Goal: Task Accomplishment & Management: Use online tool/utility

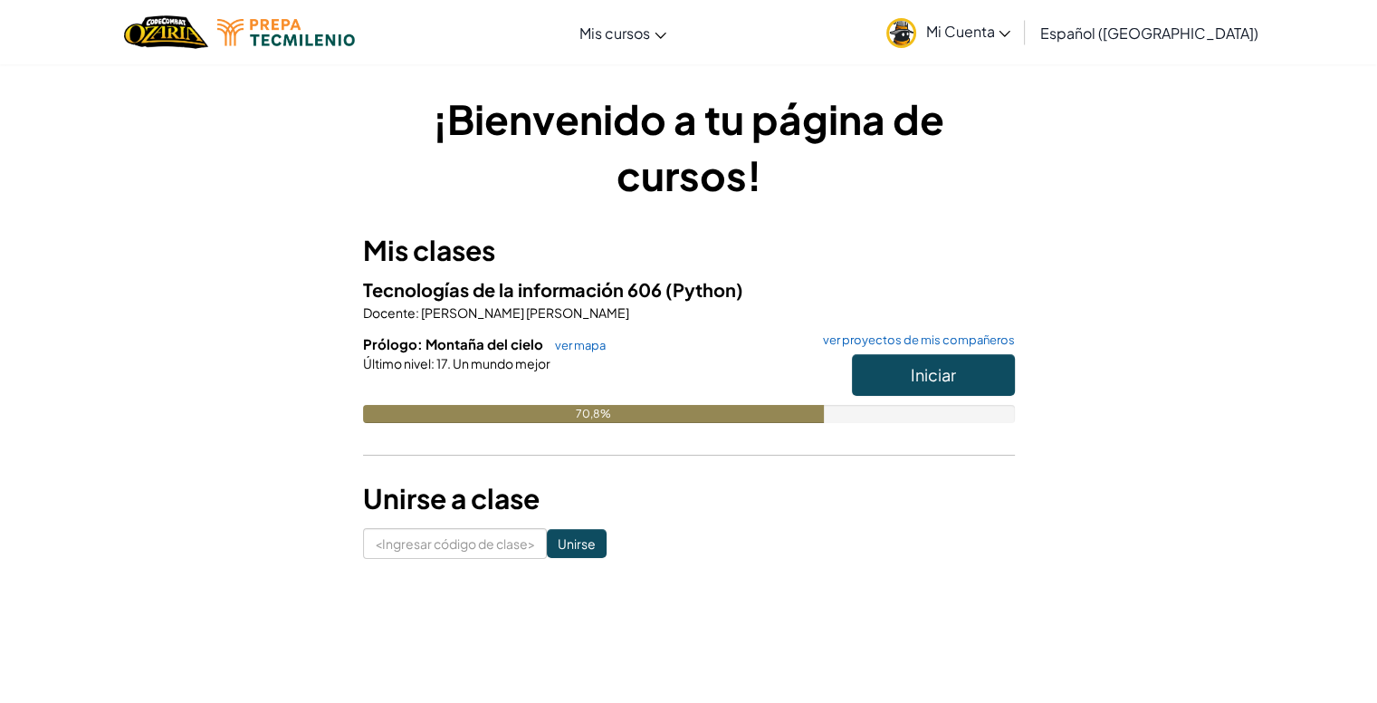
click at [928, 351] on h6 "Prólogo: Montaña del cielo ver mapa ver proyectos de mis compañeros" at bounding box center [689, 344] width 652 height 20
click at [920, 372] on font "Iniciar" at bounding box center [933, 374] width 45 height 21
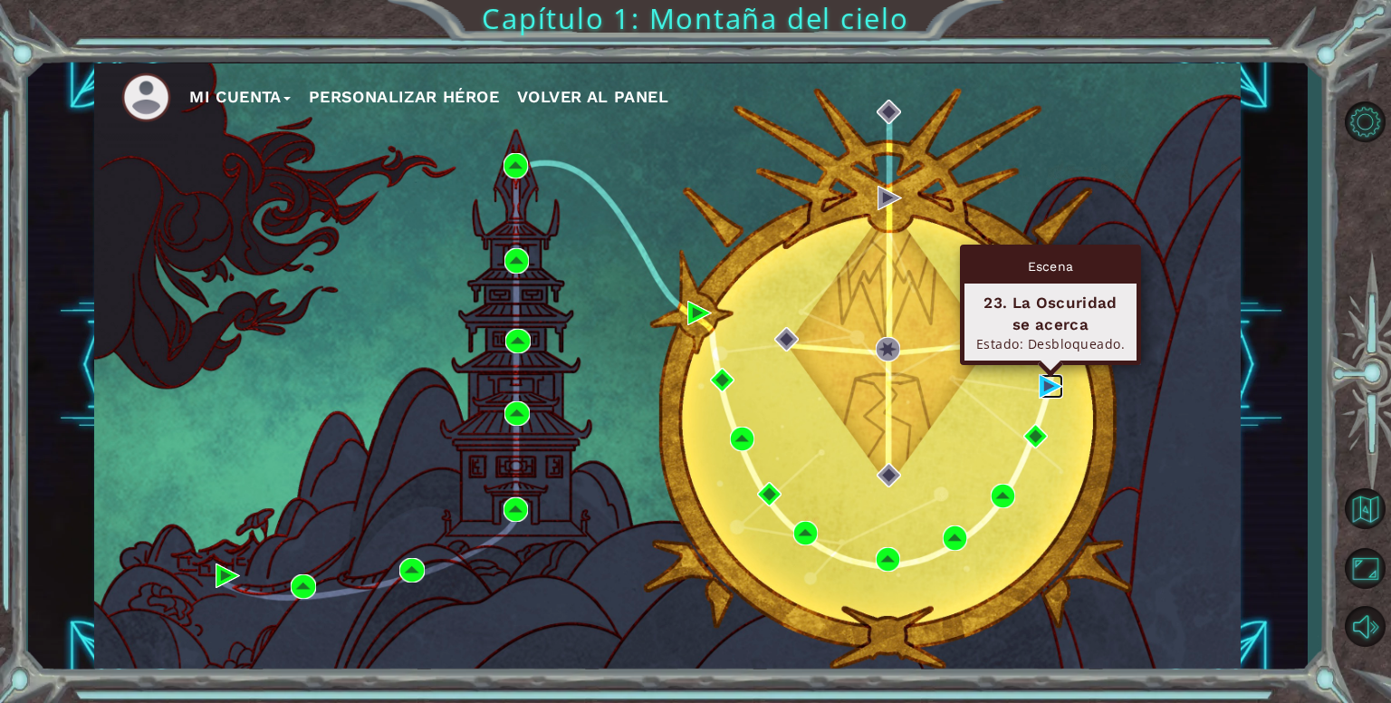
click at [1043, 392] on img at bounding box center [1050, 386] width 24 height 24
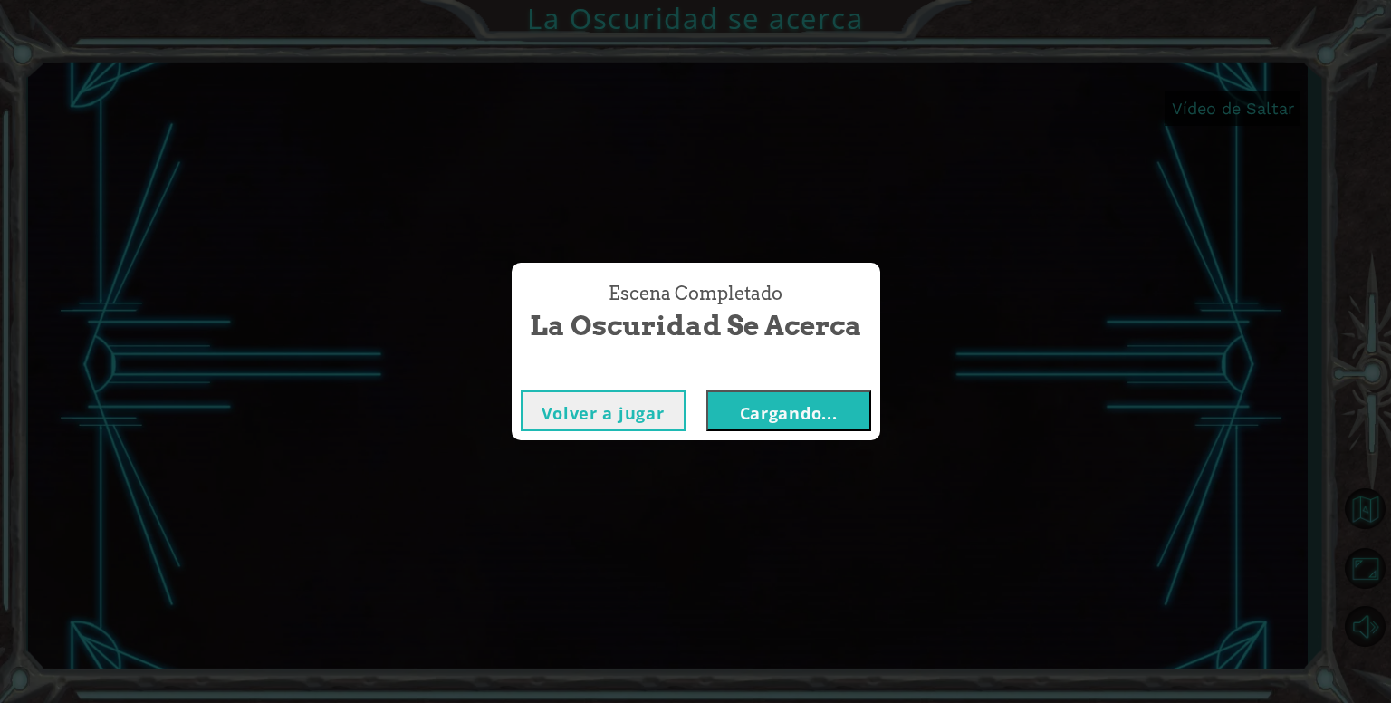
click at [761, 410] on font "Cargando..." at bounding box center [789, 413] width 98 height 22
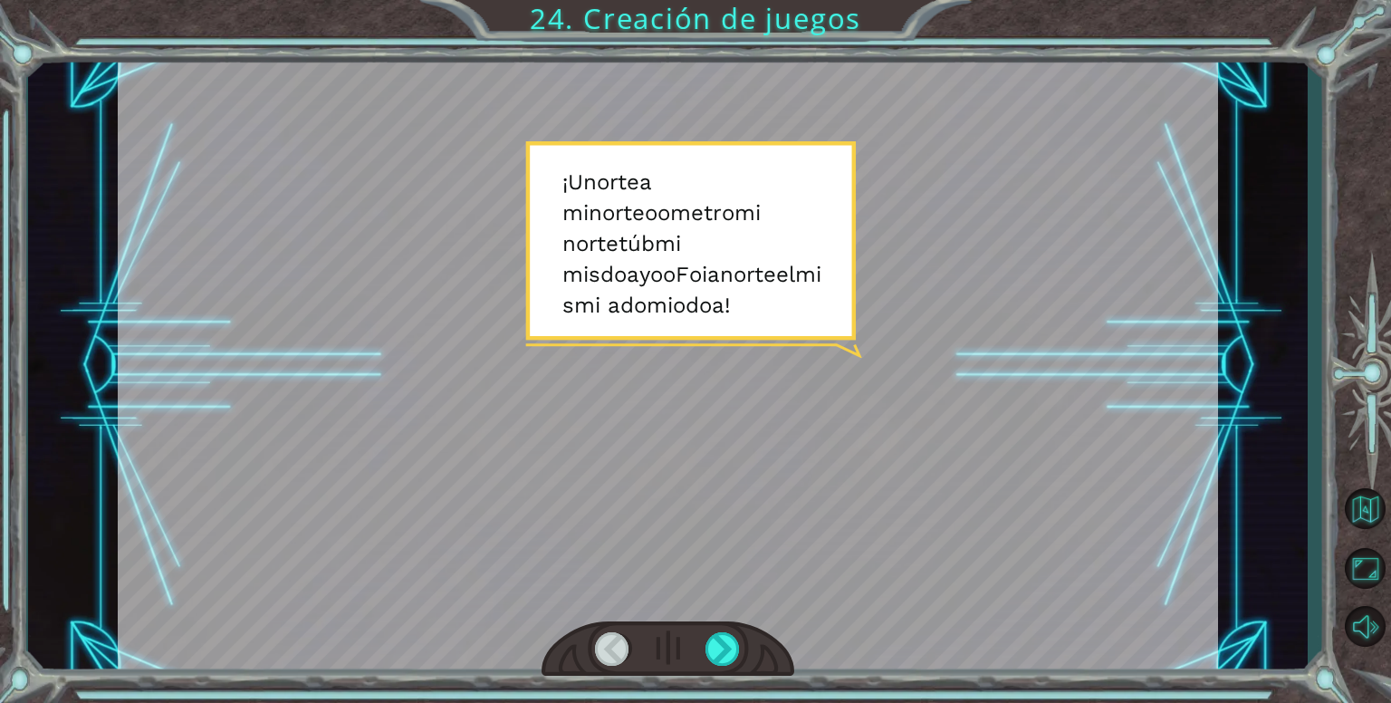
click at [1211, 150] on div at bounding box center [668, 365] width 1100 height 618
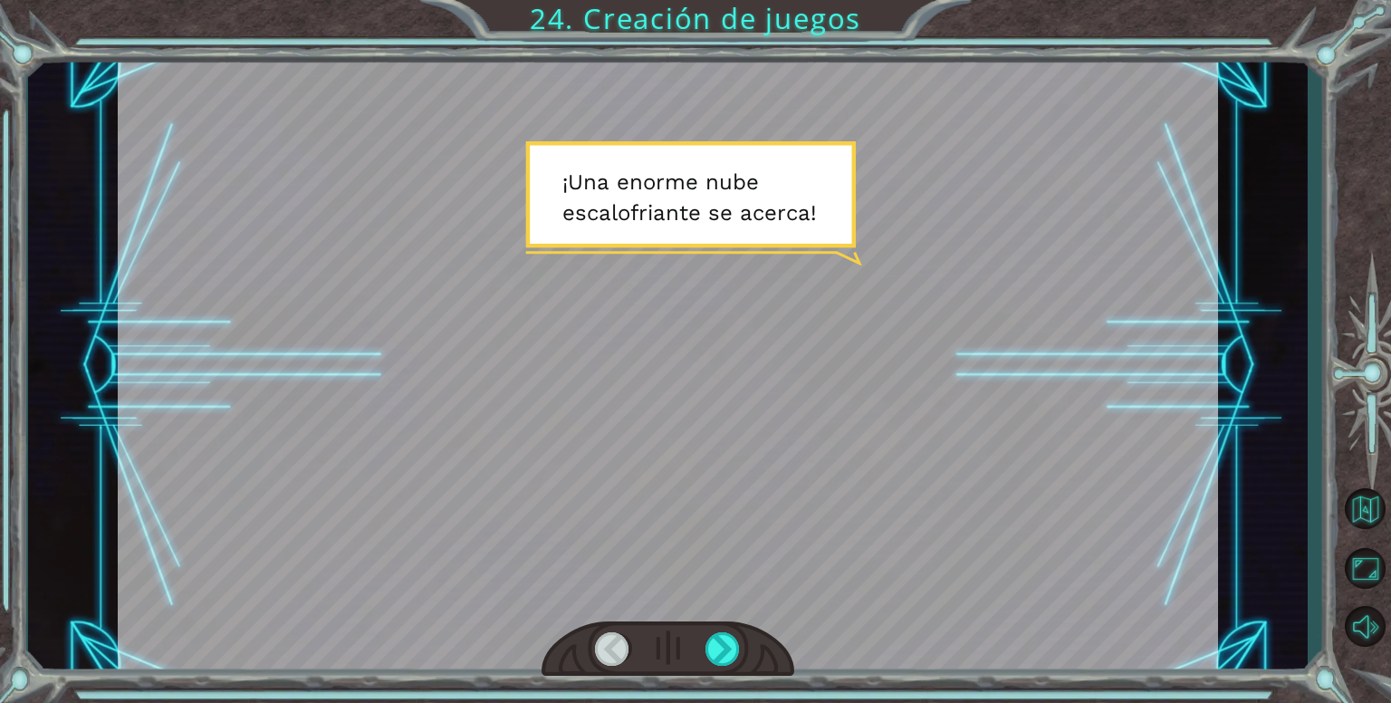
click at [1068, 278] on div at bounding box center [668, 365] width 1100 height 618
click at [691, 645] on div at bounding box center [667, 648] width 253 height 55
click at [707, 645] on div at bounding box center [722, 648] width 35 height 33
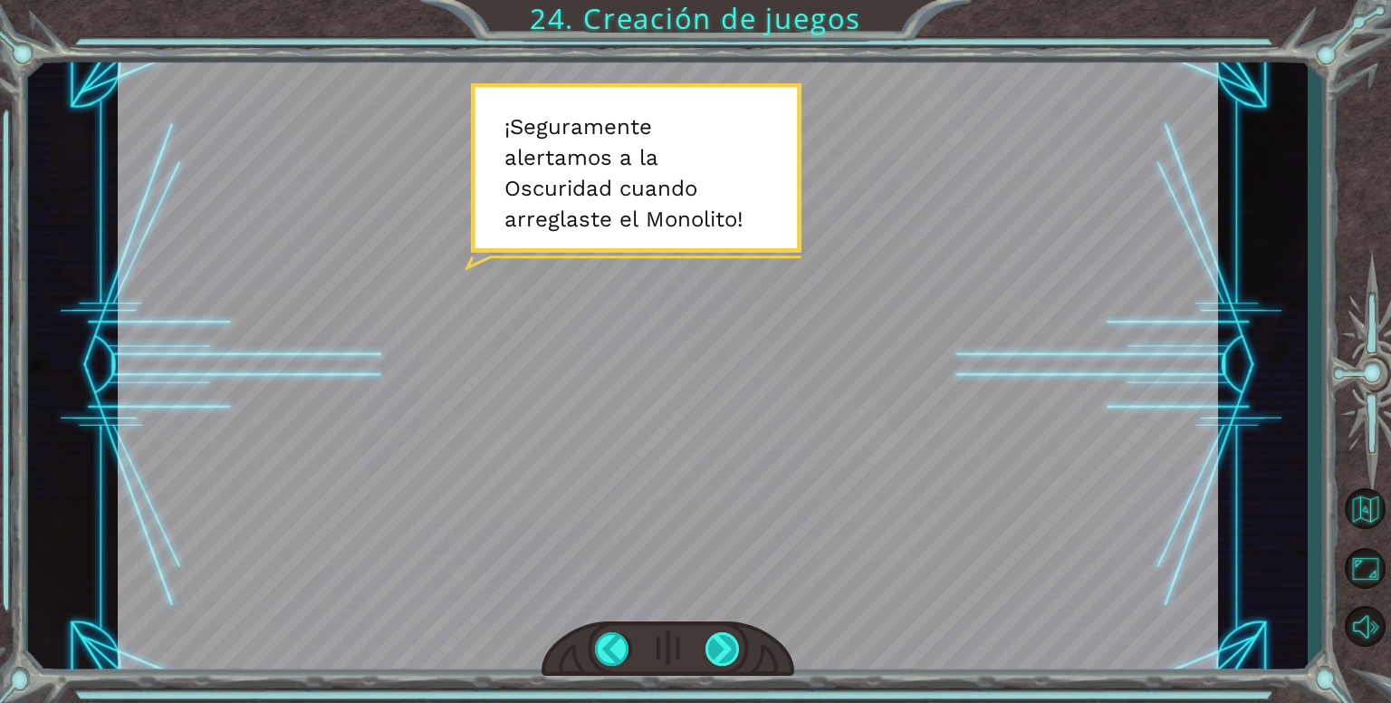
click at [719, 650] on div at bounding box center [722, 648] width 35 height 33
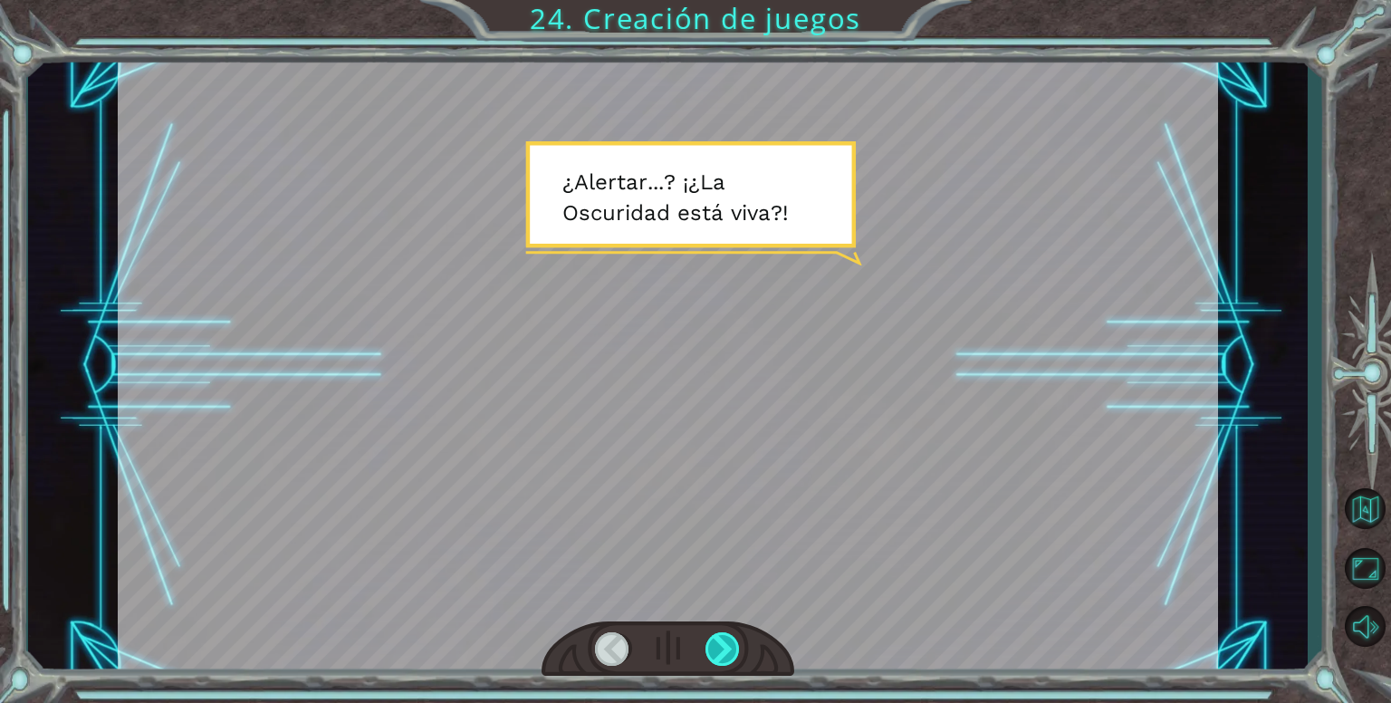
click at [719, 650] on div at bounding box center [722, 648] width 35 height 33
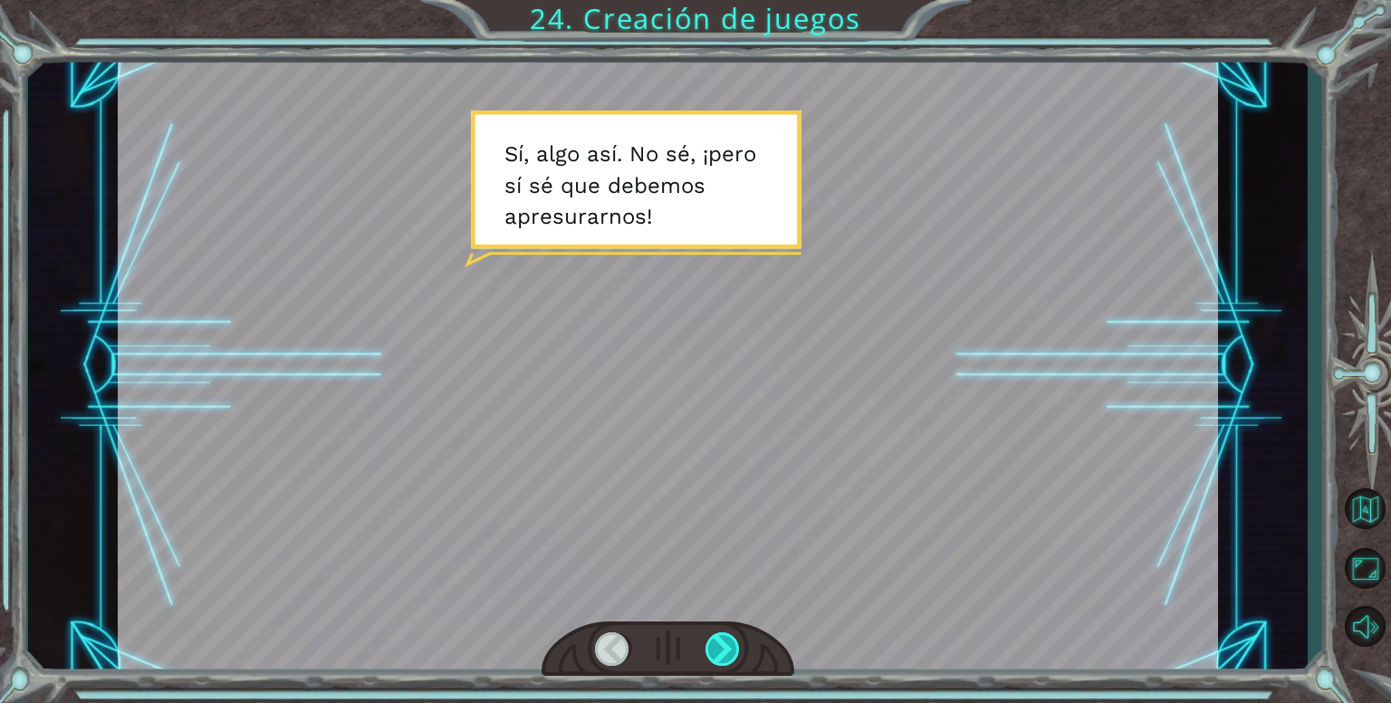
click at [719, 650] on div at bounding box center [722, 648] width 35 height 33
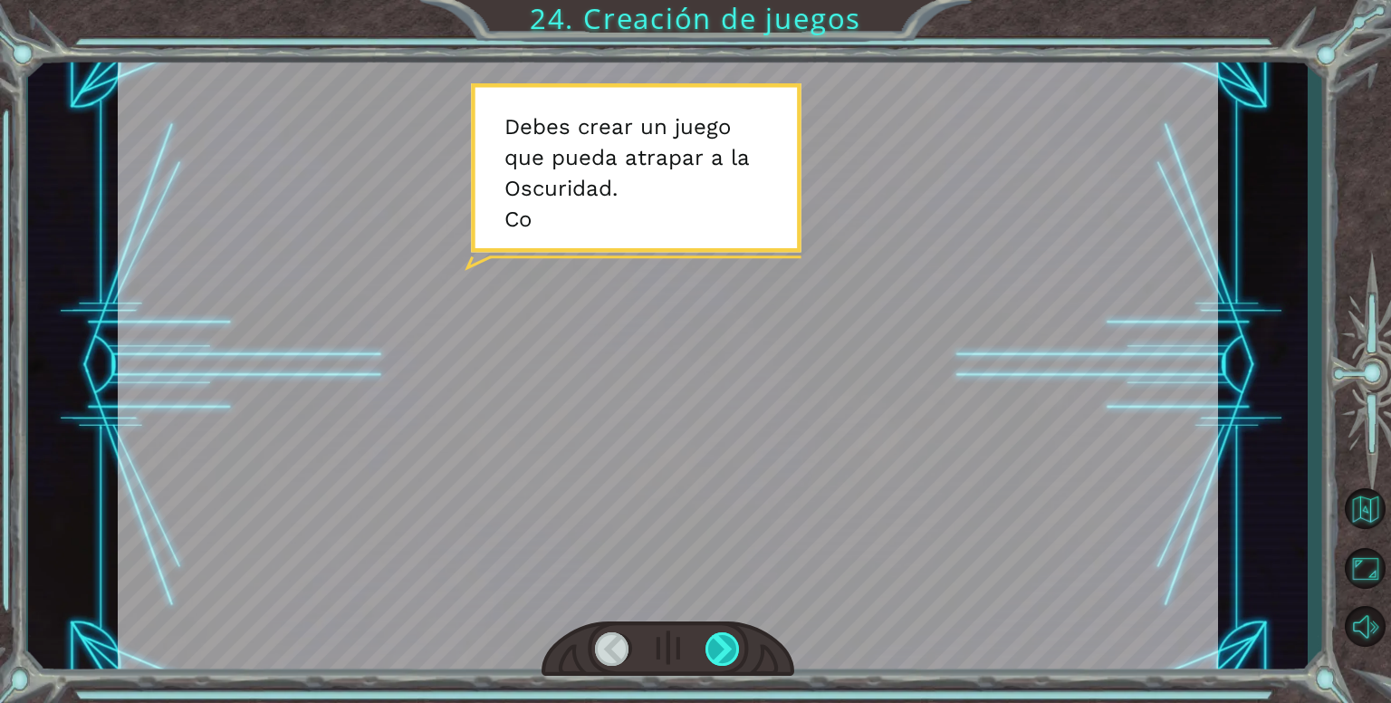
click at [719, 650] on div at bounding box center [722, 648] width 35 height 33
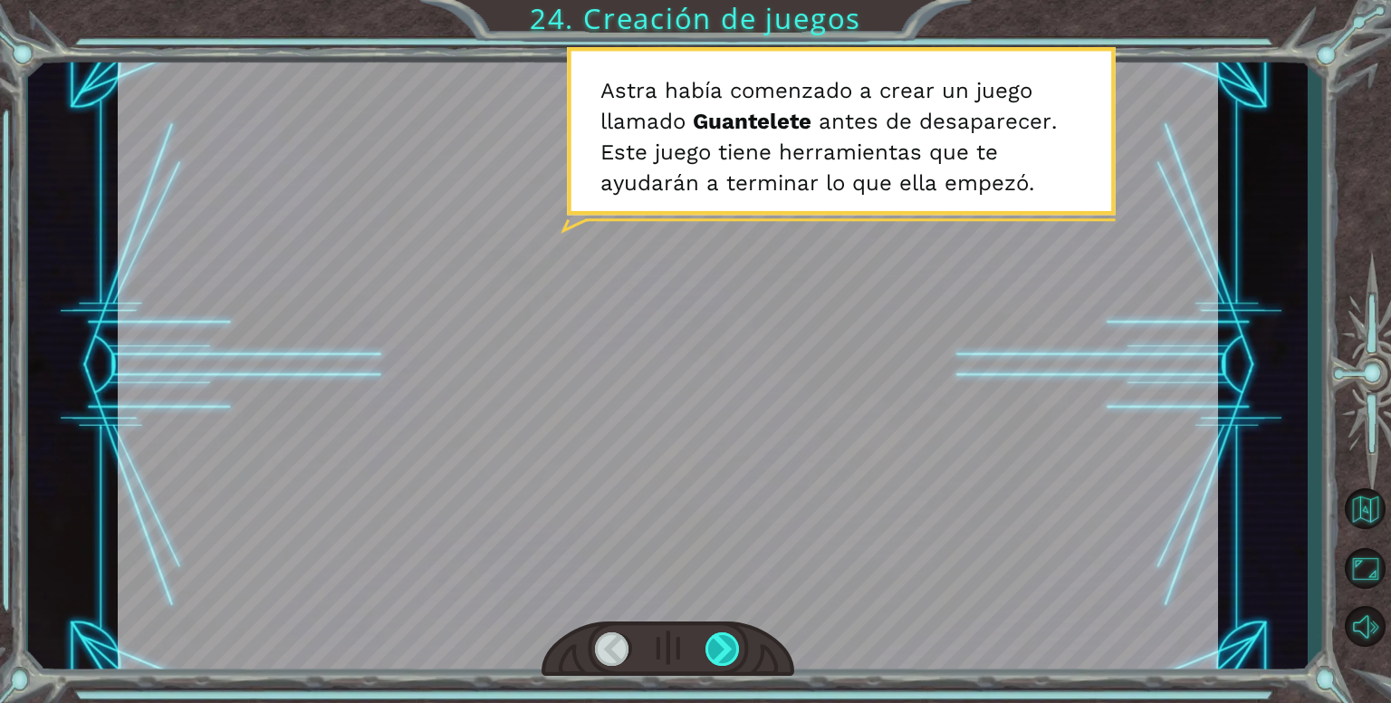
click at [719, 650] on div at bounding box center [722, 648] width 35 height 33
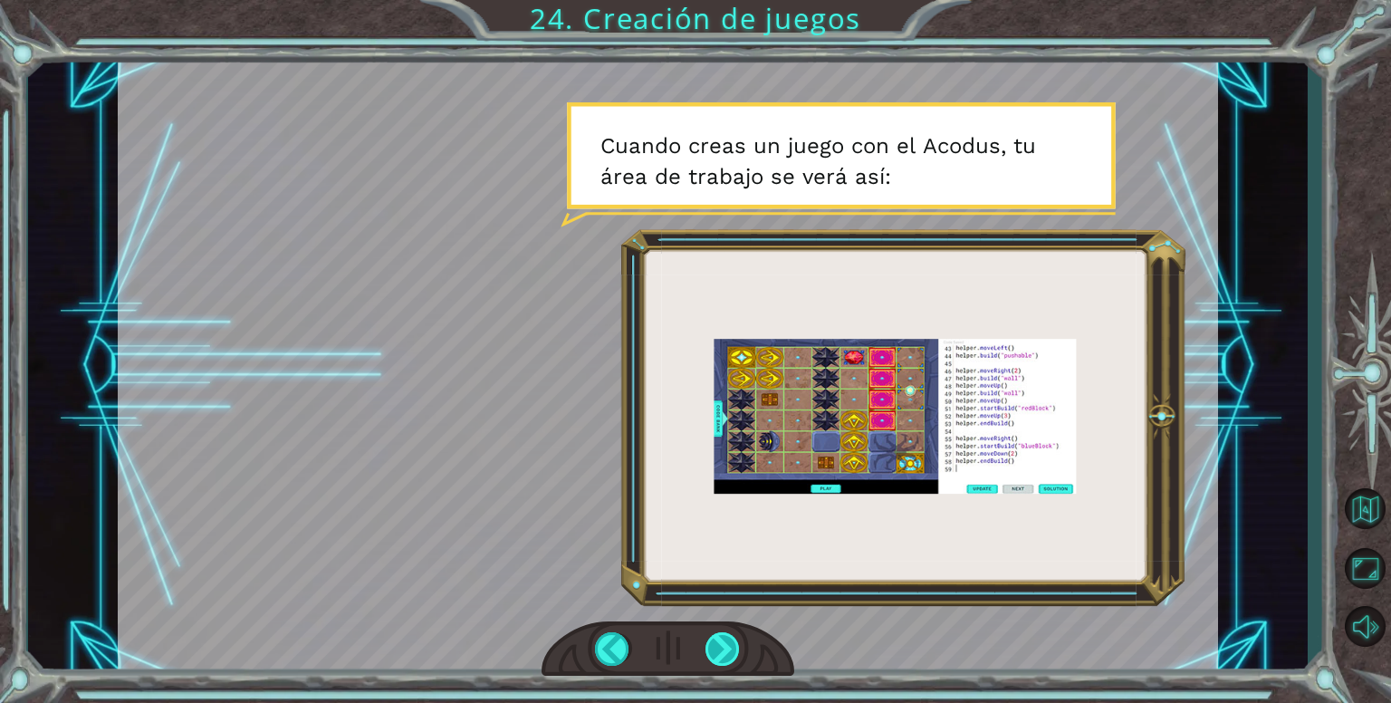
click at [719, 650] on div at bounding box center [722, 648] width 35 height 33
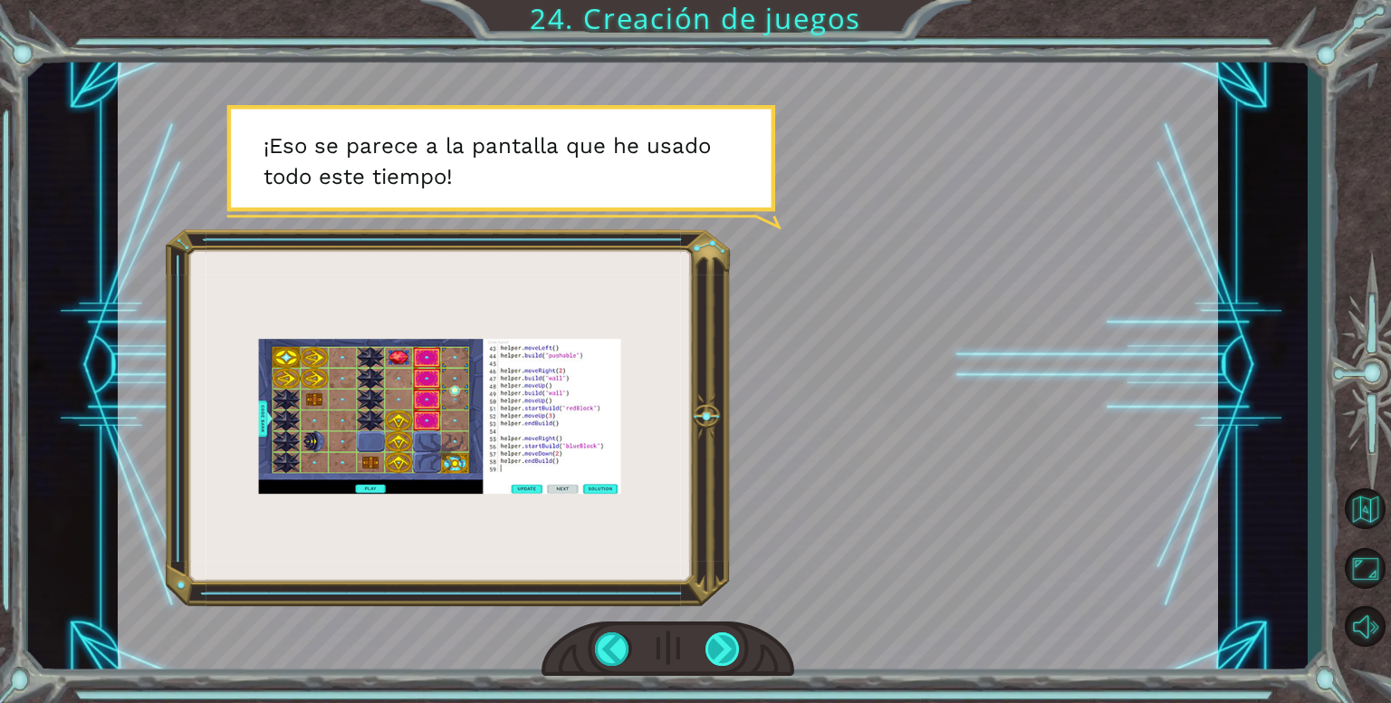
click at [719, 650] on div at bounding box center [722, 648] width 35 height 33
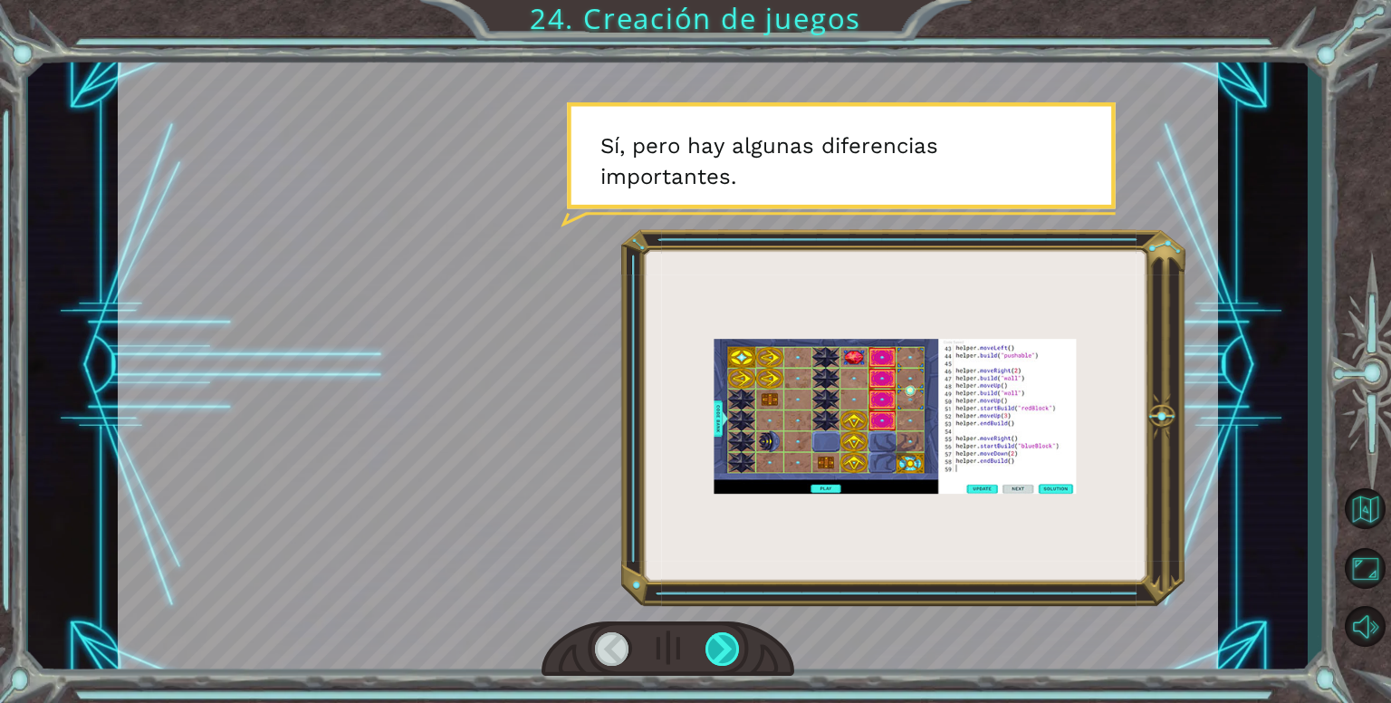
click at [719, 650] on div at bounding box center [722, 648] width 35 height 33
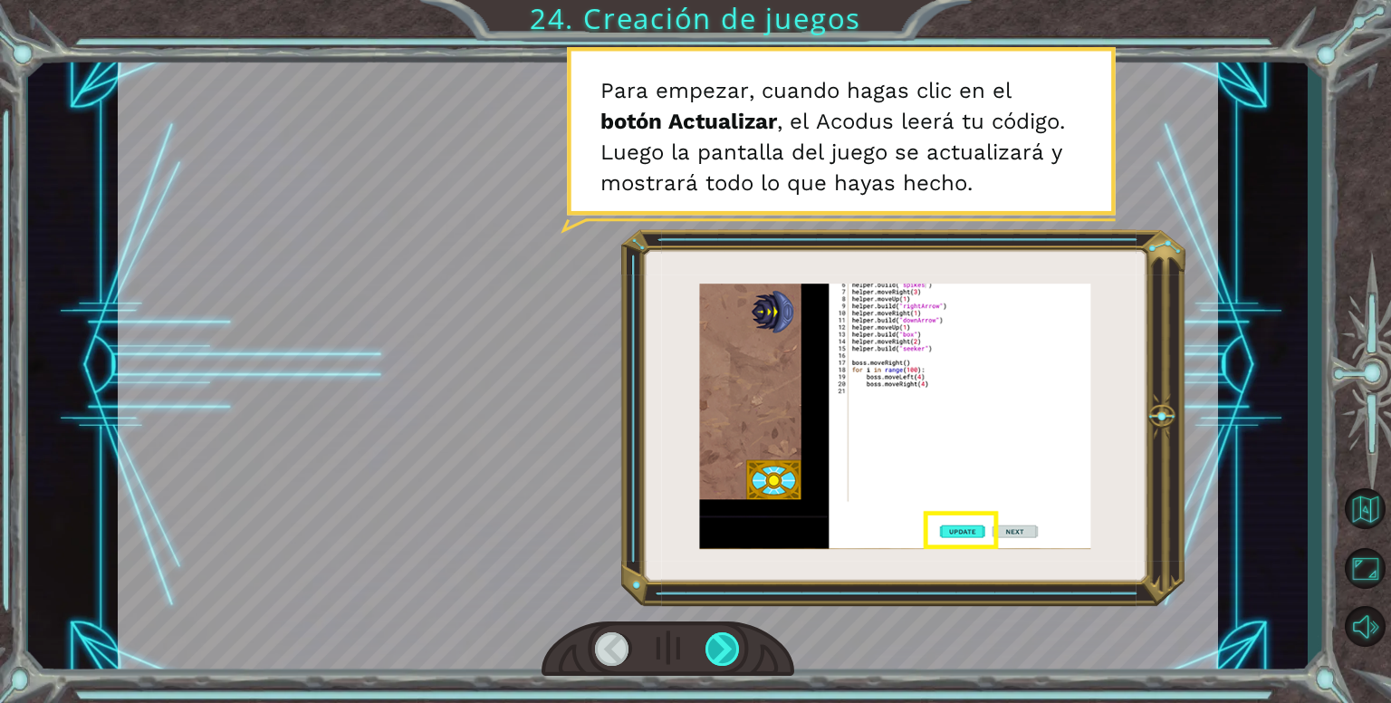
click at [719, 650] on div at bounding box center [722, 648] width 35 height 33
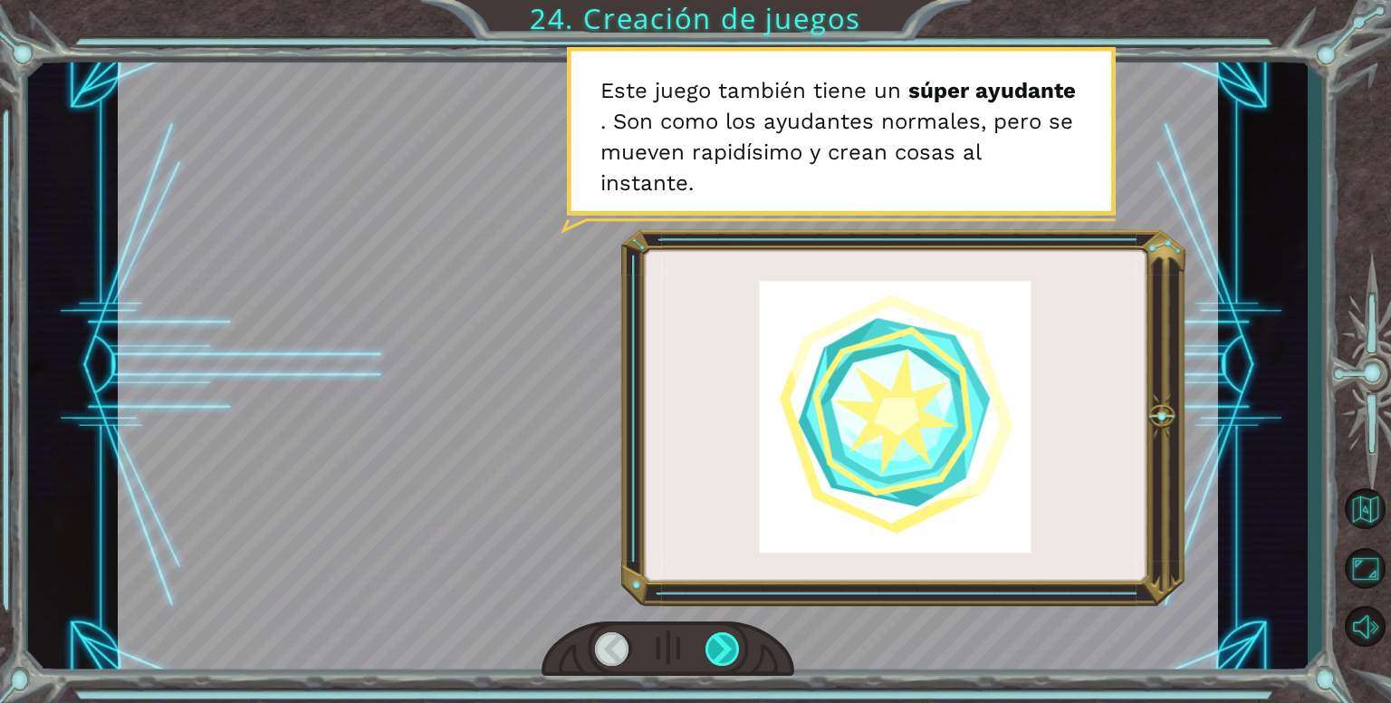
click at [719, 650] on div at bounding box center [722, 648] width 35 height 33
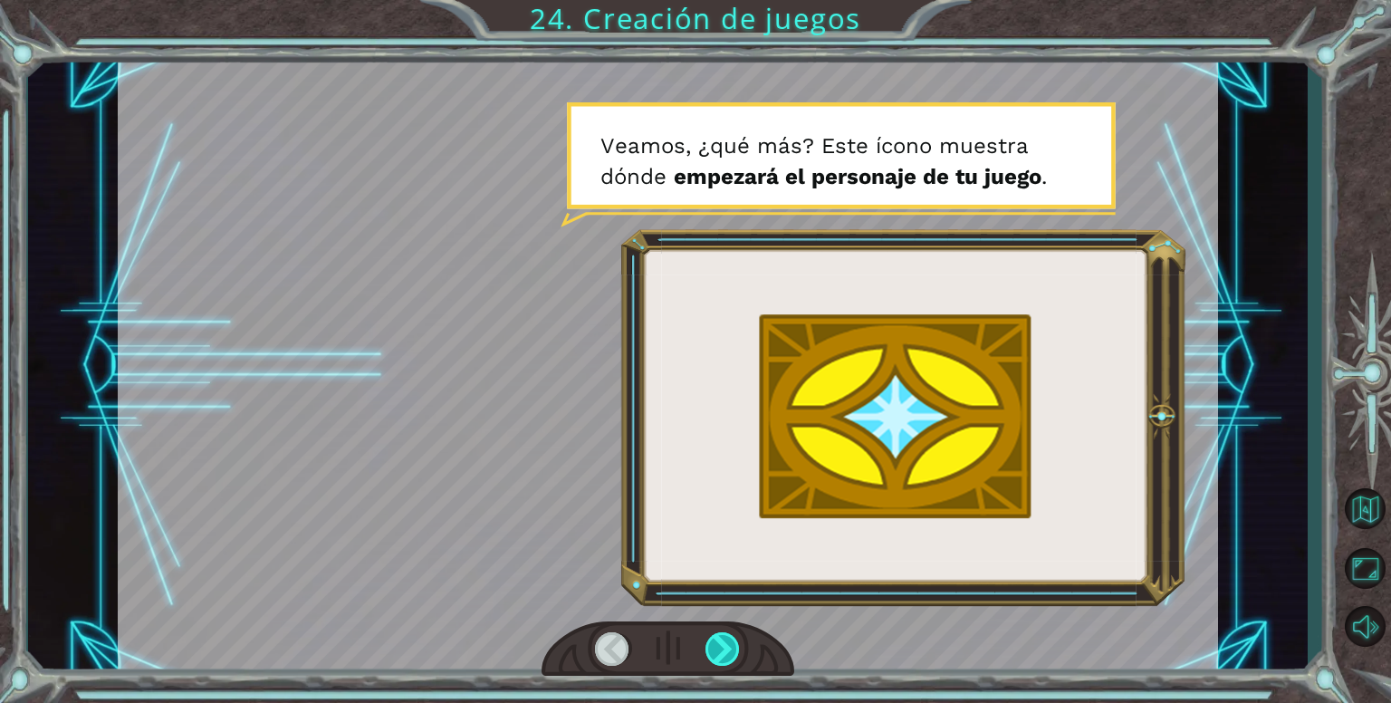
click at [719, 650] on div at bounding box center [722, 648] width 35 height 33
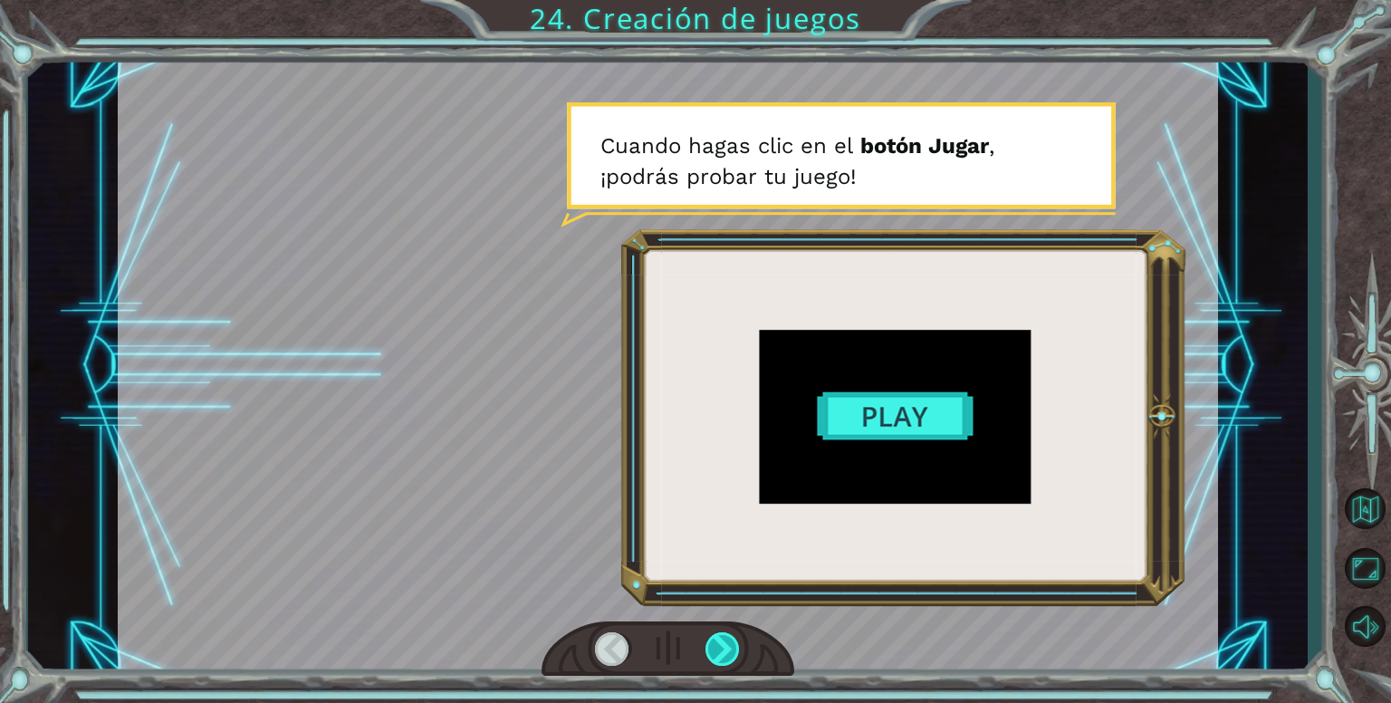
click at [719, 650] on div at bounding box center [722, 648] width 35 height 33
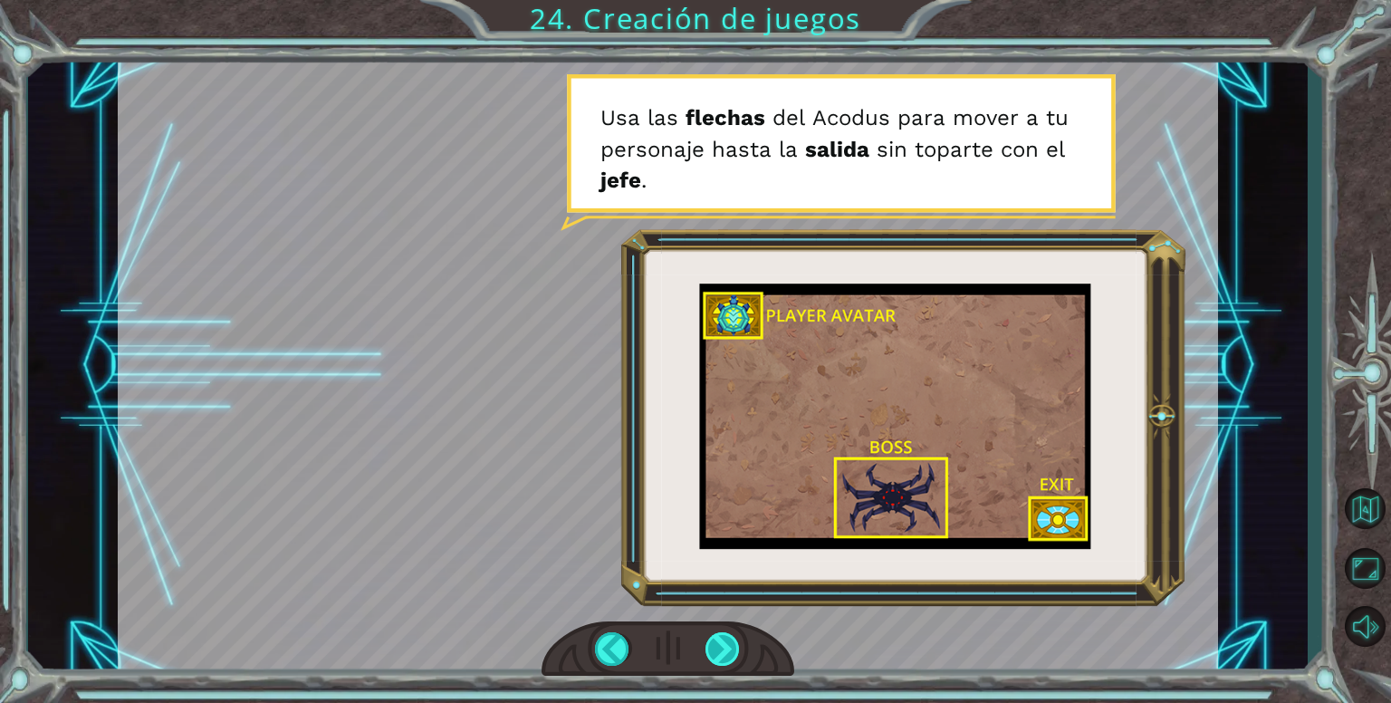
click at [719, 650] on div at bounding box center [722, 648] width 35 height 33
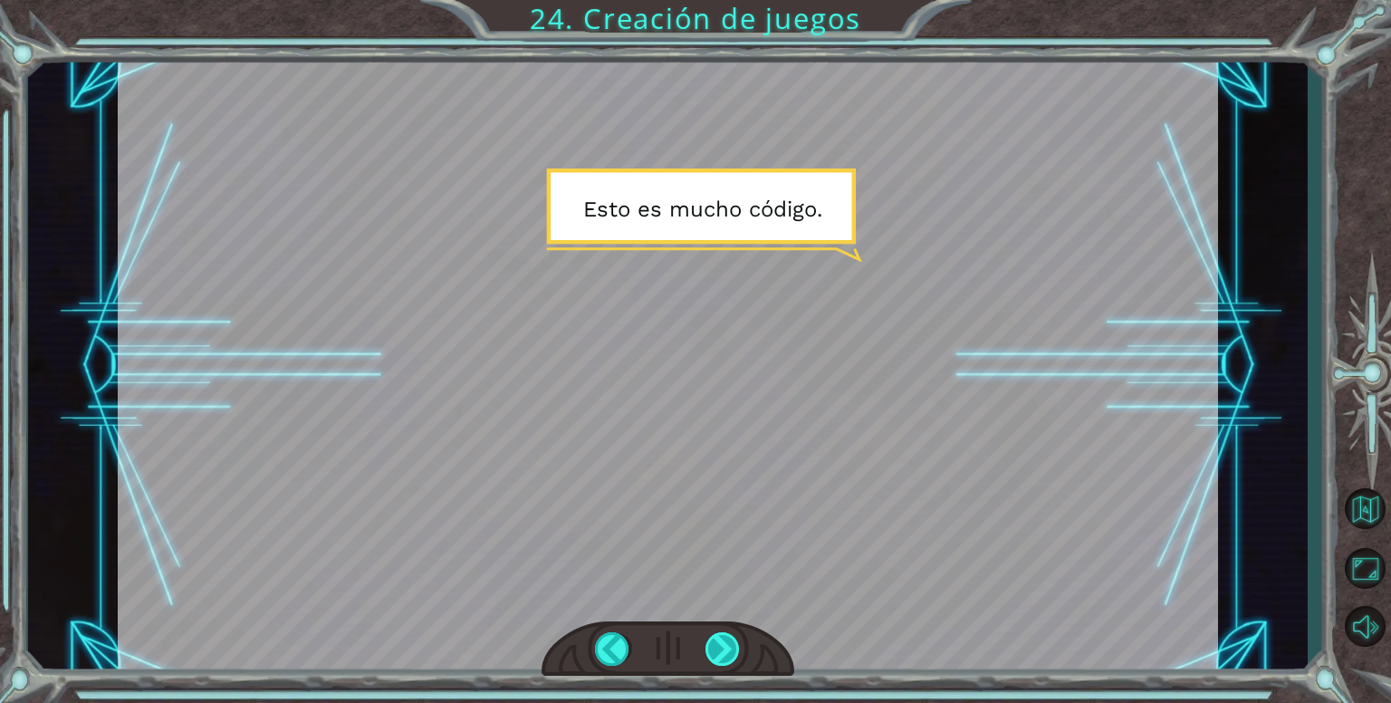
click at [719, 650] on div at bounding box center [722, 648] width 35 height 33
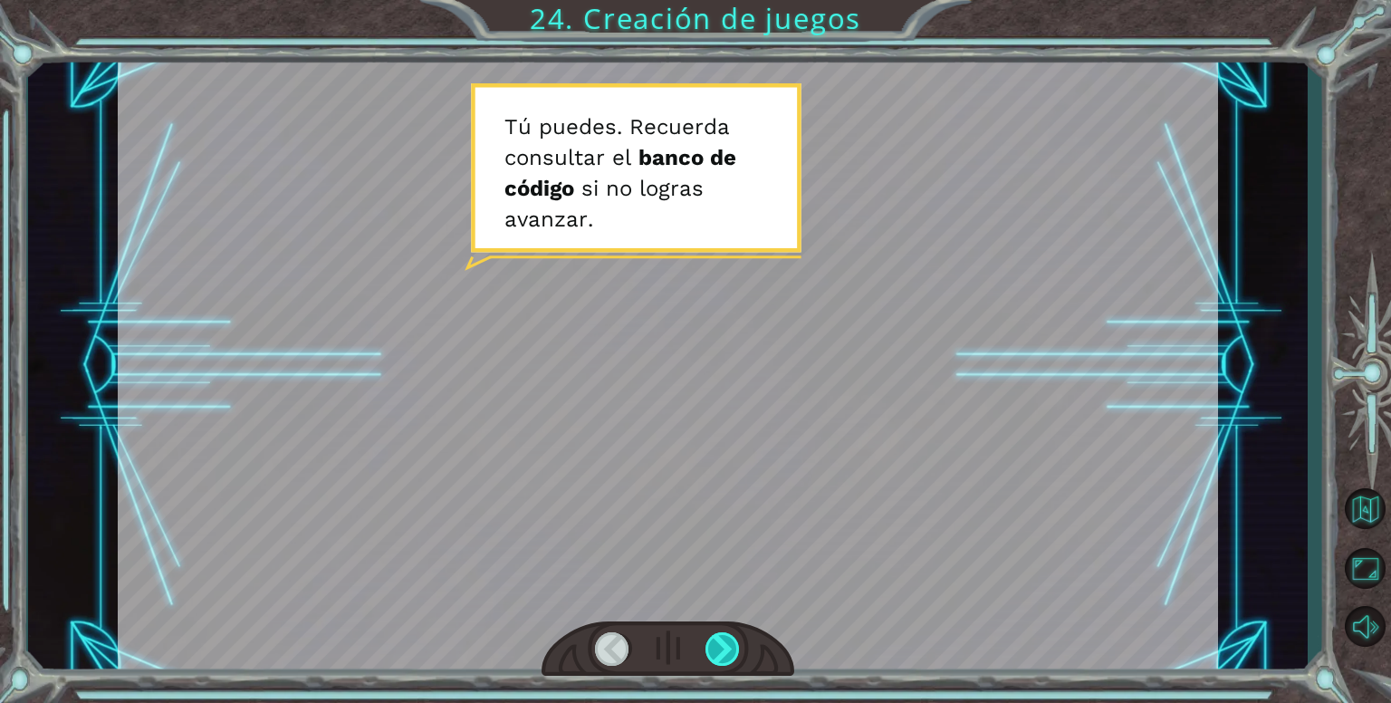
click at [719, 650] on div at bounding box center [722, 648] width 35 height 33
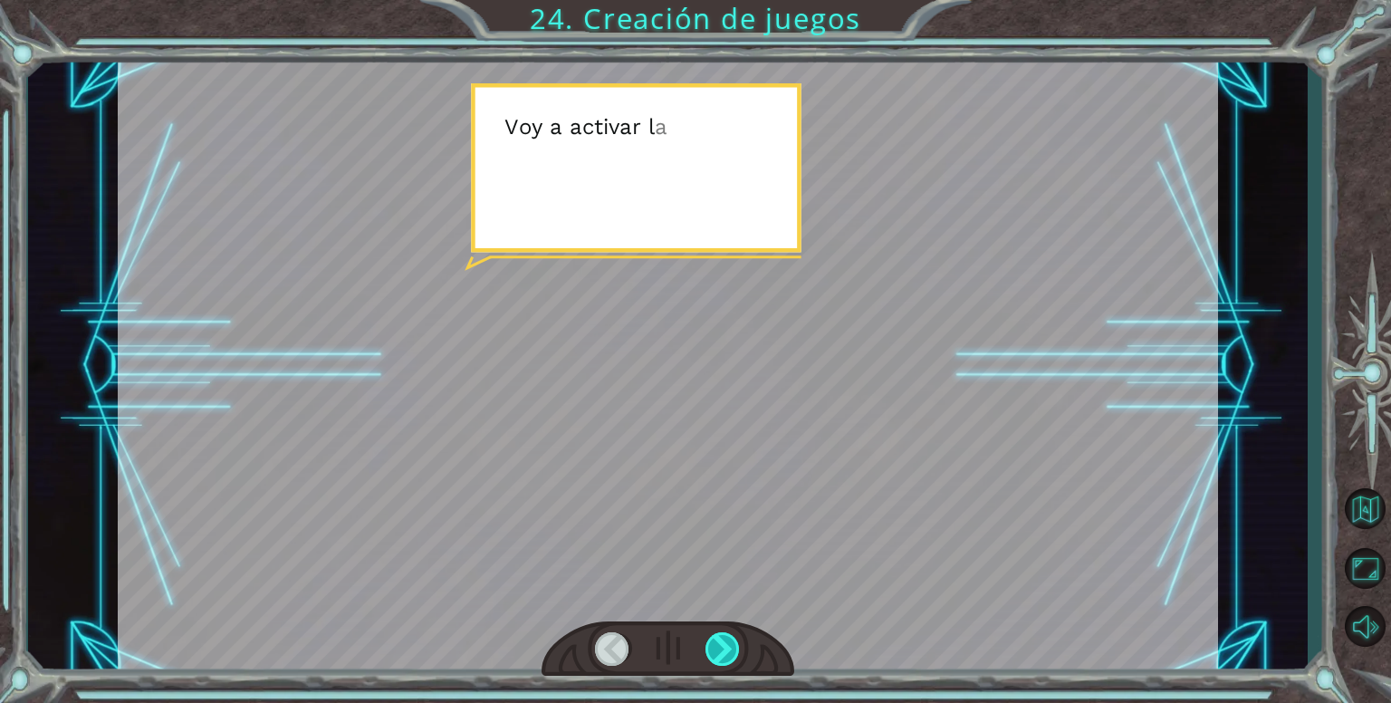
click at [719, 650] on div at bounding box center [722, 648] width 35 height 33
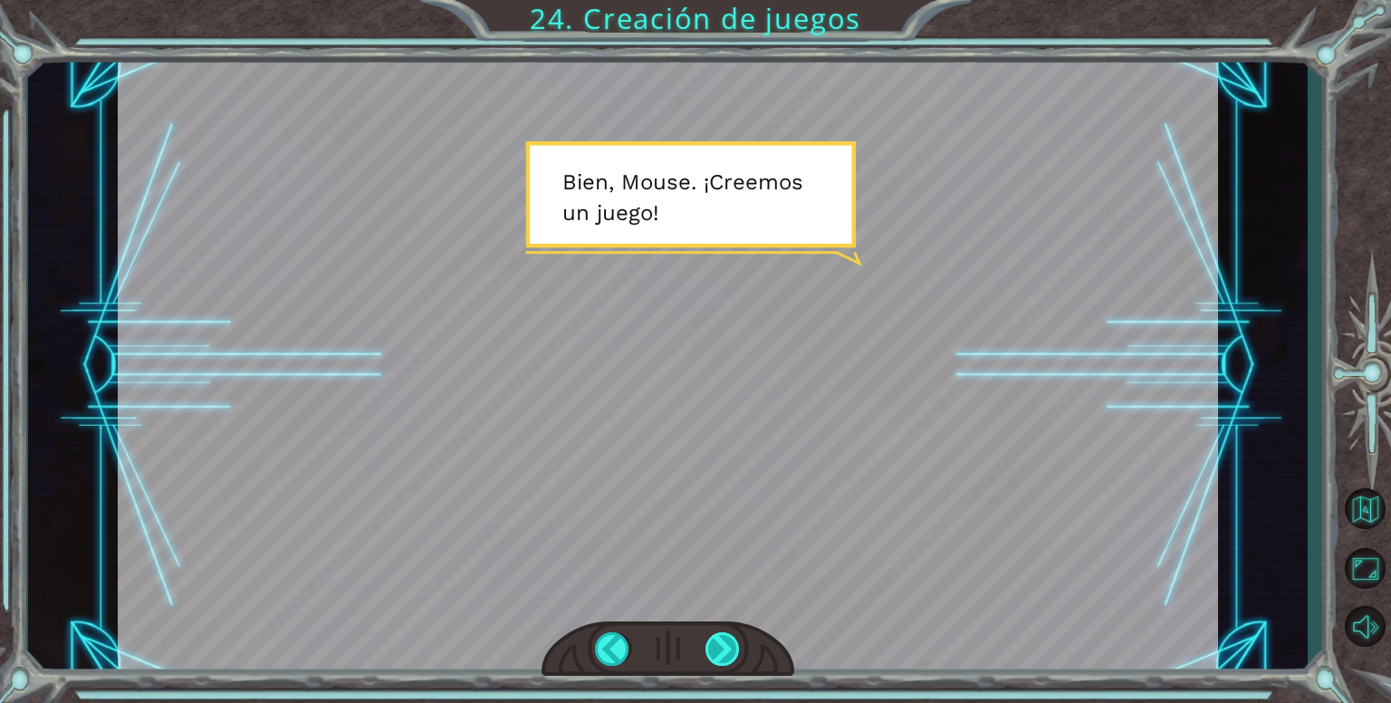
click at [718, 656] on div at bounding box center [722, 648] width 35 height 33
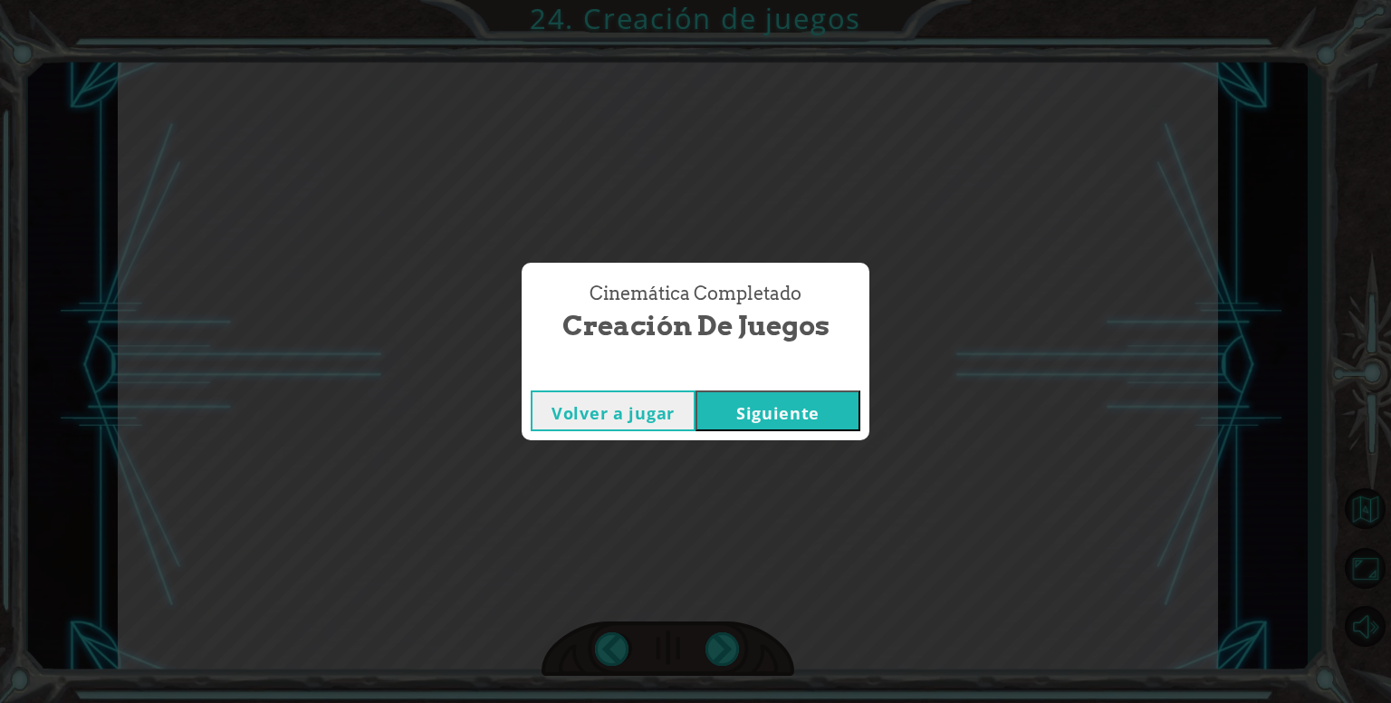
click at [761, 410] on button "Siguiente" at bounding box center [777, 410] width 165 height 41
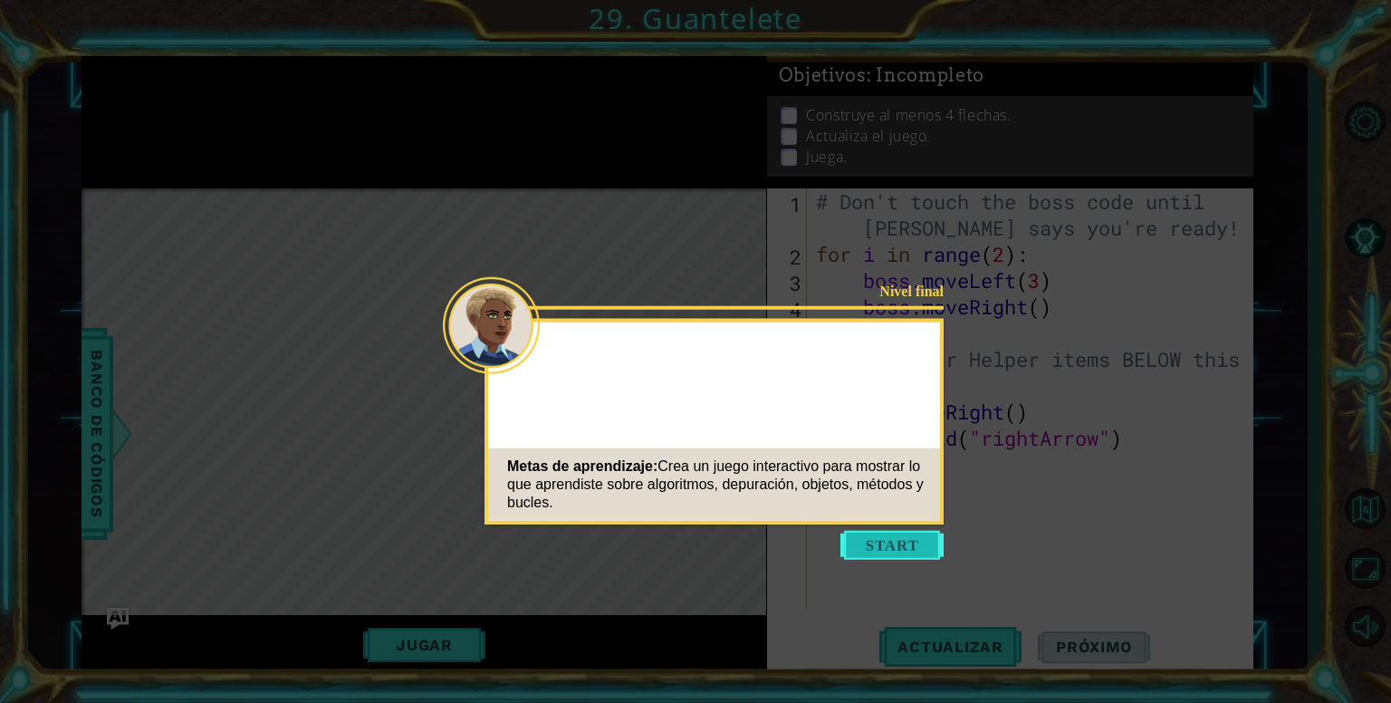
click at [888, 541] on button "Start" at bounding box center [891, 545] width 103 height 29
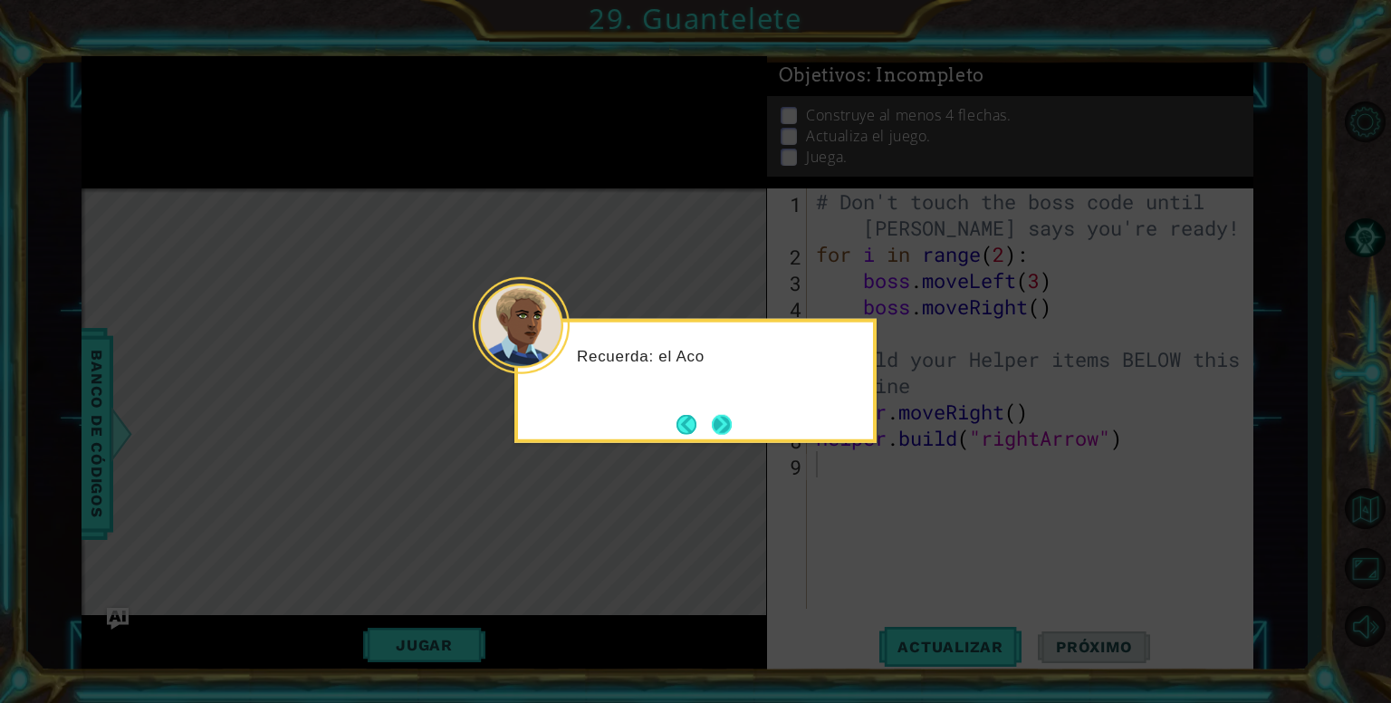
click at [714, 425] on button "Next" at bounding box center [722, 424] width 20 height 20
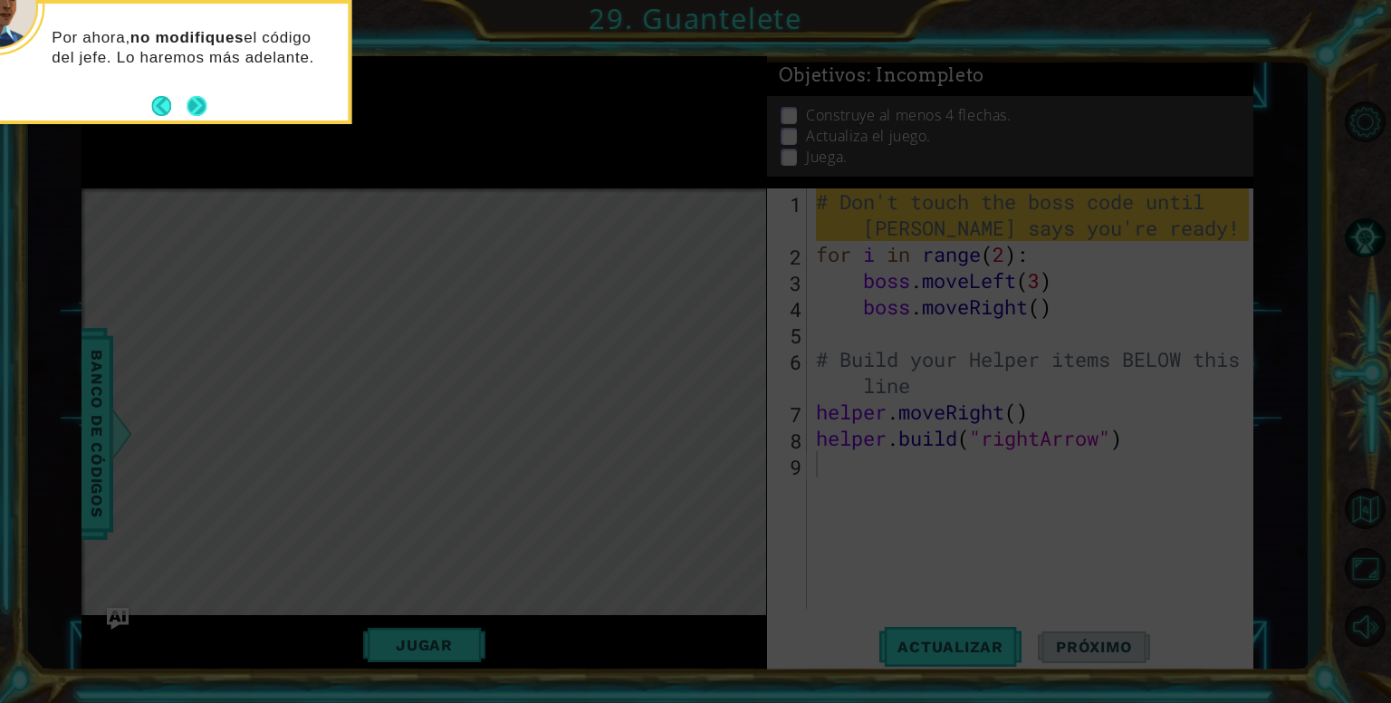
click at [199, 100] on button "Next" at bounding box center [196, 105] width 21 height 21
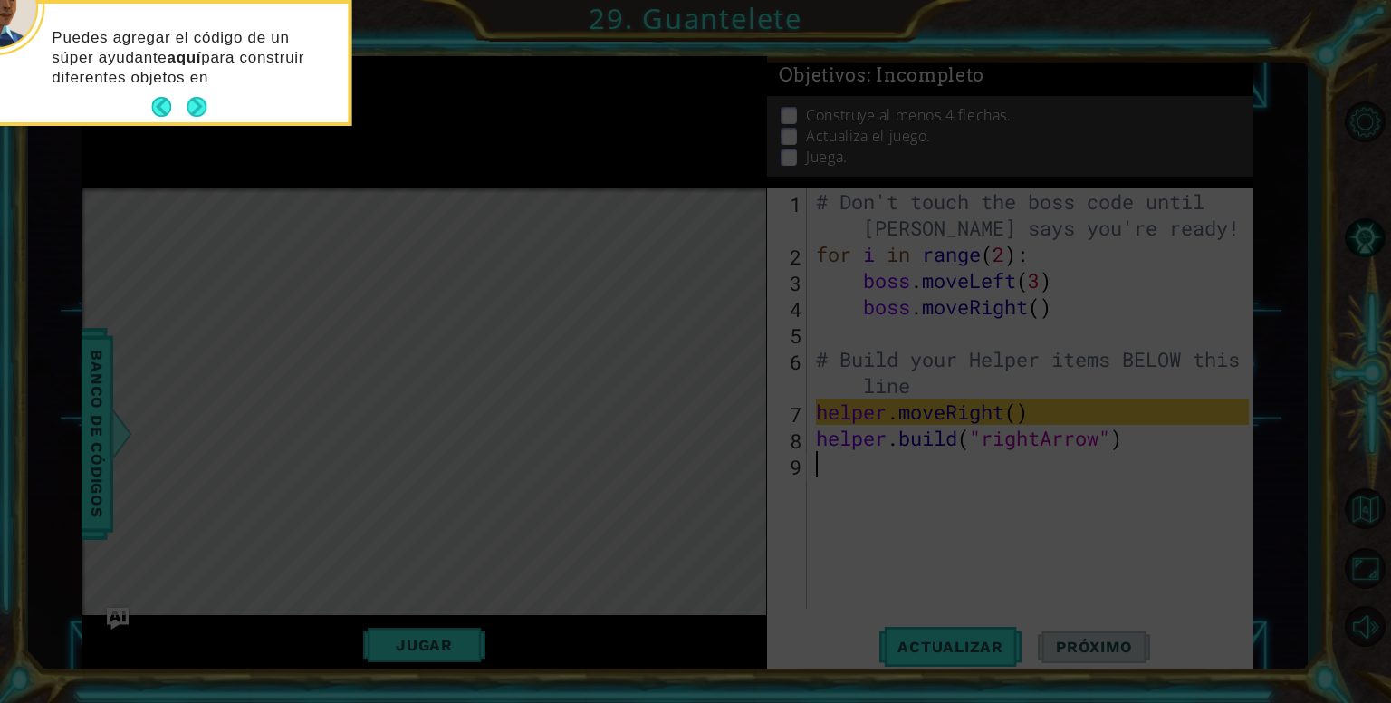
click at [199, 100] on button "Next" at bounding box center [196, 107] width 20 height 20
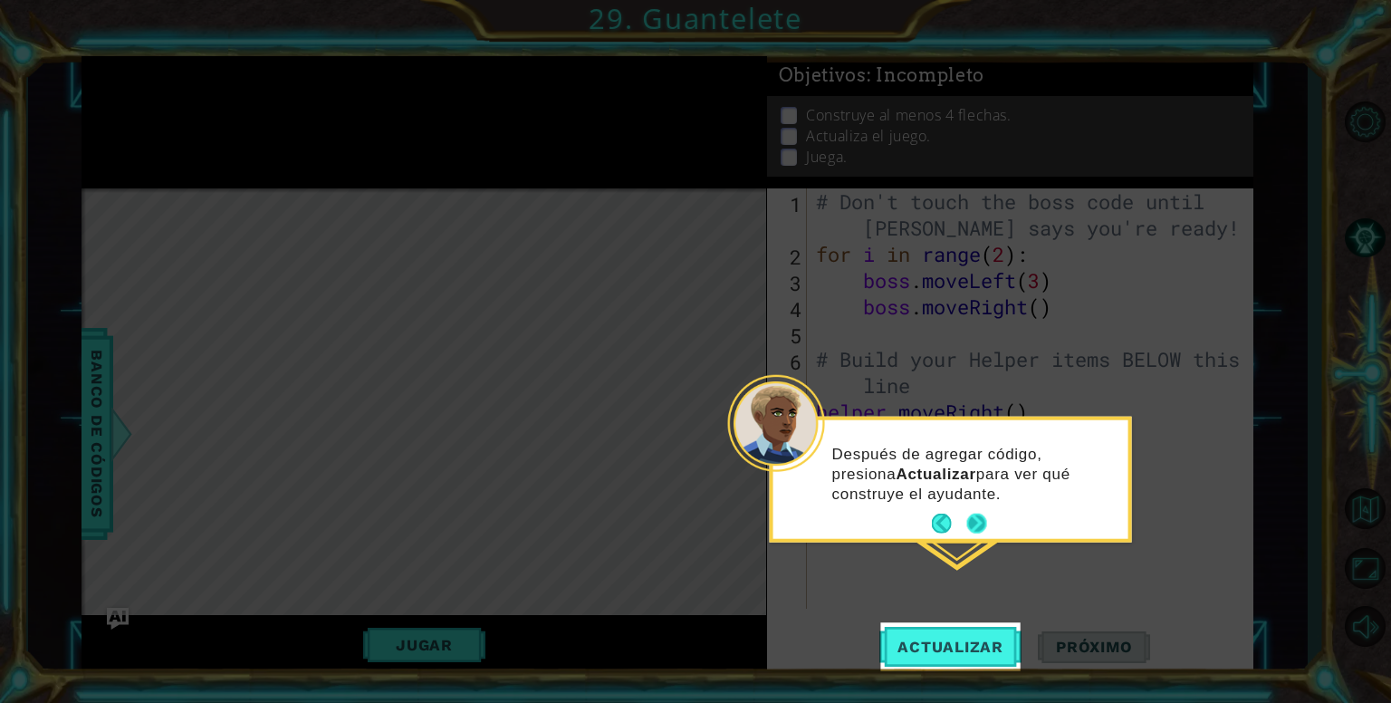
click at [973, 519] on button "Next" at bounding box center [977, 523] width 20 height 20
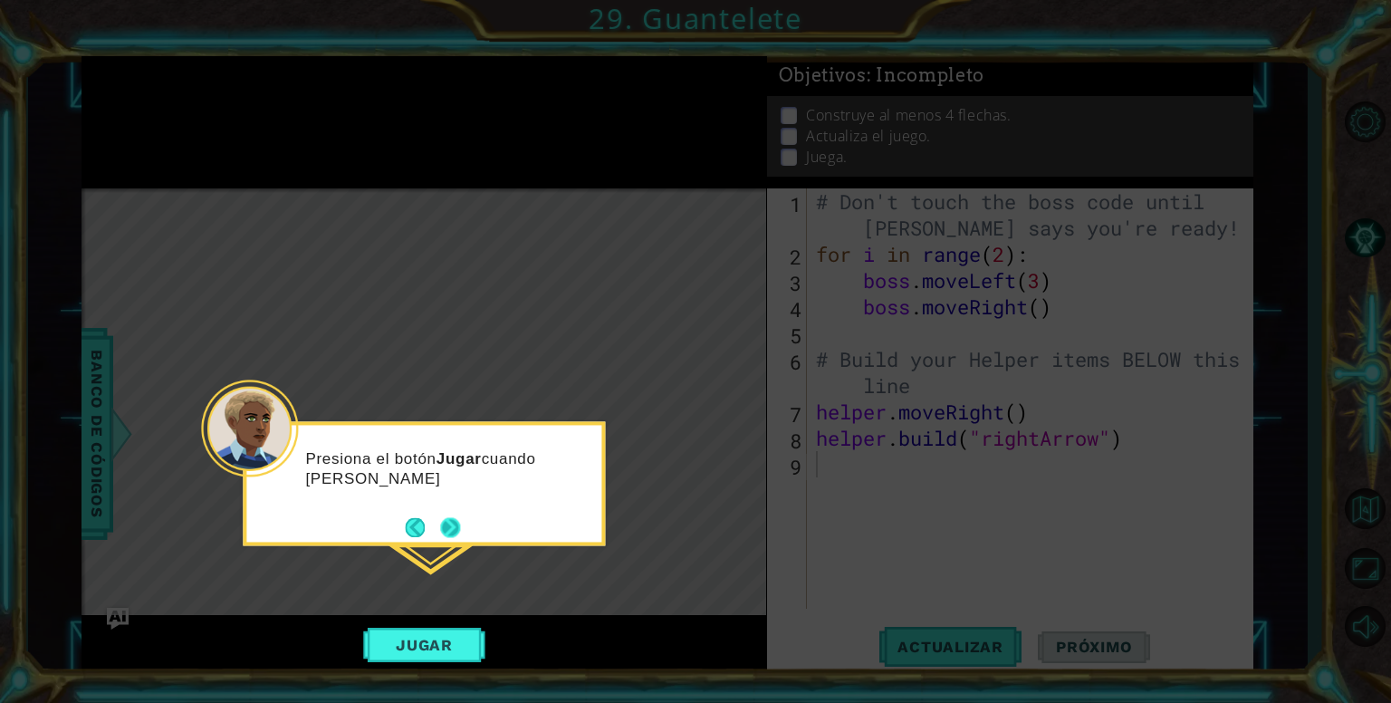
click at [448, 526] on button "Next" at bounding box center [450, 527] width 20 height 20
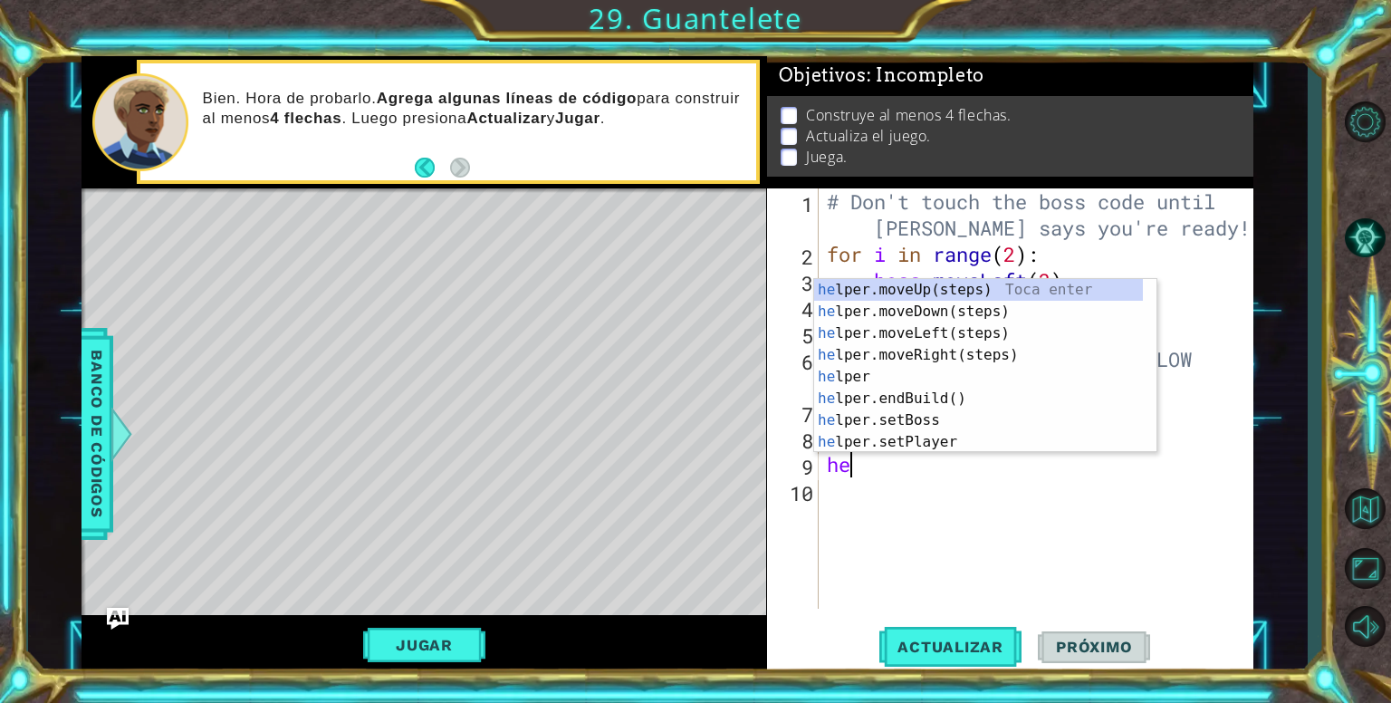
type textarea "h"
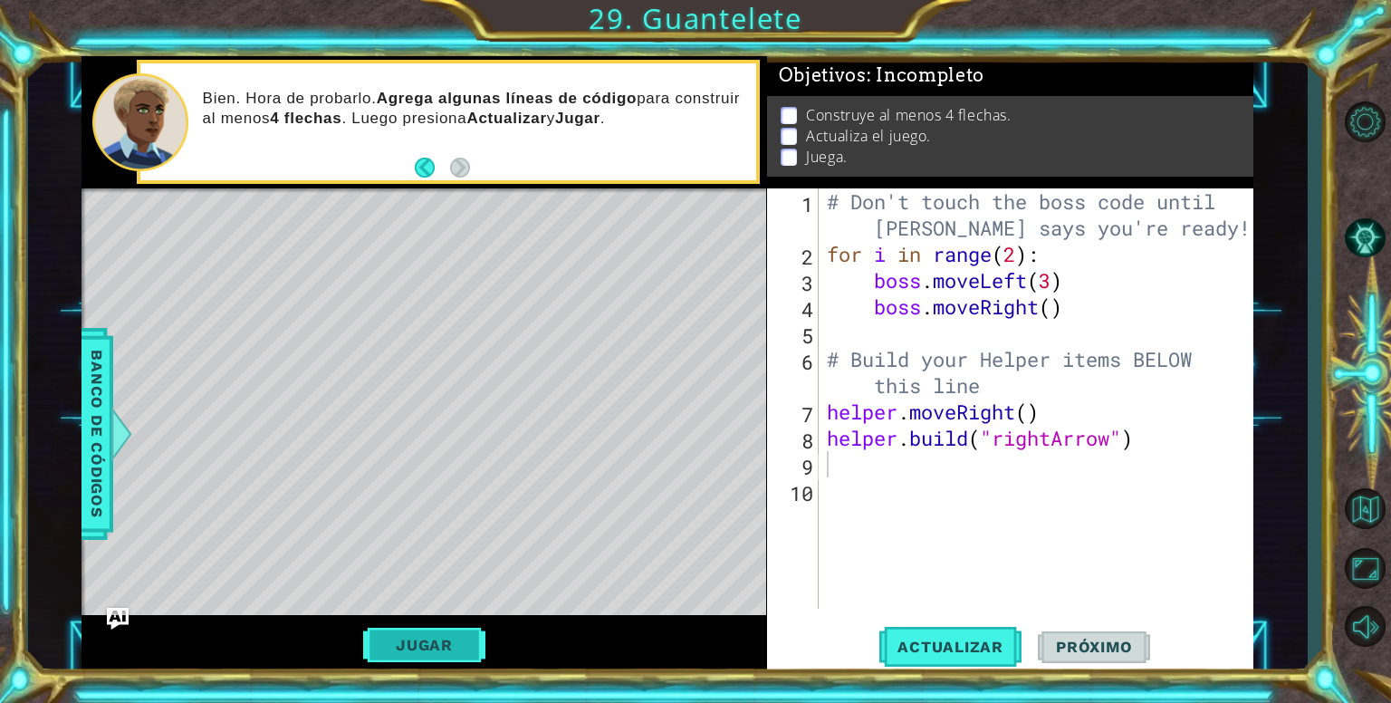
click at [399, 635] on button "Jugar" at bounding box center [424, 644] width 122 height 34
type textarea "d"
click at [907, 522] on div "# Don't touch the boss code until Vega says you're ready! for i in range ( 2 ) …" at bounding box center [1040, 437] width 435 height 499
click at [385, 636] on button "Jugar" at bounding box center [424, 644] width 122 height 34
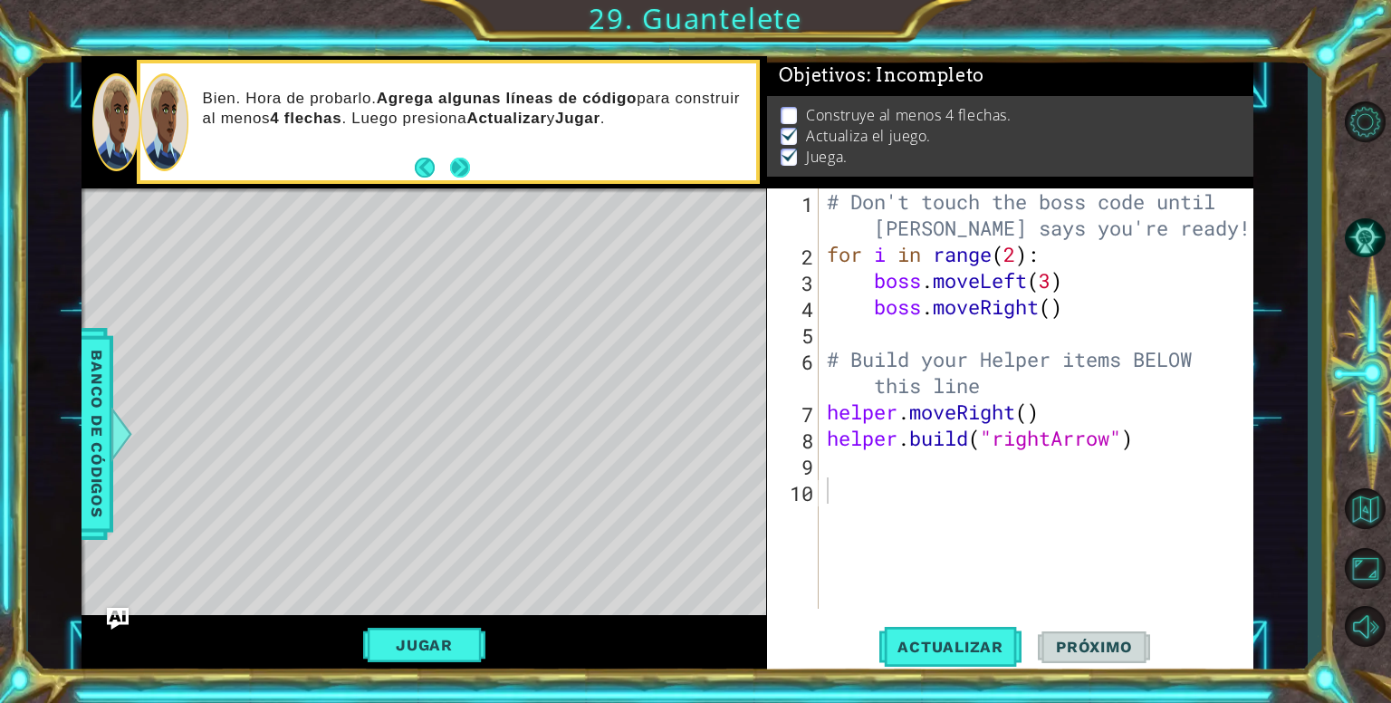
click at [470, 175] on button "Next" at bounding box center [460, 168] width 20 height 20
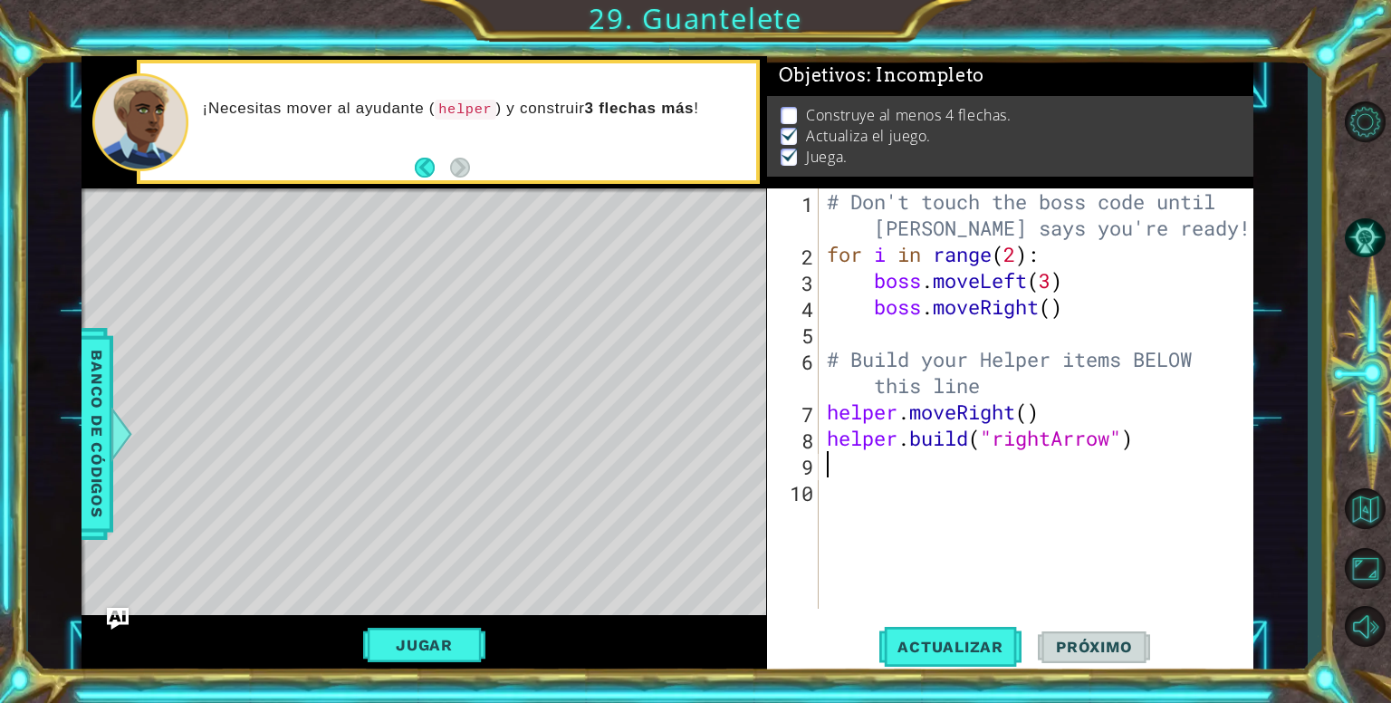
click at [842, 464] on div "# Don't touch the boss code until Vega says you're ready! for i in range ( 2 ) …" at bounding box center [1040, 437] width 435 height 499
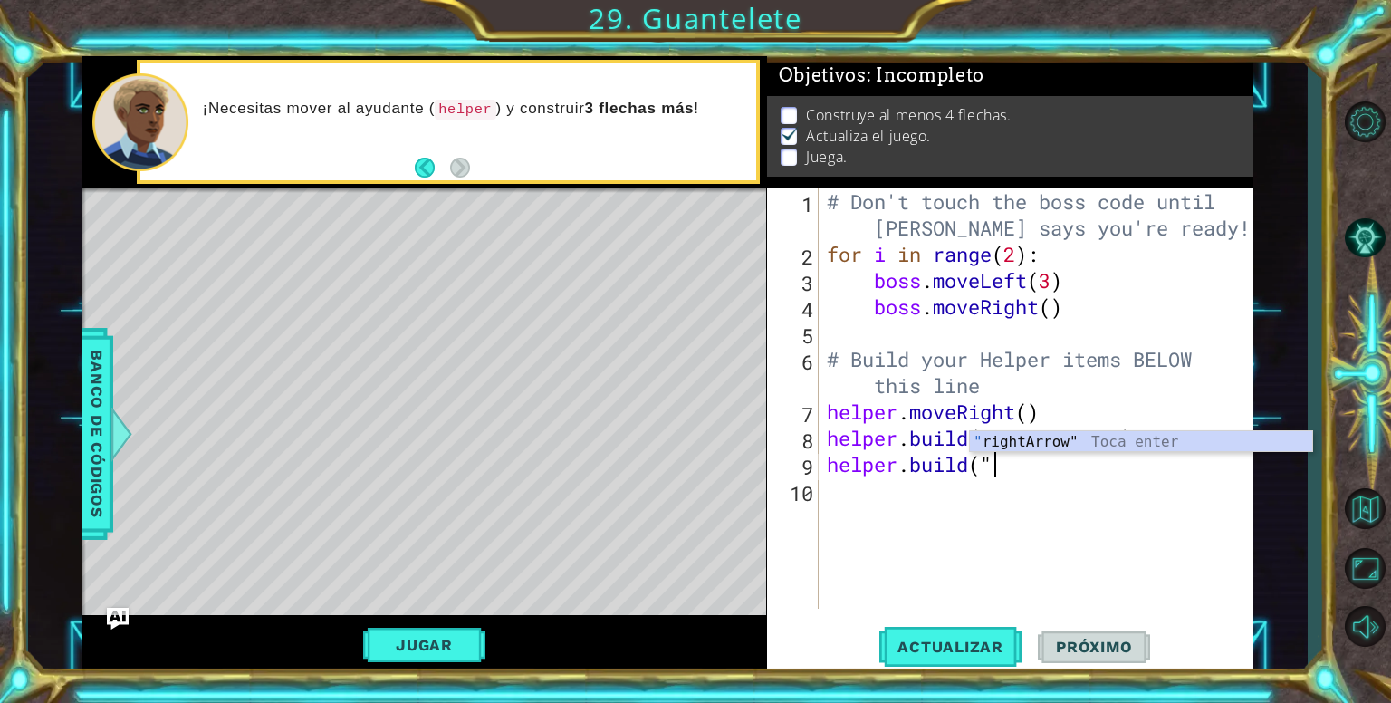
scroll to position [0, 6]
click at [1053, 437] on div "" rightArrow" Toca enter" at bounding box center [1141, 463] width 342 height 65
type textarea "[DOMAIN_NAME]("rightArrow")"
click at [1009, 494] on div "# Don't touch the boss code until Vega says you're ready! for i in range ( 2 ) …" at bounding box center [1040, 437] width 435 height 499
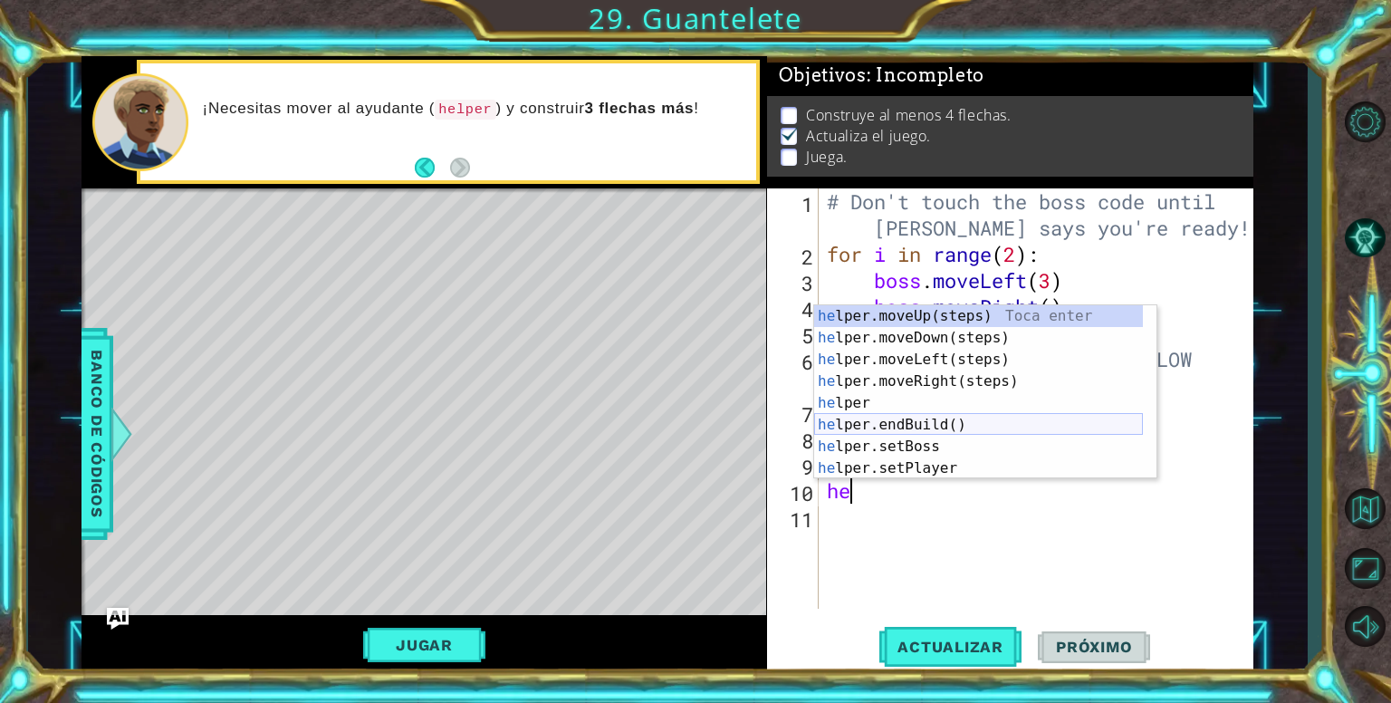
scroll to position [0, 0]
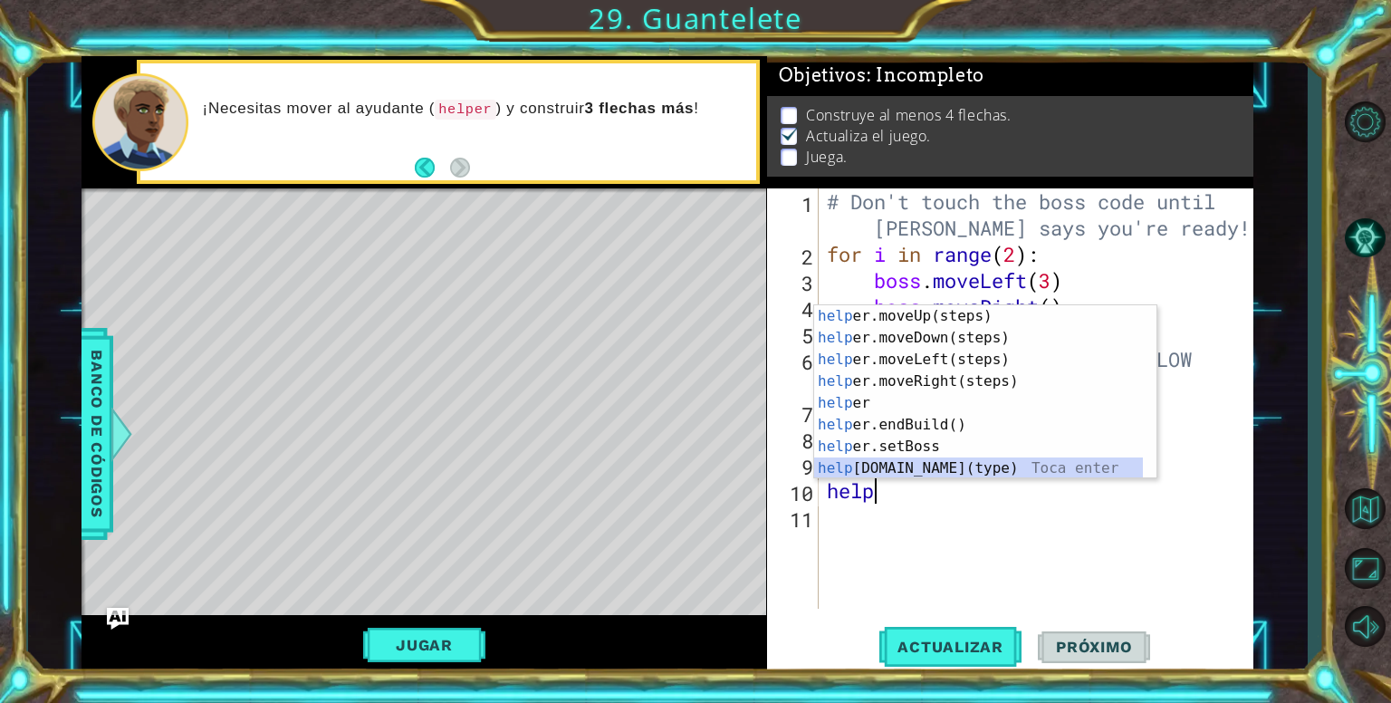
click at [911, 468] on div "help er.moveUp(steps) Toca enter help er.moveDown(steps) Toca enter help er.mov…" at bounding box center [978, 413] width 329 height 217
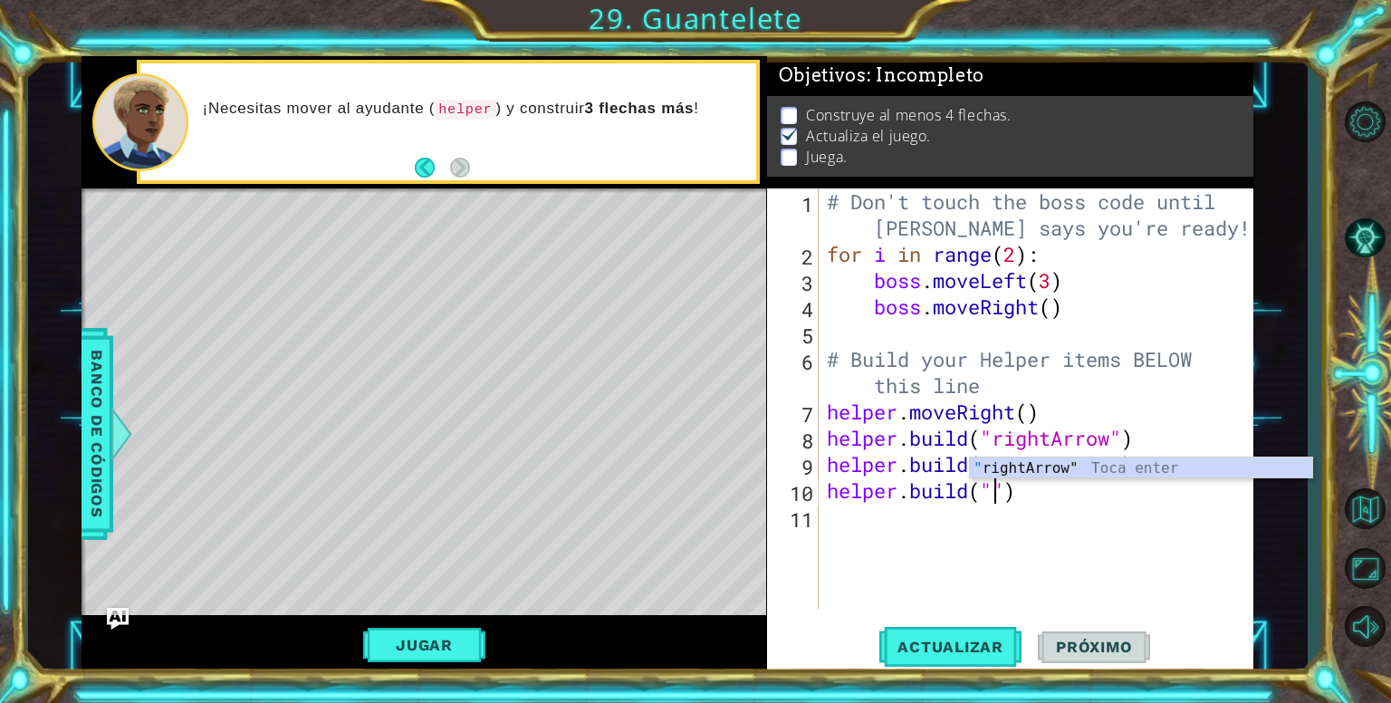
type textarea "[DOMAIN_NAME]("rightArrow")"
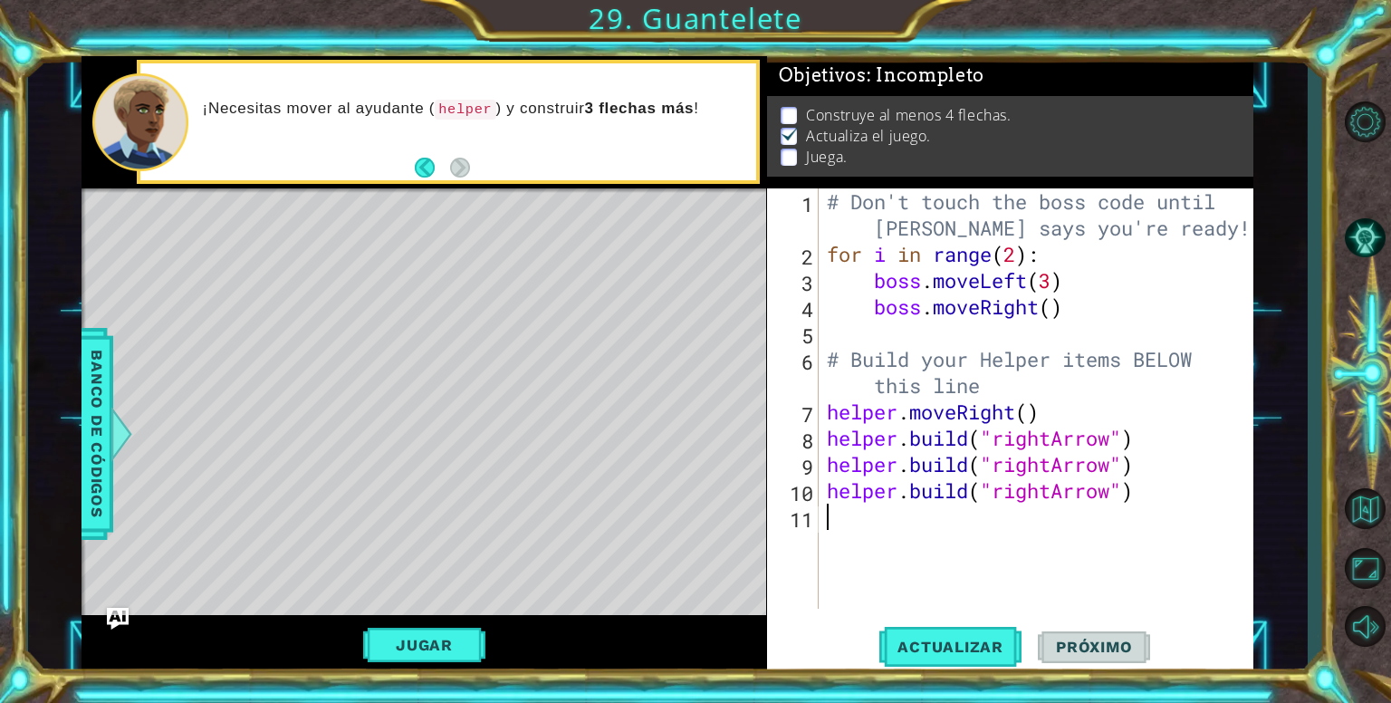
click at [871, 541] on div "# Don't touch the boss code until Vega says you're ready! for i in range ( 2 ) …" at bounding box center [1040, 437] width 435 height 499
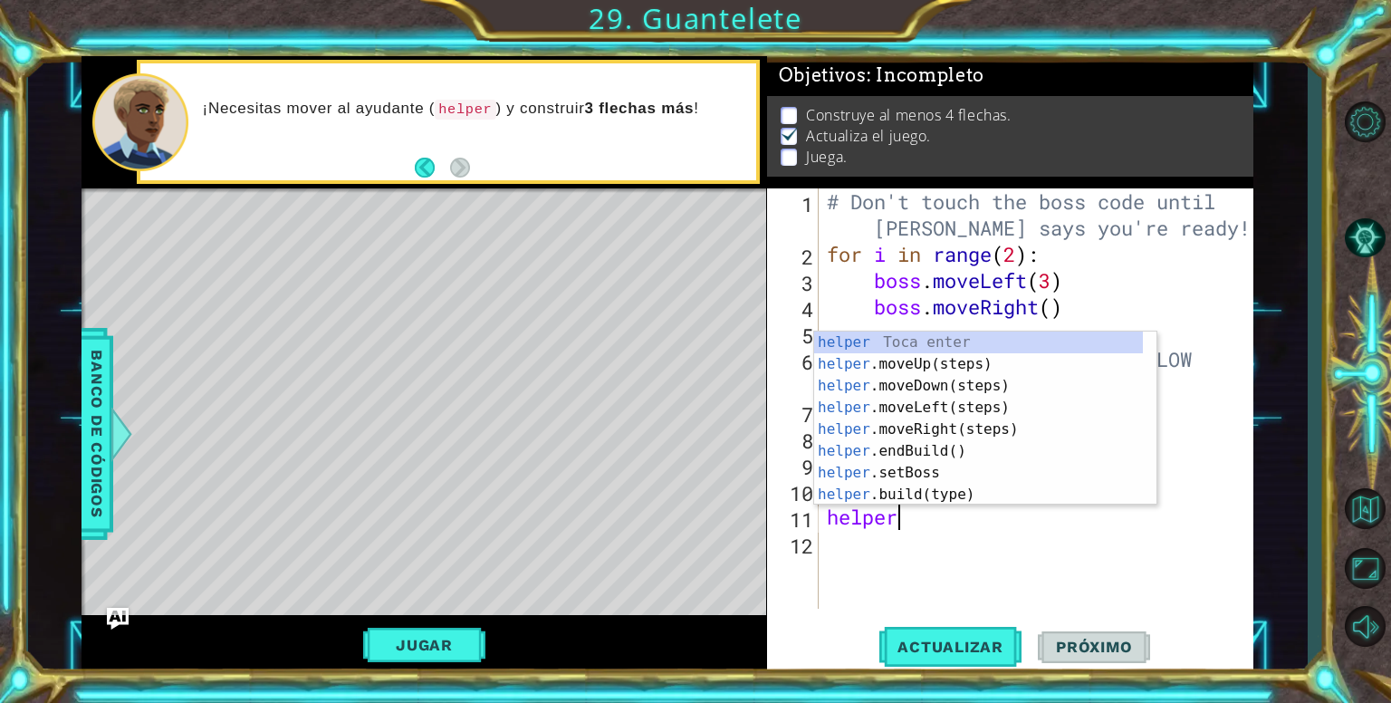
scroll to position [0, 2]
click at [905, 487] on div "helper Toca enter helper .moveUp(steps) Toca enter helper .moveDown(steps) Toca…" at bounding box center [978, 439] width 329 height 217
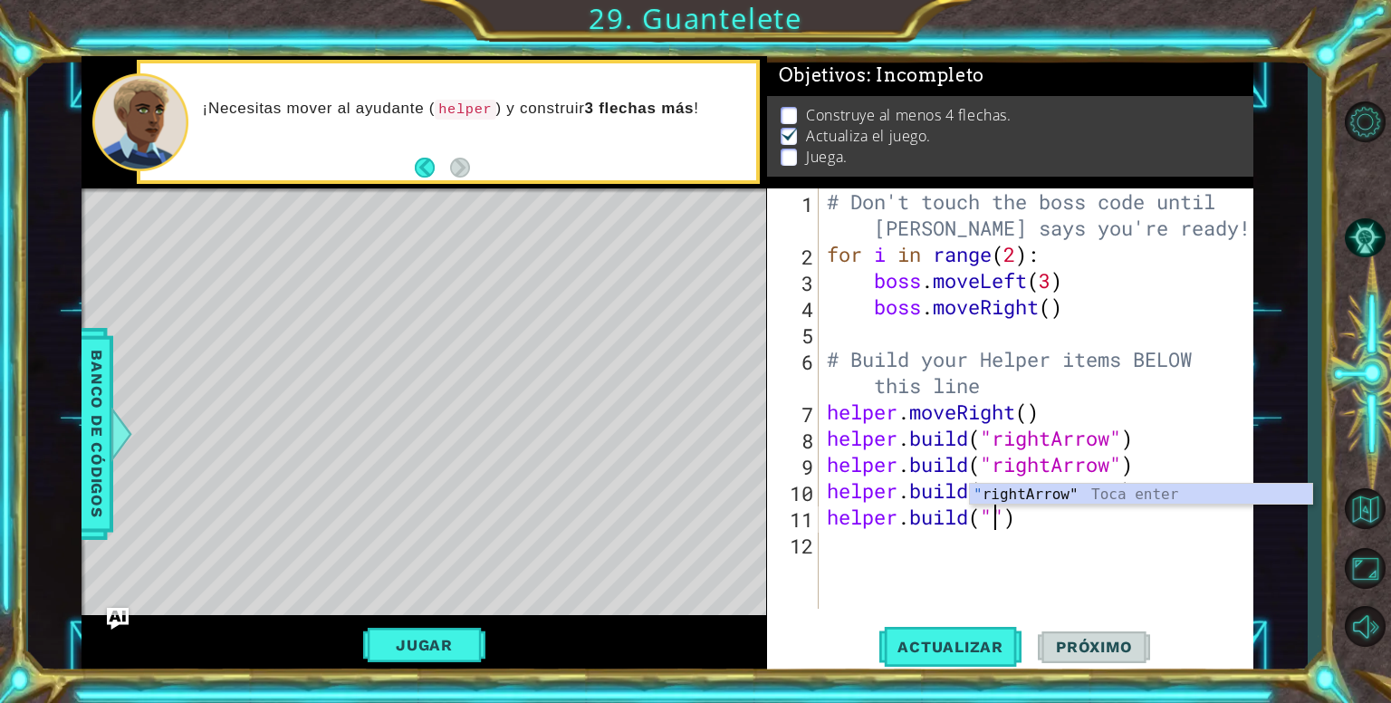
scroll to position [0, 7]
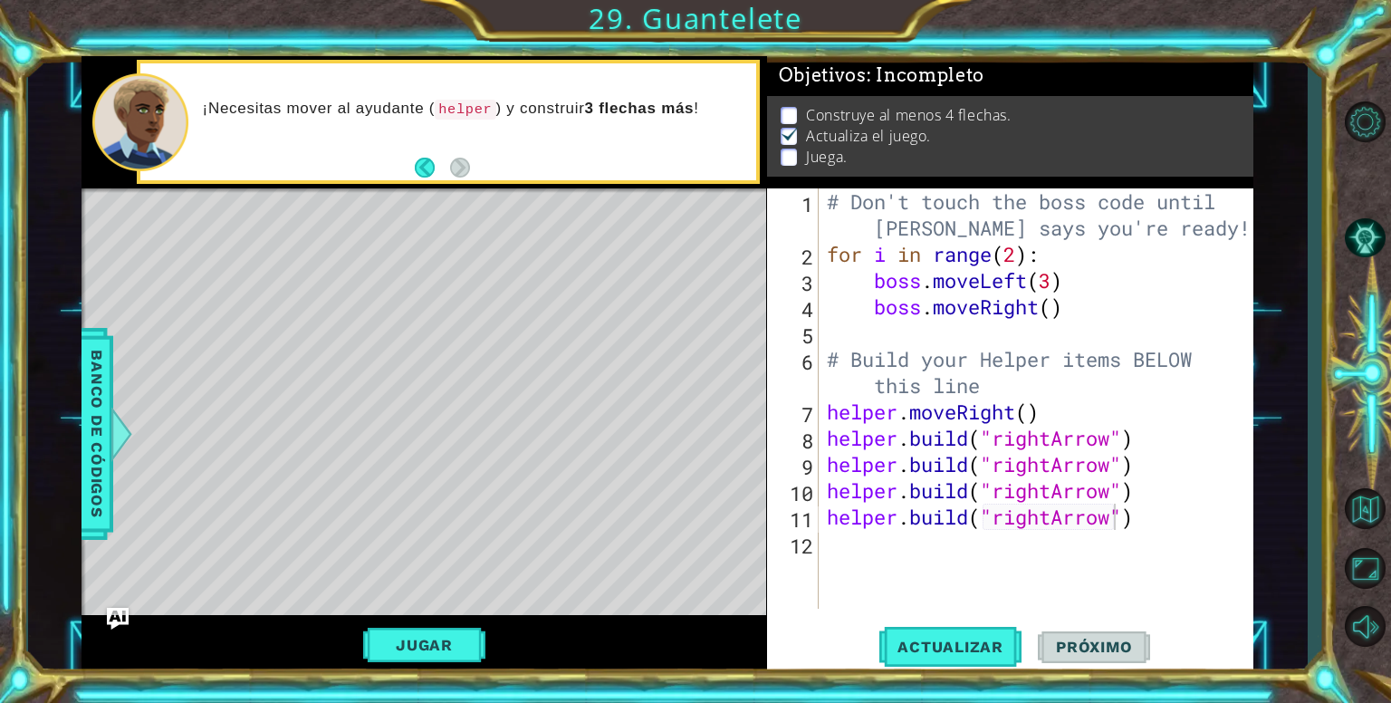
click at [920, 680] on div "1 ההההההההההההההההההההההההההההההההההההההההההההההההההההההההההההההההההההההההההההה…" at bounding box center [695, 351] width 1391 height 703
click at [934, 650] on span "Actualizar" at bounding box center [950, 646] width 142 height 18
click at [911, 636] on button "Actualizar" at bounding box center [950, 646] width 142 height 49
click at [317, 234] on div "Level Map" at bounding box center [499, 454] width 837 height 533
click at [406, 646] on button "Jugar" at bounding box center [424, 644] width 122 height 34
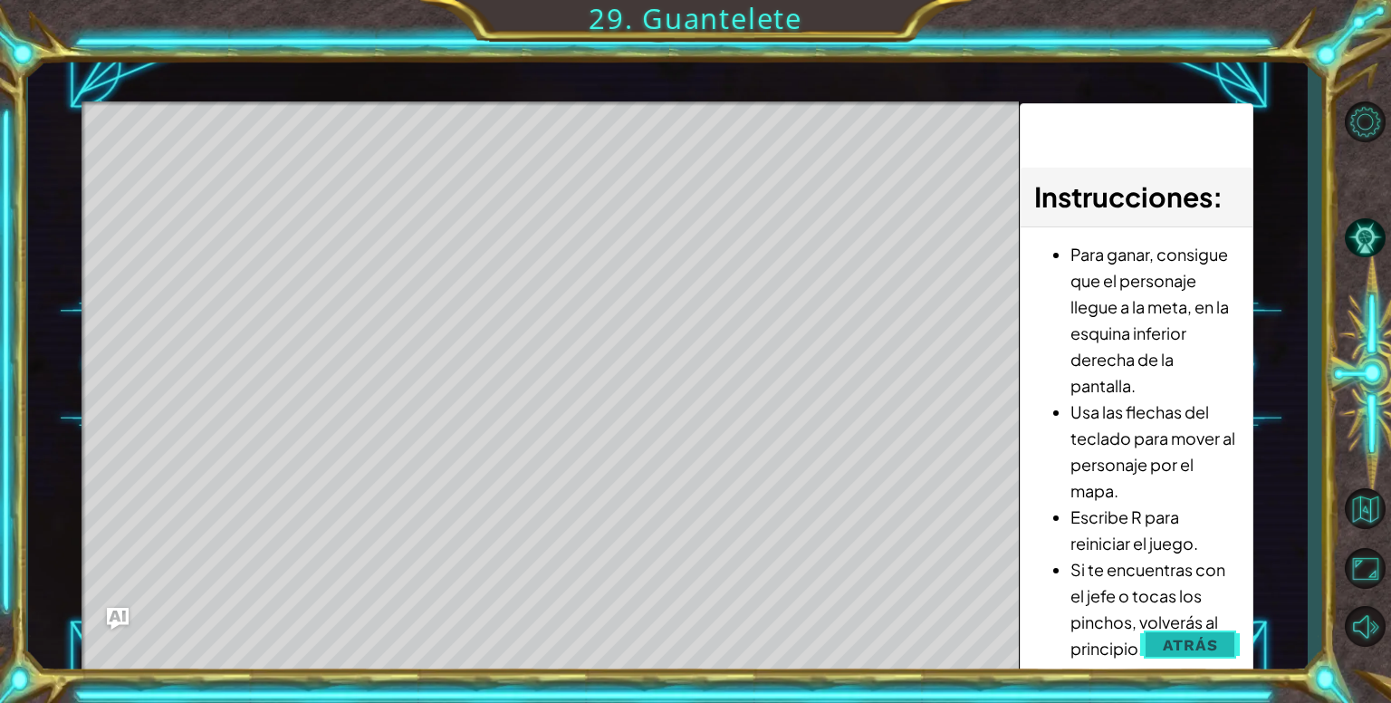
click at [1173, 648] on span "Atrás" at bounding box center [1189, 645] width 55 height 18
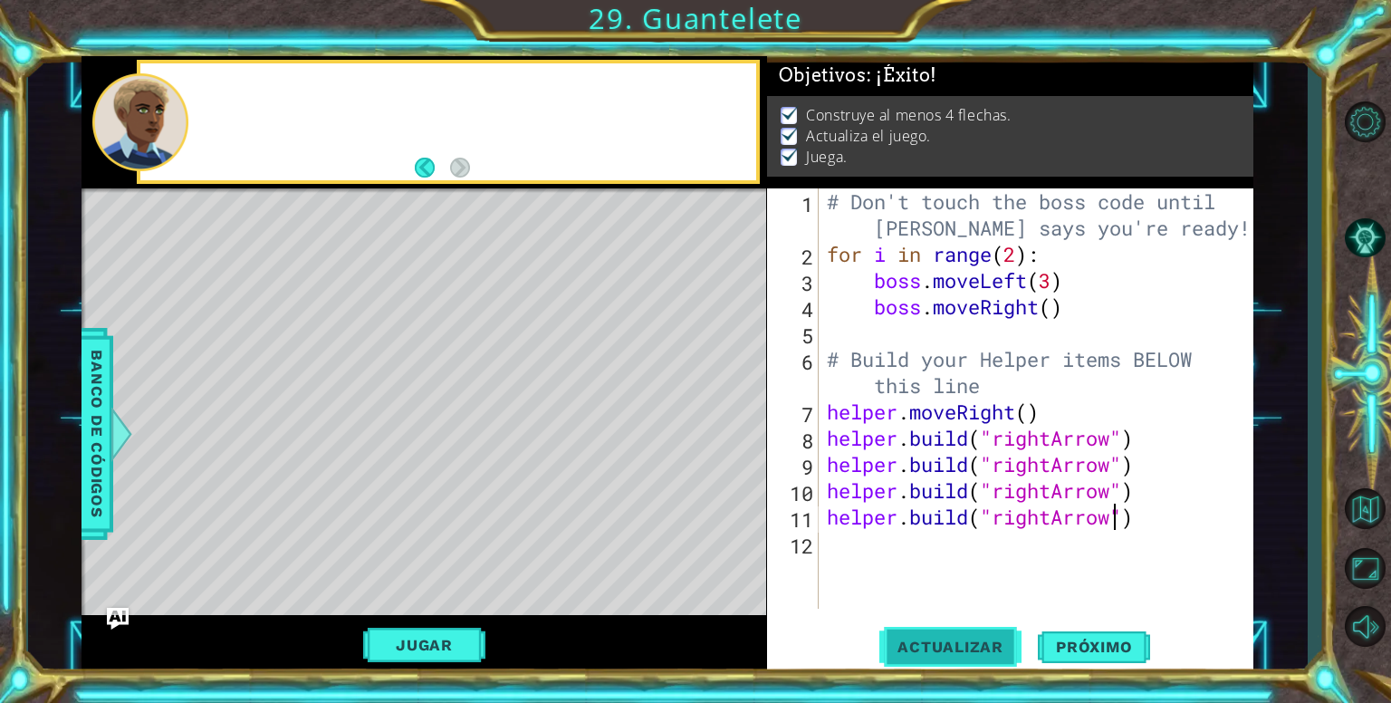
click at [913, 639] on span "Actualizar" at bounding box center [950, 646] width 142 height 18
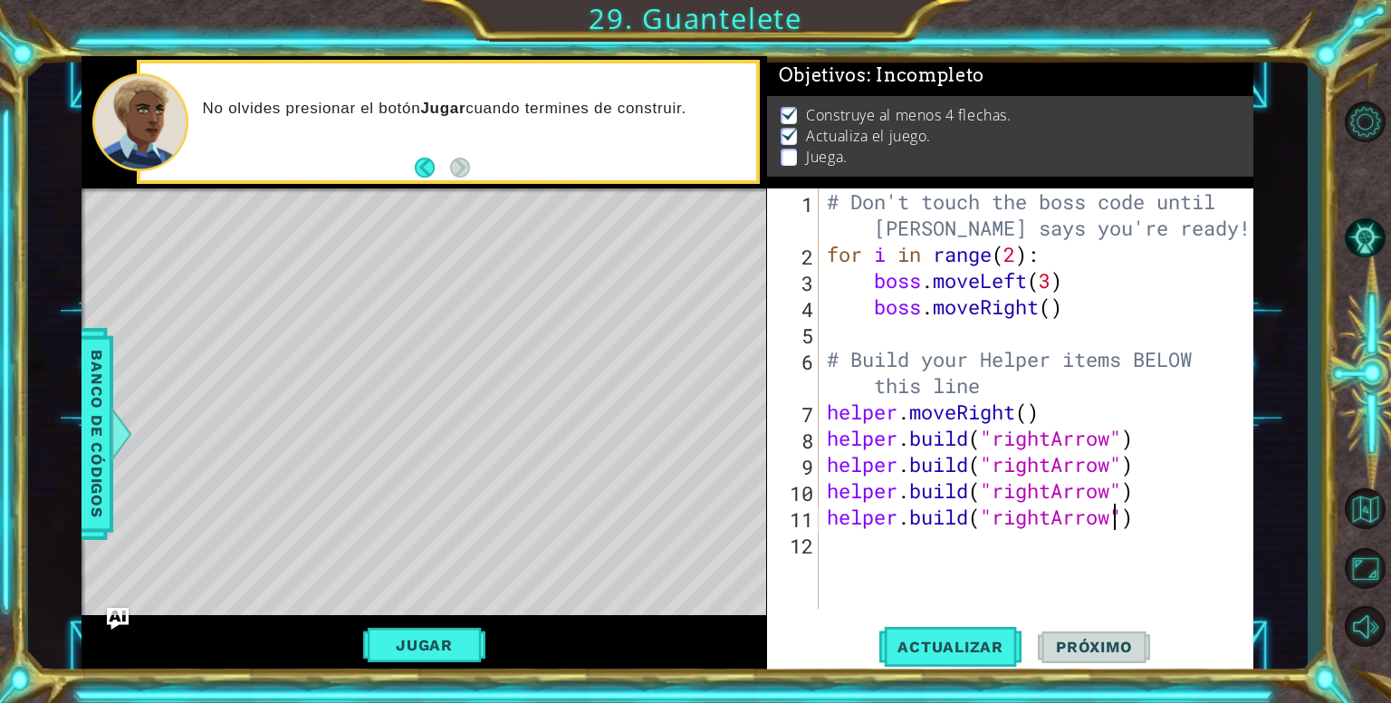
click at [1133, 450] on div "# Don't touch the boss code until Vega says you're ready! for i in range ( 2 ) …" at bounding box center [1040, 437] width 435 height 499
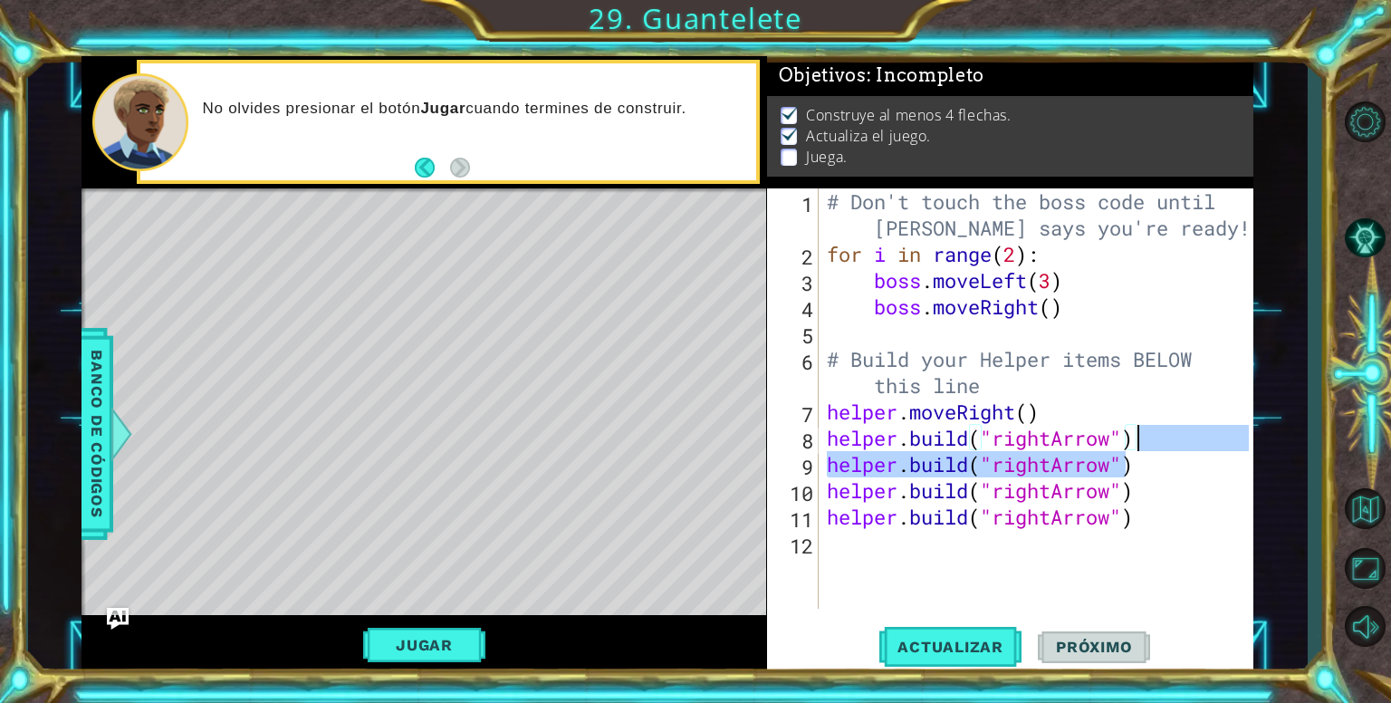
click at [1141, 445] on div "# Don't touch the boss code until Vega says you're ready! for i in range ( 2 ) …" at bounding box center [1035, 398] width 425 height 420
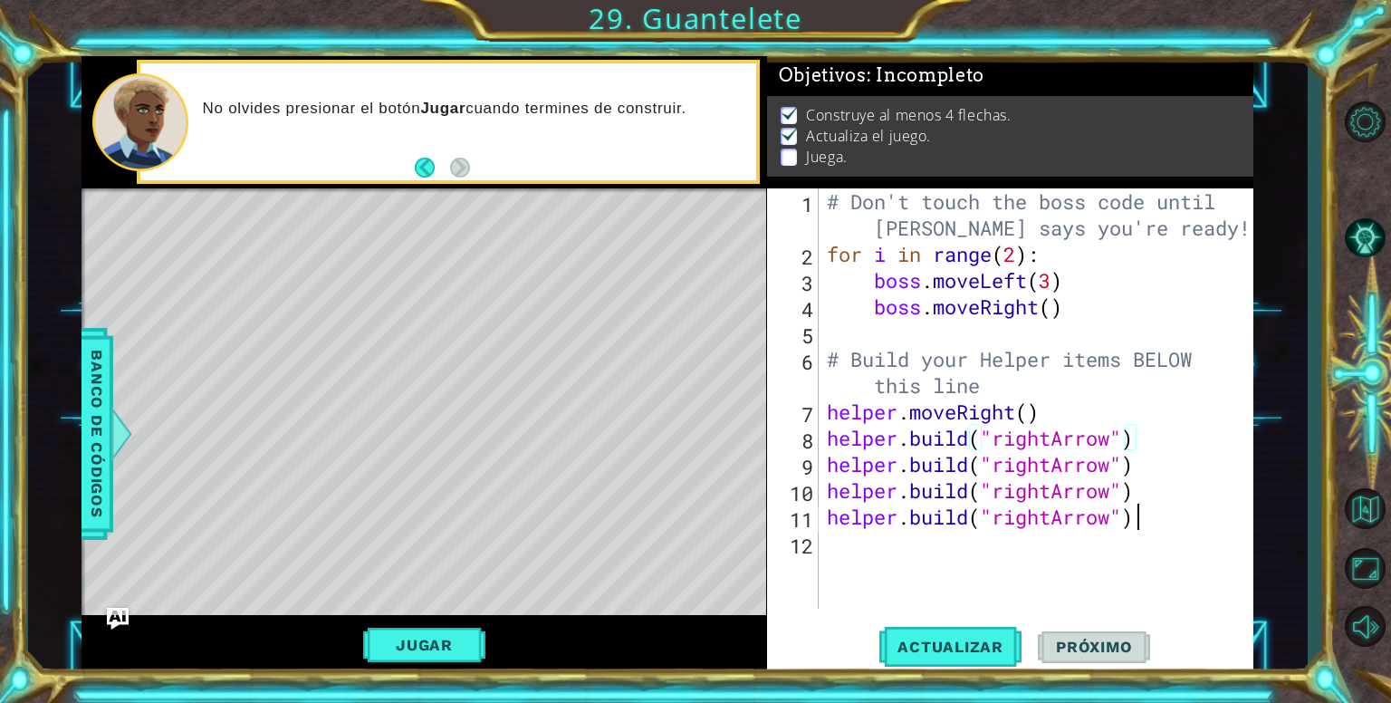
click at [1146, 520] on div "# Don't touch the boss code until Vega says you're ready! for i in range ( 2 ) …" at bounding box center [1040, 437] width 435 height 499
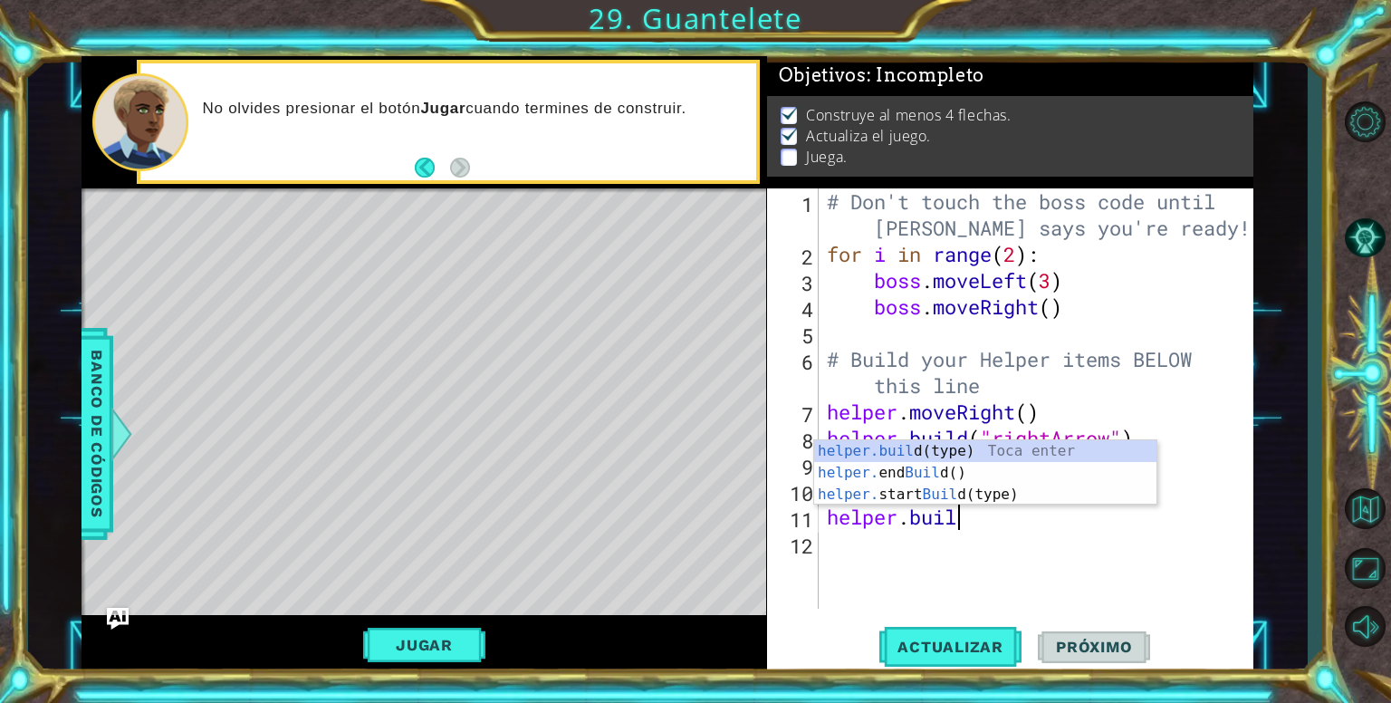
scroll to position [0, 3]
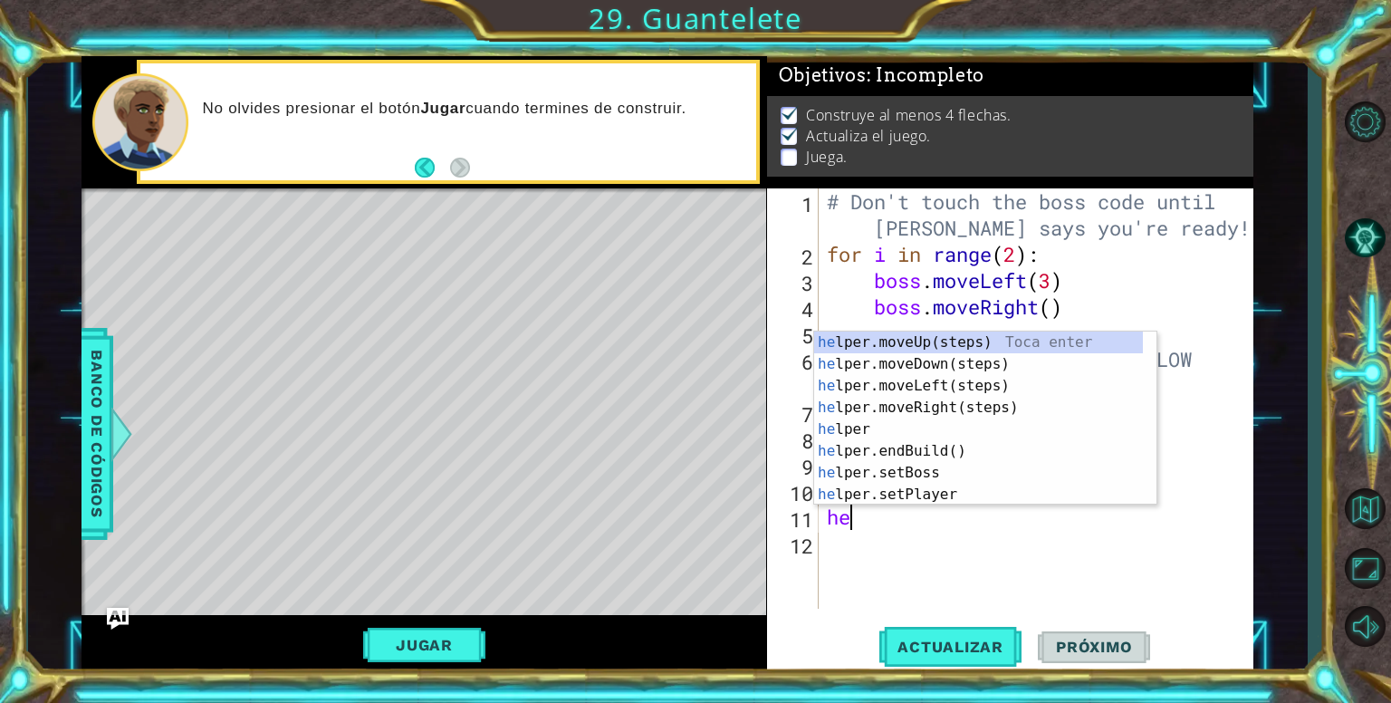
type textarea "h"
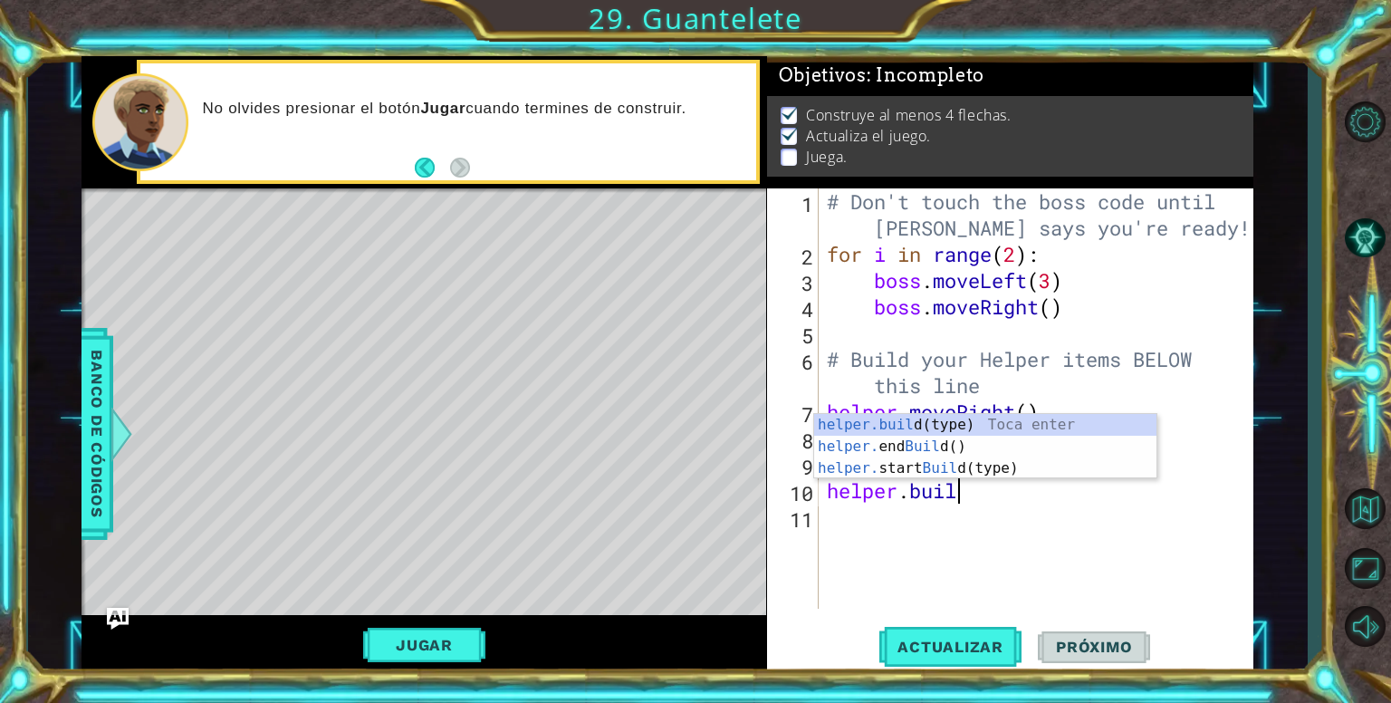
type textarea "h"
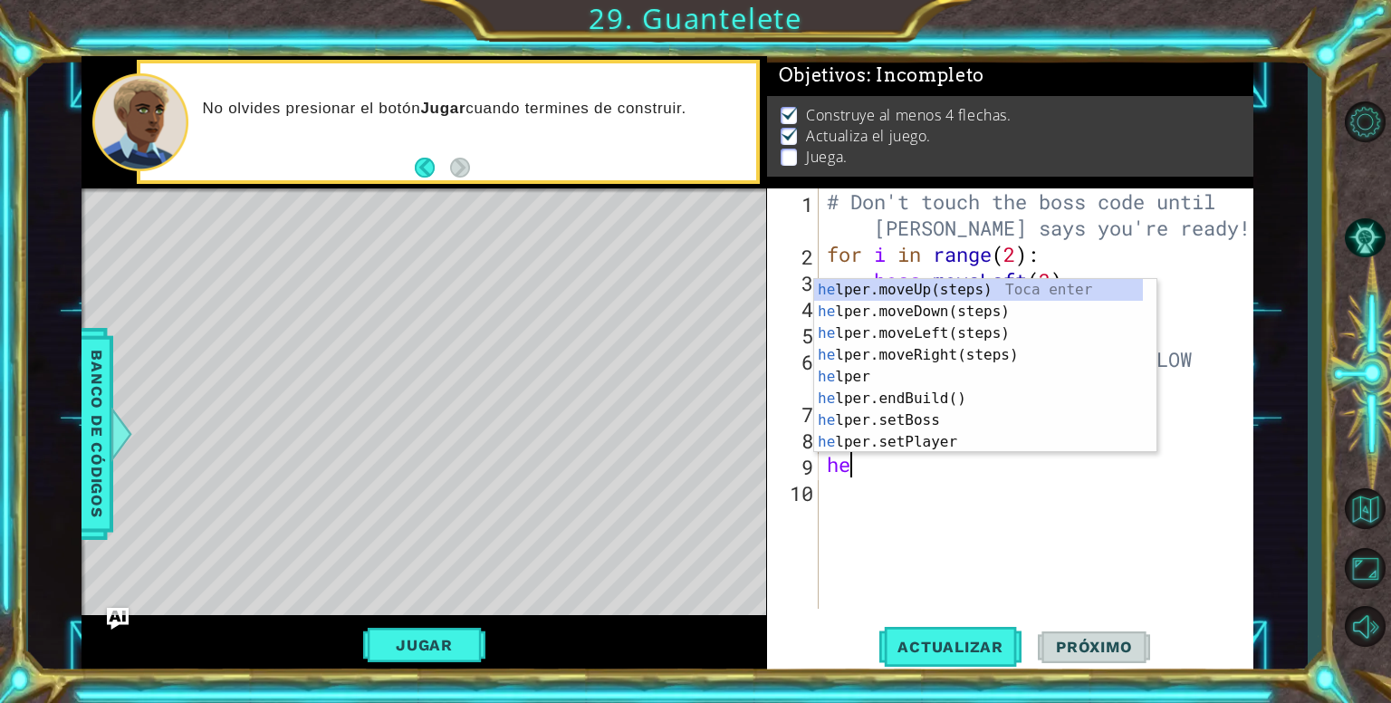
type textarea "h"
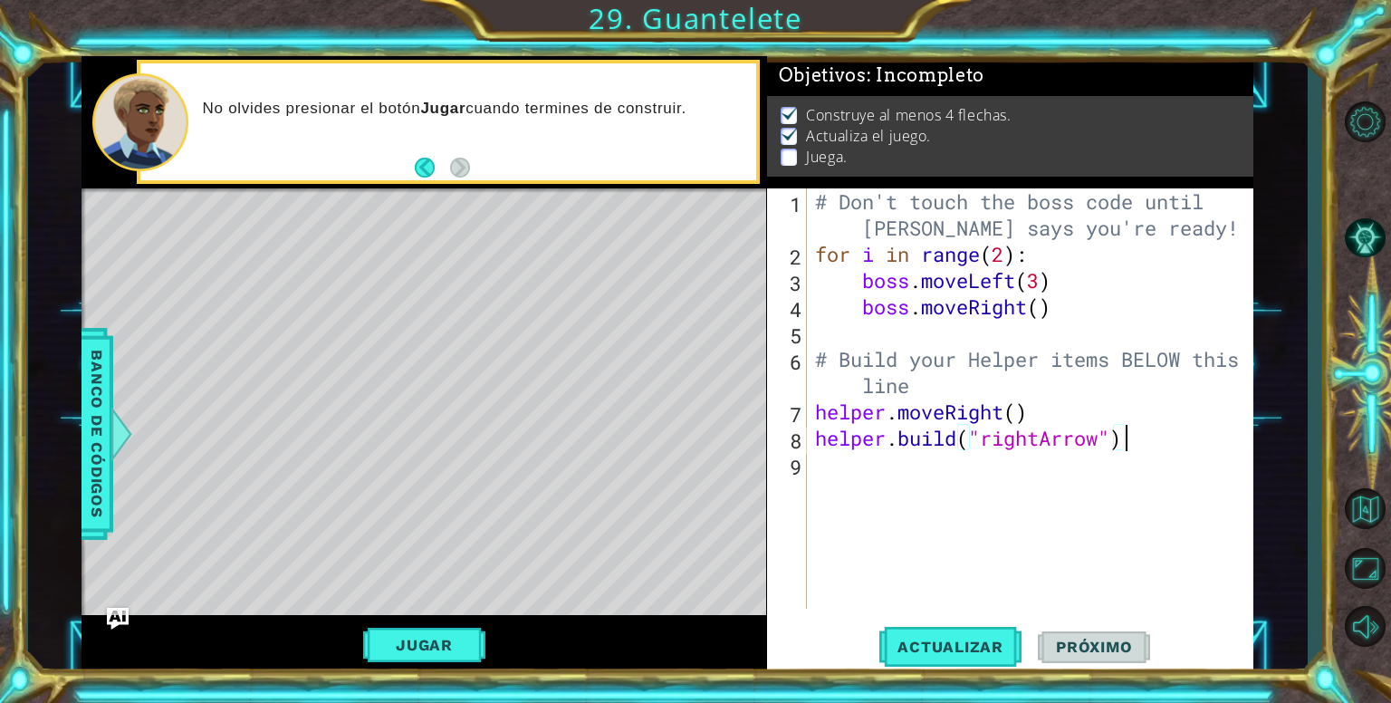
click at [945, 374] on div "# Don't touch the boss code until Vega says you're ready! for i in range ( 2 ) …" at bounding box center [1034, 437] width 446 height 499
type textarea "# Build your Helper items BELOW this line+"
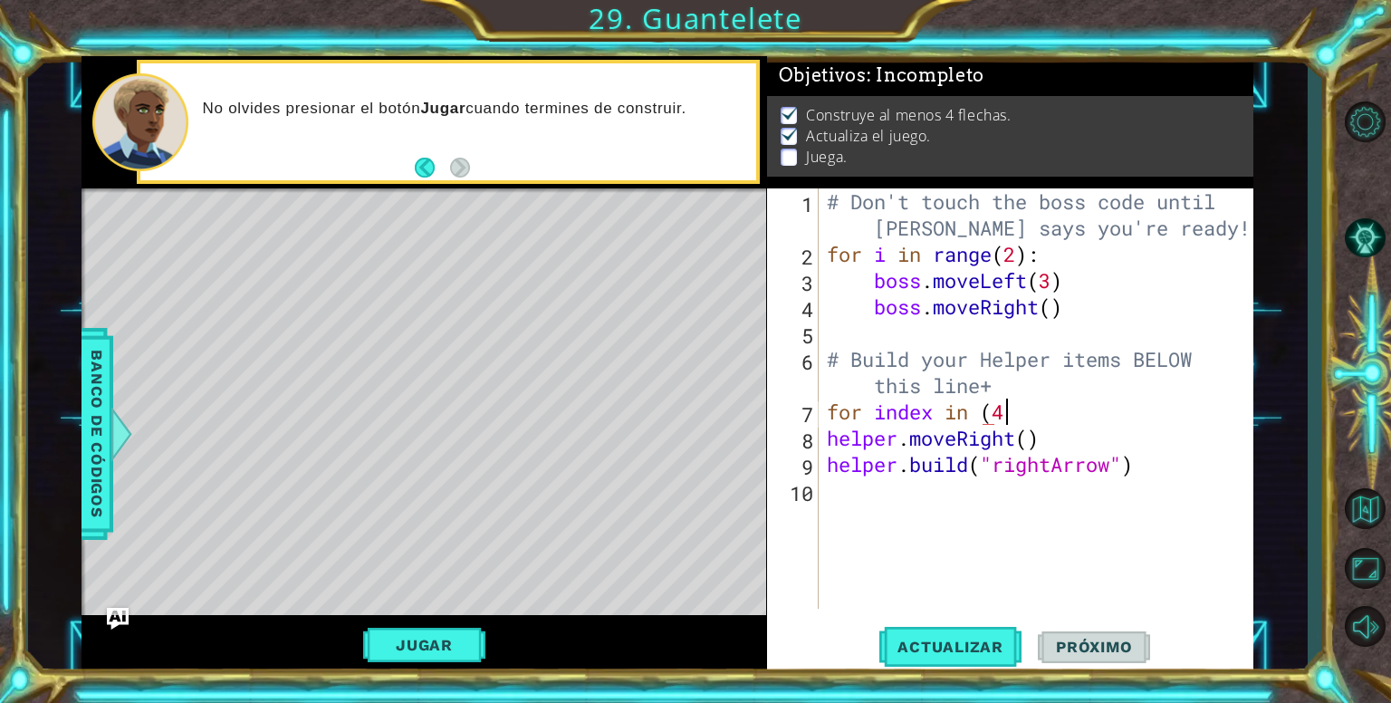
scroll to position [0, 7]
click at [976, 653] on span "Actualizar" at bounding box center [950, 646] width 142 height 18
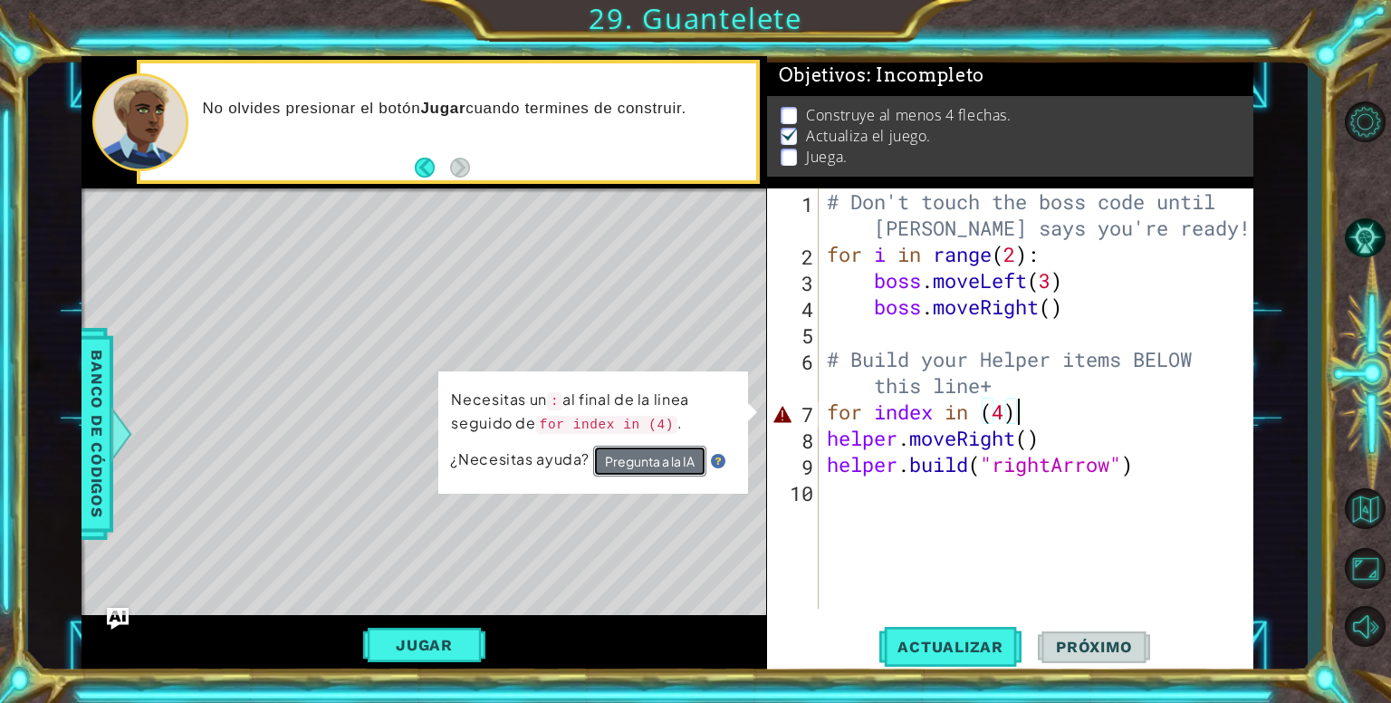
click at [630, 471] on button "Pregunta a la IA" at bounding box center [649, 460] width 113 height 31
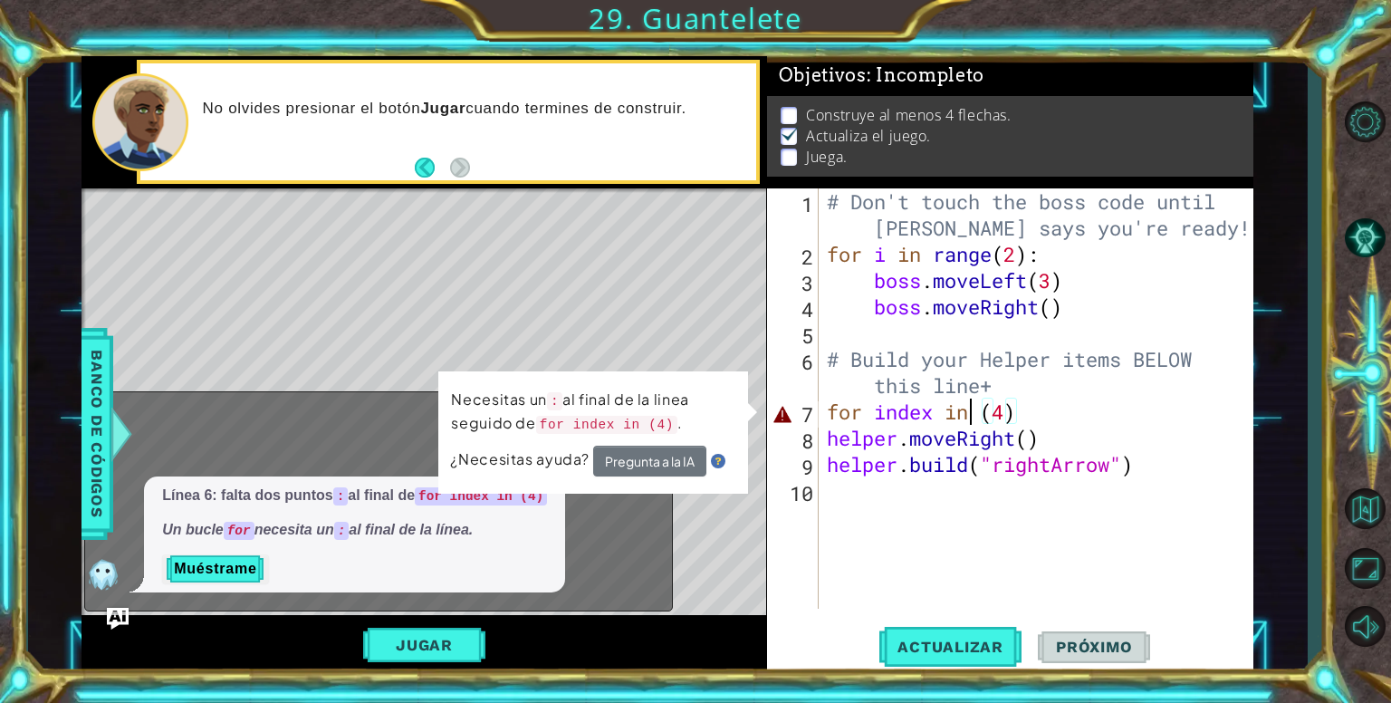
click at [971, 415] on div "# Don't touch the boss code until Vega says you're ready! for i in range ( 2 ) …" at bounding box center [1040, 437] width 435 height 499
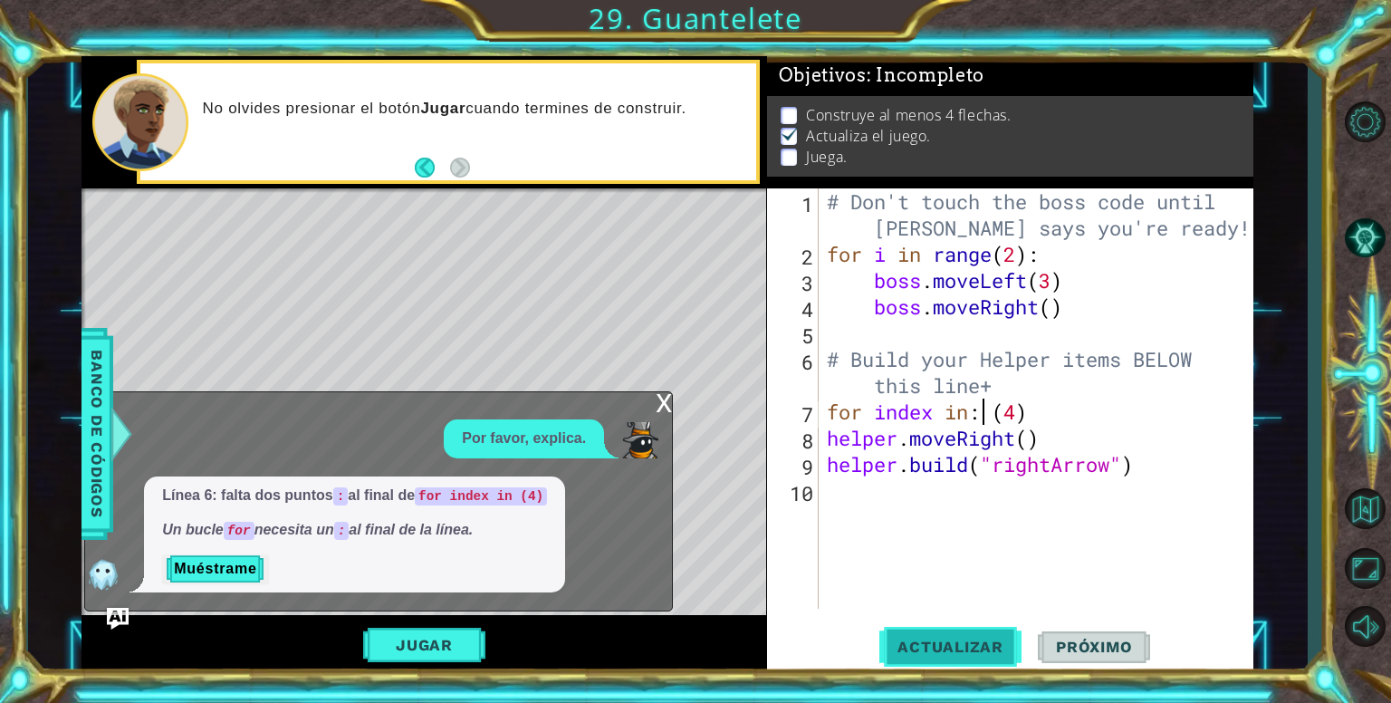
type textarea "for index in: (4)"
click at [902, 653] on span "Actualizar" at bounding box center [950, 646] width 142 height 18
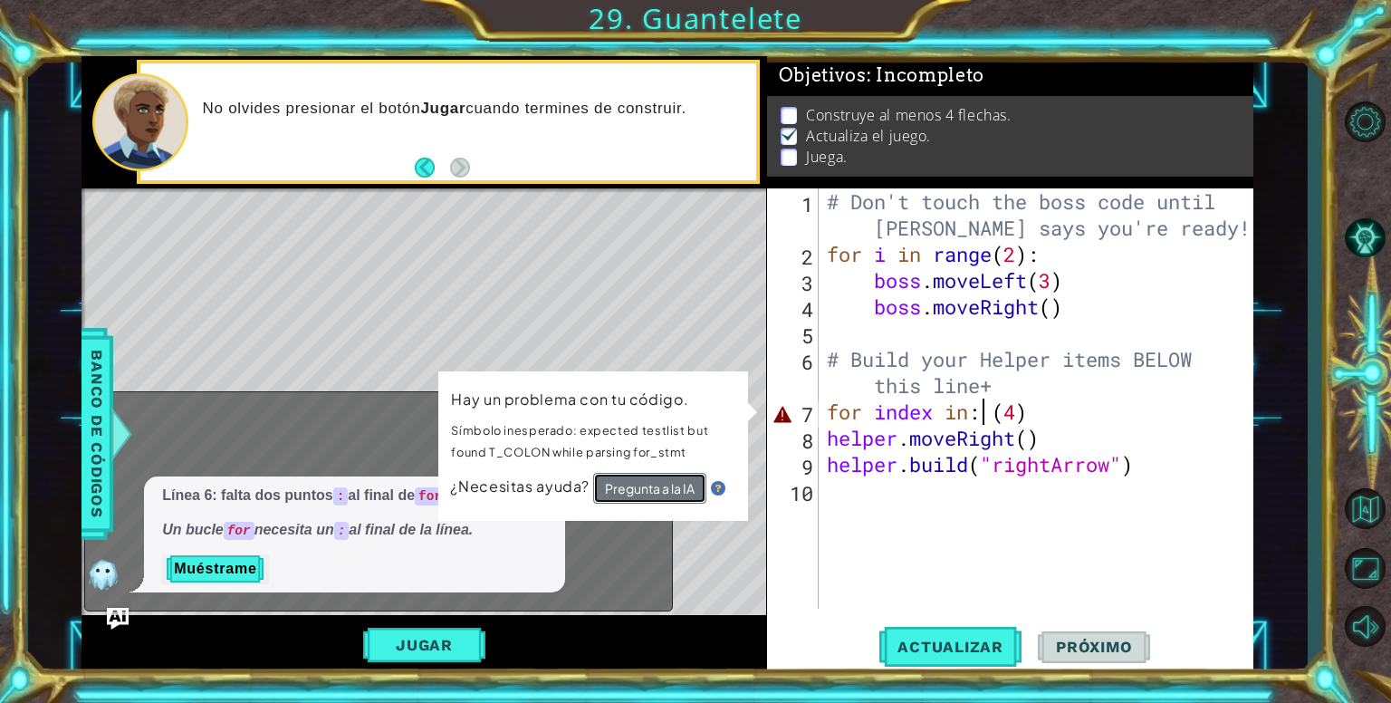
click at [607, 479] on button "Pregunta a la IA" at bounding box center [648, 489] width 113 height 32
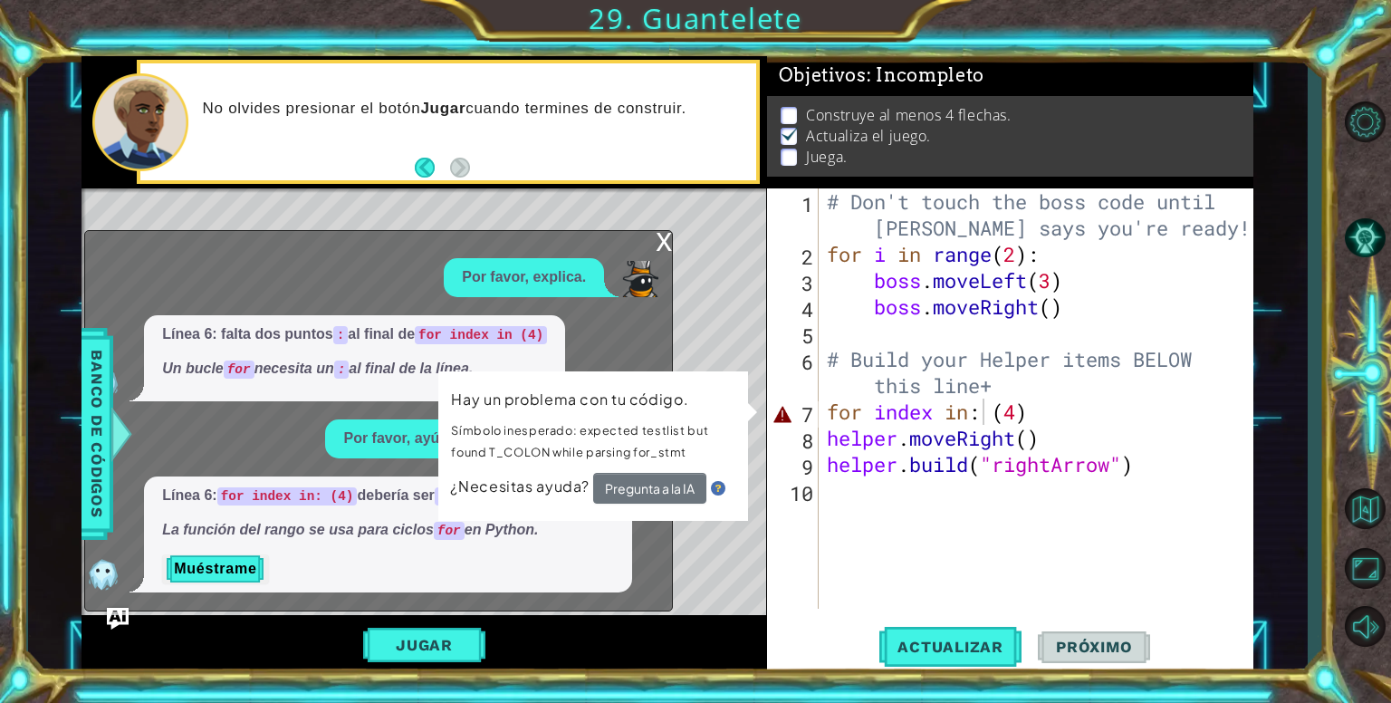
click at [592, 555] on p "Muéstrame" at bounding box center [388, 568] width 452 height 29
click at [653, 545] on div "Línea 6: for index in: (4) debería ser for index in range(4): La función del ra…" at bounding box center [374, 534] width 578 height 116
click at [643, 363] on div "Línea 6: falta dos puntos : al final de for index in (4) Un bucle for necesita …" at bounding box center [374, 358] width 578 height 87
click at [716, 487] on img at bounding box center [718, 488] width 14 height 14
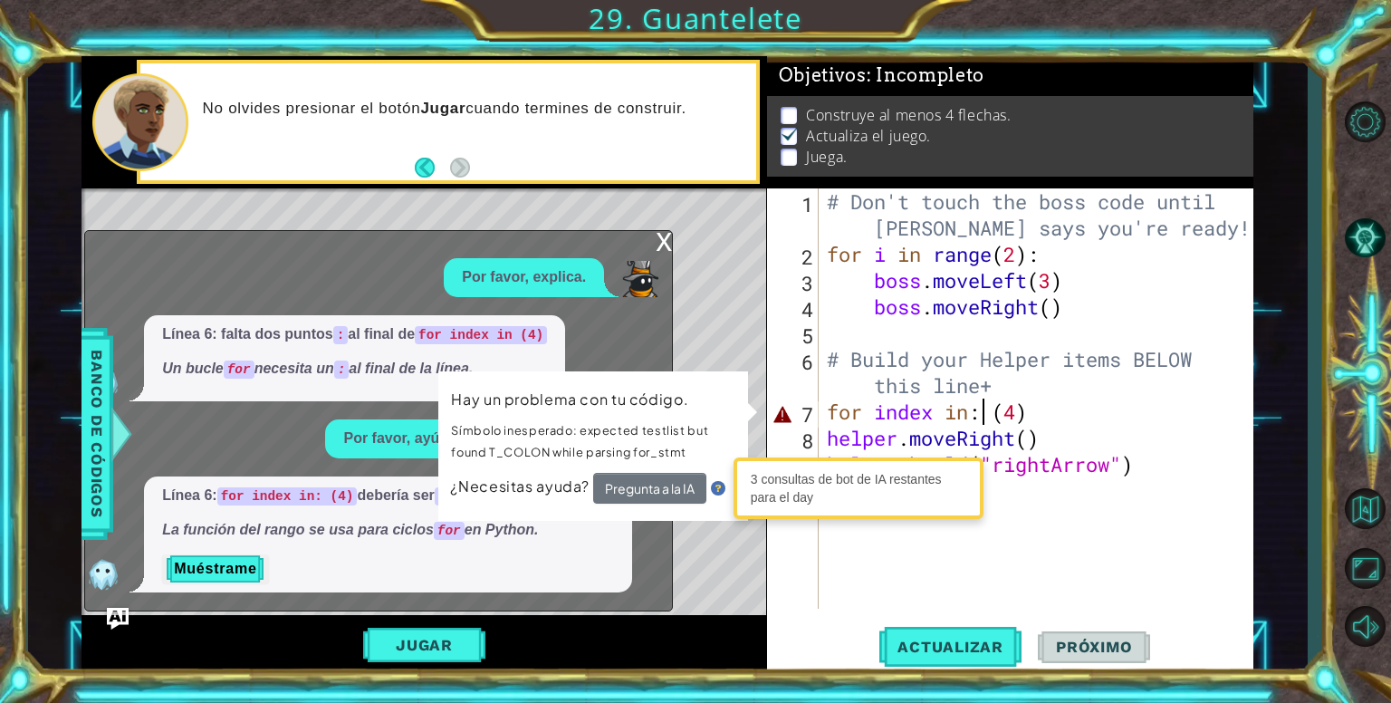
click at [644, 531] on div "Línea 6: for index in: (4) debería ser for index in range(4): La función del ra…" at bounding box center [374, 534] width 578 height 116
drag, startPoint x: 518, startPoint y: 496, endPoint x: 499, endPoint y: 494, distance: 19.1
click at [514, 496] on div "¿Necesitas ayuda? Pregunta a la IA" at bounding box center [593, 488] width 286 height 31
click at [366, 517] on span "Línea 6: for index in: (4) debería ser for index in range(4): La función del ra…" at bounding box center [388, 512] width 452 height 55
click at [355, 501] on p "Línea 6: for index in: (4) debería ser for index in range(4):" at bounding box center [388, 495] width 452 height 21
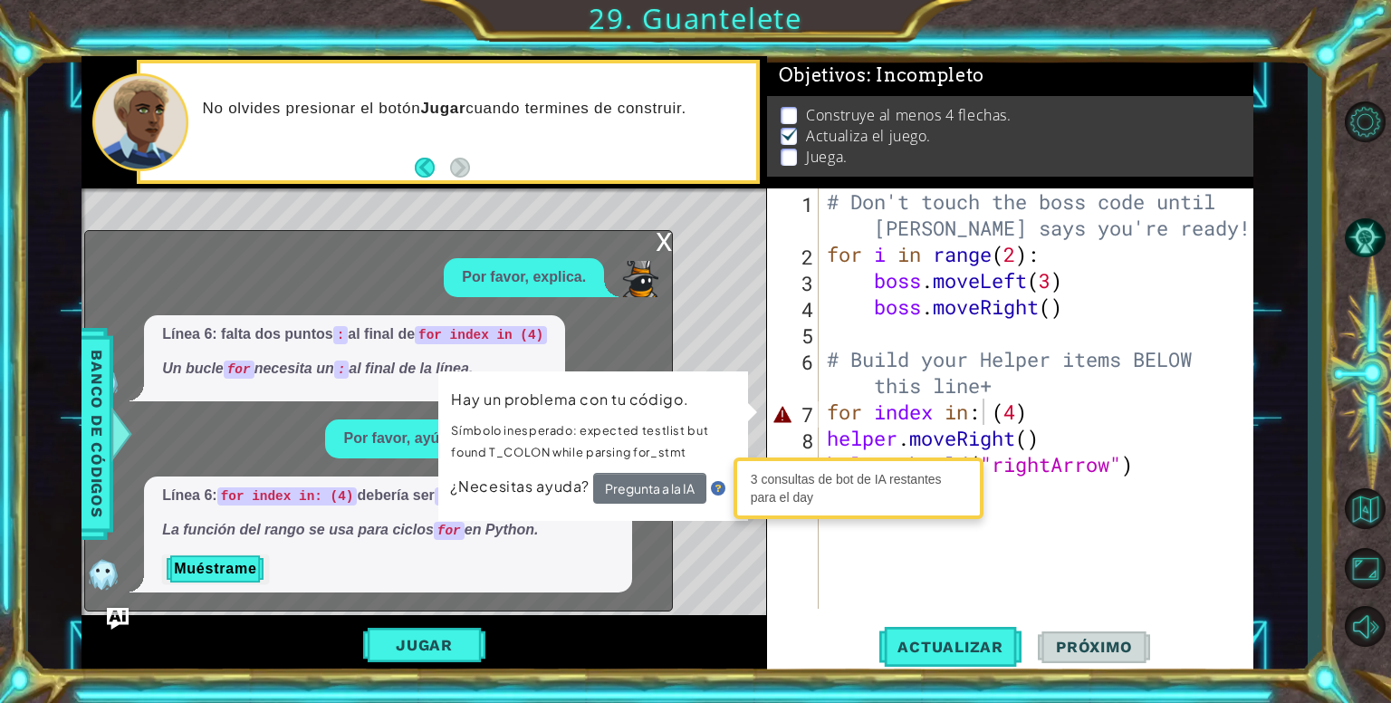
click at [620, 506] on div "Hay un problema con tu código. Símbolo inesperado: expected testlist but found …" at bounding box center [593, 445] width 310 height 149
click at [624, 495] on button "Pregunta a la IA" at bounding box center [649, 488] width 113 height 31
click at [626, 486] on button "Pregunta a la IA" at bounding box center [648, 489] width 113 height 32
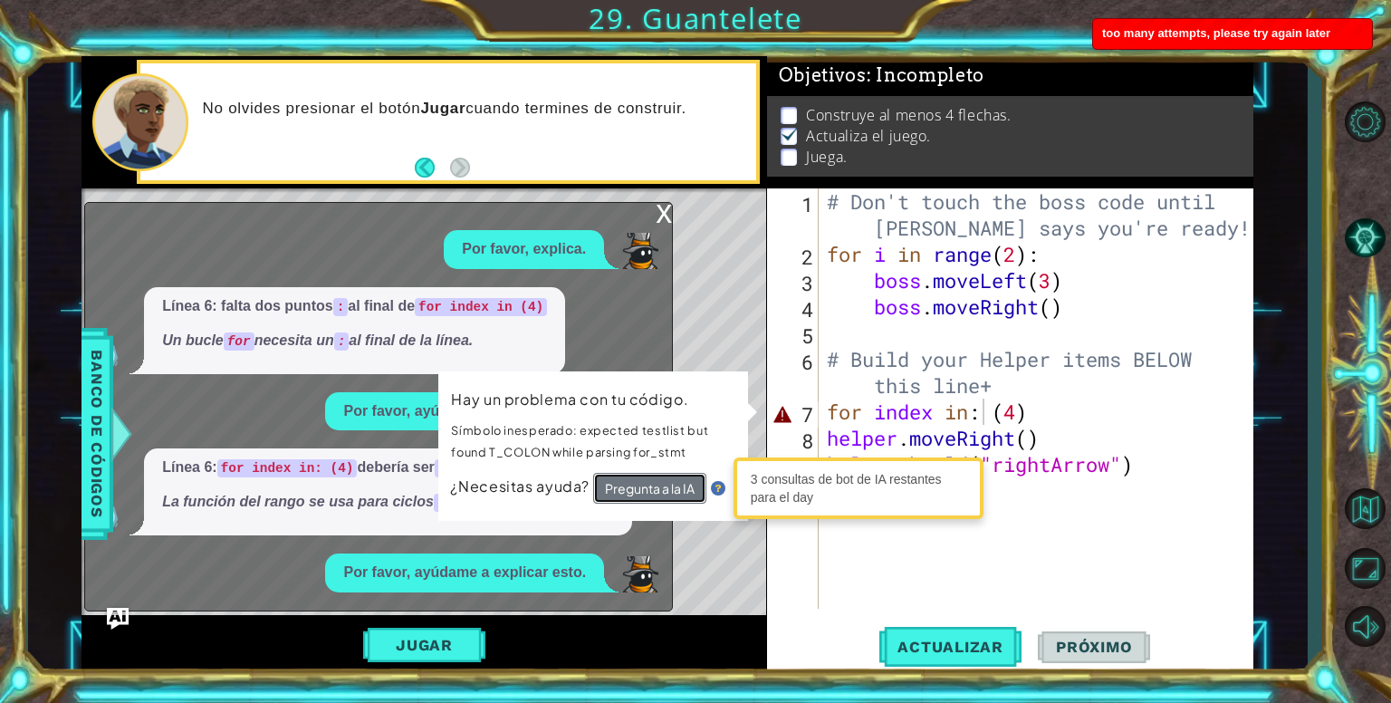
click at [626, 486] on button "Pregunta a la IA" at bounding box center [649, 488] width 113 height 31
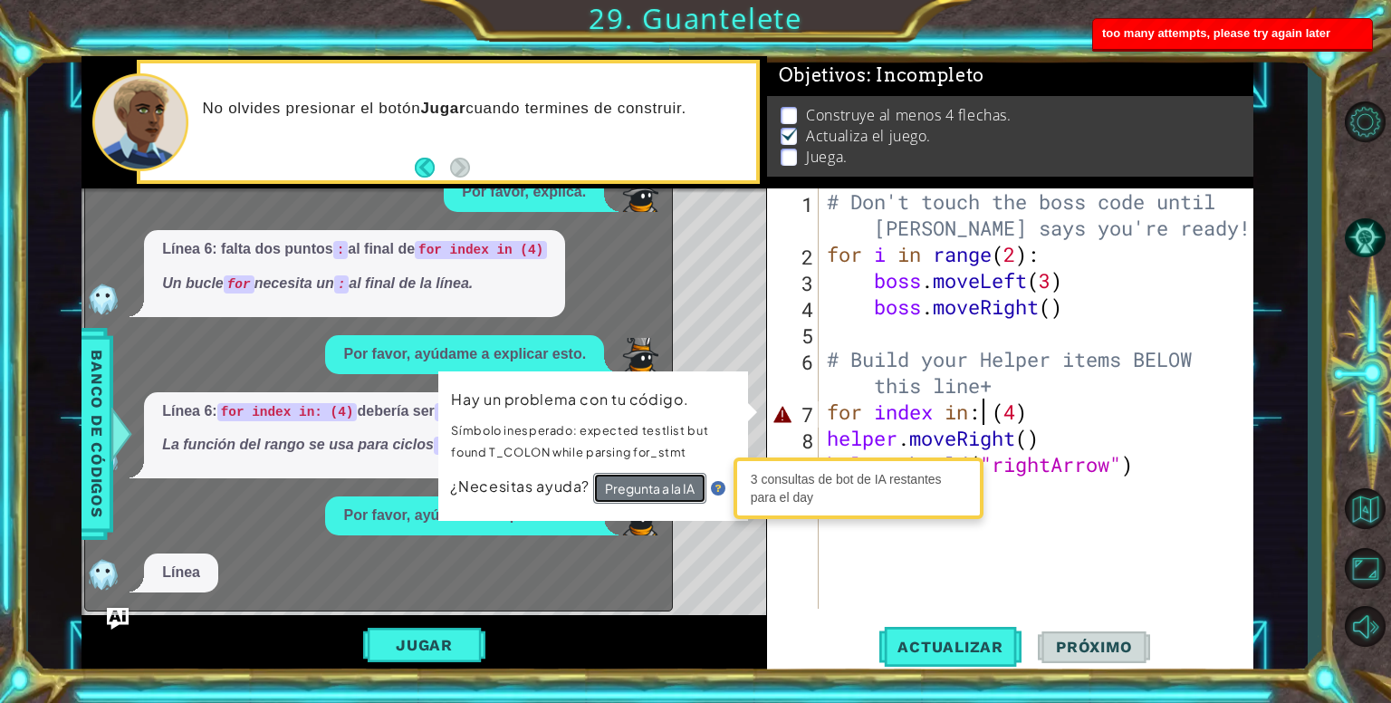
click at [630, 486] on button "Pregunta a la IA" at bounding box center [649, 488] width 113 height 31
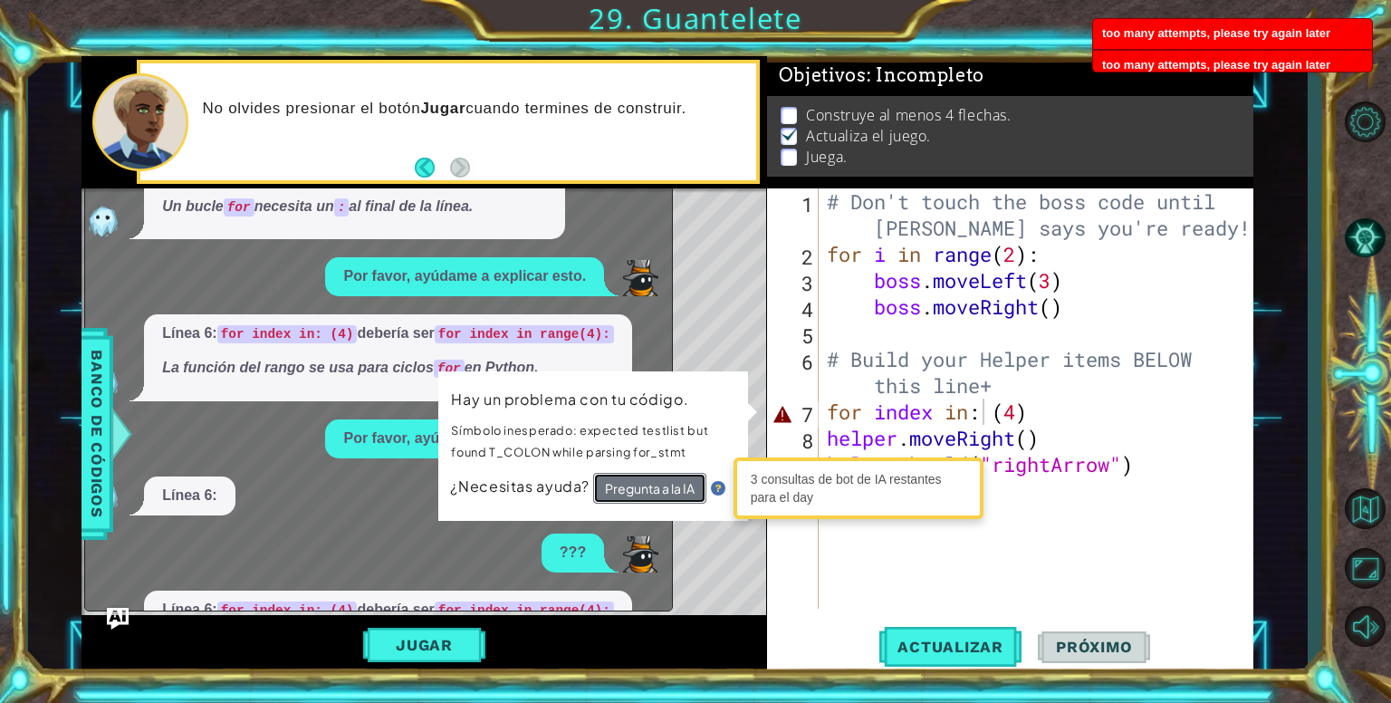
click at [633, 485] on button "Pregunta a la IA" at bounding box center [648, 489] width 113 height 33
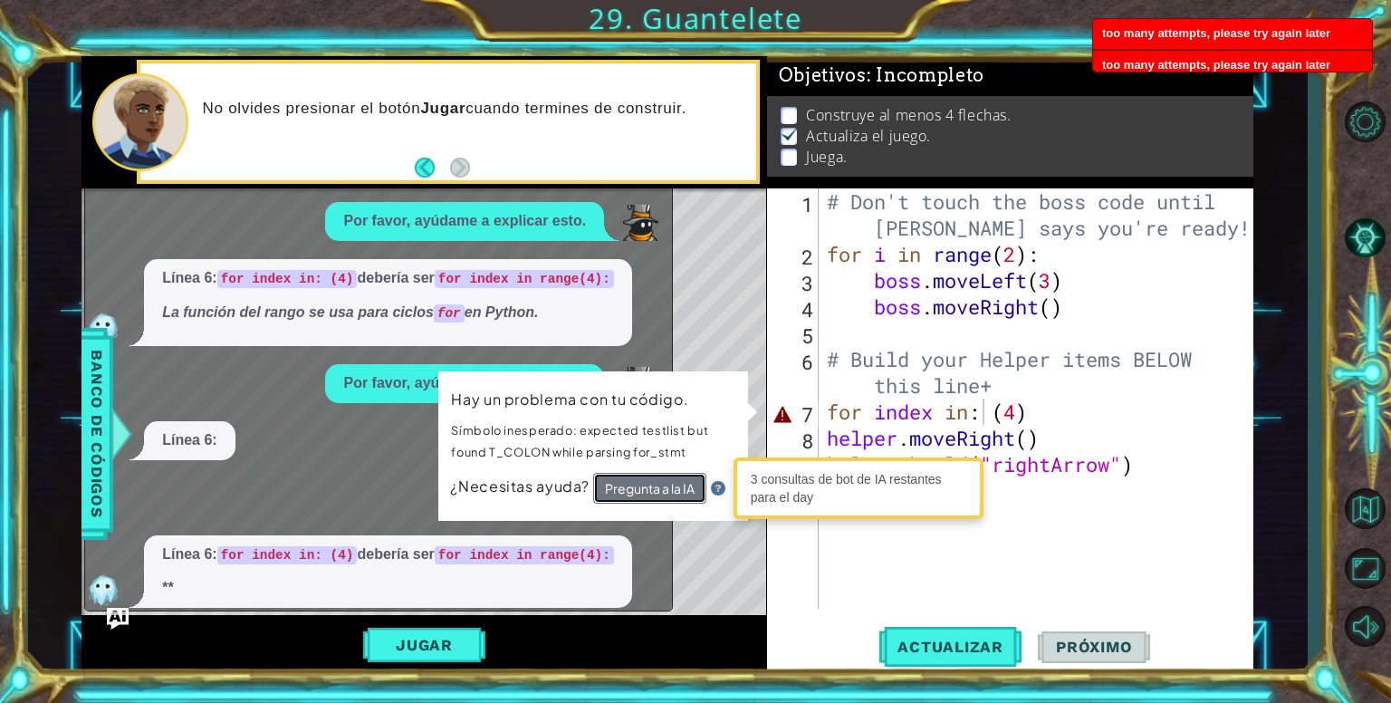
click at [633, 485] on button "Pregunta a la IA" at bounding box center [648, 489] width 113 height 33
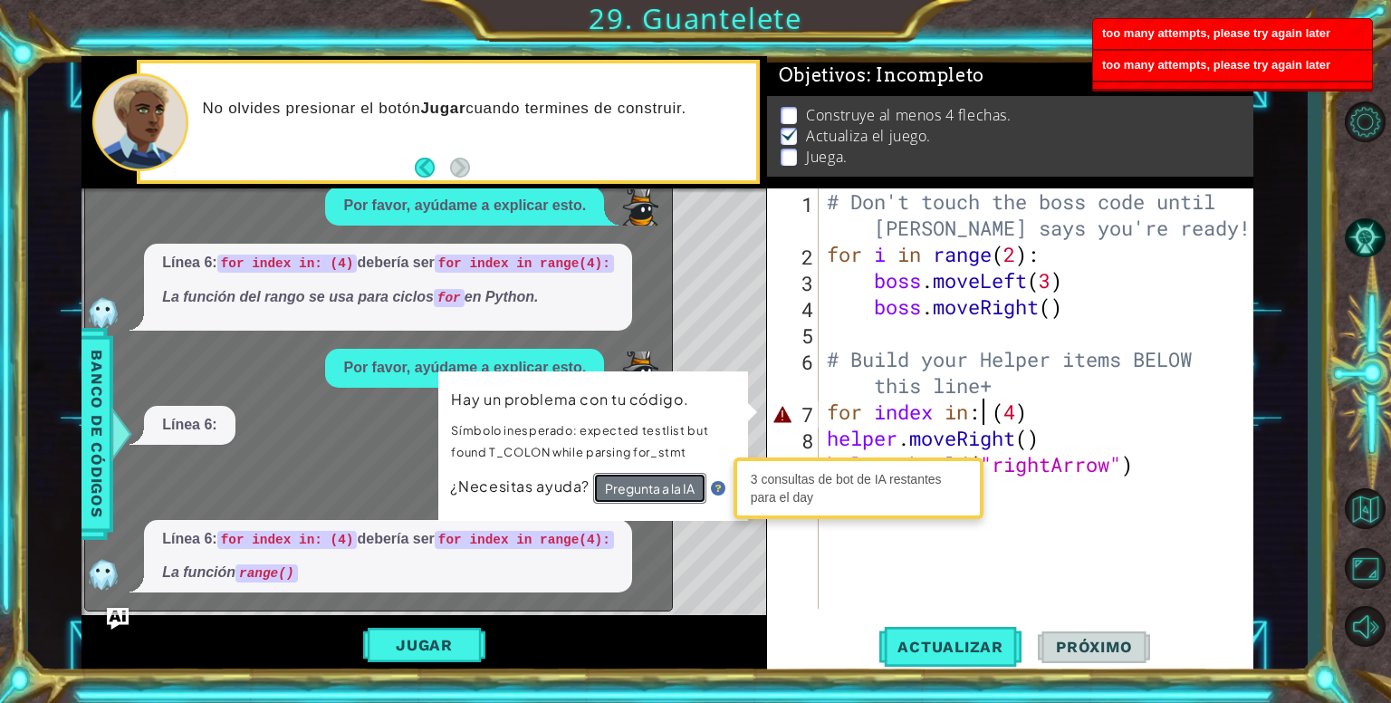
click at [633, 485] on button "Pregunta a la IA" at bounding box center [649, 488] width 113 height 31
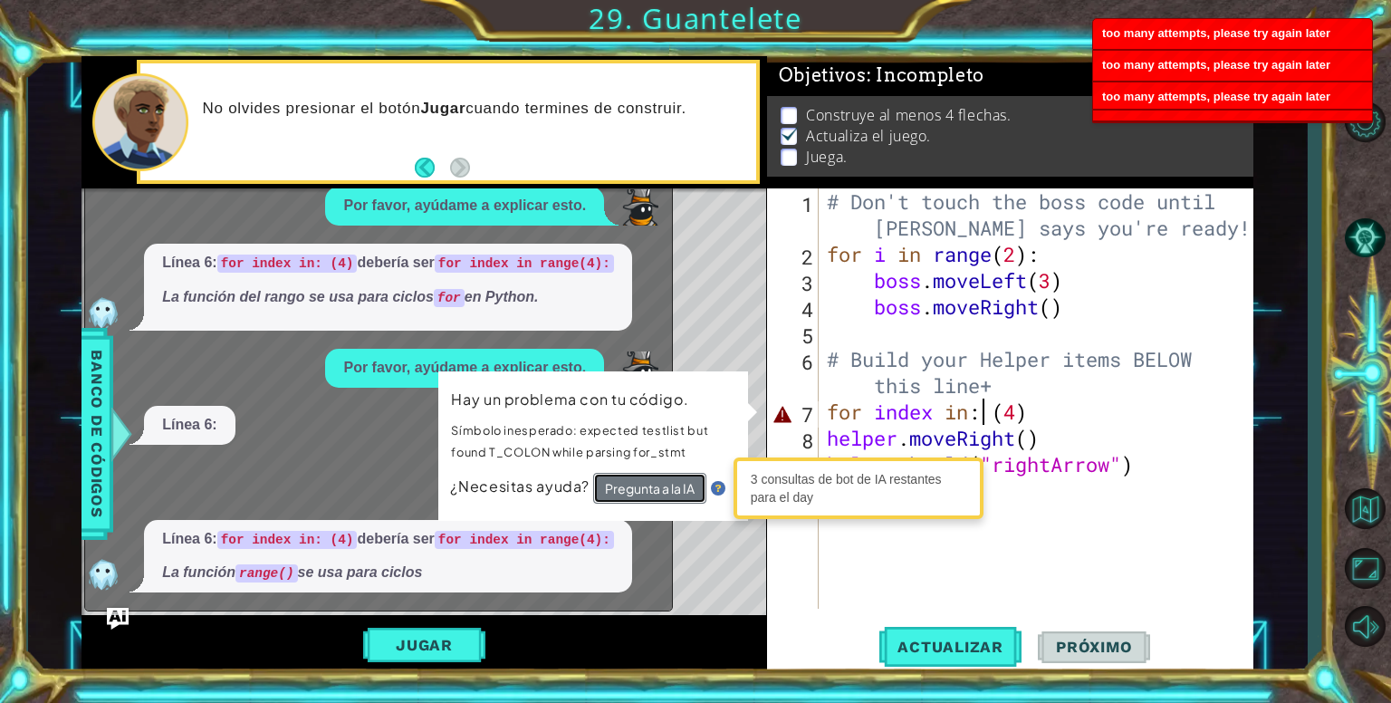
click at [633, 485] on button "Pregunta a la IA" at bounding box center [648, 489] width 113 height 32
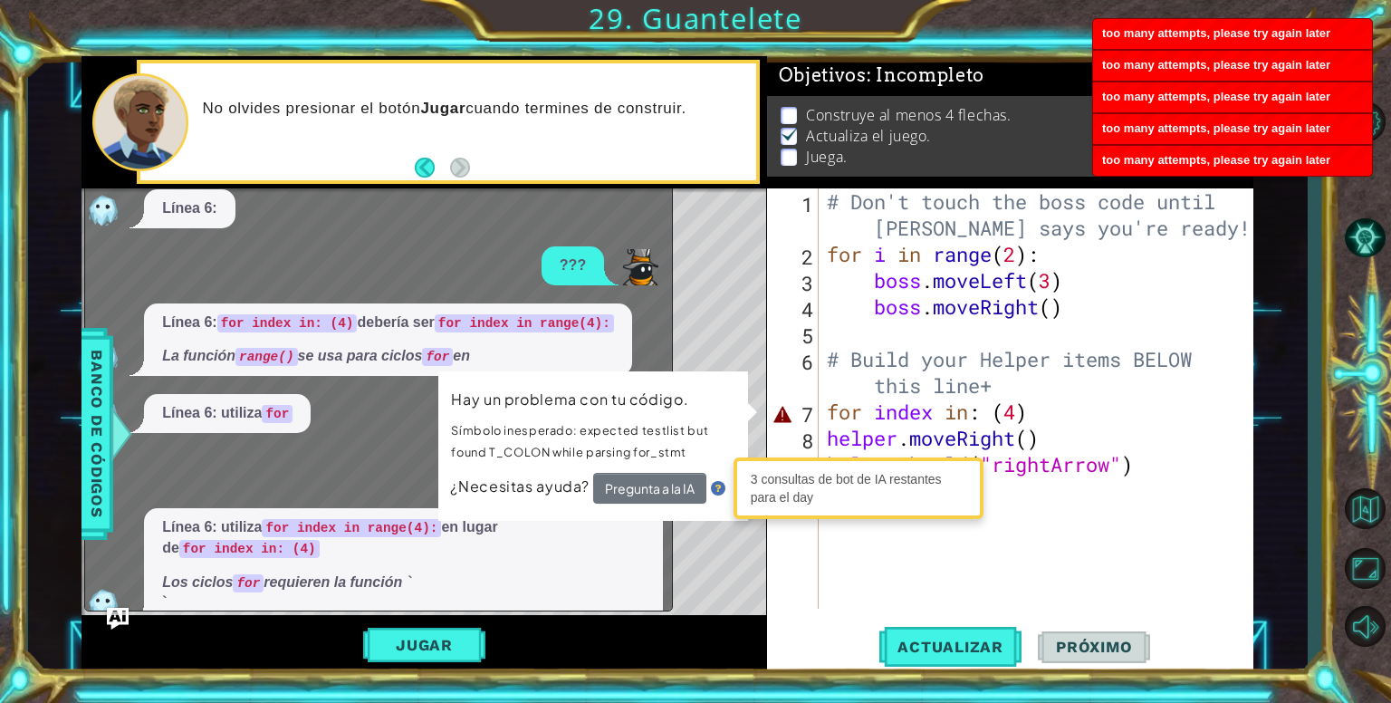
click at [1054, 490] on div "# Don't touch the boss code until Vega says you're ready! for i in range ( 2 ) …" at bounding box center [1040, 437] width 435 height 499
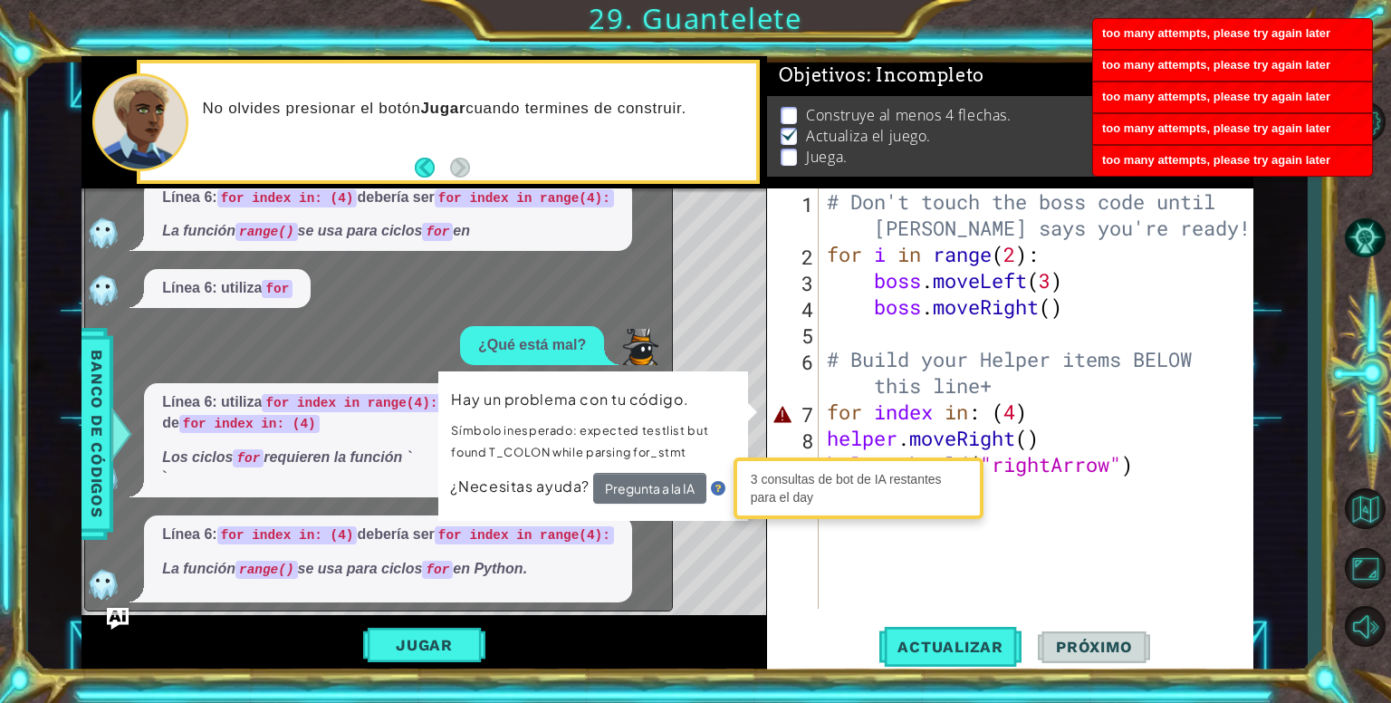
scroll to position [0, 0]
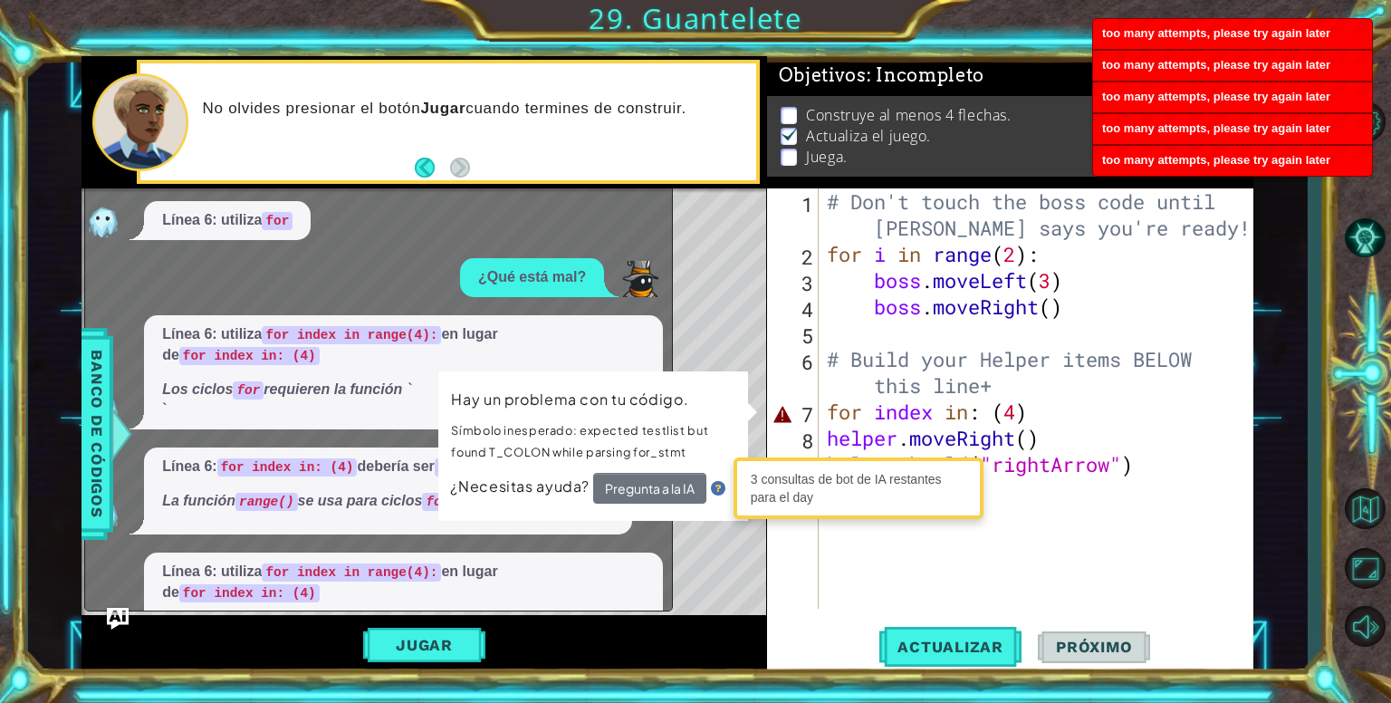
click at [1055, 512] on div "# Don't touch the boss code until Vega says you're ready! for i in range ( 2 ) …" at bounding box center [1040, 437] width 435 height 499
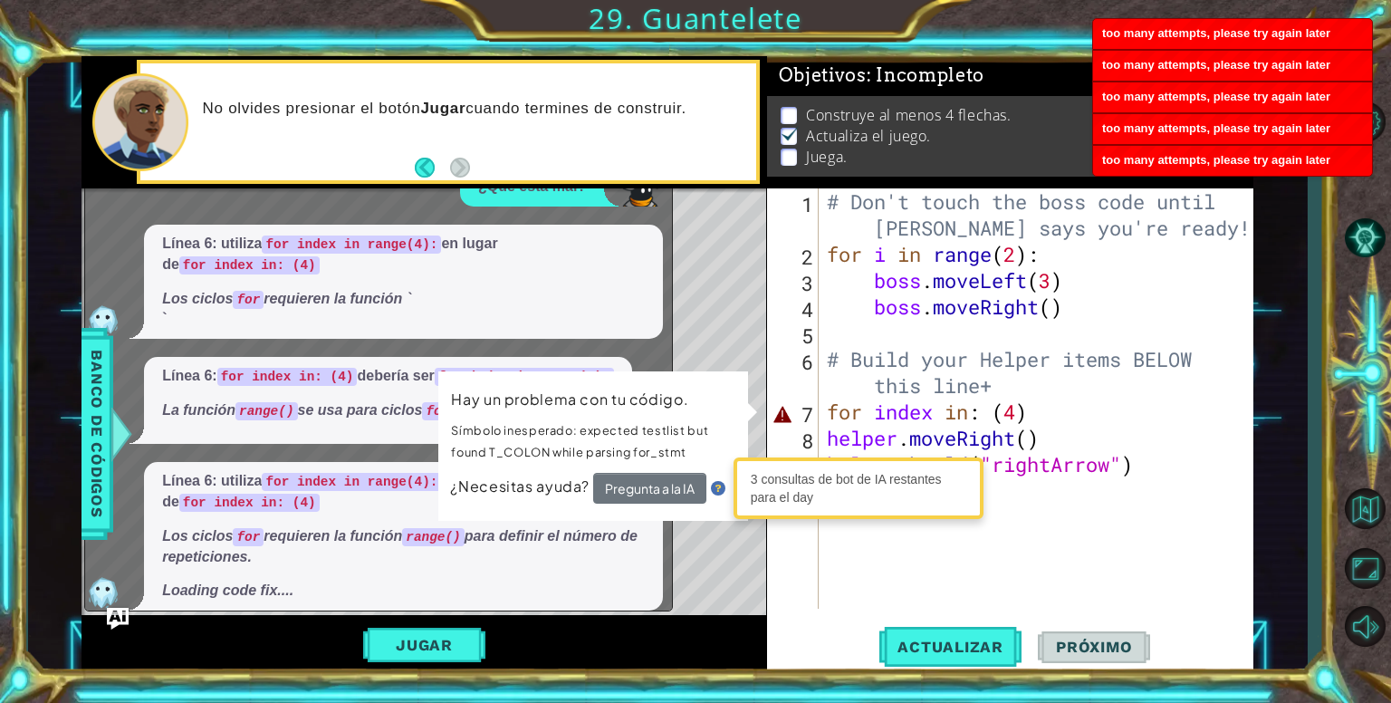
click at [1052, 521] on div "# Don't touch the boss code until Vega says you're ready! for i in range ( 2 ) …" at bounding box center [1040, 437] width 435 height 499
click at [1036, 531] on div "# Don't touch the boss code until Vega says you're ready! for i in range ( 2 ) …" at bounding box center [1040, 437] width 435 height 499
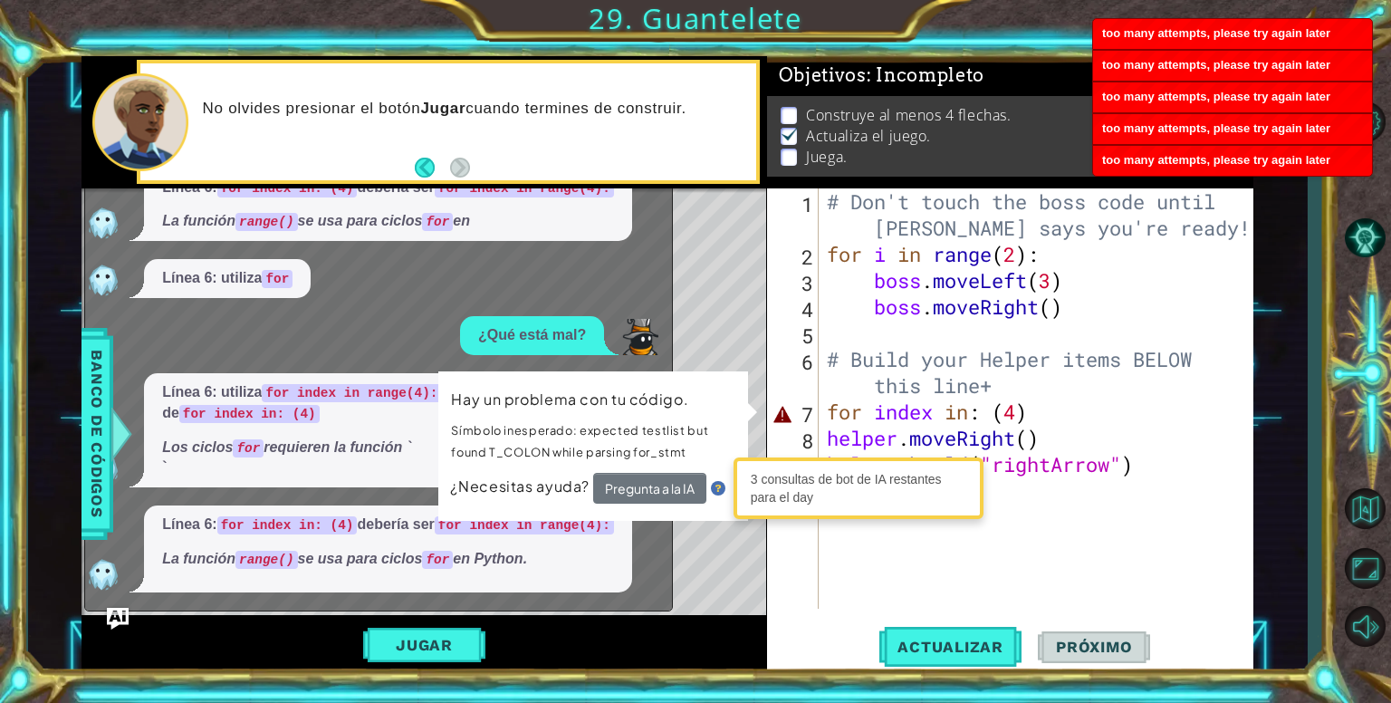
click at [1036, 532] on div "# Don't touch the boss code until Vega says you're ready! for i in range ( 2 ) …" at bounding box center [1040, 437] width 435 height 499
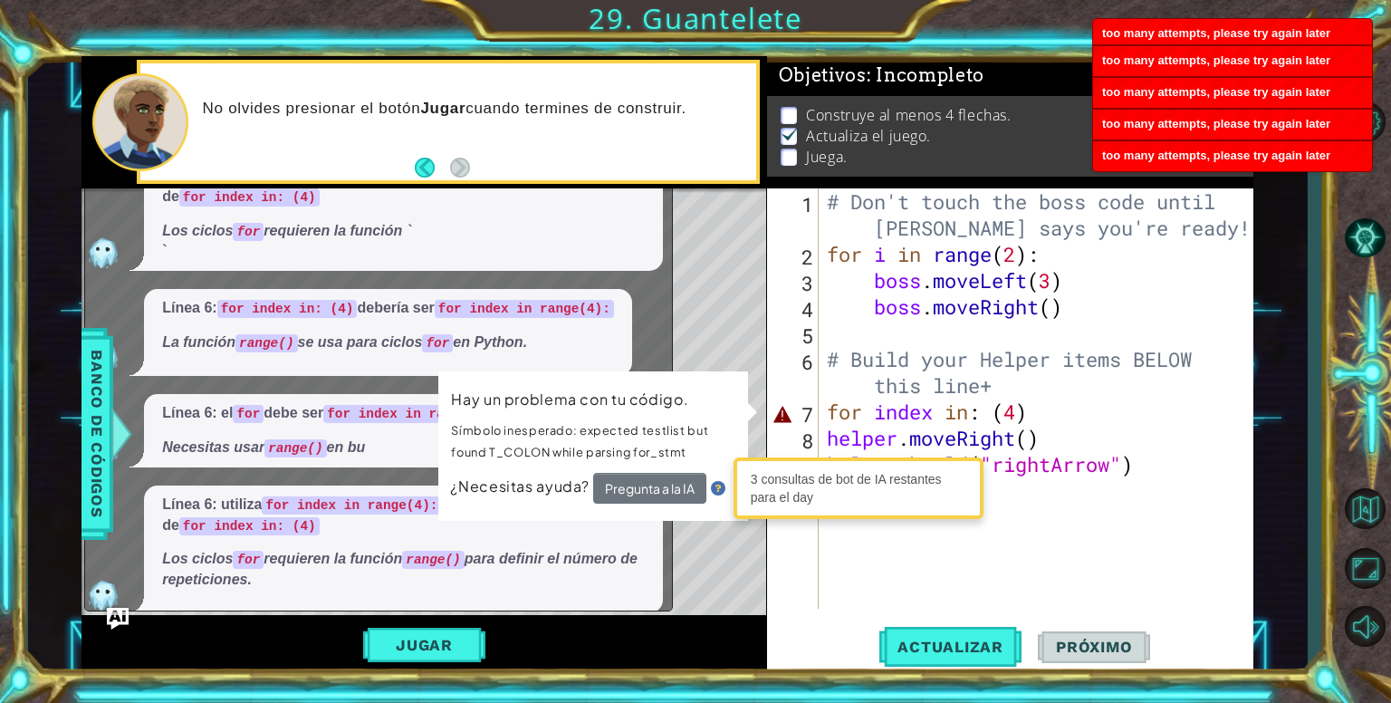
drag, startPoint x: 945, startPoint y: 546, endPoint x: 693, endPoint y: 526, distance: 253.4
click at [904, 546] on div "# Don't touch the boss code until Vega says you're ready! for i in range ( 2 ) …" at bounding box center [1040, 437] width 435 height 499
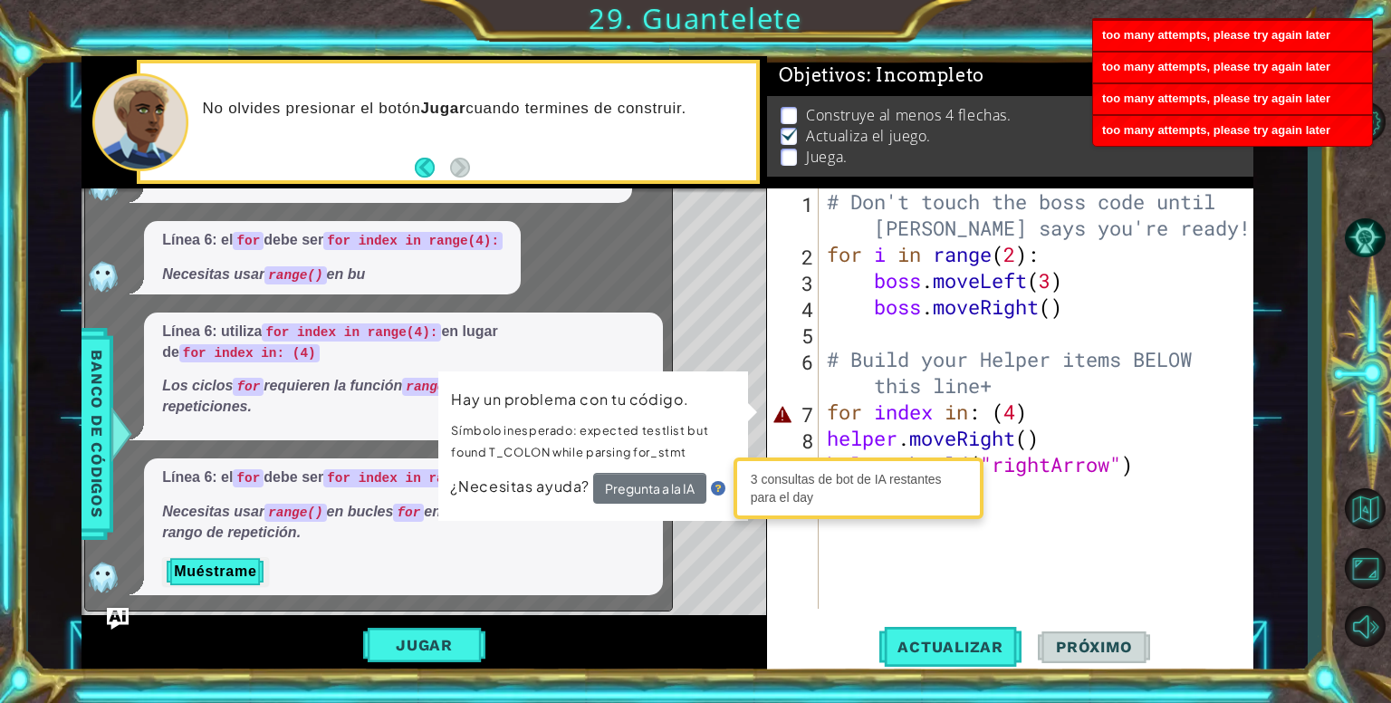
scroll to position [815, 0]
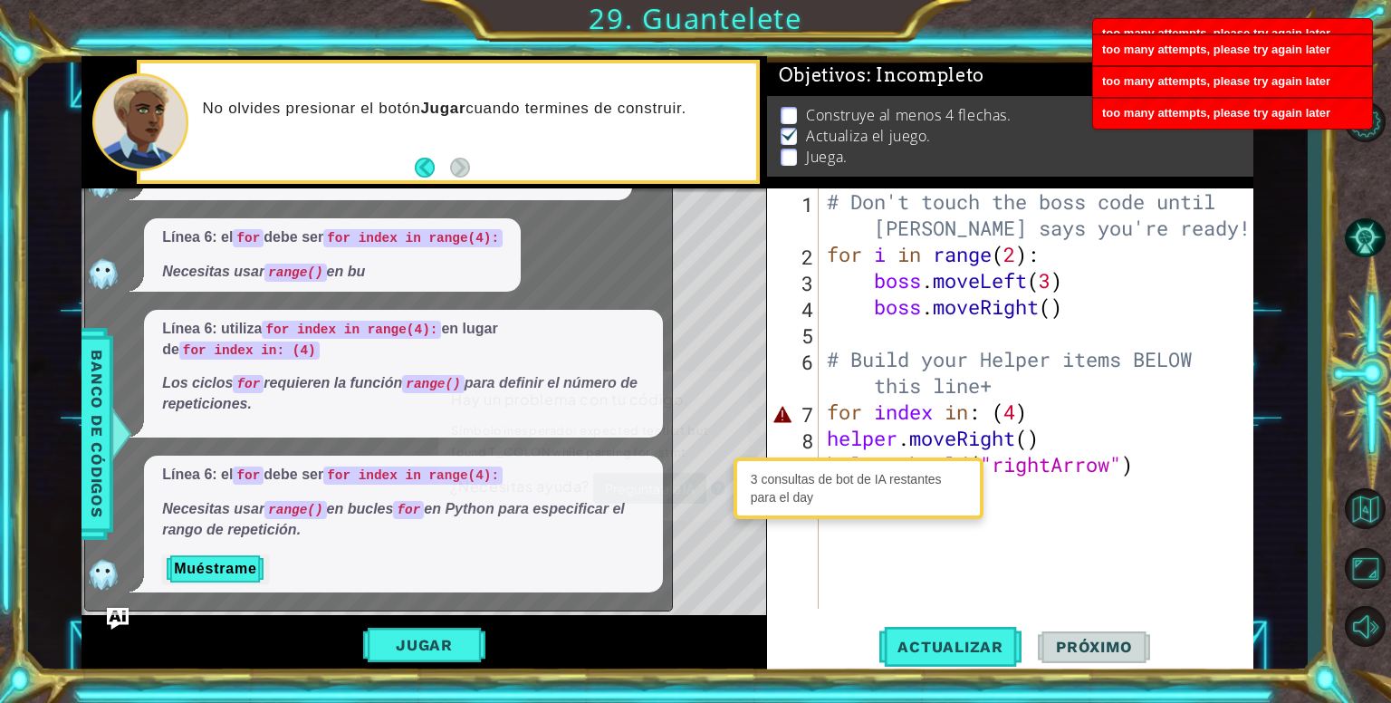
click at [747, 569] on div "Level Map" at bounding box center [499, 454] width 837 height 533
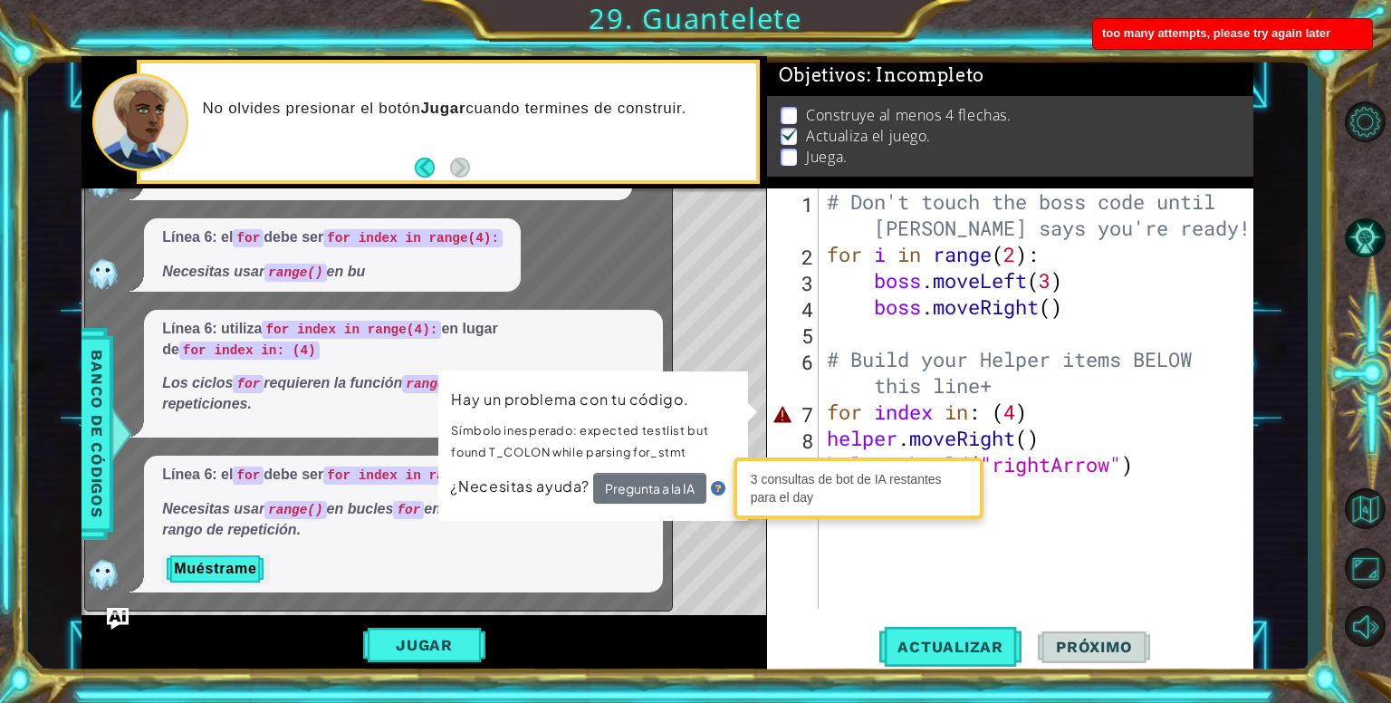
click at [712, 573] on div "Level Map" at bounding box center [499, 454] width 837 height 533
click at [953, 416] on div "# Don't touch the boss code until Vega says you're ready! for i in range ( 2 ) …" at bounding box center [1040, 437] width 435 height 499
click at [978, 414] on div "# Don't touch the boss code until Vega says you're ready! for i in range ( 2 ) …" at bounding box center [1040, 437] width 435 height 499
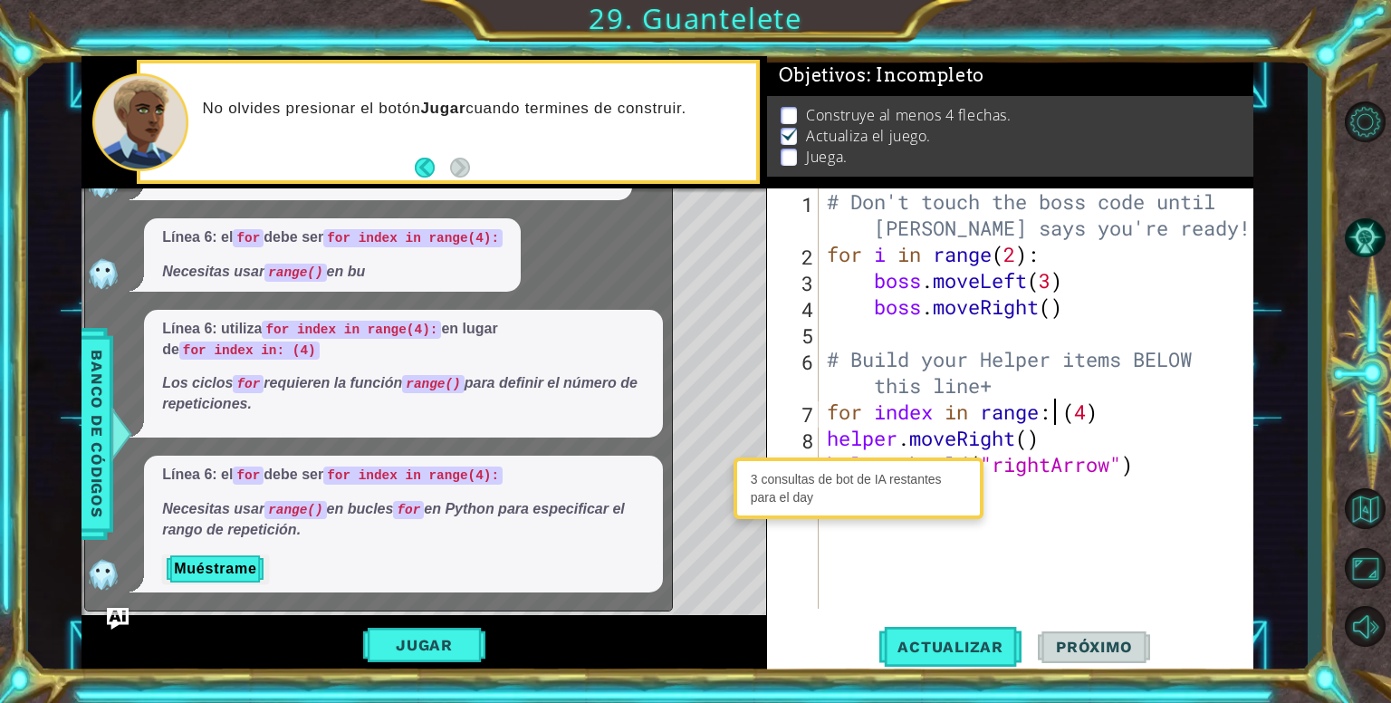
scroll to position [0, 10]
click at [914, 637] on span "Actualizar" at bounding box center [950, 646] width 142 height 18
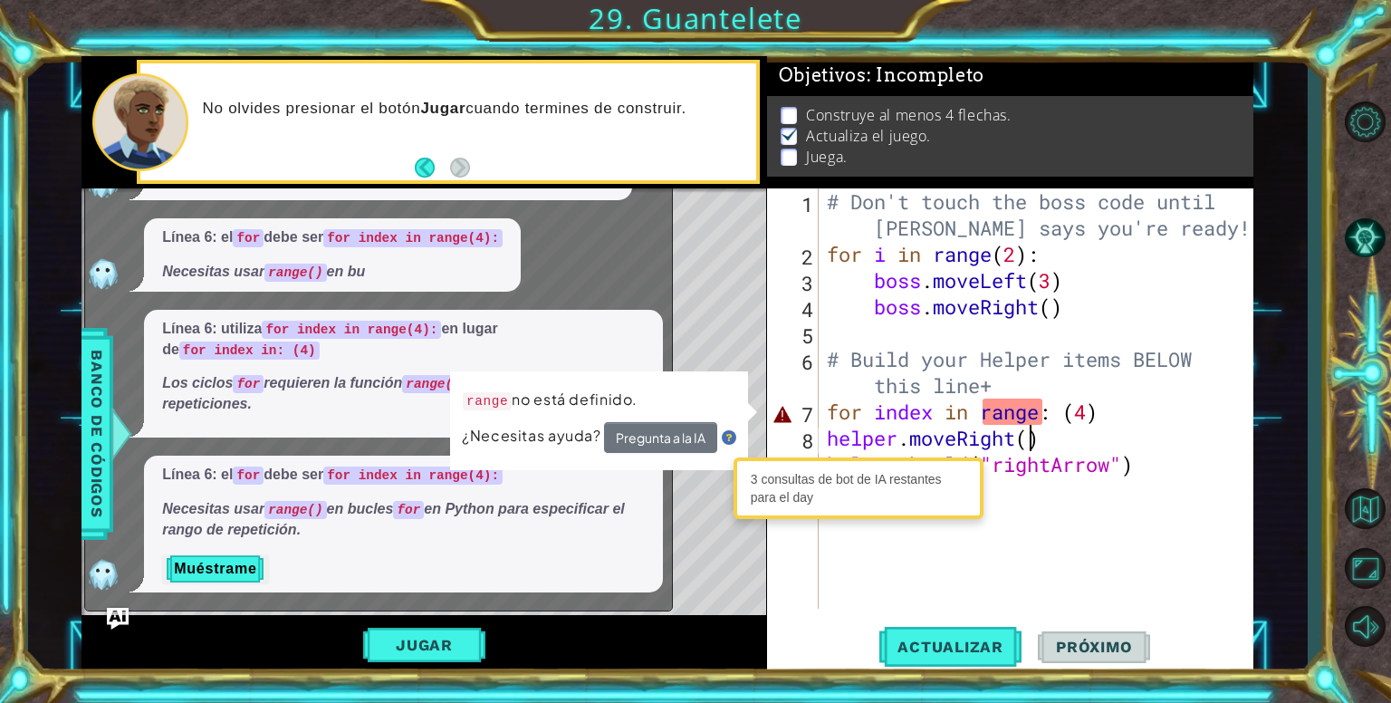
click at [1036, 425] on div "# Don't touch the boss code until Vega says you're ready! for i in range ( 2 ) …" at bounding box center [1040, 437] width 435 height 499
click at [1042, 415] on div "# Don't touch the boss code until Vega says you're ready! for i in range ( 2 ) …" at bounding box center [1040, 437] width 435 height 499
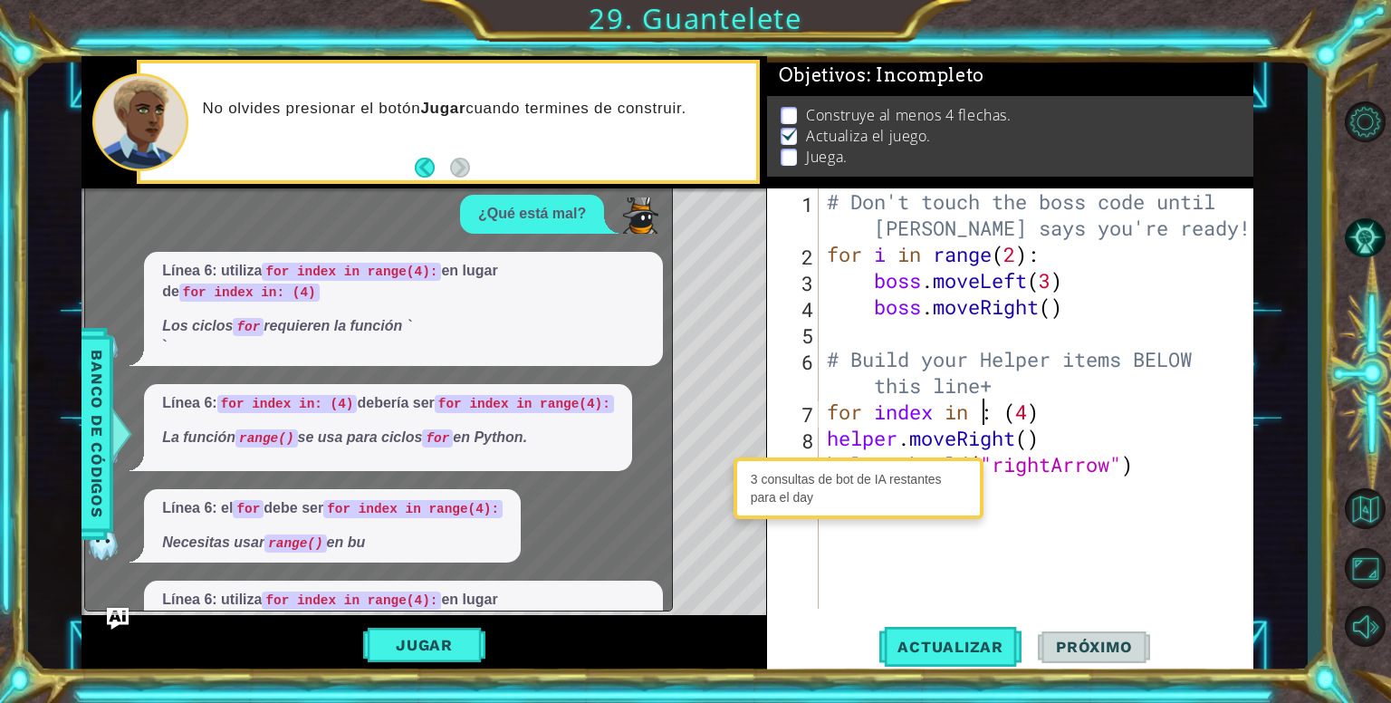
scroll to position [815, 0]
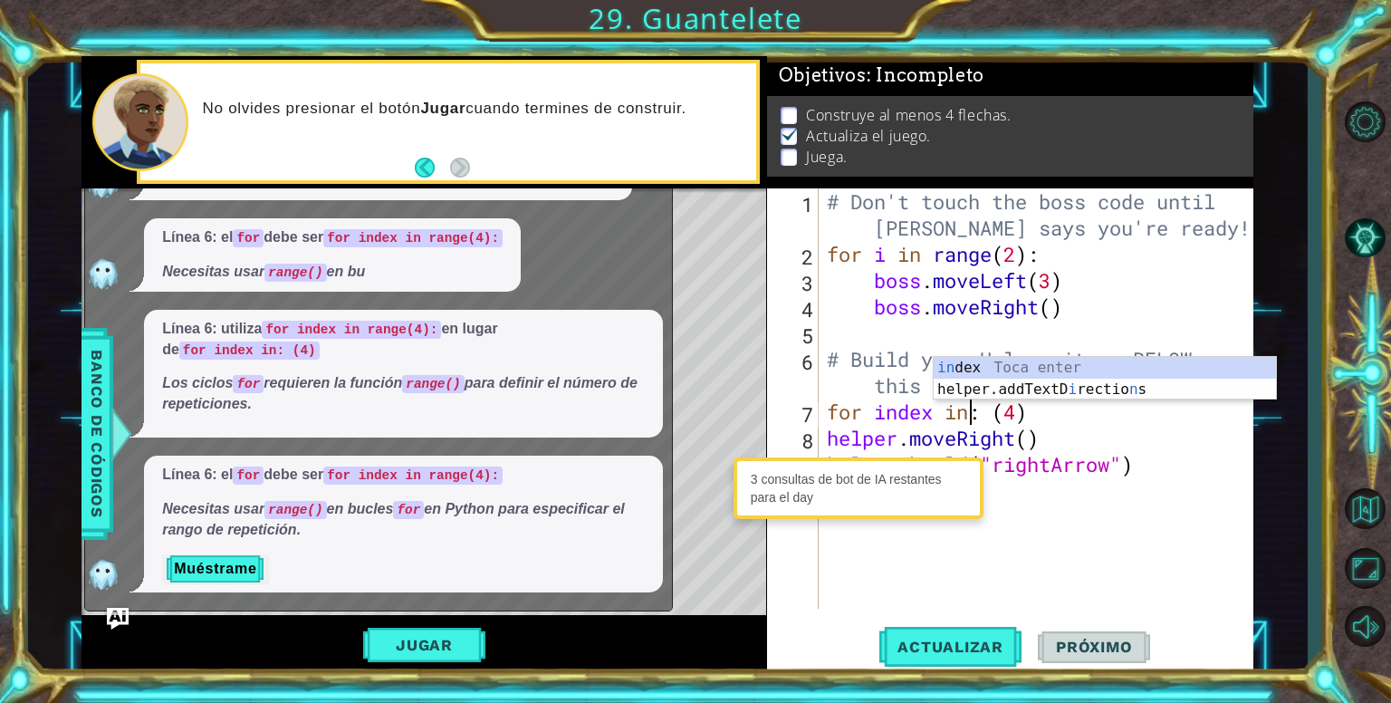
click at [999, 410] on div "# Don't touch the boss code until Vega says you're ready! for i in range ( 2 ) …" at bounding box center [1040, 437] width 435 height 499
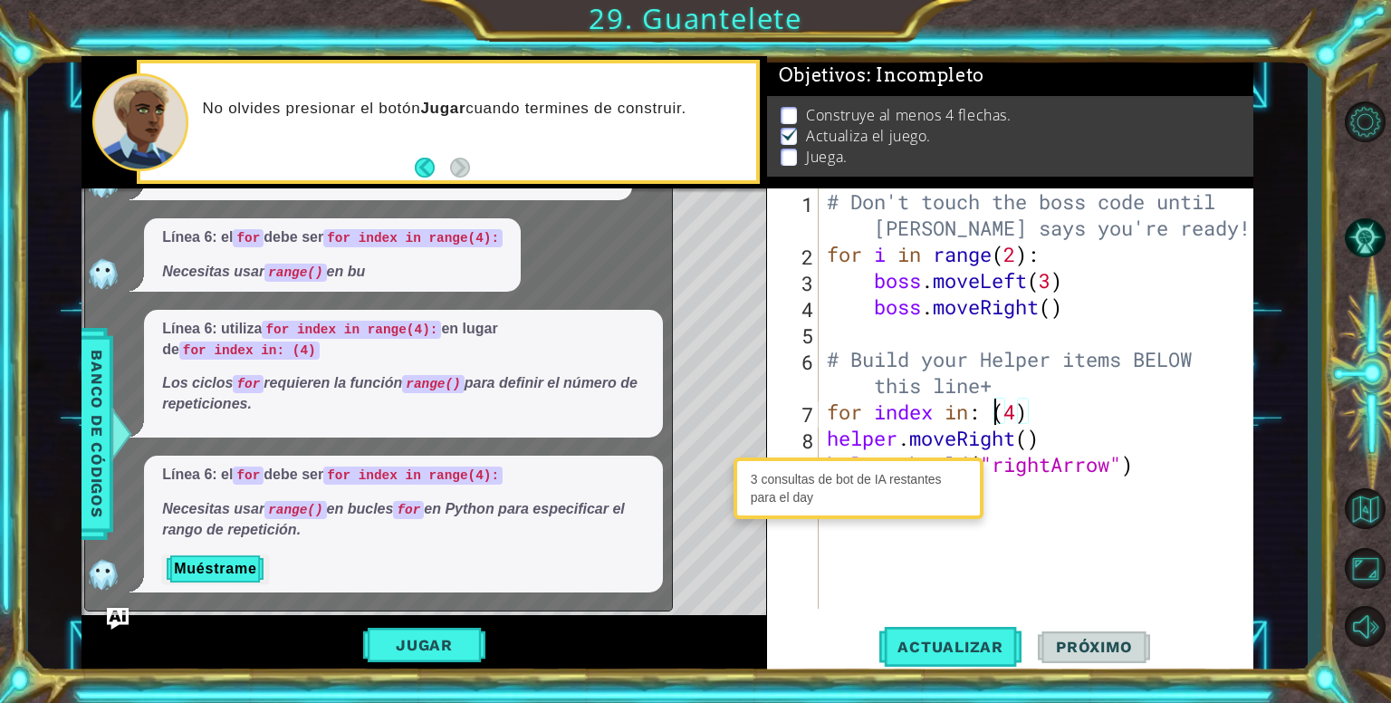
click at [989, 414] on div "# Don't touch the boss code until Vega says you're ready! for i in range ( 2 ) …" at bounding box center [1040, 437] width 435 height 499
type textarea "for index in: range(4)"
click at [929, 645] on span "Actualizar" at bounding box center [950, 646] width 142 height 18
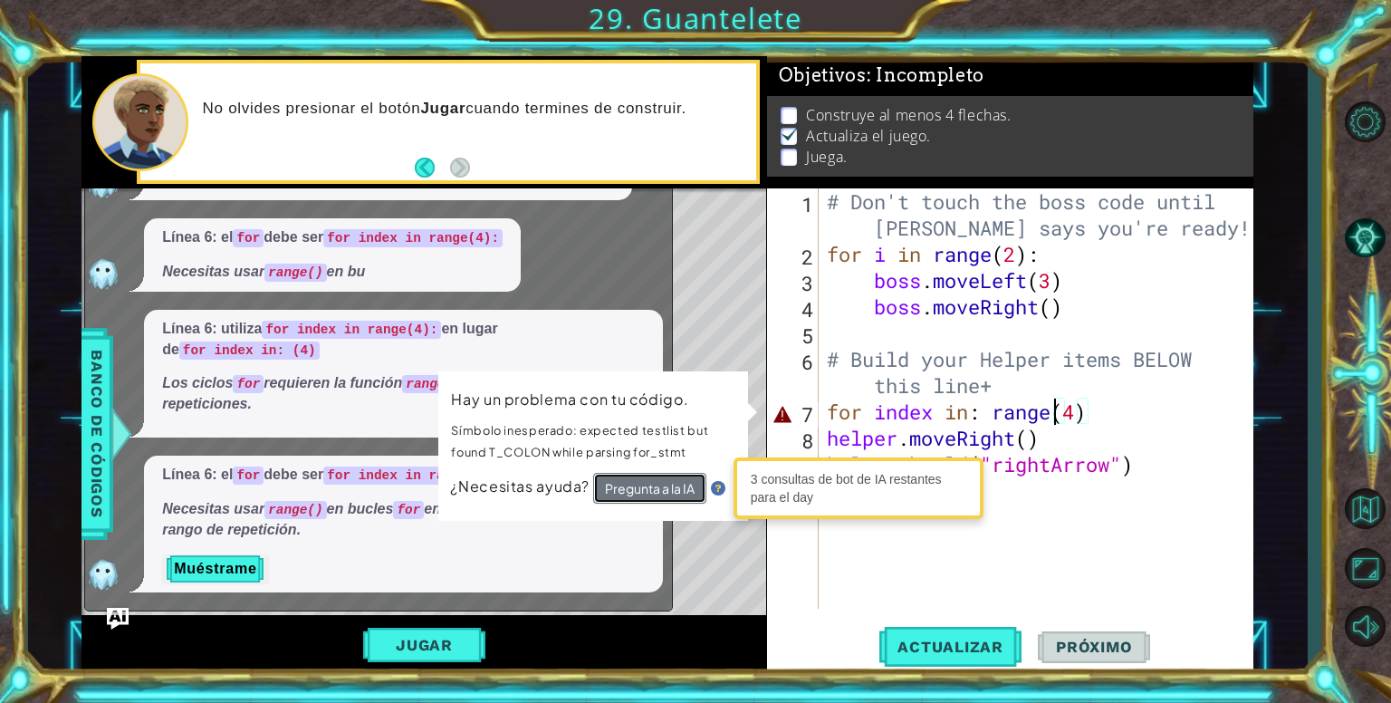
click at [626, 492] on button "Pregunta a la IA" at bounding box center [648, 489] width 113 height 32
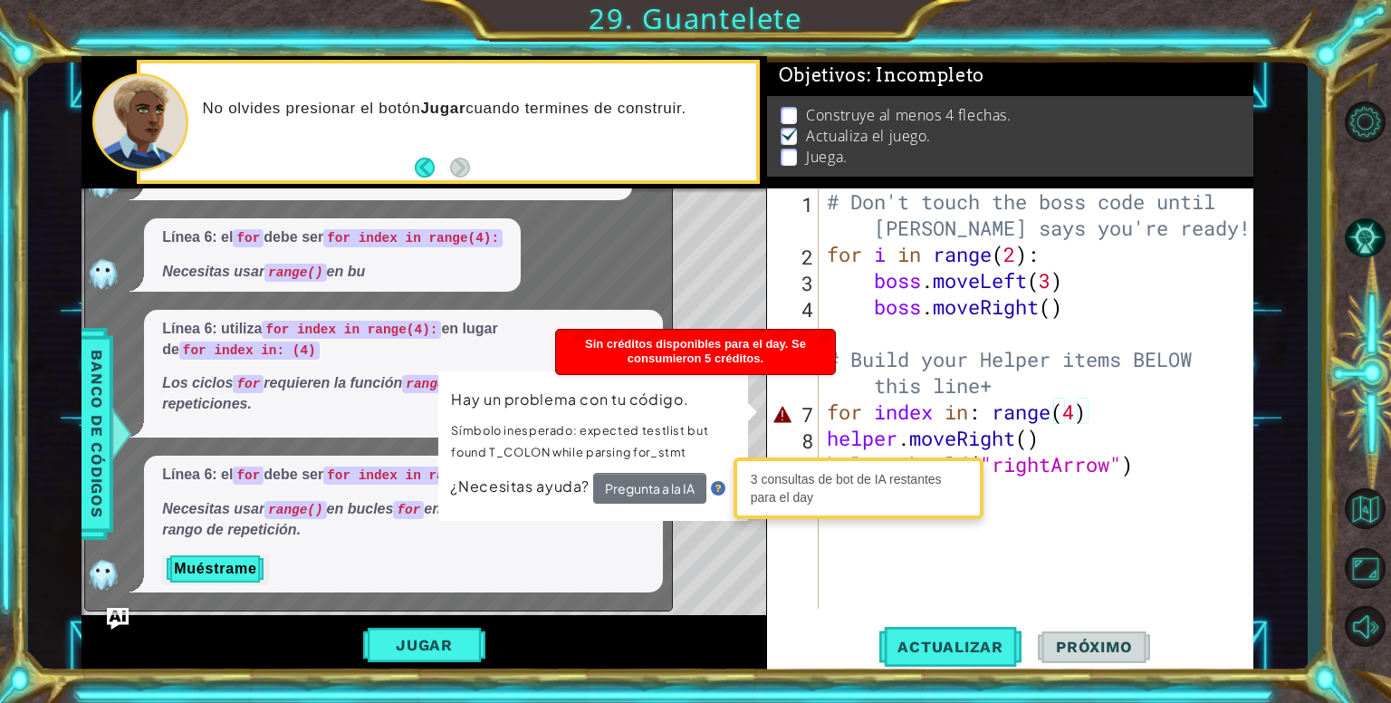
click at [1050, 551] on div "# Don't touch the boss code until [PERSON_NAME] says you're ready! for i in ran…" at bounding box center [1040, 437] width 435 height 499
click at [1047, 551] on div "# Don't touch the boss code until [PERSON_NAME] says you're ready! for i in ran…" at bounding box center [1040, 437] width 435 height 499
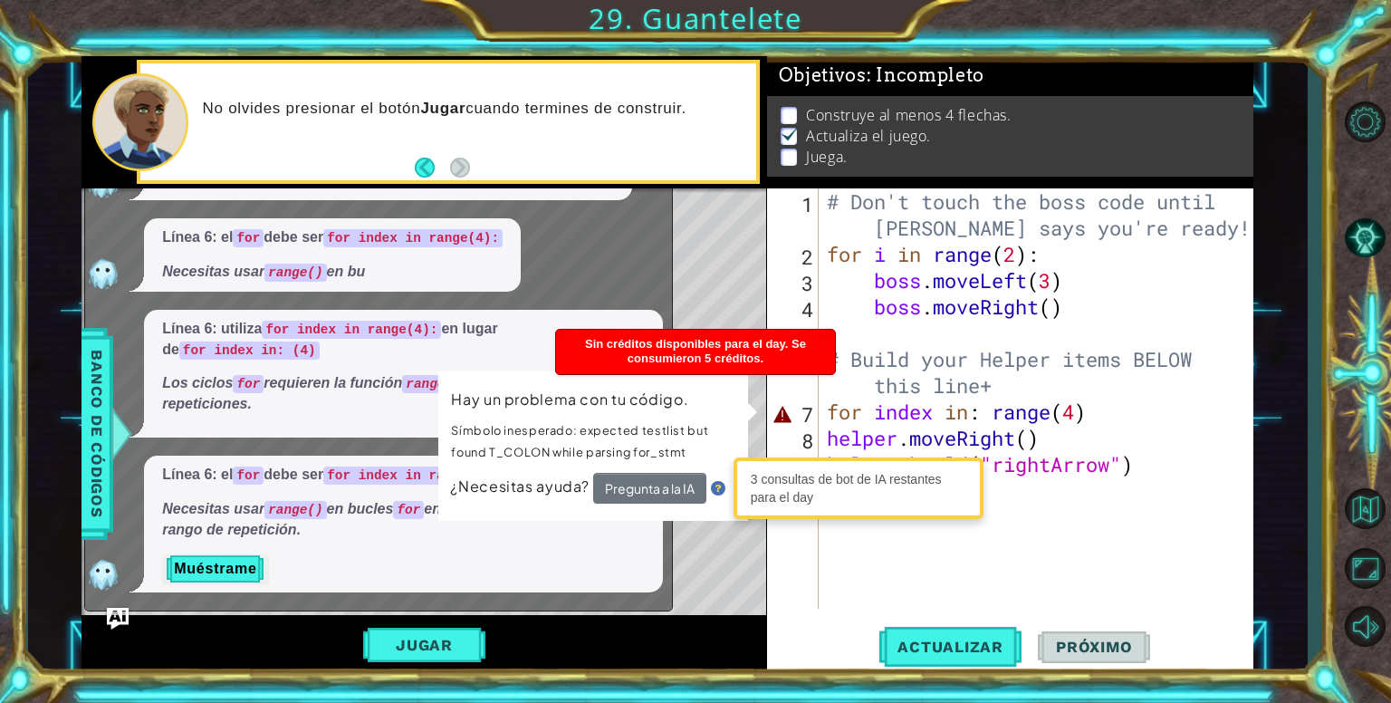
click at [1047, 551] on div "# Don't touch the boss code until [PERSON_NAME] says you're ready! for i in ran…" at bounding box center [1040, 437] width 435 height 499
type textarea "[DOMAIN_NAME]("rightArrow")"
click at [1047, 551] on div "# Don't touch the boss code until [PERSON_NAME] says you're ready! for i in ran…" at bounding box center [1040, 437] width 435 height 499
click at [1048, 551] on div "# Don't touch the boss code until [PERSON_NAME] says you're ready! for i in ran…" at bounding box center [1040, 437] width 435 height 499
click at [1056, 549] on div "# Don't touch the boss code until [PERSON_NAME] says you're ready! for i in ran…" at bounding box center [1040, 437] width 435 height 499
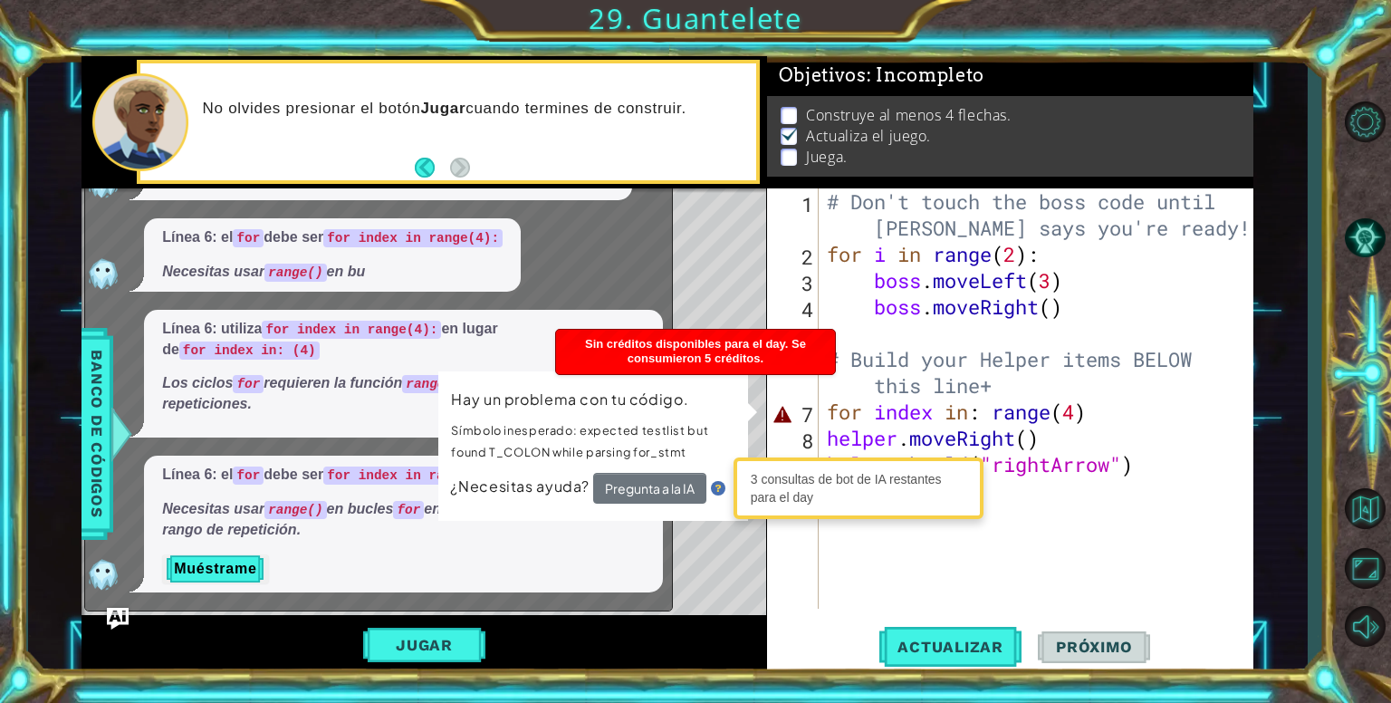
click at [741, 528] on div "Level Map" at bounding box center [499, 454] width 837 height 533
click at [753, 509] on div "3 consultas de bot de IA restantes para el day" at bounding box center [858, 488] width 241 height 53
drag, startPoint x: 752, startPoint y: 493, endPoint x: 759, endPoint y: 472, distance: 22.6
click at [753, 482] on div "3 consultas de bot de IA restantes para el day" at bounding box center [858, 488] width 241 height 53
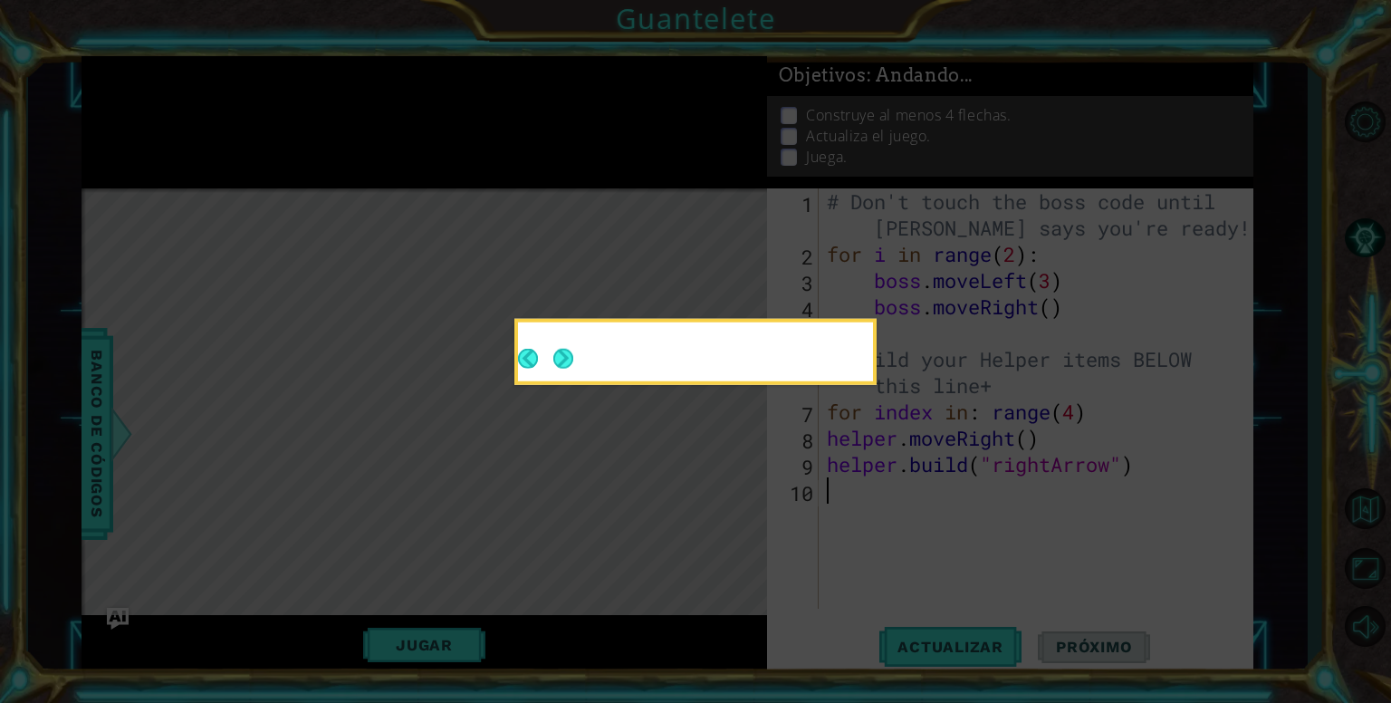
click at [553, 368] on button "Next" at bounding box center [563, 359] width 20 height 20
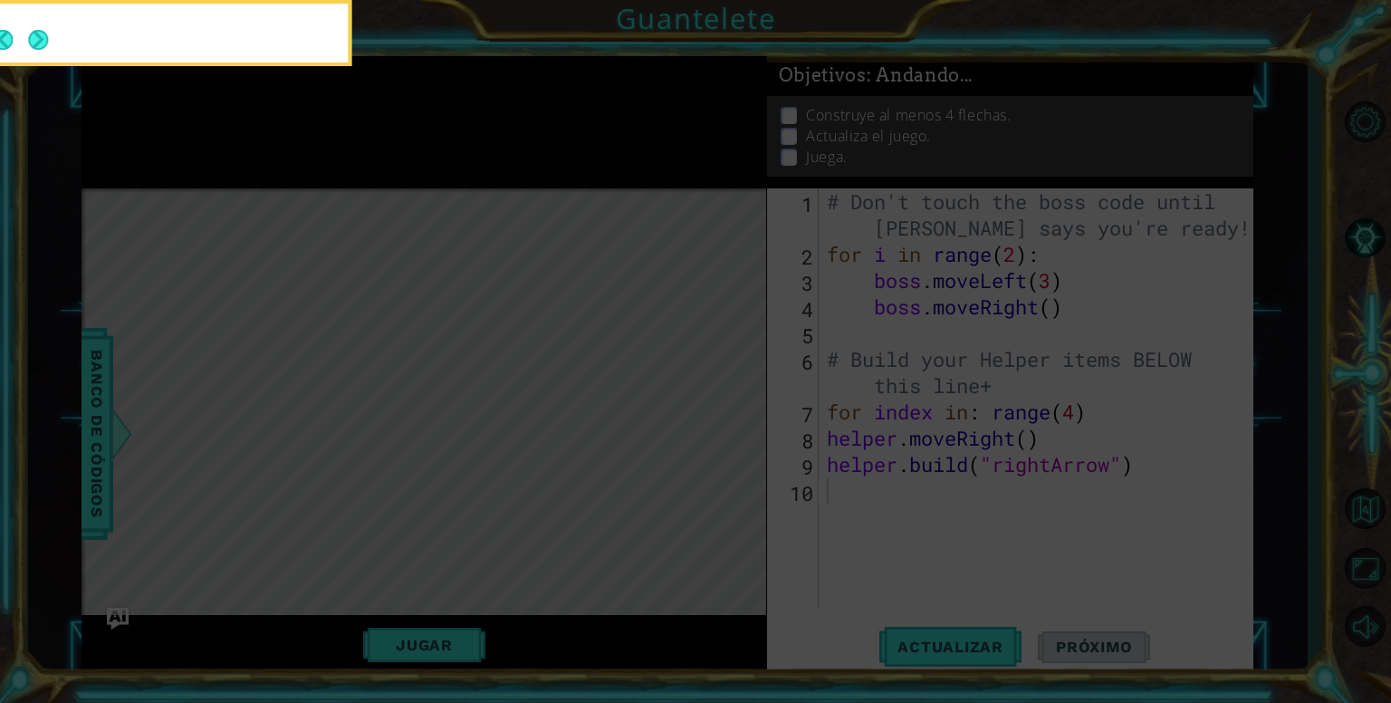
click at [553, 368] on icon at bounding box center [695, 105] width 1391 height 1195
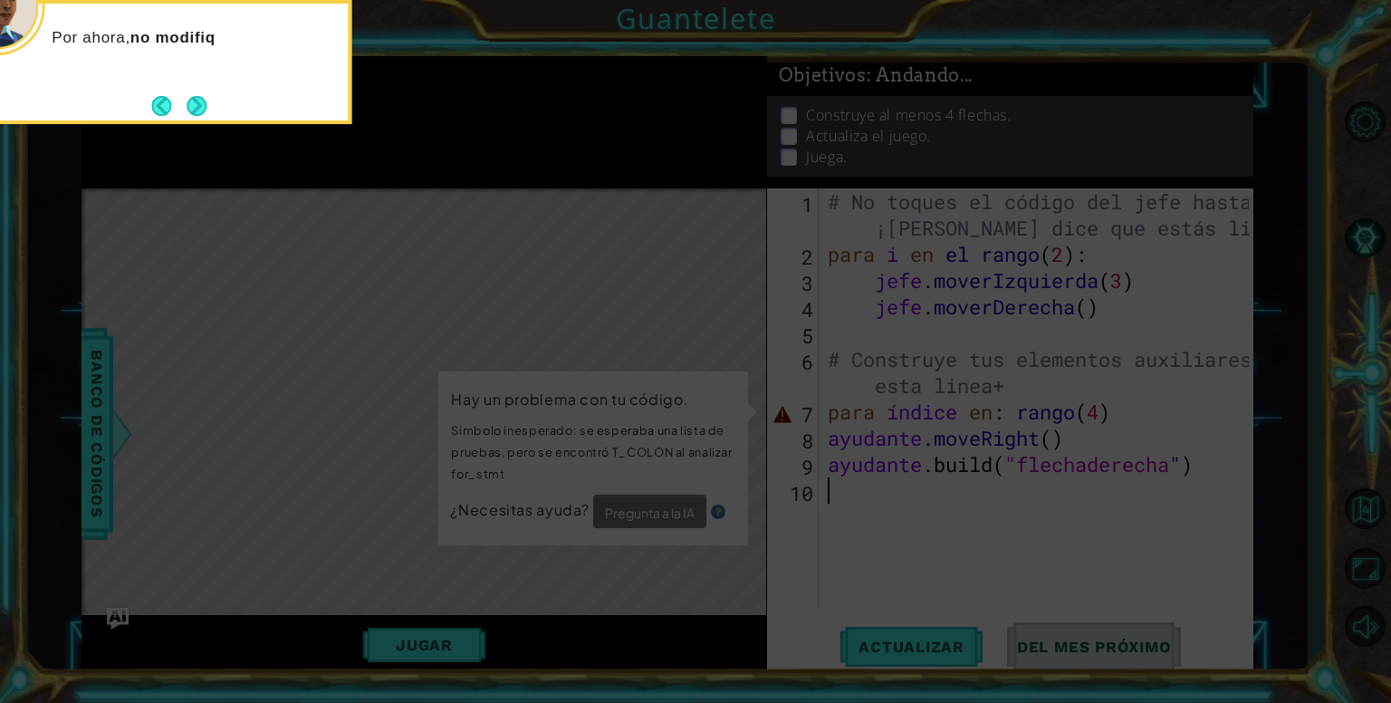
click at [186, 106] on button "Próximo" at bounding box center [196, 106] width 20 height 20
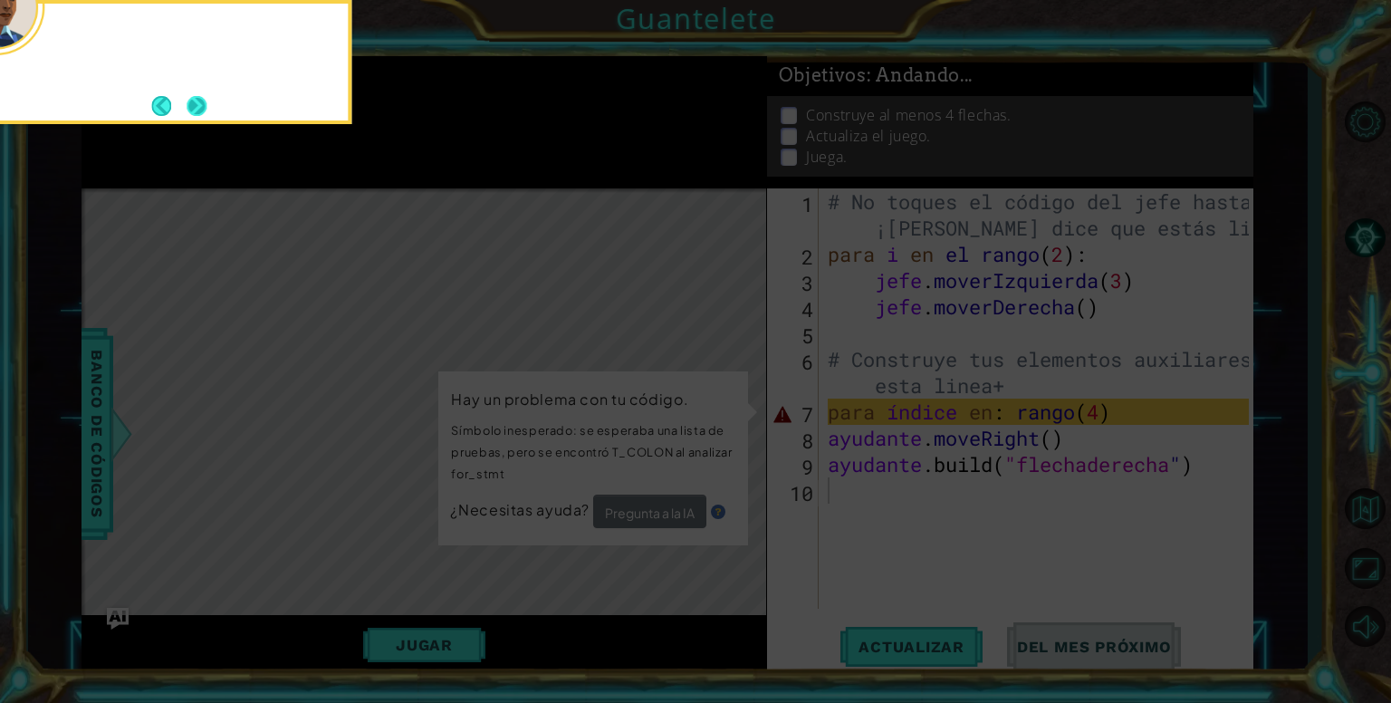
click at [190, 103] on button "Next" at bounding box center [196, 106] width 20 height 20
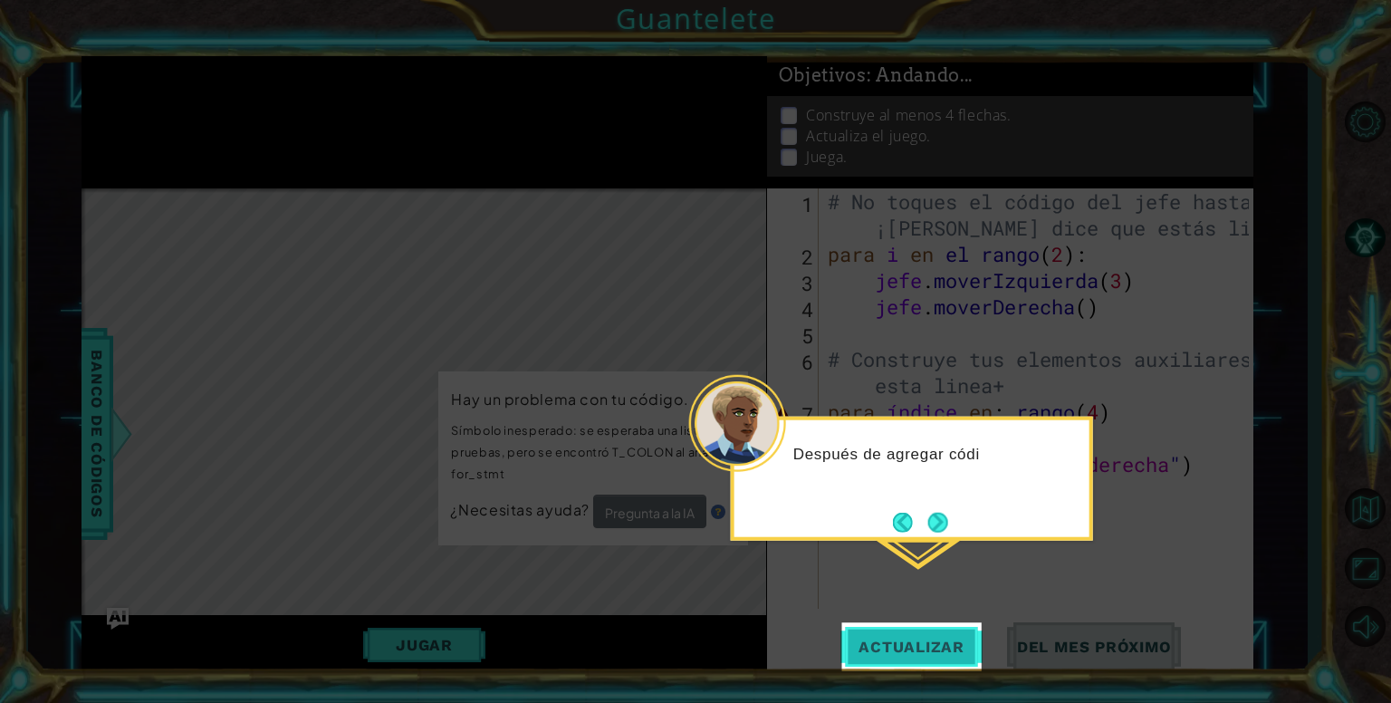
click at [899, 660] on button "Actualizar" at bounding box center [911, 646] width 142 height 49
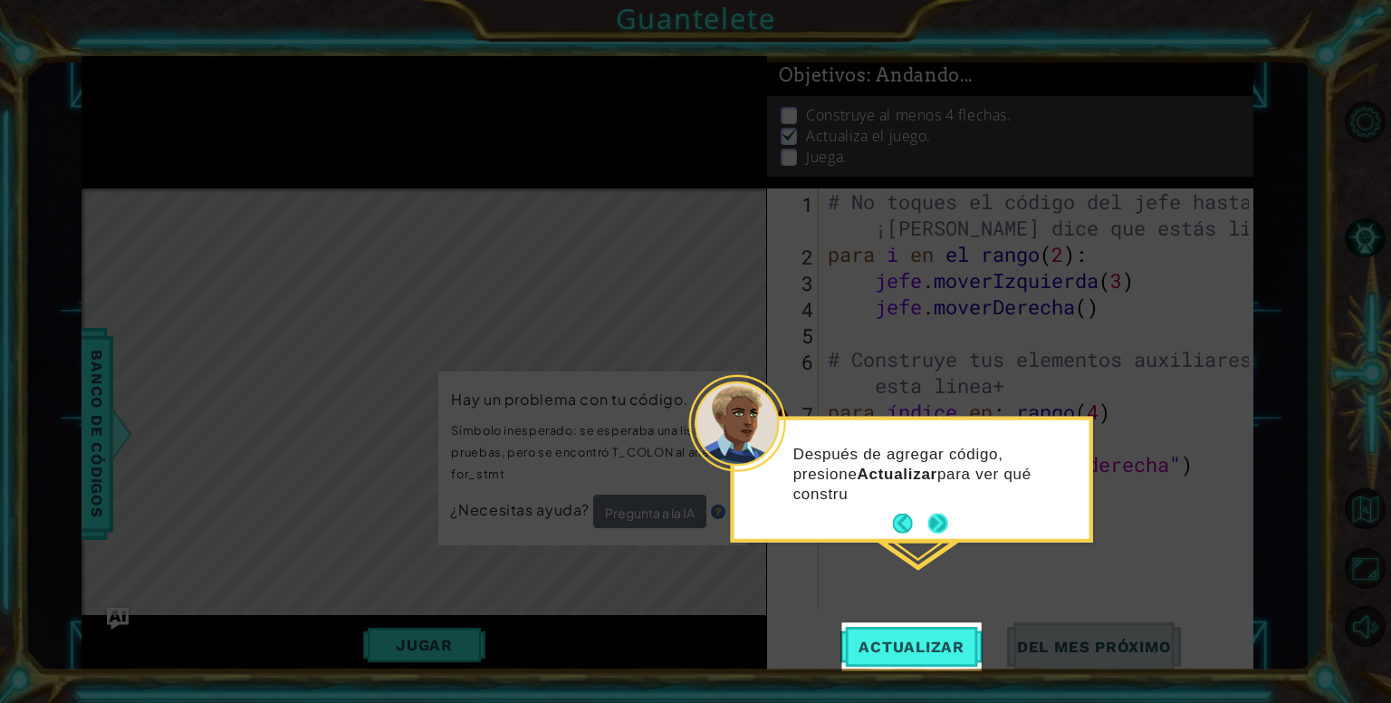
click at [942, 532] on button "Próximo" at bounding box center [938, 523] width 20 height 20
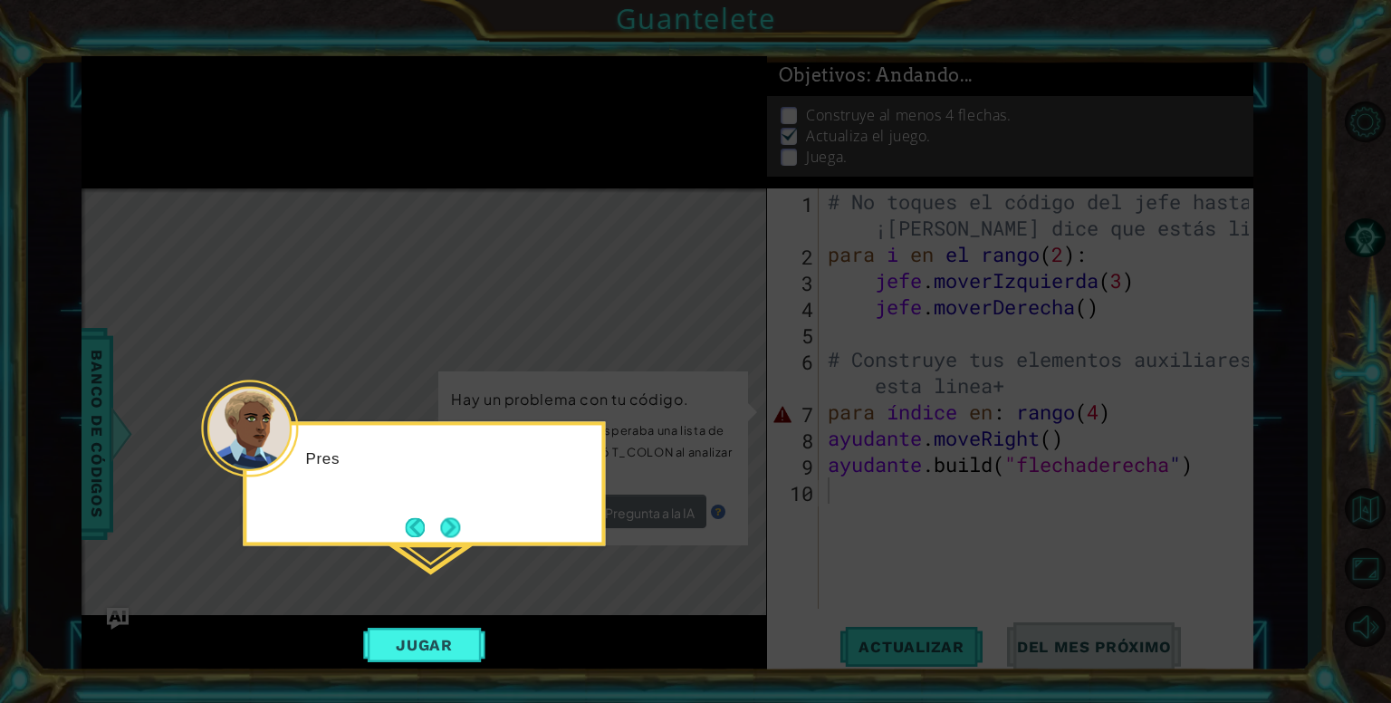
drag, startPoint x: 475, startPoint y: 596, endPoint x: 458, endPoint y: 604, distance: 19.0
click at [463, 602] on icon at bounding box center [695, 351] width 1391 height 703
click at [436, 631] on button "Jugar" at bounding box center [424, 644] width 122 height 34
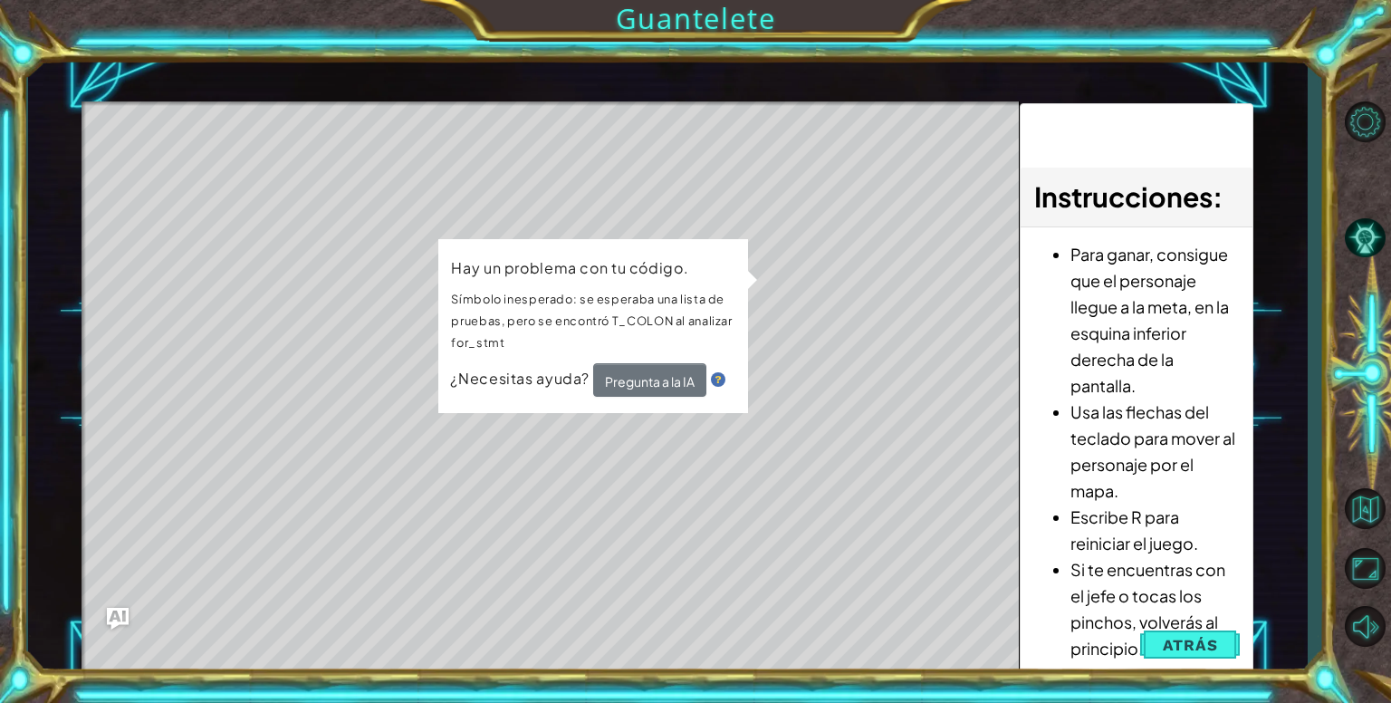
click at [709, 349] on p "Símbolo inesperado: se esperaba una lista de pruebas, pero se encontró T_COLON …" at bounding box center [593, 320] width 284 height 67
click at [746, 311] on div "Hay un problema con tu código. Símbolo inesperado: se esperaba una lista de pru…" at bounding box center [593, 326] width 310 height 174
click at [749, 287] on div "Hay un problema con tu código. Símbolo inesperado: se esperaba una lista de pru…" at bounding box center [592, 326] width 311 height 178
click at [748, 283] on div "Hay un problema con tu código. Símbolo inesperado: se esperaba una lista de pru…" at bounding box center [593, 326] width 310 height 174
click at [748, 282] on div "Hay un problema con tu código. Símbolo inesperado: se esperaba una lista de pru…" at bounding box center [593, 326] width 311 height 176
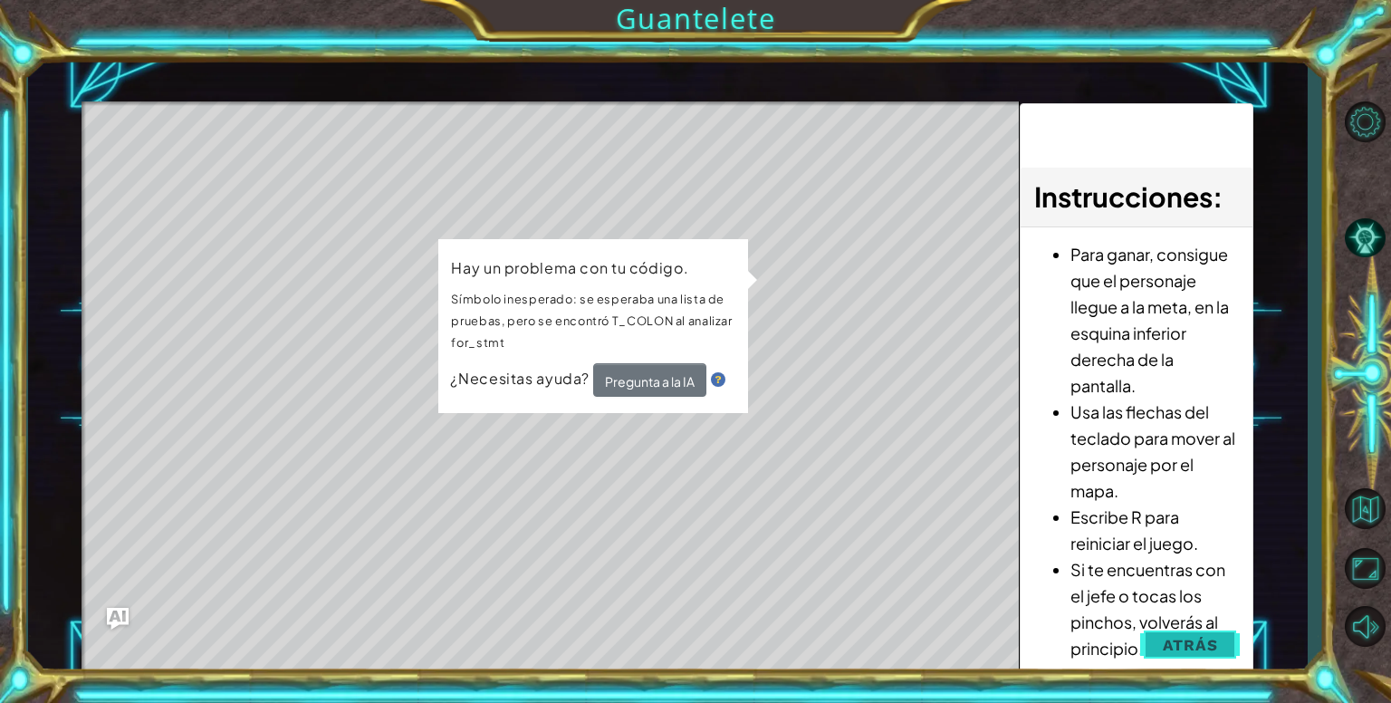
click at [1202, 653] on span "Atrás" at bounding box center [1189, 645] width 55 height 18
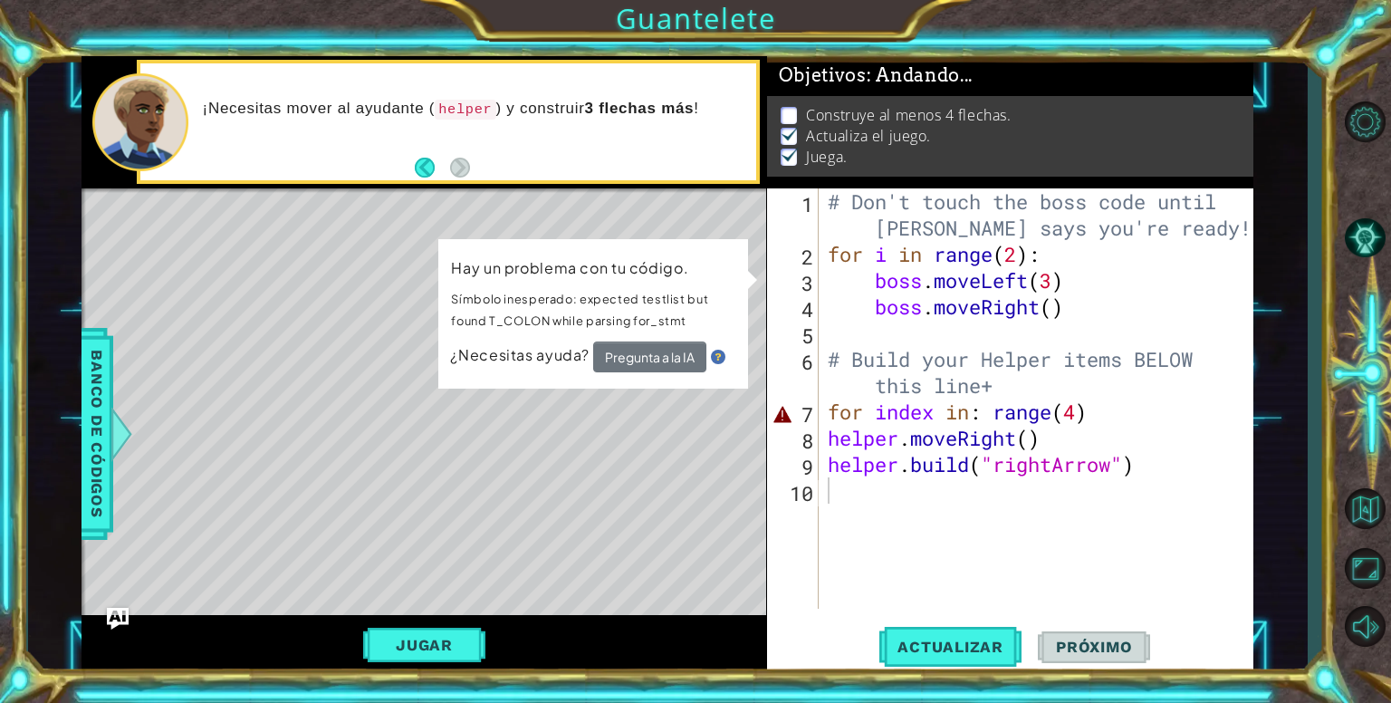
click at [931, 330] on div "# Don't touch the boss code until [PERSON_NAME] says you're ready! for i in ran…" at bounding box center [1041, 437] width 434 height 499
click at [996, 411] on div "# Don't touch the boss code until [PERSON_NAME] says you're ready! for i in ran…" at bounding box center [1041, 437] width 434 height 499
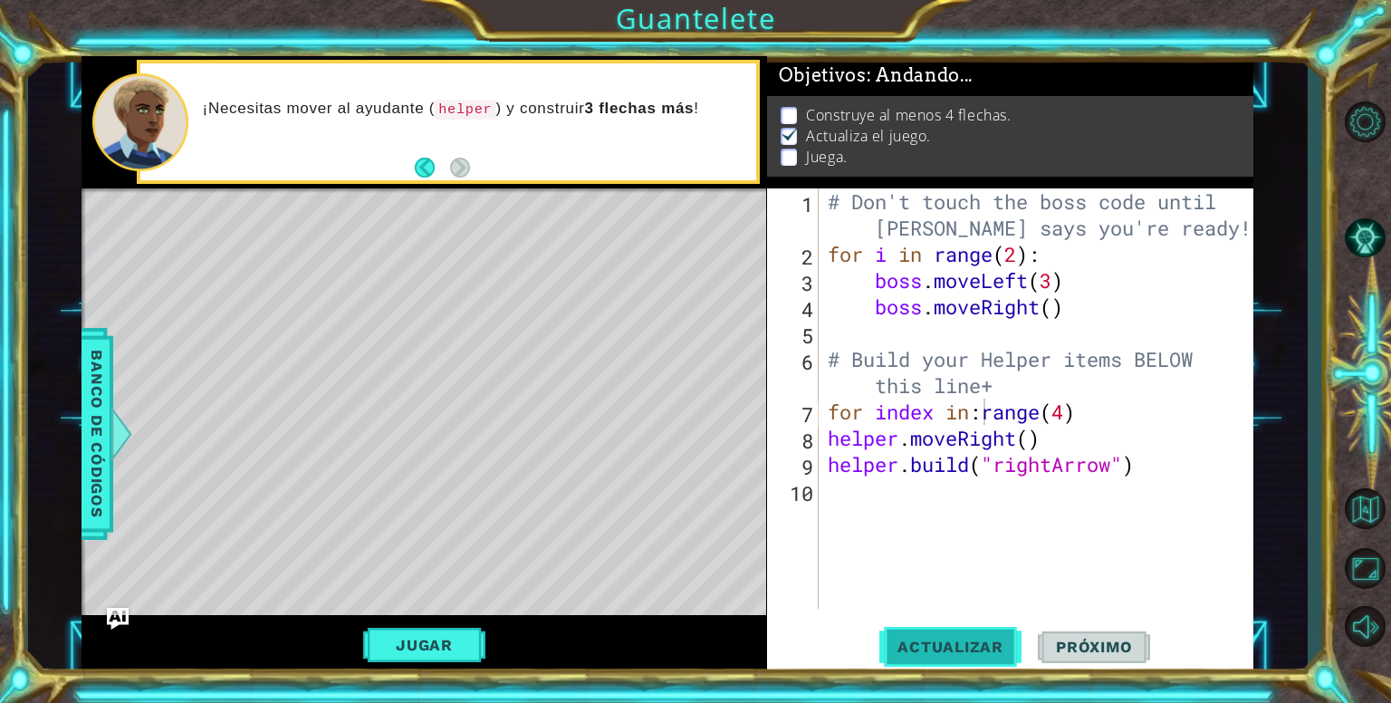
click at [985, 640] on span "Actualizar" at bounding box center [950, 646] width 142 height 18
click at [890, 636] on button "Actualizar" at bounding box center [950, 646] width 142 height 49
click at [1106, 427] on div "# Don't touch the boss code until [PERSON_NAME] says you're ready! for i in ran…" at bounding box center [1041, 437] width 434 height 499
click at [1023, 432] on div "# Don't touch the boss code until [PERSON_NAME] says you're ready! for i in ran…" at bounding box center [1041, 437] width 434 height 499
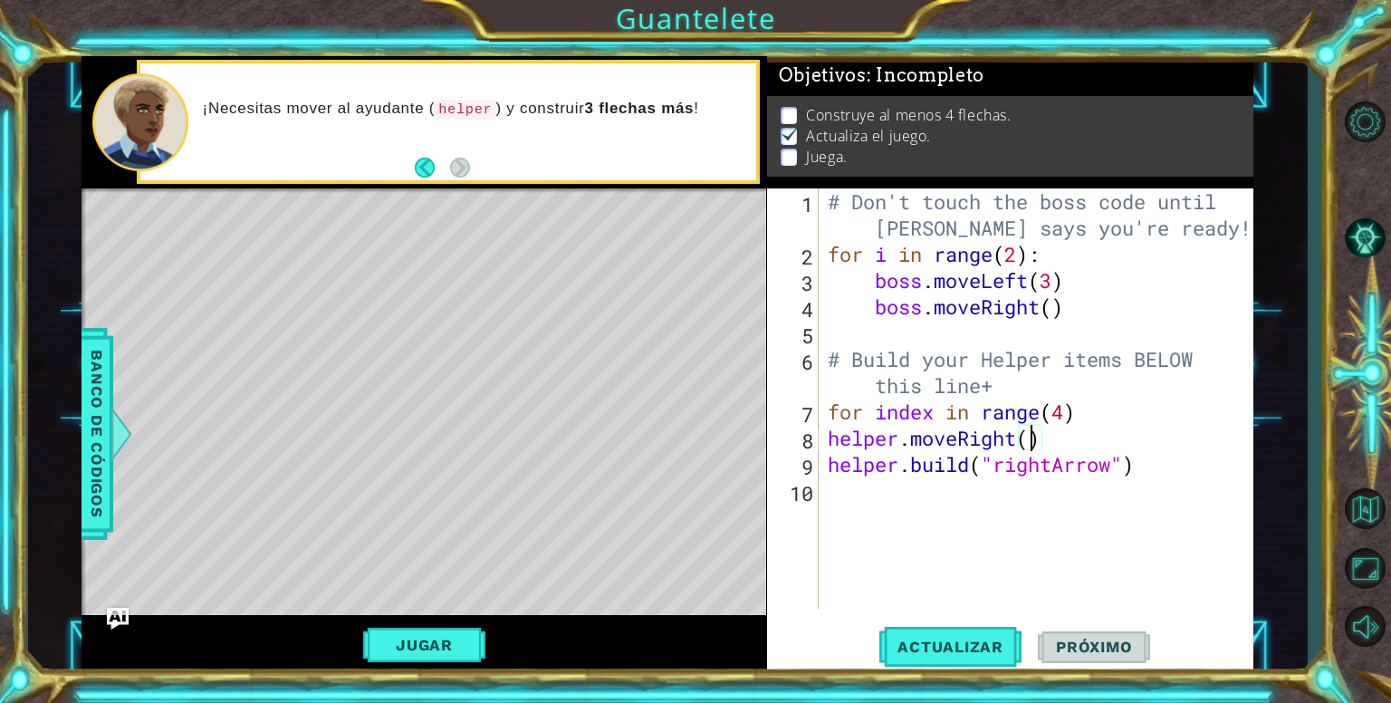
click at [1034, 436] on div "# Don't touch the boss code until [PERSON_NAME] says you're ready! for i in ran…" at bounding box center [1041, 437] width 434 height 499
click at [1086, 425] on div "# Don't touch the boss code until [PERSON_NAME] says you're ready! for i in ran…" at bounding box center [1041, 437] width 434 height 499
click at [1047, 409] on div "# Don't touch the boss code until [PERSON_NAME] says you're ready! for i in ran…" at bounding box center [1041, 437] width 434 height 499
click at [995, 396] on div "# Don't touch the boss code until [PERSON_NAME] says you're ready! for i in ran…" at bounding box center [1041, 437] width 434 height 499
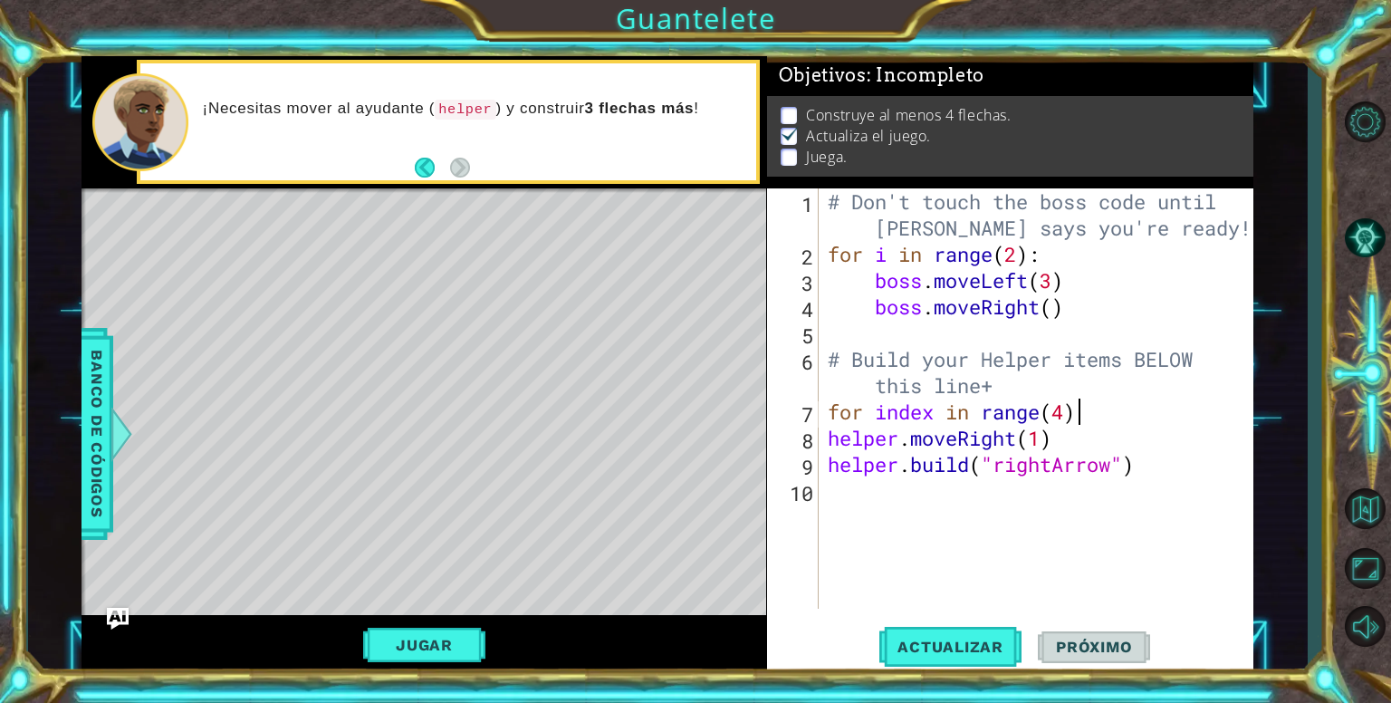
click at [1086, 419] on div "# Don't touch the boss code until [PERSON_NAME] says you're ready! for i in ran…" at bounding box center [1041, 437] width 434 height 499
click at [944, 647] on span "Actualizar" at bounding box center [950, 646] width 142 height 18
click at [1047, 437] on div "# Don't touch the boss code until [PERSON_NAME] says you're ready! for i in ran…" at bounding box center [1041, 437] width 434 height 499
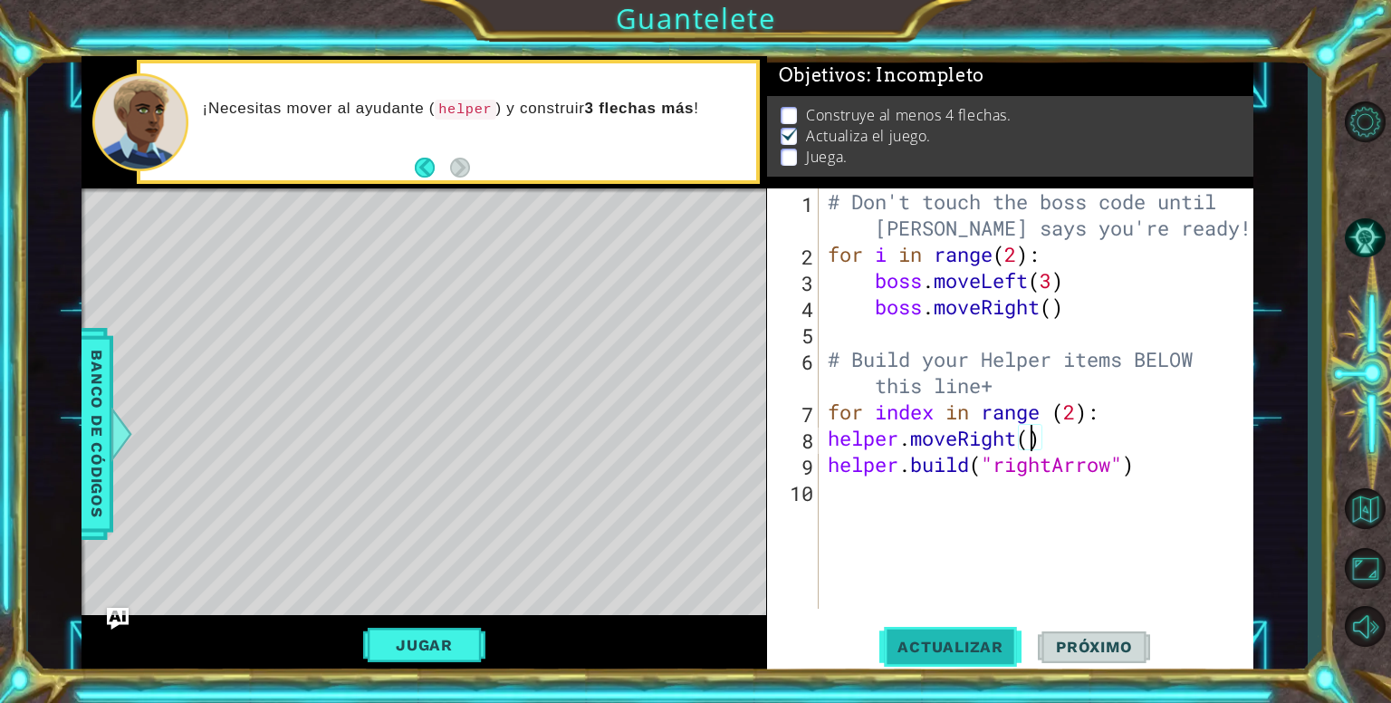
click at [955, 643] on span "Actualizar" at bounding box center [950, 646] width 142 height 18
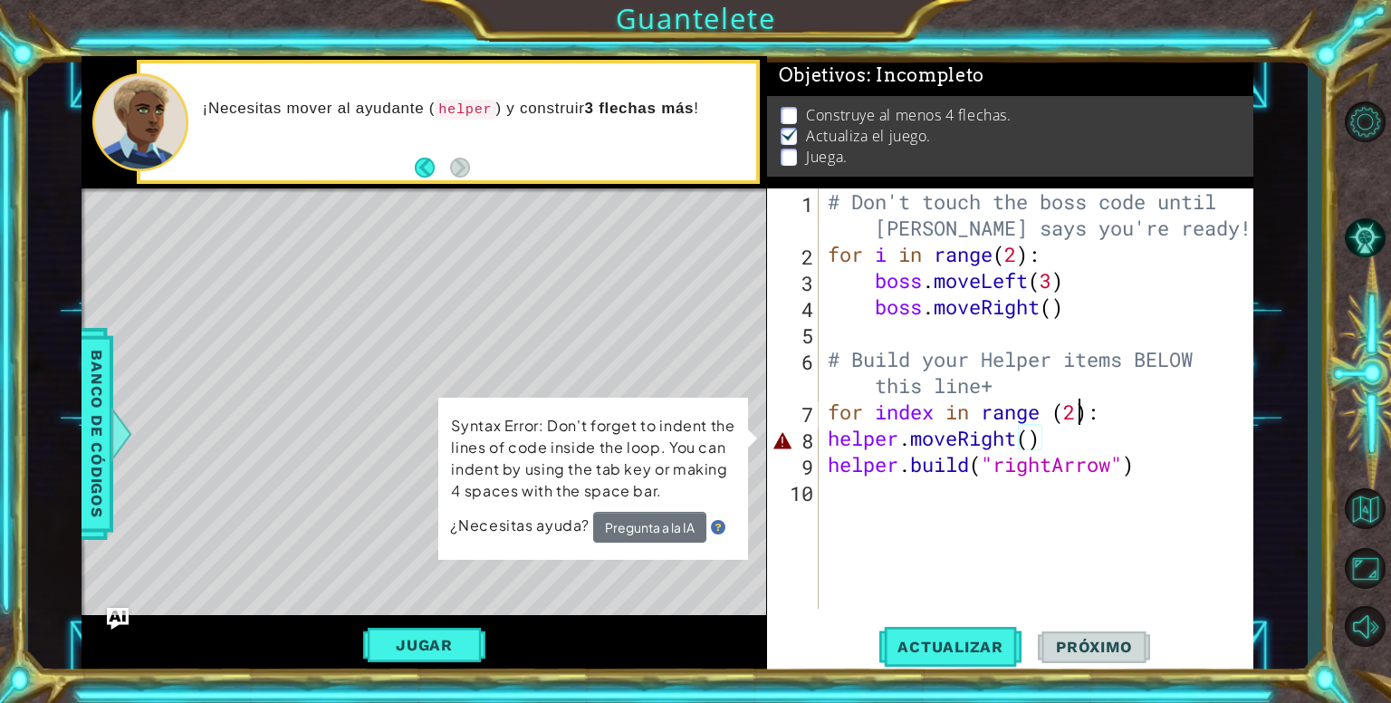
click at [1080, 419] on div "# Don't touch the boss code until [PERSON_NAME] says you're ready! for i in ran…" at bounding box center [1041, 437] width 434 height 499
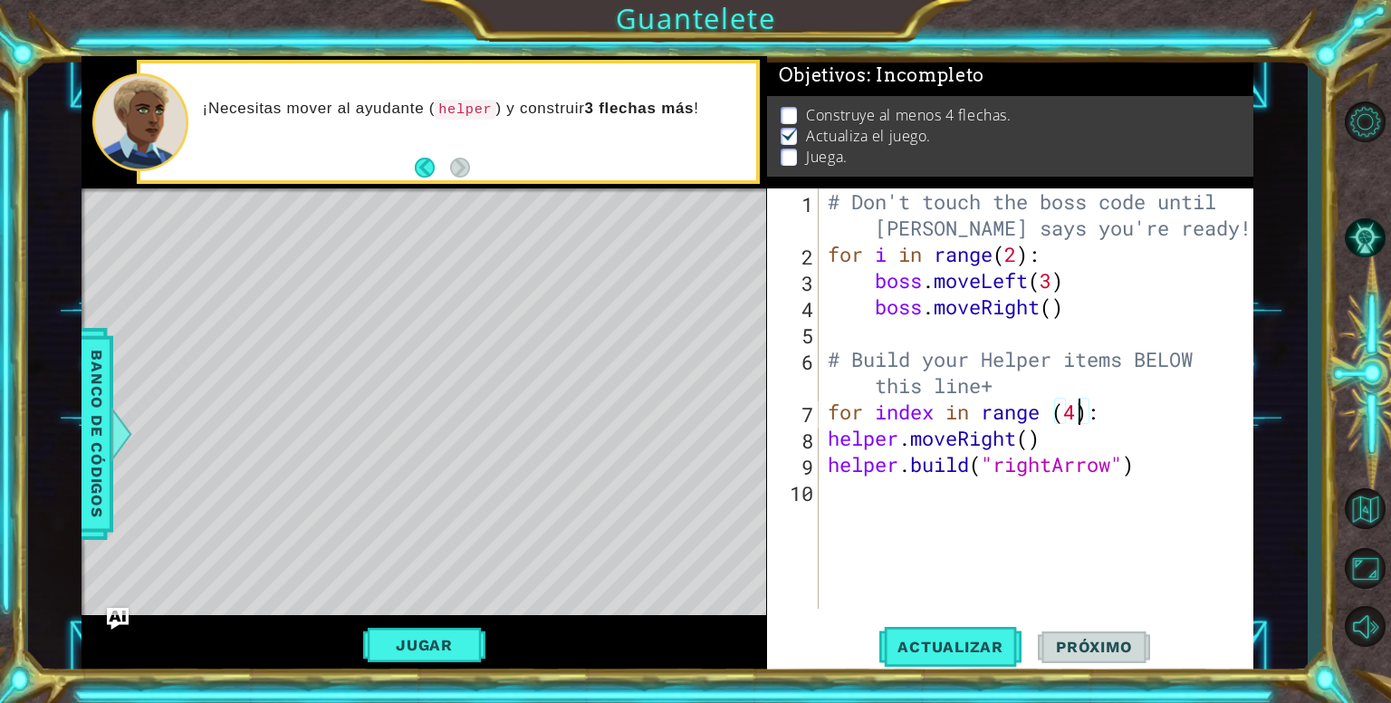
click at [1030, 449] on div "# Don't touch the boss code until [PERSON_NAME] says you're ready! for i in ran…" at bounding box center [1041, 437] width 434 height 499
click at [938, 656] on button "Actualizar" at bounding box center [950, 646] width 142 height 49
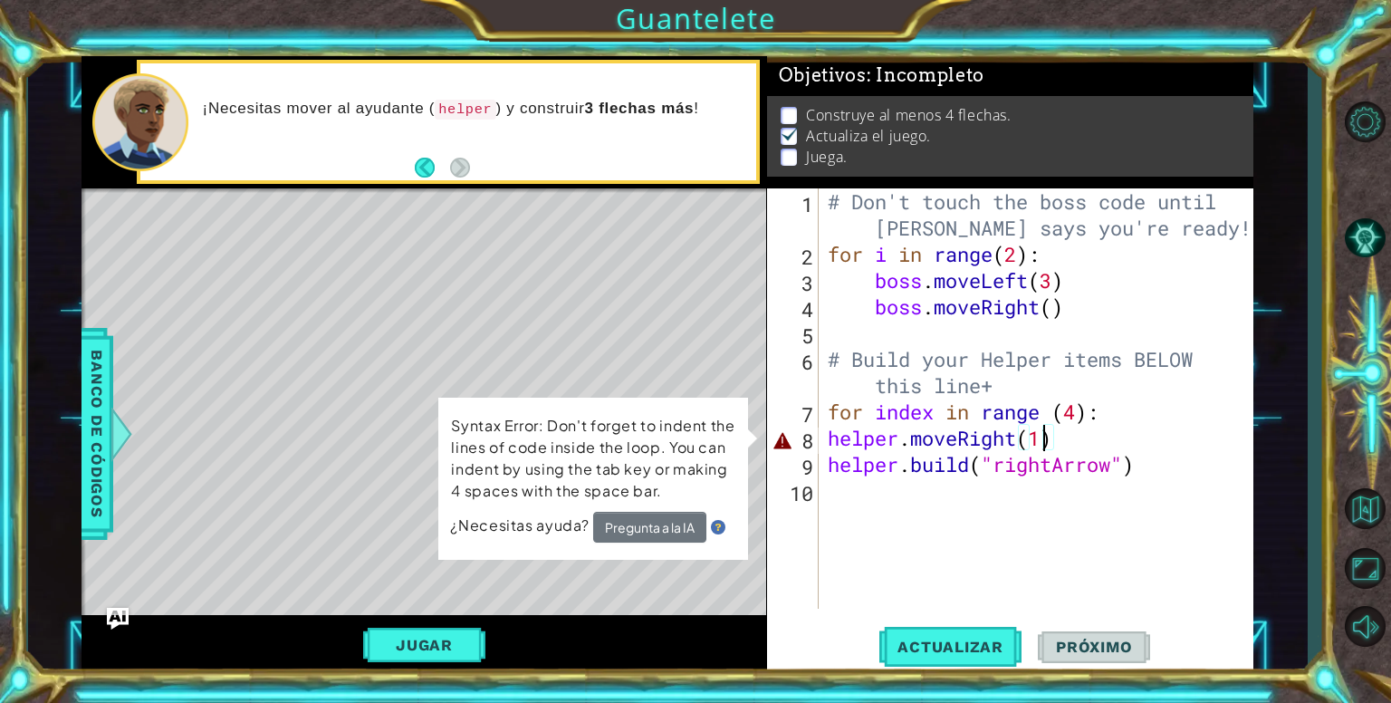
click at [825, 435] on div "# Don't touch the boss code until [PERSON_NAME] says you're ready! for i in ran…" at bounding box center [1041, 437] width 434 height 499
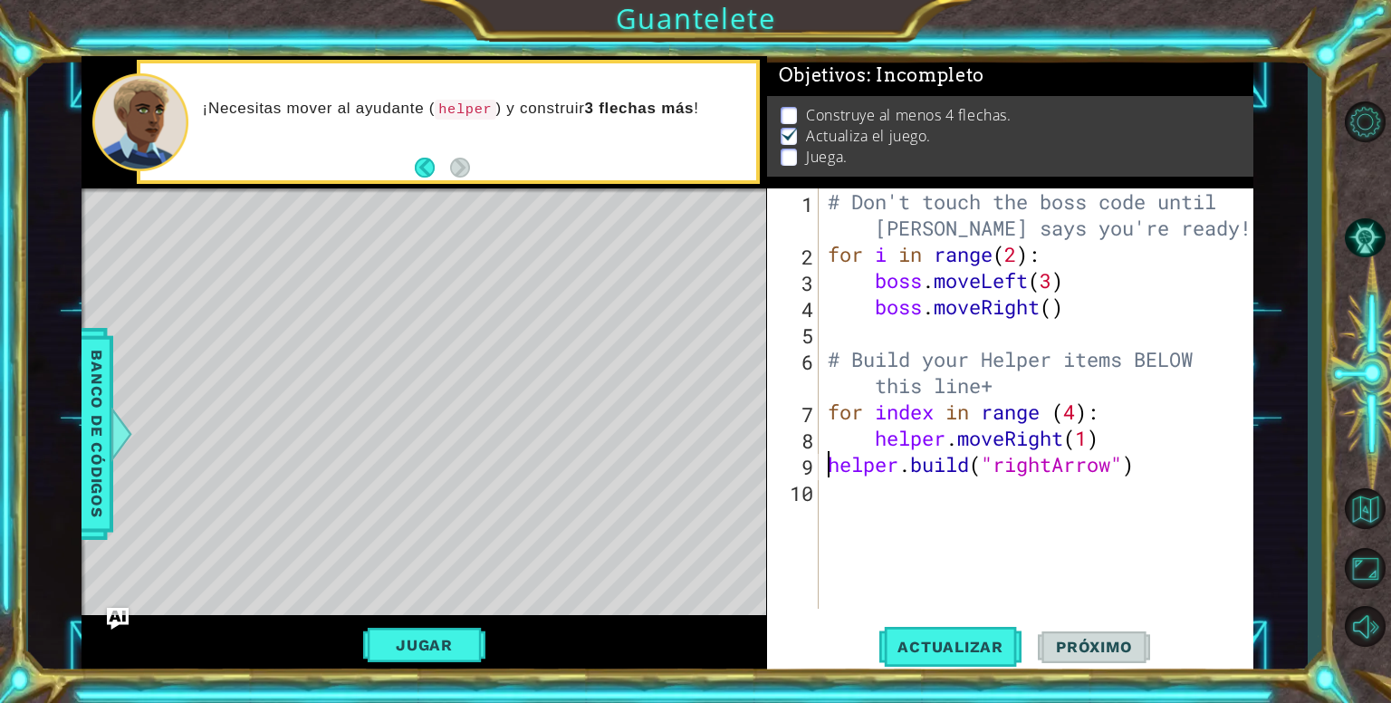
click at [830, 473] on div "# Don't touch the boss code until [PERSON_NAME] says you're ready! for i in ran…" at bounding box center [1041, 437] width 434 height 499
type textarea "[DOMAIN_NAME]("rightArrow")"
click at [935, 655] on button "Actualizar" at bounding box center [950, 646] width 142 height 49
click at [424, 642] on button "Jugar" at bounding box center [424, 644] width 122 height 34
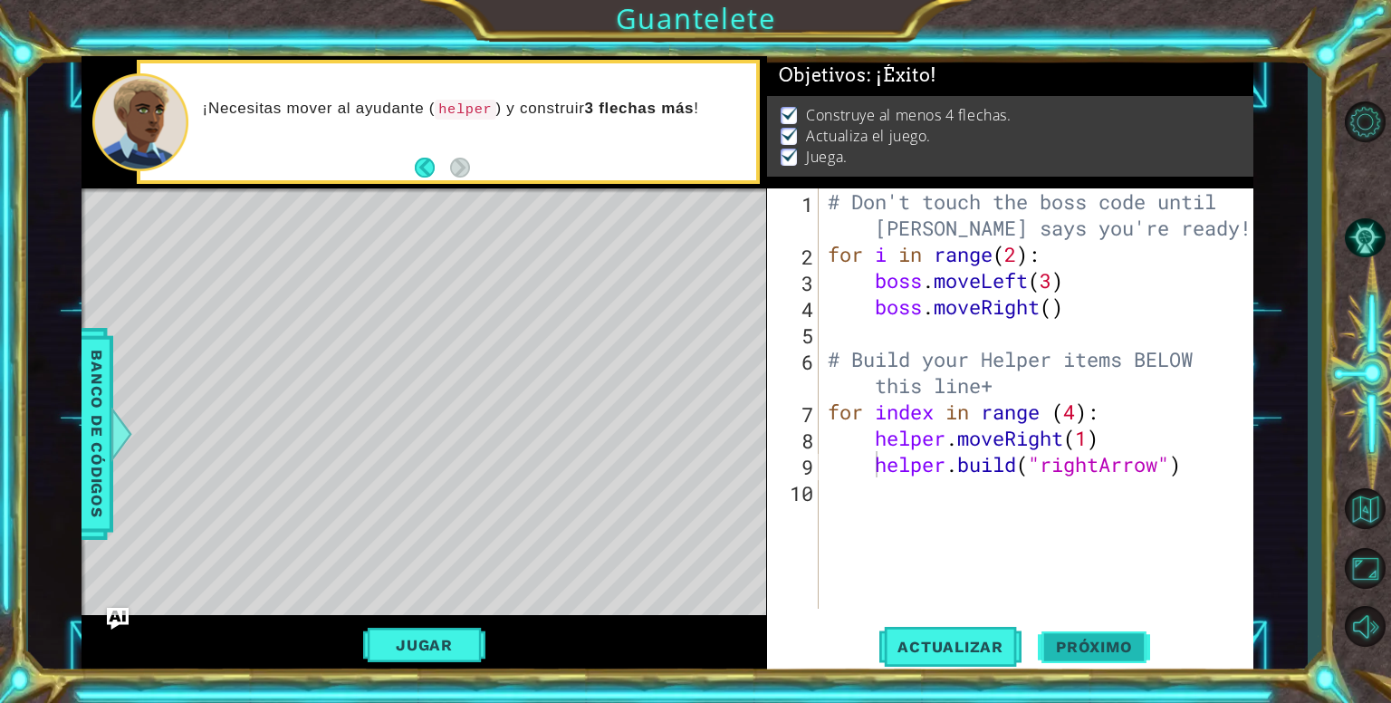
click at [1095, 642] on span "Próximo" at bounding box center [1093, 651] width 112 height 18
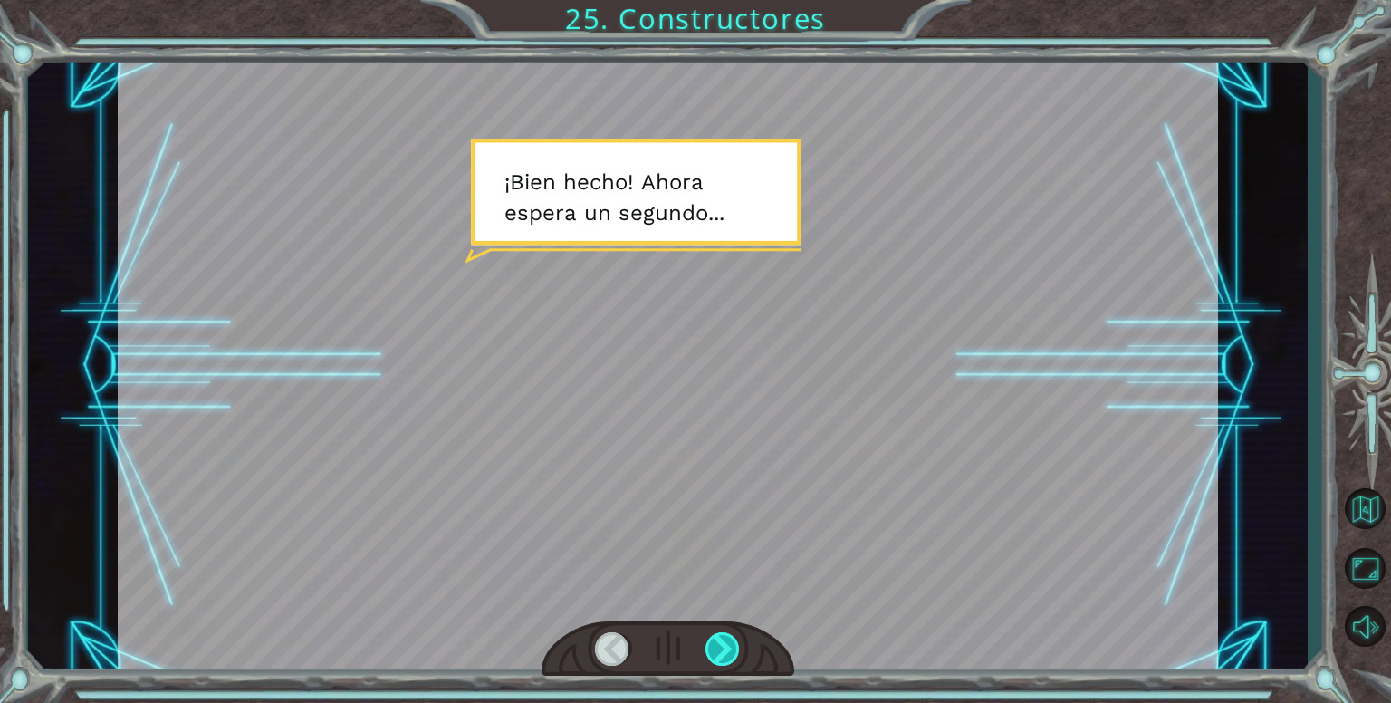
click at [704, 639] on div at bounding box center [667, 648] width 253 height 55
click at [709, 637] on div at bounding box center [722, 648] width 35 height 33
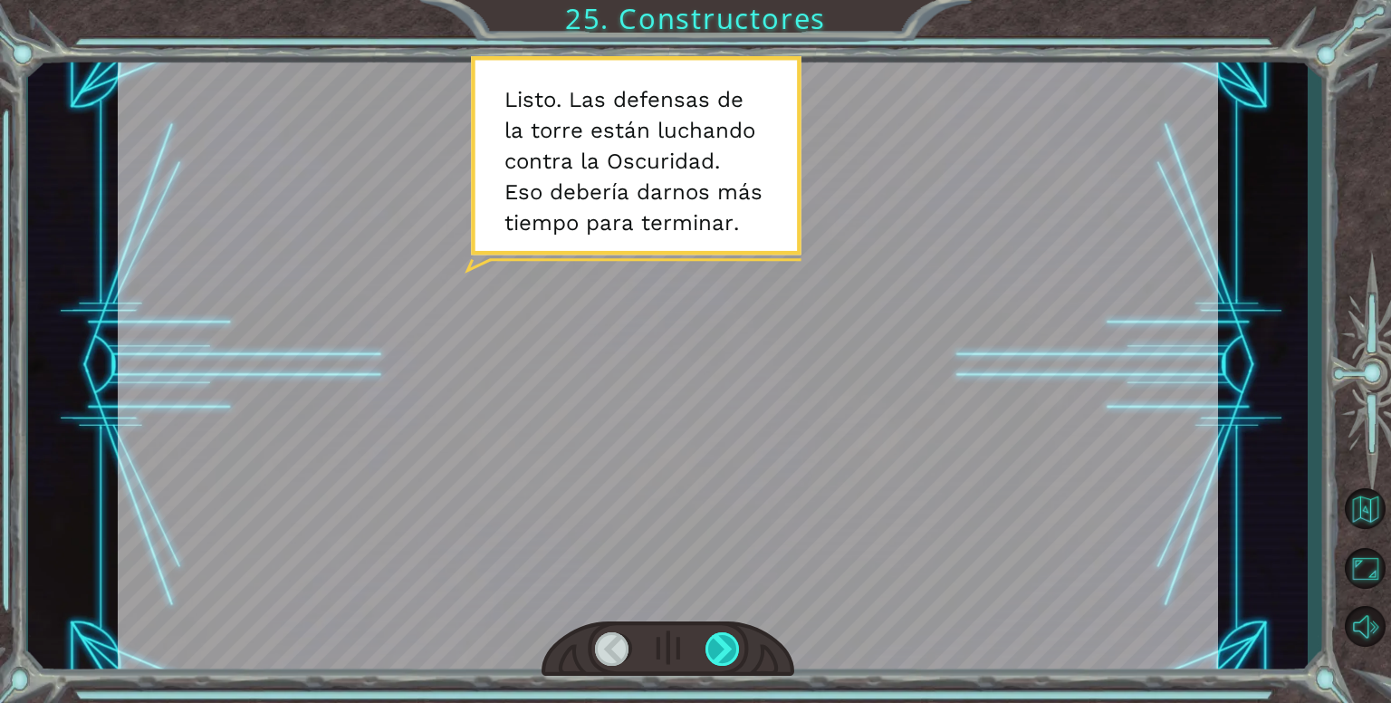
click at [705, 638] on div at bounding box center [722, 648] width 35 height 33
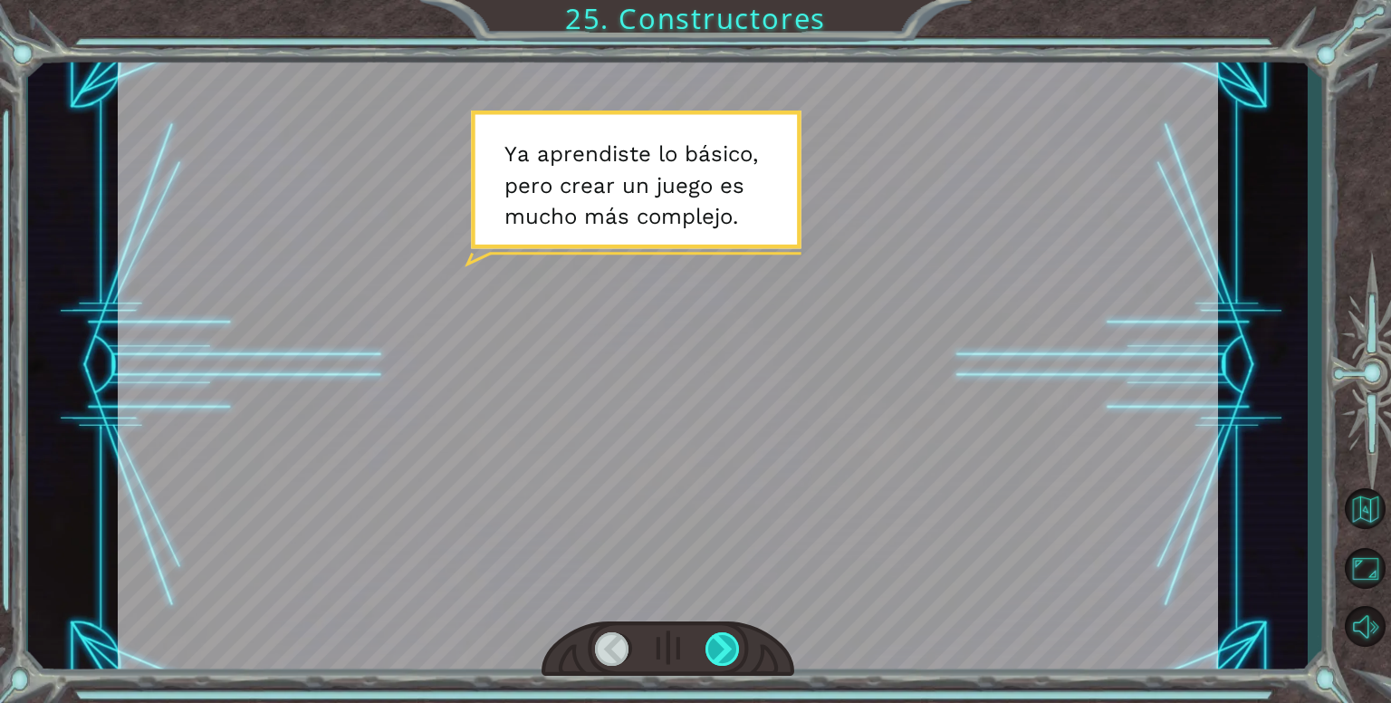
click at [705, 638] on div at bounding box center [722, 648] width 35 height 33
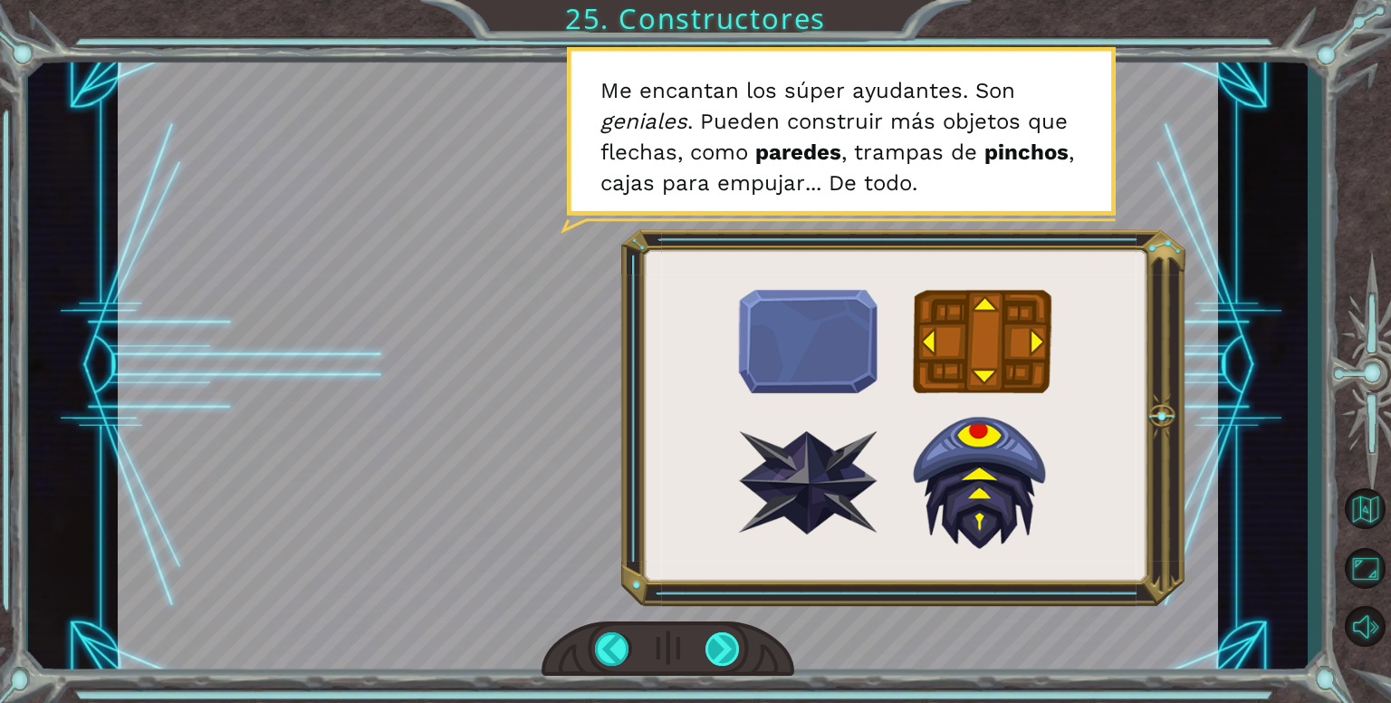
click at [705, 638] on div at bounding box center [722, 648] width 35 height 33
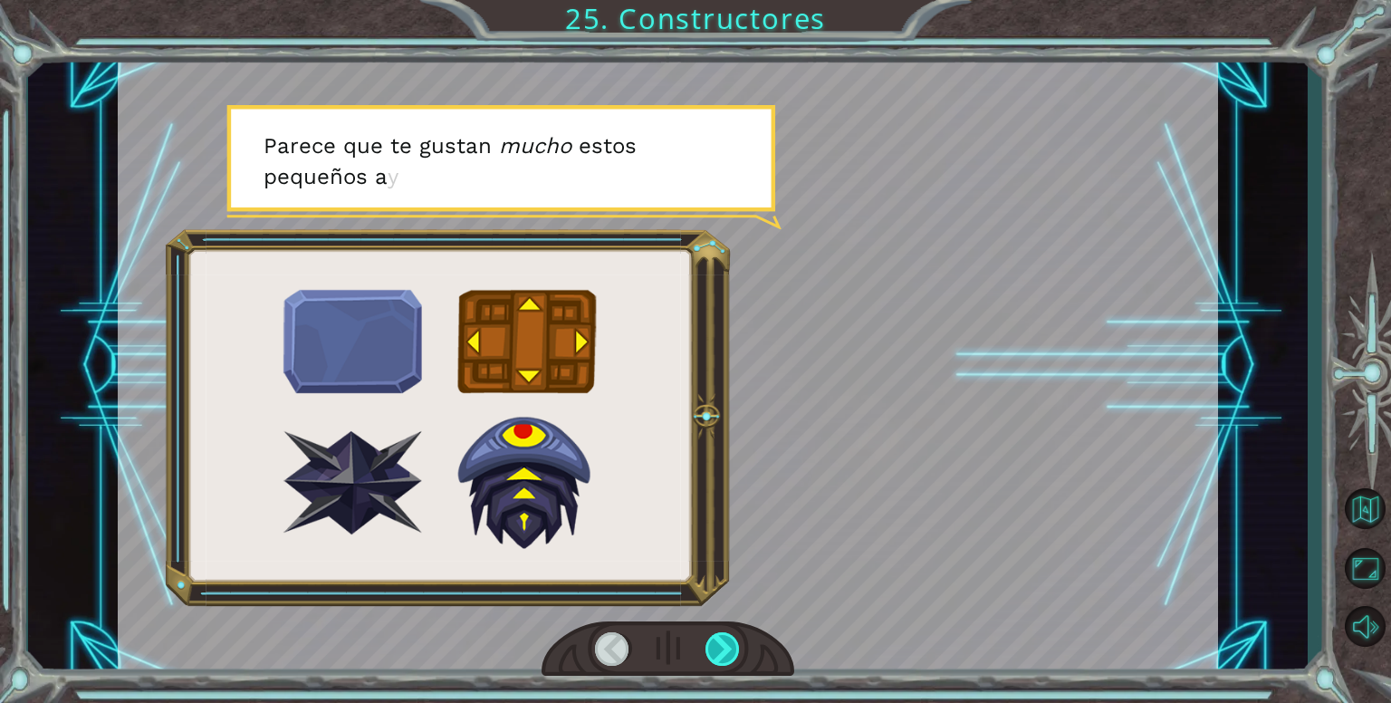
click at [713, 635] on div at bounding box center [722, 648] width 35 height 33
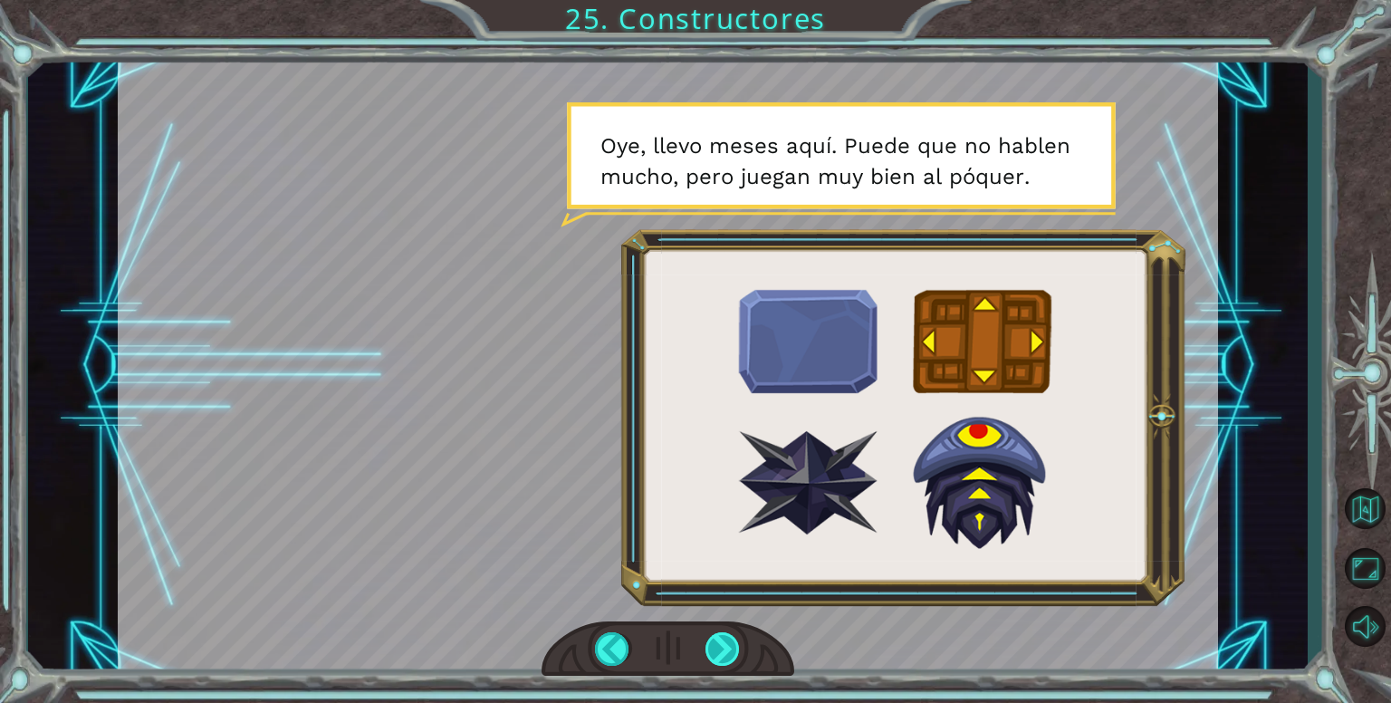
click at [719, 639] on div at bounding box center [722, 648] width 35 height 33
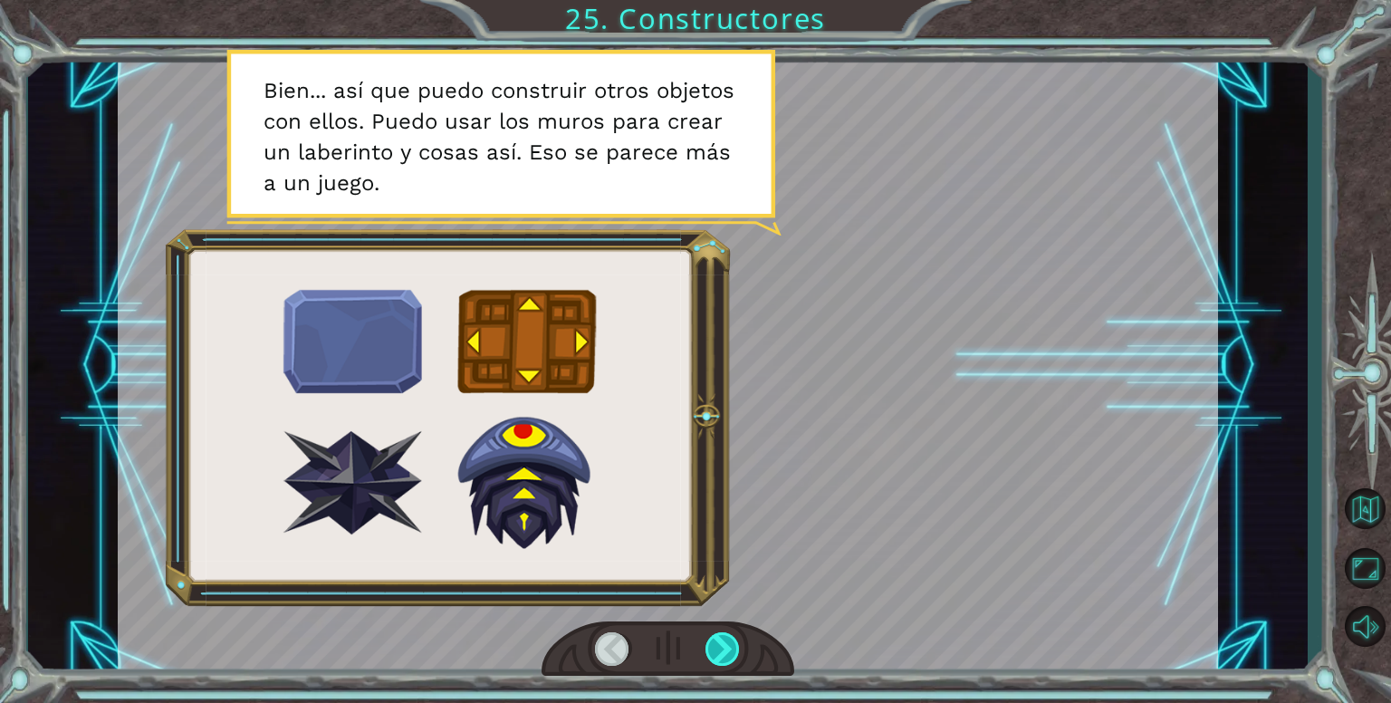
click at [719, 639] on div at bounding box center [722, 648] width 35 height 33
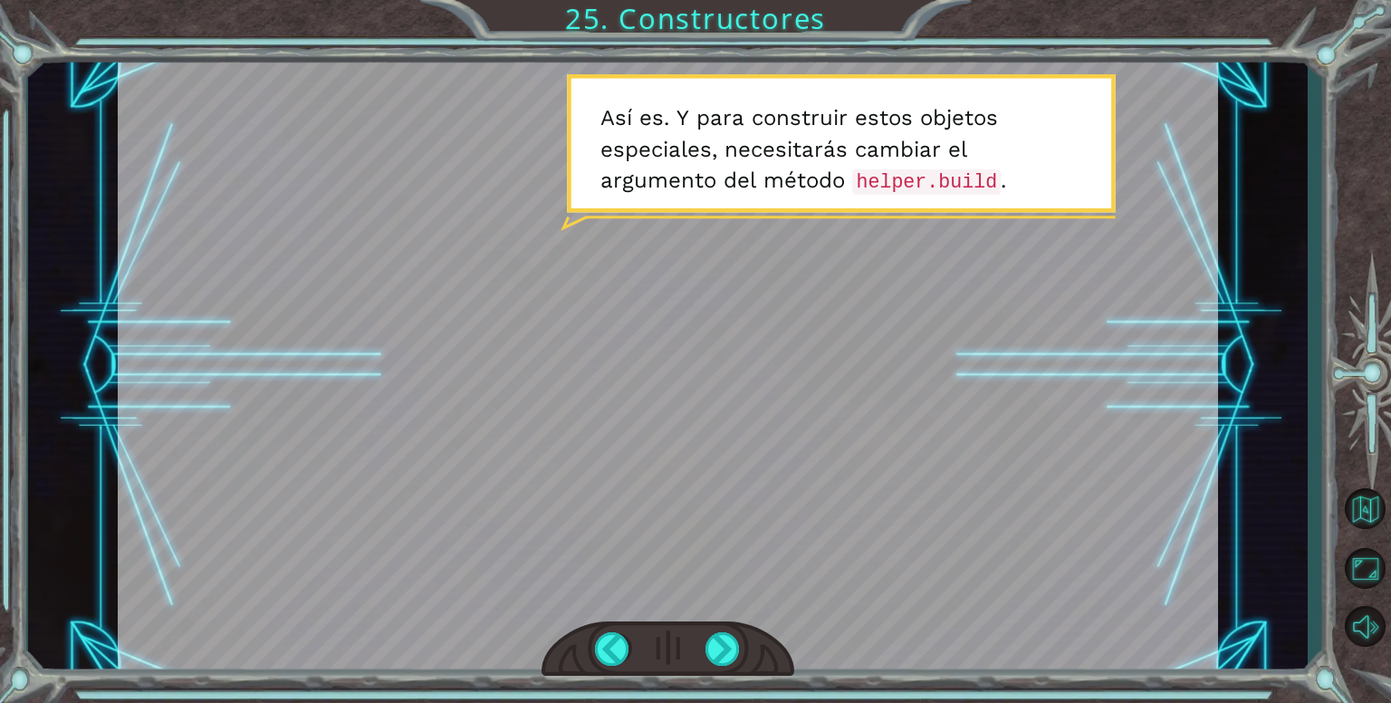
drag, startPoint x: 719, startPoint y: 639, endPoint x: 786, endPoint y: 540, distance: 119.3
click at [786, 540] on div at bounding box center [668, 365] width 1100 height 618
click at [722, 655] on div at bounding box center [722, 648] width 35 height 33
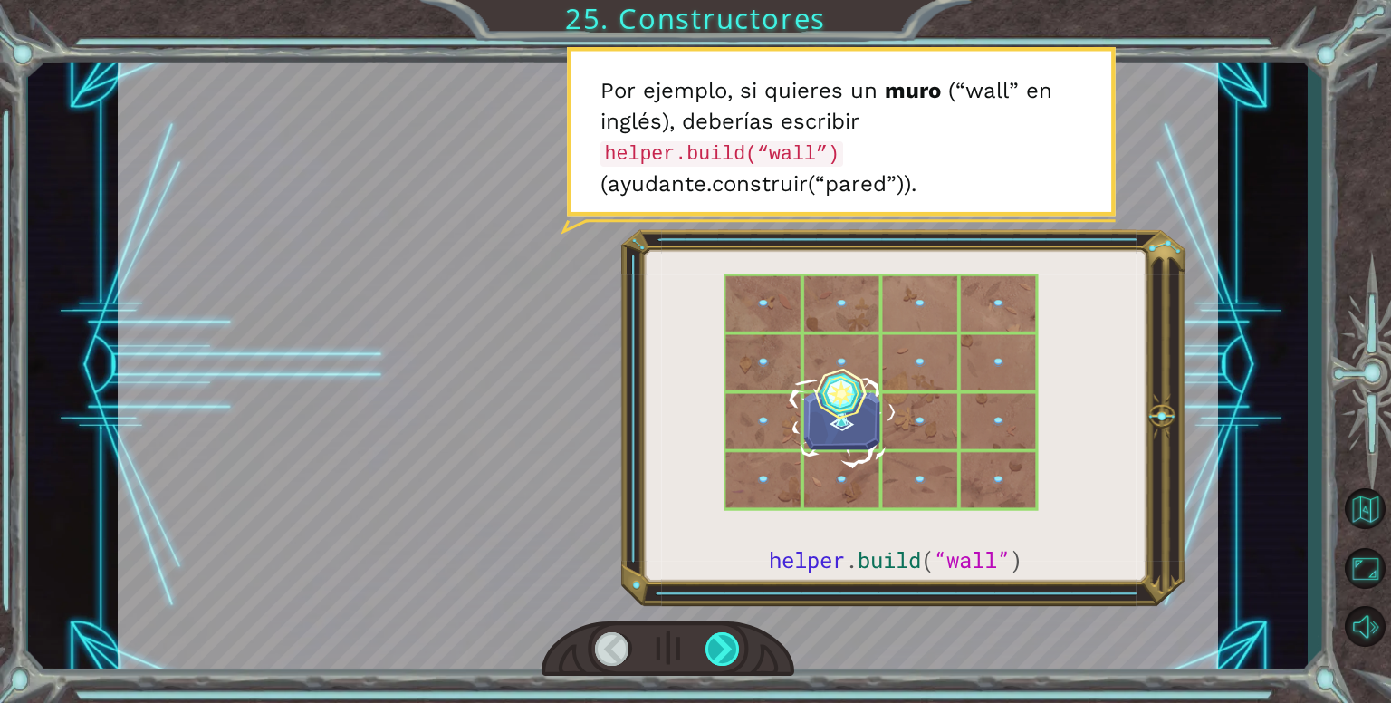
click at [722, 655] on div at bounding box center [722, 648] width 35 height 33
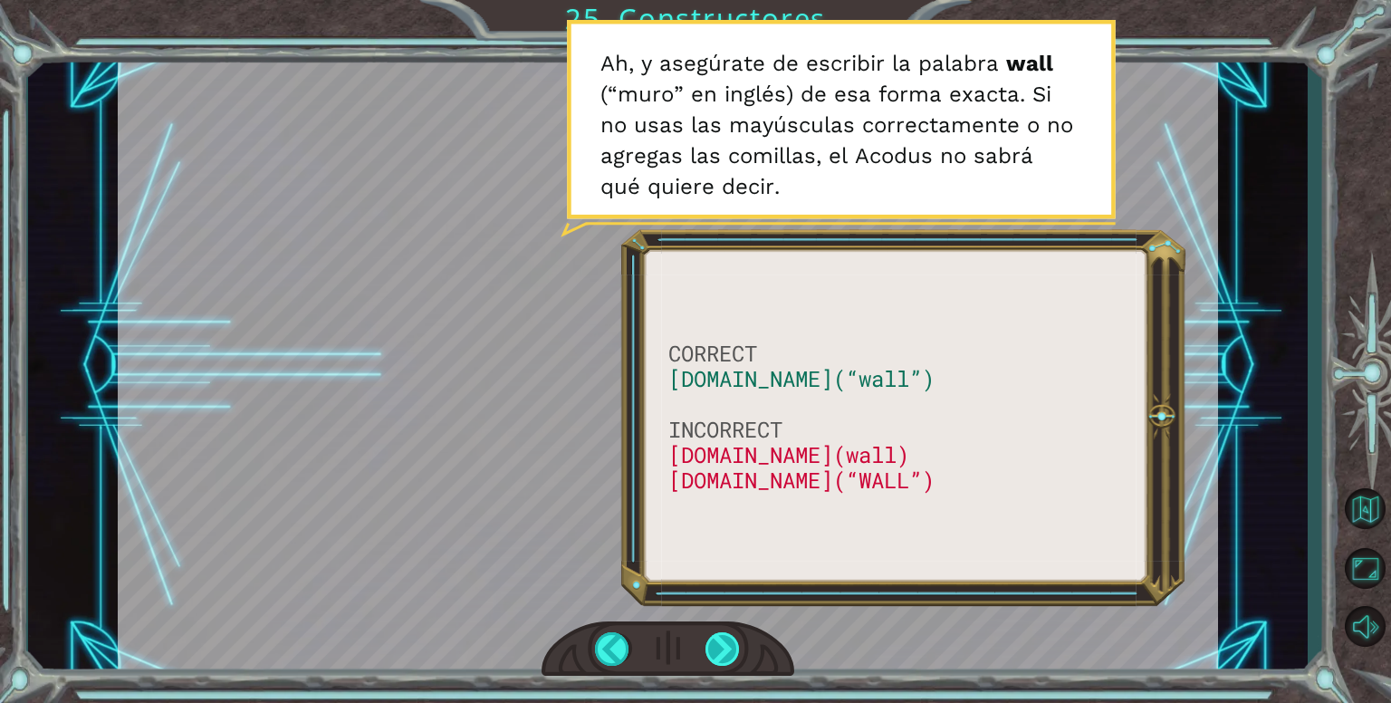
click at [722, 655] on div at bounding box center [722, 648] width 35 height 33
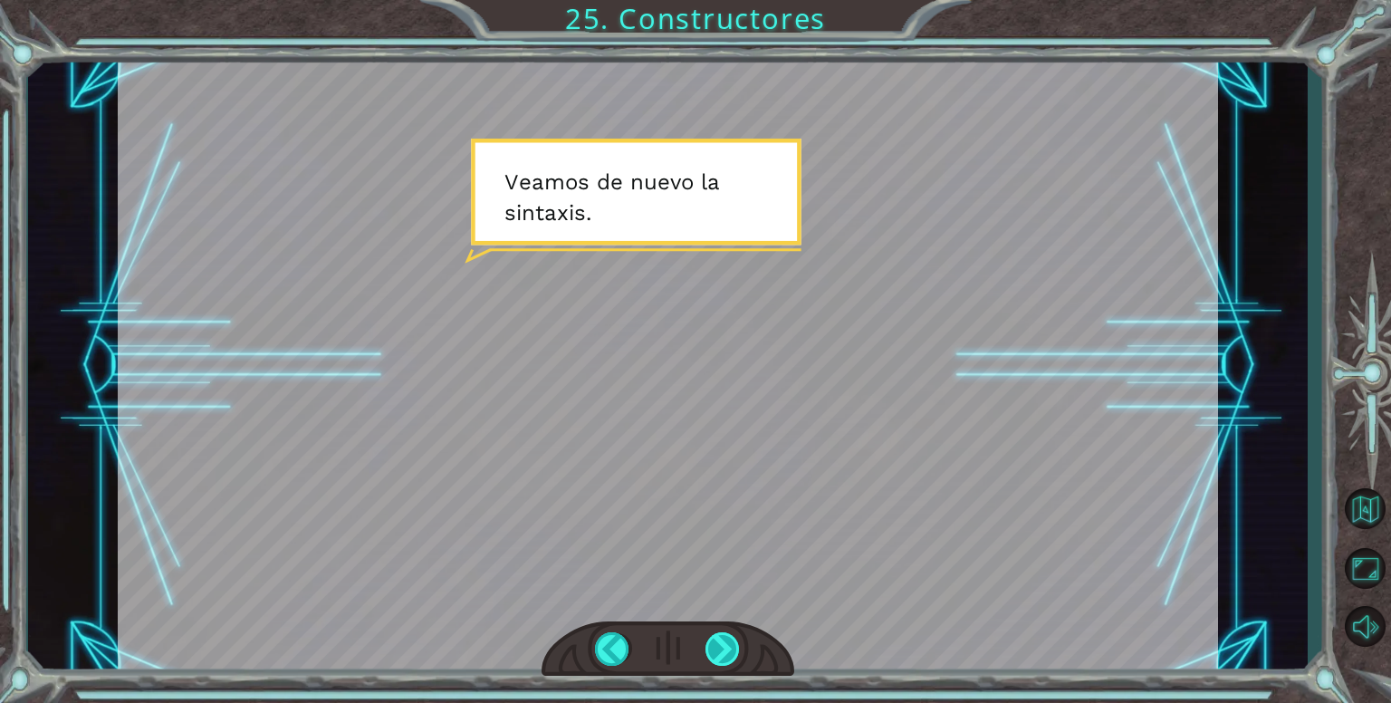
click at [722, 655] on div at bounding box center [722, 648] width 35 height 33
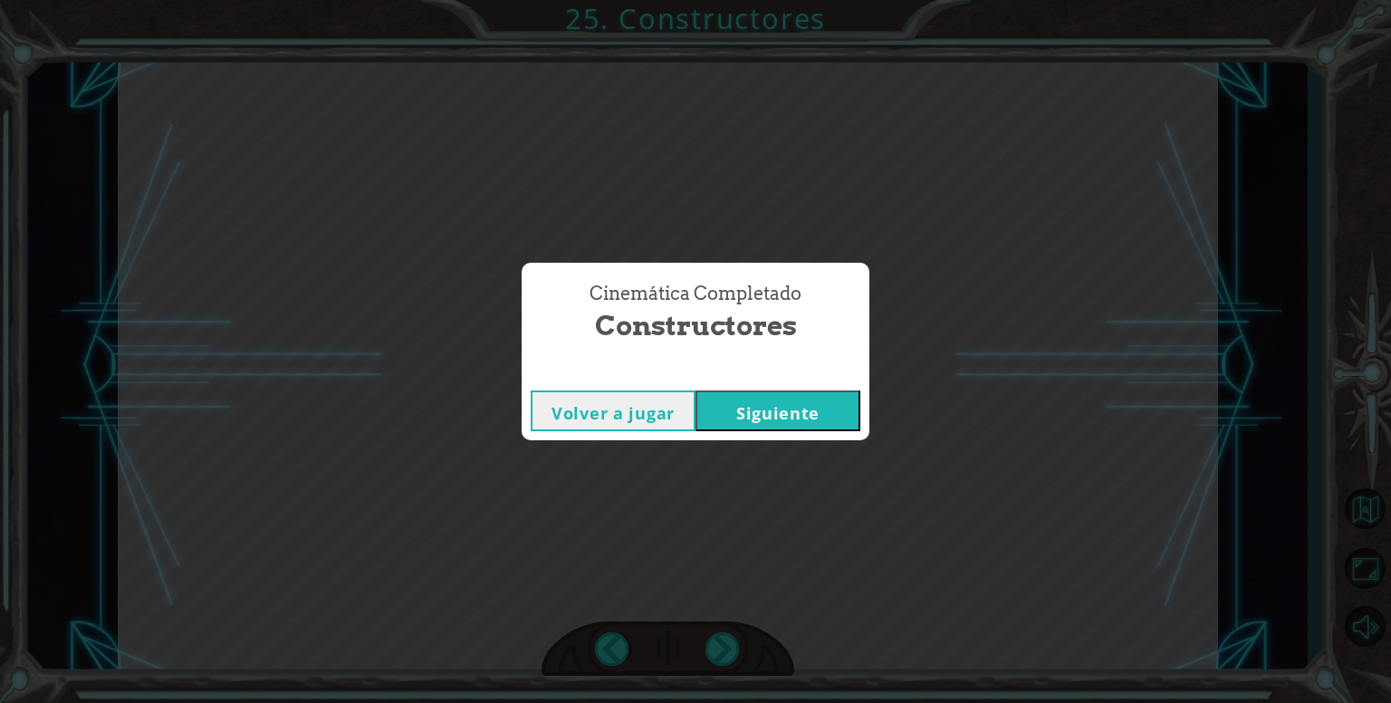
click at [762, 405] on button "Siguiente" at bounding box center [777, 410] width 165 height 41
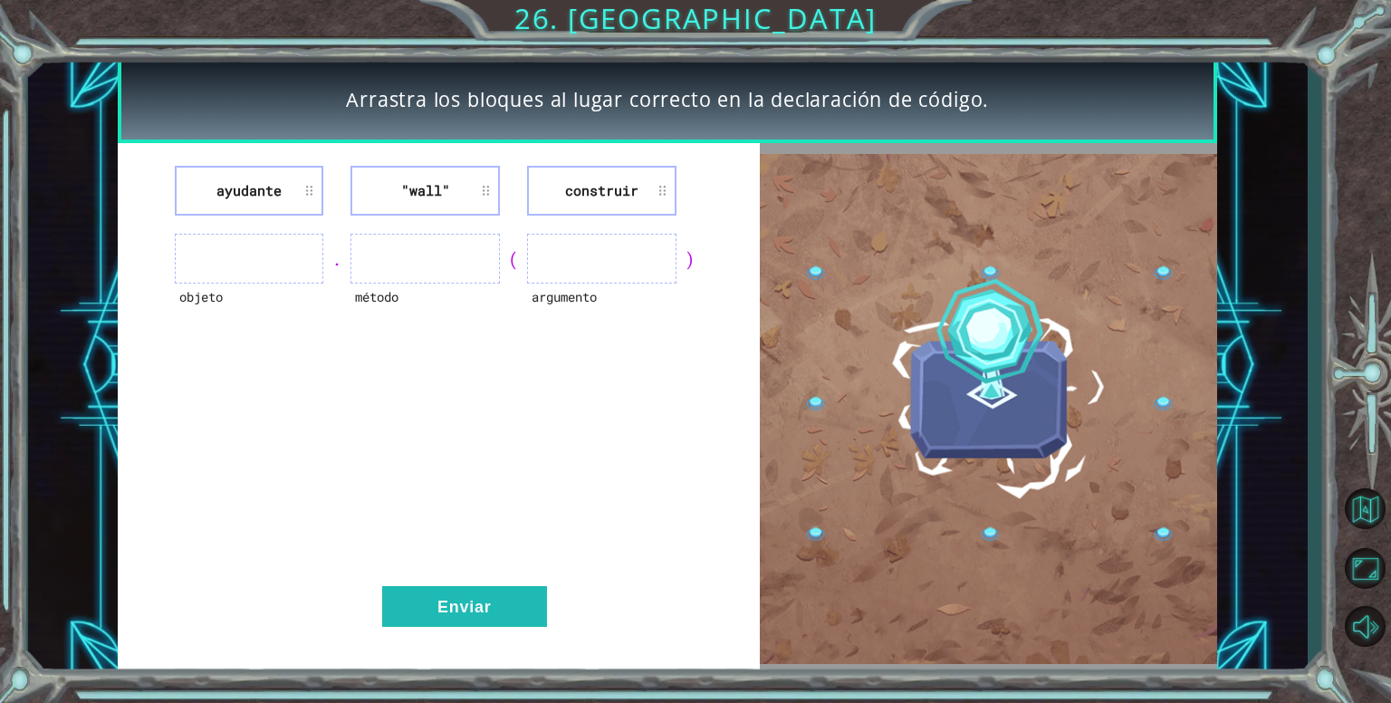
click at [766, 401] on img at bounding box center [988, 409] width 457 height 510
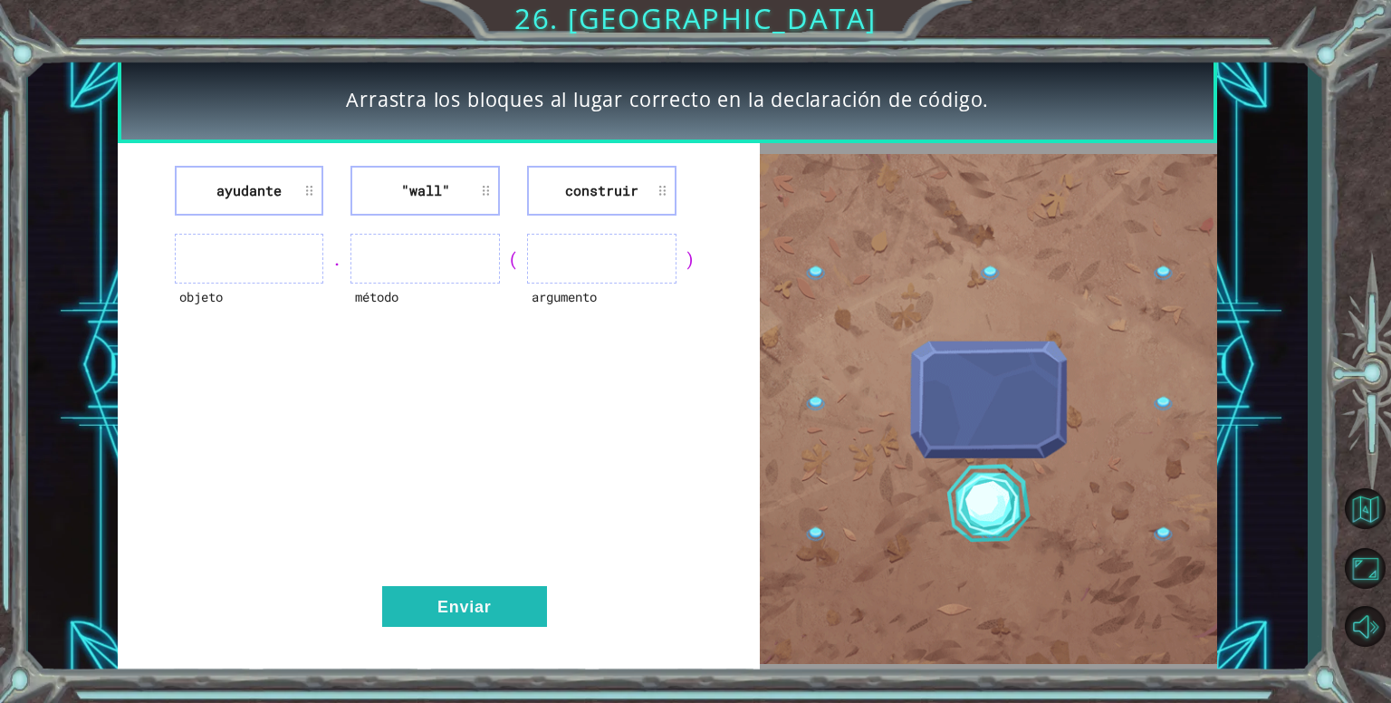
drag, startPoint x: 766, startPoint y: 401, endPoint x: 868, endPoint y: 417, distance: 103.6
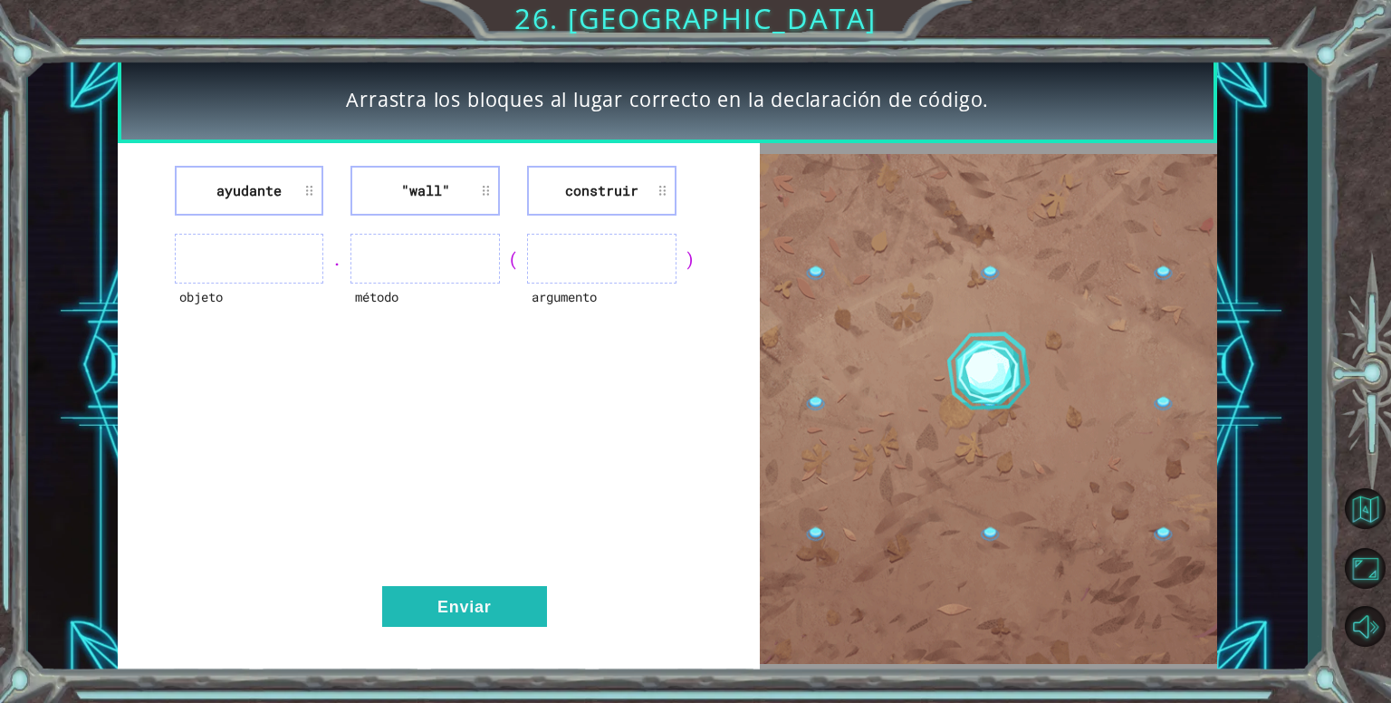
click at [851, 415] on img at bounding box center [988, 409] width 457 height 510
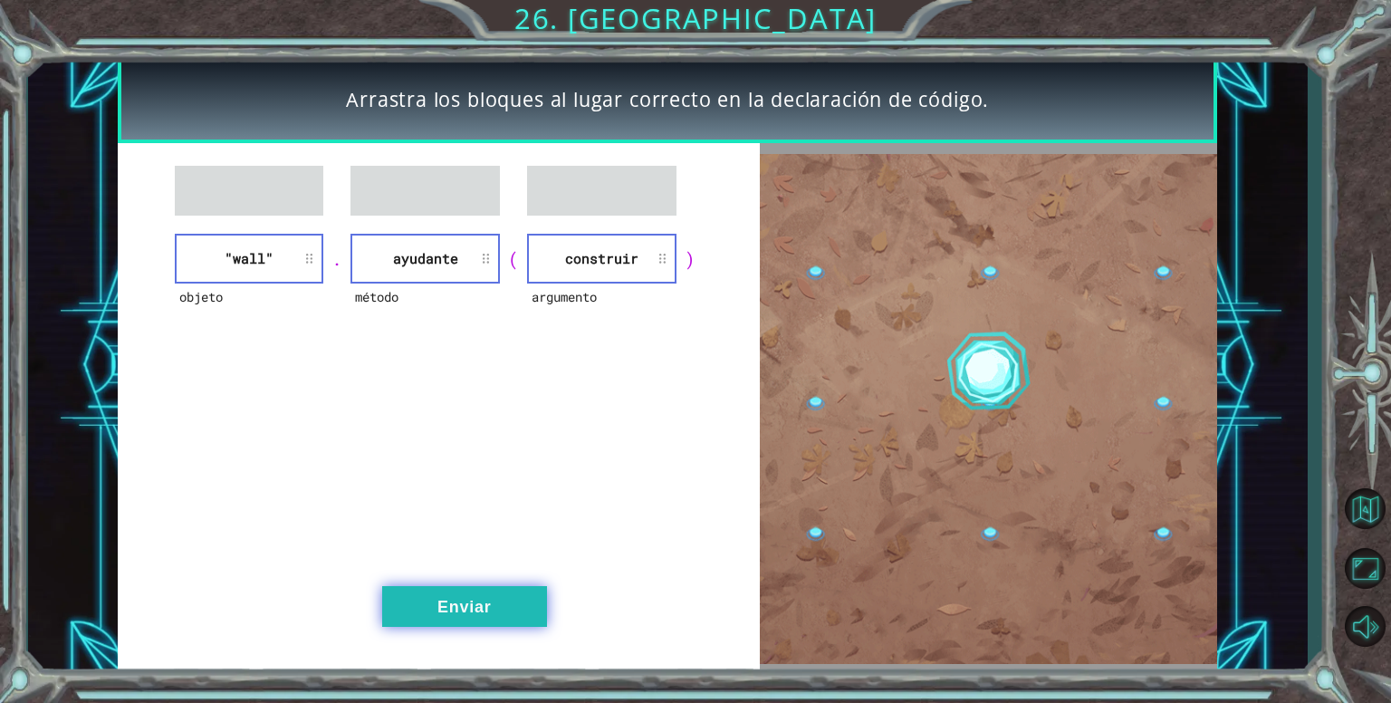
click at [431, 601] on button "Enviar" at bounding box center [464, 606] width 165 height 41
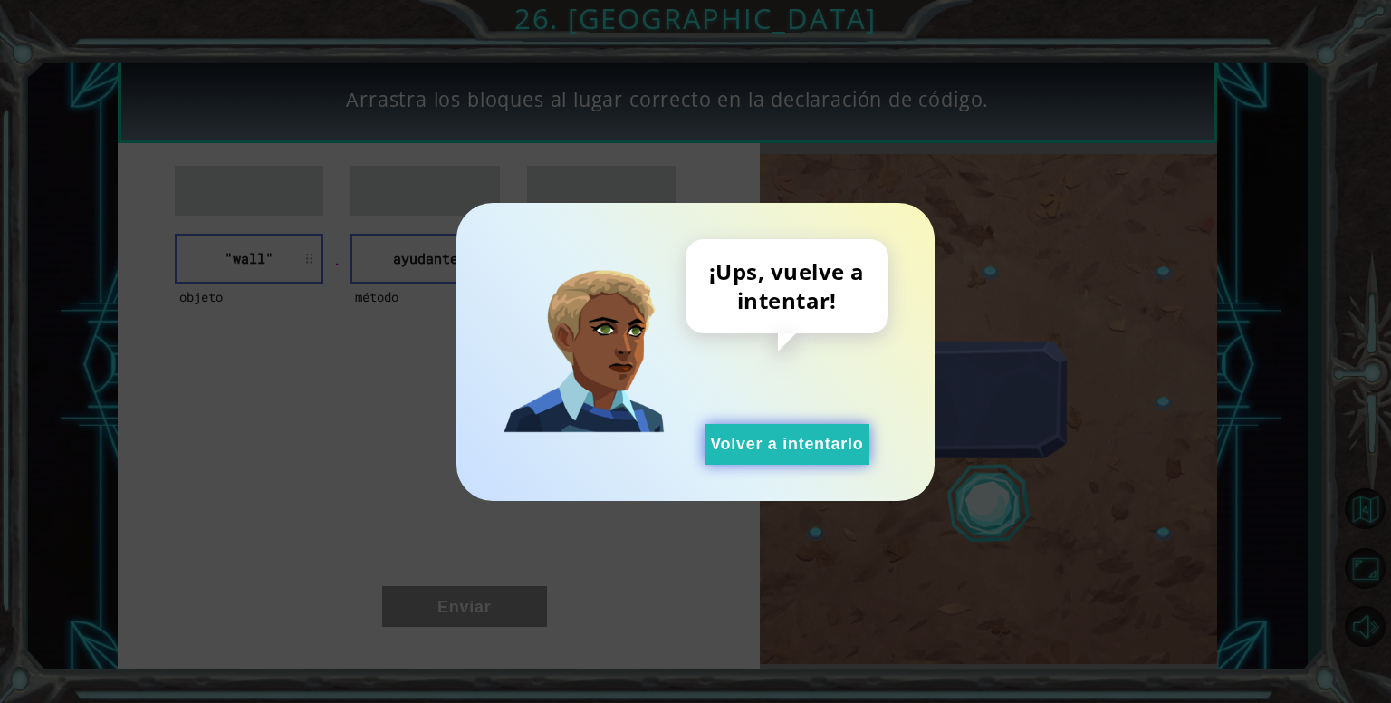
click at [775, 441] on button "Volver a intentarlo" at bounding box center [786, 444] width 165 height 41
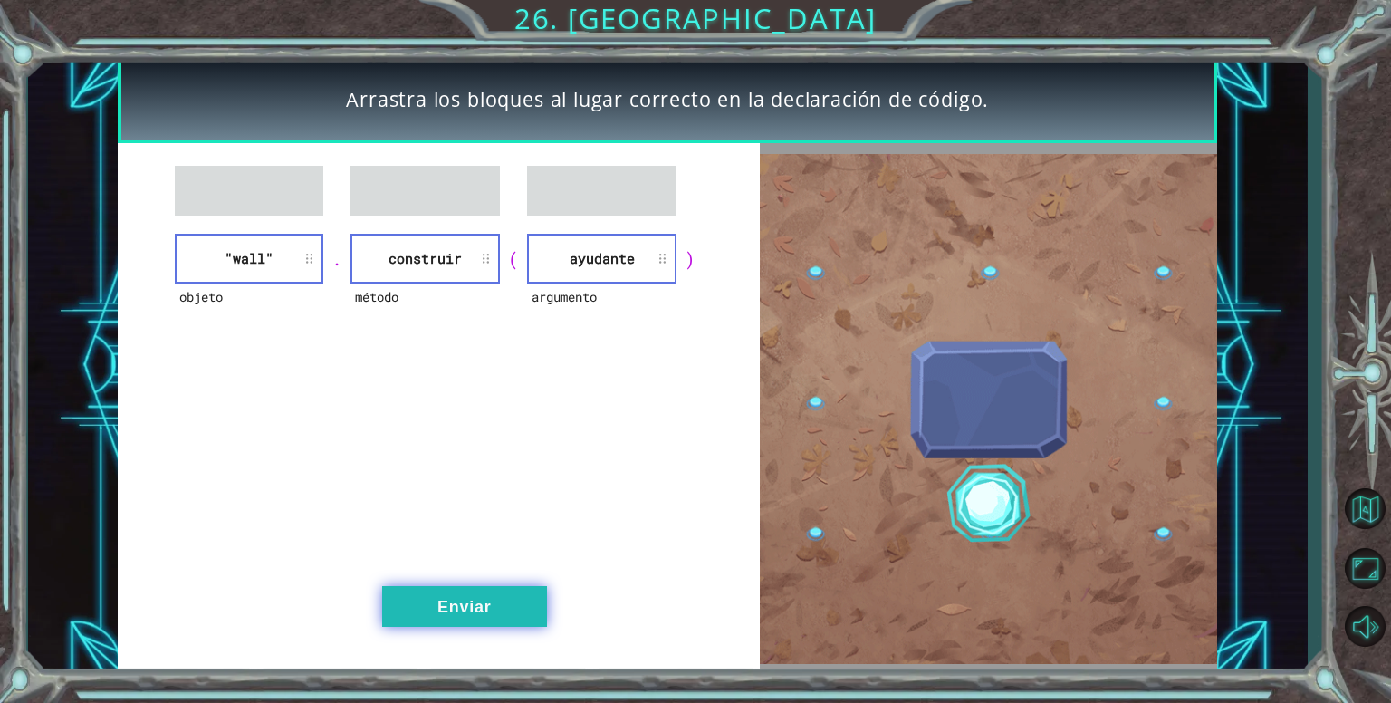
click at [464, 592] on button "Enviar" at bounding box center [464, 606] width 165 height 41
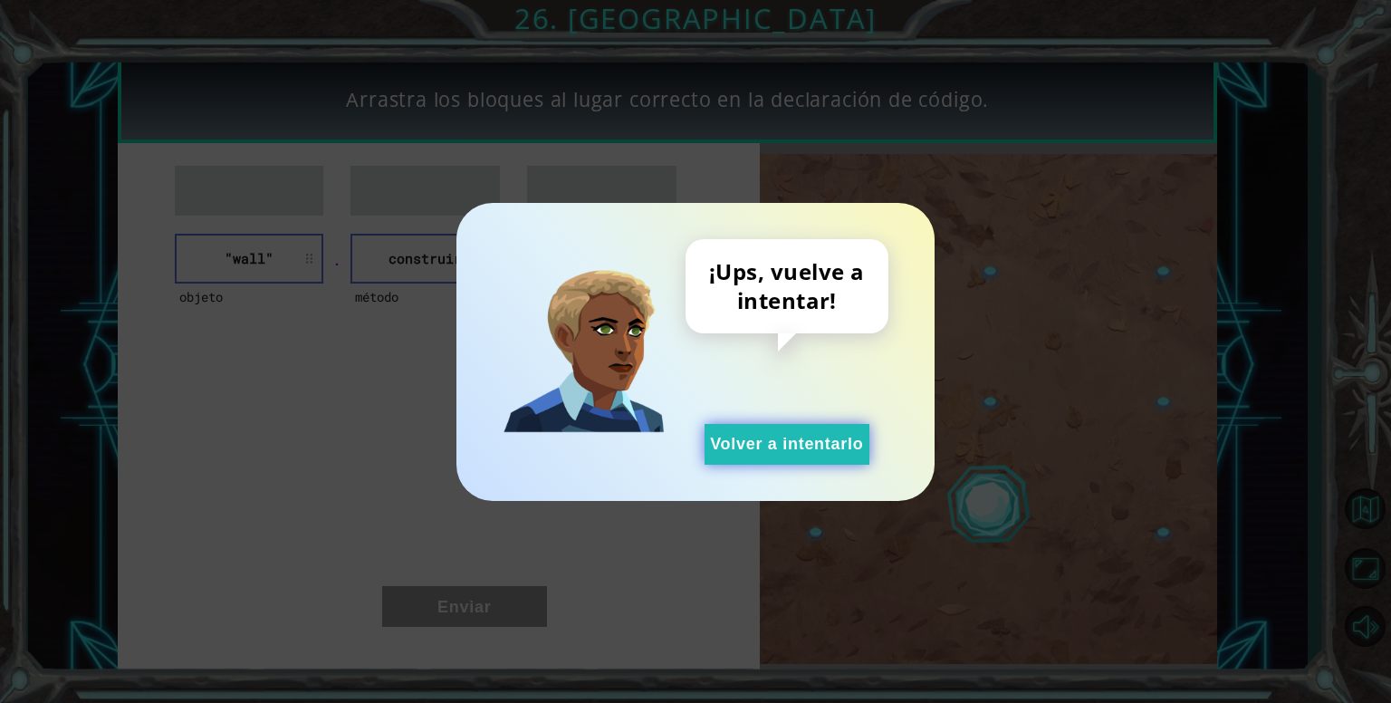
drag, startPoint x: 855, startPoint y: 410, endPoint x: 826, endPoint y: 434, distance: 37.3
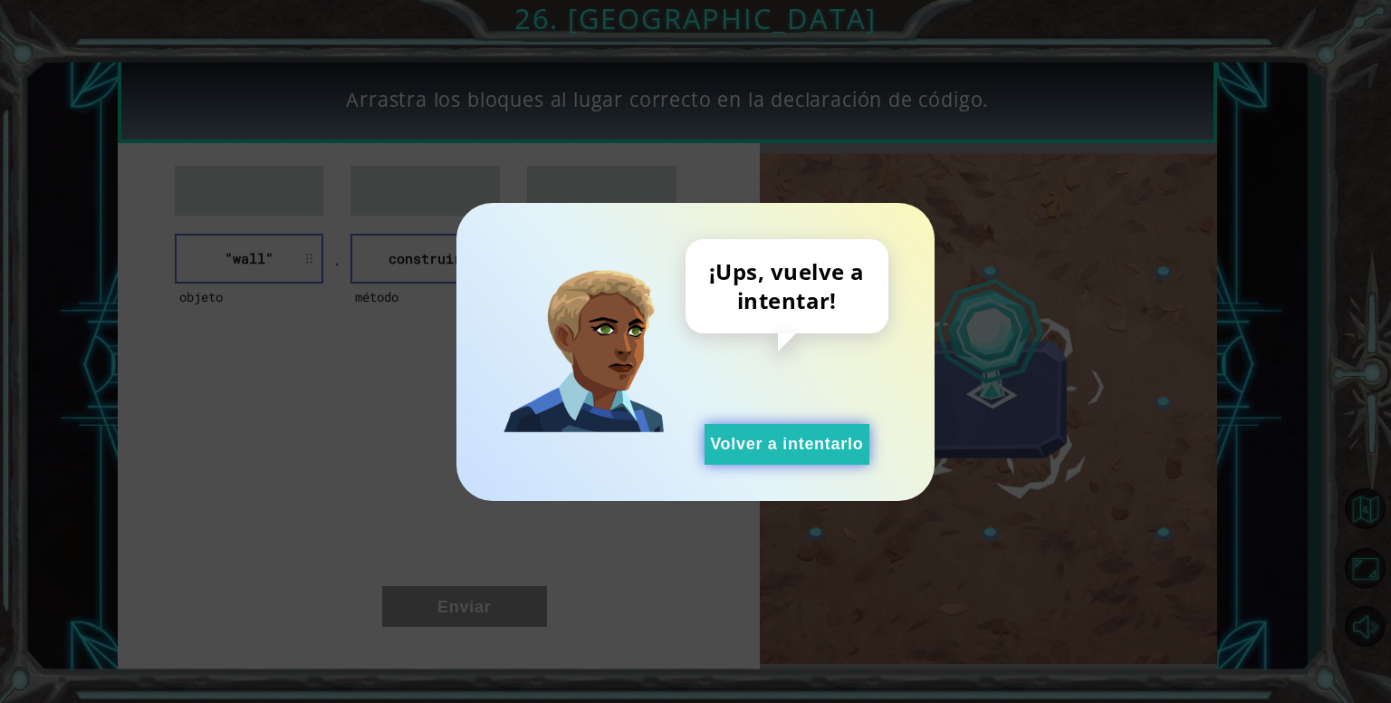
click at [844, 419] on div "¡Ups, vuelve a intentar! Volver a intentarlo" at bounding box center [786, 351] width 203 height 225
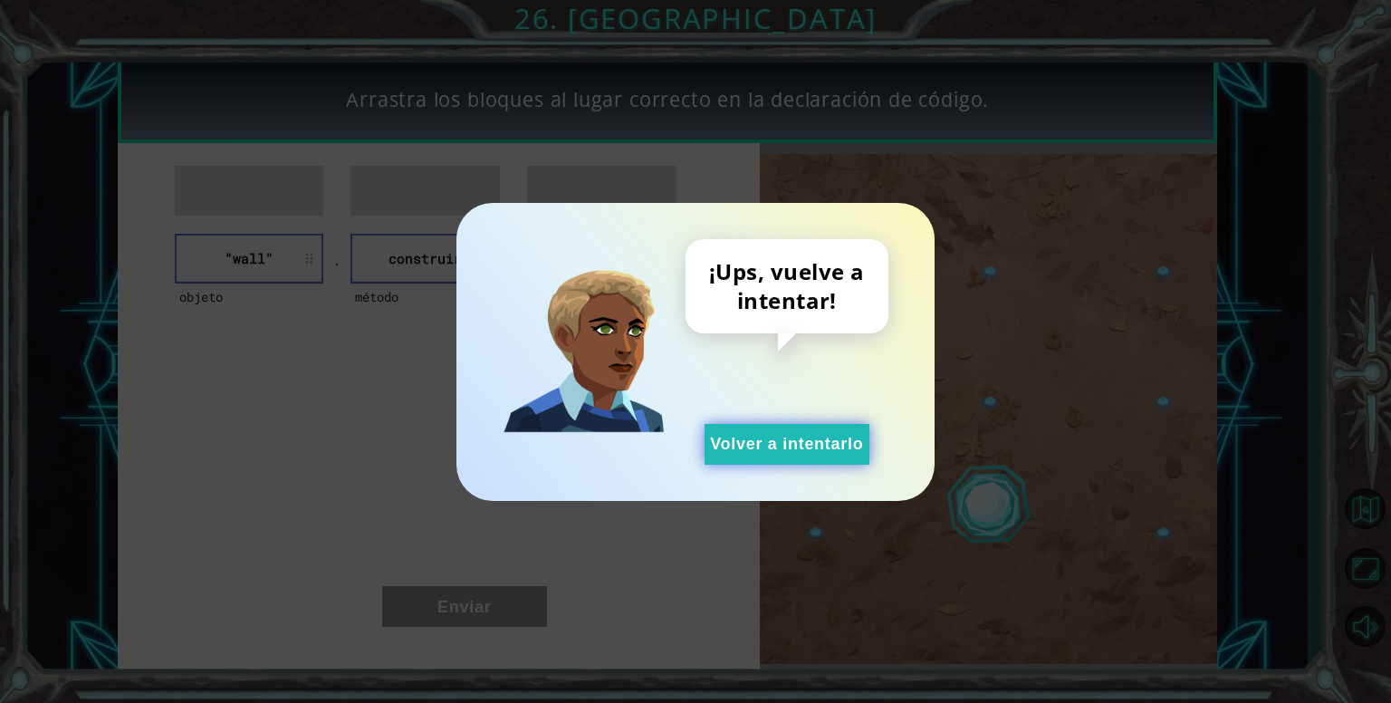
click at [822, 435] on button "Volver a intentarlo" at bounding box center [786, 444] width 165 height 41
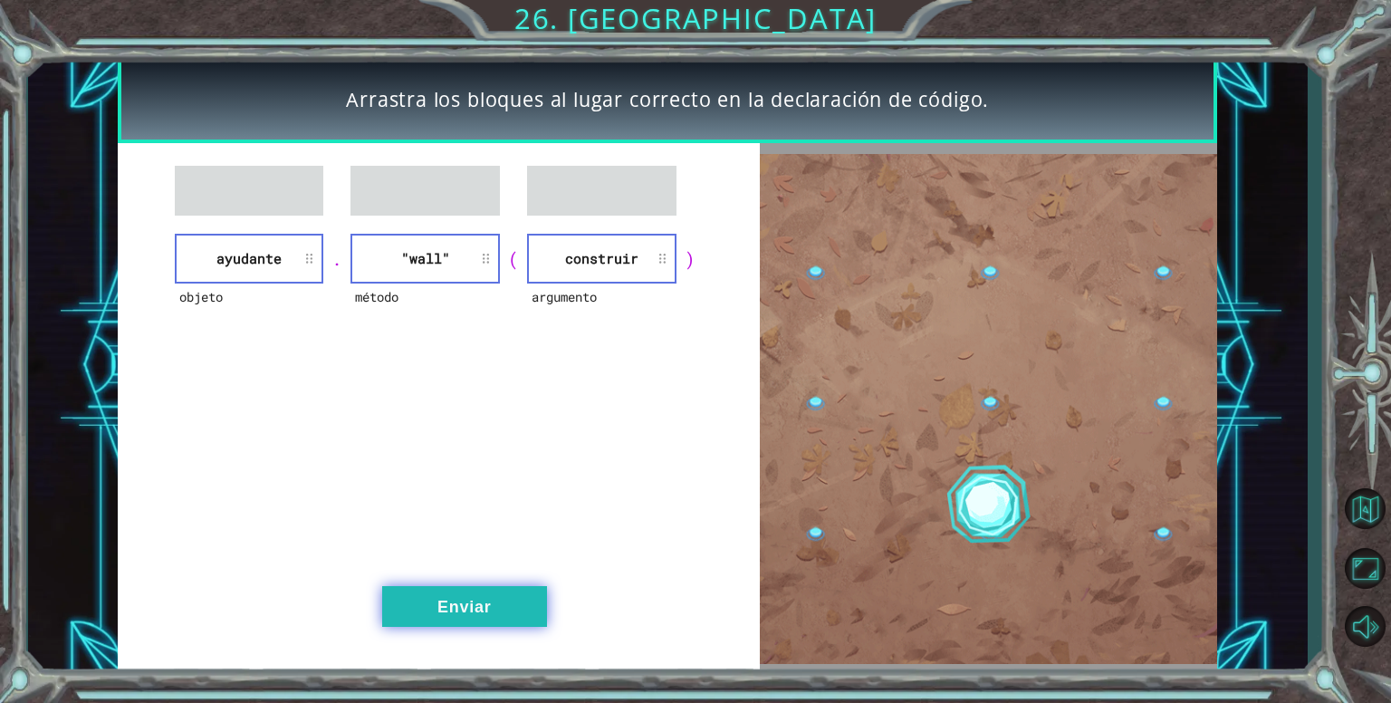
click at [445, 586] on div "objeto ayudante . método "wall" ( argumento construir ) Enviar" at bounding box center [439, 408] width 642 height 531
click at [446, 600] on button "Enviar" at bounding box center [464, 606] width 165 height 41
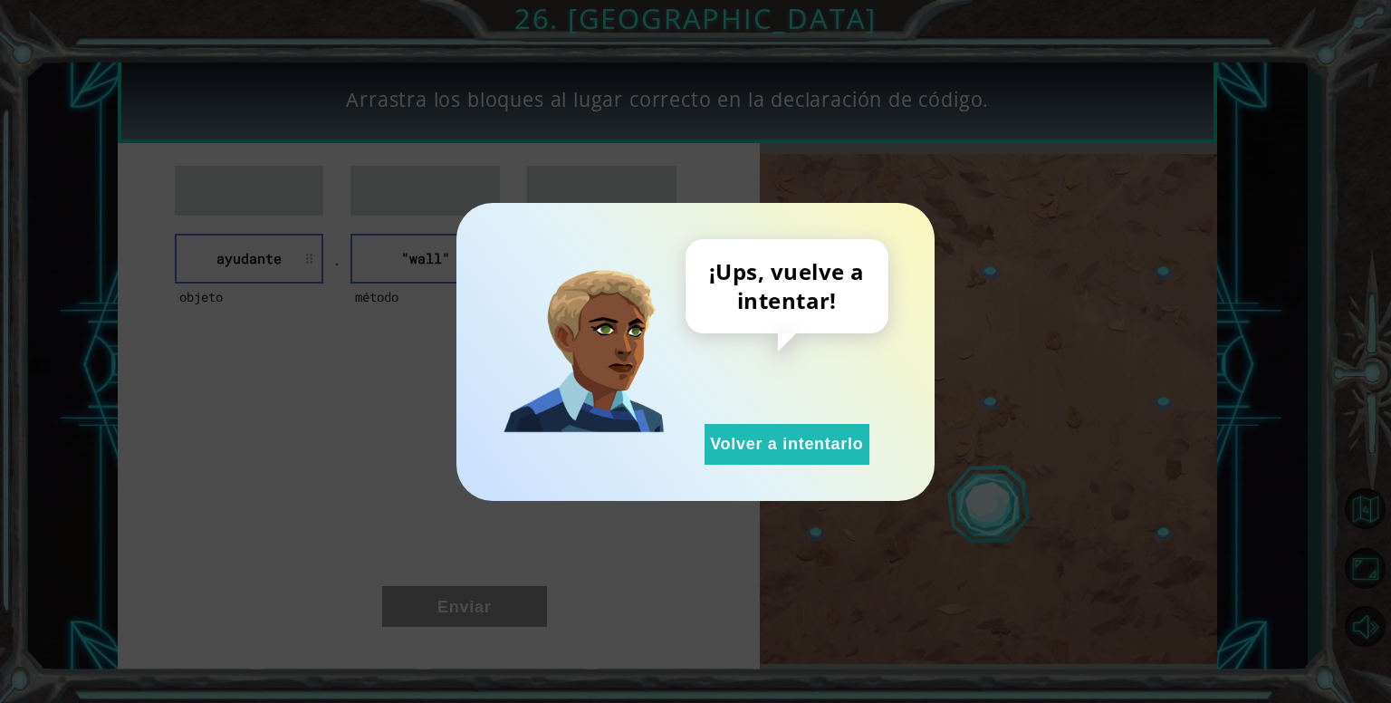
click at [773, 420] on div "¡Ups, vuelve a intentar! Volver a intentarlo" at bounding box center [786, 351] width 203 height 225
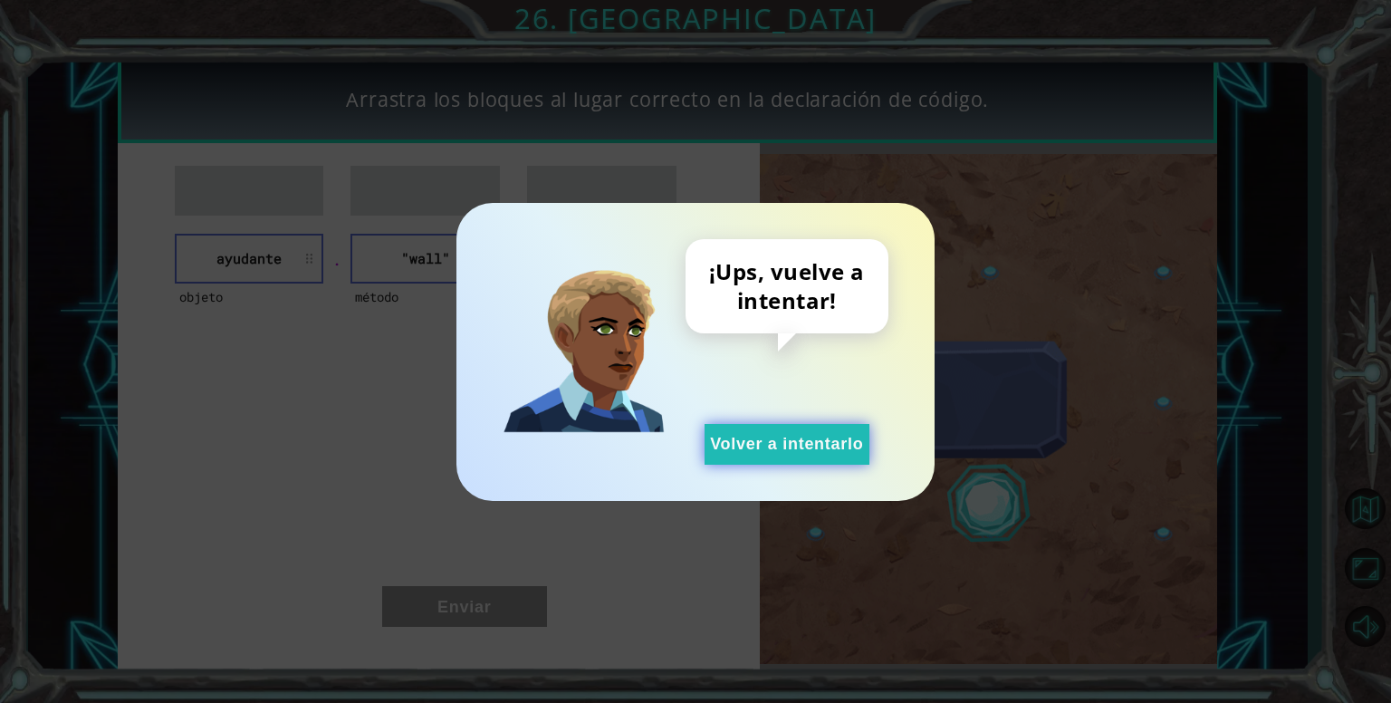
drag, startPoint x: 767, startPoint y: 445, endPoint x: 764, endPoint y: 454, distance: 9.5
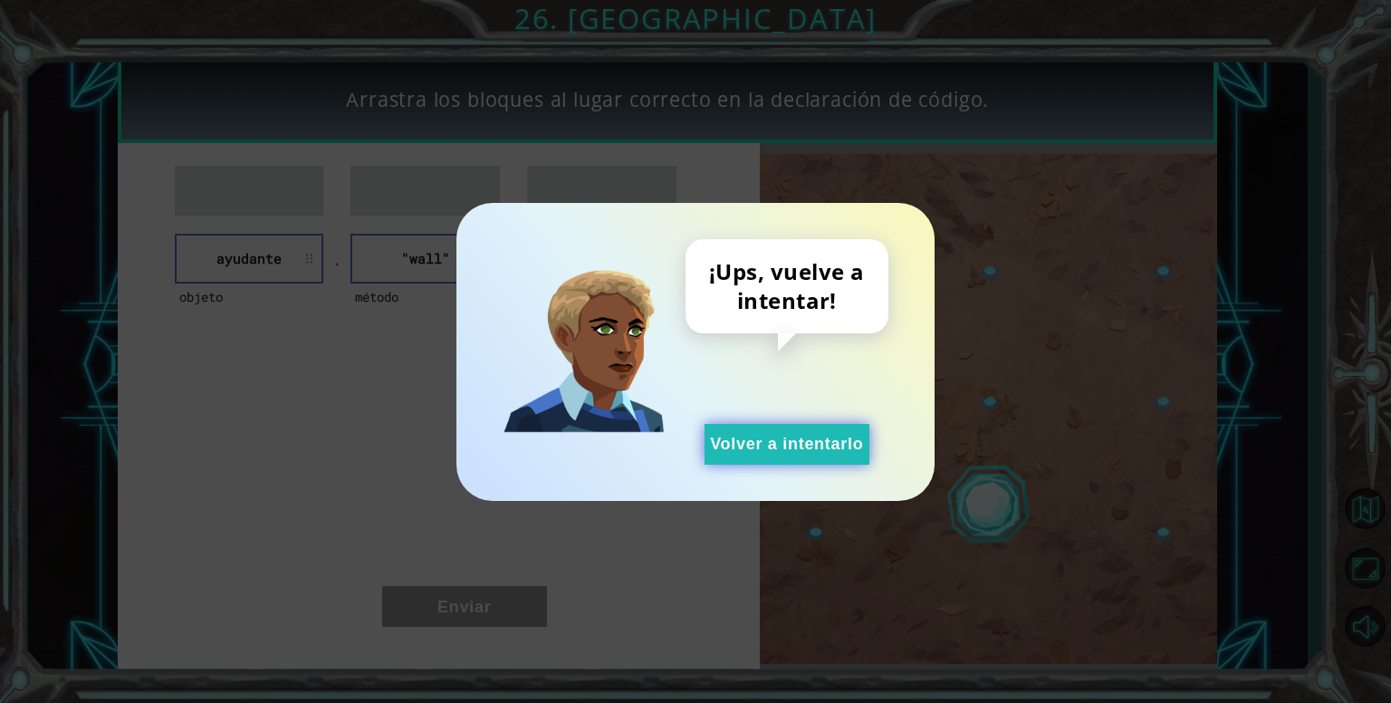
click at [766, 447] on button "Volver a intentarlo" at bounding box center [786, 444] width 165 height 41
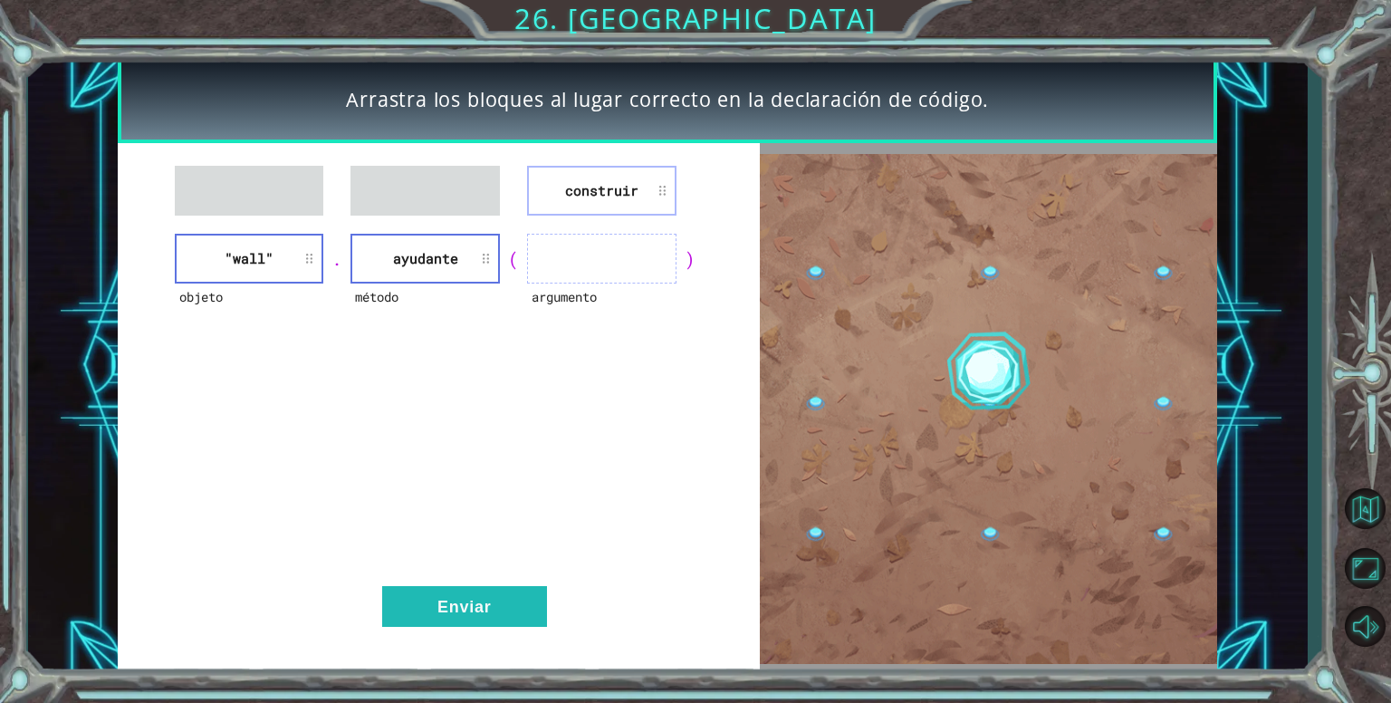
click at [565, 215] on li "construir" at bounding box center [601, 191] width 149 height 50
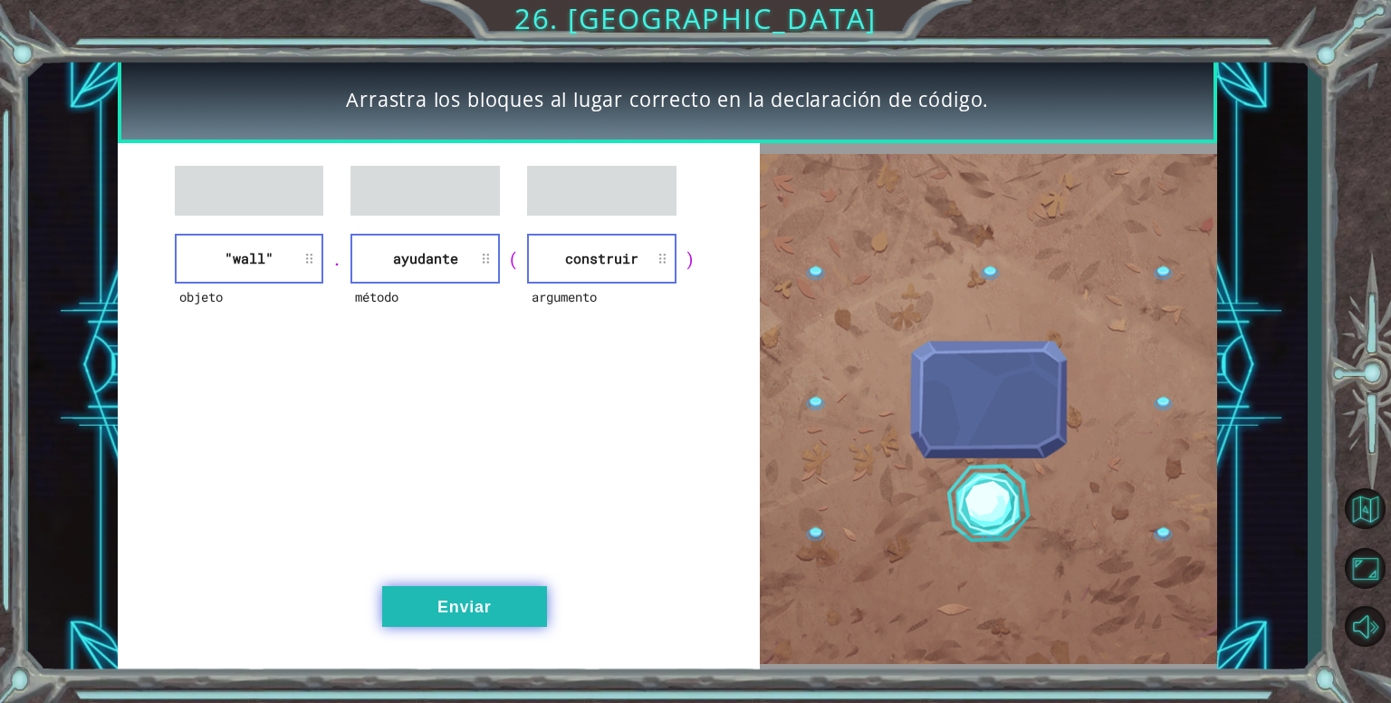
click at [496, 592] on button "Enviar" at bounding box center [464, 606] width 165 height 41
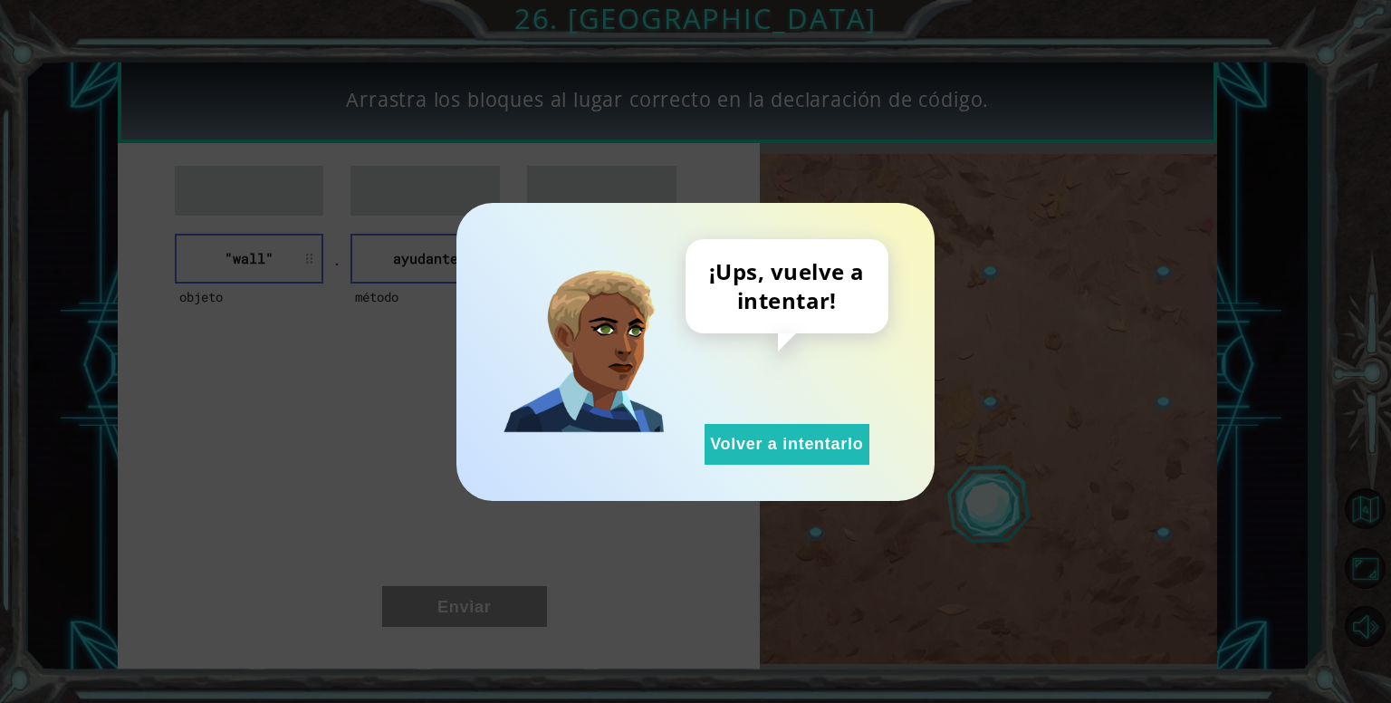
click at [681, 455] on div "¡Ups, vuelve a intentar! Volver a intentarlo" at bounding box center [695, 351] width 406 height 225
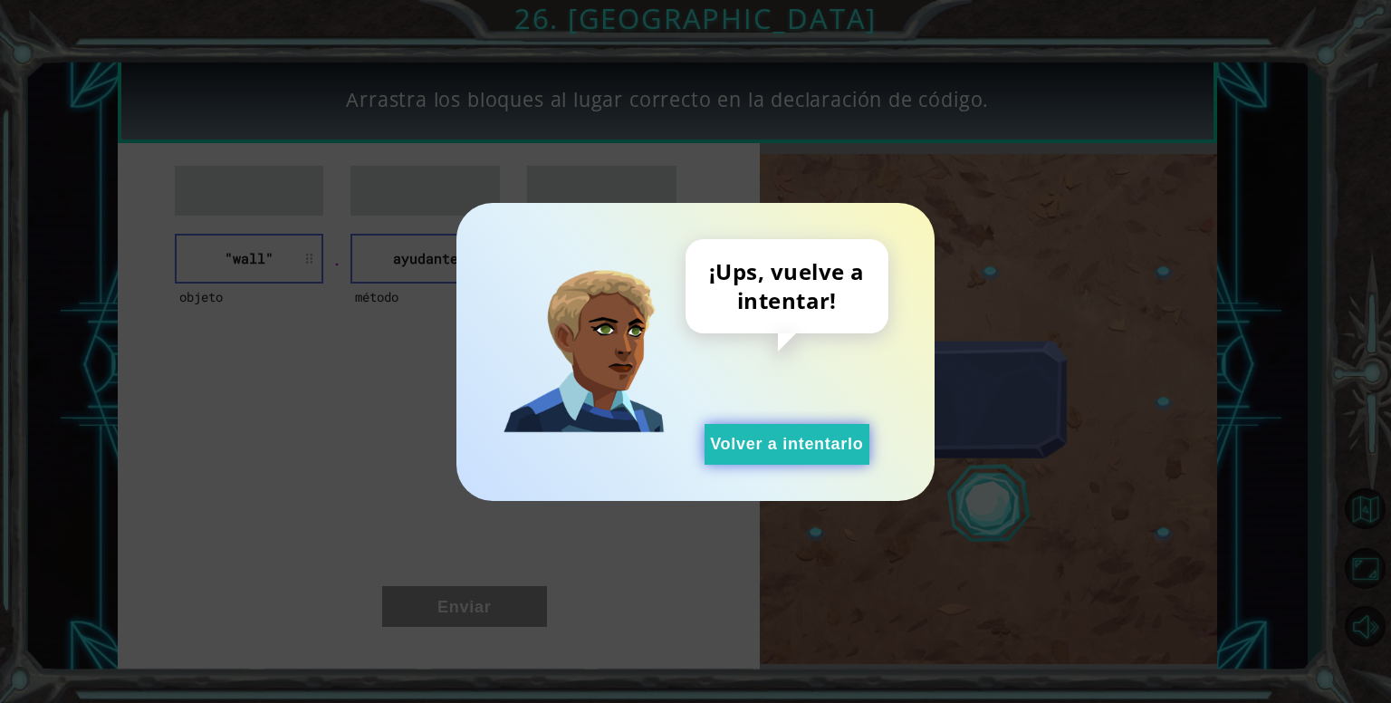
click at [717, 440] on button "Volver a intentarlo" at bounding box center [786, 444] width 165 height 41
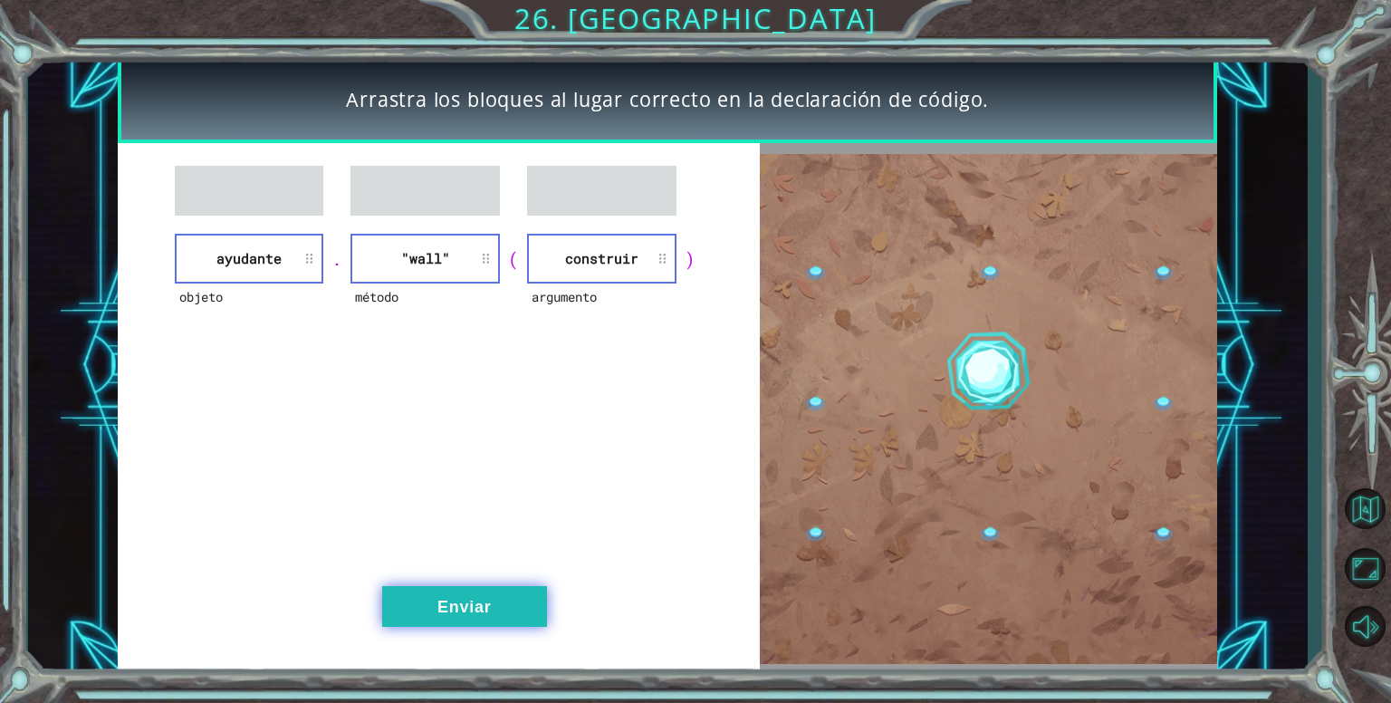
click at [468, 598] on button "Enviar" at bounding box center [464, 606] width 165 height 41
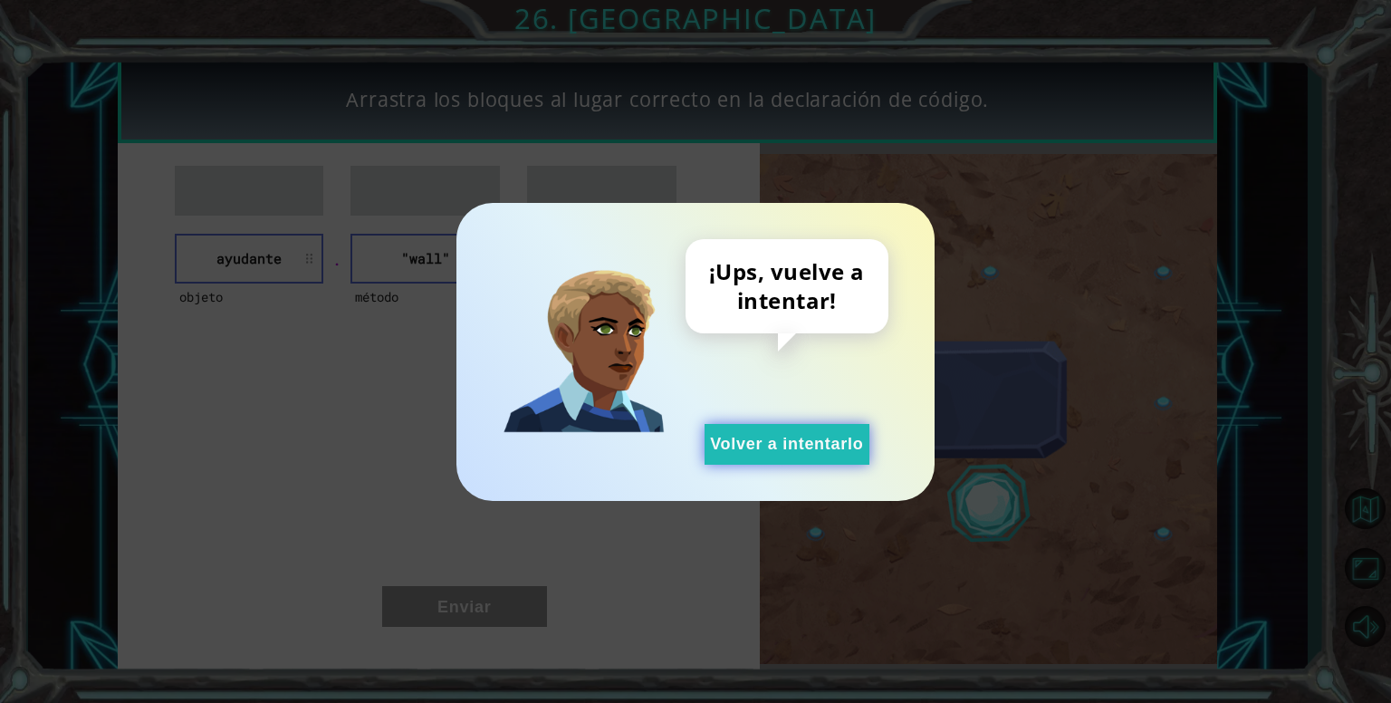
click at [744, 446] on button "Volver a intentarlo" at bounding box center [786, 444] width 165 height 41
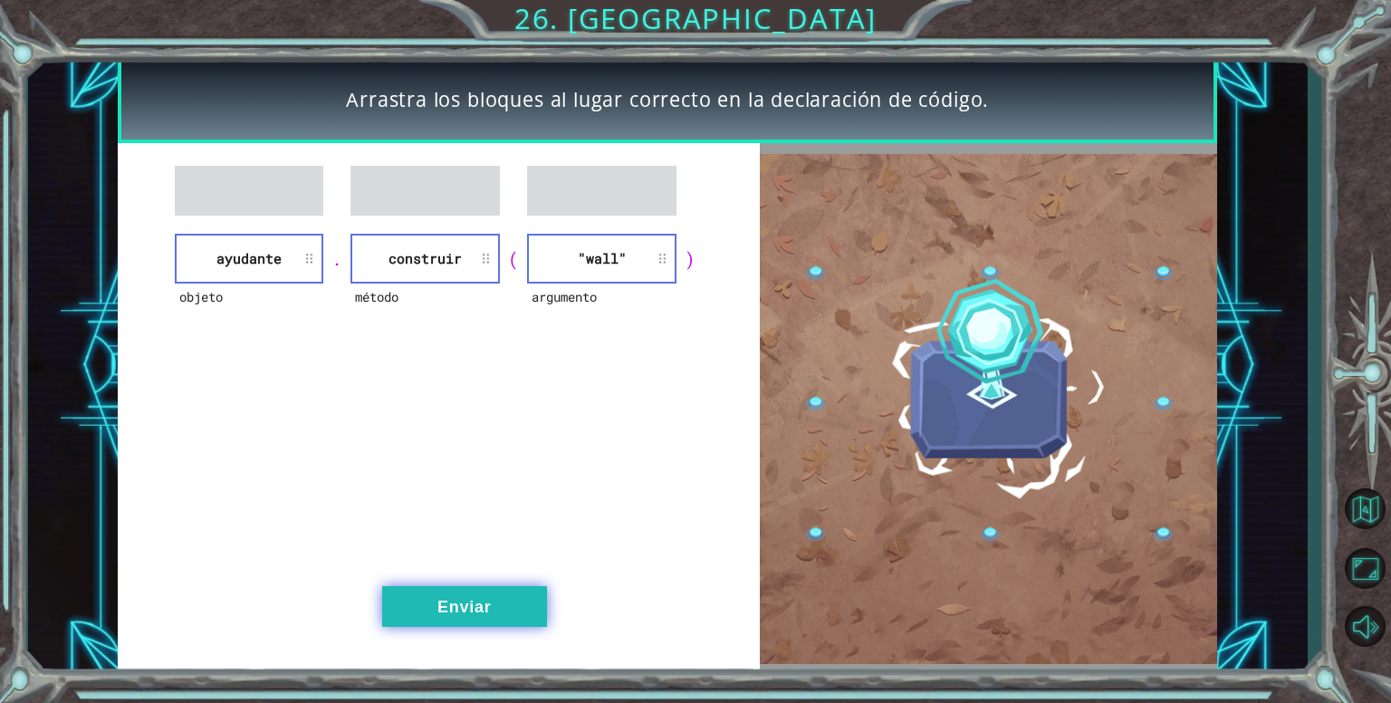
click at [490, 617] on button "Enviar" at bounding box center [464, 606] width 165 height 41
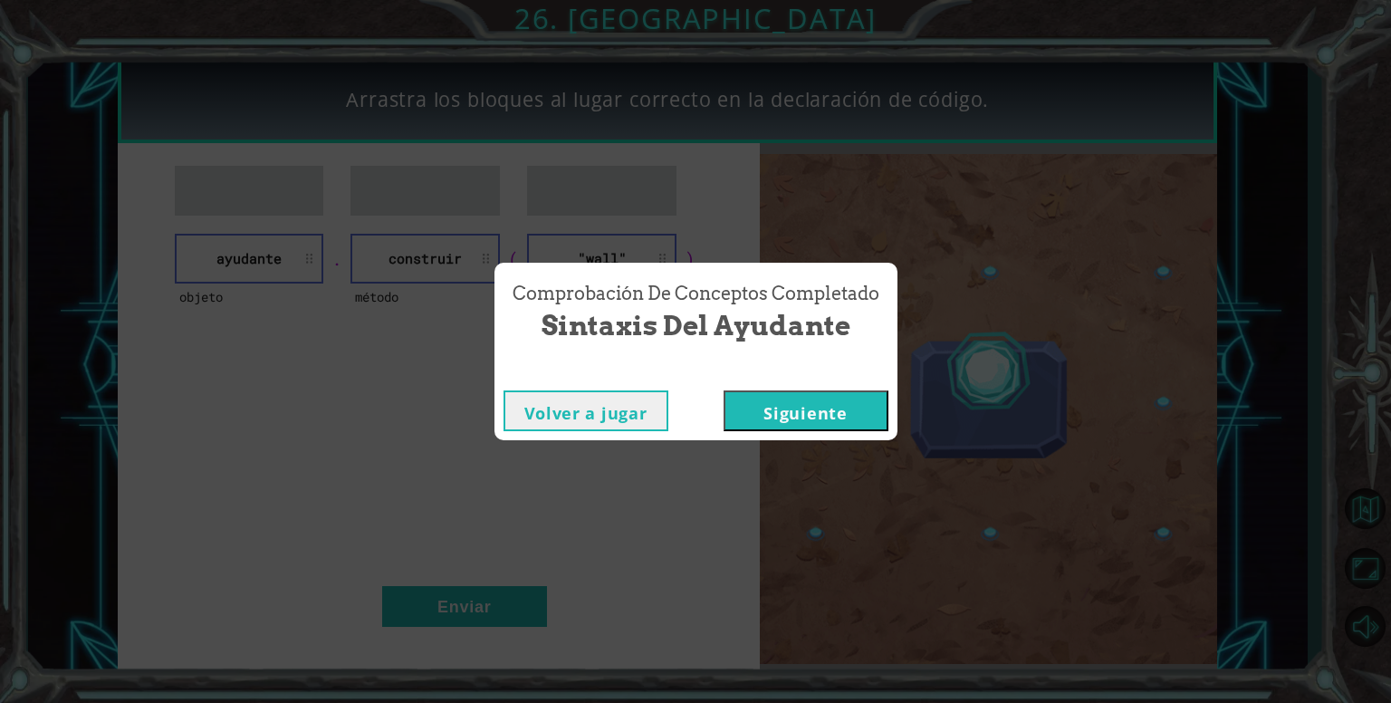
click at [775, 410] on button "Siguiente" at bounding box center [805, 410] width 165 height 41
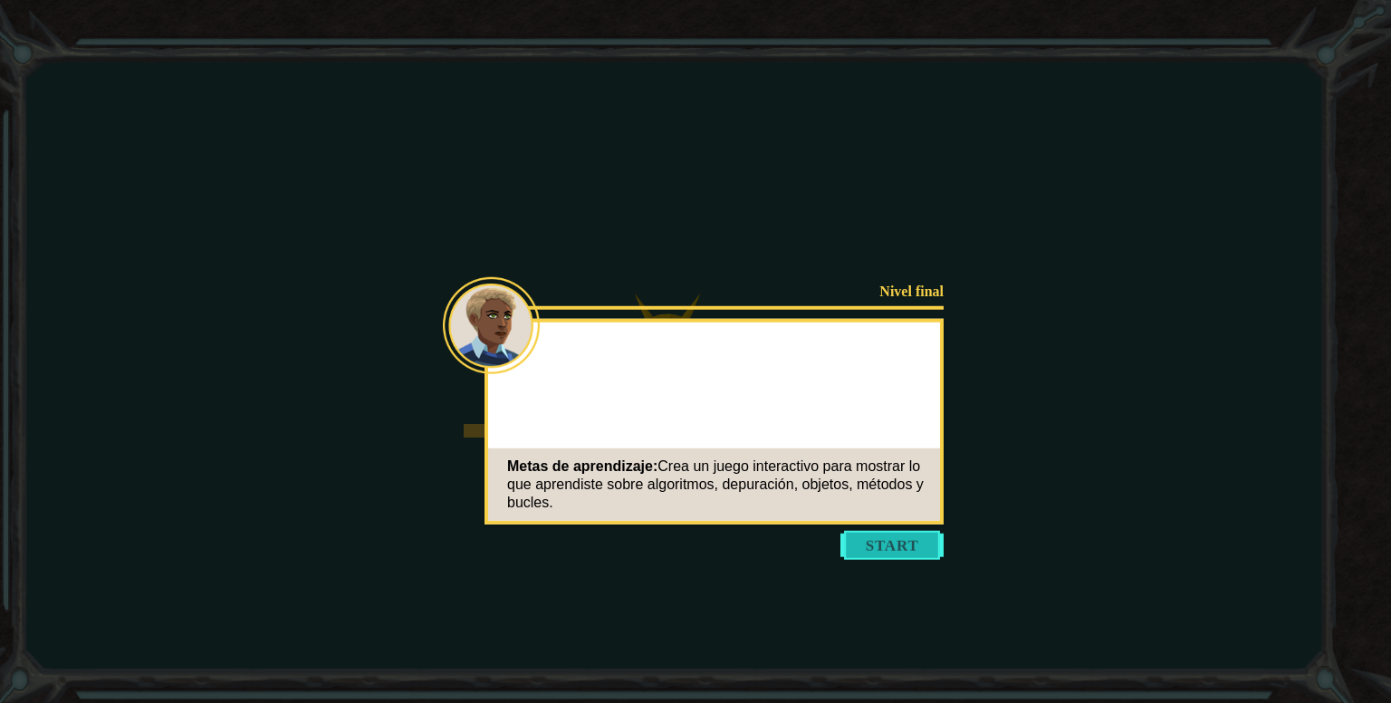
click at [890, 551] on button "Start" at bounding box center [891, 545] width 103 height 29
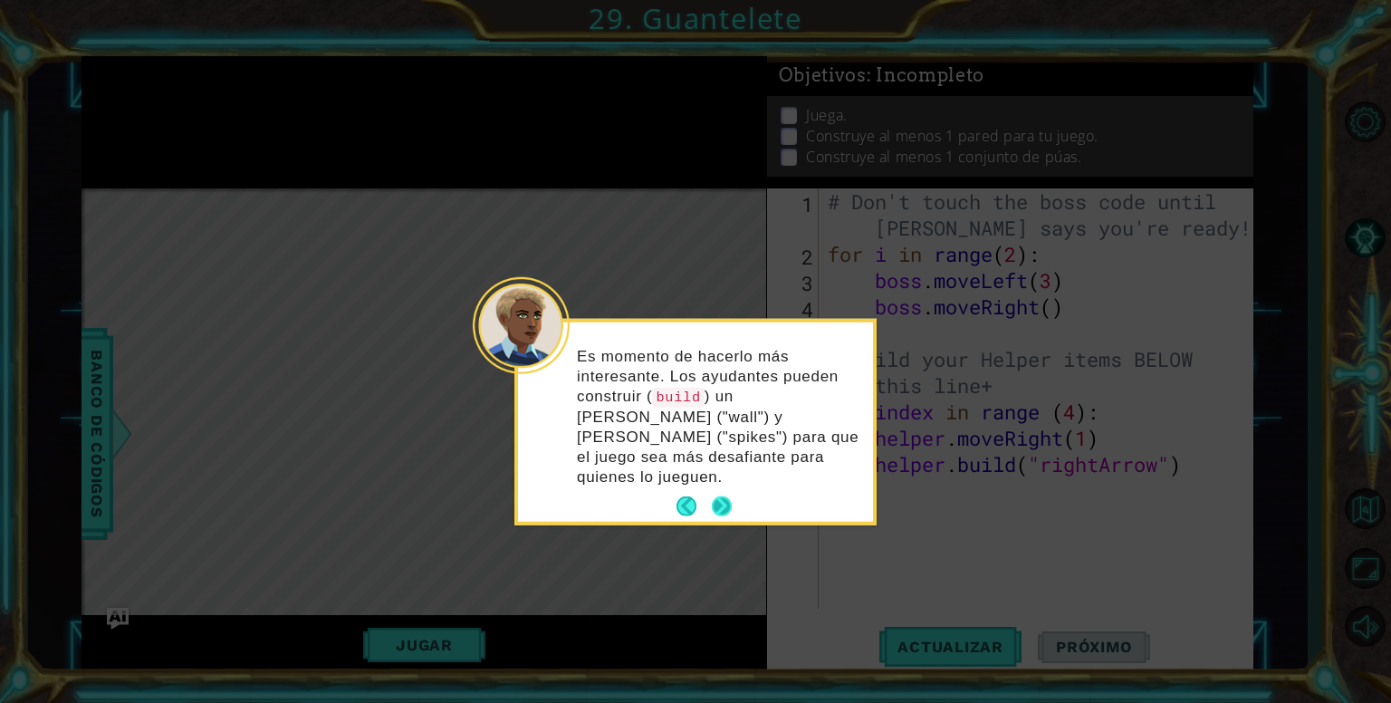
click at [716, 496] on button "Next" at bounding box center [722, 506] width 20 height 20
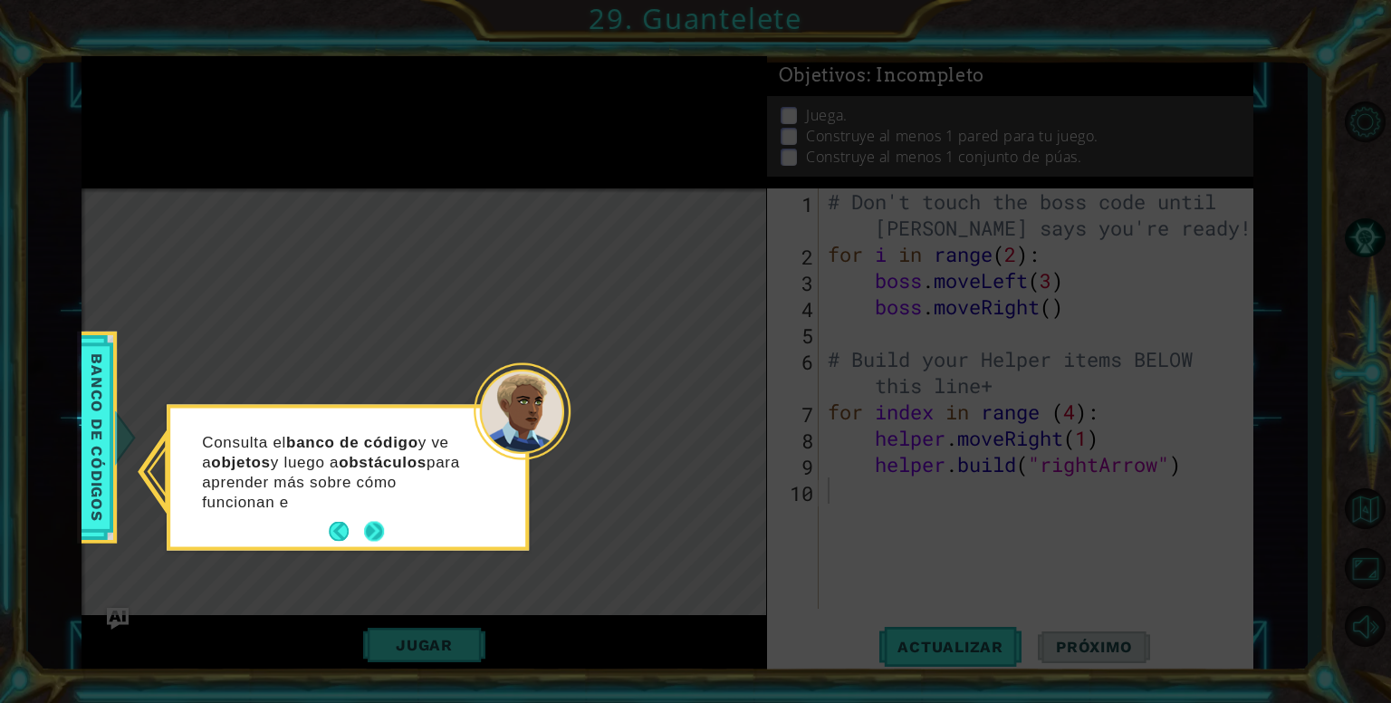
click at [374, 505] on p "Consulta el banco de código y ve a objetos y luego a obstáculos para aprender m…" at bounding box center [337, 472] width 271 height 80
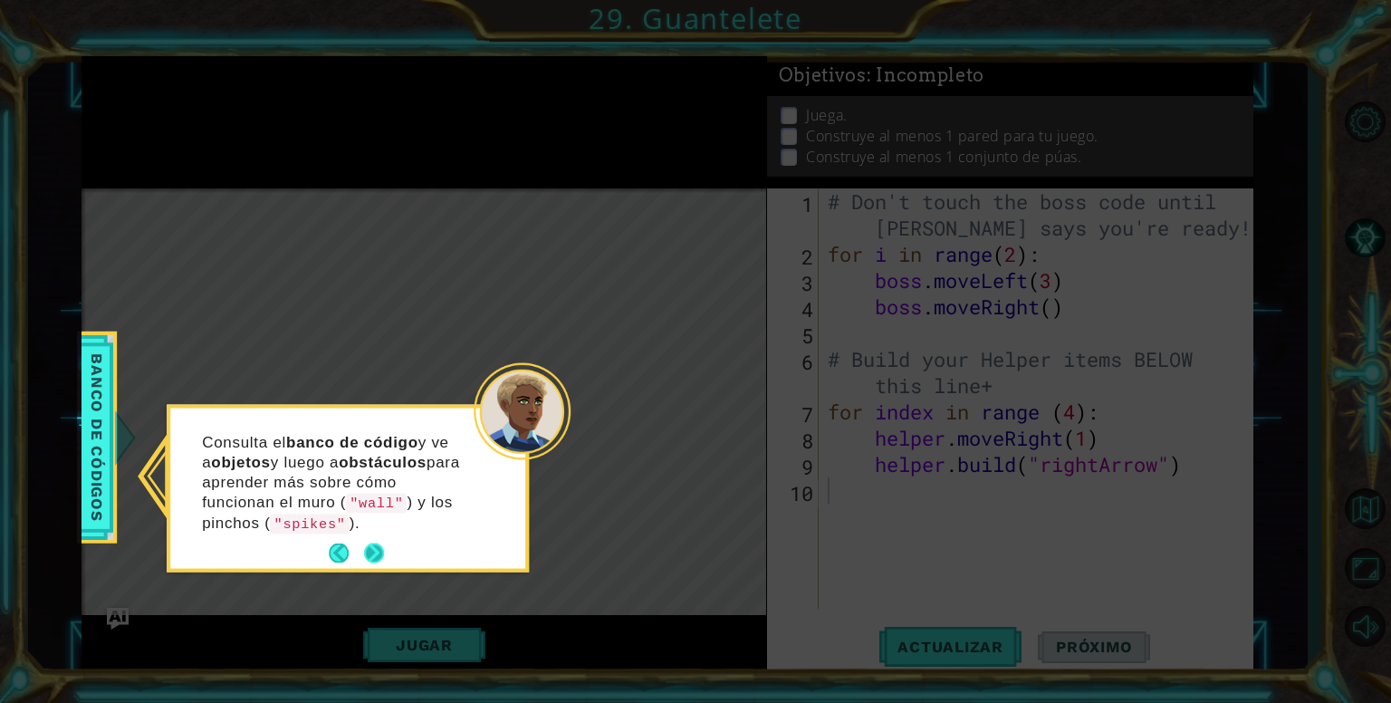
click at [365, 544] on button "Next" at bounding box center [374, 552] width 21 height 21
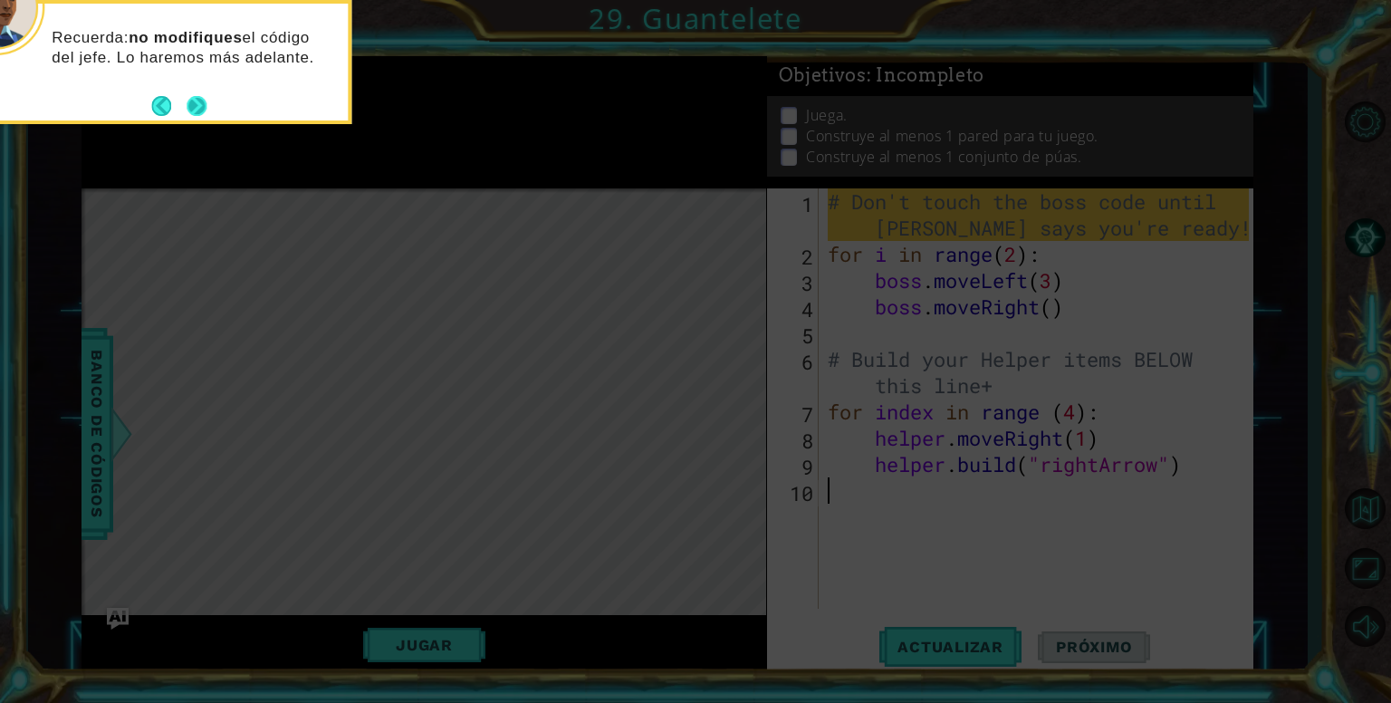
click at [185, 100] on button "Back" at bounding box center [168, 106] width 35 height 20
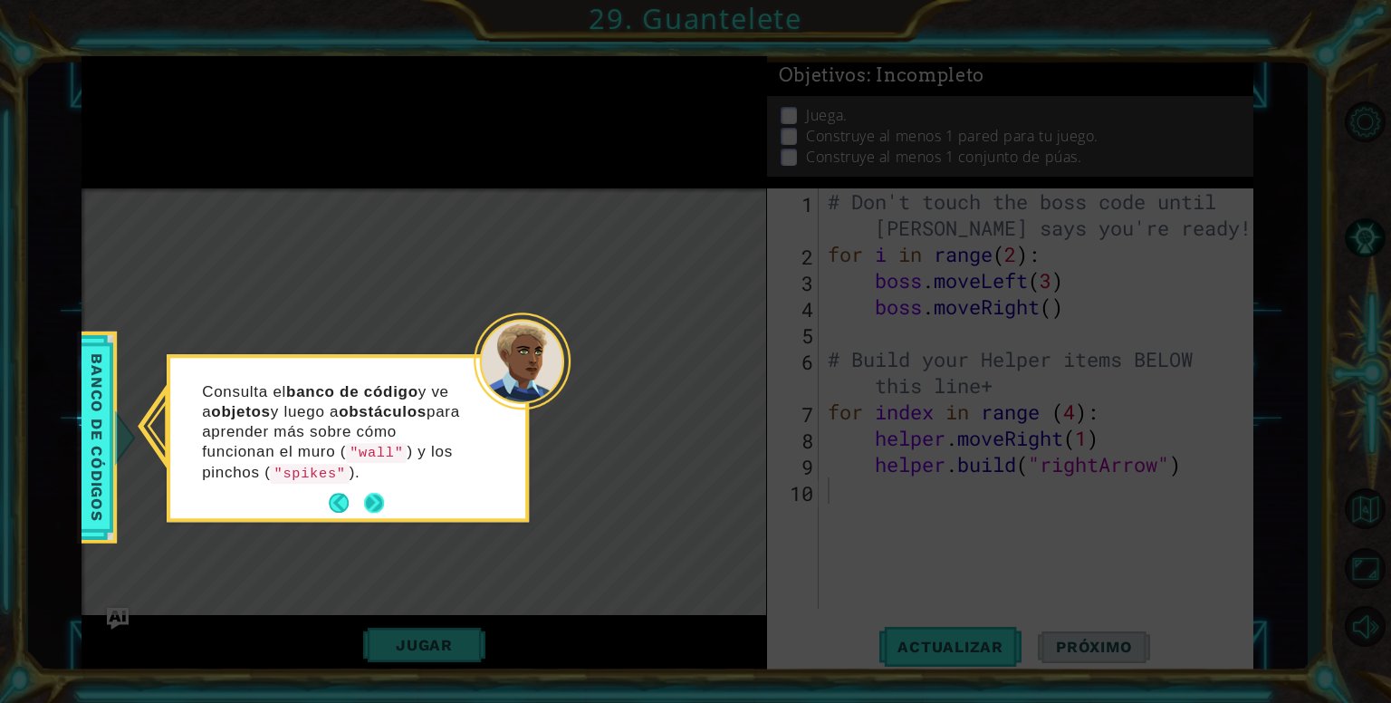
click at [367, 501] on button "Next" at bounding box center [374, 502] width 20 height 20
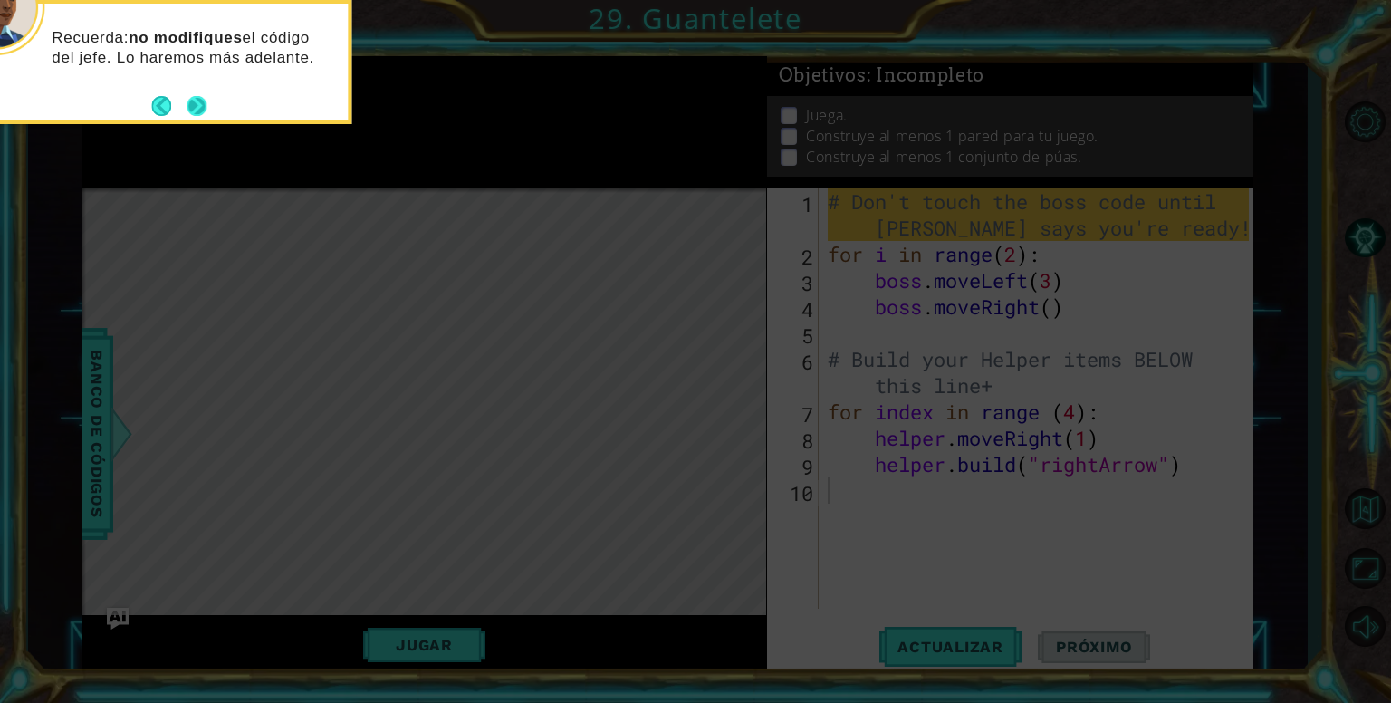
click at [192, 99] on button "Next" at bounding box center [196, 106] width 20 height 20
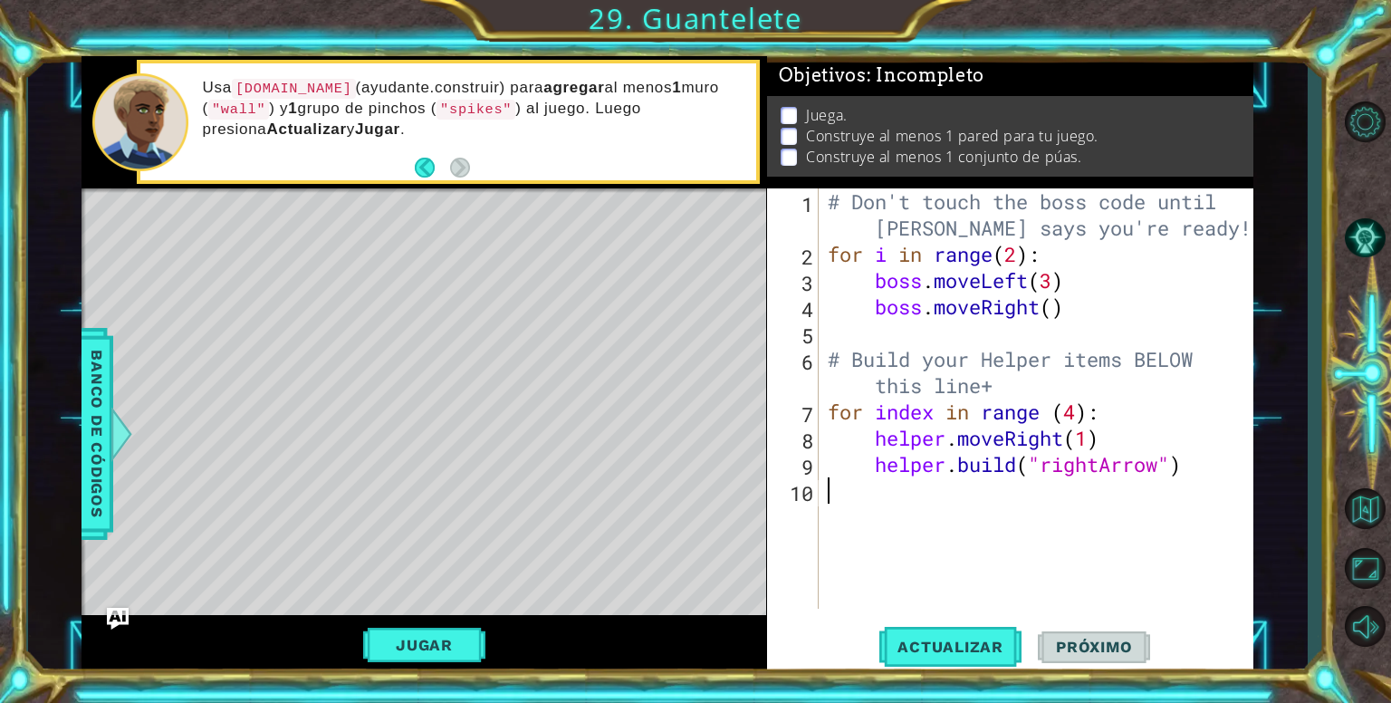
click at [1181, 488] on div "# Don't touch the boss code until [PERSON_NAME] says you're ready! for i in ran…" at bounding box center [1041, 437] width 434 height 499
click at [971, 559] on div "# Don't touch the boss code until [PERSON_NAME] says you're ready! for i in ran…" at bounding box center [1041, 437] width 434 height 499
type textarea "[DOMAIN_NAME]("rightArrow")"
type textarea "f"
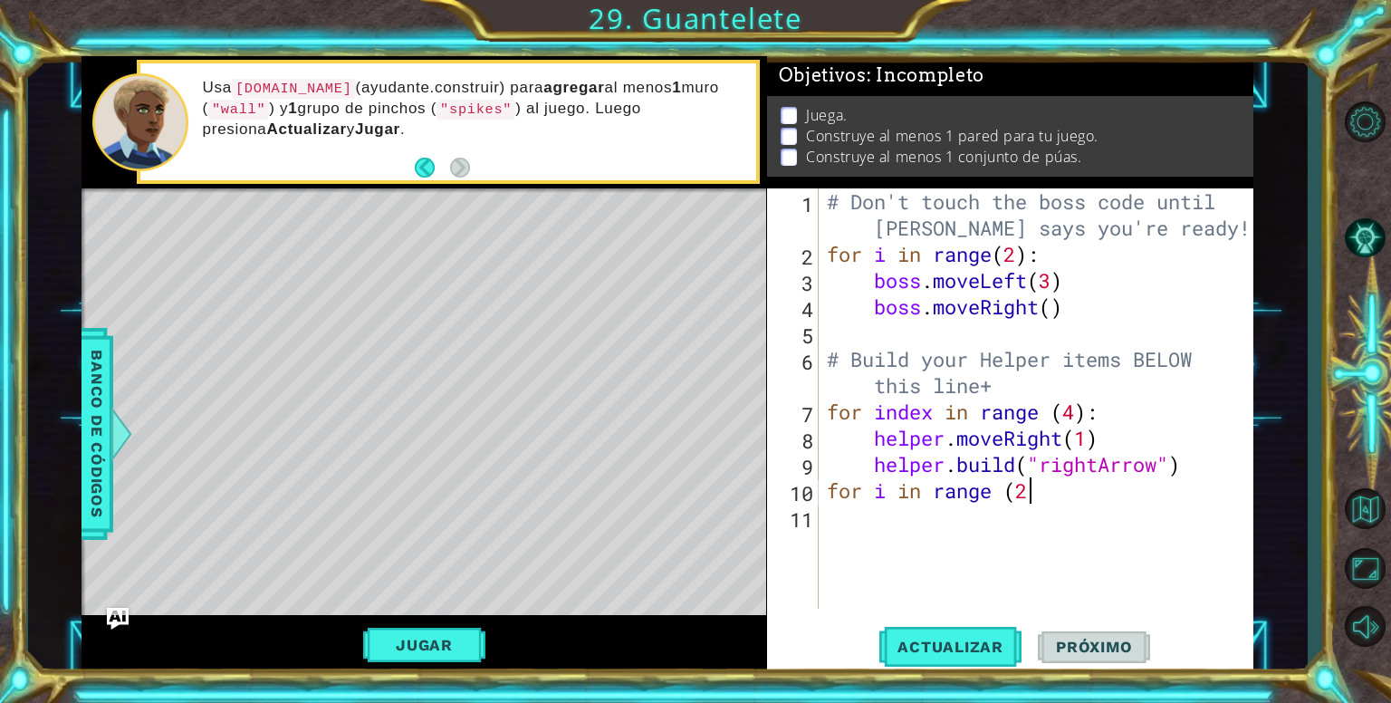
type textarea "for i in range (2)"
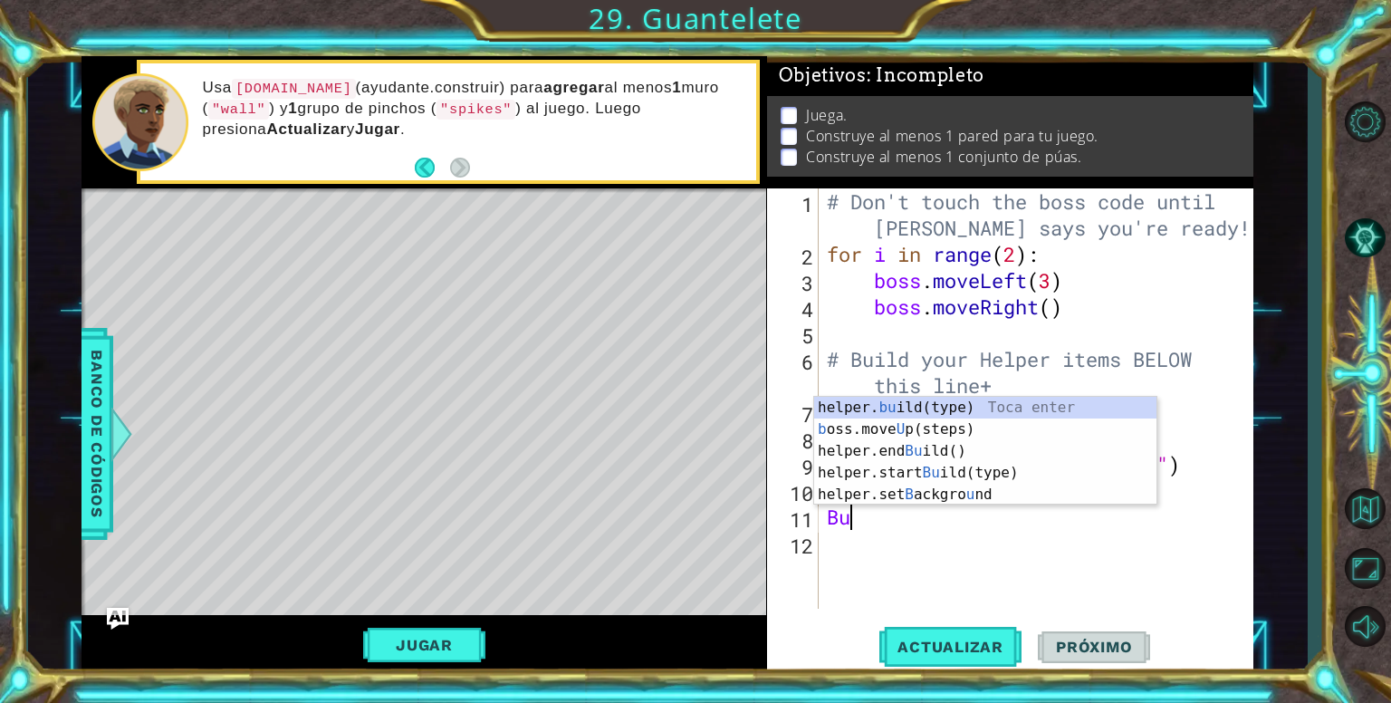
type textarea "B"
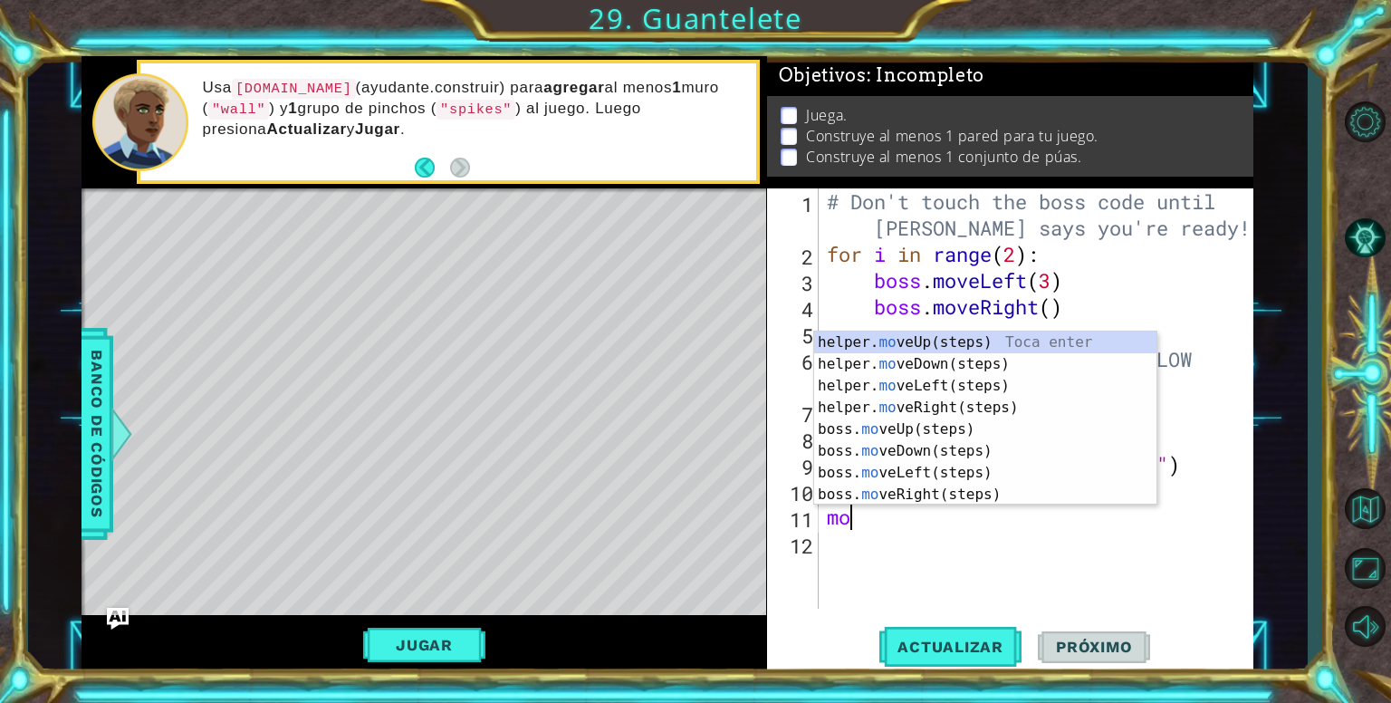
type textarea "m"
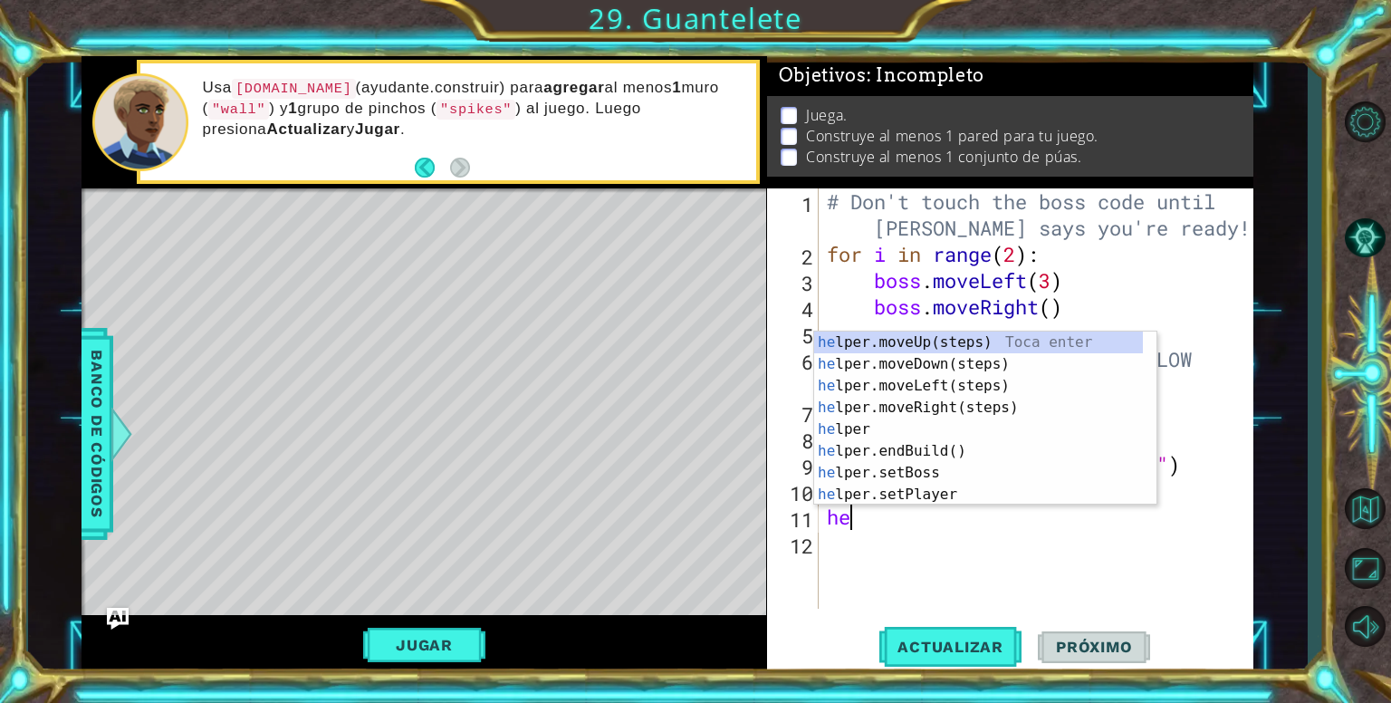
type textarea "hel"
click at [905, 368] on div "hel per.moveUp(steps) Toca enter hel per.moveDown(steps) Toca enter hel per.mov…" at bounding box center [978, 439] width 329 height 217
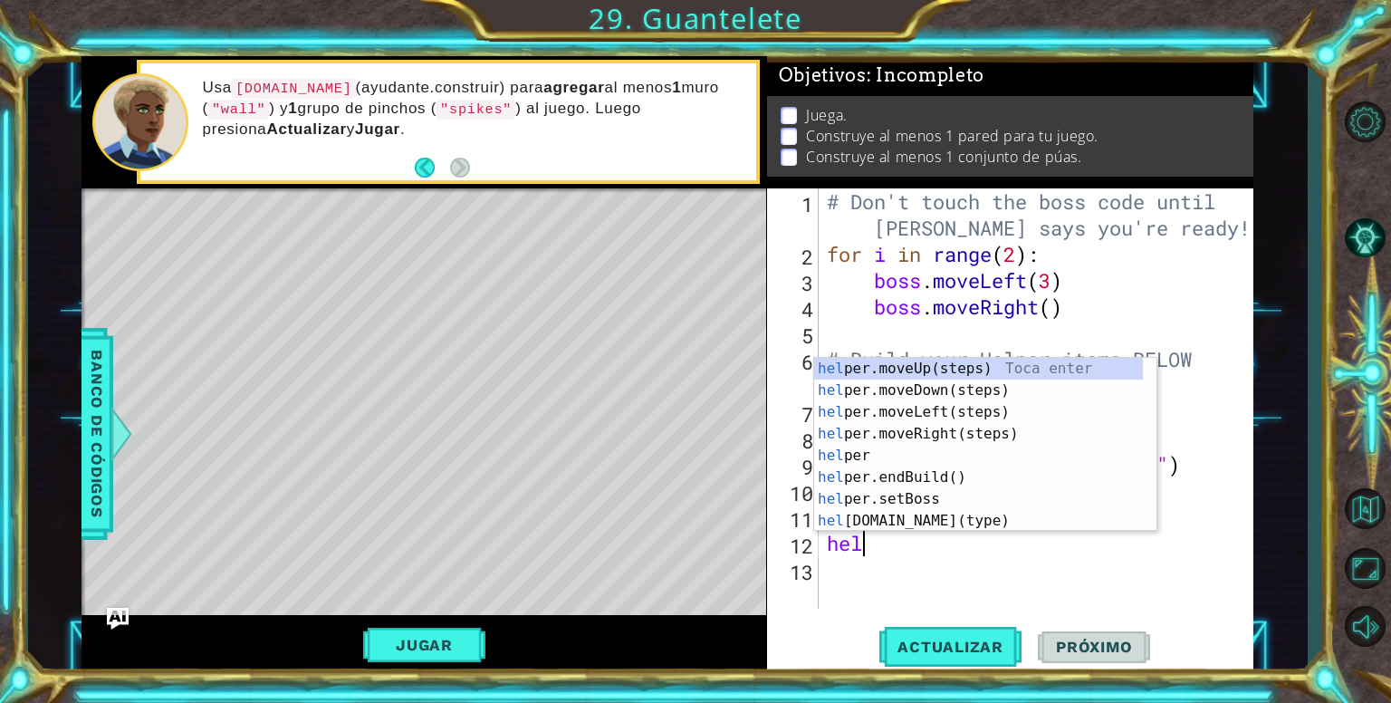
type textarea "help"
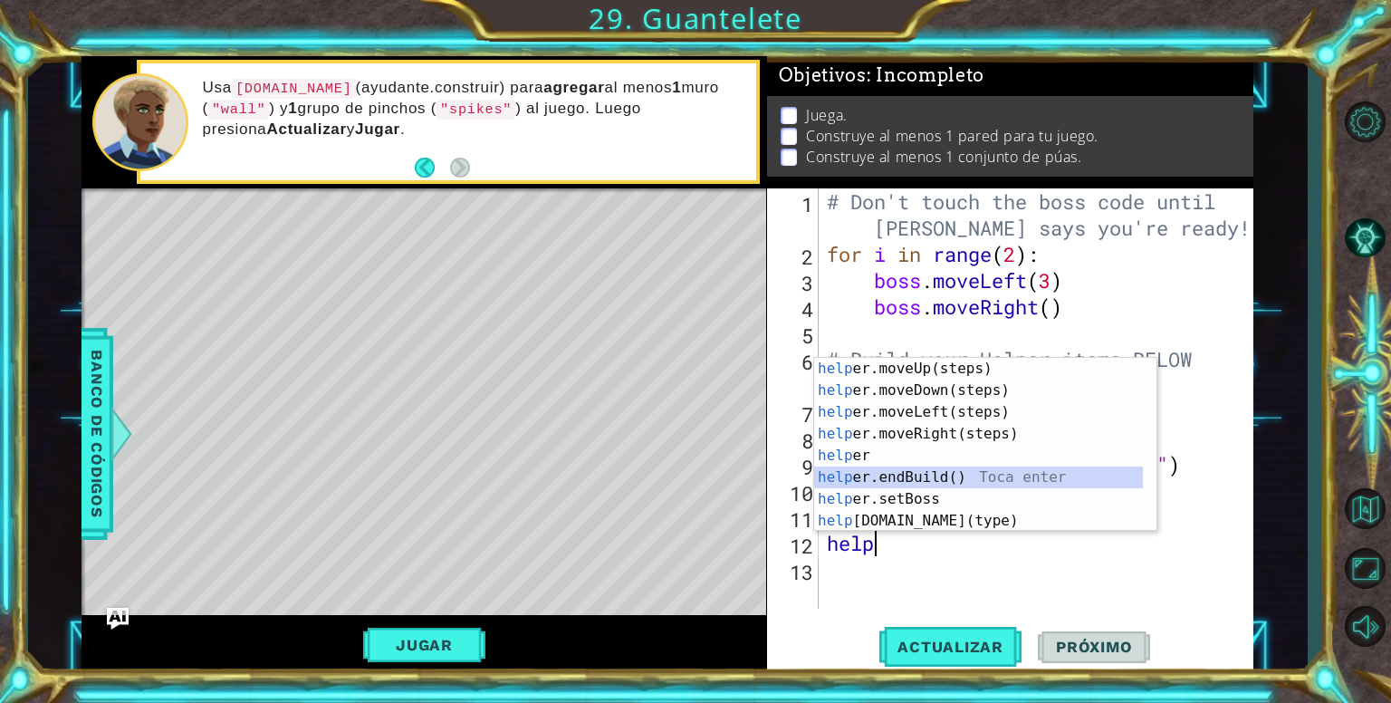
click at [917, 473] on div "help er.moveUp(steps) Toca enter help er.moveDown(steps) Toca enter help er.mov…" at bounding box center [978, 466] width 329 height 217
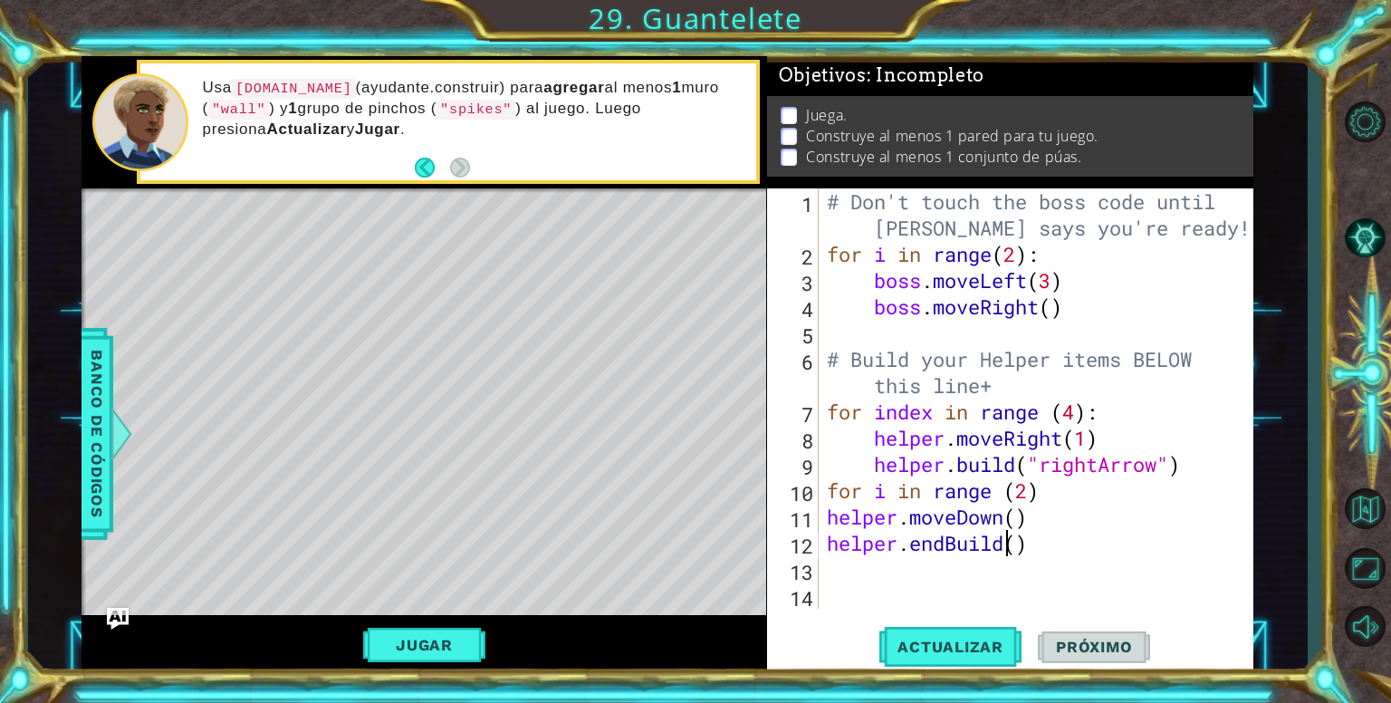
click at [1010, 548] on div "# Don't touch the boss code until [PERSON_NAME] says you're ready! for i in ran…" at bounding box center [1040, 437] width 435 height 499
click at [1002, 522] on div "# Don't touch the boss code until [PERSON_NAME] says you're ready! for i in ran…" at bounding box center [1040, 437] width 435 height 499
click at [1007, 555] on div "# Don't touch the boss code until [PERSON_NAME] says you're ready! for i in ran…" at bounding box center [1040, 437] width 435 height 499
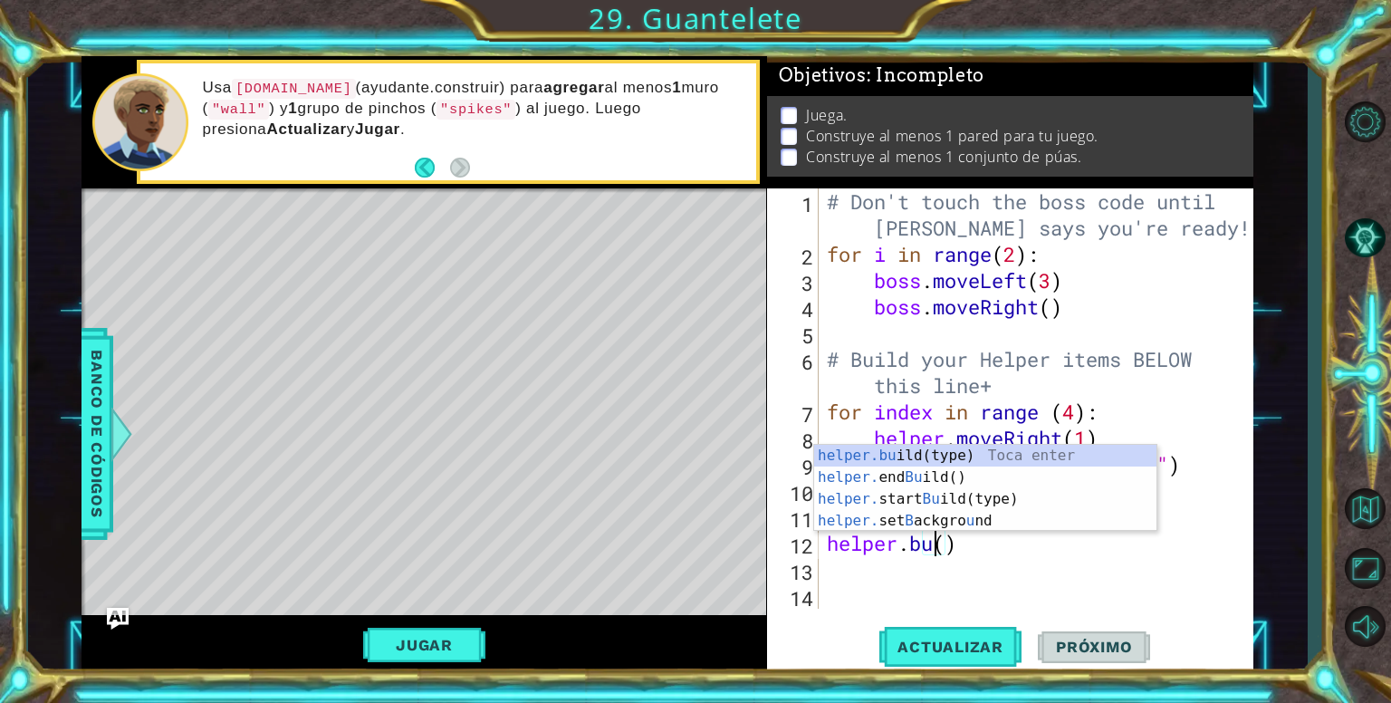
scroll to position [0, 4]
click at [871, 446] on div "helper.bu ild(type) Toca enter helper. end Bu ild() Toca enter helper. start Bu…" at bounding box center [985, 510] width 342 height 130
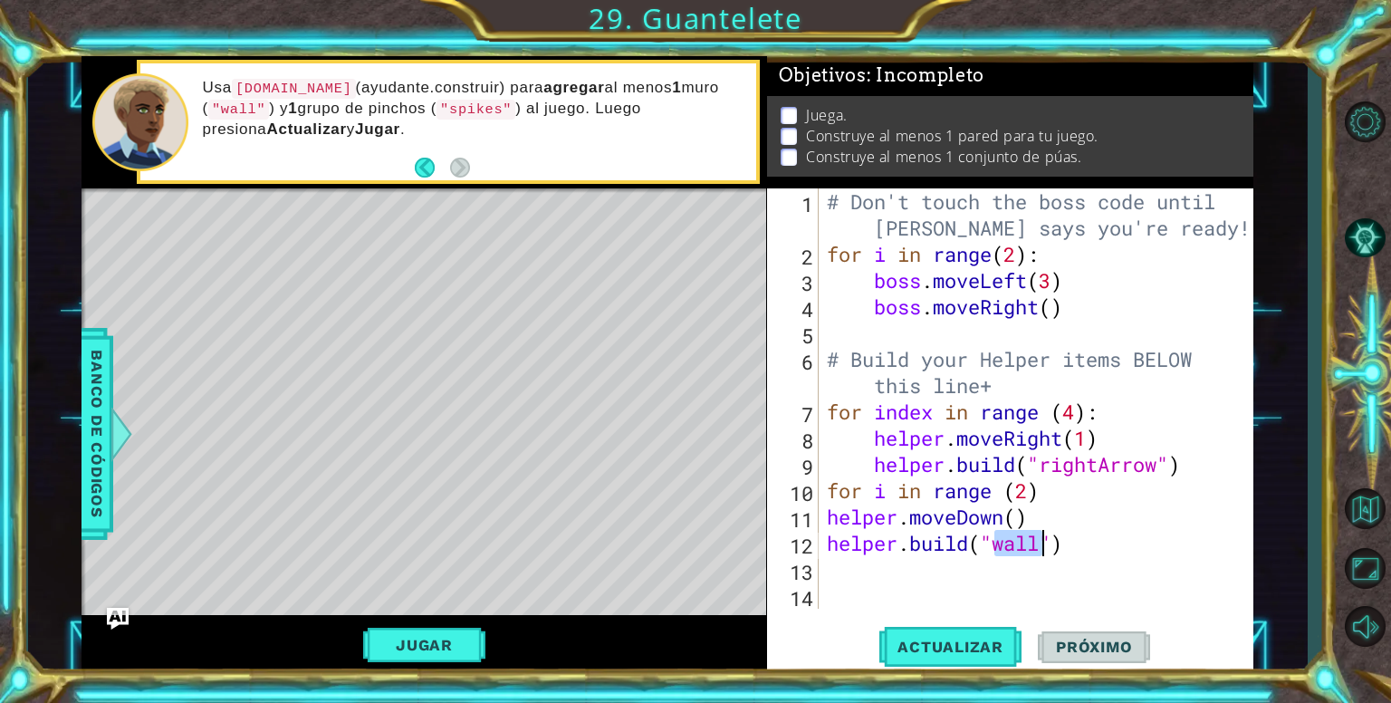
type textarea "[DOMAIN_NAME]("wall")"
click at [993, 554] on div "# Don't touch the boss code until [PERSON_NAME] says you're ready! for i in ran…" at bounding box center [1035, 398] width 425 height 420
click at [923, 575] on div "# Don't touch the boss code until [PERSON_NAME] says you're ready! for i in ran…" at bounding box center [1040, 437] width 435 height 499
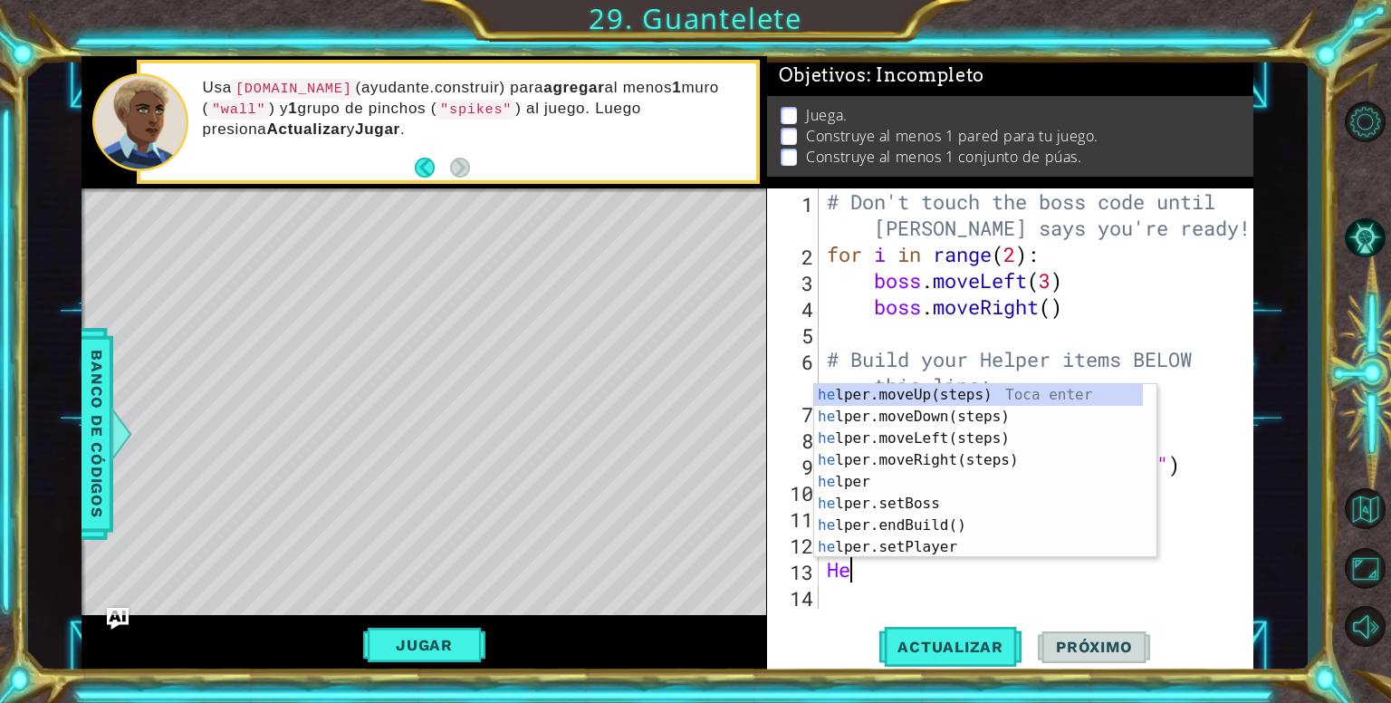
scroll to position [0, 0]
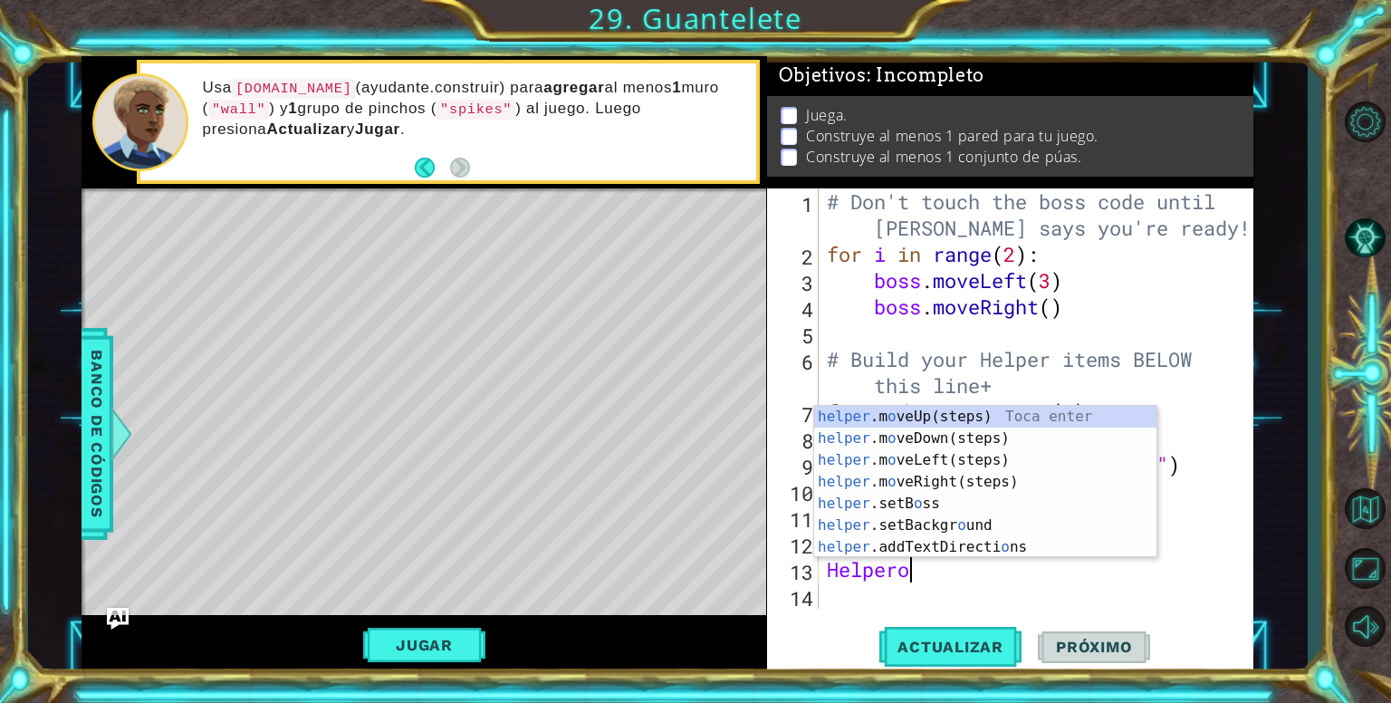
type textarea "Helper"
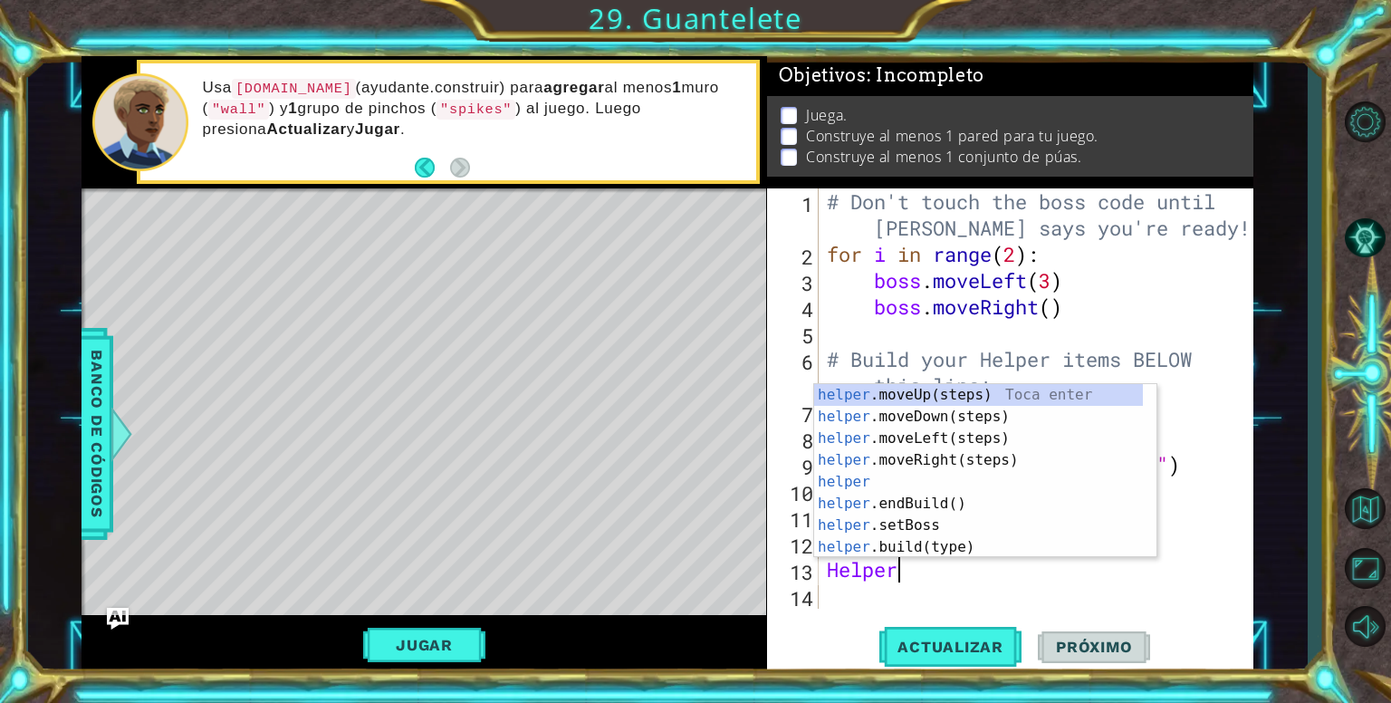
scroll to position [0, 2]
click at [891, 419] on div "helper .moveUp(steps) Toca enter helper .moveDown(steps) Toca enter helper .mov…" at bounding box center [978, 492] width 329 height 217
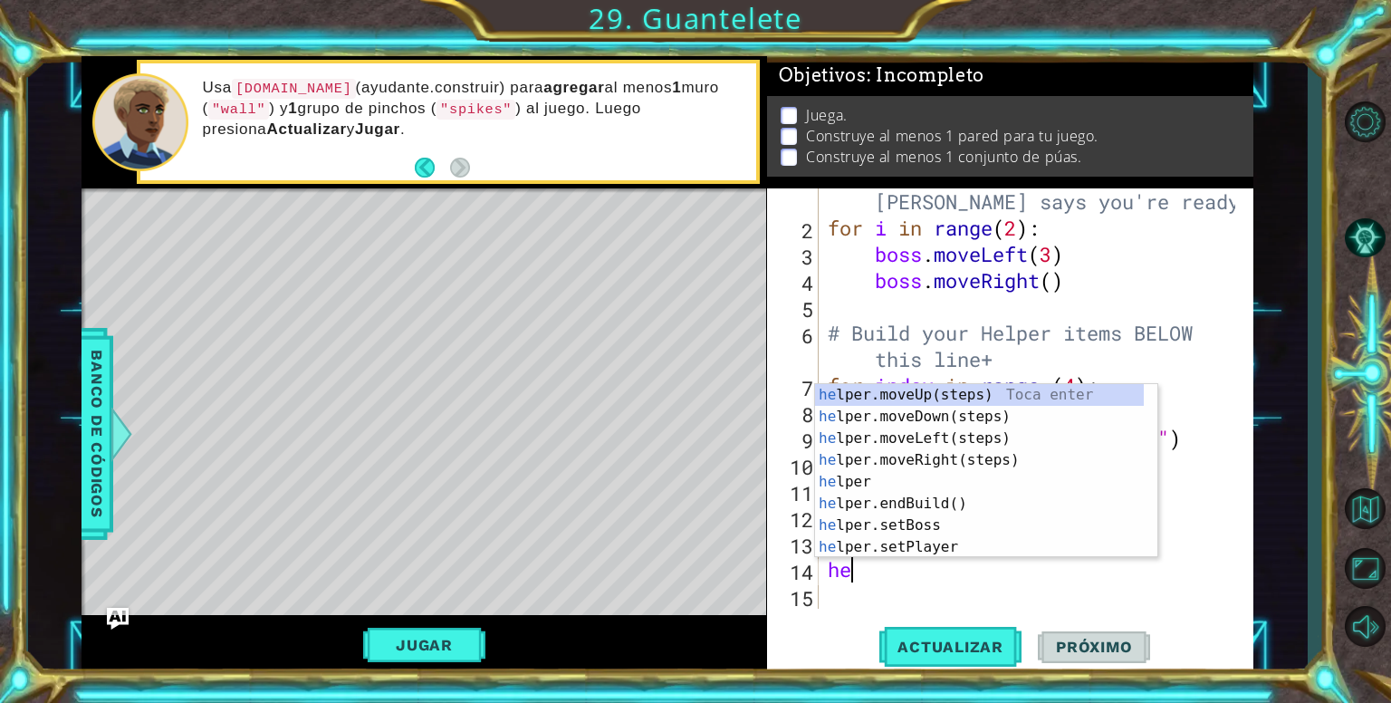
scroll to position [0, 0]
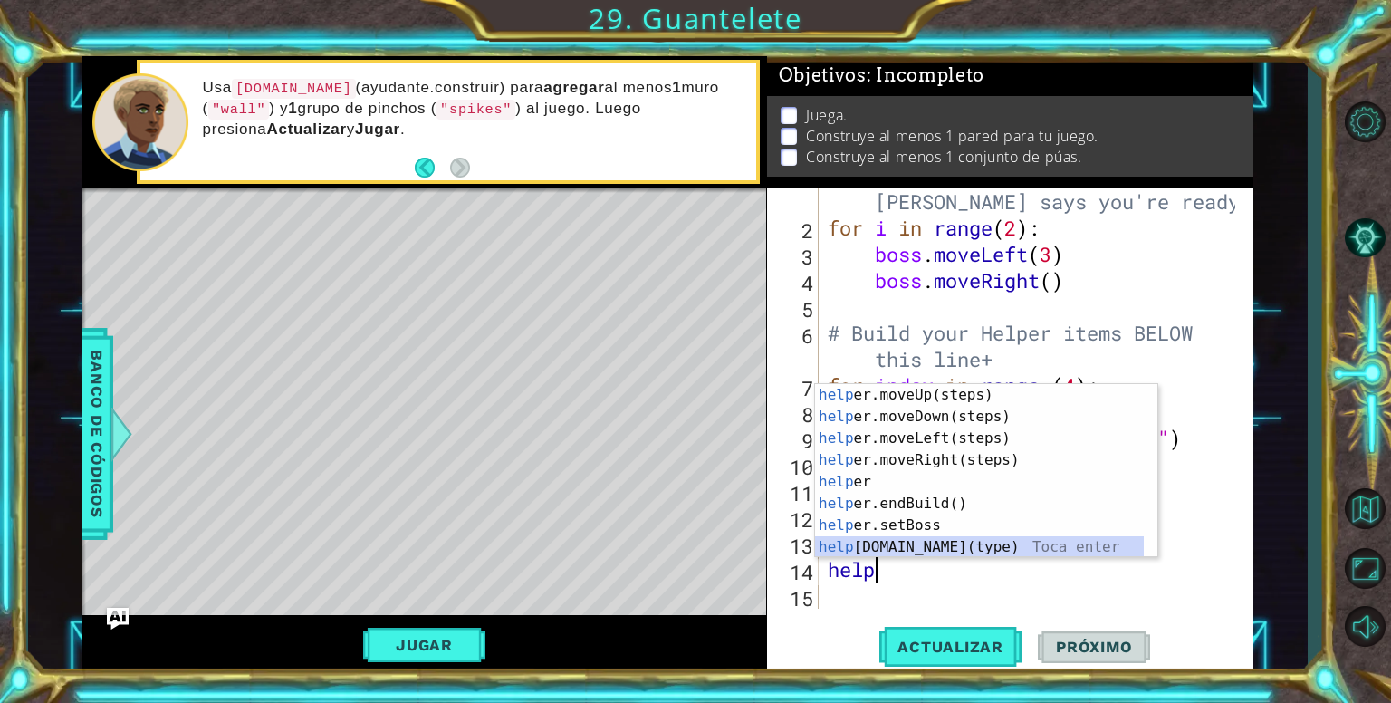
click at [916, 546] on div "help er.moveUp(steps) Toca enter help er.moveDown(steps) Toca enter help er.mov…" at bounding box center [979, 492] width 329 height 217
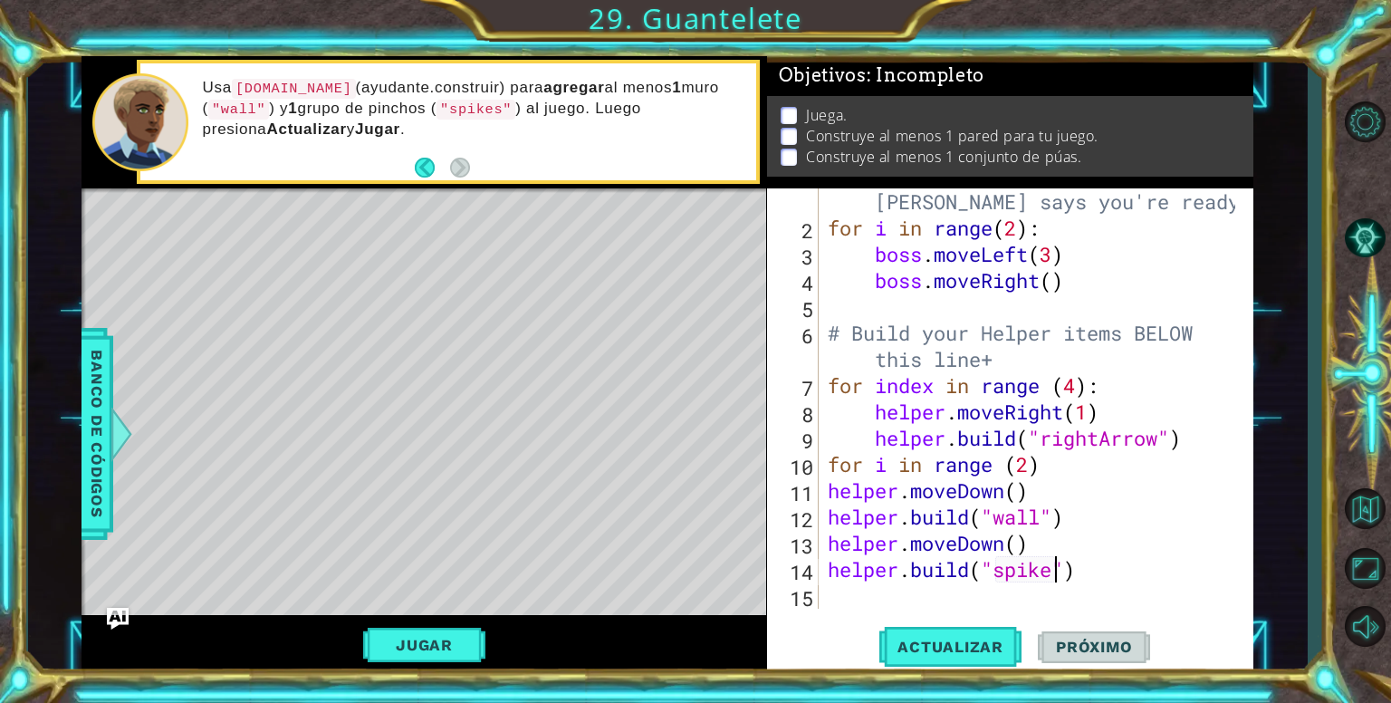
scroll to position [0, 10]
type textarea "[DOMAIN_NAME]("spikes")"
click at [995, 616] on div "[DOMAIN_NAME]("spikes") 1 2 3 4 5 6 7 8 9 10 11 12 13 14 15 # Don't touch the b…" at bounding box center [1010, 431] width 487 height 486
click at [990, 606] on div "# Don't touch the boss code until [PERSON_NAME] says you're ready! for i in ran…" at bounding box center [1034, 411] width 420 height 499
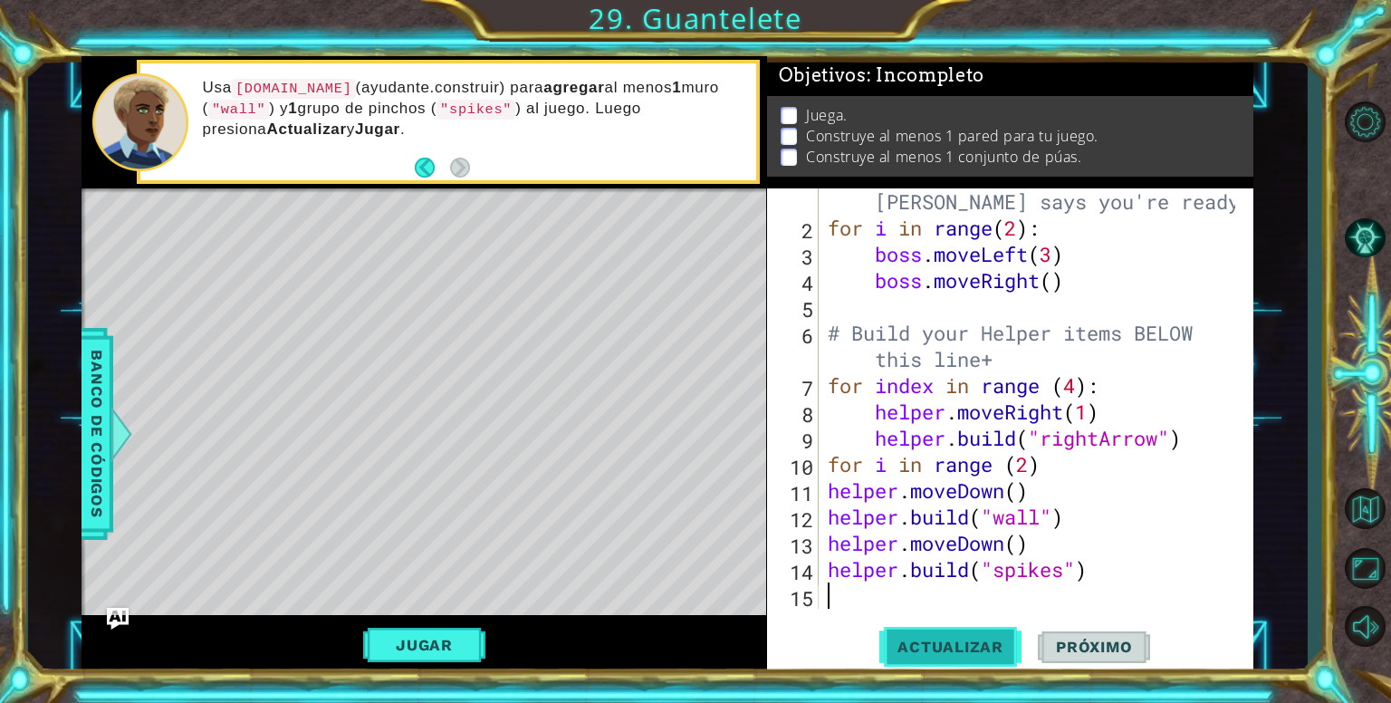
click at [954, 649] on span "Actualizar" at bounding box center [950, 646] width 142 height 18
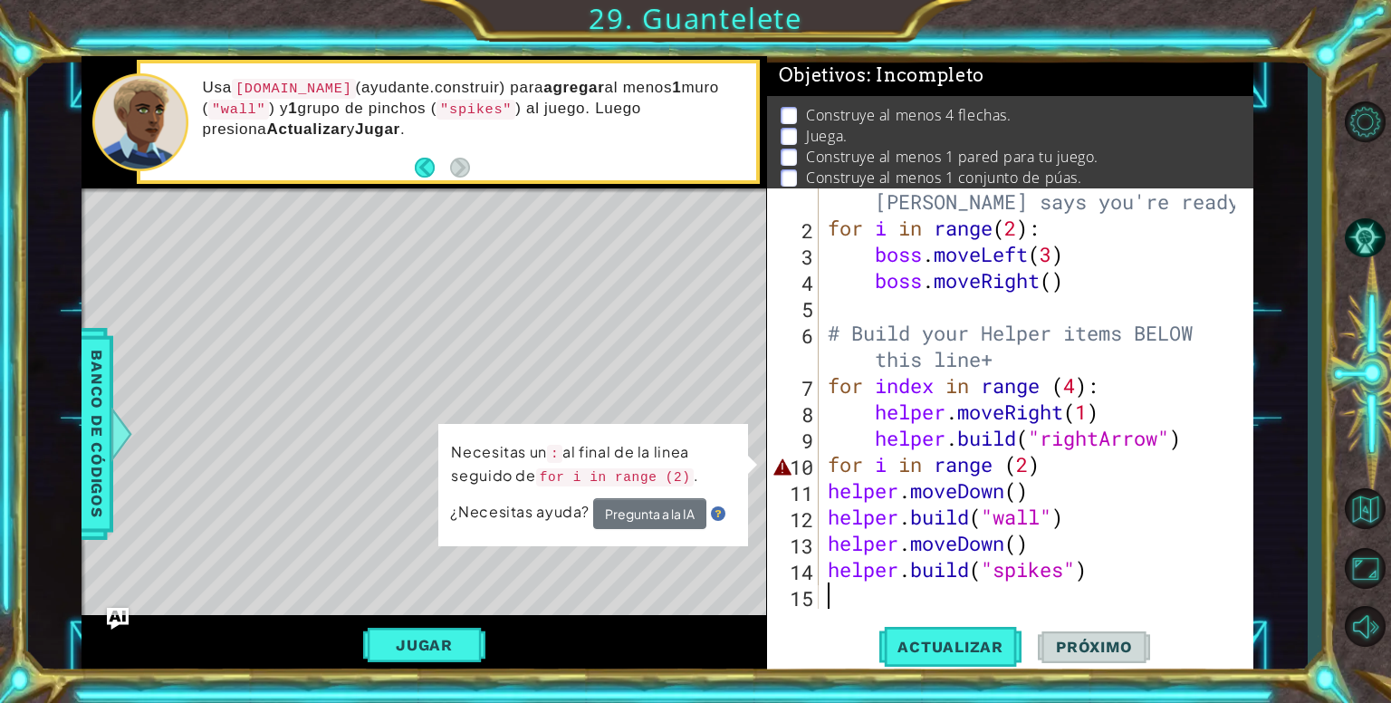
click at [884, 461] on div "# Don't touch the boss code until [PERSON_NAME] says you're ready! for i in ran…" at bounding box center [1034, 411] width 420 height 499
click at [837, 490] on div "# Don't touch the boss code until [PERSON_NAME] says you're ready! for i in ran…" at bounding box center [1034, 411] width 420 height 499
click at [832, 491] on div "# Don't touch the boss code until [PERSON_NAME] says you're ready! for i in ran…" at bounding box center [1034, 411] width 420 height 499
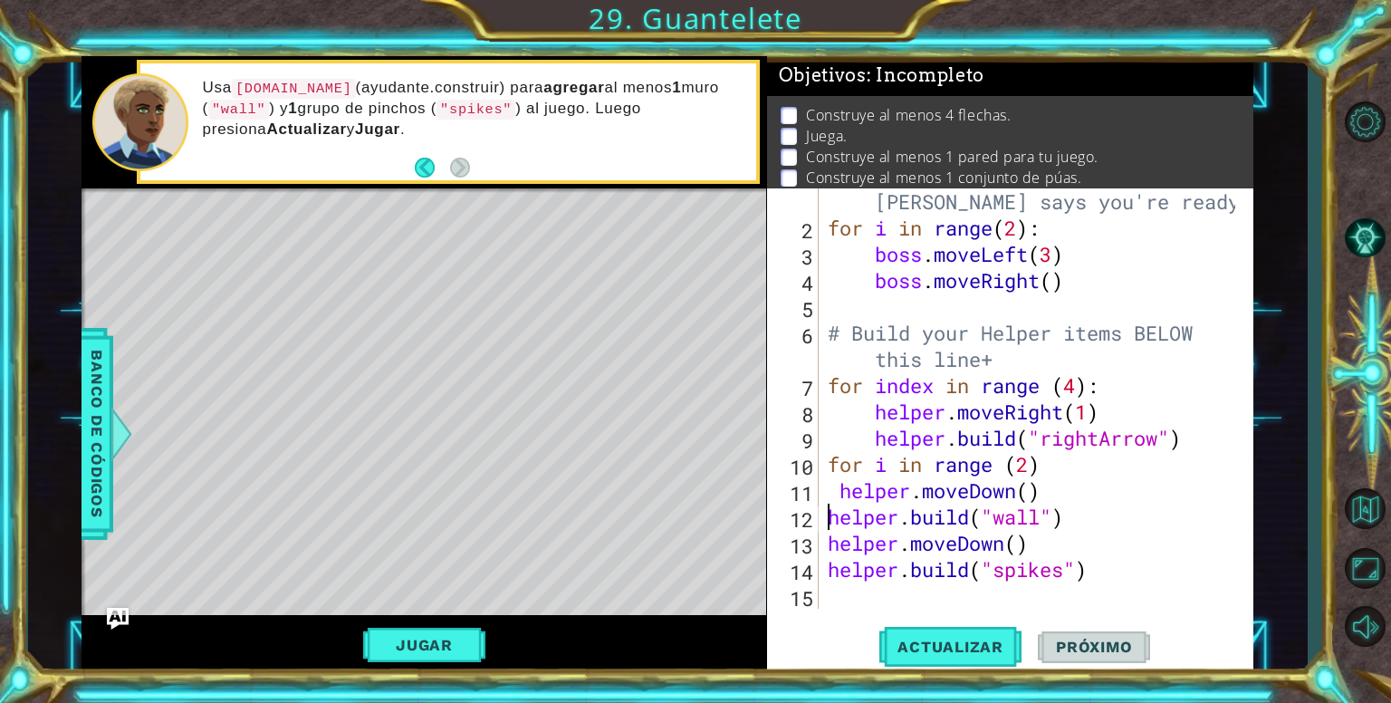
click at [827, 519] on div "# Don't touch the boss code until [PERSON_NAME] says you're ready! for i in ran…" at bounding box center [1034, 411] width 420 height 499
click at [820, 544] on div "[DOMAIN_NAME]("wall") 1 2 3 4 5 6 7 8 9 10 11 12 13 14 15 # Don't touch the bos…" at bounding box center [1008, 398] width 482 height 420
click at [824, 545] on div "# Don't touch the boss code until [PERSON_NAME] says you're ready! for i in ran…" at bounding box center [1034, 411] width 420 height 499
click at [826, 566] on div "# Don't touch the boss code until [PERSON_NAME] says you're ready! for i in ran…" at bounding box center [1034, 411] width 420 height 499
click at [998, 469] on div "# Don't touch the boss code until [PERSON_NAME] says you're ready! for i in ran…" at bounding box center [1034, 411] width 420 height 499
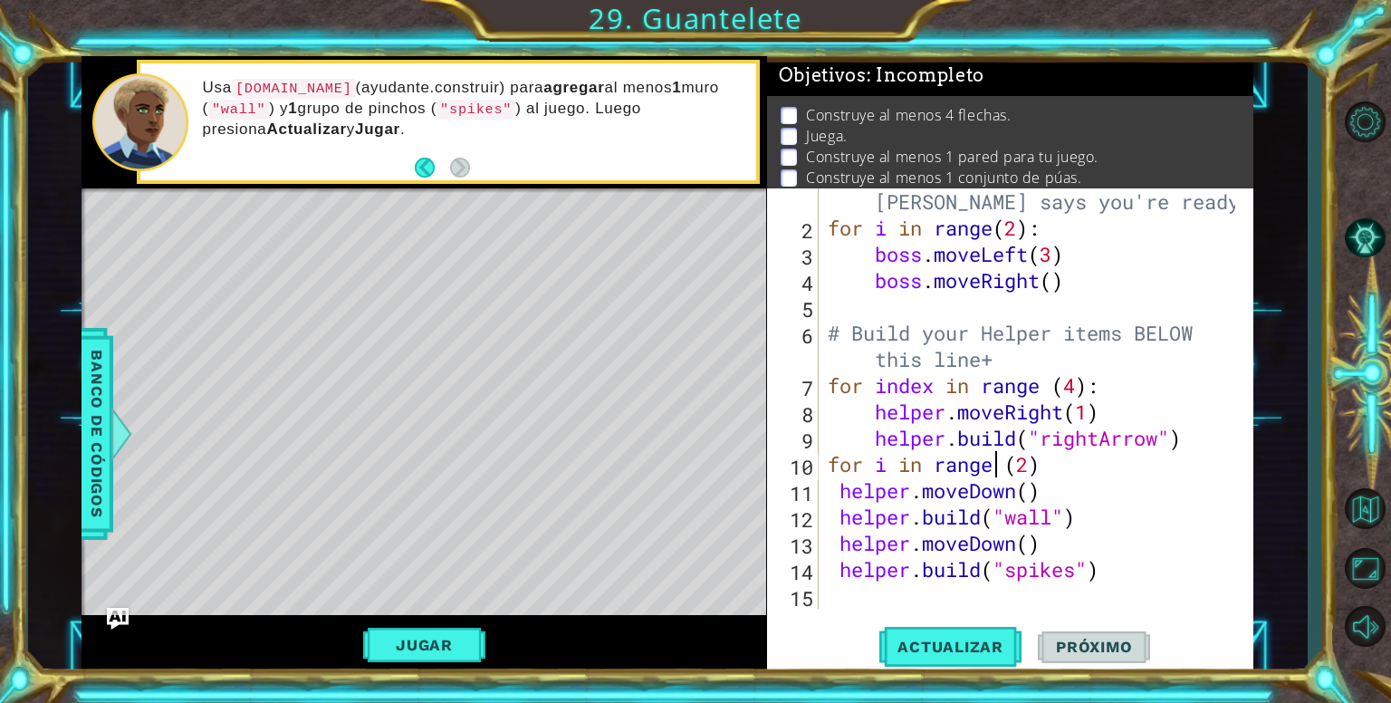
click at [1144, 485] on div "# Don't touch the boss code until [PERSON_NAME] says you're ready! for i in ran…" at bounding box center [1034, 411] width 420 height 499
click at [1044, 479] on div "# Don't touch the boss code until [PERSON_NAME] says you're ready! for i in ran…" at bounding box center [1034, 411] width 420 height 499
click at [1054, 464] on div "# Don't touch the boss code until [PERSON_NAME] says you're ready! for i in ran…" at bounding box center [1034, 411] width 420 height 499
click at [976, 667] on button "Actualizar" at bounding box center [950, 646] width 142 height 49
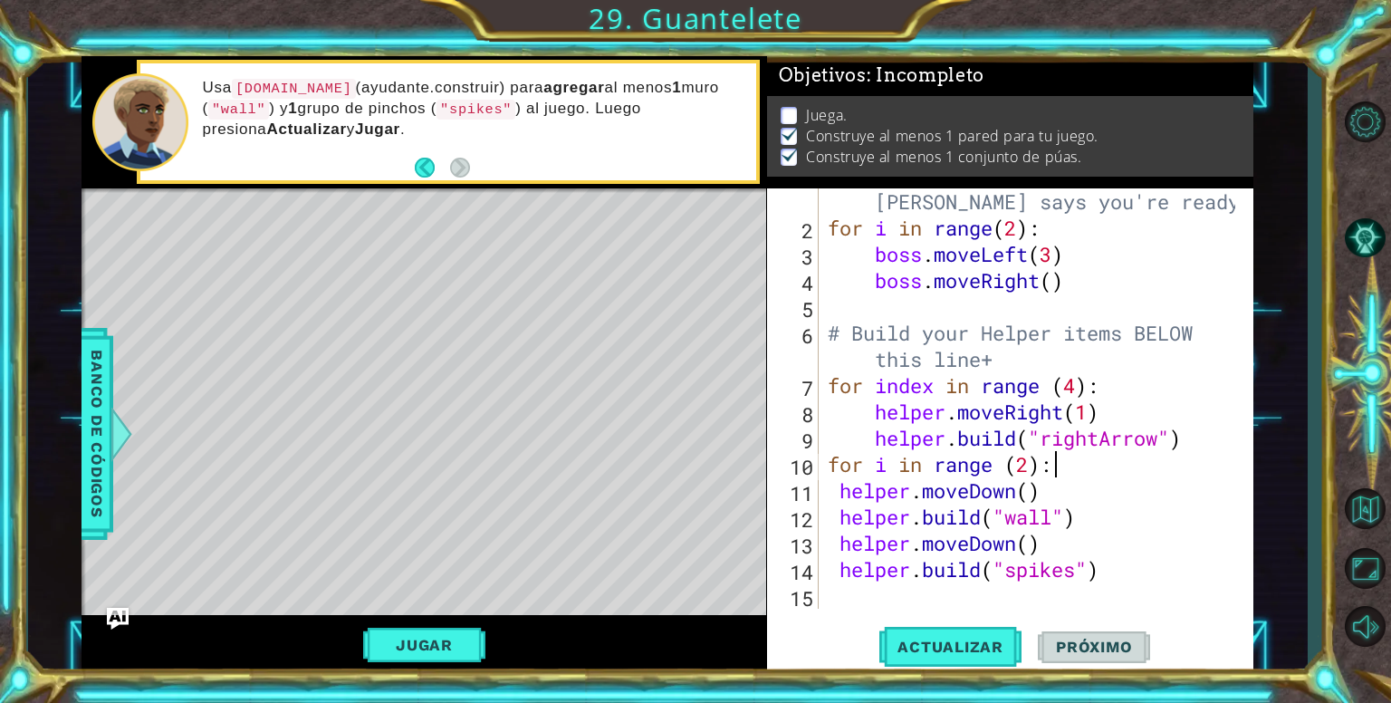
scroll to position [12, 0]
drag, startPoint x: 427, startPoint y: 651, endPoint x: 452, endPoint y: 629, distance: 32.7
click at [427, 650] on button "Jugar" at bounding box center [424, 644] width 122 height 34
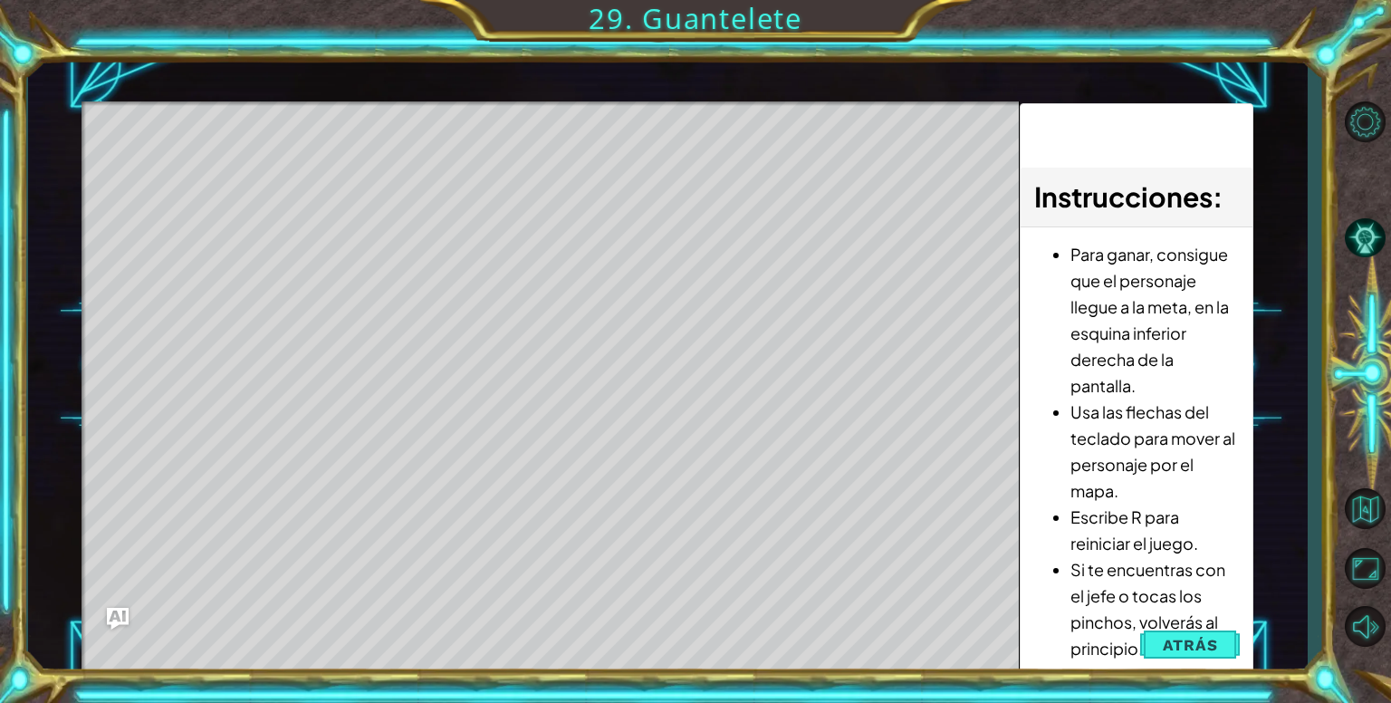
scroll to position [0, 0]
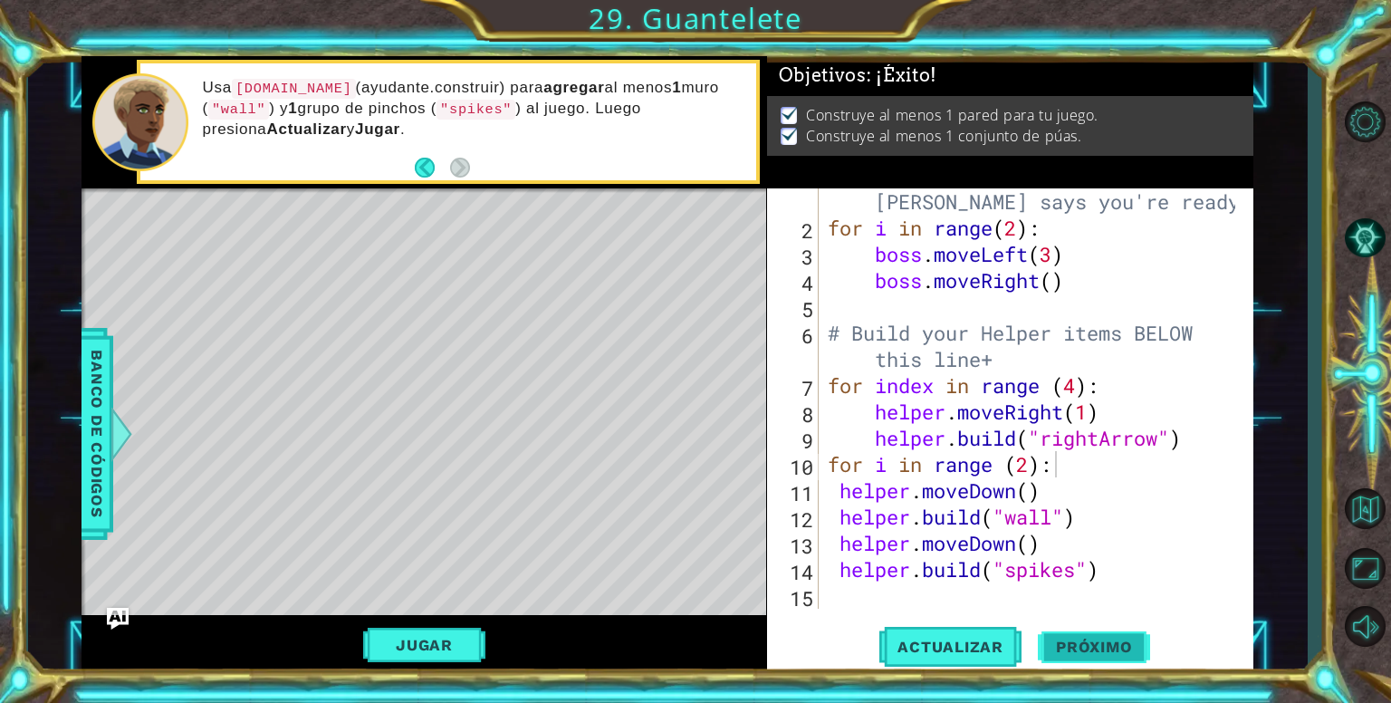
click at [1094, 646] on span "Próximo" at bounding box center [1093, 646] width 112 height 18
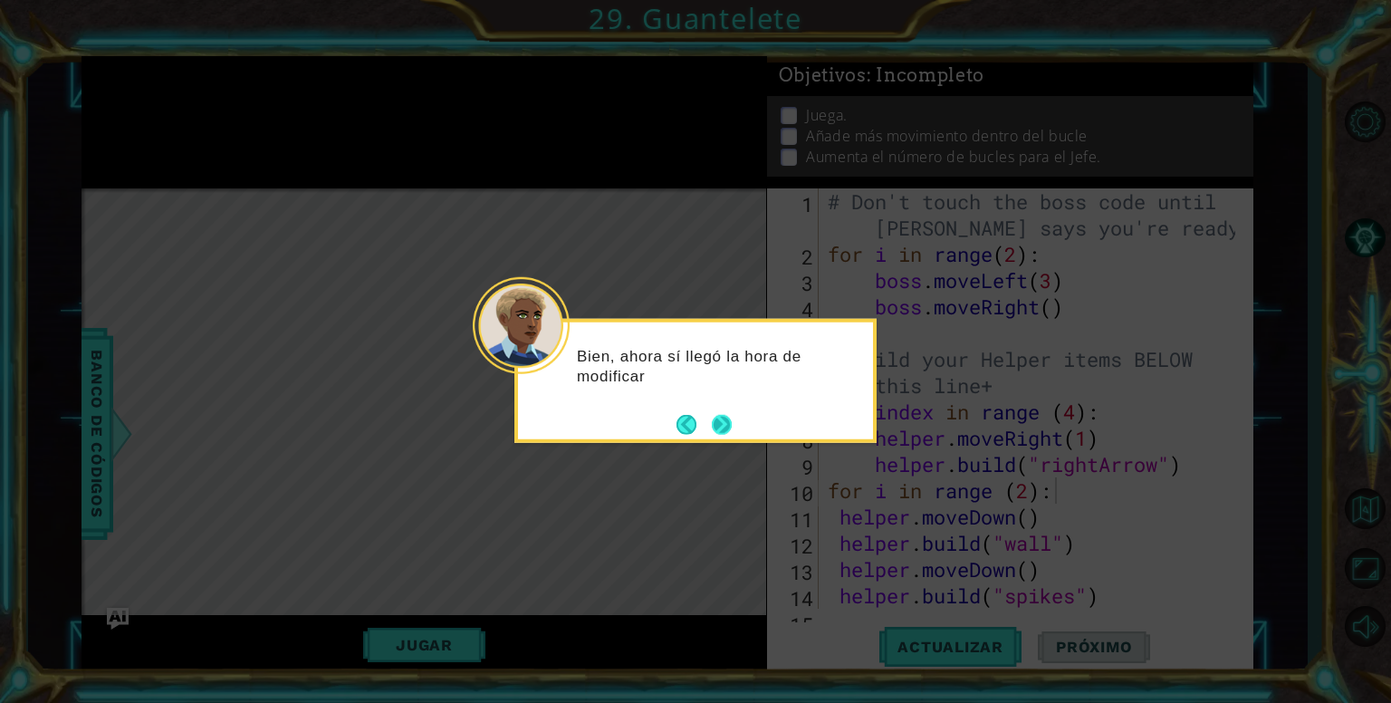
click at [712, 422] on button "Next" at bounding box center [722, 424] width 20 height 20
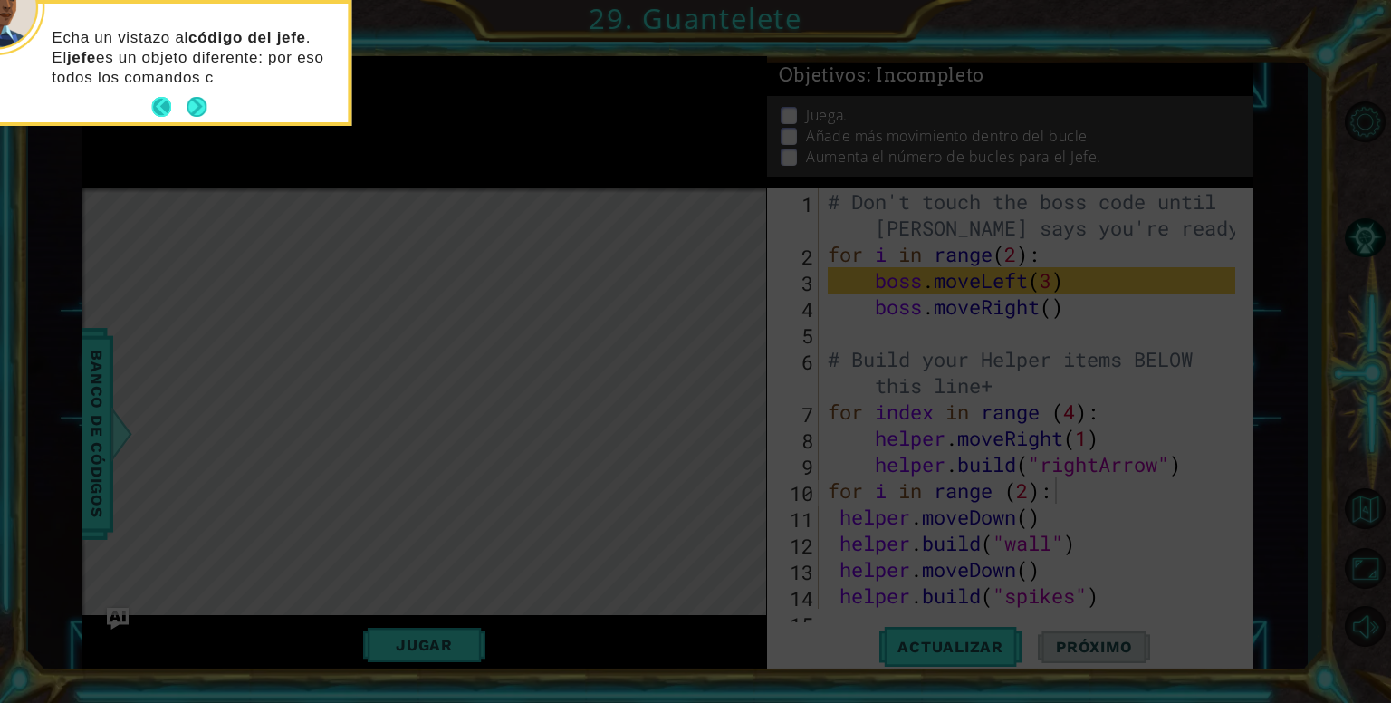
click at [185, 101] on button "Back" at bounding box center [168, 107] width 35 height 20
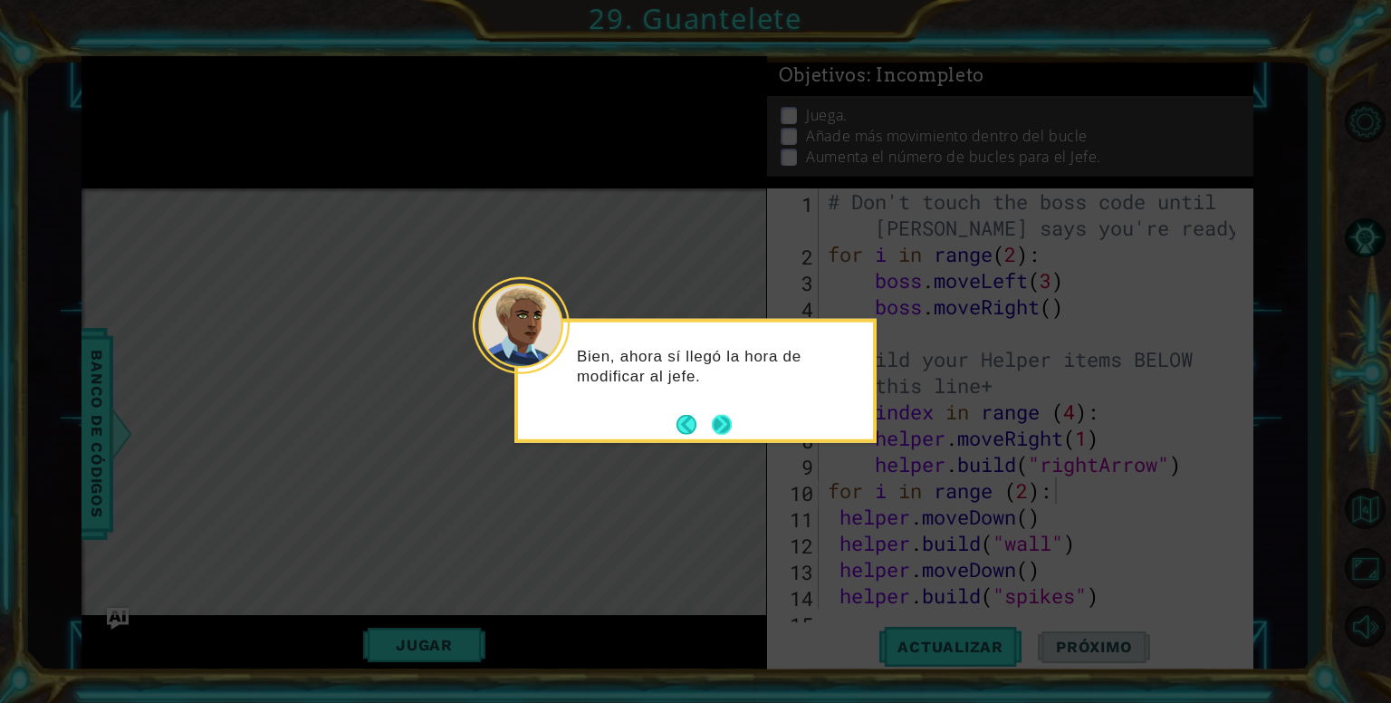
click at [721, 421] on button "Next" at bounding box center [722, 424] width 20 height 20
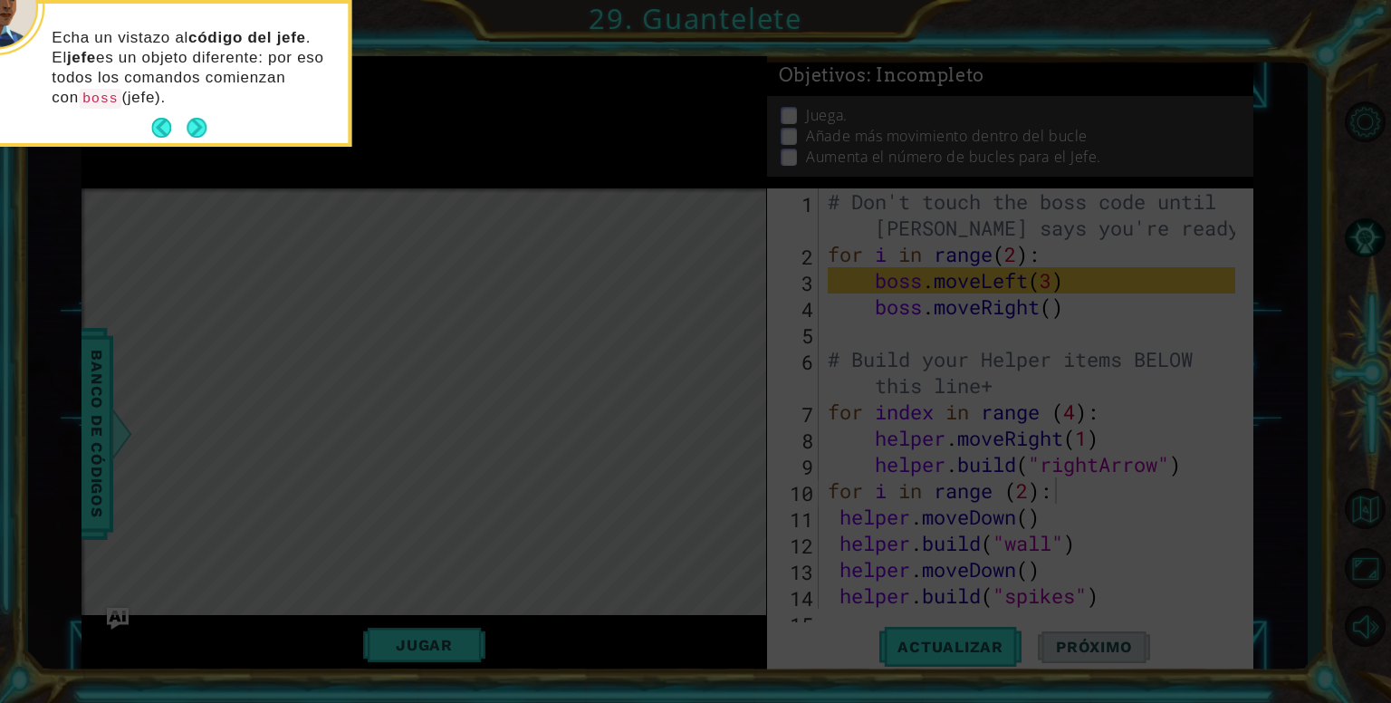
click at [186, 124] on button "Next" at bounding box center [196, 128] width 20 height 20
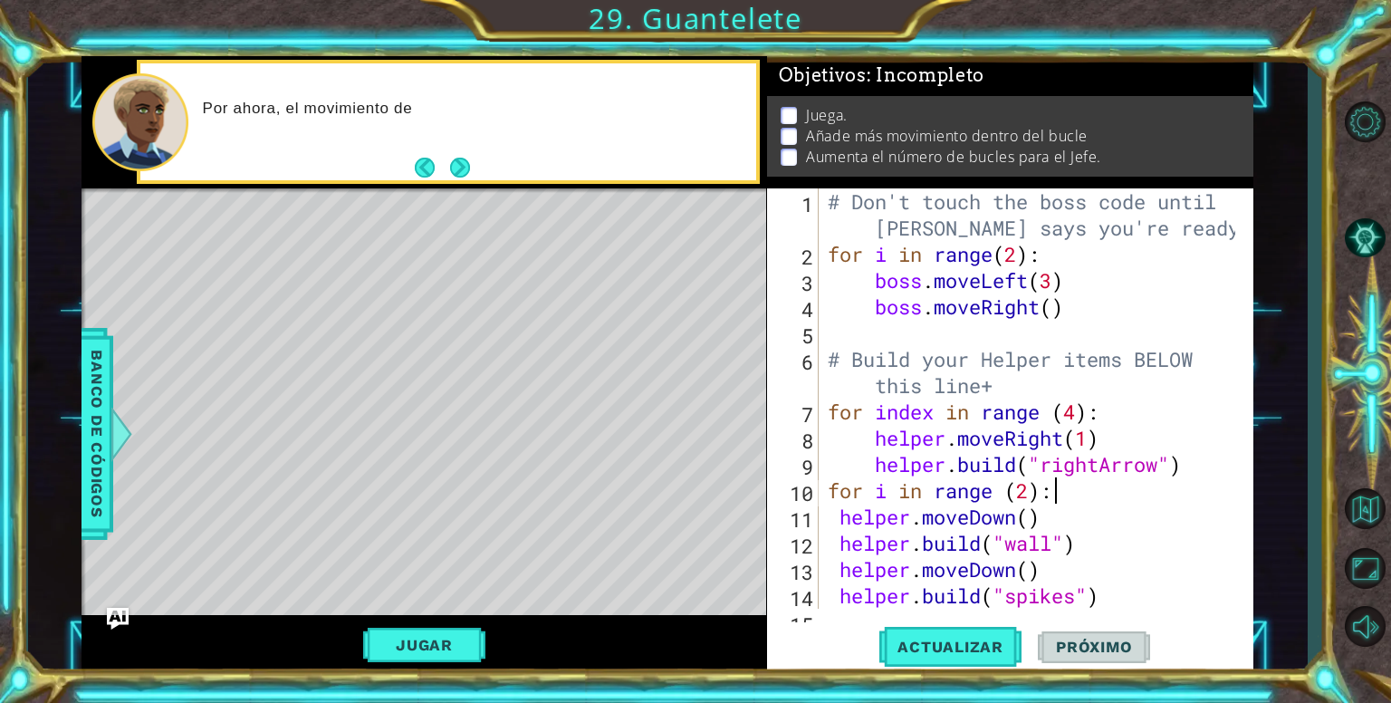
click at [456, 158] on button "Next" at bounding box center [460, 168] width 21 height 21
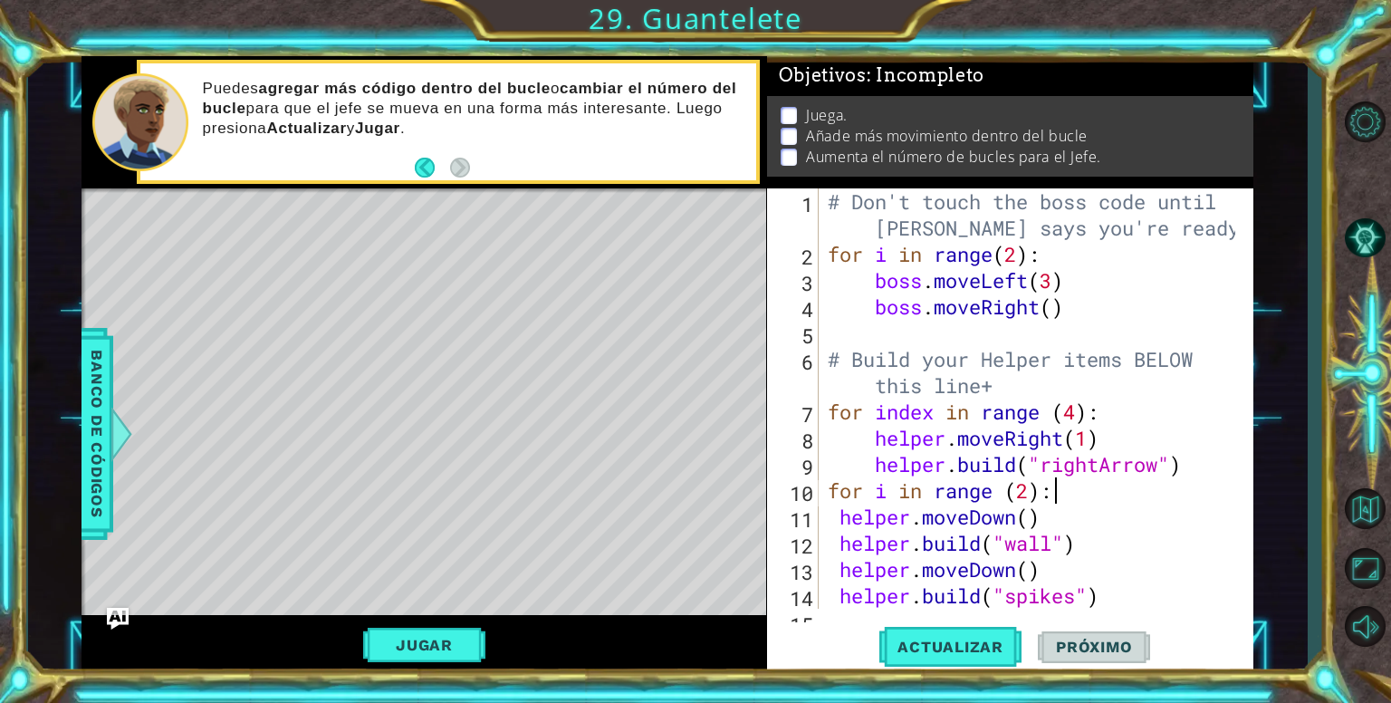
click at [425, 167] on button "Back" at bounding box center [432, 168] width 35 height 20
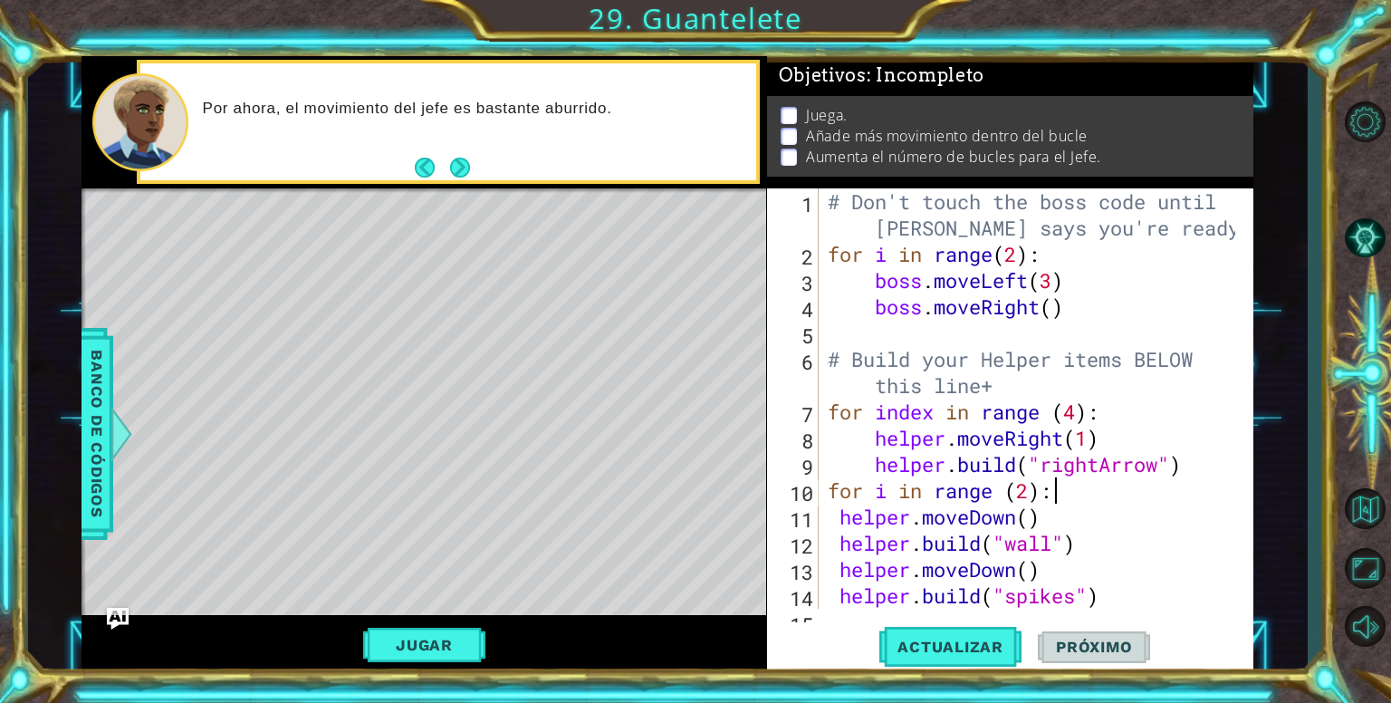
click at [425, 167] on button "Back" at bounding box center [432, 168] width 35 height 20
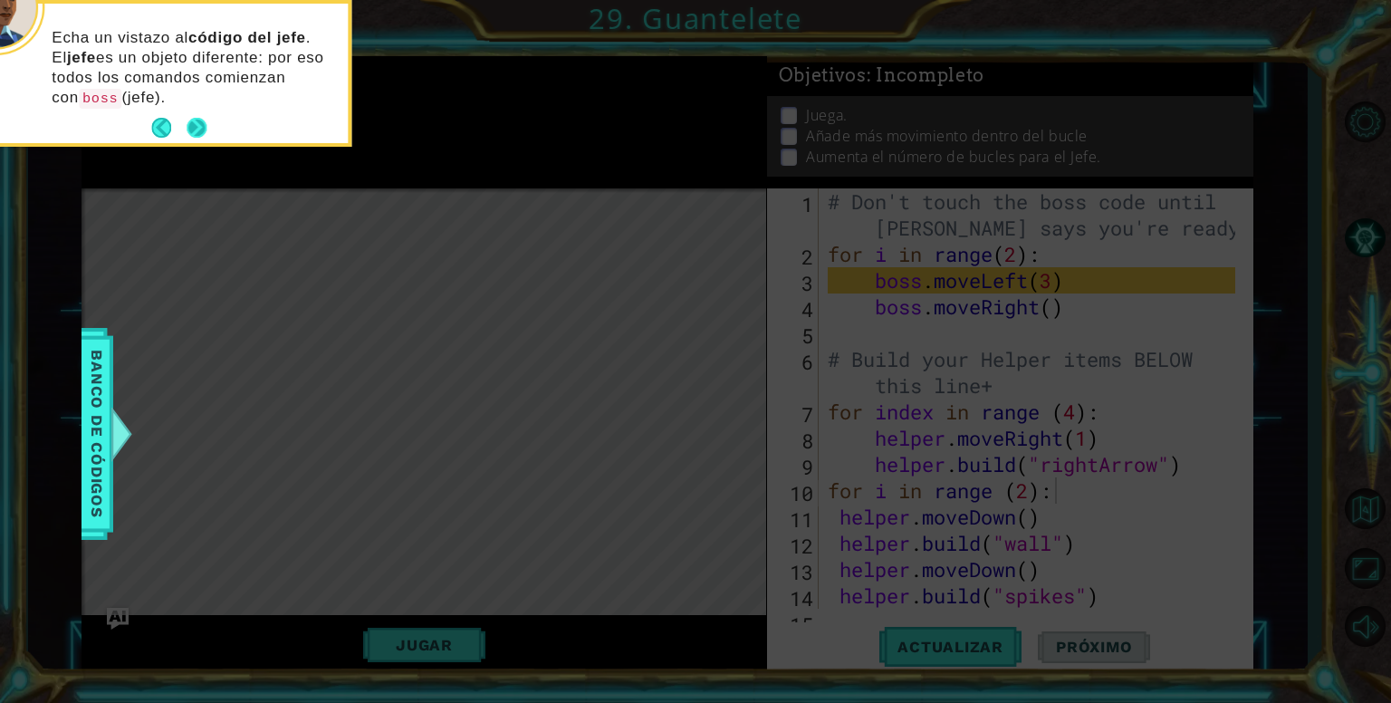
click at [189, 124] on button "Next" at bounding box center [196, 128] width 20 height 20
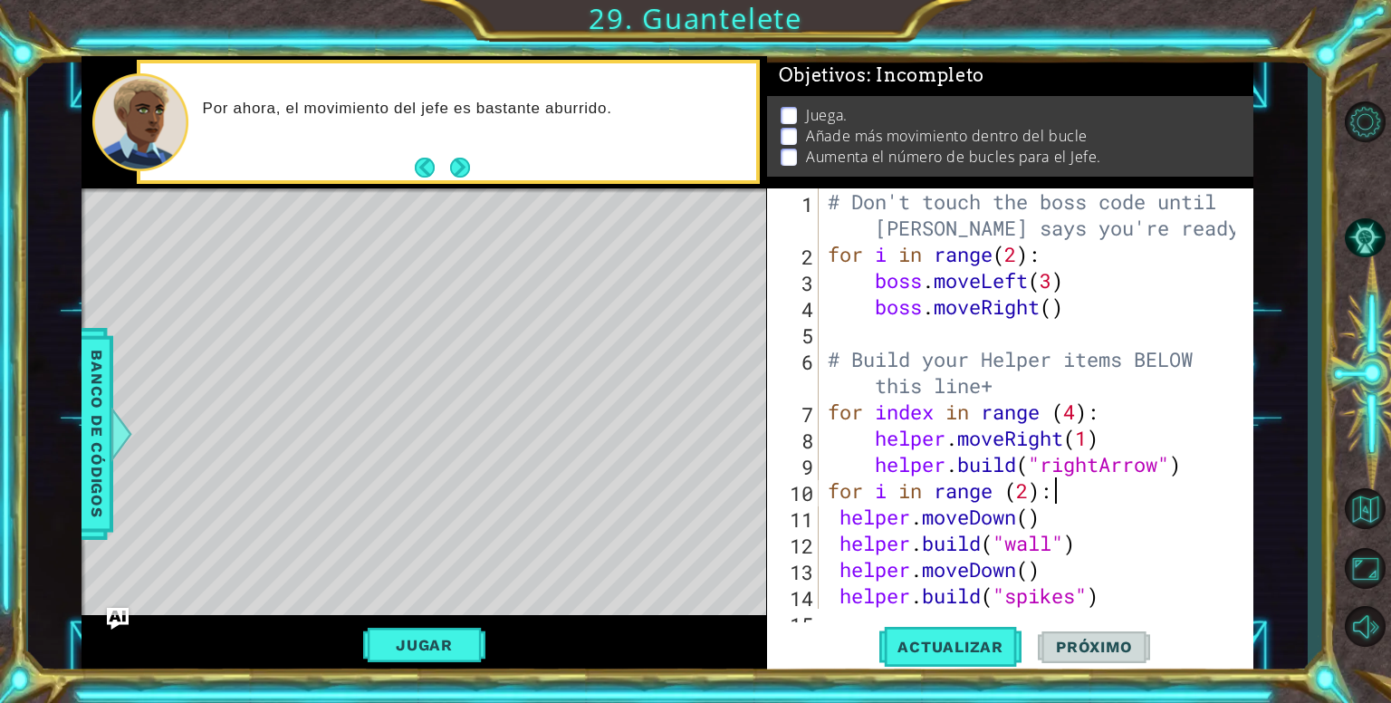
click at [467, 177] on button "Next" at bounding box center [460, 168] width 20 height 20
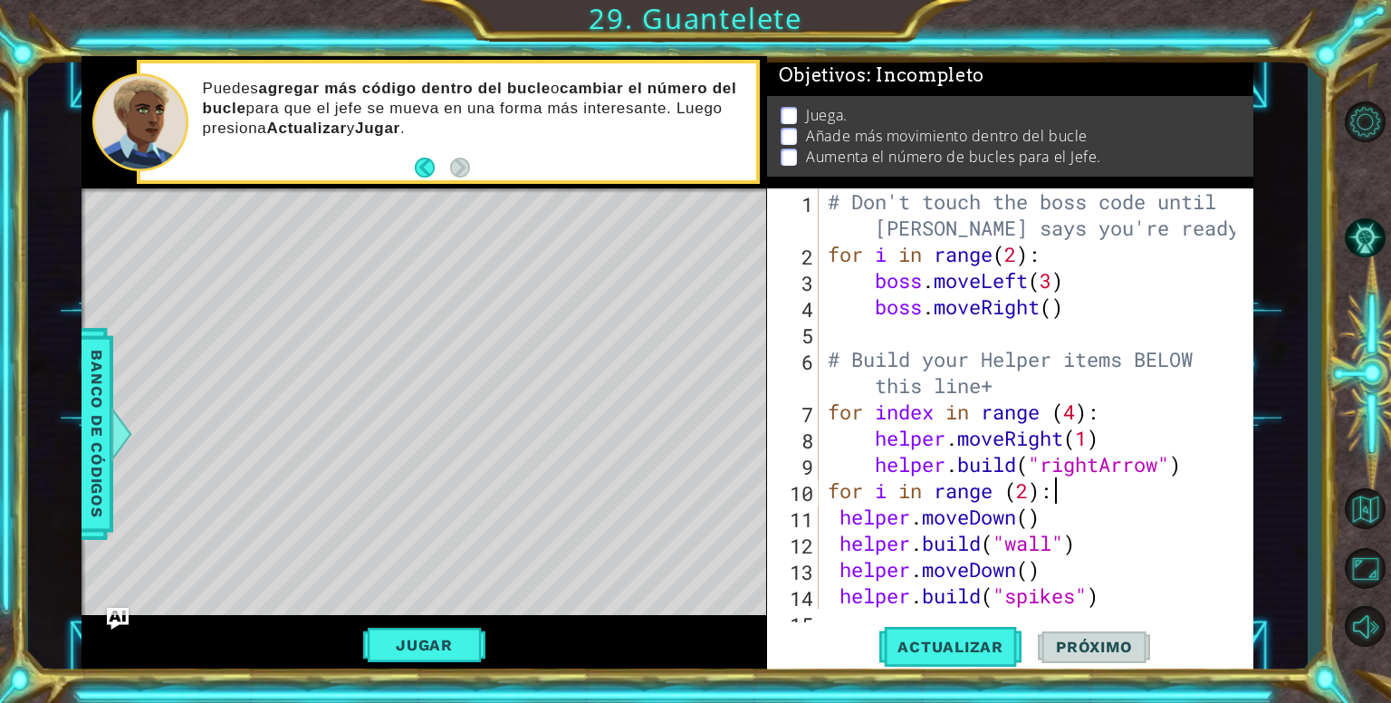
drag, startPoint x: 960, startPoint y: 265, endPoint x: 972, endPoint y: 261, distance: 13.5
click at [961, 265] on div "# Don't touch the boss code until [PERSON_NAME] says you're ready! for i in ran…" at bounding box center [1034, 437] width 420 height 499
click at [1055, 301] on div "# Don't touch the boss code until [PERSON_NAME] says you're ready! for i in ran…" at bounding box center [1034, 437] width 420 height 499
type textarea "boss.moveRight()"
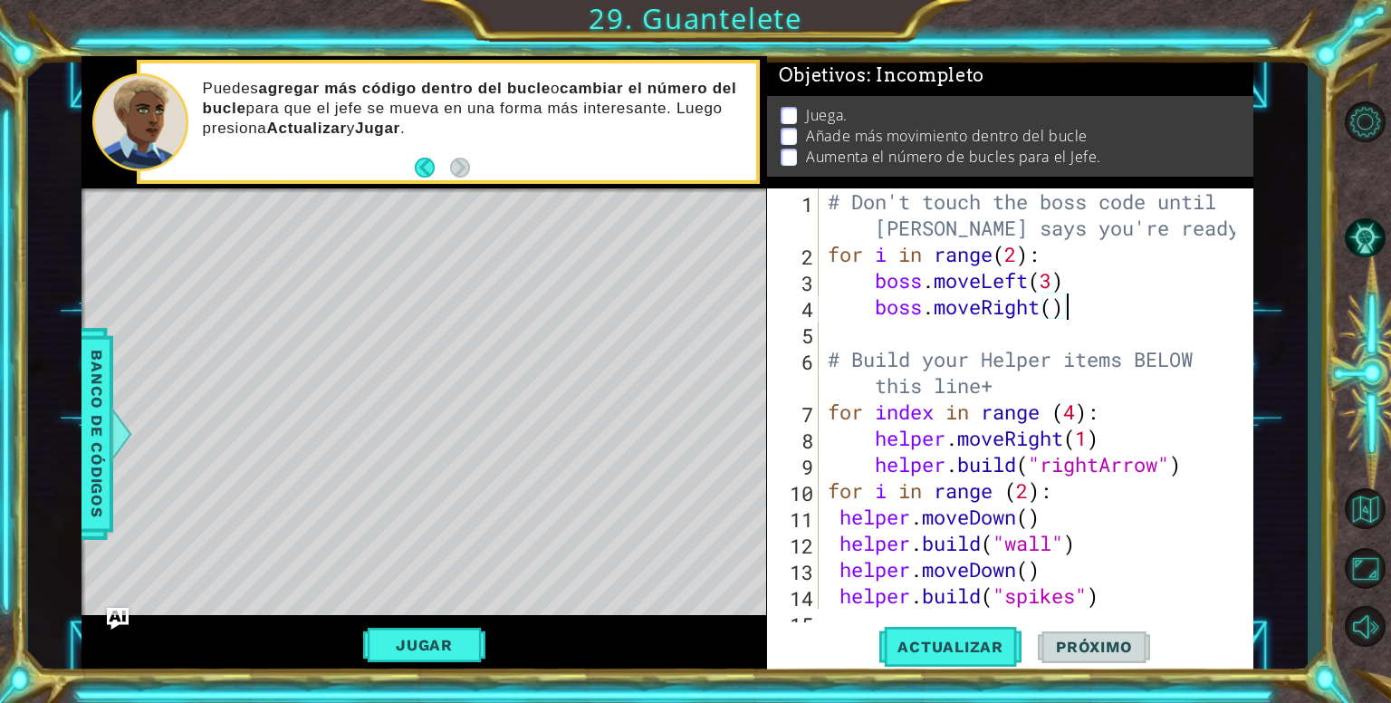
click at [1117, 312] on div "# Don't touch the boss code until [PERSON_NAME] says you're ready! for i in ran…" at bounding box center [1034, 437] width 420 height 499
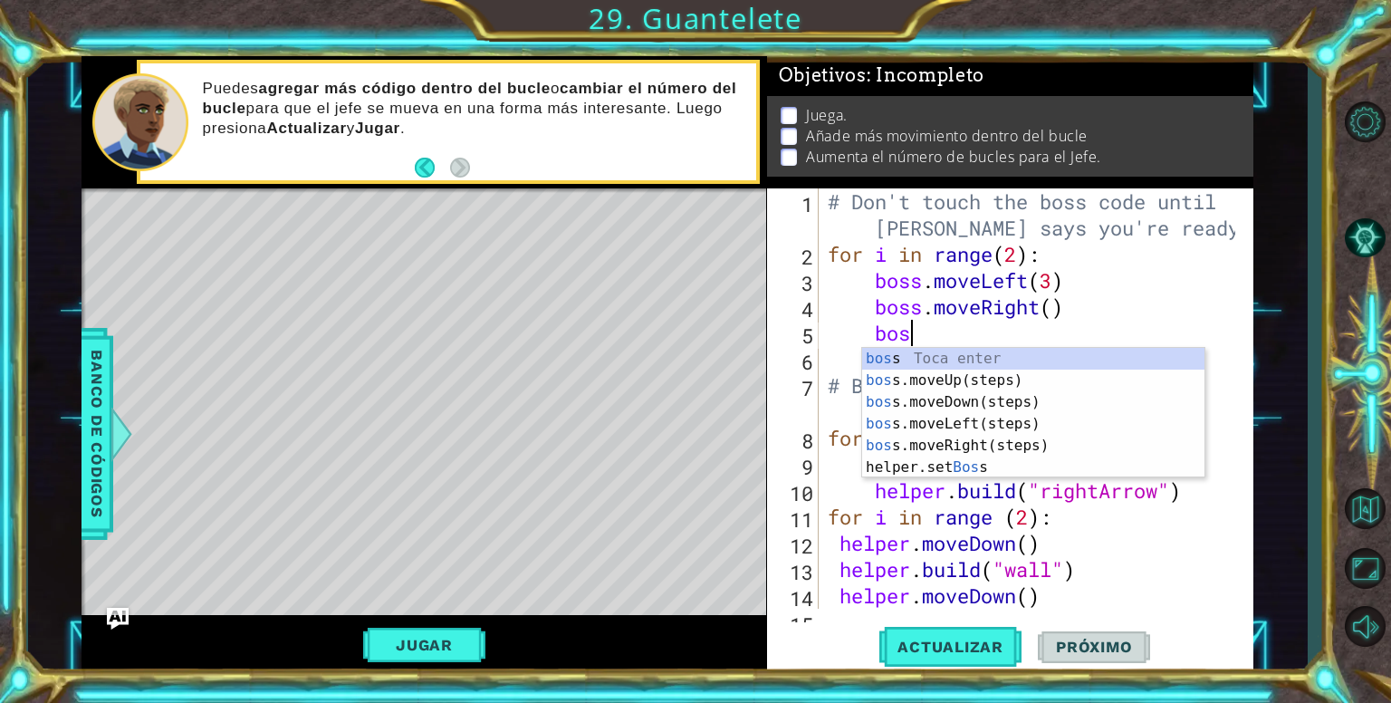
scroll to position [0, 3]
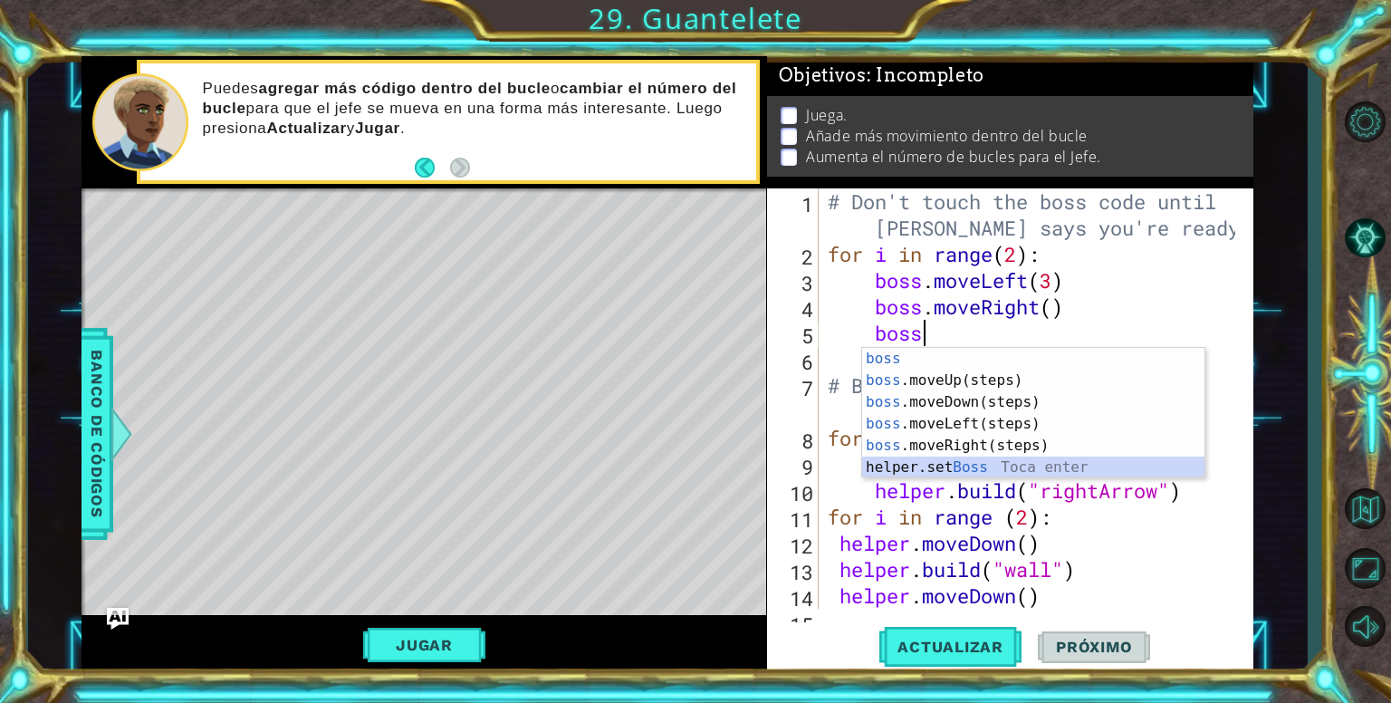
click at [931, 464] on div "boss Toca enter boss .moveUp(steps) Toca enter boss .moveDown(steps) Toca enter…" at bounding box center [1033, 435] width 342 height 174
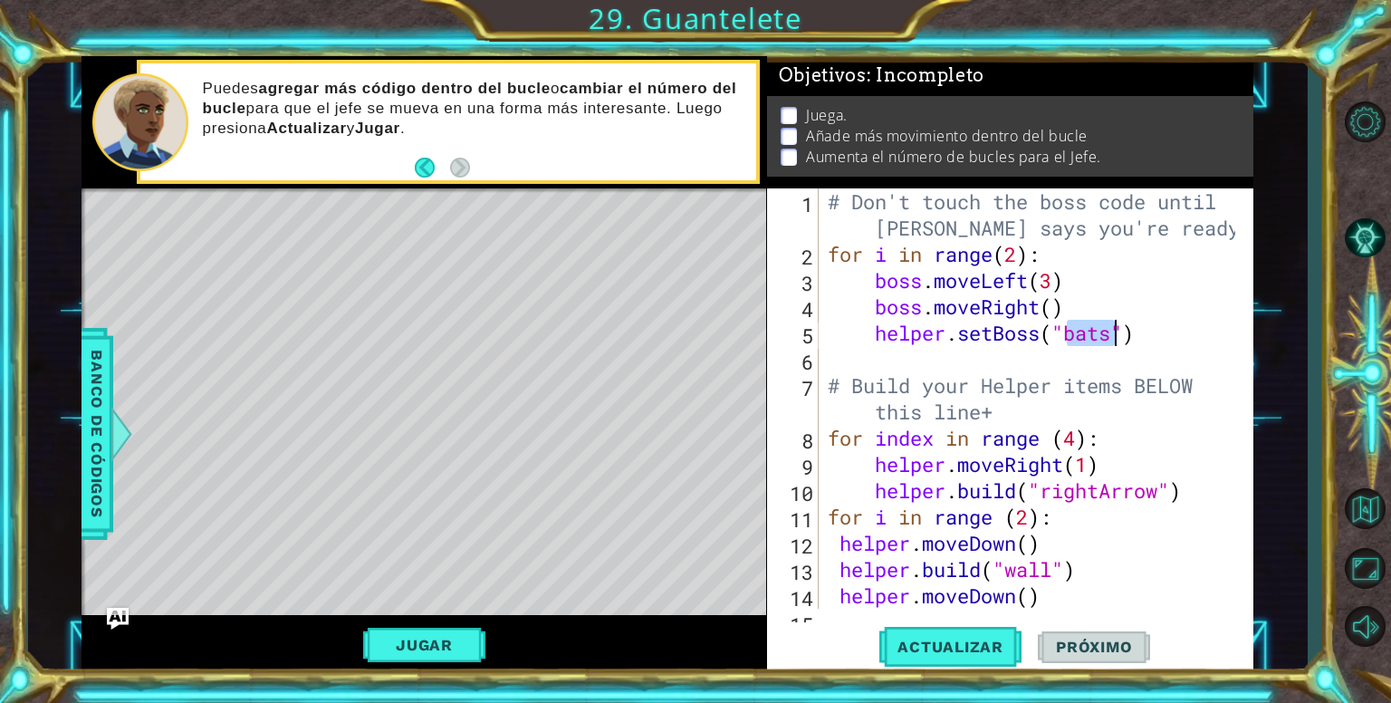
click at [1103, 291] on div "# Don't touch the boss code until [PERSON_NAME] says you're ready! for i in ran…" at bounding box center [1034, 437] width 420 height 499
click at [953, 641] on span "Actualizar" at bounding box center [950, 646] width 142 height 18
click at [441, 649] on button "Jugar" at bounding box center [424, 644] width 122 height 34
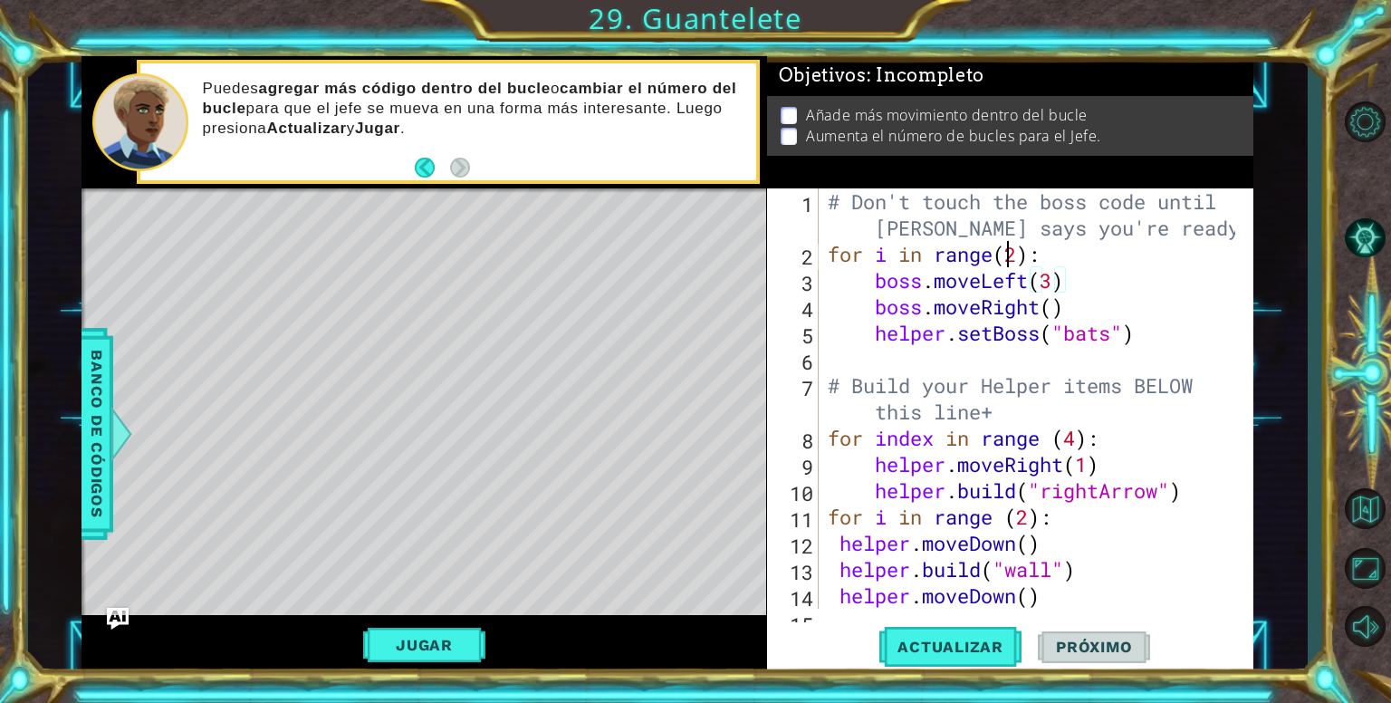
click at [1009, 251] on div "# Don't touch the boss code until [PERSON_NAME] says you're ready! for i in ran…" at bounding box center [1034, 437] width 420 height 499
click at [1015, 253] on div "# Don't touch the boss code until [PERSON_NAME] says you're ready! for i in ran…" at bounding box center [1034, 437] width 420 height 499
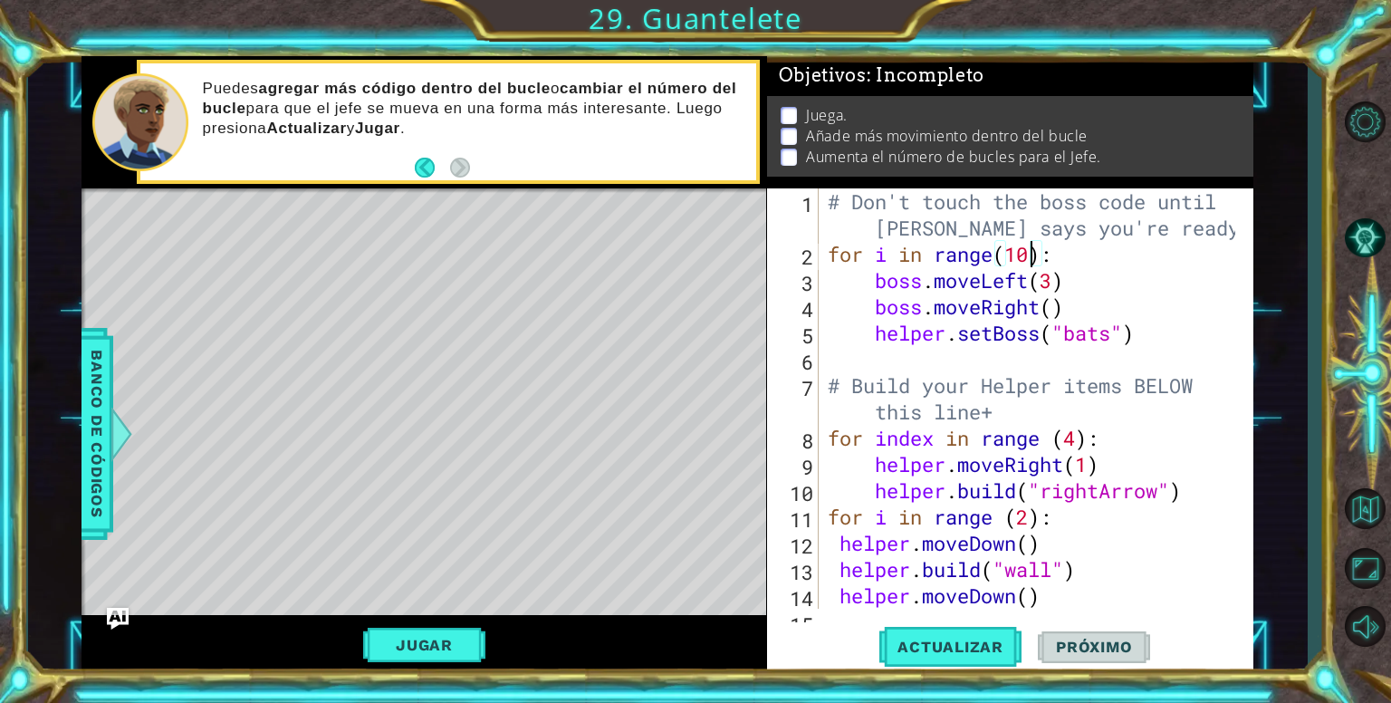
scroll to position [0, 9]
click at [447, 638] on button "Jugar" at bounding box center [424, 644] width 122 height 34
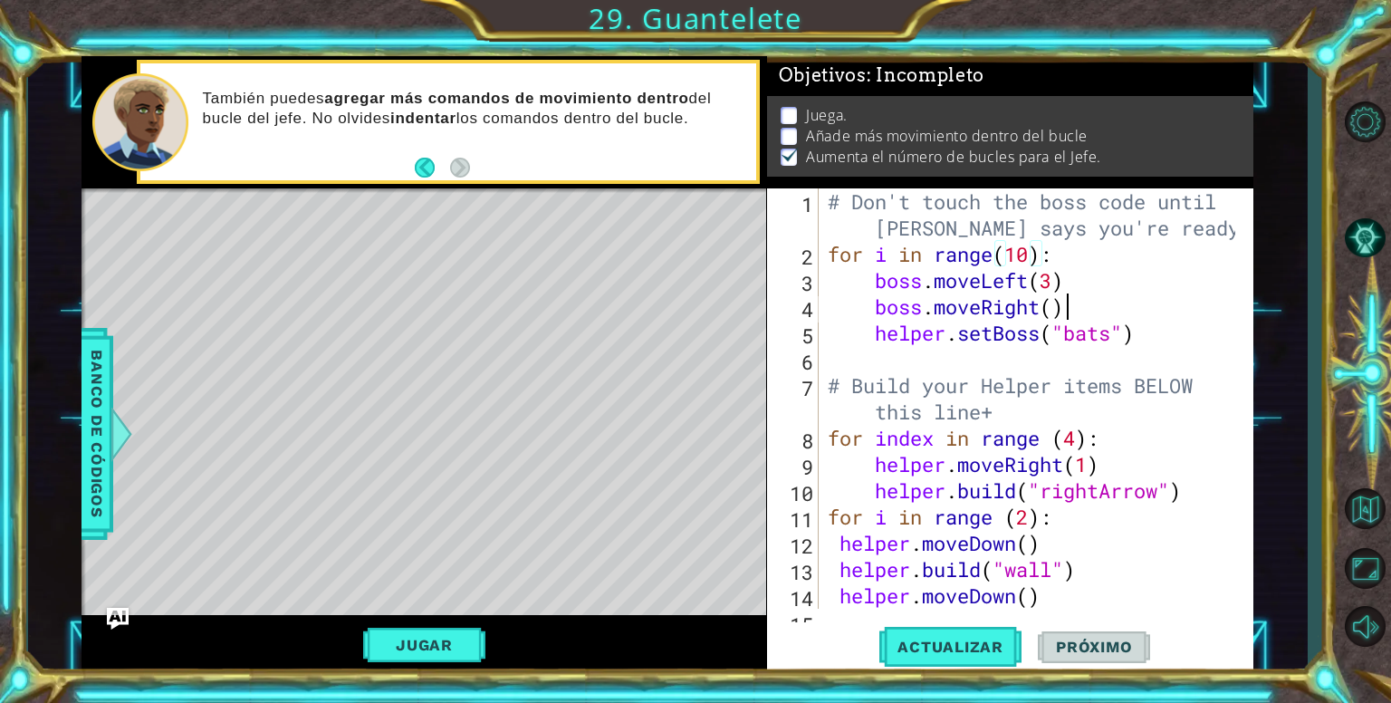
click at [1064, 310] on div "# Don't touch the boss code until [PERSON_NAME] says you're ready! for i in ran…" at bounding box center [1034, 437] width 420 height 499
type textarea "boss.moveRight()"
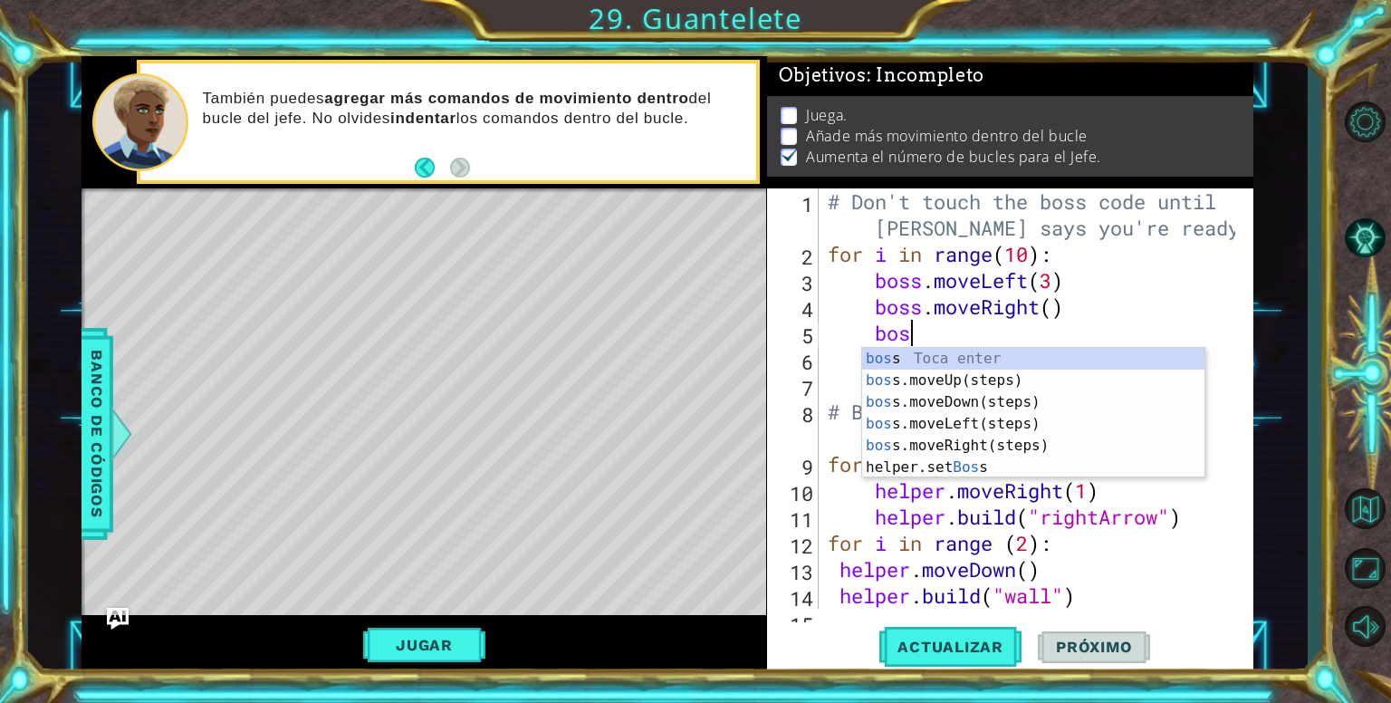
scroll to position [0, 3]
type textarea "boss"
click at [941, 396] on div "boss Toca enter boss .moveUp(steps) Toca enter boss .moveDown(steps) Toca enter…" at bounding box center [1033, 435] width 342 height 174
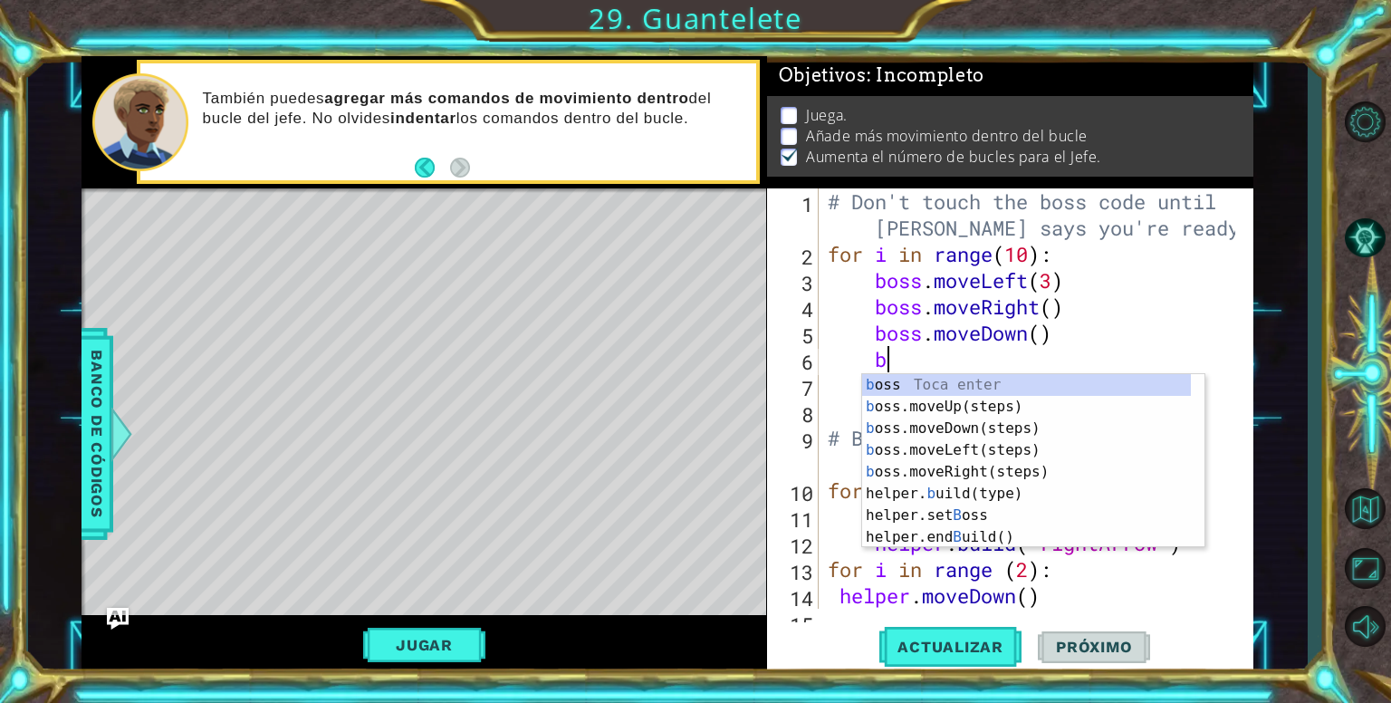
scroll to position [0, 2]
type textarea "bo"
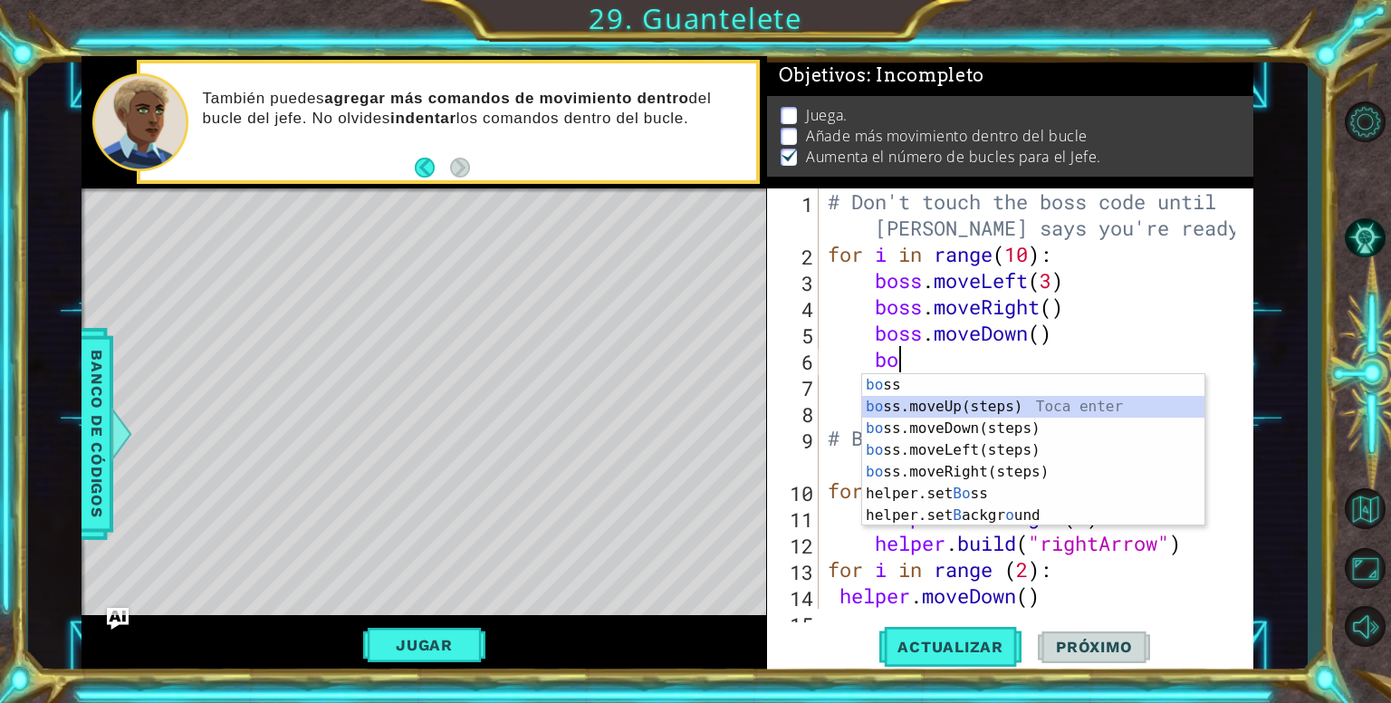
click at [939, 410] on div "bo ss Toca enter bo ss.moveUp(steps) Toca enter bo ss.moveDown(steps) Toca ente…" at bounding box center [1033, 472] width 342 height 196
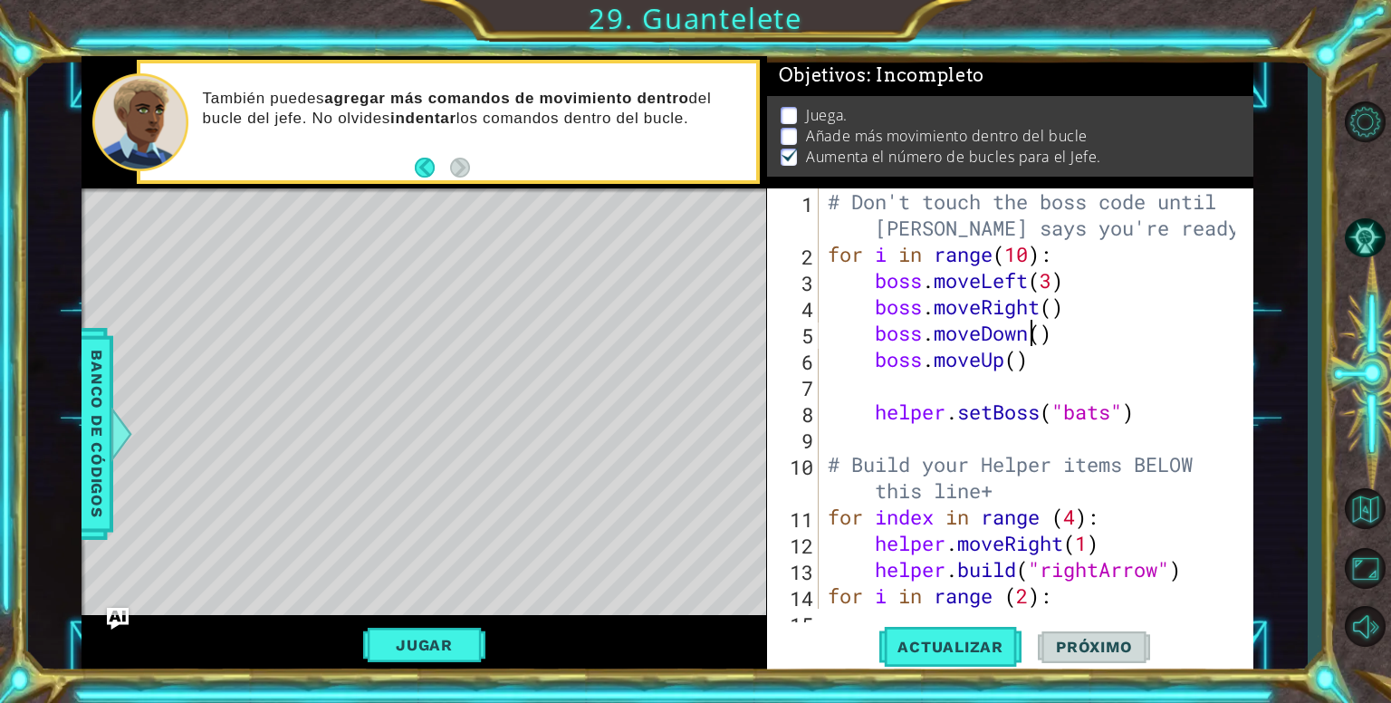
click at [1036, 333] on div "# Don't touch the boss code until [PERSON_NAME] says you're ready! for i in ran…" at bounding box center [1034, 437] width 420 height 499
click at [1043, 336] on div "# Don't touch the boss code until [PERSON_NAME] says you're ready! for i in ran…" at bounding box center [1034, 437] width 420 height 499
click at [1049, 311] on div "# Don't touch the boss code until [PERSON_NAME] says you're ready! for i in ran…" at bounding box center [1034, 437] width 420 height 499
type textarea "boss.moveRight(4)"
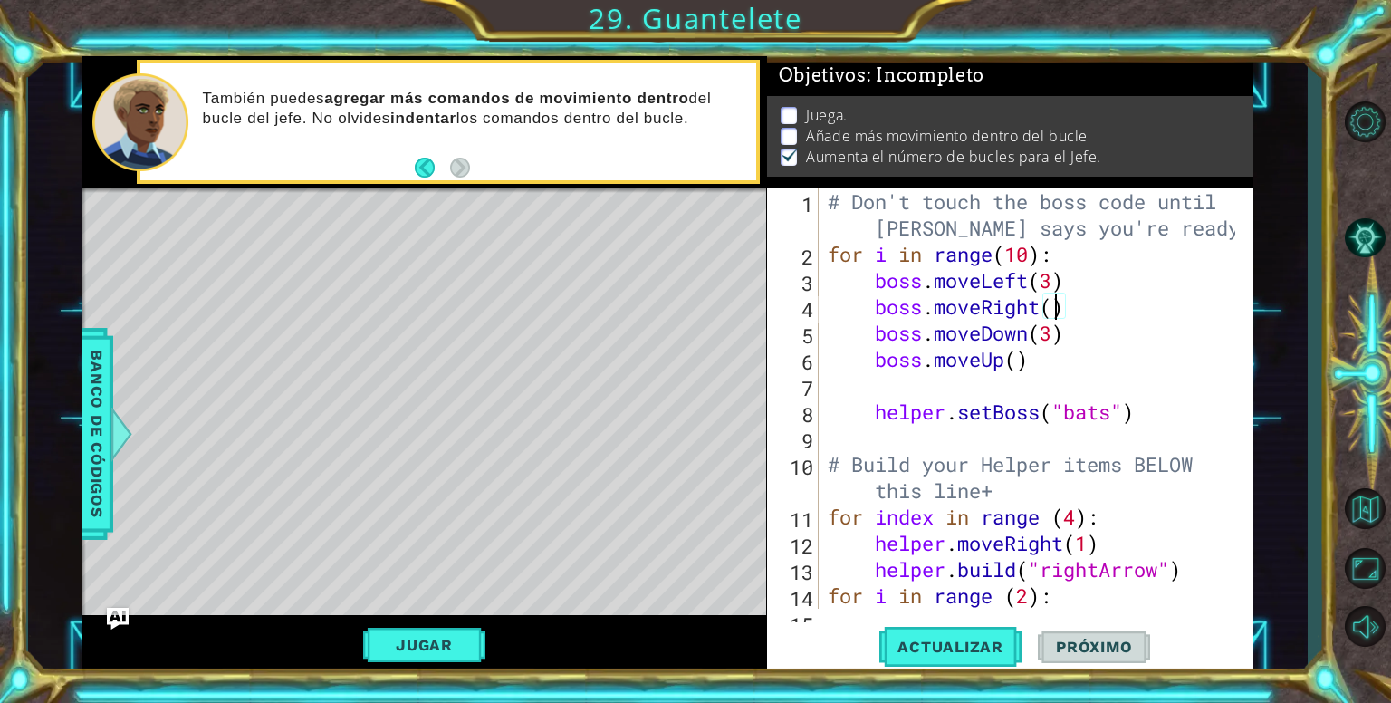
scroll to position [0, 10]
click at [1010, 375] on div "# Don't touch the boss code until [PERSON_NAME] says you're ready! for i in ran…" at bounding box center [1034, 437] width 420 height 499
click at [1020, 368] on div "# Don't touch the boss code until [PERSON_NAME] says you're ready! for i in ran…" at bounding box center [1034, 437] width 420 height 499
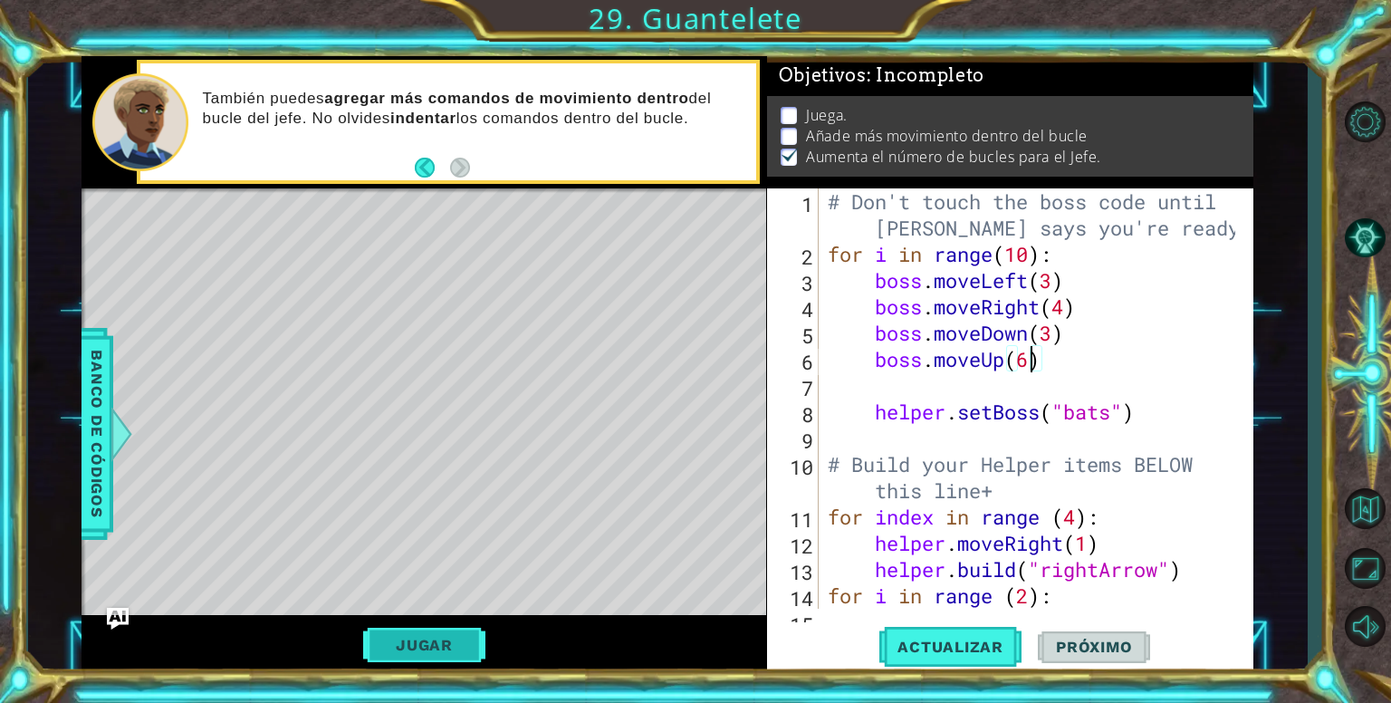
type textarea "boss.moveUp(6)"
click at [420, 654] on button "Jugar" at bounding box center [424, 644] width 122 height 34
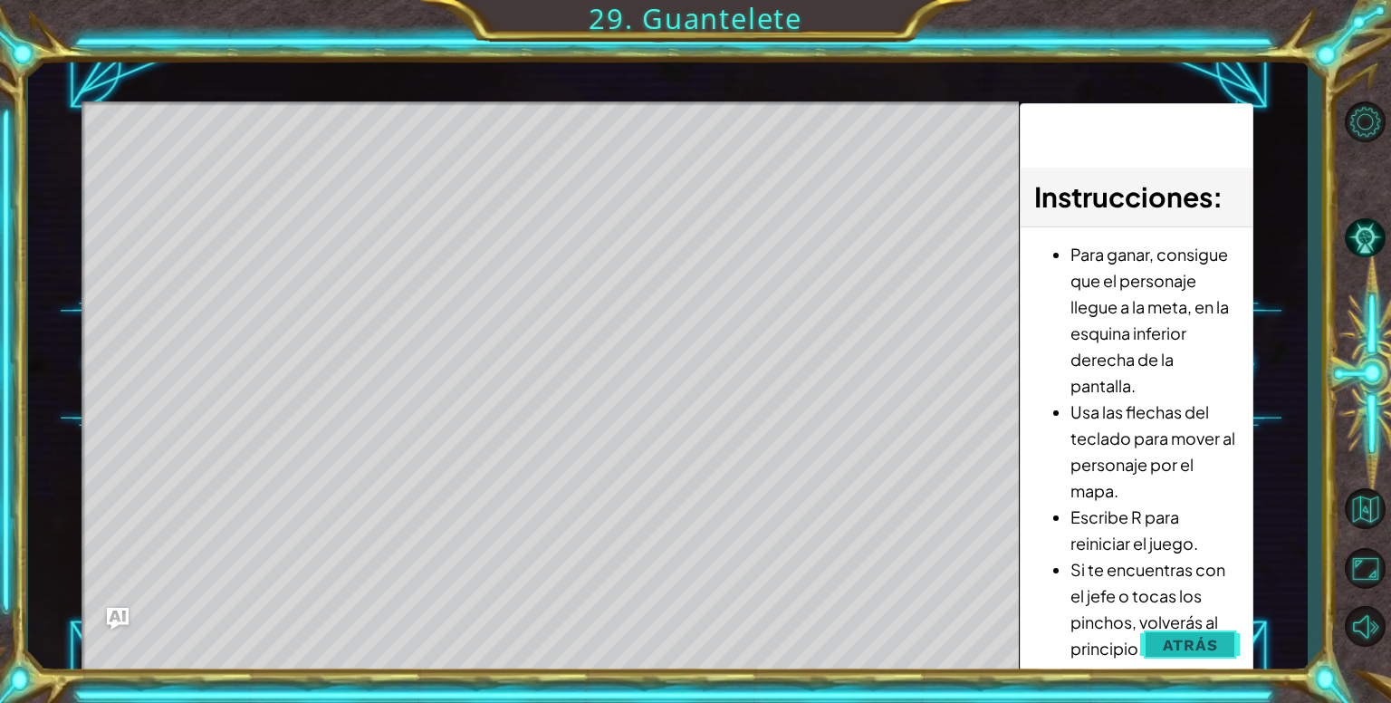
click at [1190, 626] on button "Atrás" at bounding box center [1190, 644] width 100 height 36
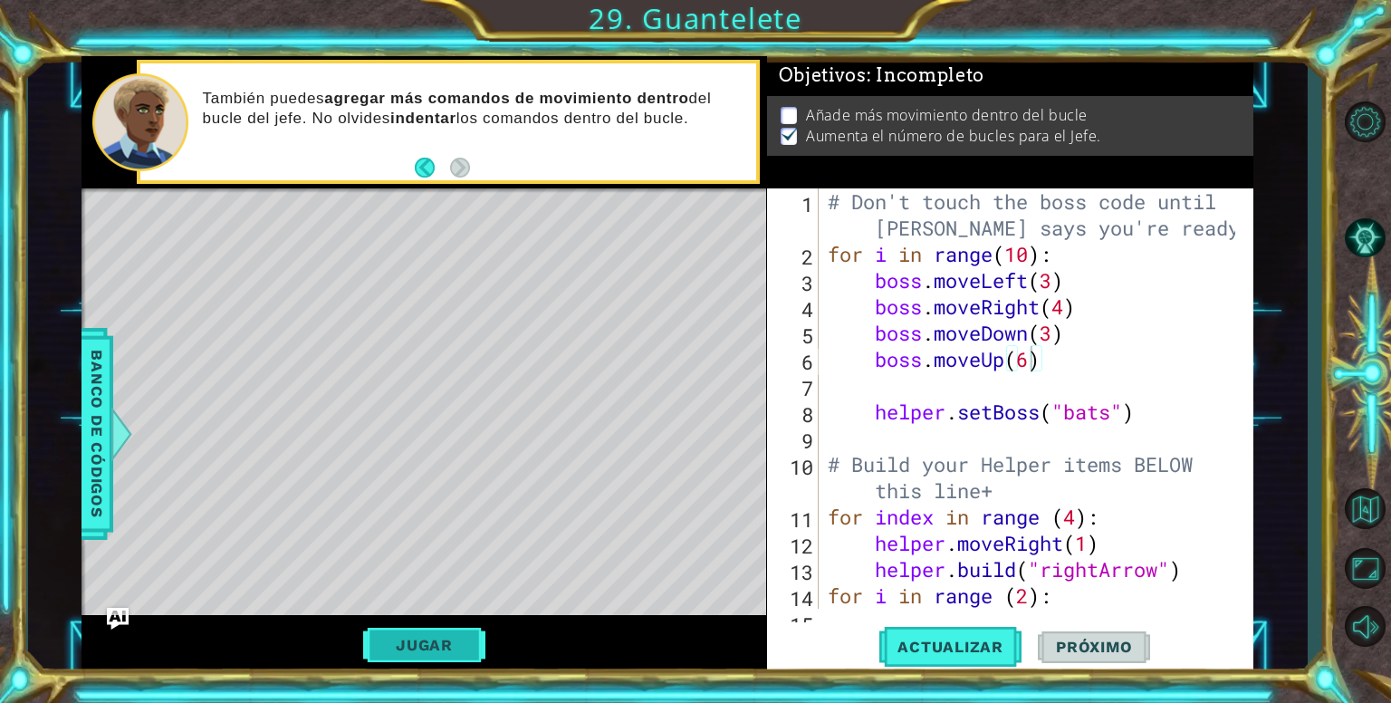
click at [420, 654] on button "Jugar" at bounding box center [424, 644] width 122 height 34
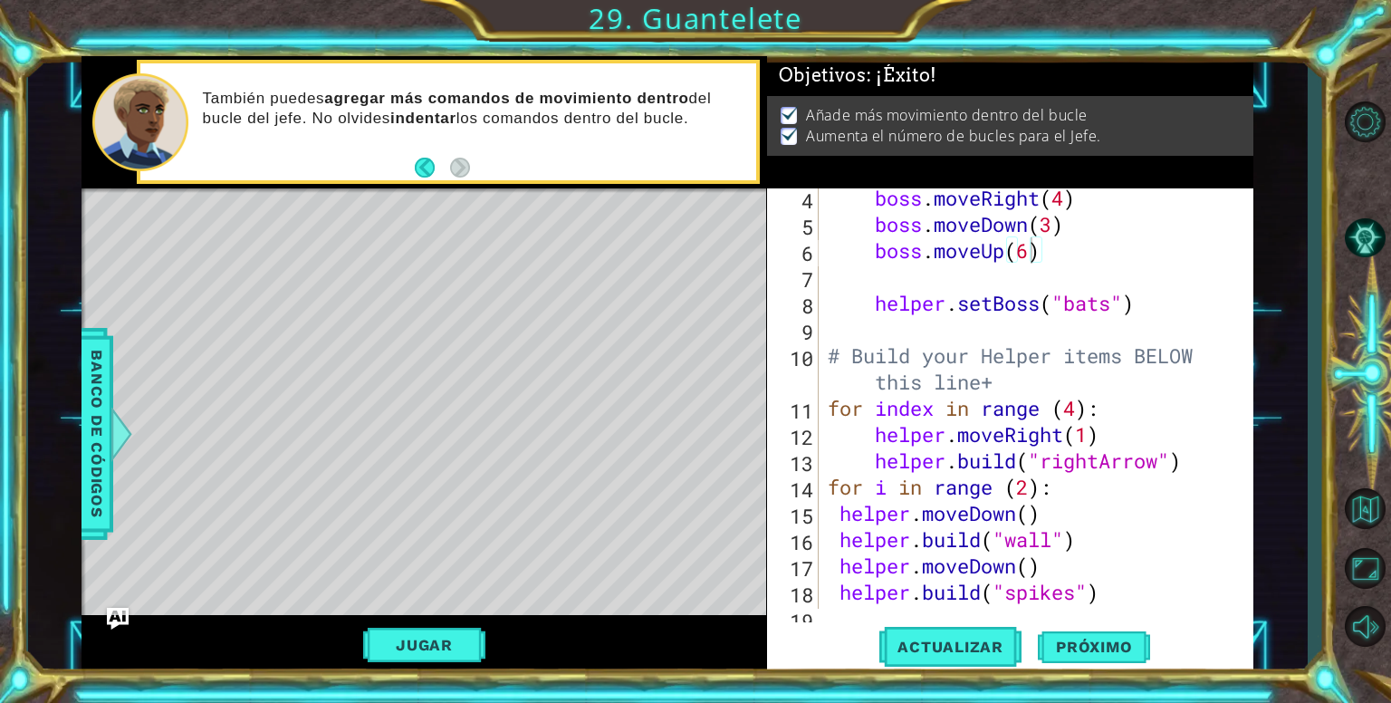
scroll to position [130, 0]
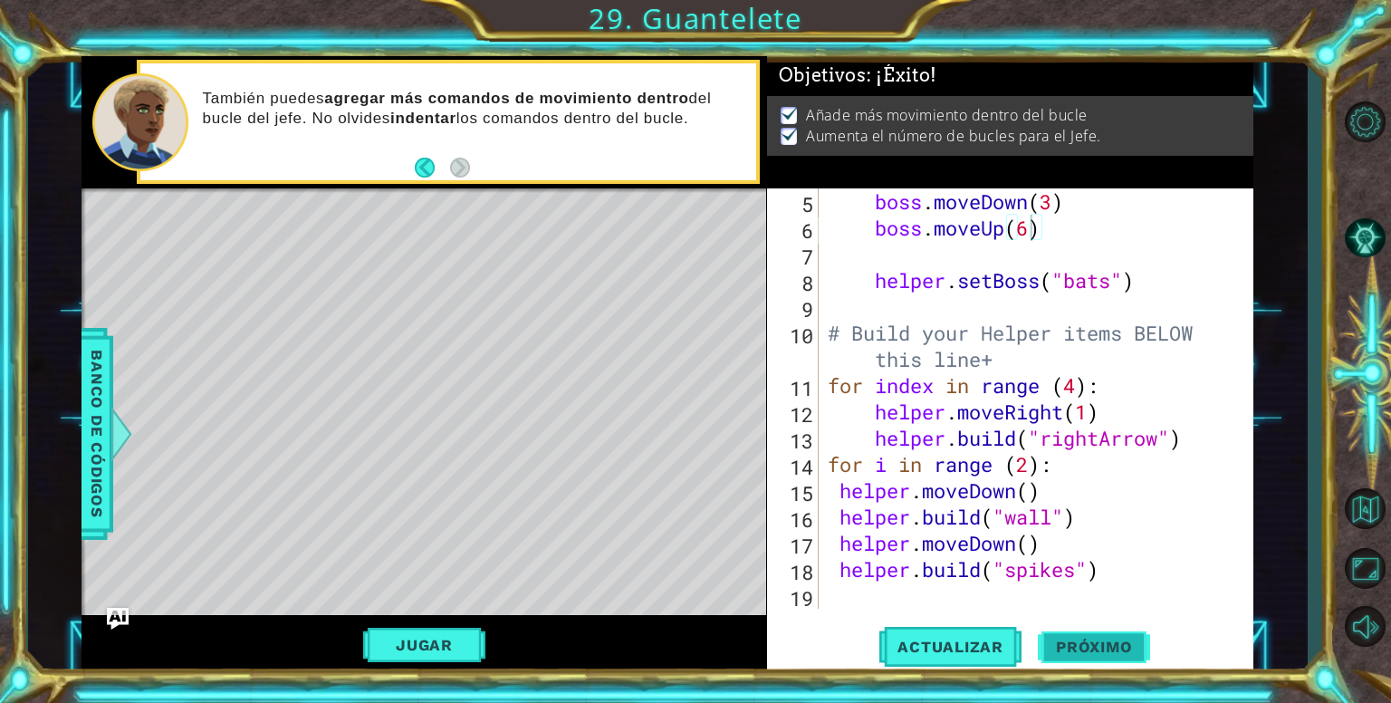
click at [1074, 635] on button "Próximo" at bounding box center [1093, 646] width 112 height 49
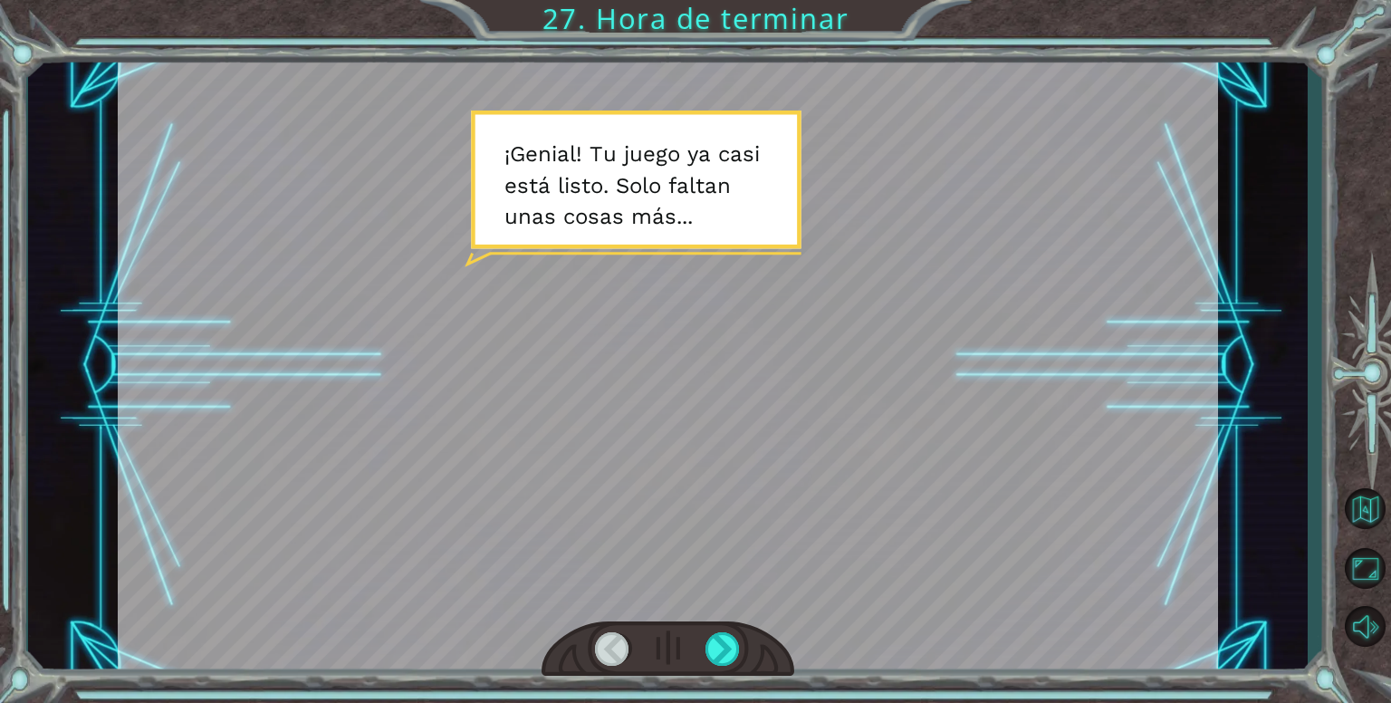
click at [692, 606] on div at bounding box center [668, 365] width 1100 height 618
click at [710, 665] on div at bounding box center [667, 648] width 253 height 55
click at [713, 660] on div at bounding box center [722, 648] width 35 height 33
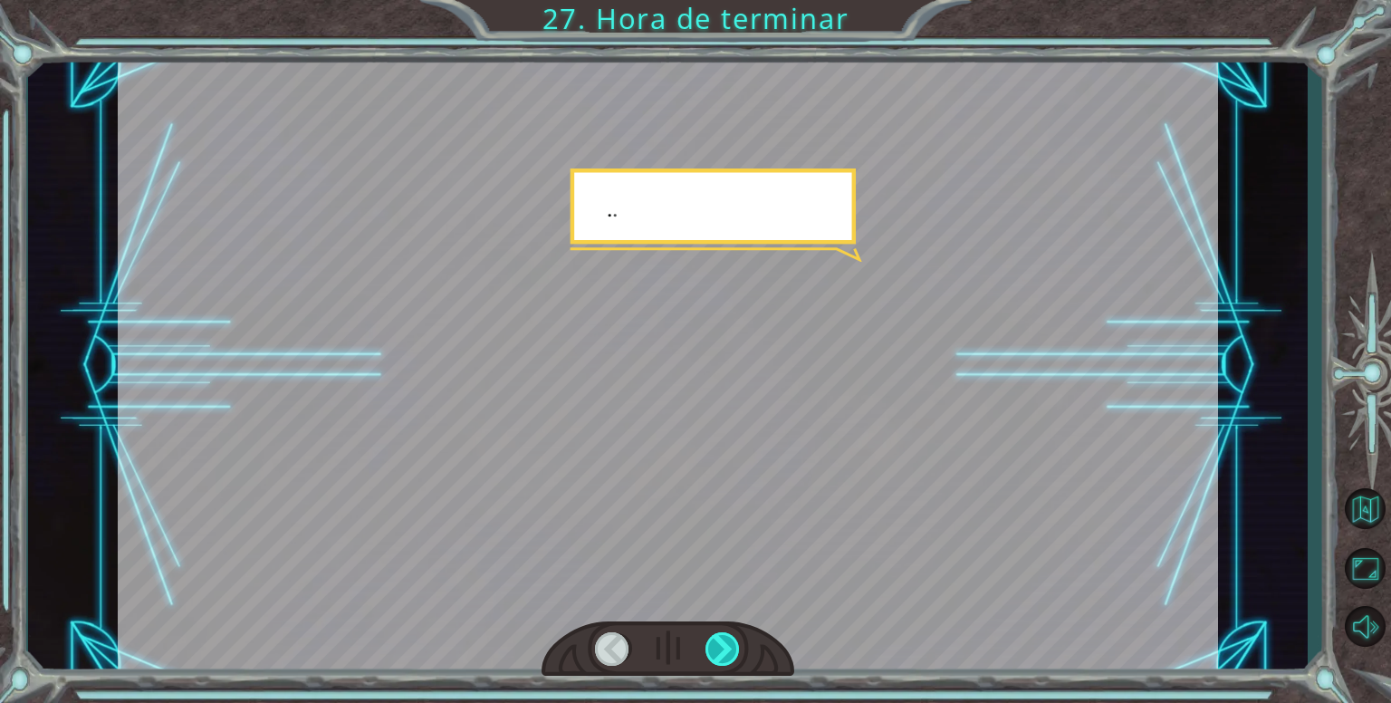
click at [713, 660] on div at bounding box center [722, 648] width 35 height 33
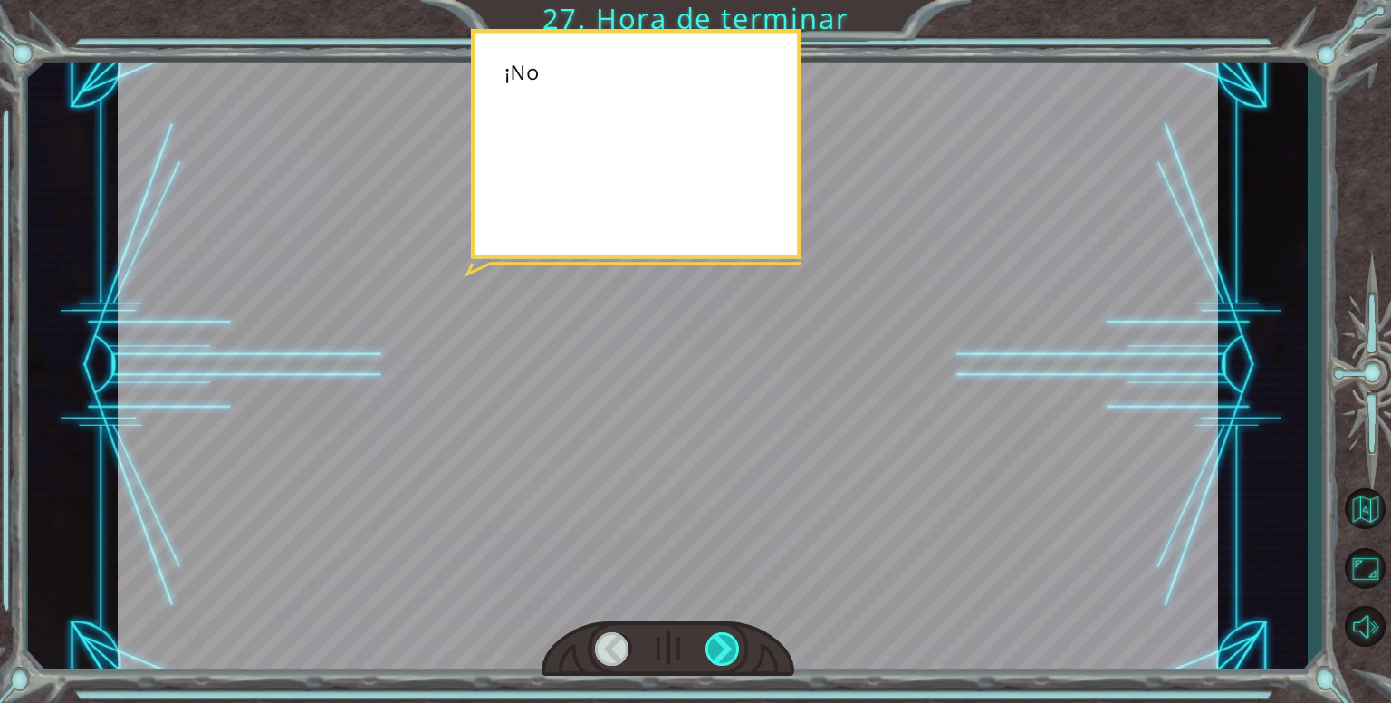
click at [713, 660] on div at bounding box center [722, 648] width 35 height 33
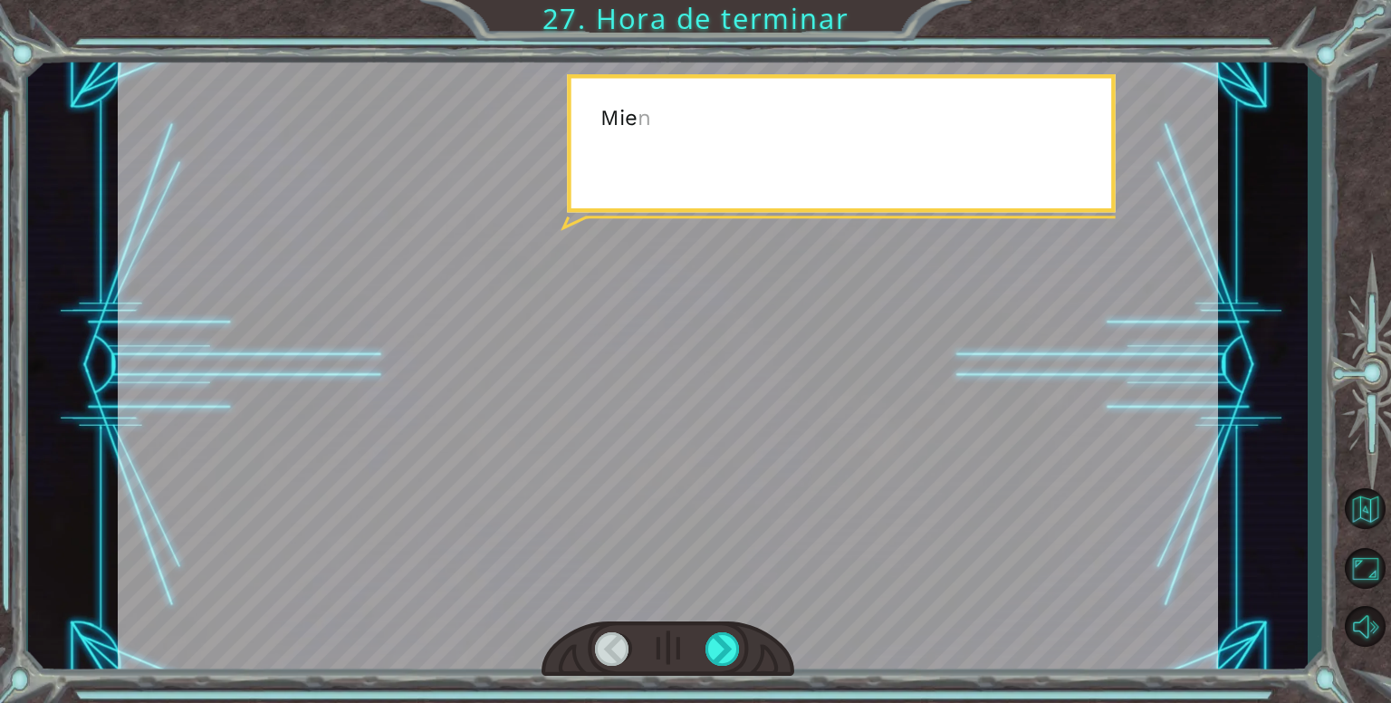
click at [712, 668] on div at bounding box center [667, 648] width 253 height 55
click at [711, 666] on div at bounding box center [667, 648] width 253 height 55
click at [713, 659] on div at bounding box center [722, 648] width 35 height 33
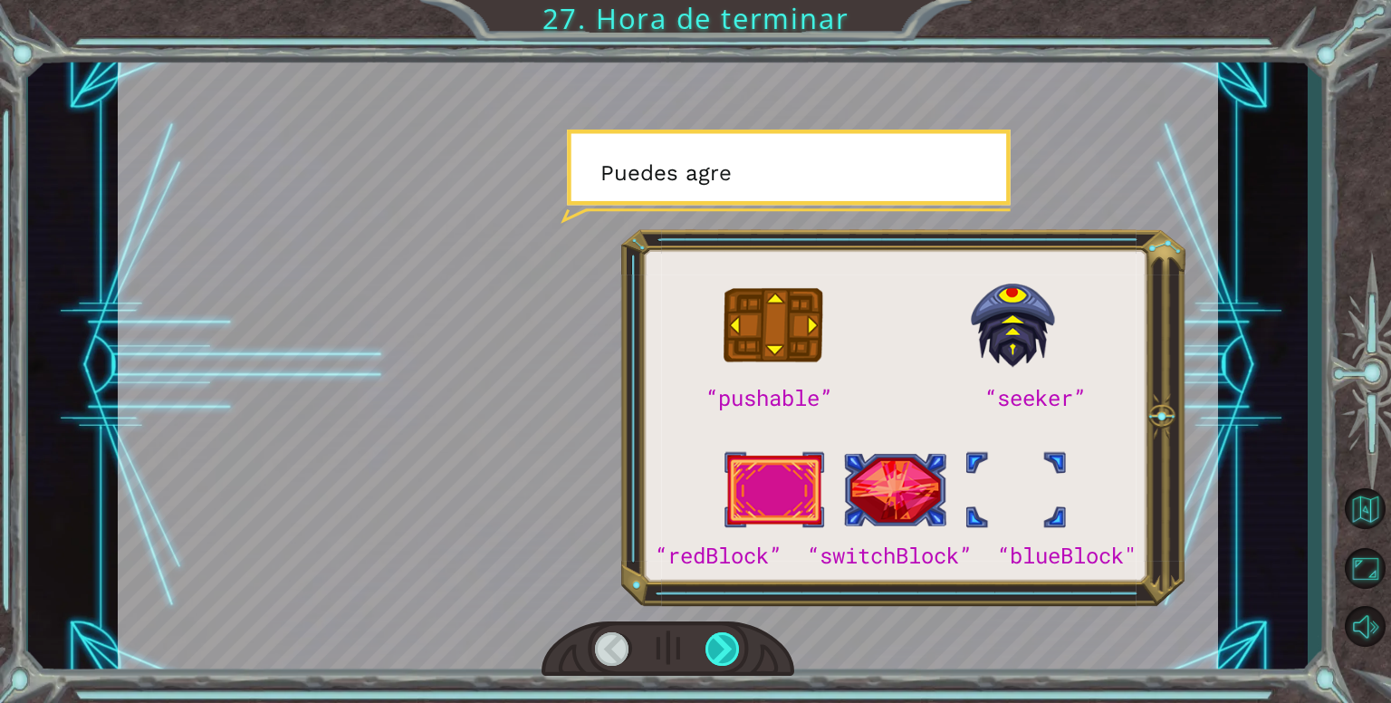
click at [722, 652] on div at bounding box center [722, 648] width 35 height 33
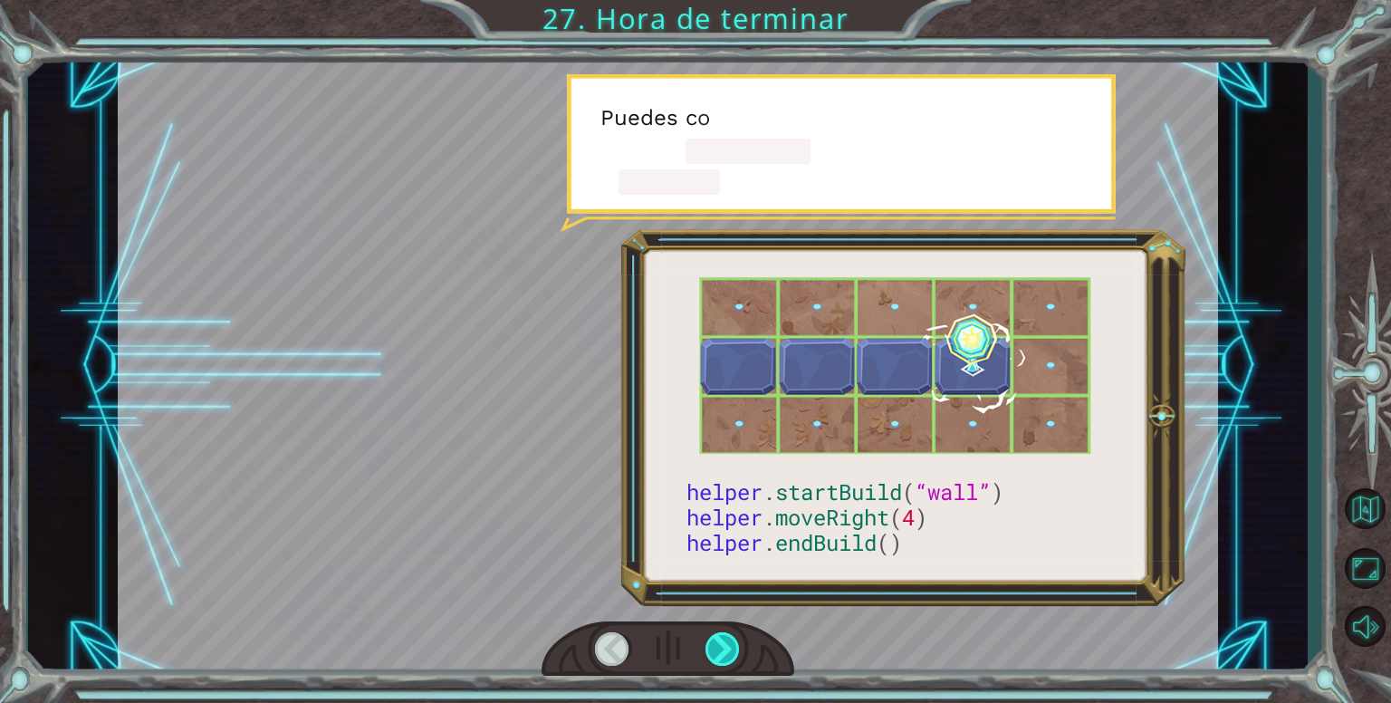
click at [723, 655] on div at bounding box center [722, 648] width 35 height 33
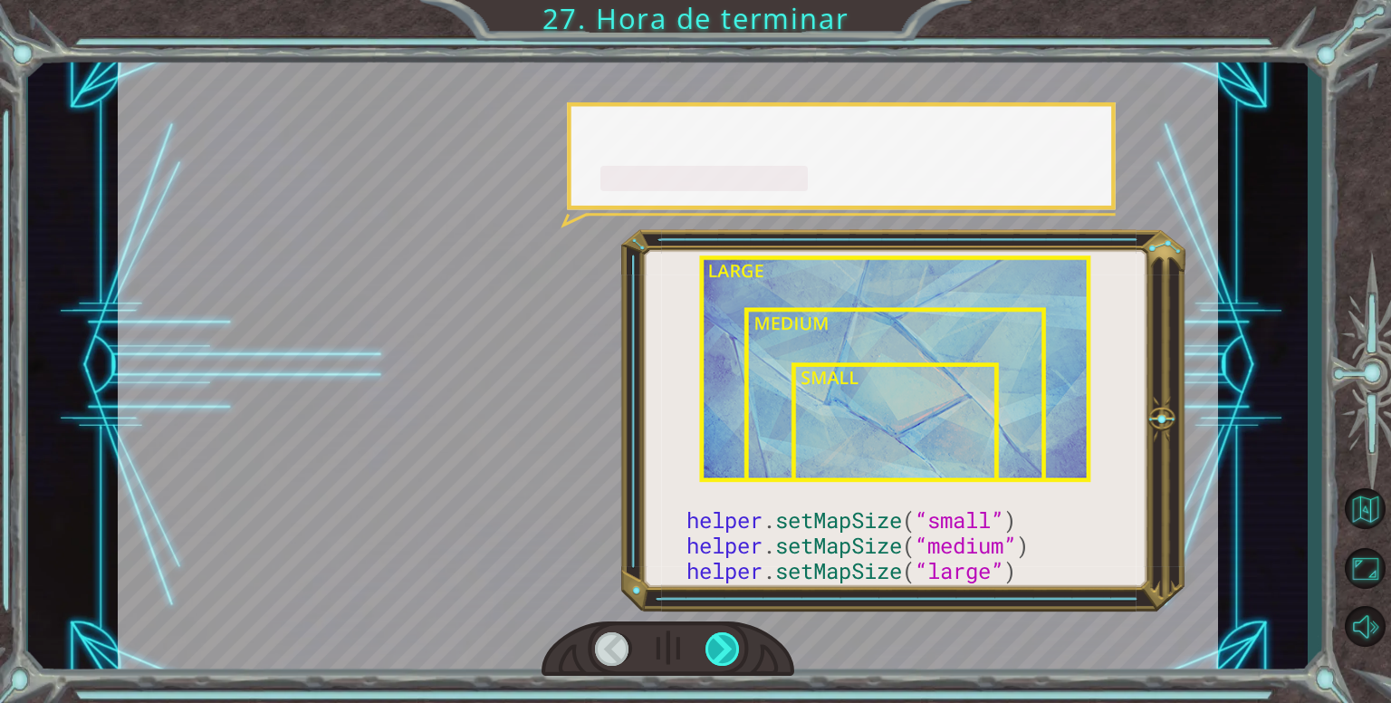
click at [723, 655] on div at bounding box center [722, 648] width 35 height 33
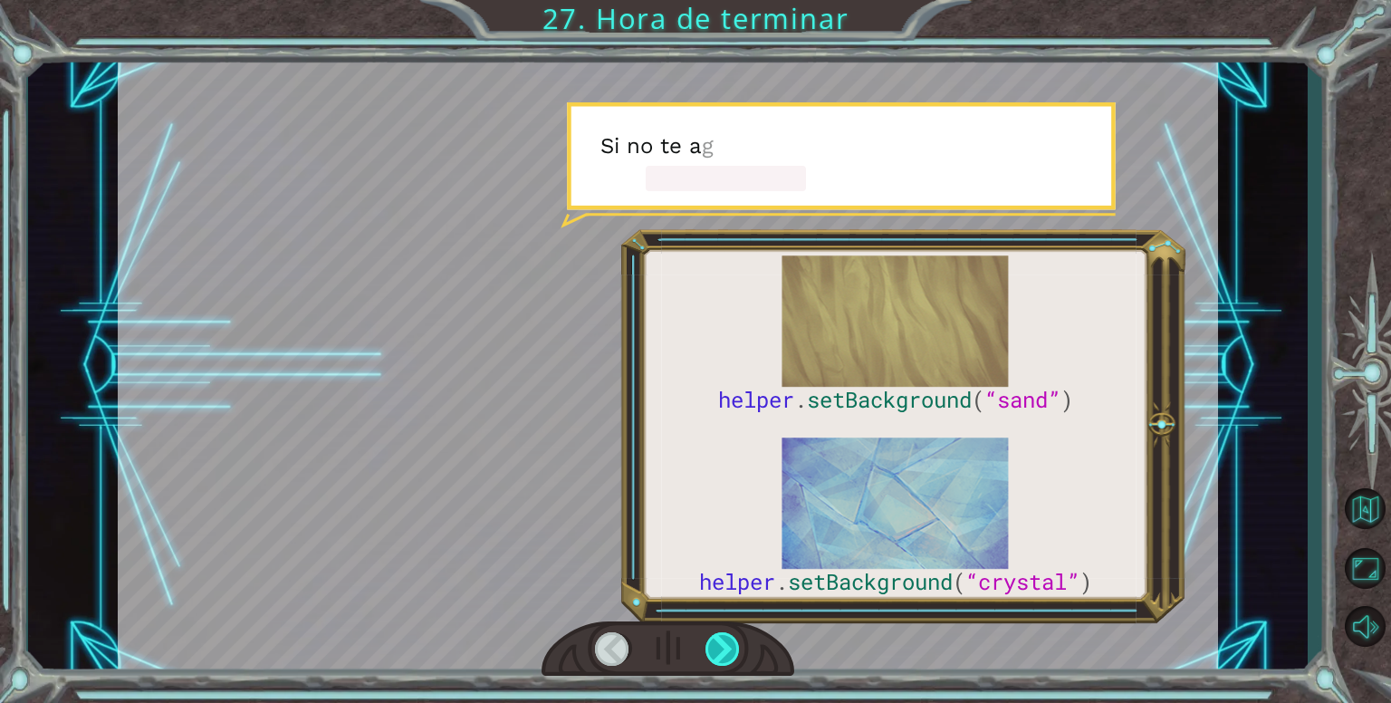
click at [723, 651] on div at bounding box center [722, 648] width 35 height 33
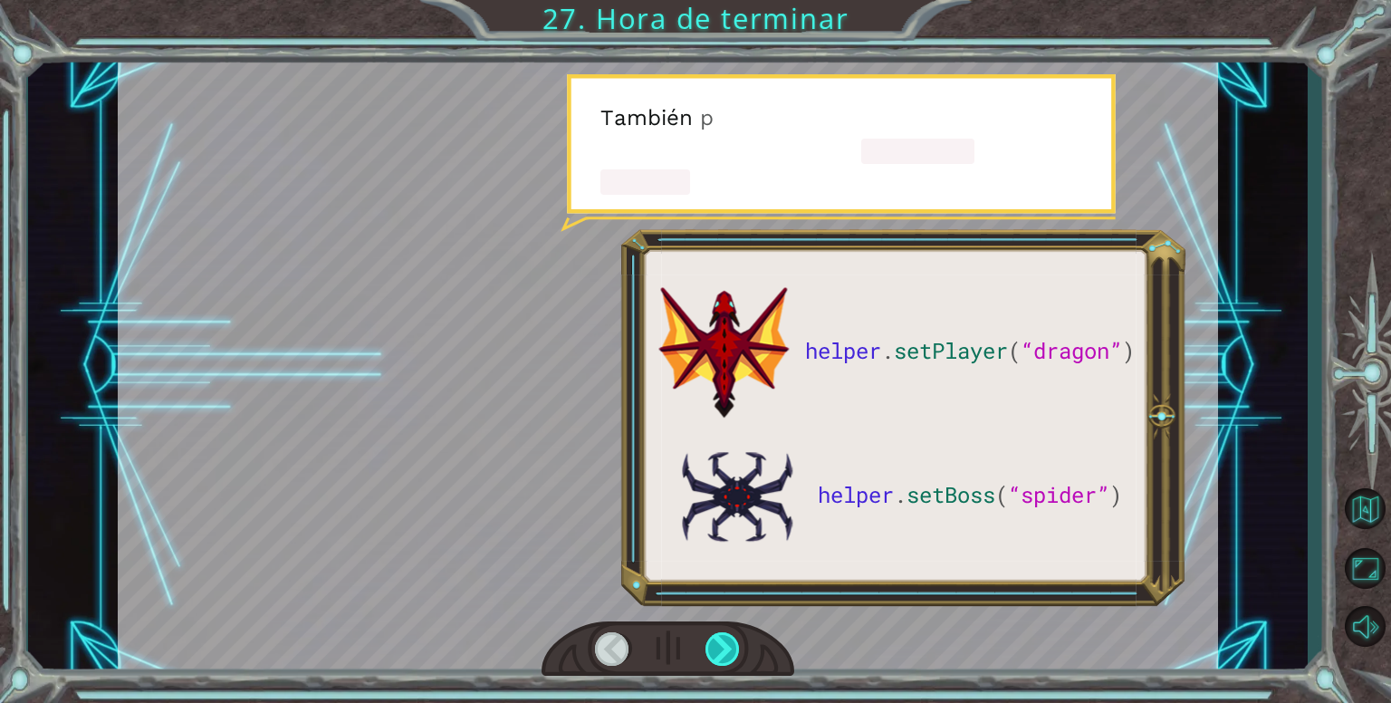
click at [723, 651] on div at bounding box center [722, 648] width 35 height 33
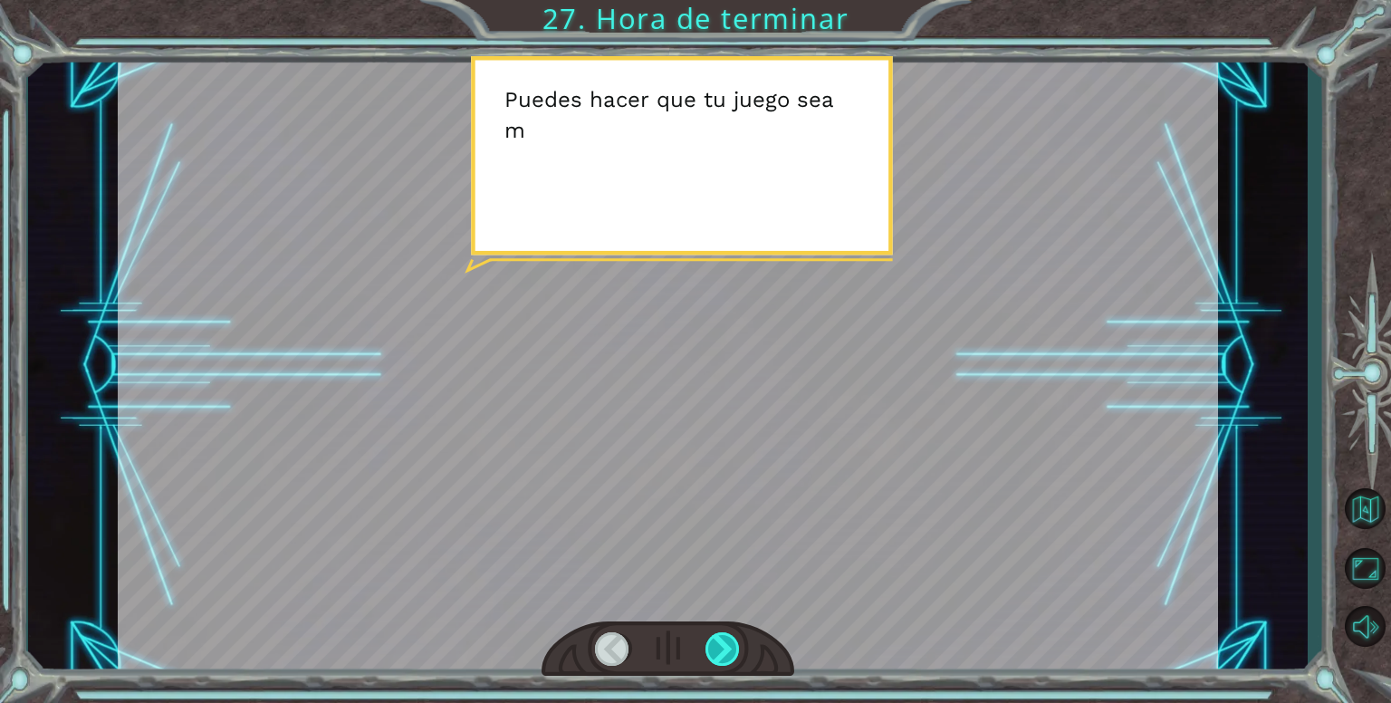
click at [723, 651] on div at bounding box center [722, 648] width 35 height 33
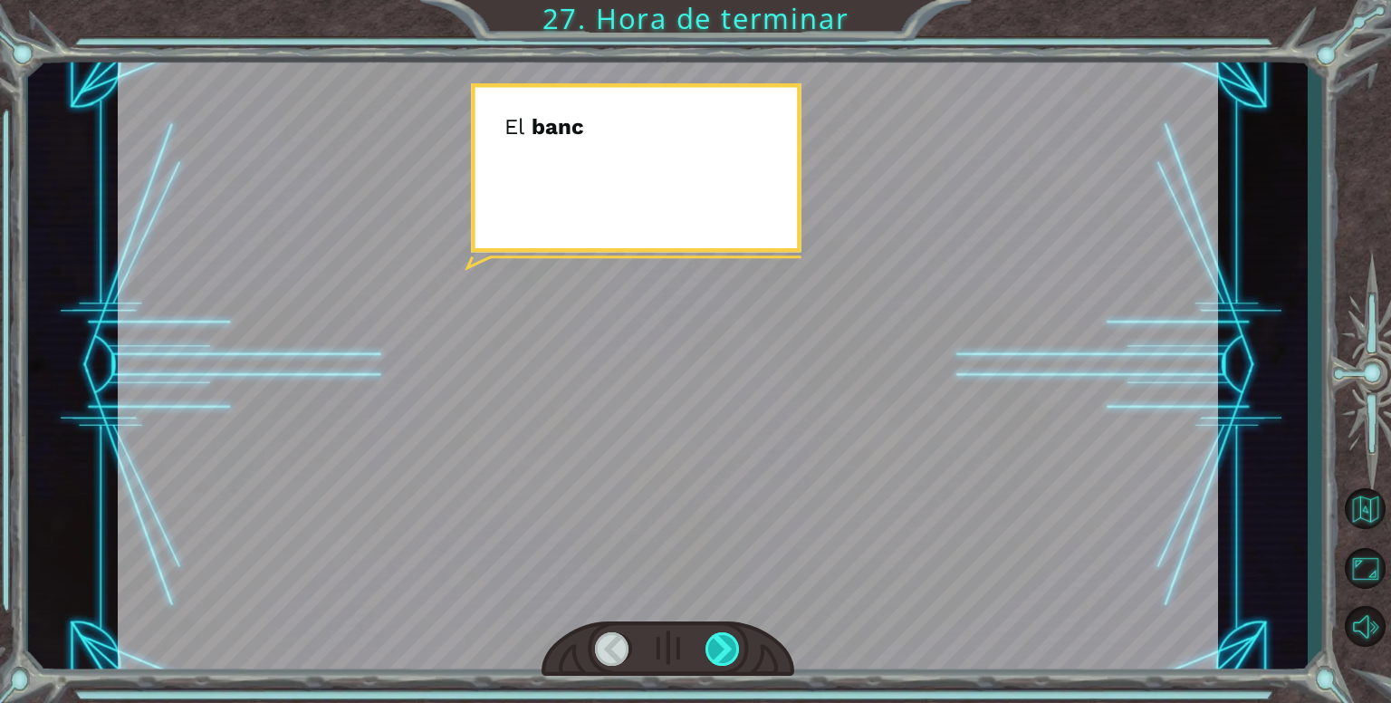
click at [723, 651] on div at bounding box center [722, 648] width 35 height 33
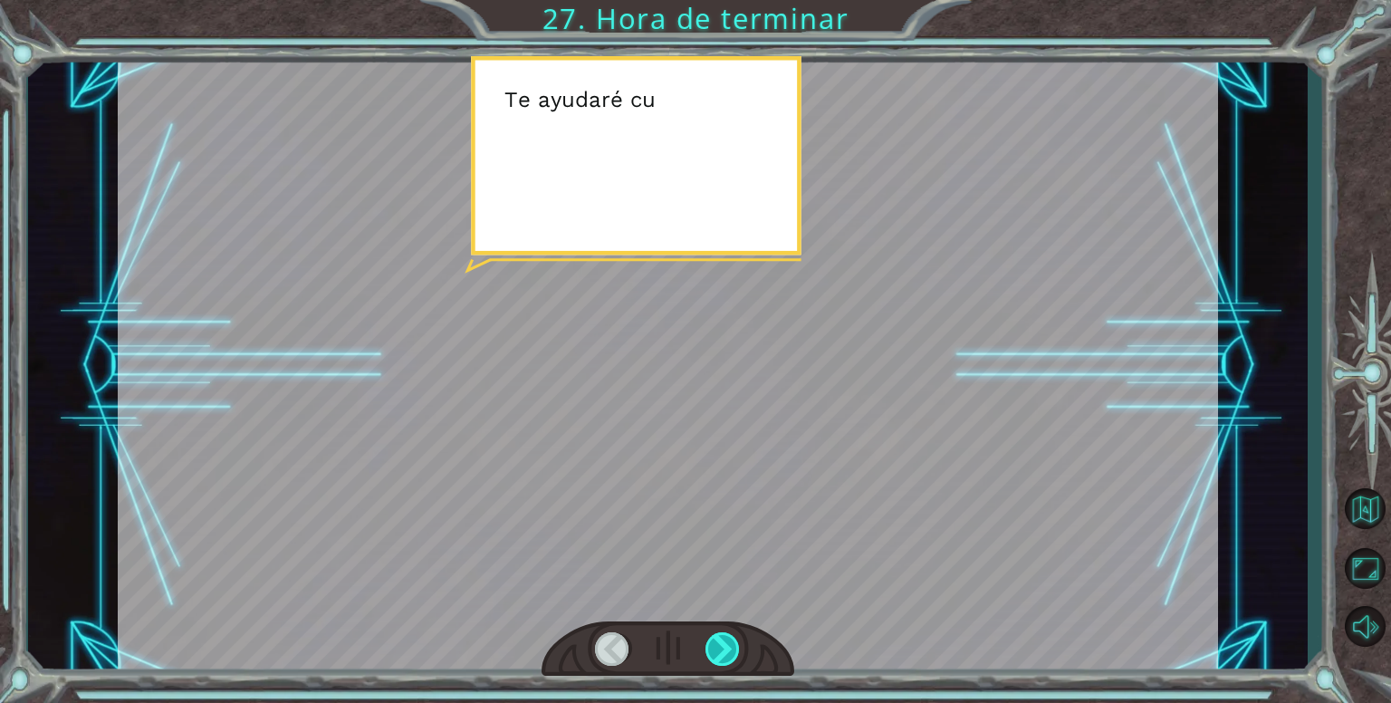
click at [723, 651] on div at bounding box center [722, 648] width 35 height 33
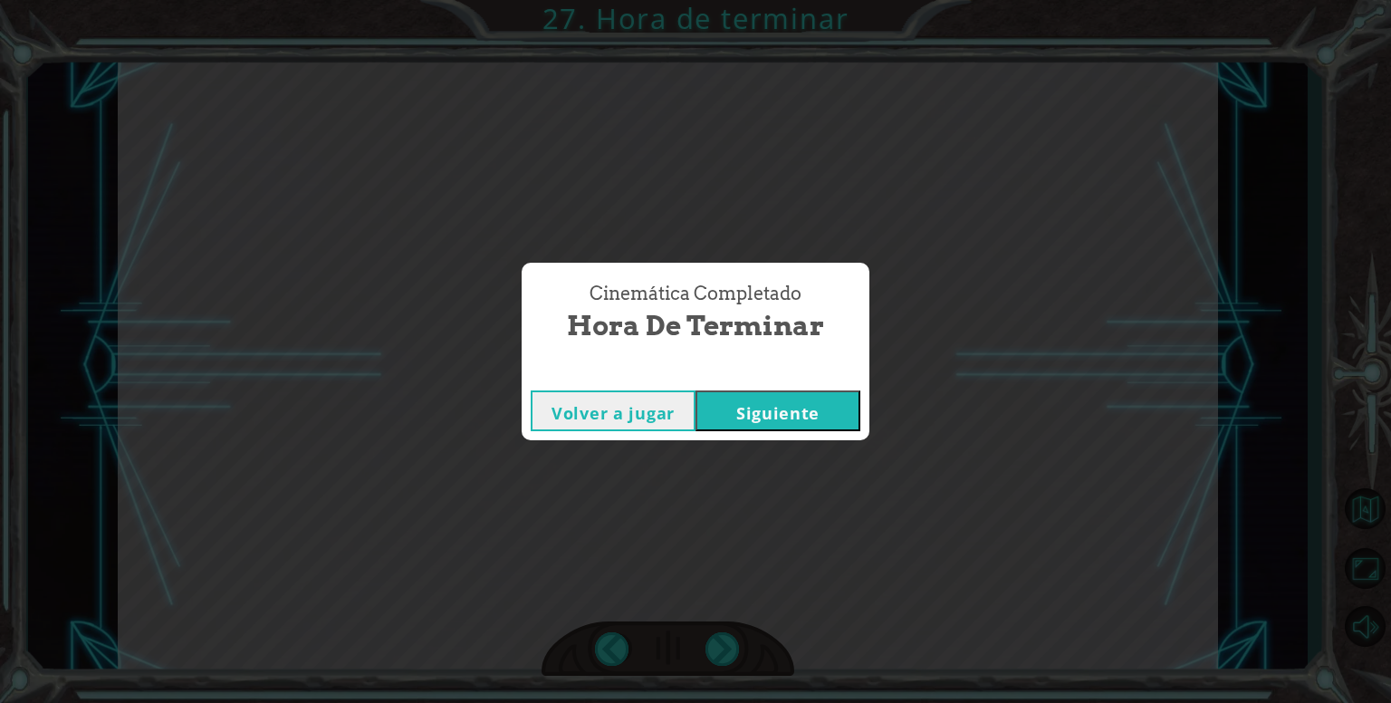
click at [607, 421] on button "Volver a jugar" at bounding box center [613, 410] width 165 height 41
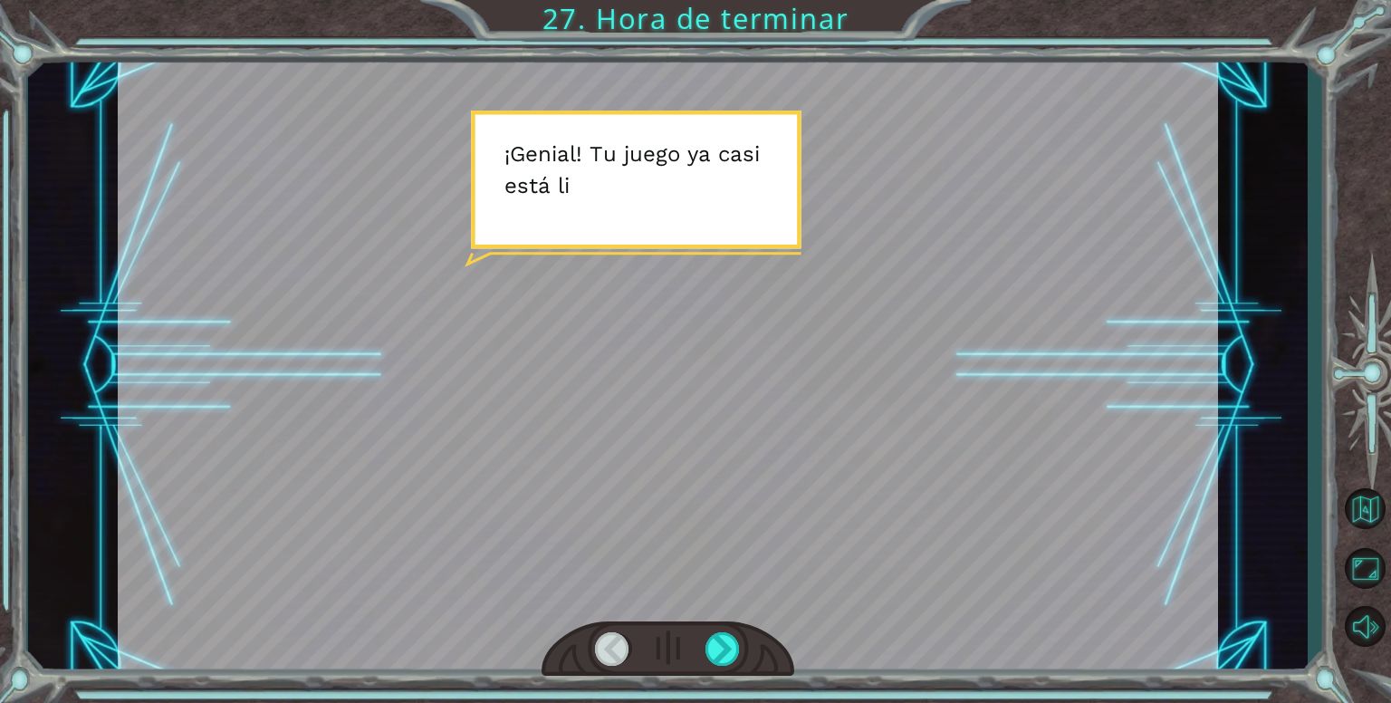
drag, startPoint x: 742, startPoint y: 634, endPoint x: 726, endPoint y: 630, distance: 16.7
click at [742, 634] on div at bounding box center [667, 648] width 253 height 55
click at [716, 632] on div at bounding box center [722, 648] width 35 height 33
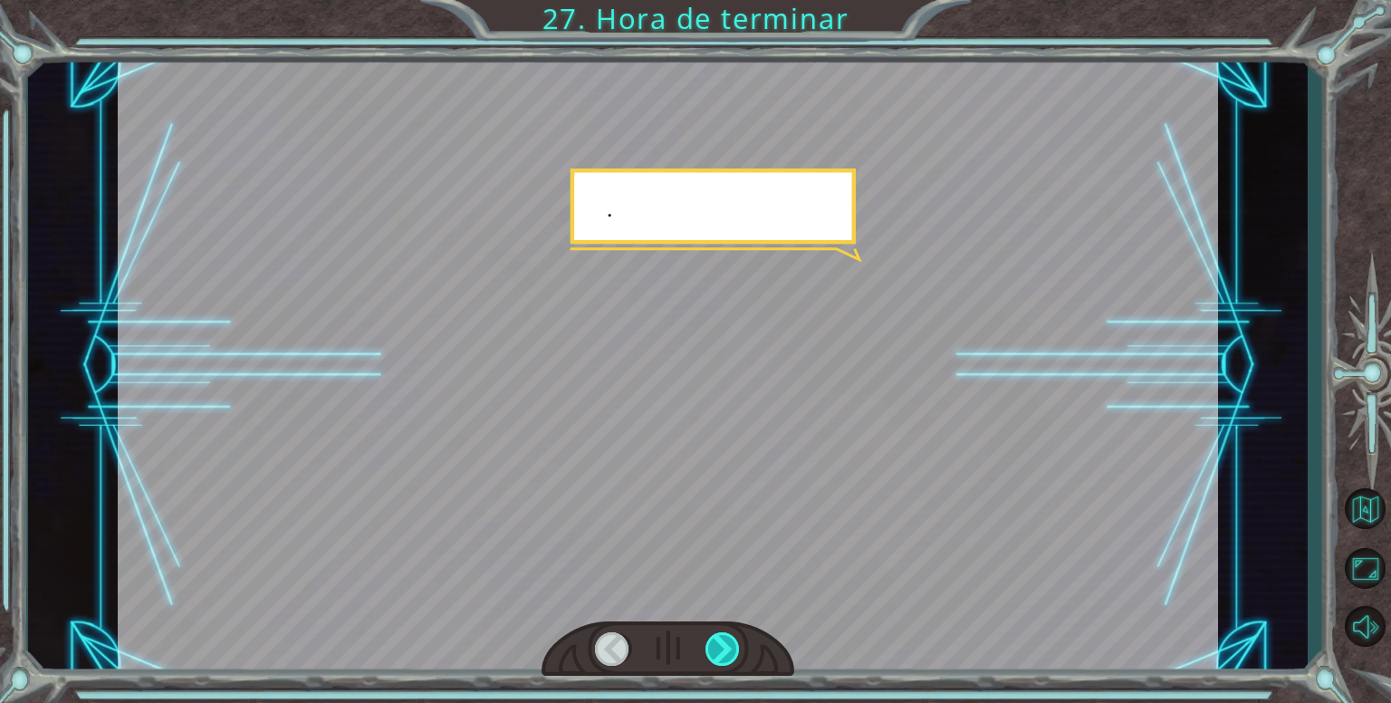
click at [713, 632] on div at bounding box center [722, 648] width 35 height 33
click at [713, 629] on div at bounding box center [667, 648] width 253 height 55
click at [717, 626] on div at bounding box center [667, 648] width 253 height 55
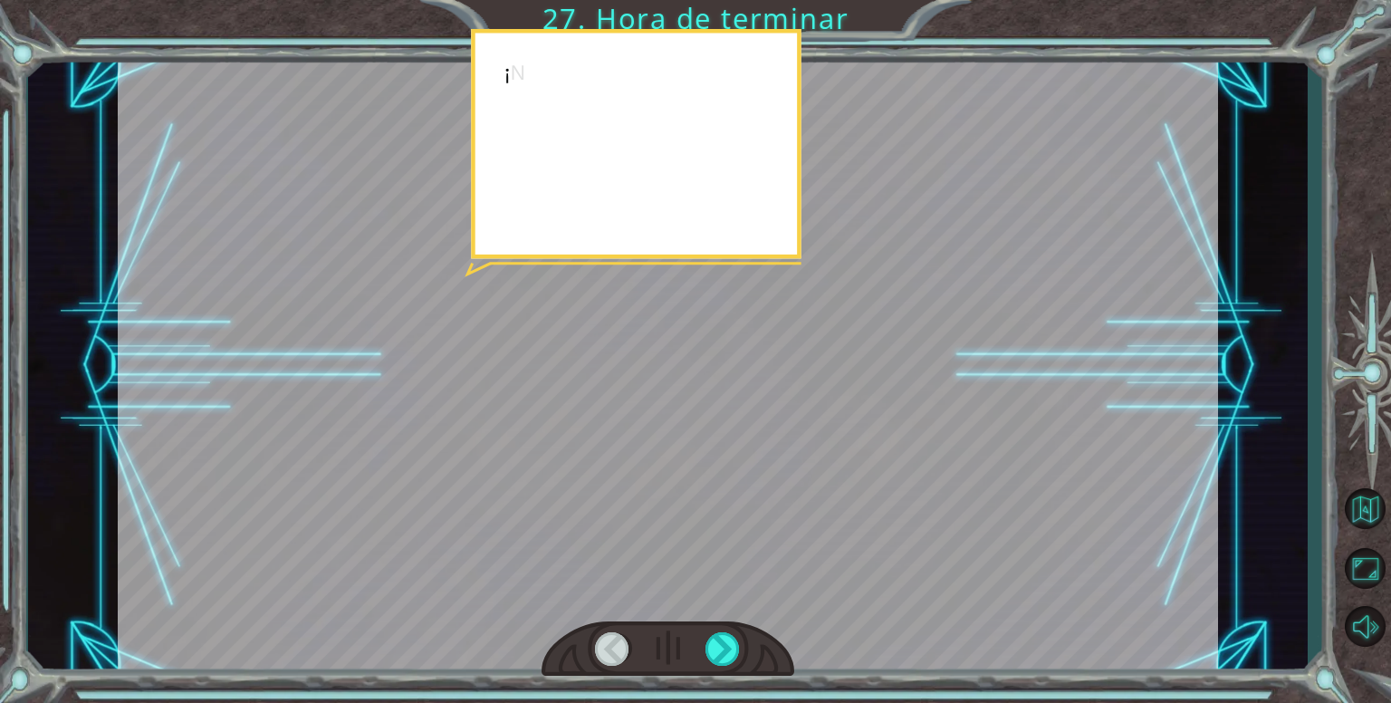
click at [717, 626] on div at bounding box center [667, 648] width 253 height 55
click at [732, 645] on div at bounding box center [722, 648] width 35 height 33
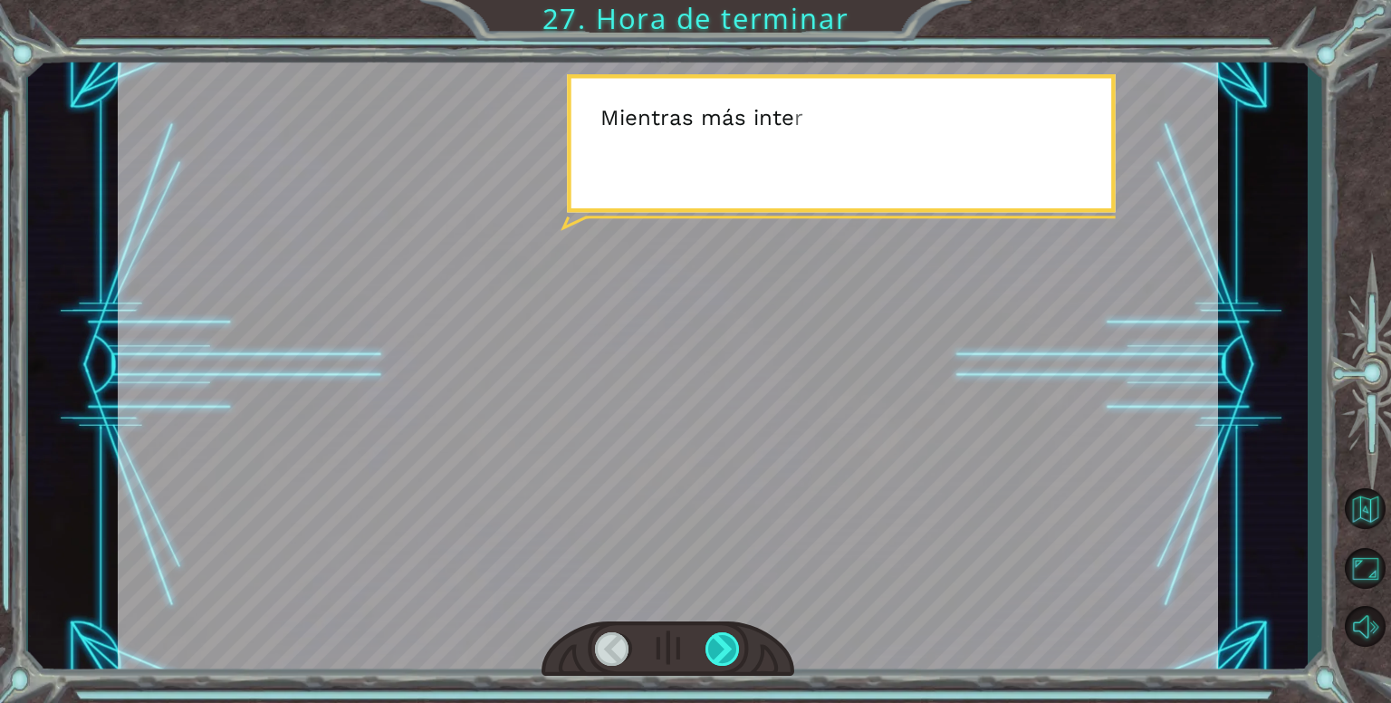
click at [724, 645] on div at bounding box center [722, 648] width 35 height 33
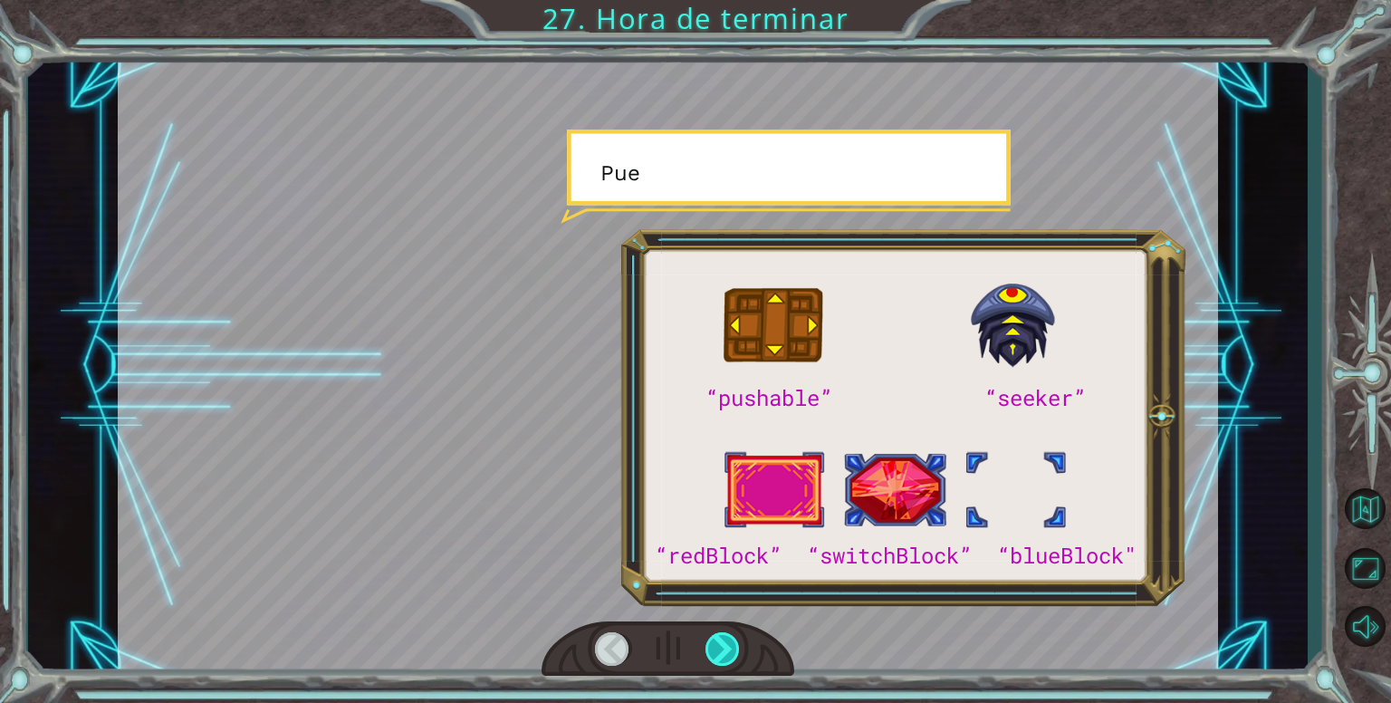
click at [724, 644] on div at bounding box center [722, 648] width 35 height 33
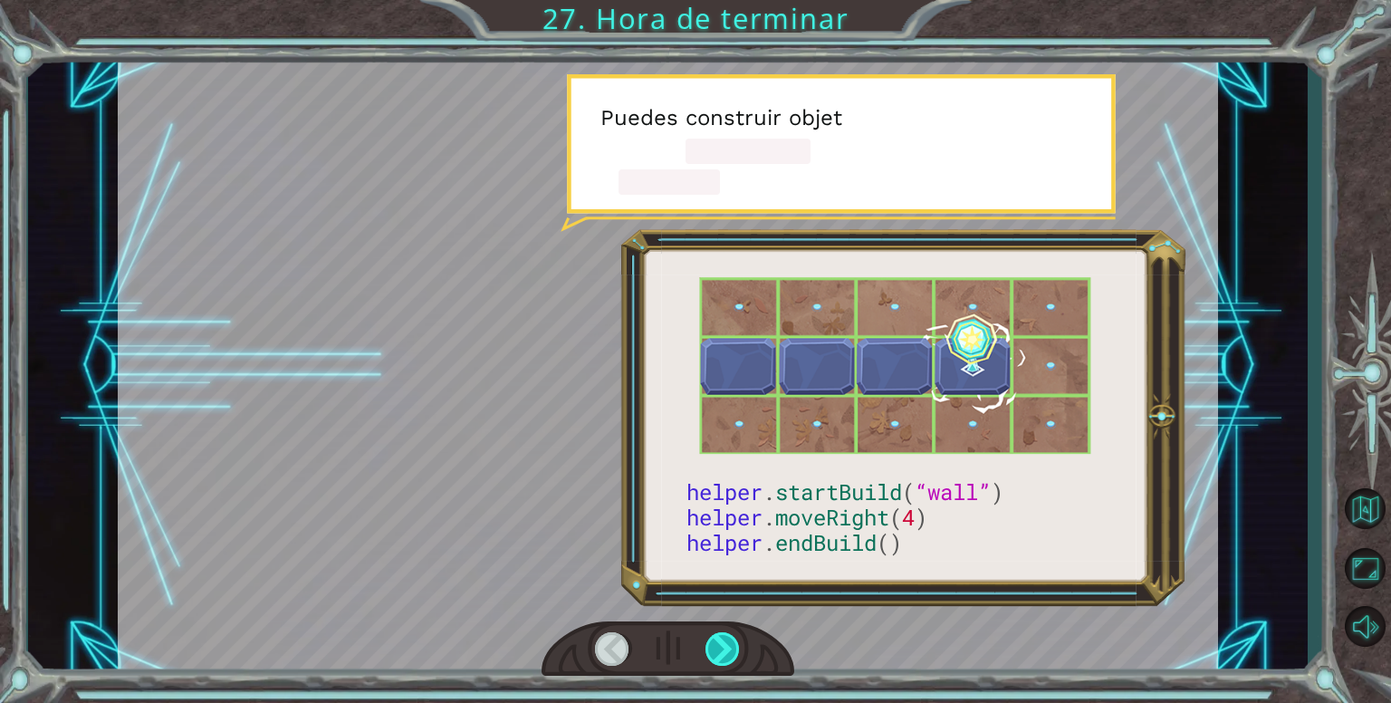
click at [724, 644] on div at bounding box center [722, 648] width 35 height 33
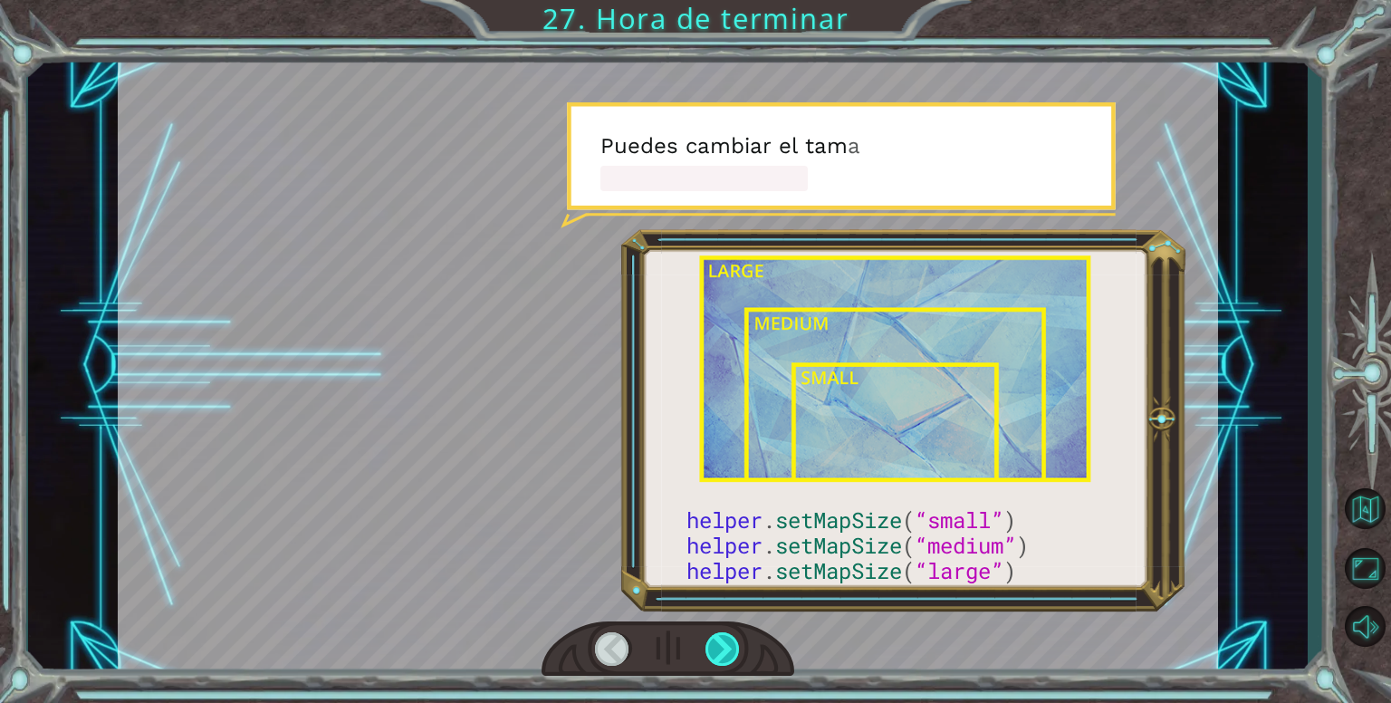
click at [724, 644] on div at bounding box center [722, 648] width 35 height 33
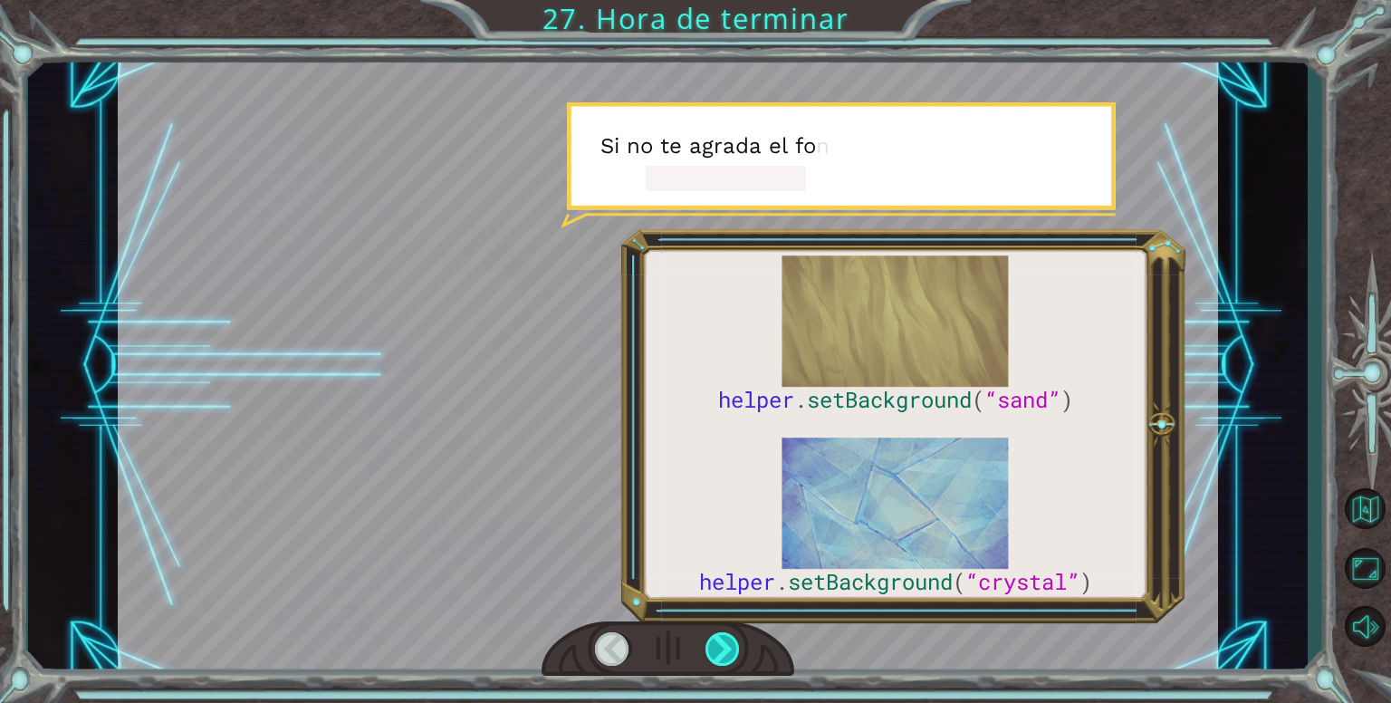
click at [724, 644] on div at bounding box center [722, 648] width 35 height 33
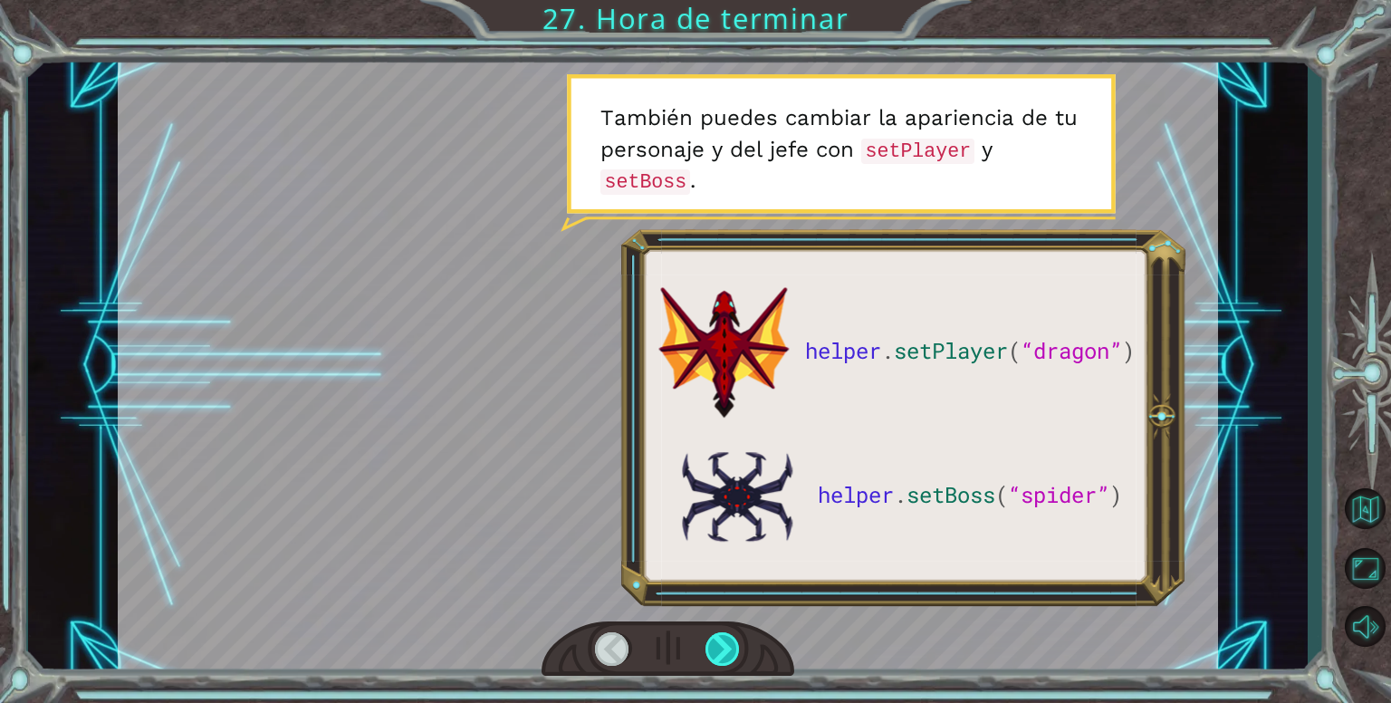
click at [724, 644] on div at bounding box center [722, 648] width 35 height 33
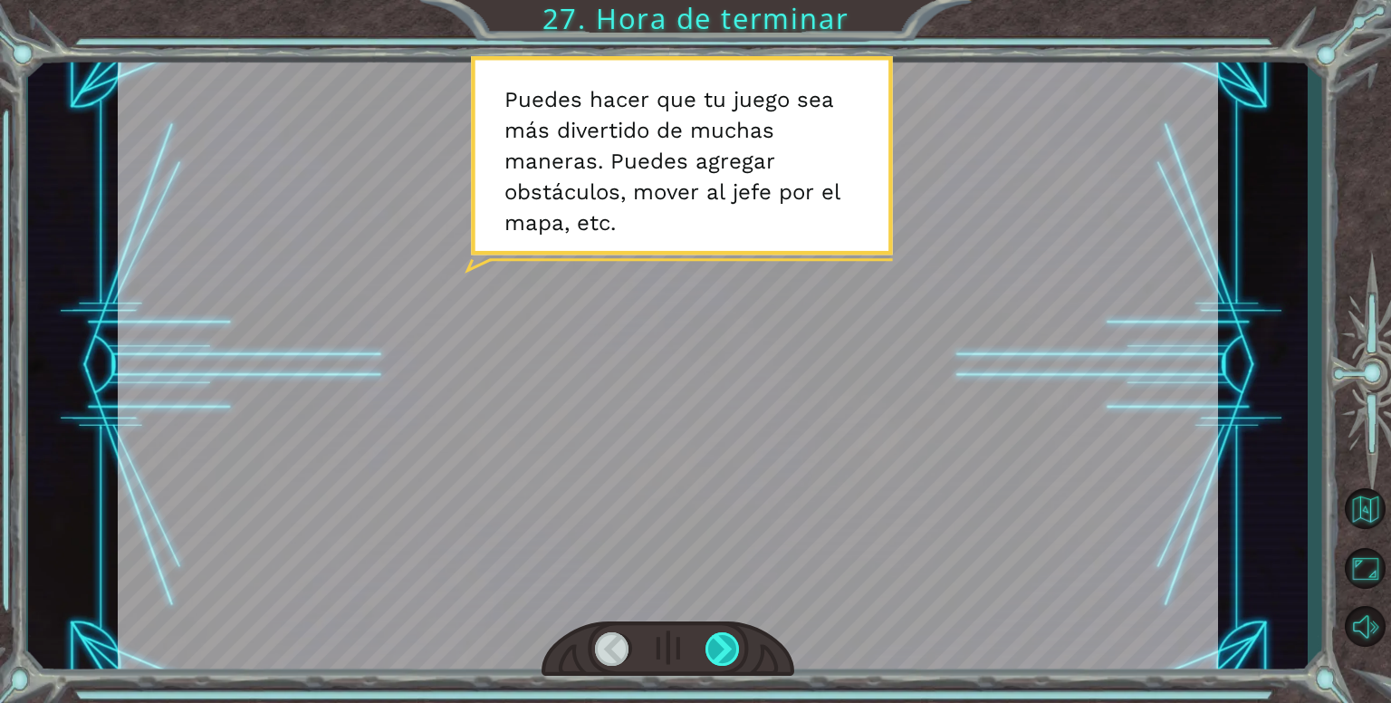
click at [724, 635] on div at bounding box center [722, 648] width 35 height 33
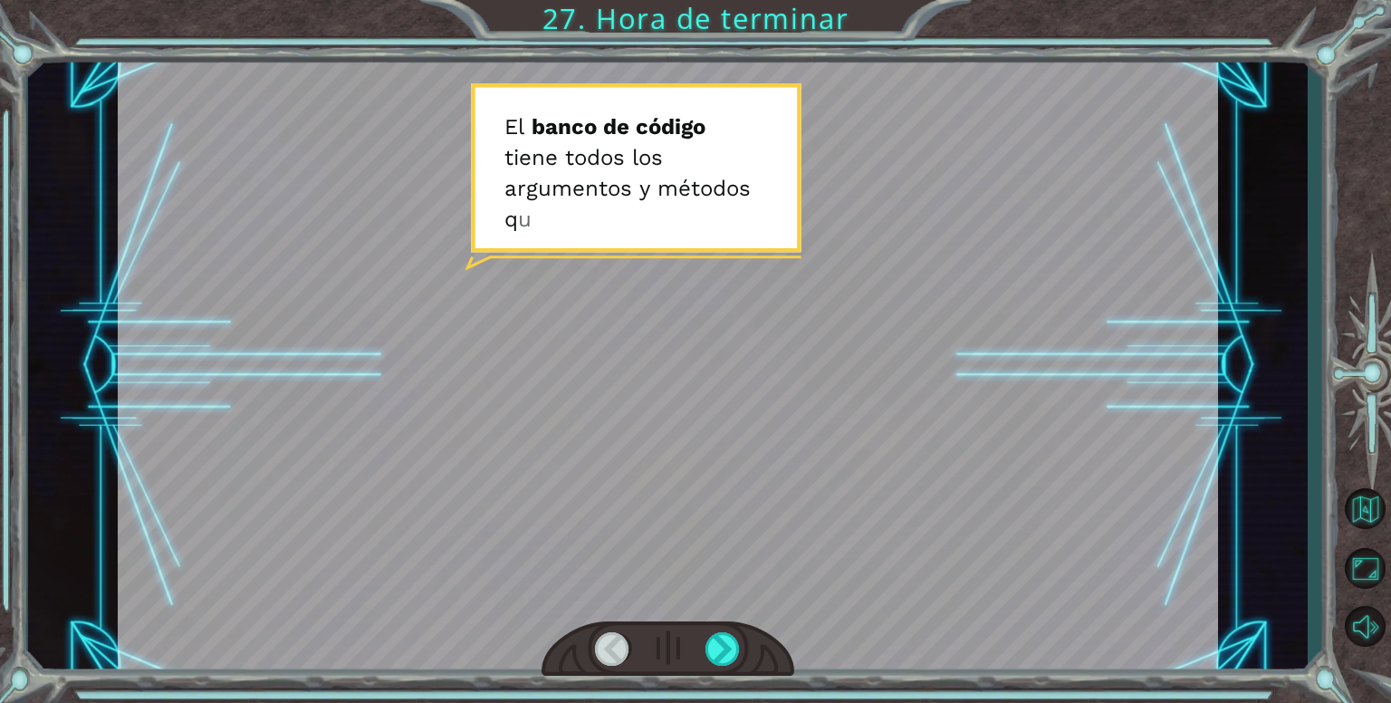
click at [712, 627] on div at bounding box center [667, 648] width 253 height 55
click at [708, 647] on div at bounding box center [667, 648] width 253 height 55
click at [711, 649] on div at bounding box center [722, 648] width 35 height 33
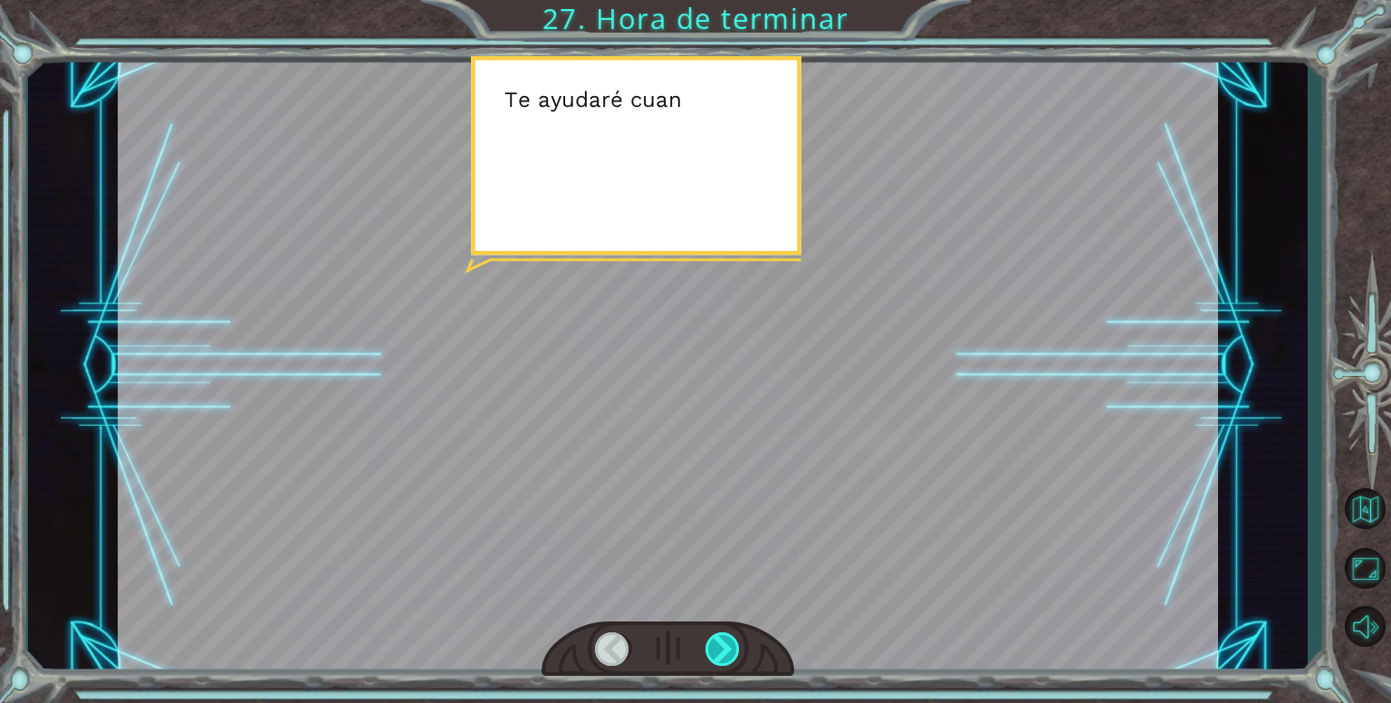
click at [711, 649] on div at bounding box center [722, 648] width 35 height 33
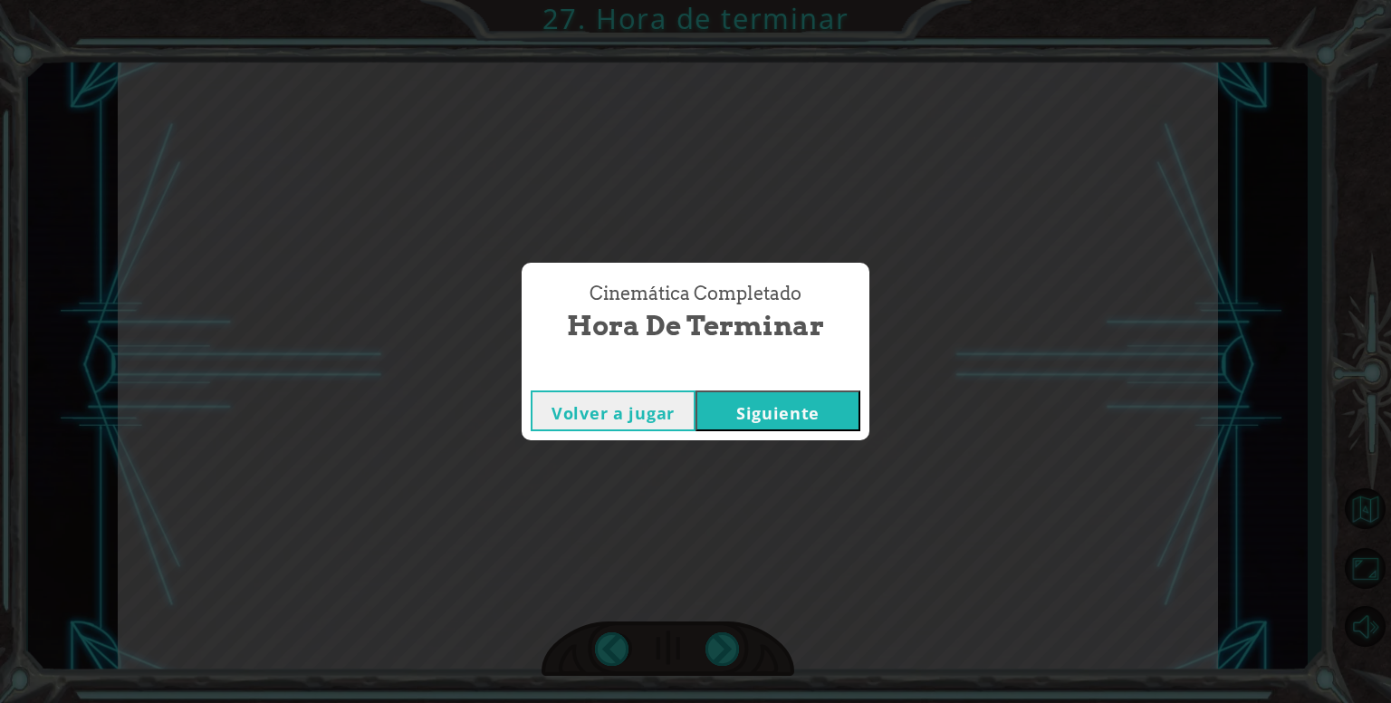
click at [729, 414] on button "Siguiente" at bounding box center [777, 410] width 165 height 41
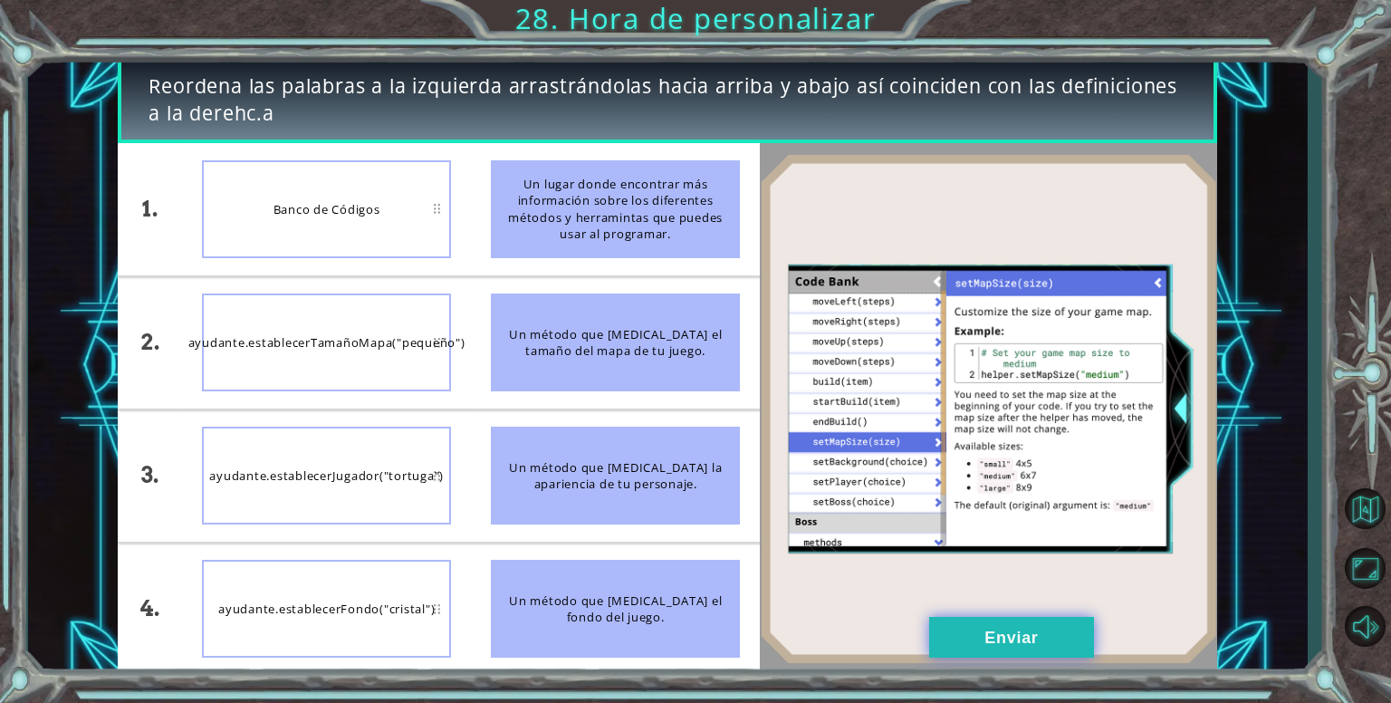
click at [963, 630] on button "Enviar" at bounding box center [1011, 637] width 165 height 41
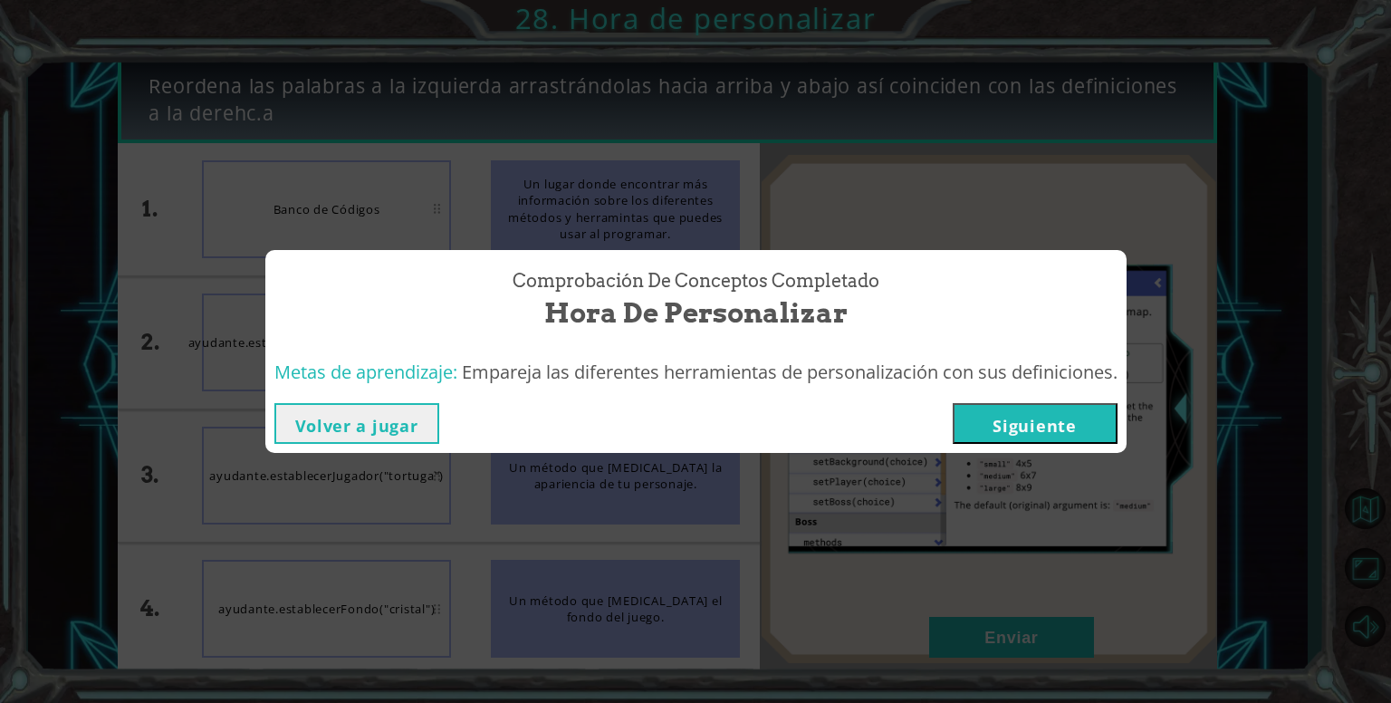
click at [988, 444] on div "Volver a jugar [GEOGRAPHIC_DATA]" at bounding box center [695, 423] width 861 height 59
click at [1008, 431] on button "Siguiente" at bounding box center [1034, 423] width 165 height 41
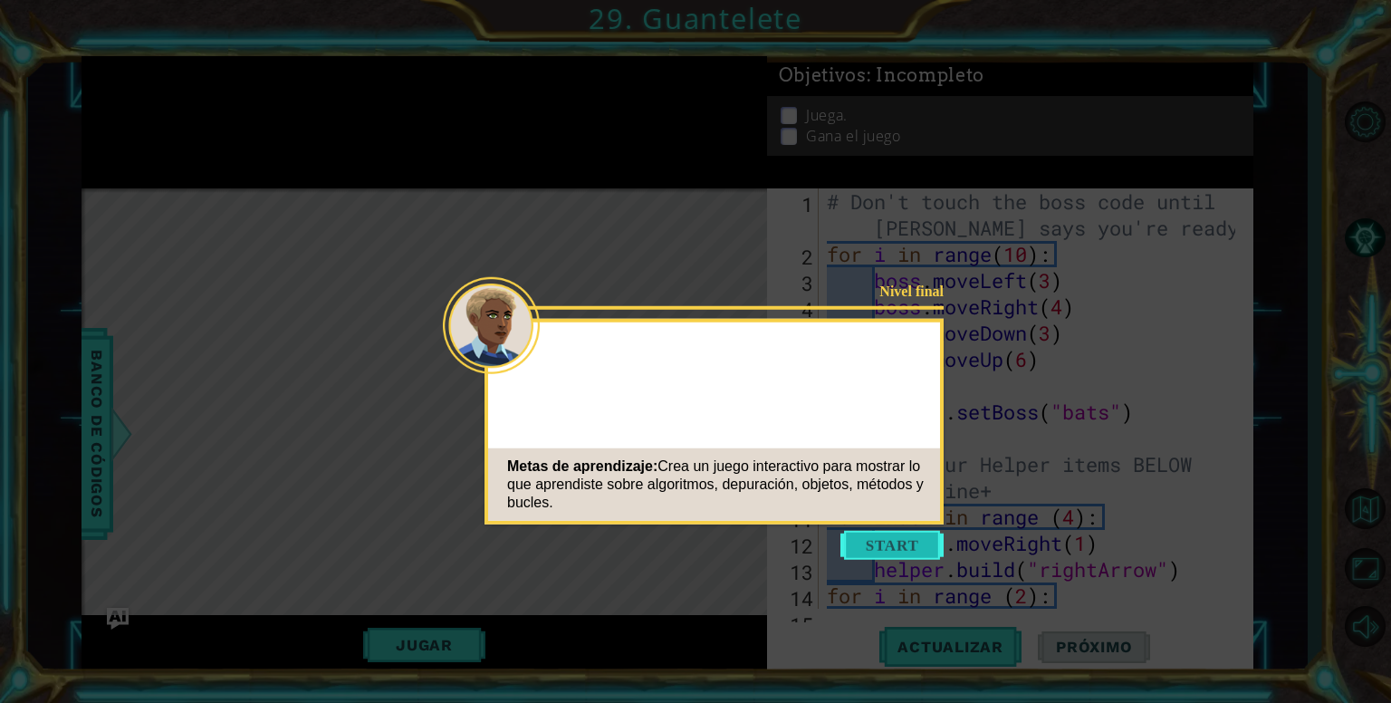
drag, startPoint x: 869, startPoint y: 549, endPoint x: 893, endPoint y: 548, distance: 23.6
click at [819, 550] on body "1 ההההההההההההההההההההההההההההההההההההההההההההההההההההההההההההההההההההההההההההה…" at bounding box center [695, 351] width 1391 height 703
drag, startPoint x: 883, startPoint y: 539, endPoint x: 875, endPoint y: 522, distance: 18.2
click at [882, 539] on button "Start" at bounding box center [891, 545] width 103 height 29
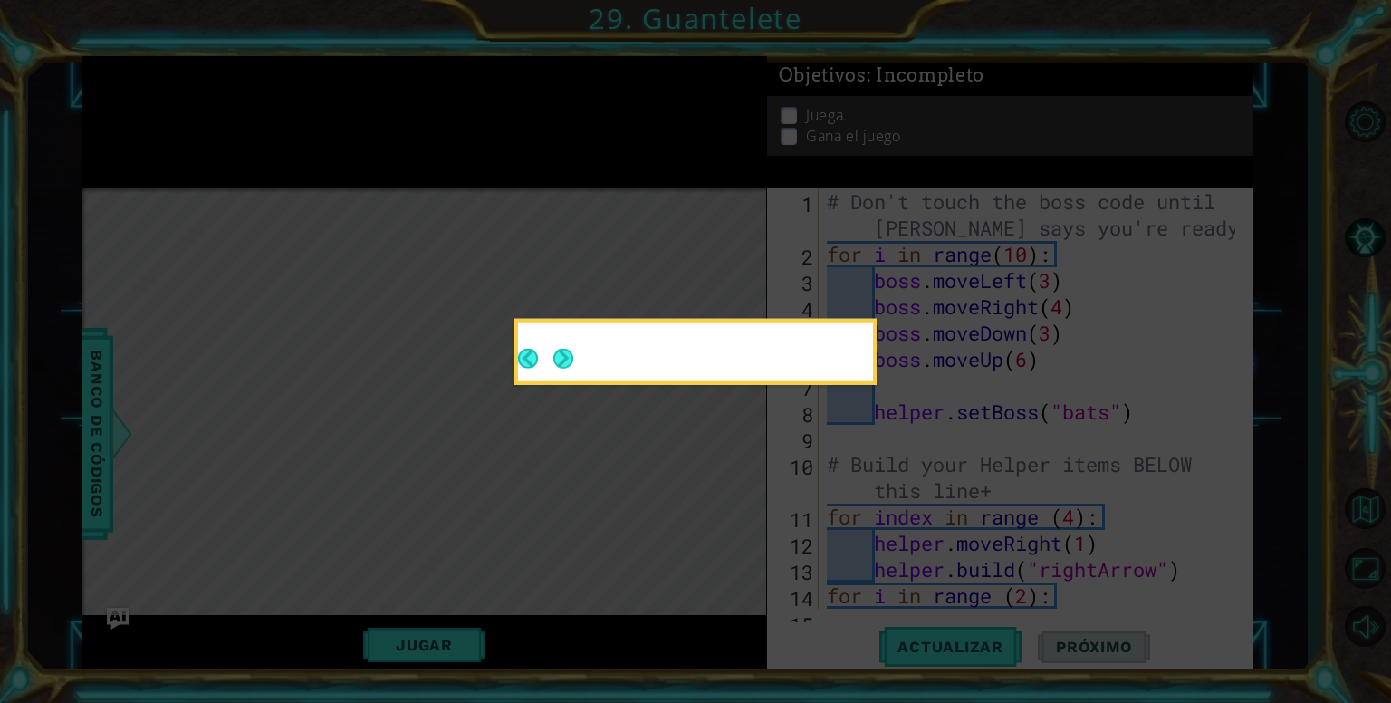
click at [862, 531] on icon at bounding box center [695, 351] width 1391 height 703
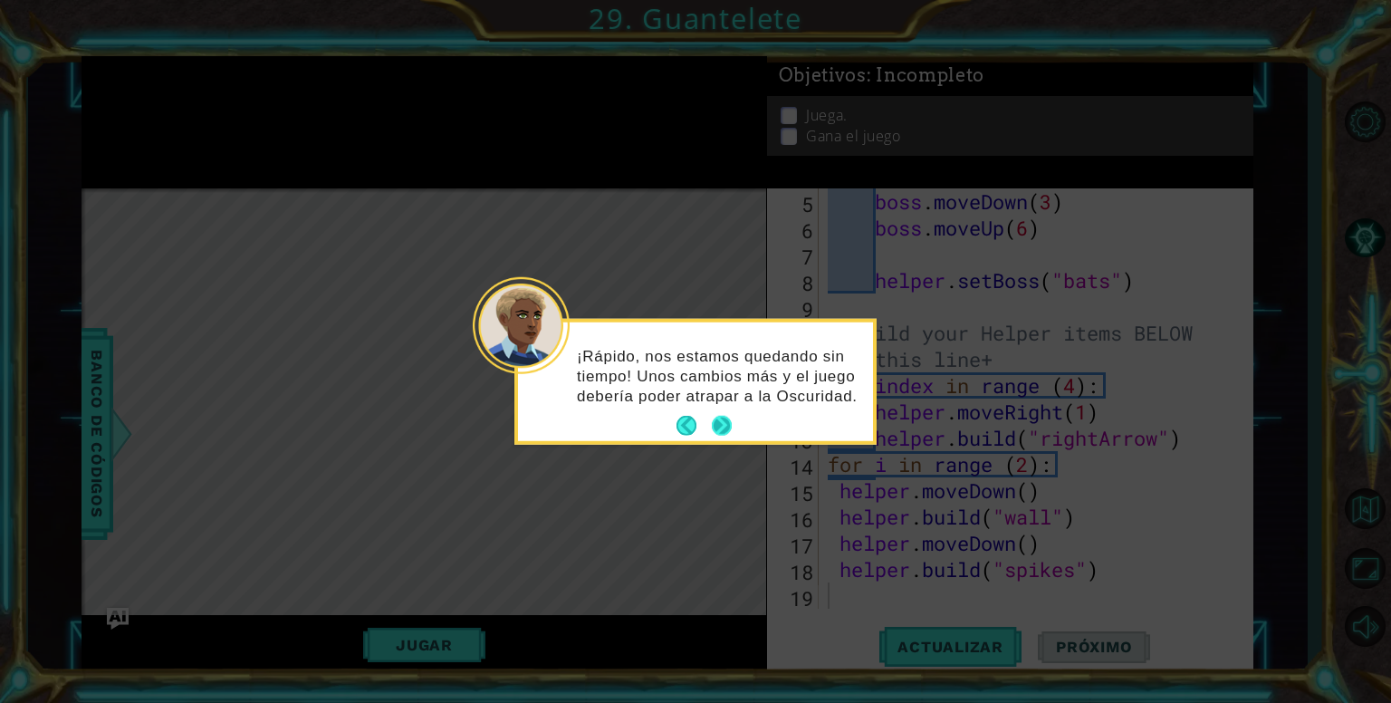
click at [722, 421] on button "Next" at bounding box center [722, 426] width 20 height 20
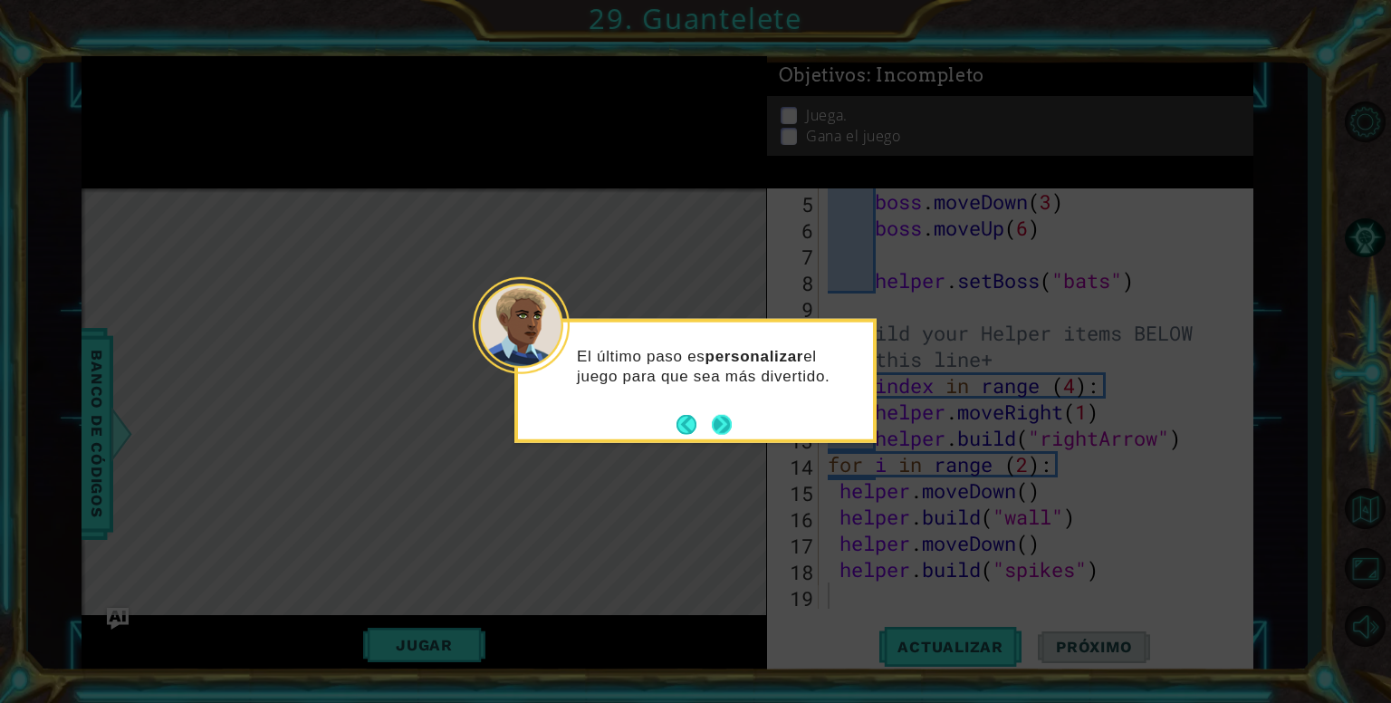
click at [726, 434] on button "Next" at bounding box center [722, 424] width 20 height 20
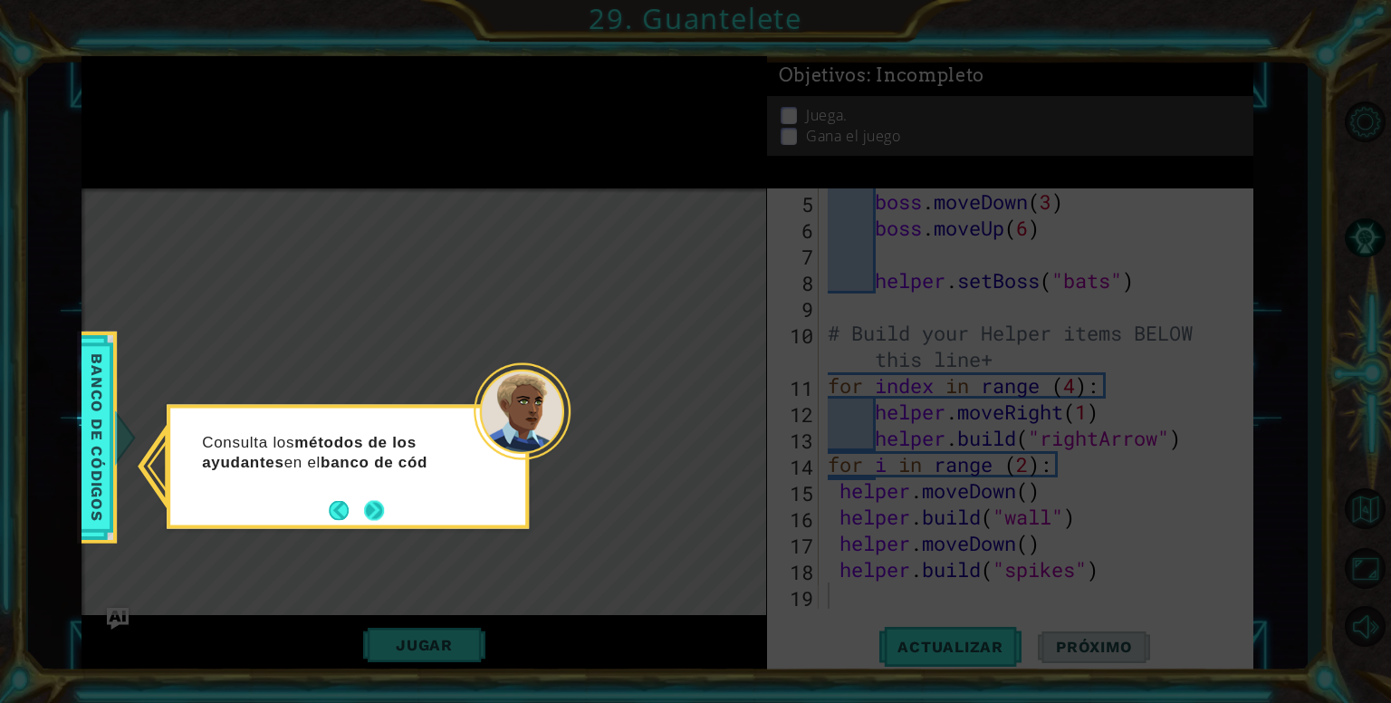
click at [366, 511] on button "Next" at bounding box center [374, 510] width 20 height 20
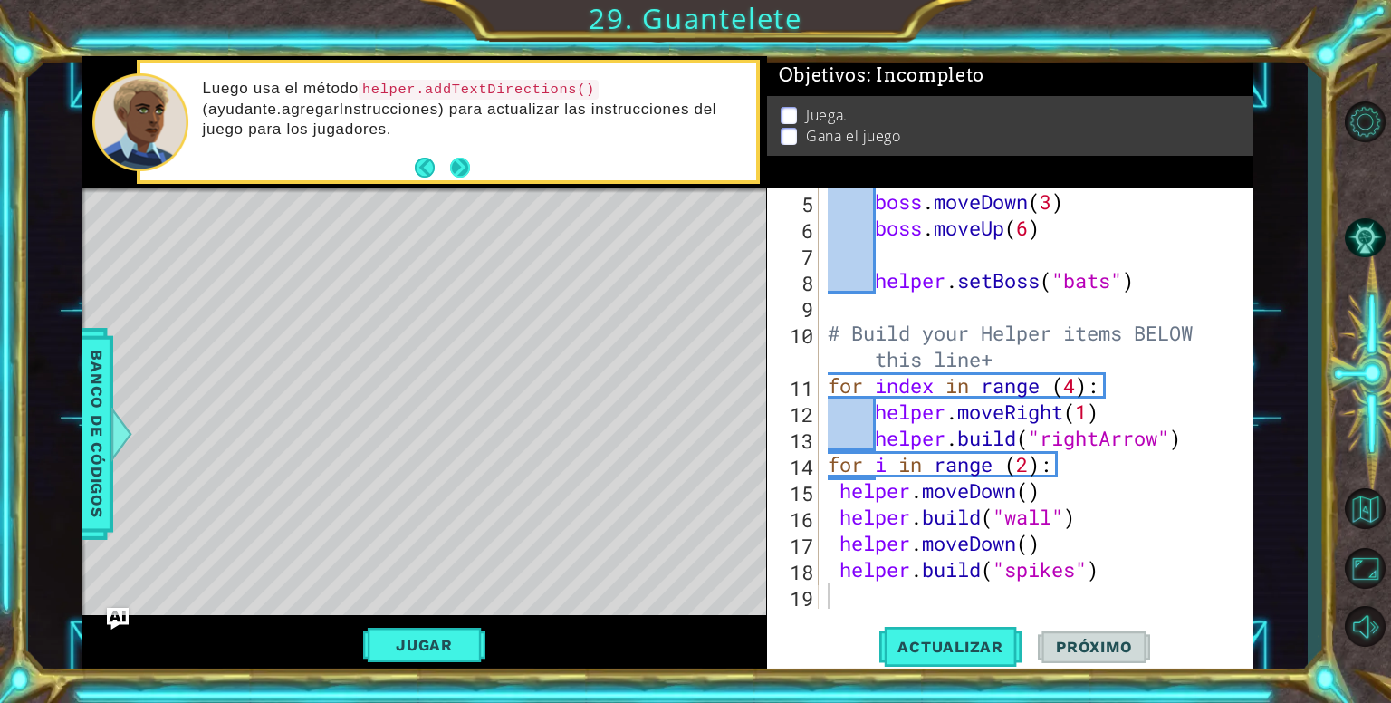
click at [464, 162] on button "Next" at bounding box center [460, 168] width 20 height 20
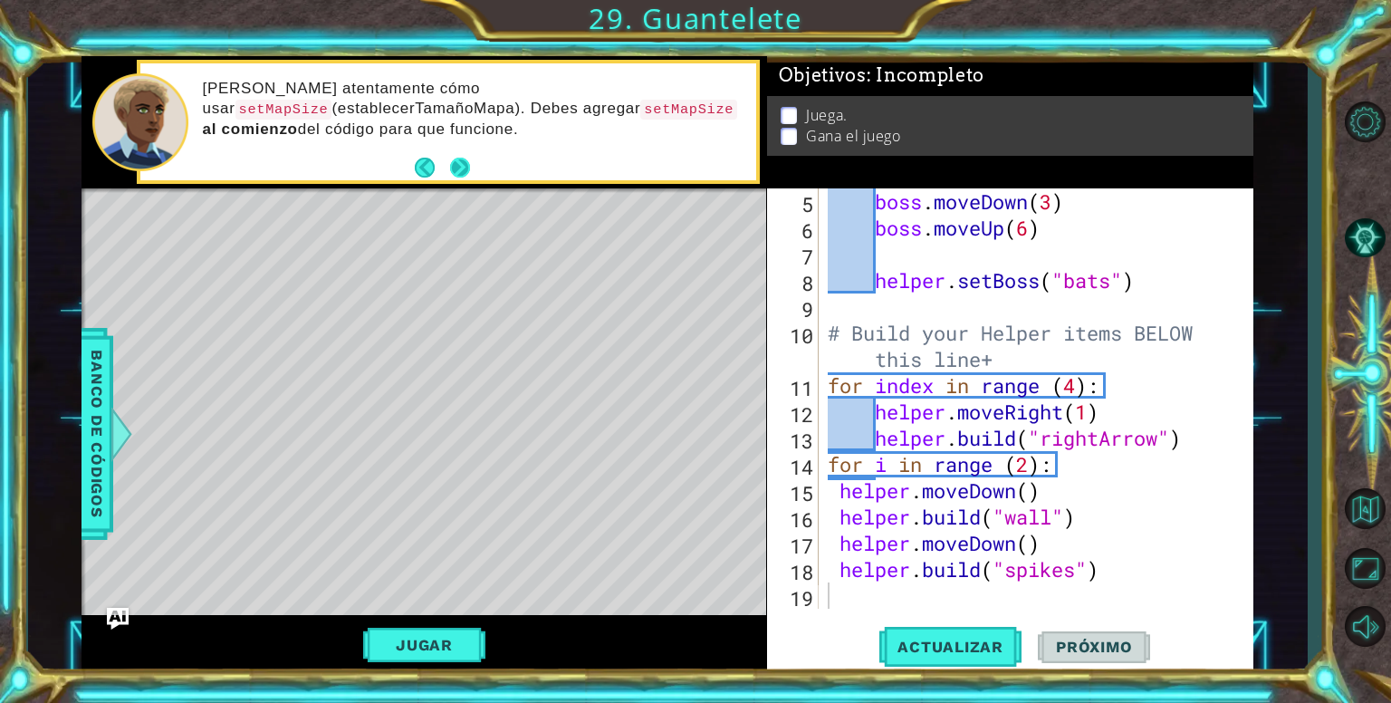
click at [460, 177] on button "Next" at bounding box center [460, 168] width 20 height 20
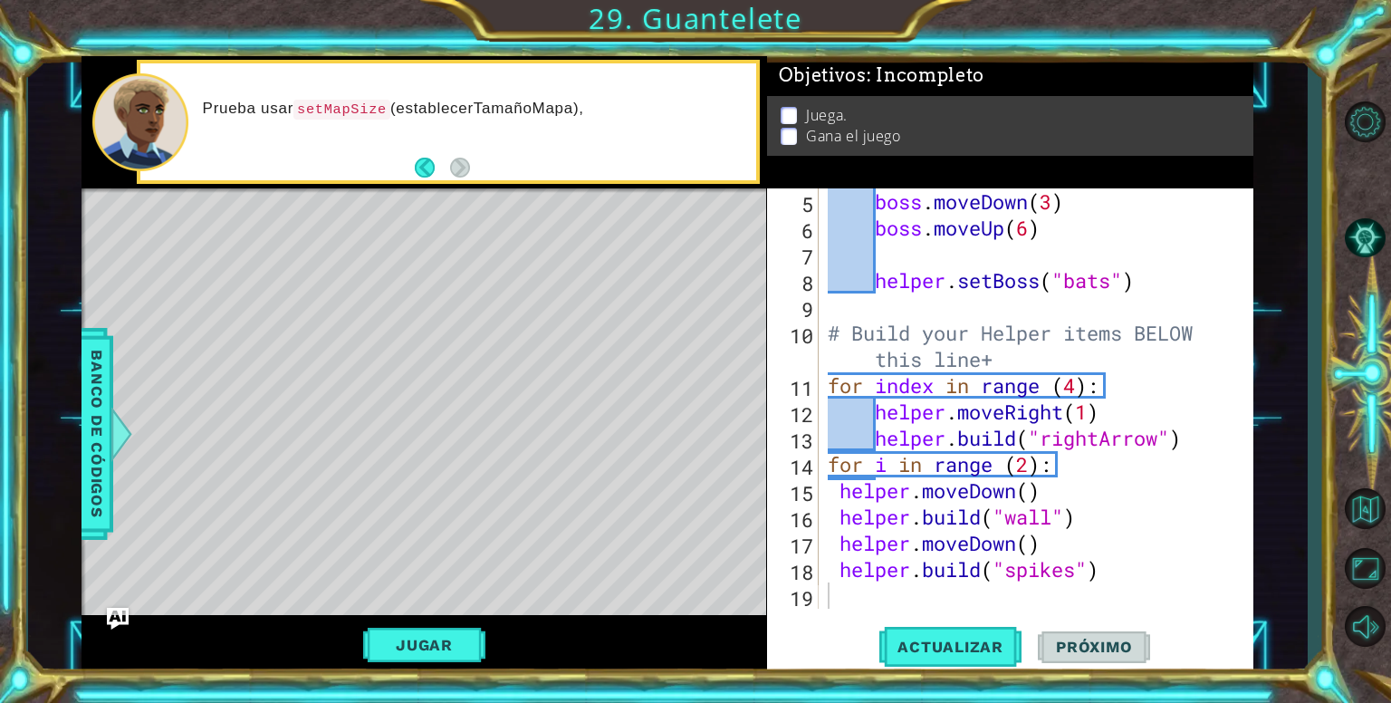
click at [422, 242] on div "helper methods moveLeft(steps) moveRight(steps) moveUp(steps) moveDown(steps) b…" at bounding box center [666, 365] width 1171 height 618
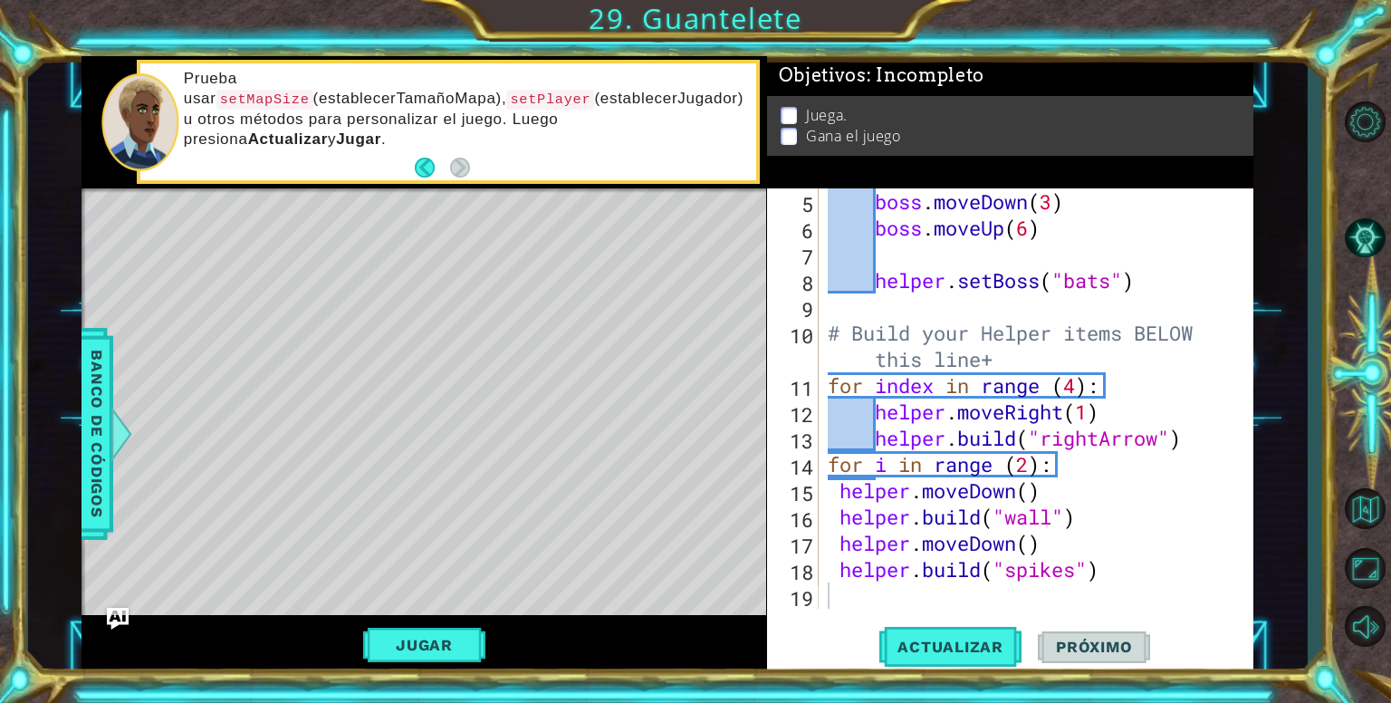
drag, startPoint x: 731, startPoint y: 248, endPoint x: 823, endPoint y: 239, distance: 91.9
click at [739, 247] on div "Level Map" at bounding box center [499, 454] width 837 height 533
click at [860, 234] on div "boss . moveDown ( 3 ) boss . moveUp ( 6 ) helper . setBoss ( "bats" ) # Build y…" at bounding box center [1034, 424] width 420 height 473
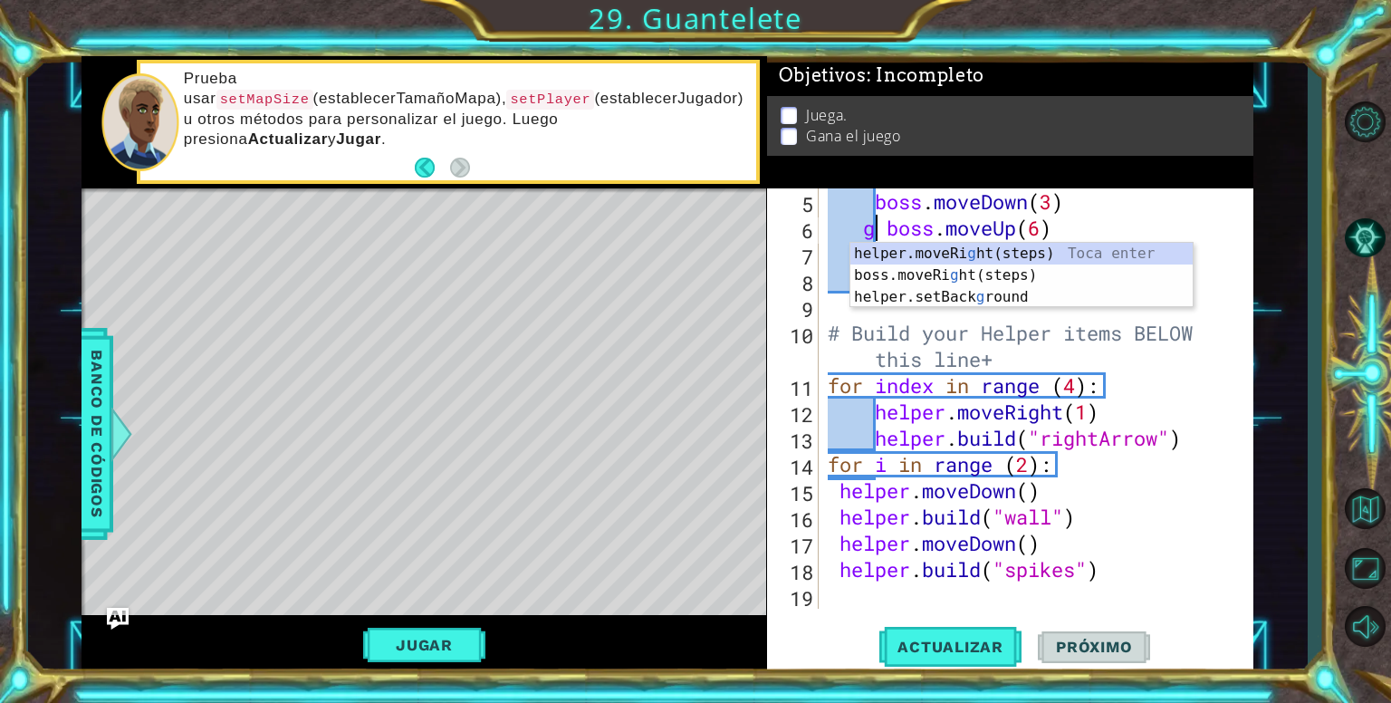
scroll to position [0, 1]
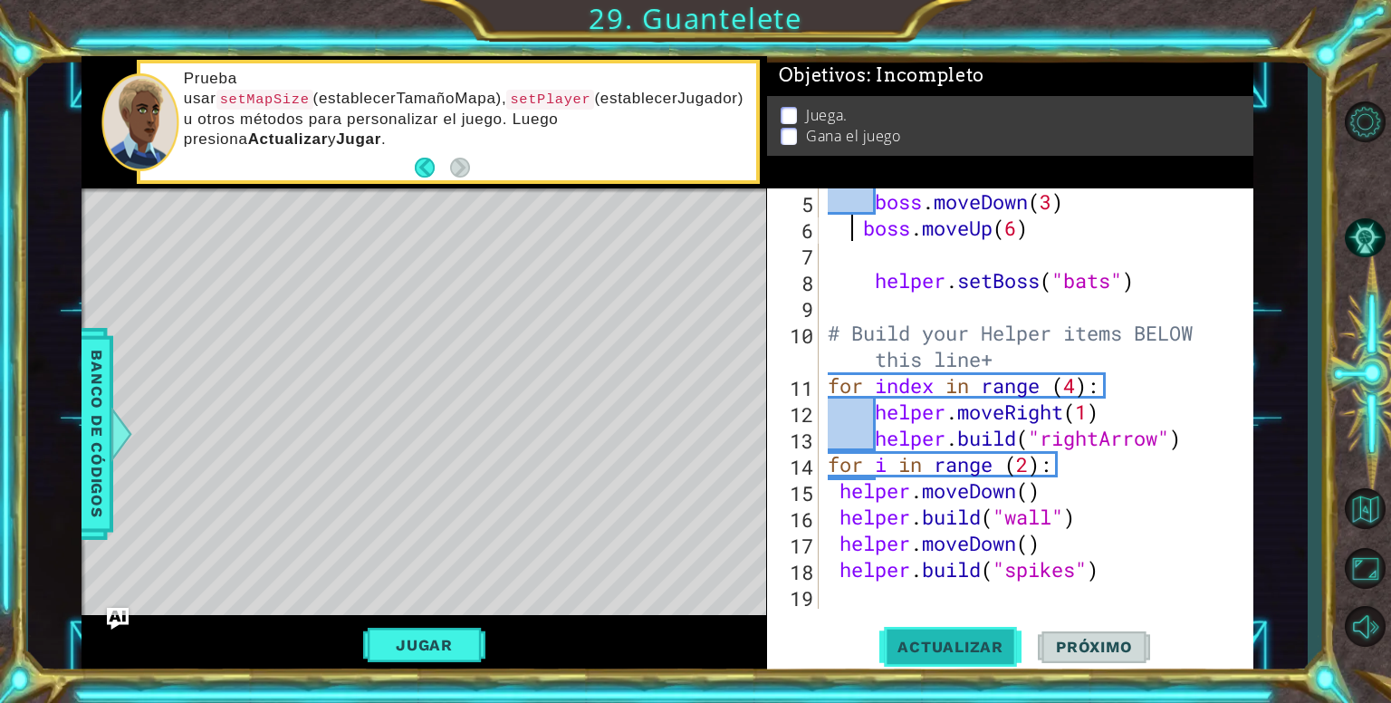
type textarea "boss.moveUp(6)"
click at [910, 656] on button "Actualizar" at bounding box center [950, 646] width 142 height 49
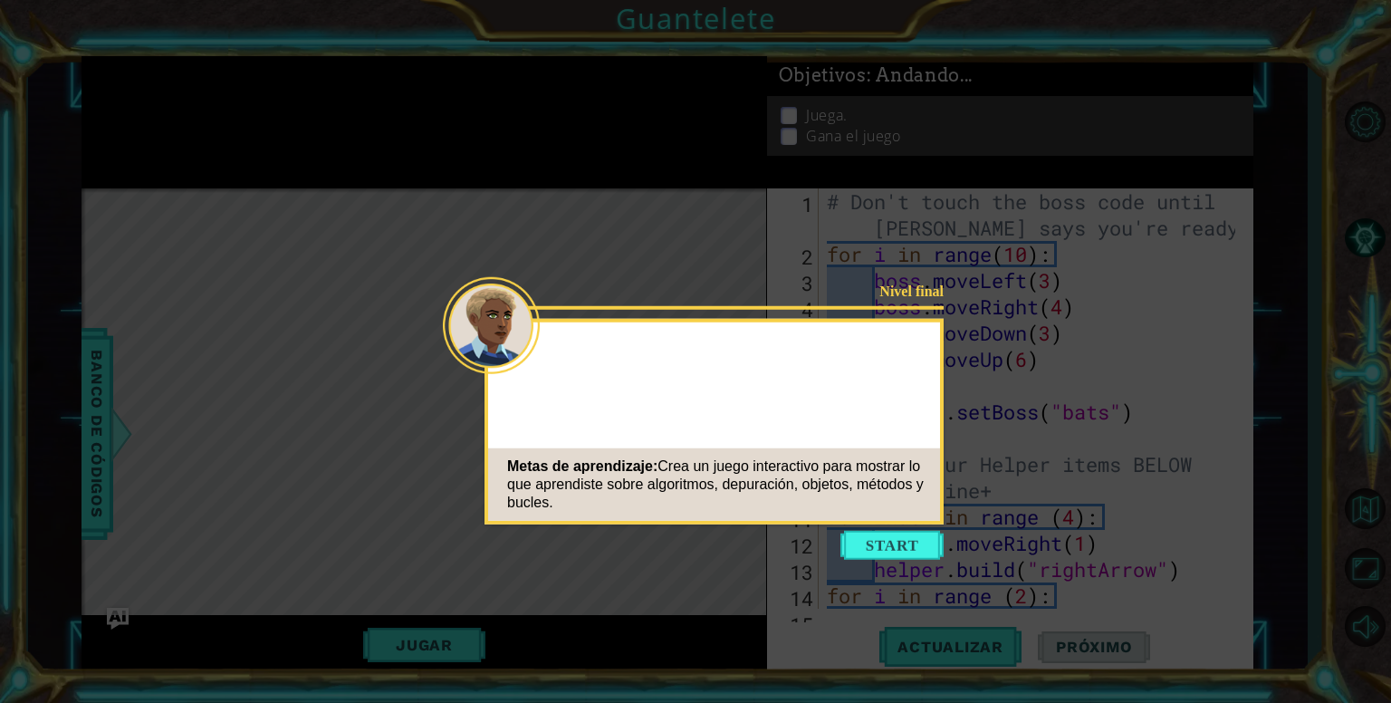
click at [806, 132] on icon at bounding box center [695, 351] width 1391 height 703
click at [920, 548] on button "Start" at bounding box center [891, 545] width 103 height 29
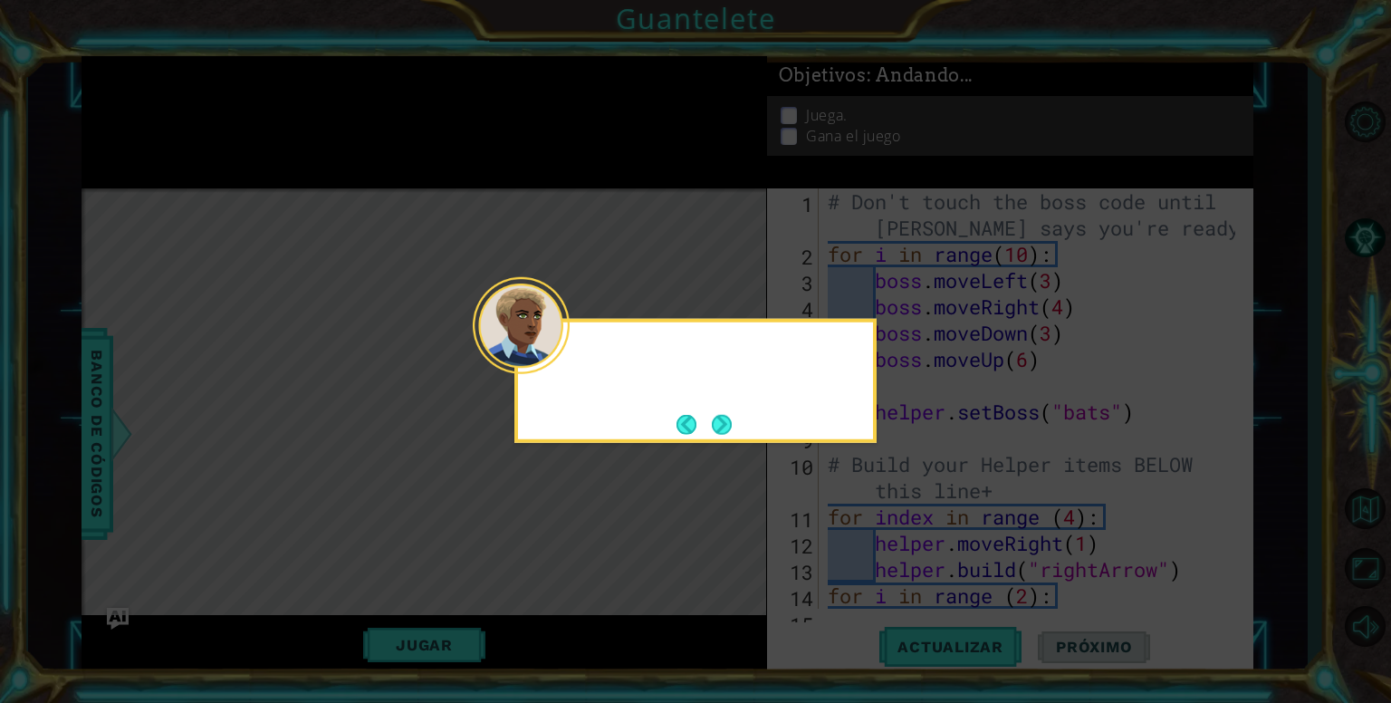
click at [587, 369] on div at bounding box center [695, 355] width 355 height 52
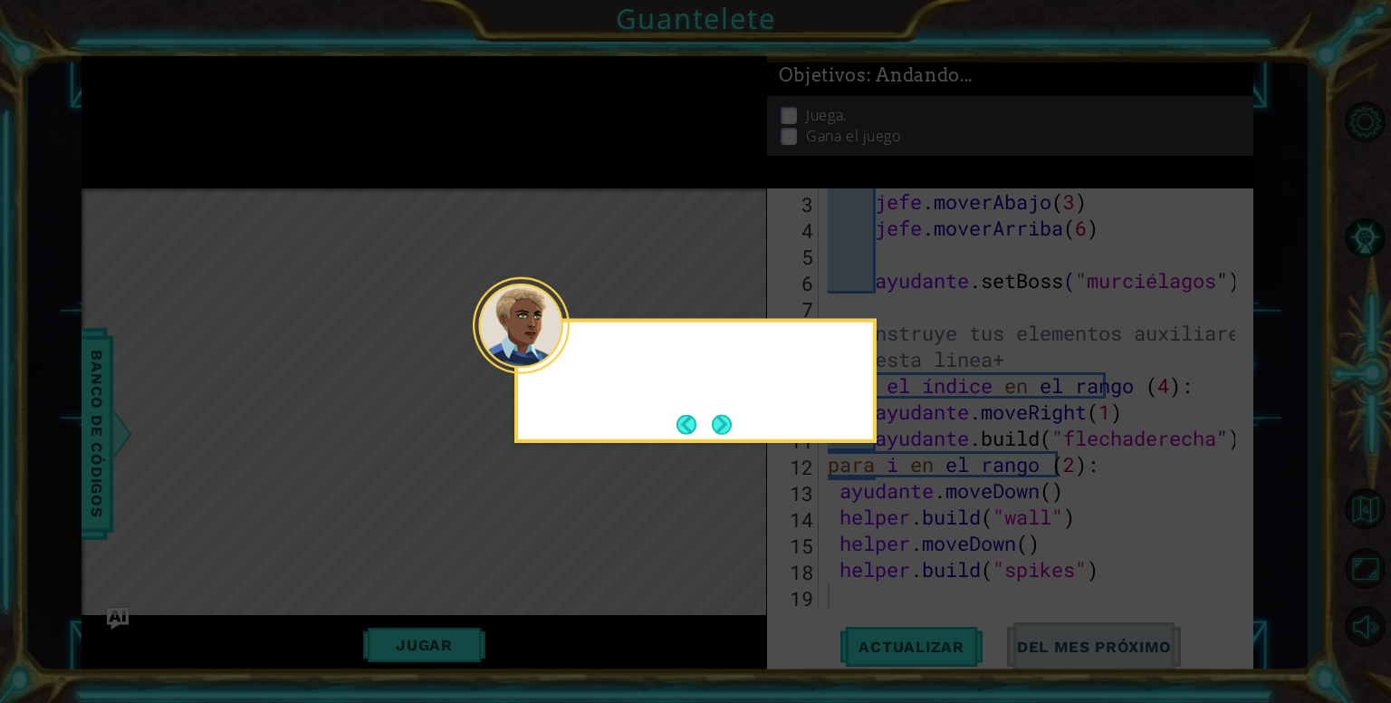
scroll to position [130, 0]
click at [727, 426] on button "Próximo" at bounding box center [722, 424] width 20 height 20
click at [725, 426] on button "Next" at bounding box center [722, 424] width 20 height 20
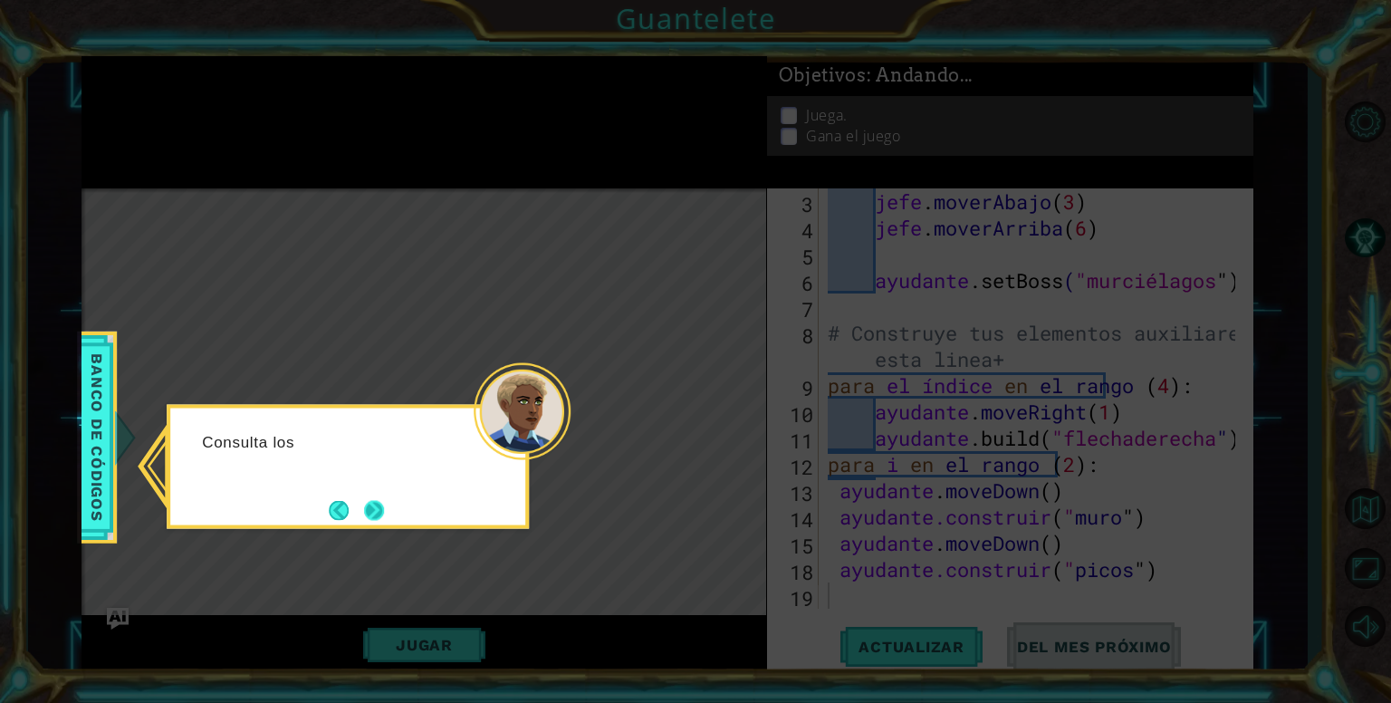
click at [380, 500] on button "Próximo" at bounding box center [374, 510] width 20 height 20
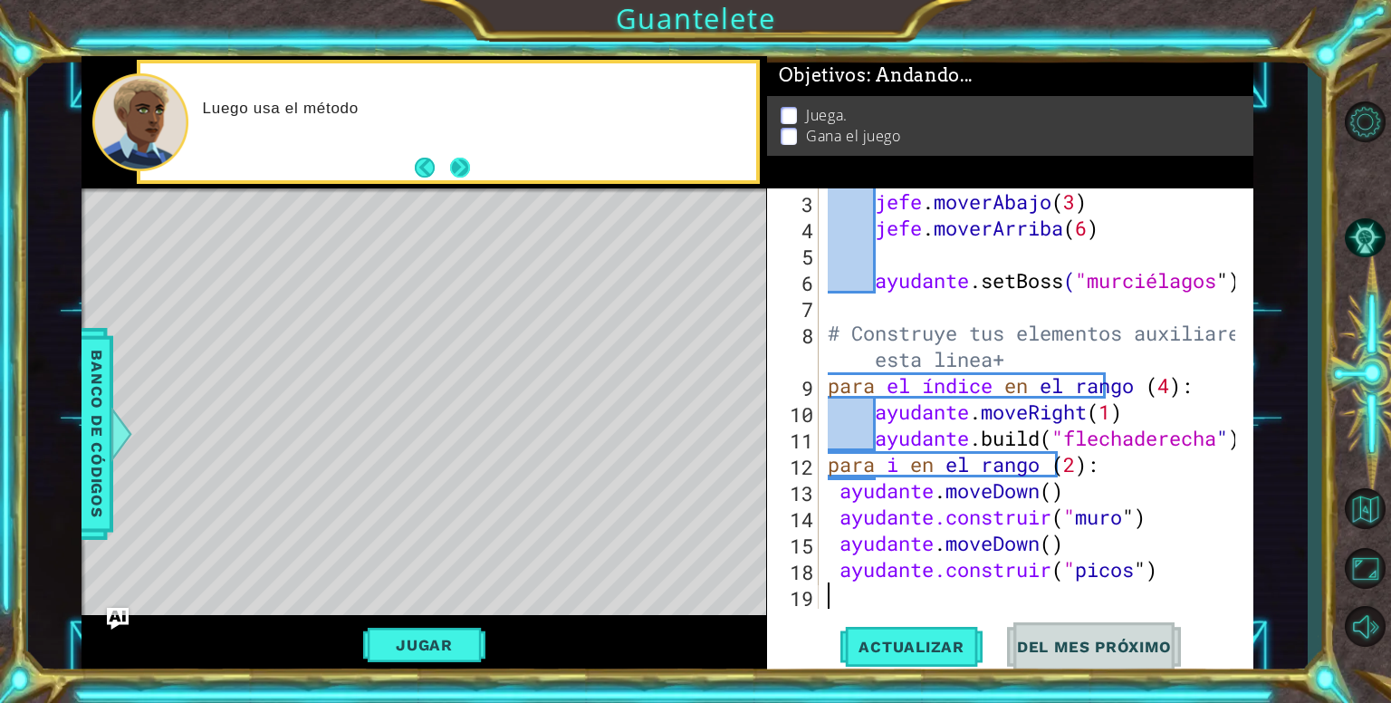
click at [472, 165] on button "Próximo" at bounding box center [460, 168] width 23 height 23
click at [473, 165] on div at bounding box center [448, 121] width 616 height 117
drag, startPoint x: 473, startPoint y: 165, endPoint x: 464, endPoint y: 169, distance: 10.1
click at [465, 168] on button "Próximo" at bounding box center [460, 168] width 20 height 20
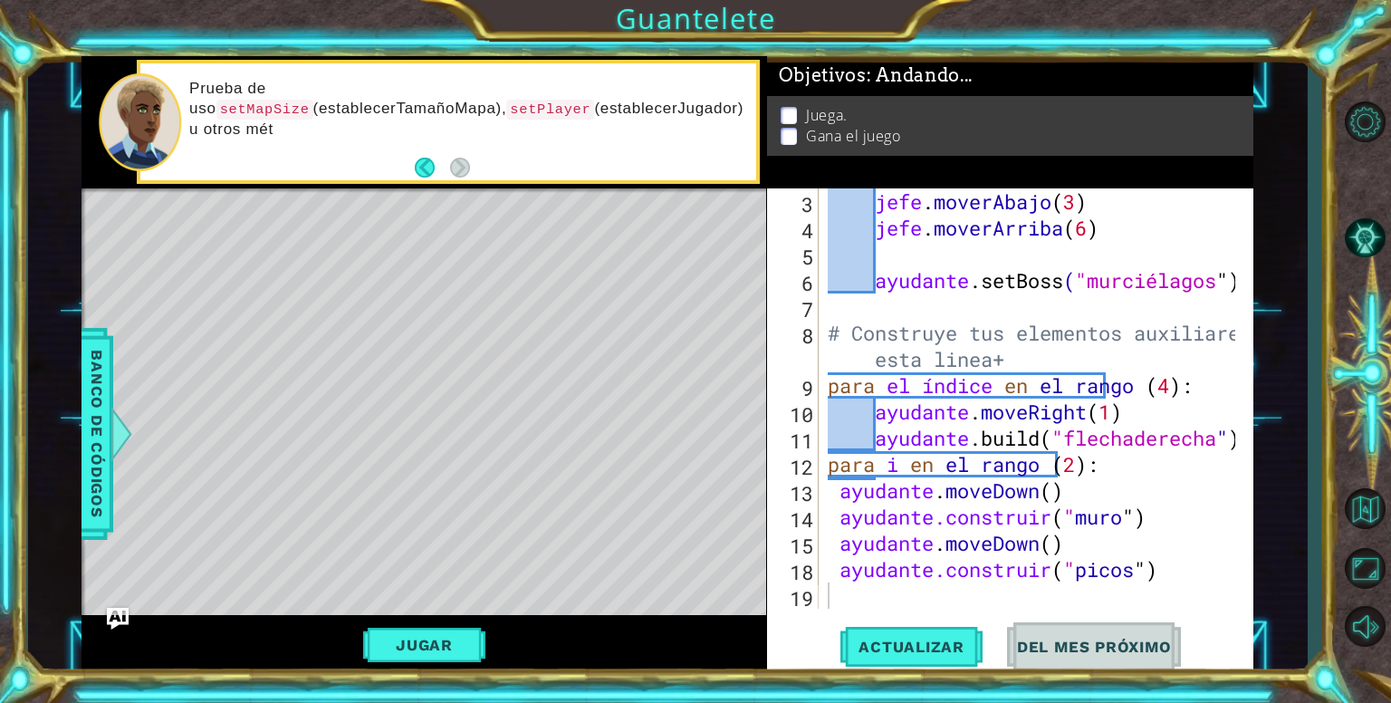
click at [900, 105] on li "Juega." at bounding box center [1011, 115] width 463 height 21
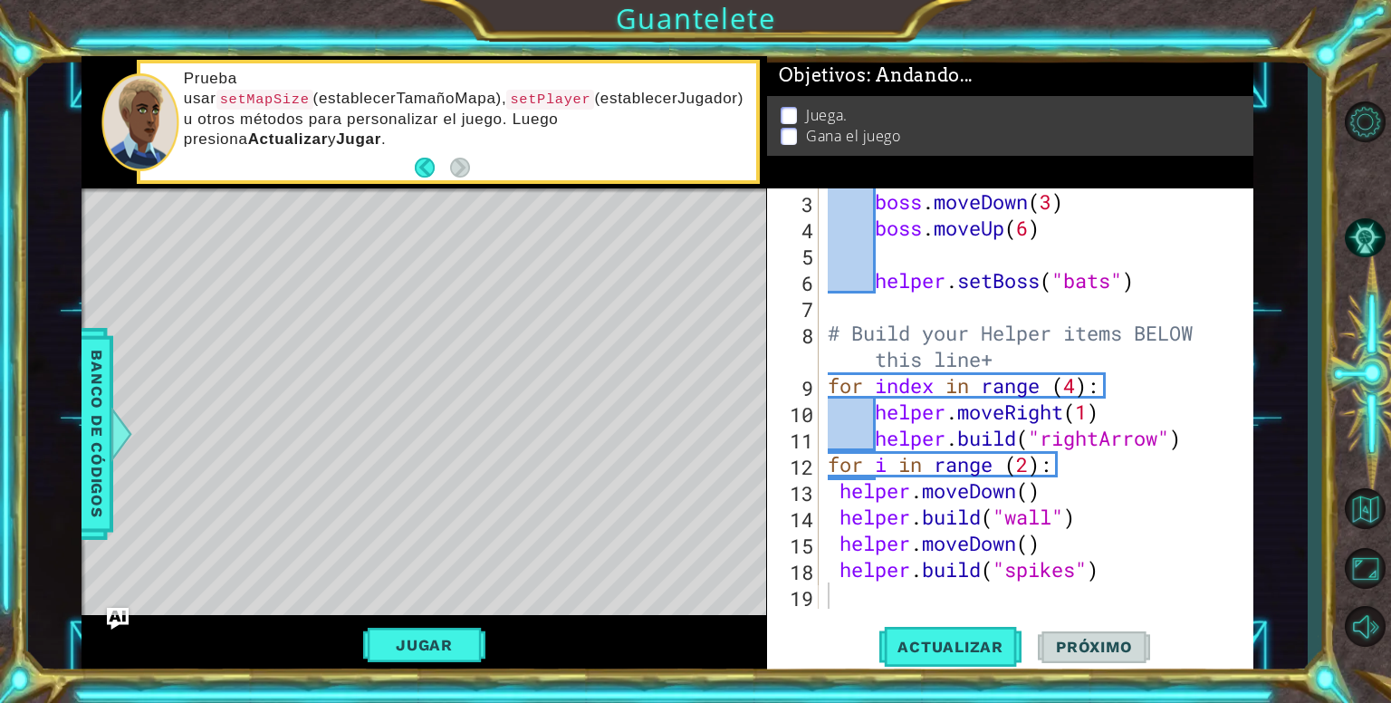
click at [684, 222] on div "Level Map" at bounding box center [499, 454] width 837 height 533
click at [865, 212] on div "boss . moveDown ( 3 ) boss . moveUp ( 6 ) helper . setBoss ( "bats" ) # Build y…" at bounding box center [1034, 424] width 420 height 473
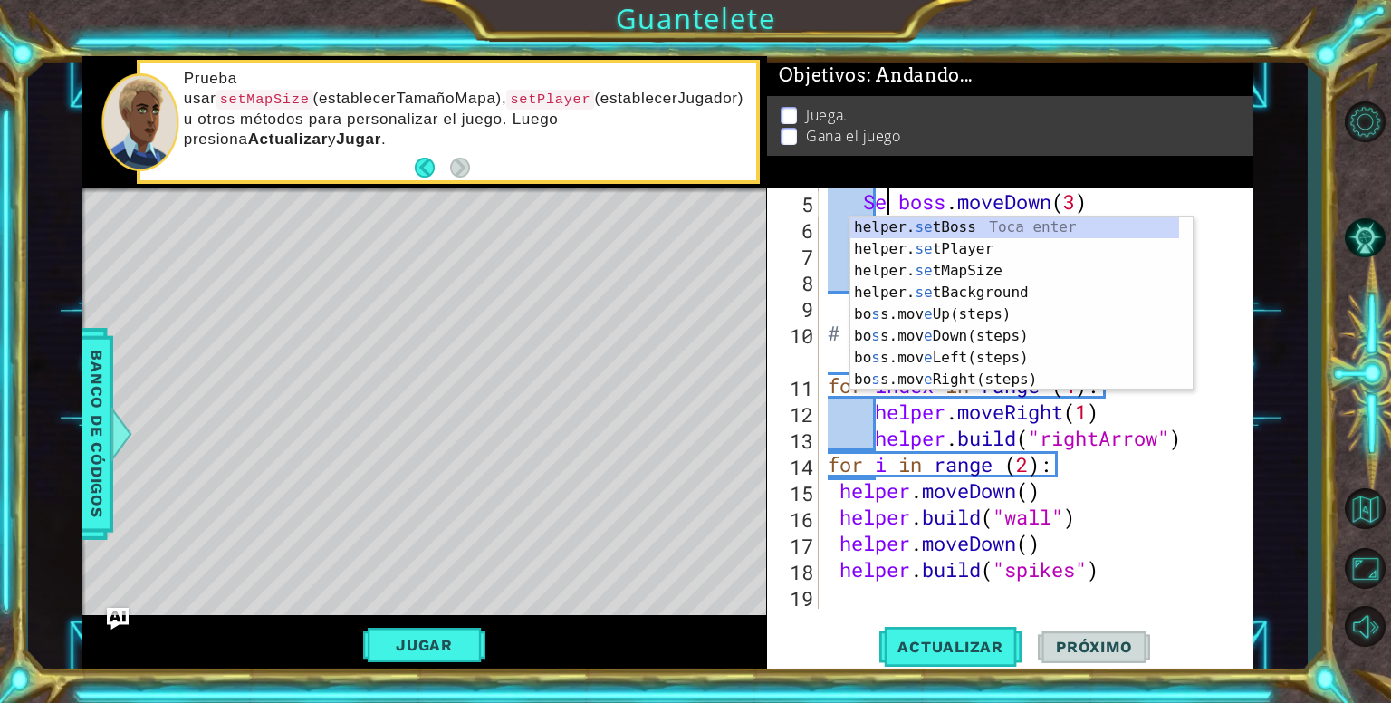
scroll to position [0, 4]
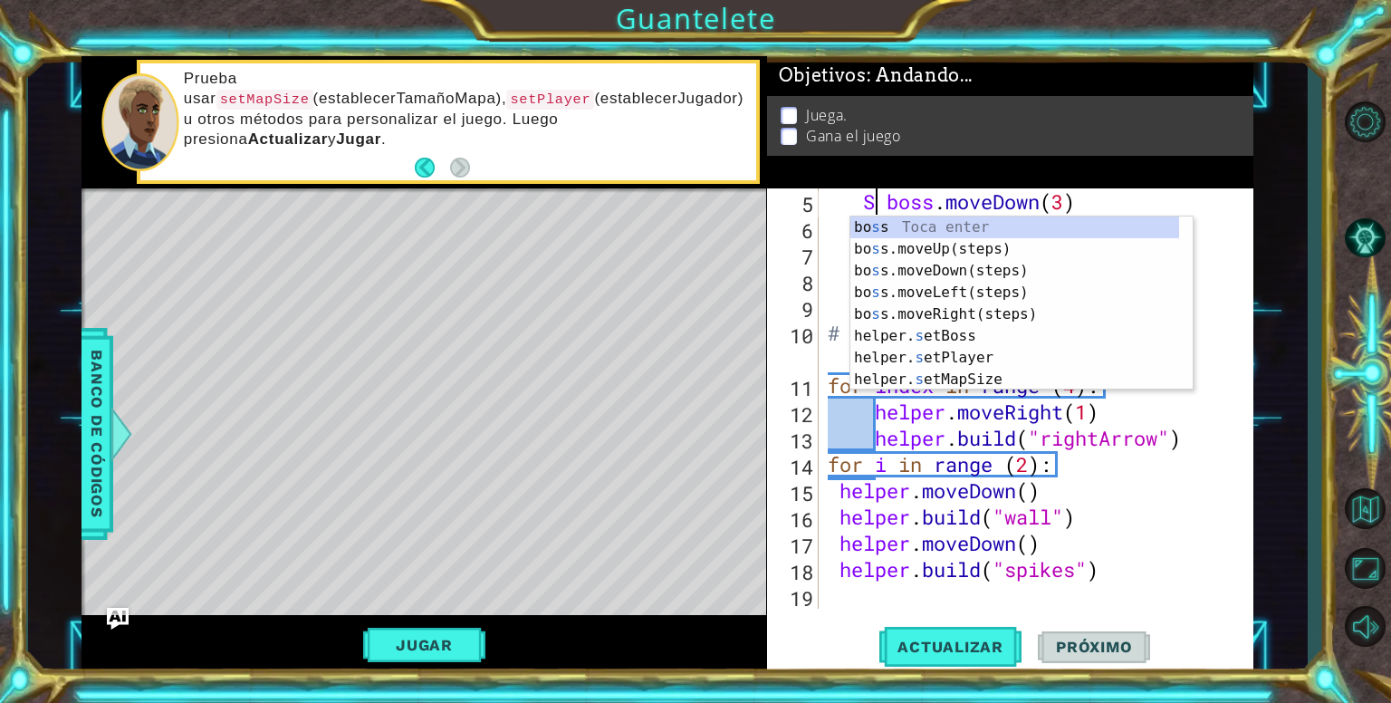
type textarea "boss.moveDown(3)"
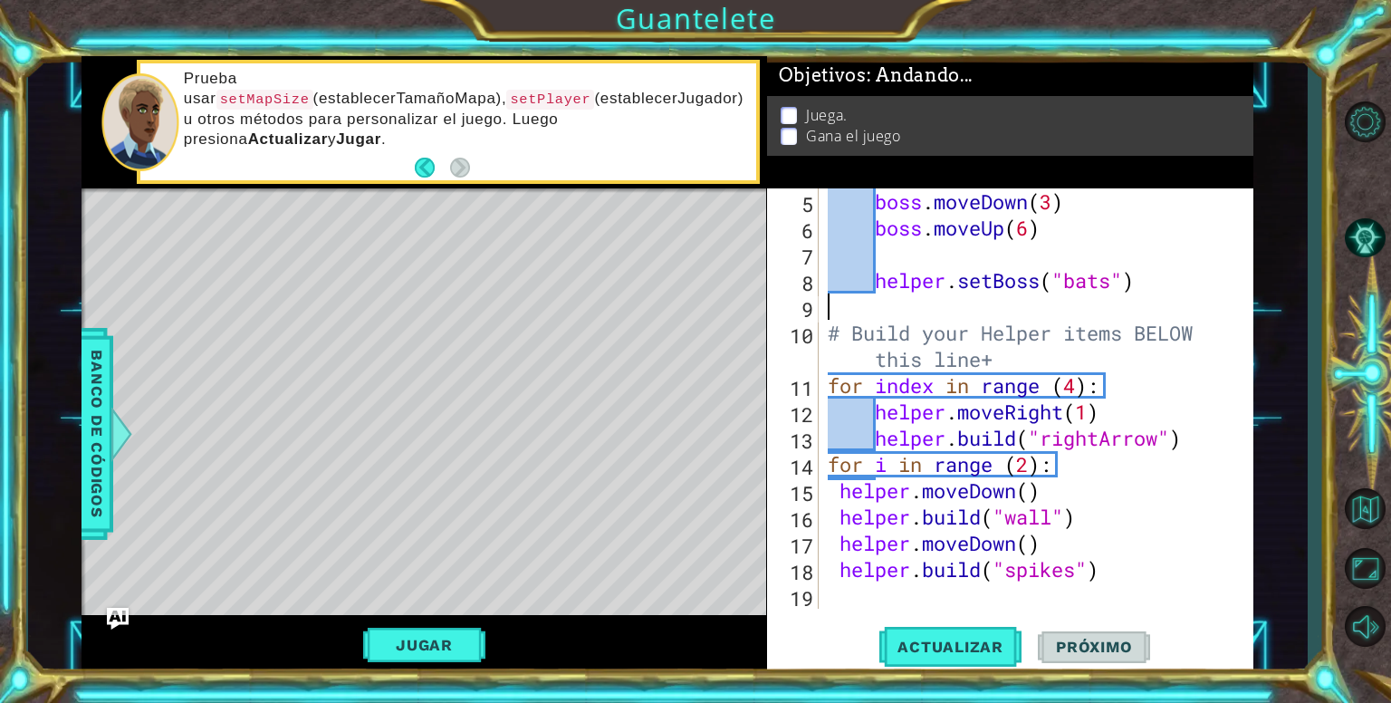
click at [985, 295] on div "boss . moveDown ( 3 ) boss . moveUp ( 6 ) helper . setBoss ( "bats" ) # Build y…" at bounding box center [1034, 424] width 420 height 473
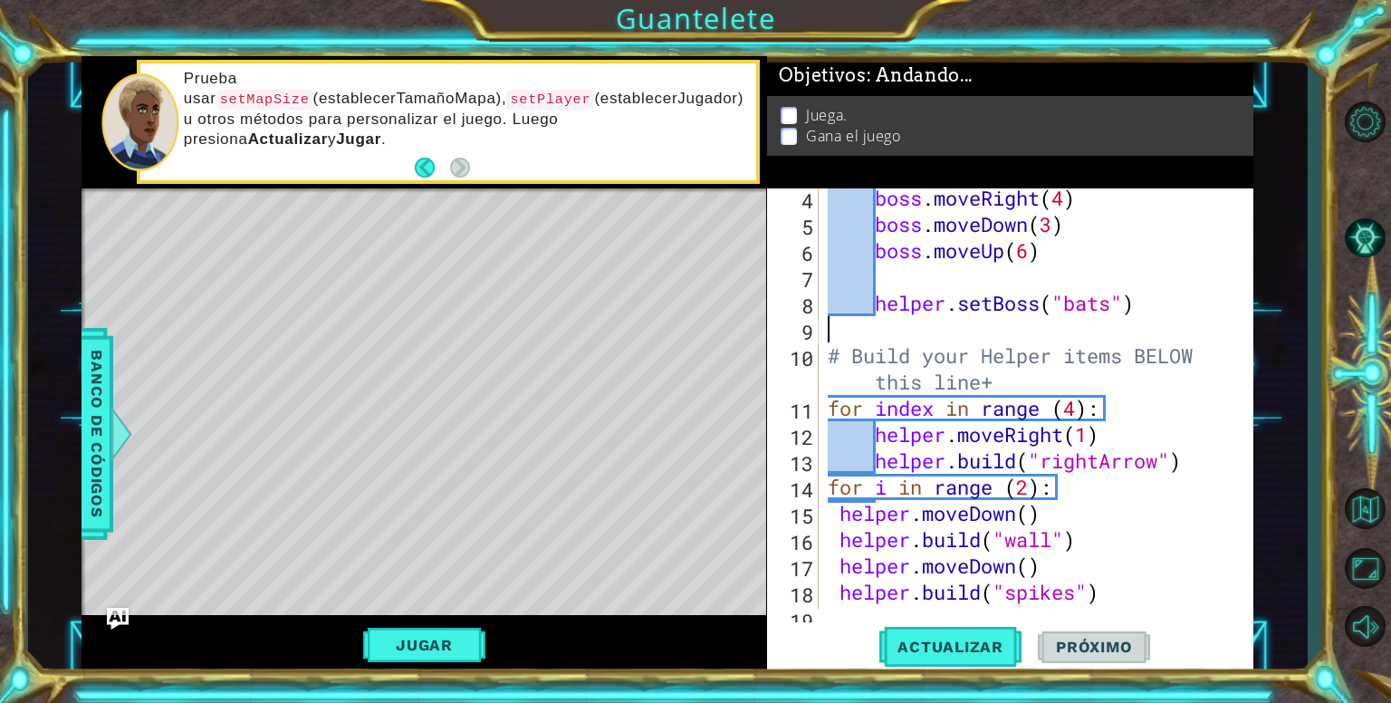
scroll to position [0, 0]
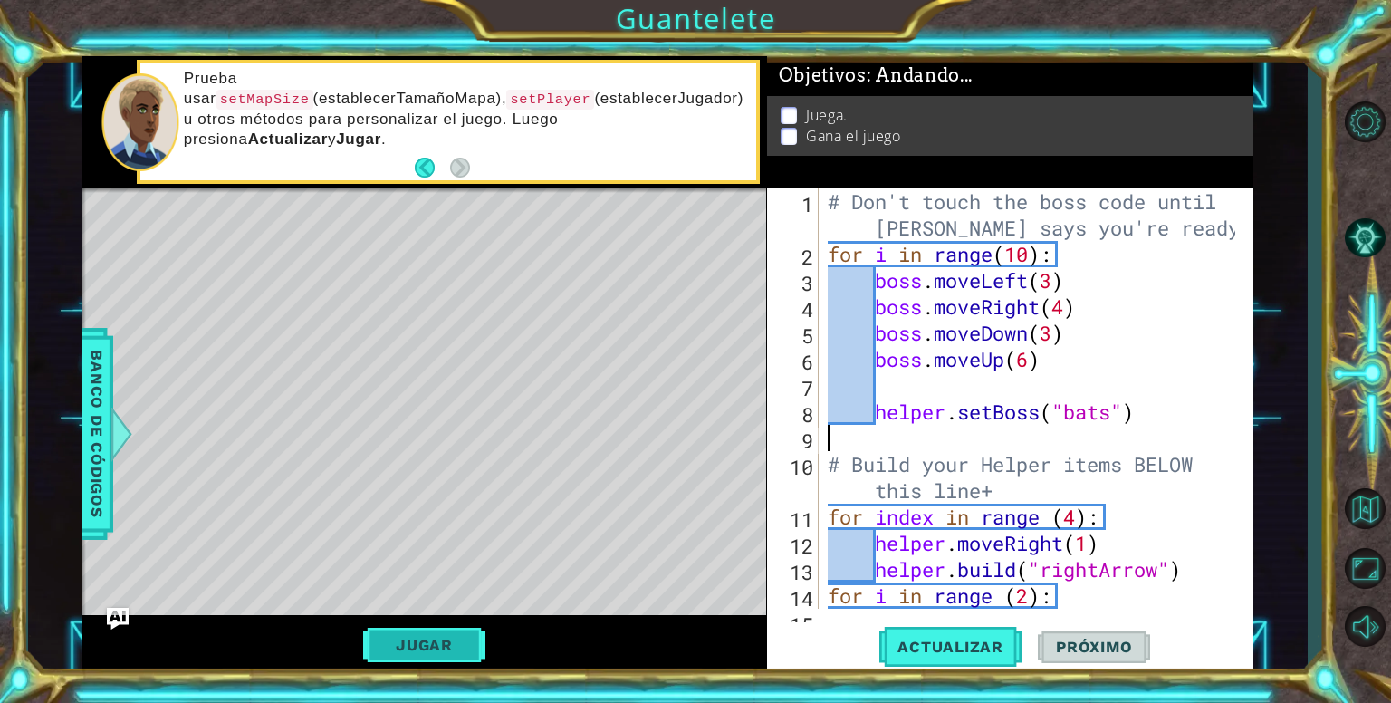
click at [419, 654] on button "Jugar" at bounding box center [424, 644] width 122 height 34
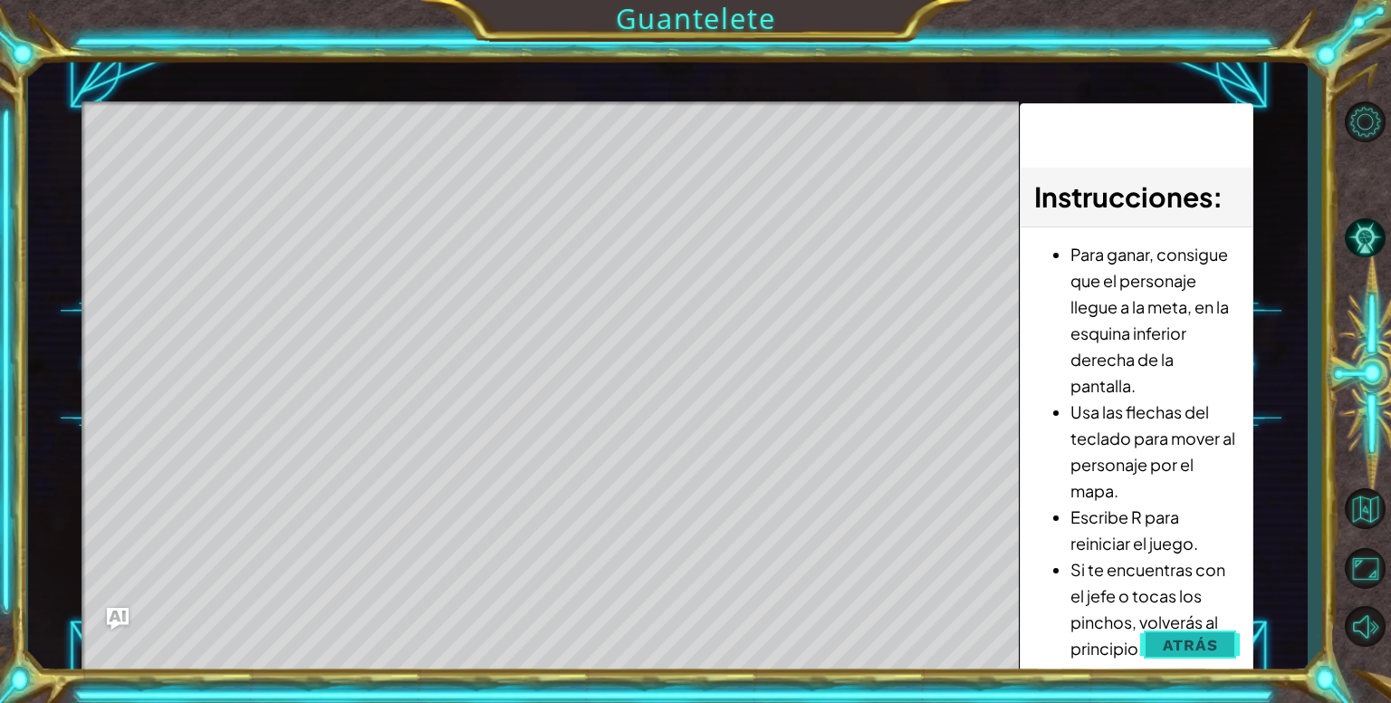
click at [1201, 634] on button "Atrás" at bounding box center [1190, 644] width 100 height 36
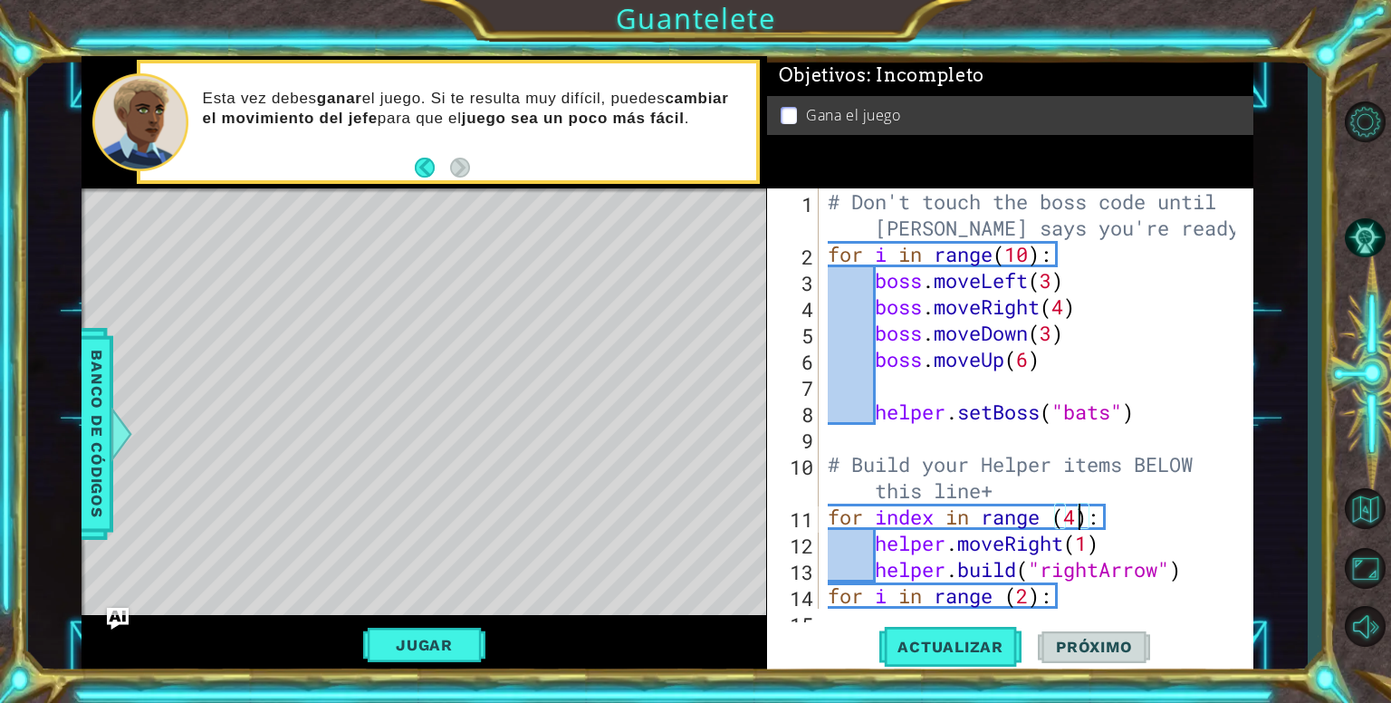
click at [1076, 510] on div "# Don't touch the boss code until Vega says you're ready! for i in range ( 10 )…" at bounding box center [1034, 437] width 420 height 499
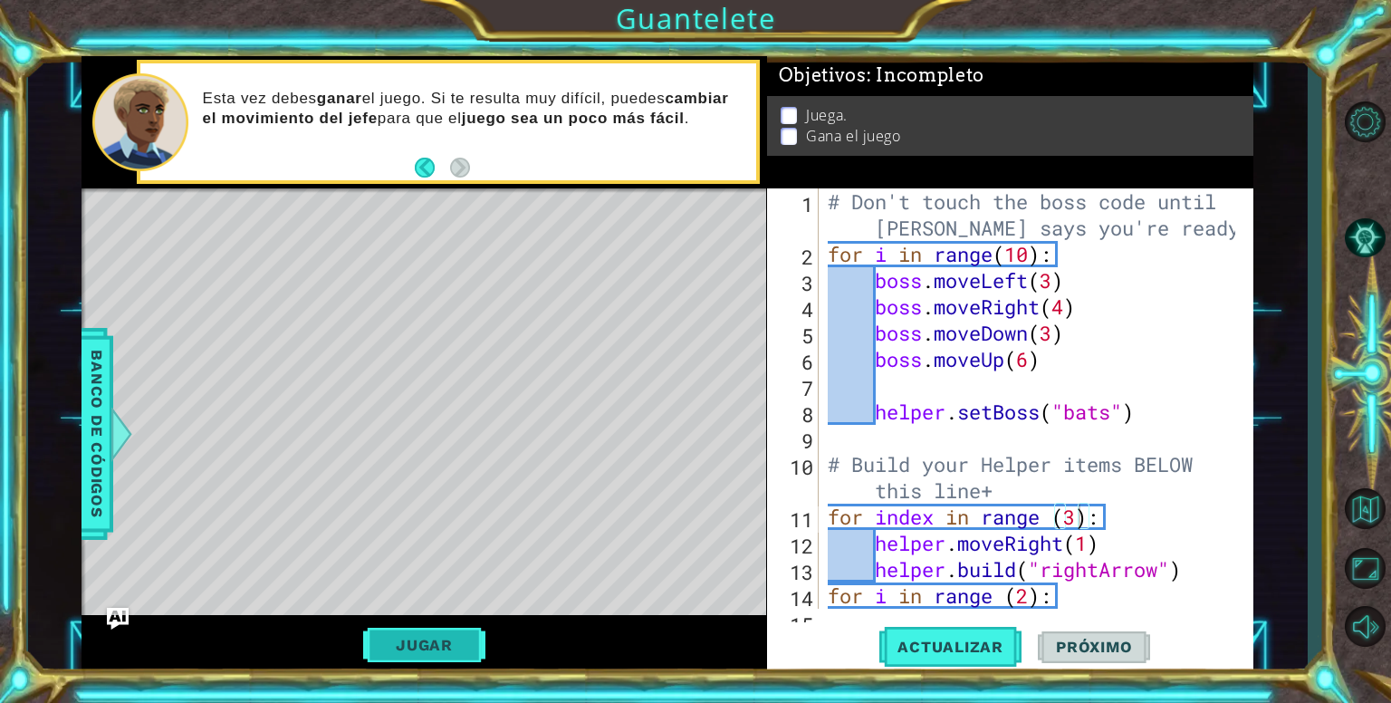
drag, startPoint x: 453, startPoint y: 648, endPoint x: 445, endPoint y: 657, distance: 11.6
click at [445, 657] on button "Jugar" at bounding box center [424, 644] width 122 height 34
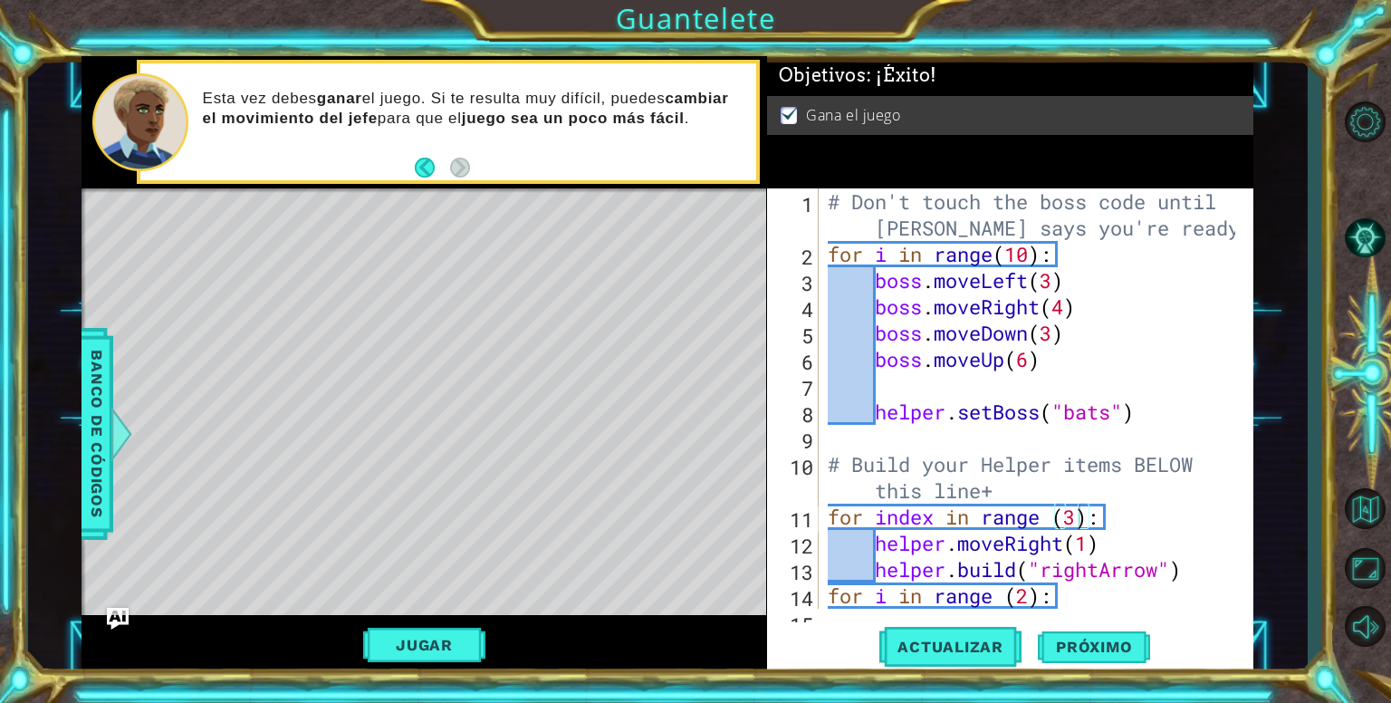
drag, startPoint x: 445, startPoint y: 657, endPoint x: 828, endPoint y: 533, distance: 402.5
click at [828, 533] on div "1 ההההההההההההההההההההההההההההההההההההההההההההההההההההההההההההההההההההההההההההה…" at bounding box center [666, 365] width 1171 height 618
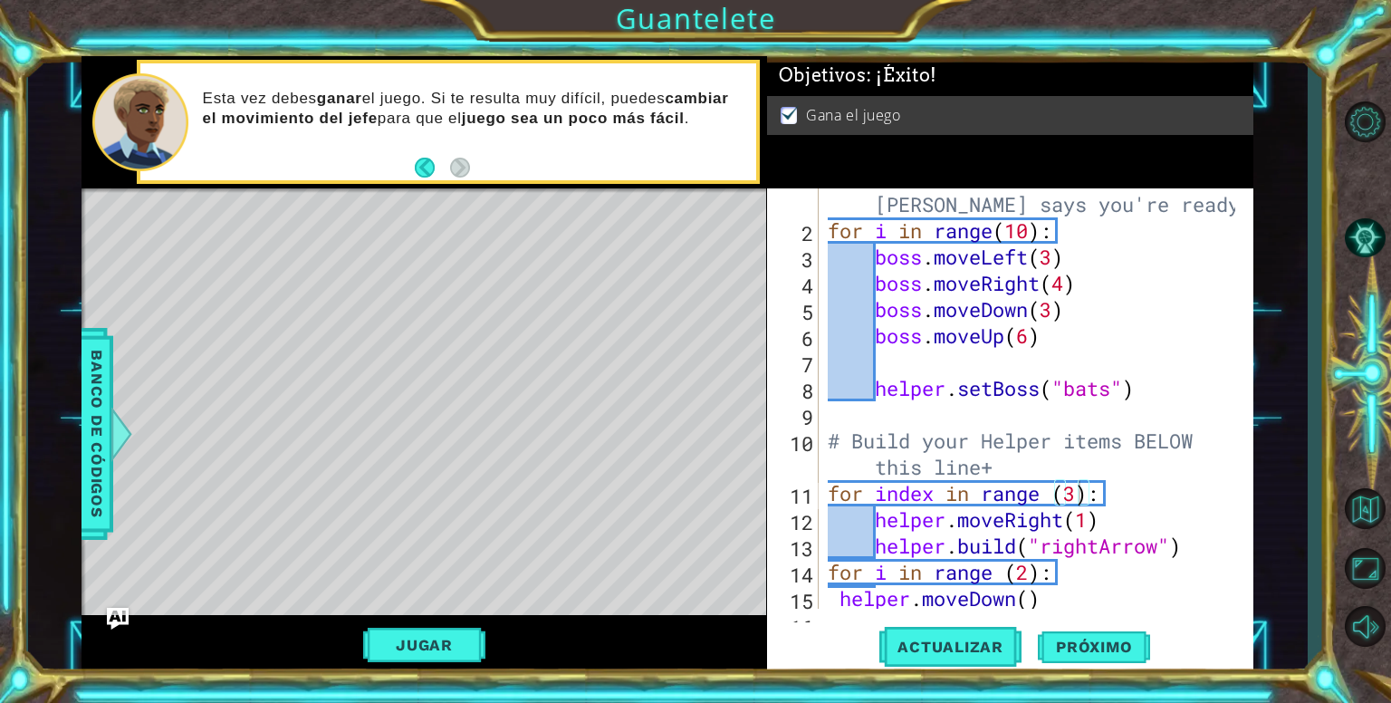
scroll to position [22, 0]
click at [1114, 392] on div "# Don't touch the boss code until Vega says you're ready! for i in range ( 10 )…" at bounding box center [1034, 416] width 420 height 499
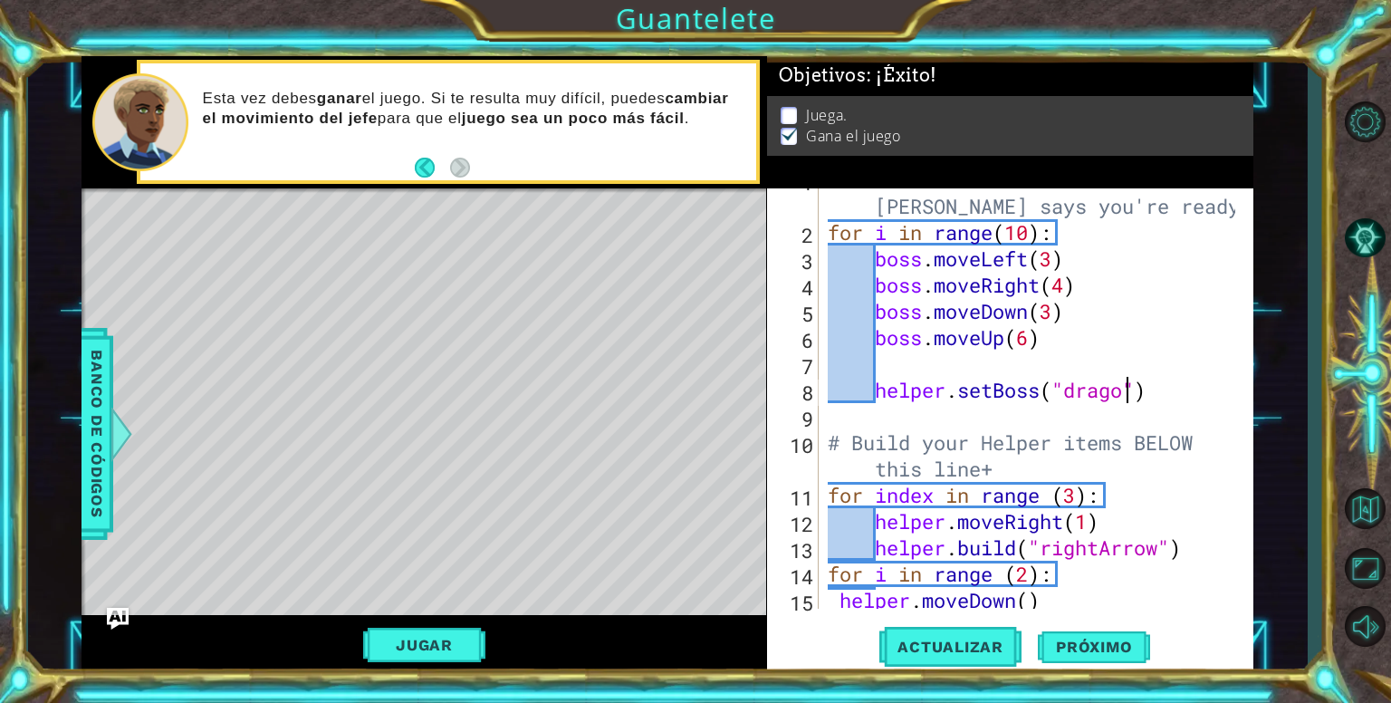
type textarea "helper.setBoss("dragon")"
click at [996, 405] on div "# Don't touch the boss code until Vega says you're ready! for i in range ( 10 )…" at bounding box center [1034, 416] width 420 height 499
click at [953, 649] on span "Actualizar" at bounding box center [950, 646] width 142 height 18
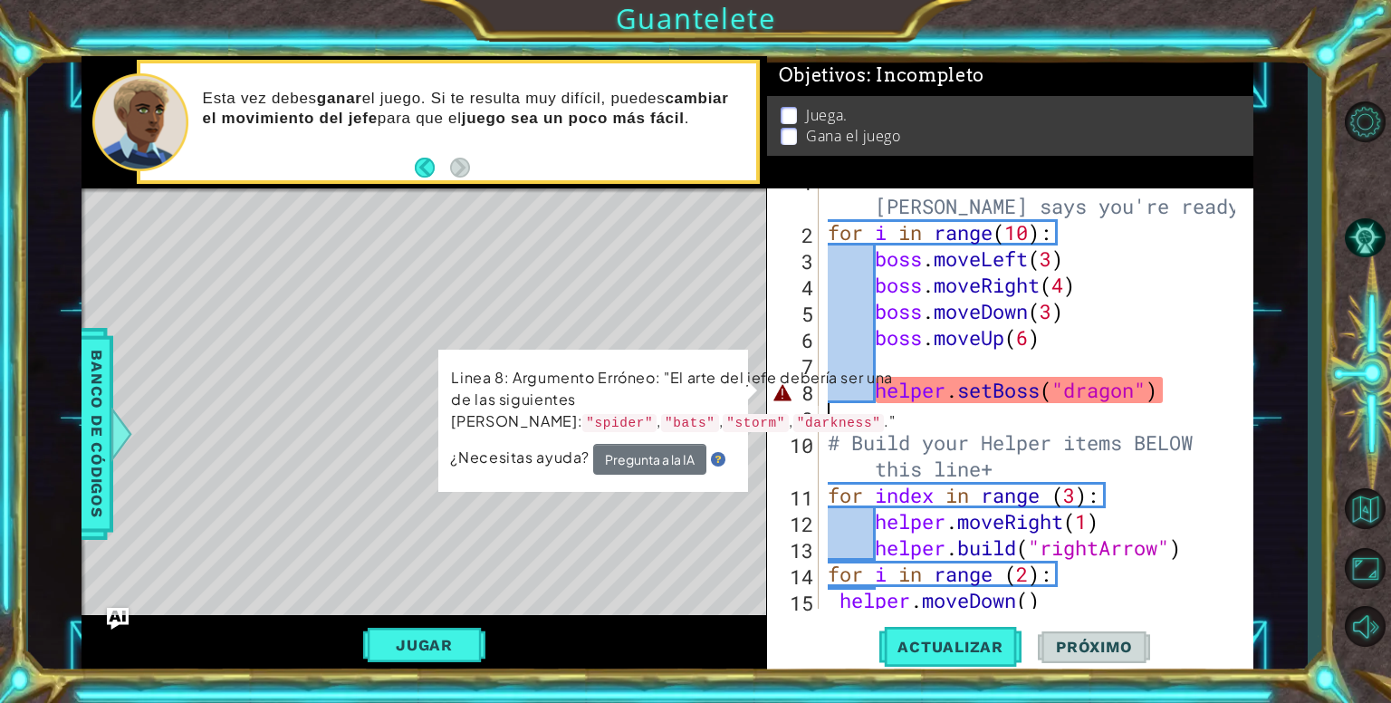
click at [1107, 390] on div "# Don't touch the boss code until Vega says you're ready! for i in range ( 10 )…" at bounding box center [1034, 416] width 420 height 499
click at [1131, 392] on div "# Don't touch the boss code until Vega says you're ready! for i in range ( 10 )…" at bounding box center [1034, 416] width 420 height 499
click at [1133, 388] on div "# Don't touch the boss code until Vega says you're ready! for i in range ( 10 )…" at bounding box center [1034, 416] width 420 height 499
click at [1135, 378] on div "# Don't touch the boss code until Vega says you're ready! for i in range ( 10 )…" at bounding box center [1029, 398] width 411 height 420
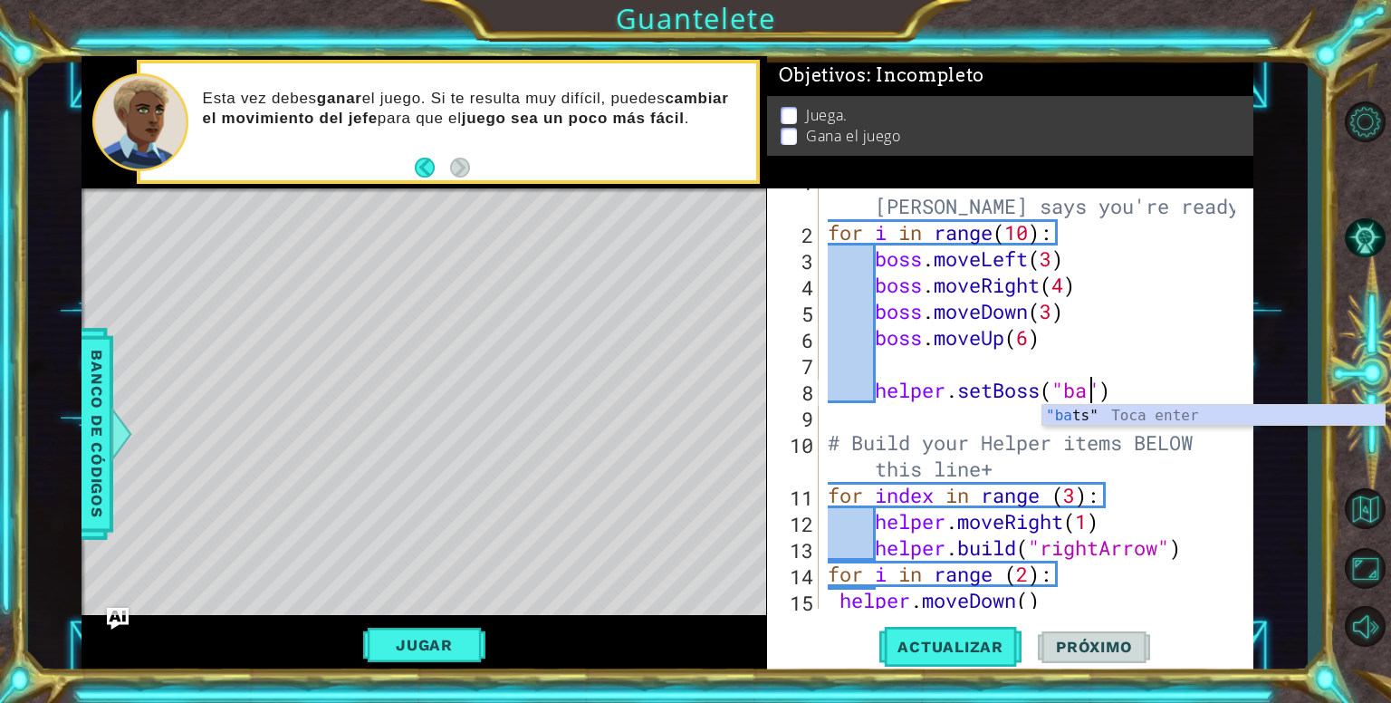
scroll to position [0, 12]
click at [1128, 312] on div "# Don't touch the boss code until Vega says you're ready! for i in range ( 10 )…" at bounding box center [1034, 416] width 420 height 499
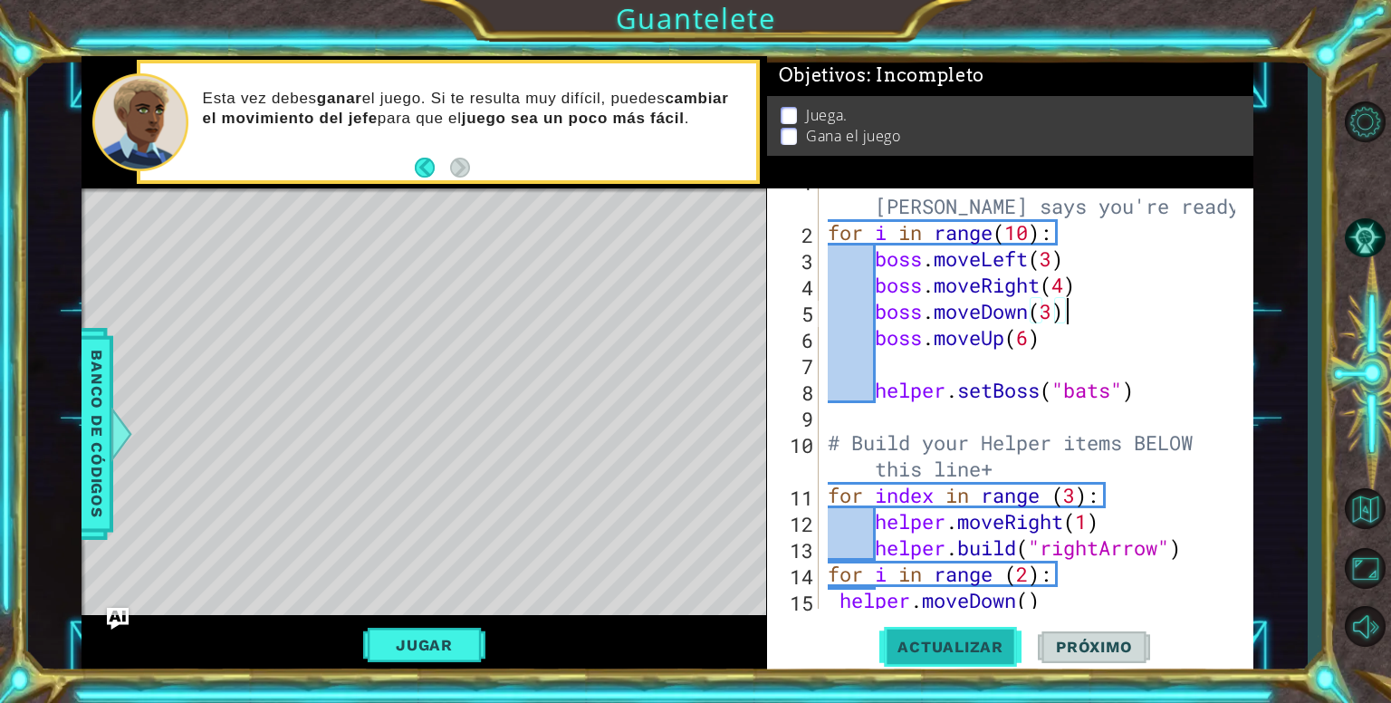
type textarea "boss.moveDown(3)"
click at [932, 639] on span "Actualizar" at bounding box center [950, 646] width 142 height 18
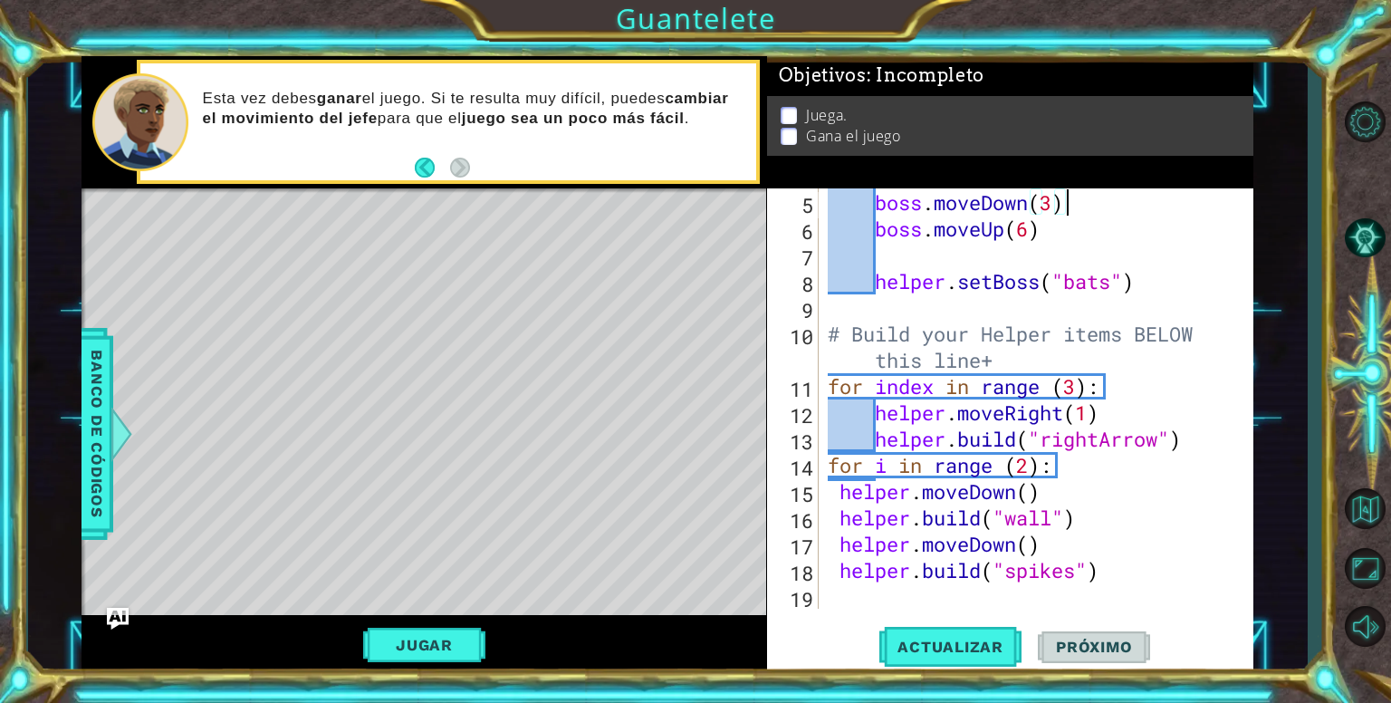
scroll to position [130, 0]
click at [1087, 591] on div "boss . moveDown ( 3 ) boss . moveUp ( 6 ) helper . setBoss ( "bats" ) # Build y…" at bounding box center [1034, 424] width 420 height 473
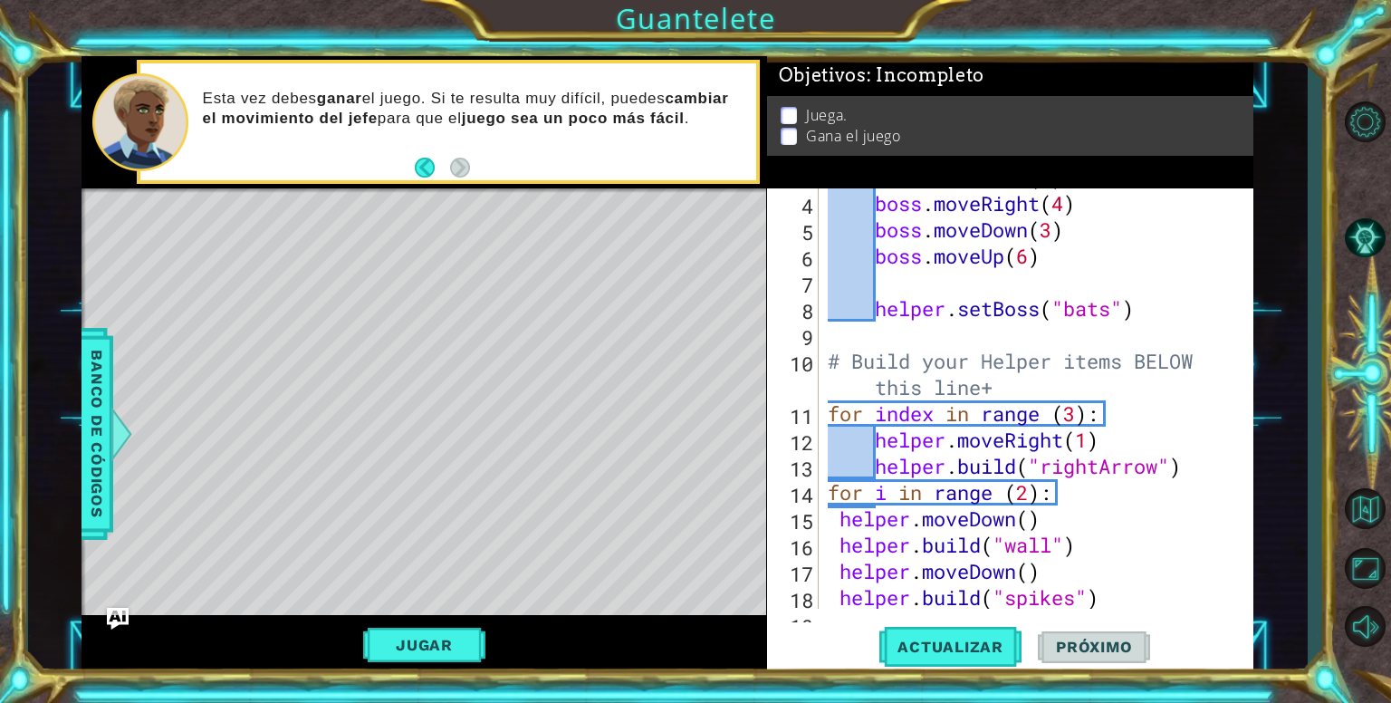
scroll to position [0, 0]
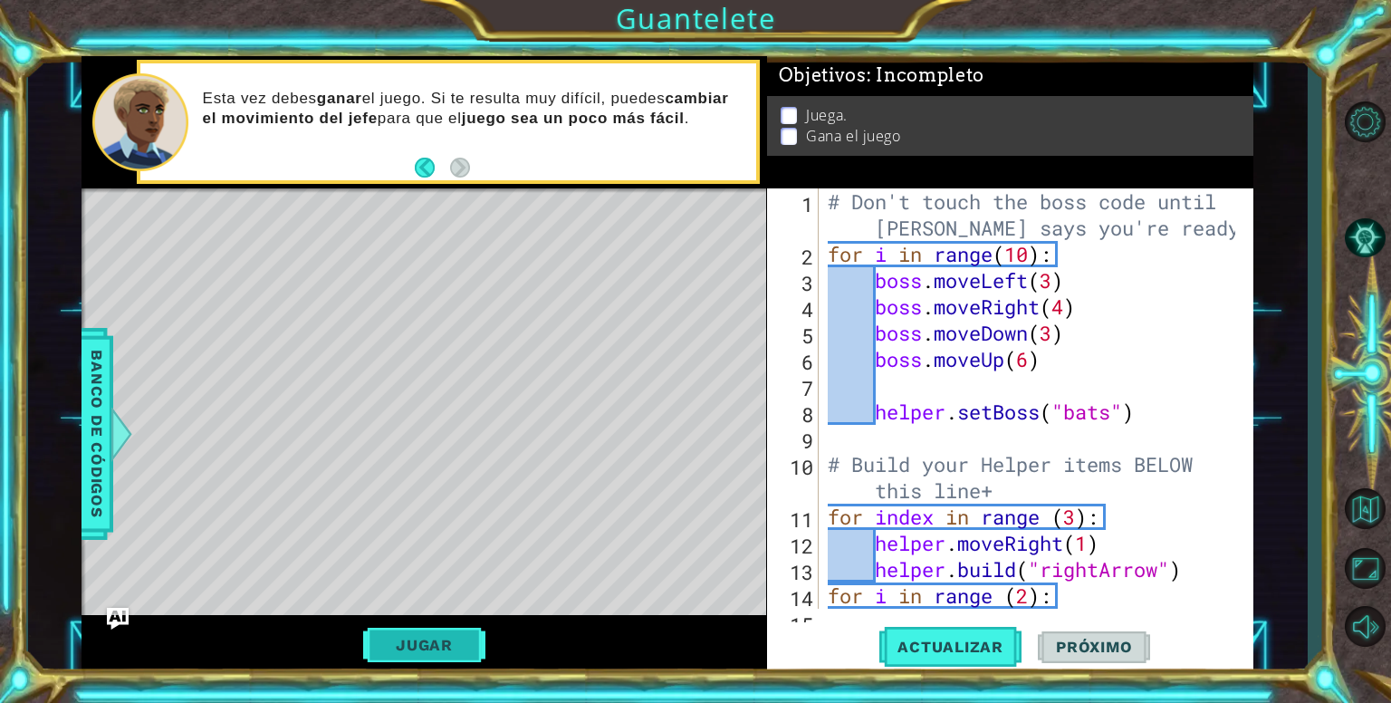
type textarea "help"
click at [435, 641] on button "Jugar" at bounding box center [424, 644] width 122 height 34
click at [459, 638] on button "Jugar" at bounding box center [424, 644] width 122 height 34
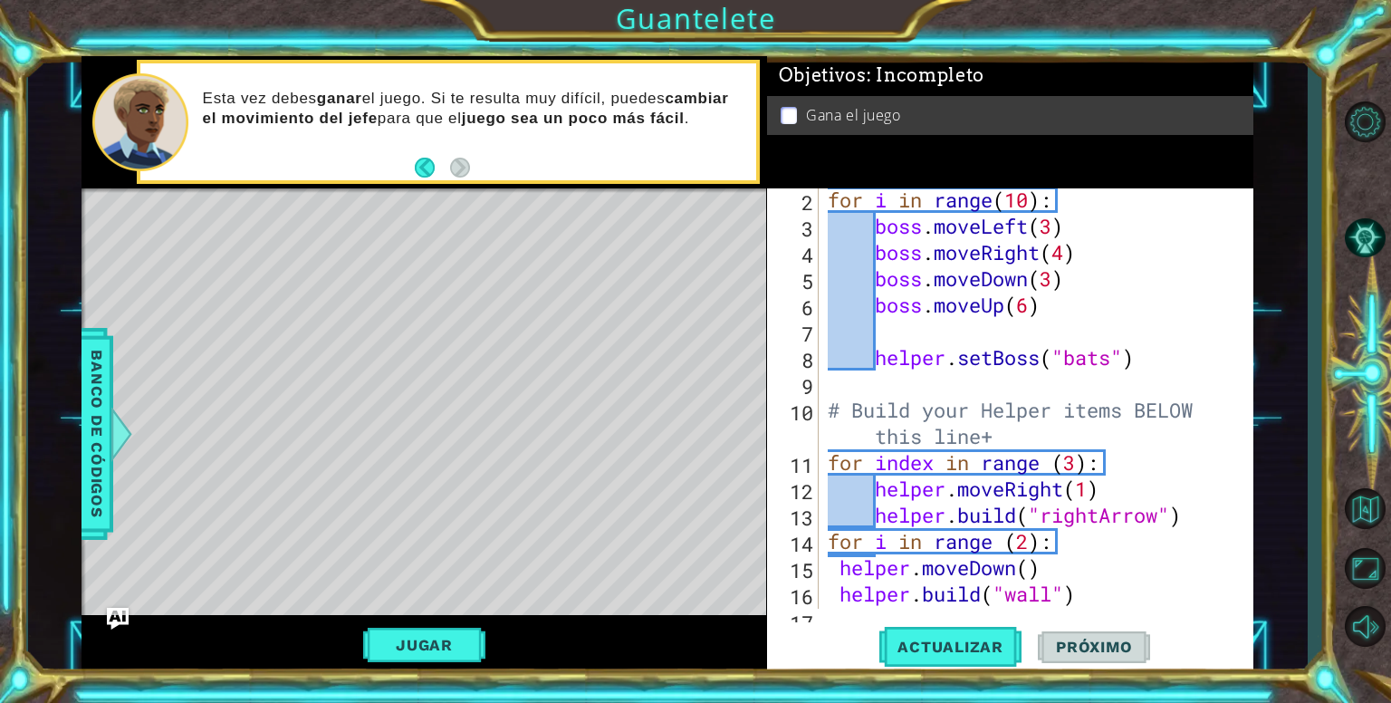
scroll to position [158, 0]
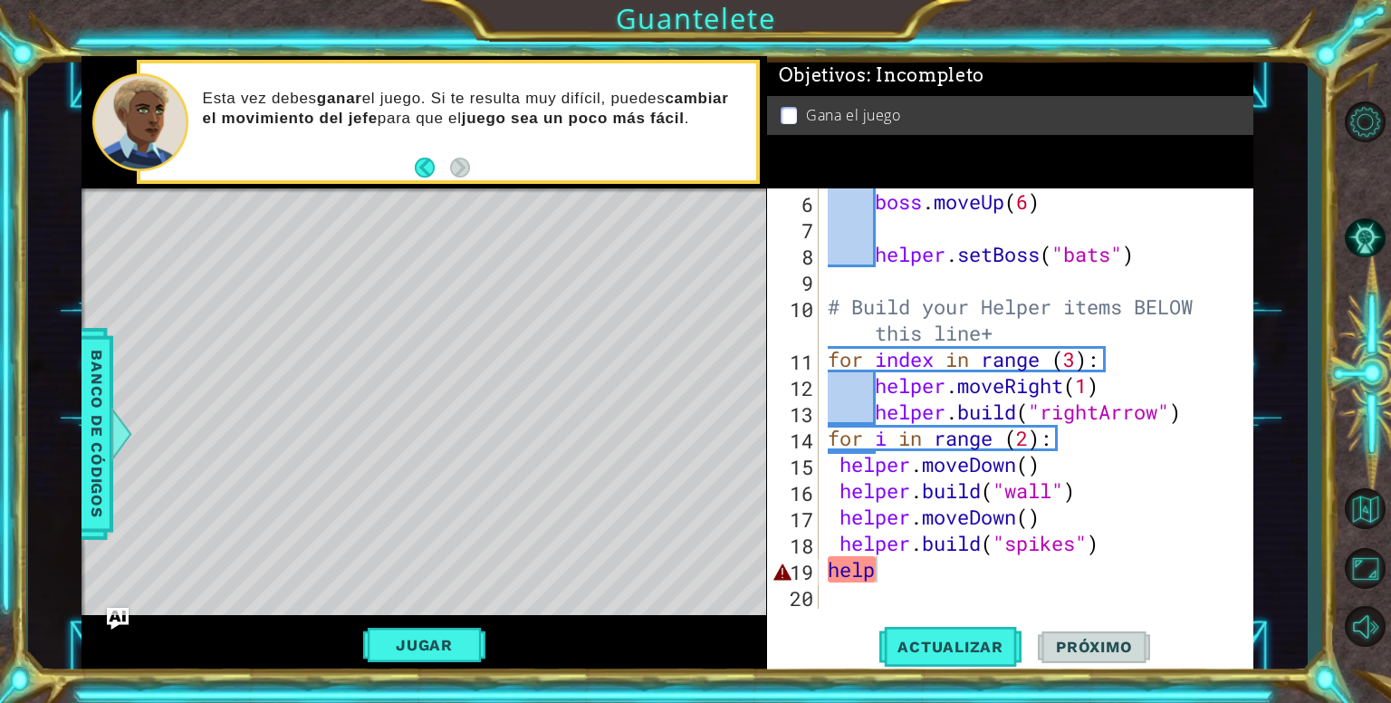
click at [890, 586] on div "boss . moveUp ( 6 ) helper . setBoss ( "bats" ) # Build your Helper items BELOW…" at bounding box center [1034, 424] width 420 height 473
click at [894, 572] on div "boss . moveUp ( 6 ) helper . setBoss ( "bats" ) # Build your Helper items BELOW…" at bounding box center [1034, 424] width 420 height 473
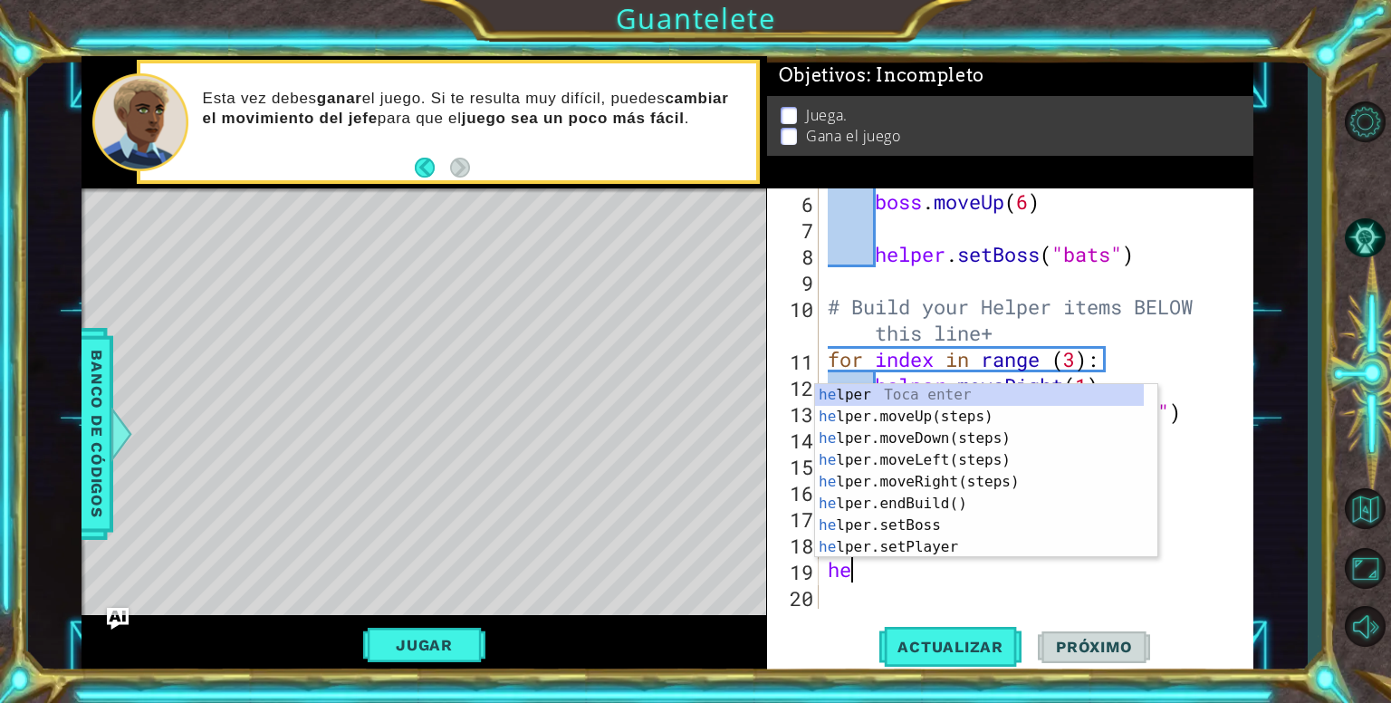
type textarea "h"
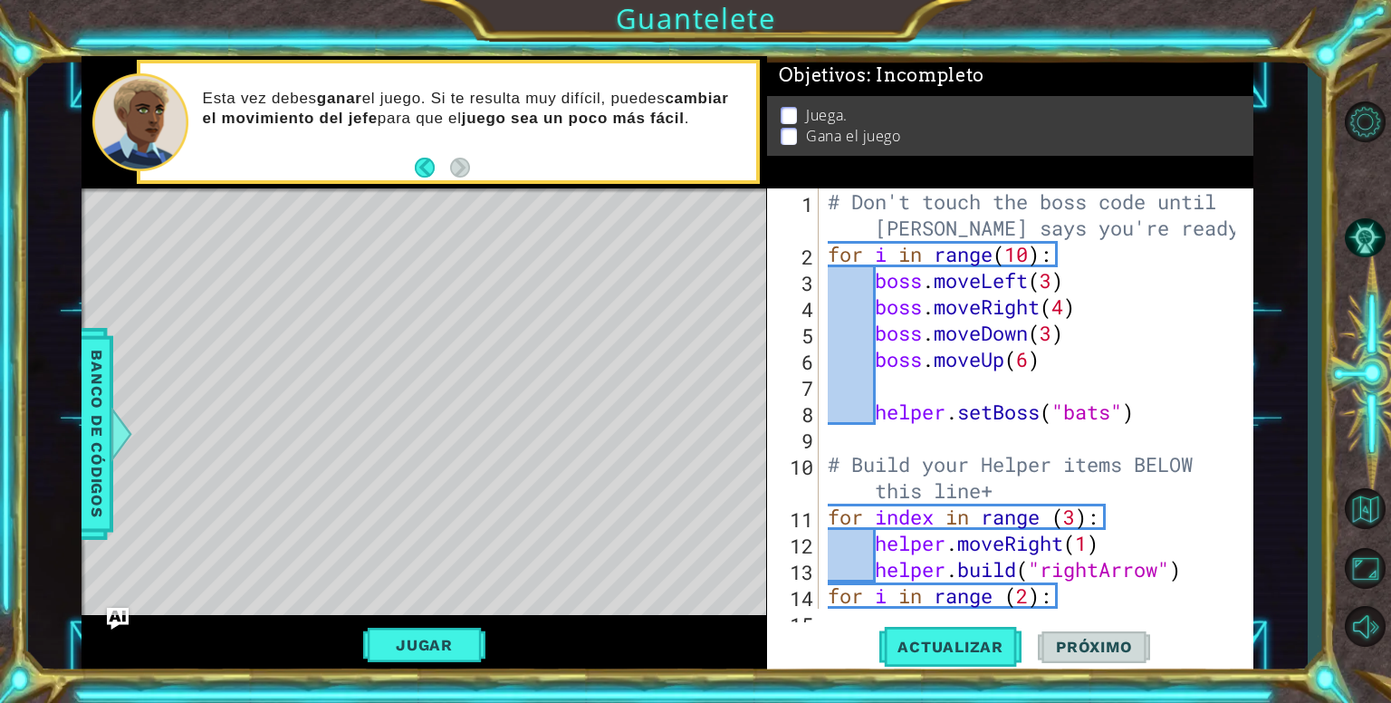
click at [1037, 252] on div "# Don't touch the boss code until Vega says you're ready! for i in range ( 10 )…" at bounding box center [1034, 437] width 420 height 499
type textarea "for i in range(10):"
click at [1028, 252] on div "# Don't touch the boss code until Vega says you're ready! for i in range ( 10 )…" at bounding box center [1034, 437] width 420 height 499
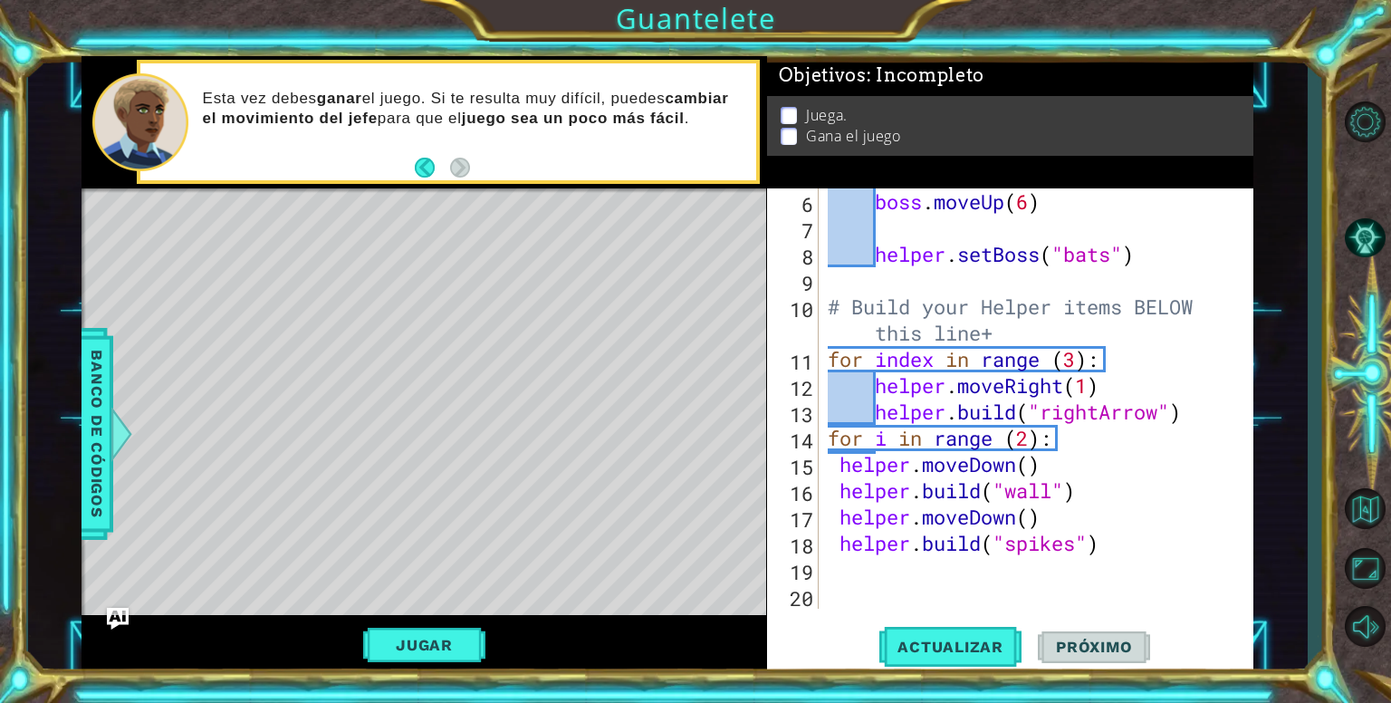
scroll to position [158, 0]
click at [1112, 559] on div "boss . moveUp ( 6 ) helper . setBoss ( "bats" ) # Build your Helper items BELOW…" at bounding box center [1034, 424] width 420 height 473
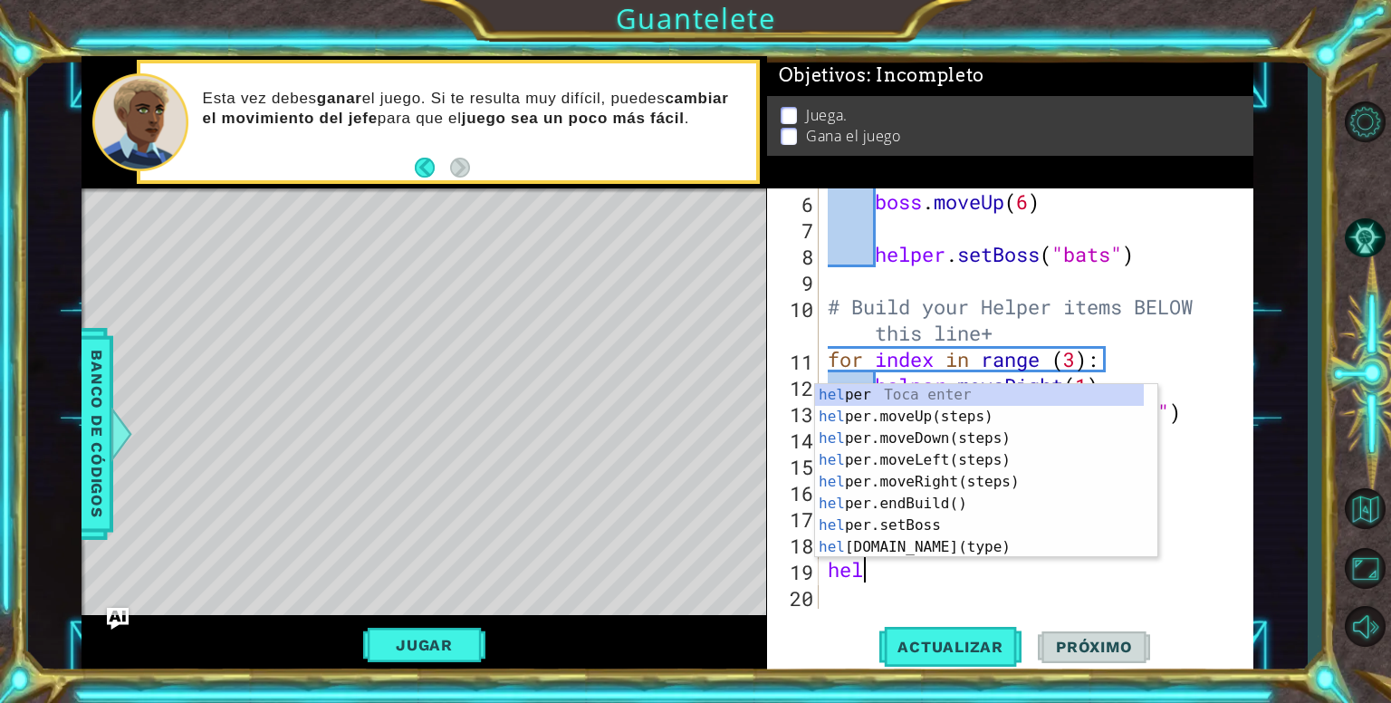
scroll to position [0, 0]
type textarea "helpe"
click at [980, 433] on div "helpe r Toca enter helpe r.moveUp(steps) Toca enter helpe r.moveDown(steps) Toc…" at bounding box center [979, 492] width 329 height 217
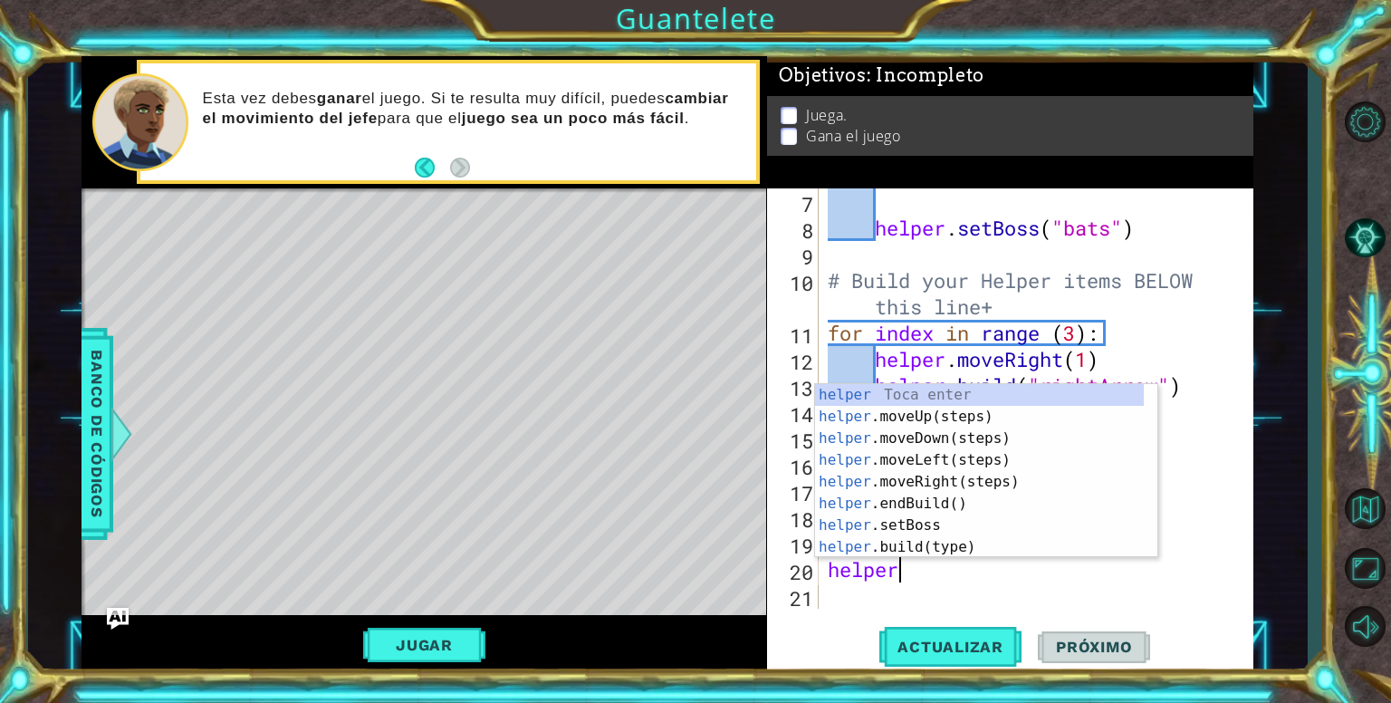
scroll to position [0, 2]
click at [889, 540] on div "helper Toca enter helper .moveUp(steps) Toca enter helper .moveDown(steps) Toca…" at bounding box center [979, 492] width 329 height 217
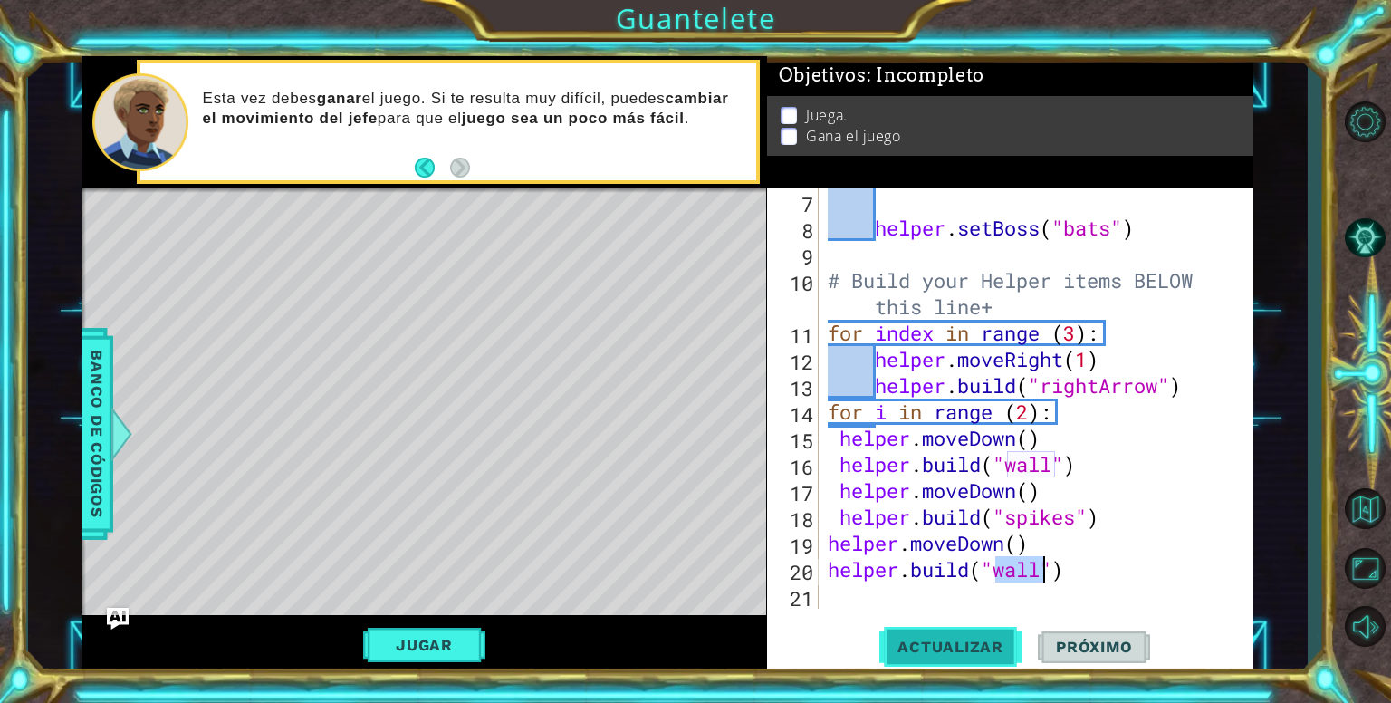
type textarea "[DOMAIN_NAME]("wall")"
click at [998, 649] on span "Actualizar" at bounding box center [950, 646] width 142 height 18
click at [472, 645] on button "Jugar" at bounding box center [424, 644] width 122 height 34
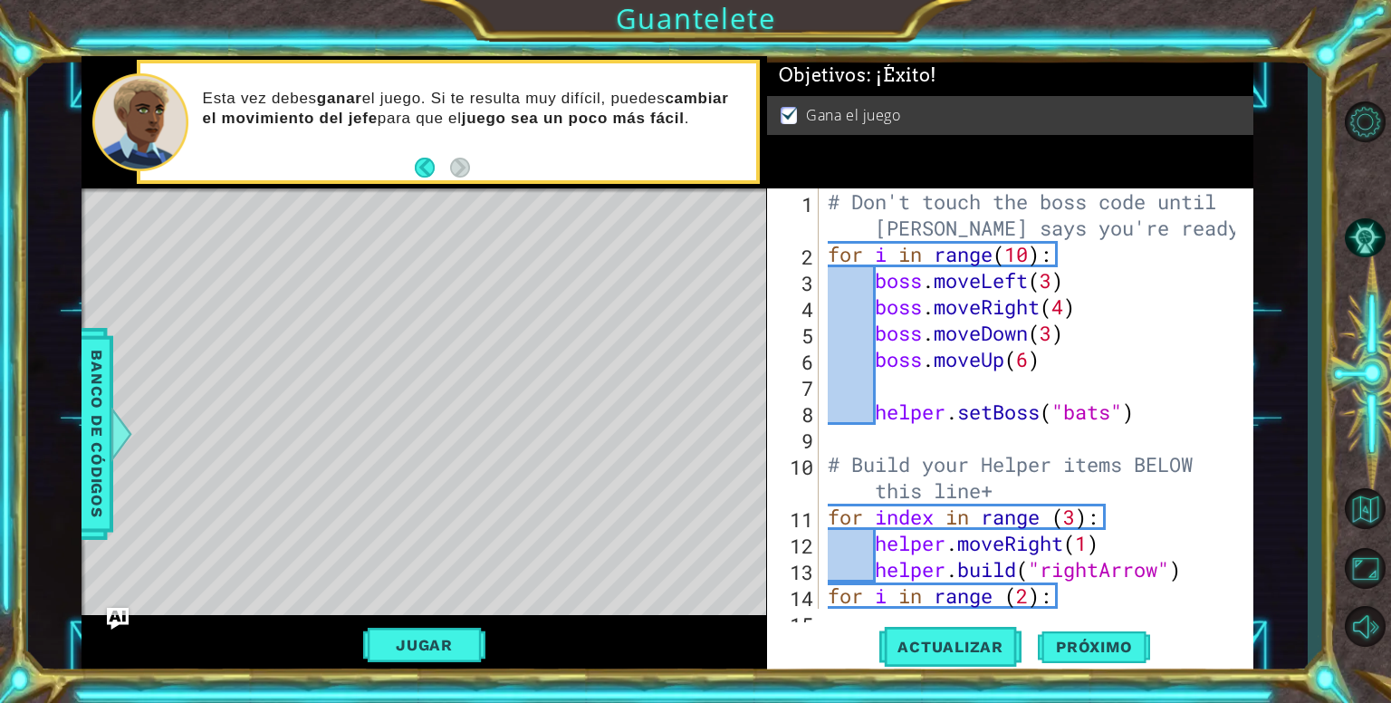
scroll to position [184, 0]
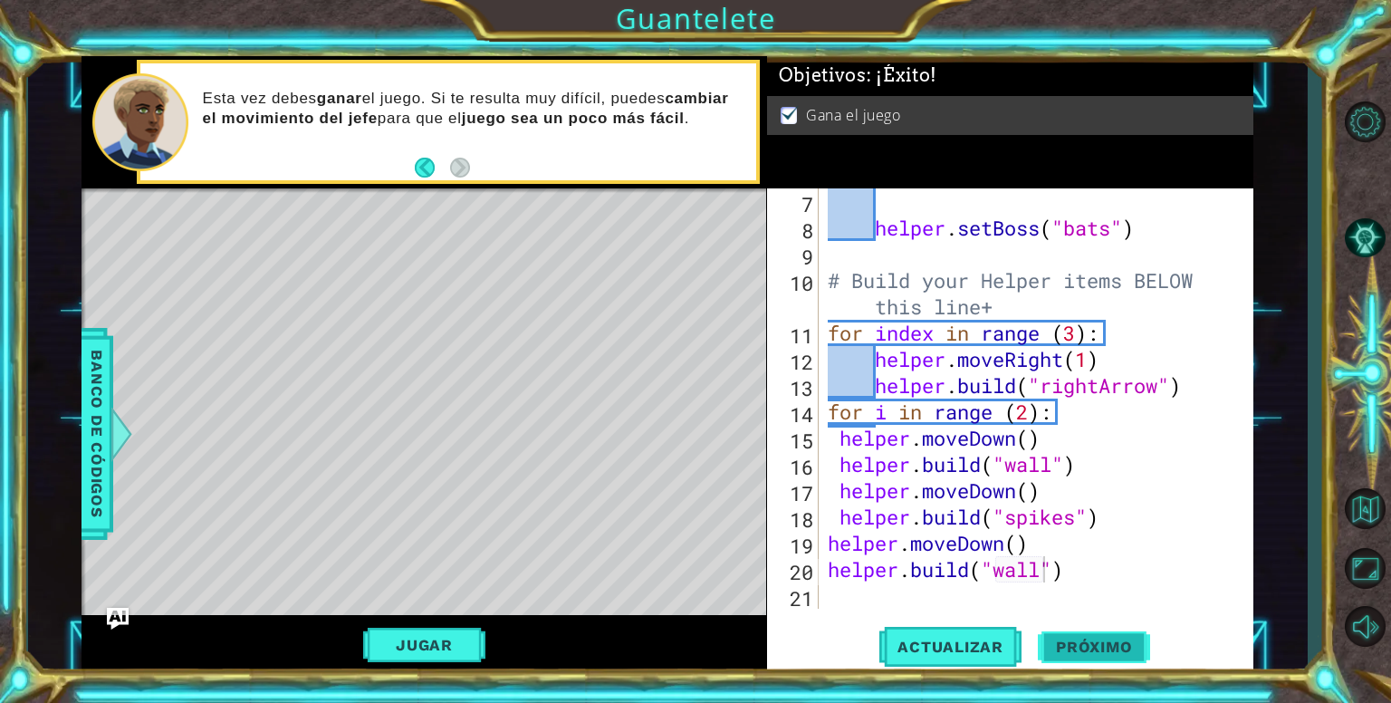
click at [1075, 650] on span "Próximo" at bounding box center [1093, 646] width 112 height 18
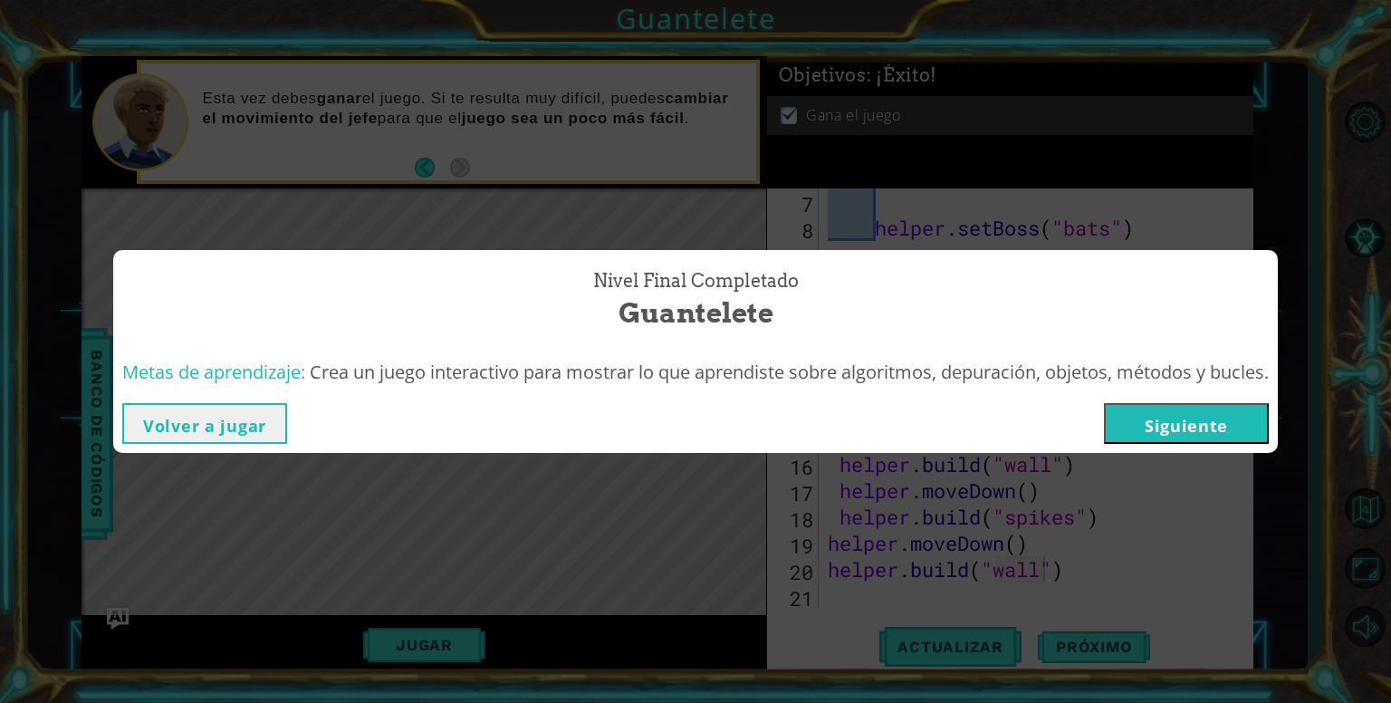
click at [1133, 423] on button "Siguiente" at bounding box center [1186, 423] width 165 height 41
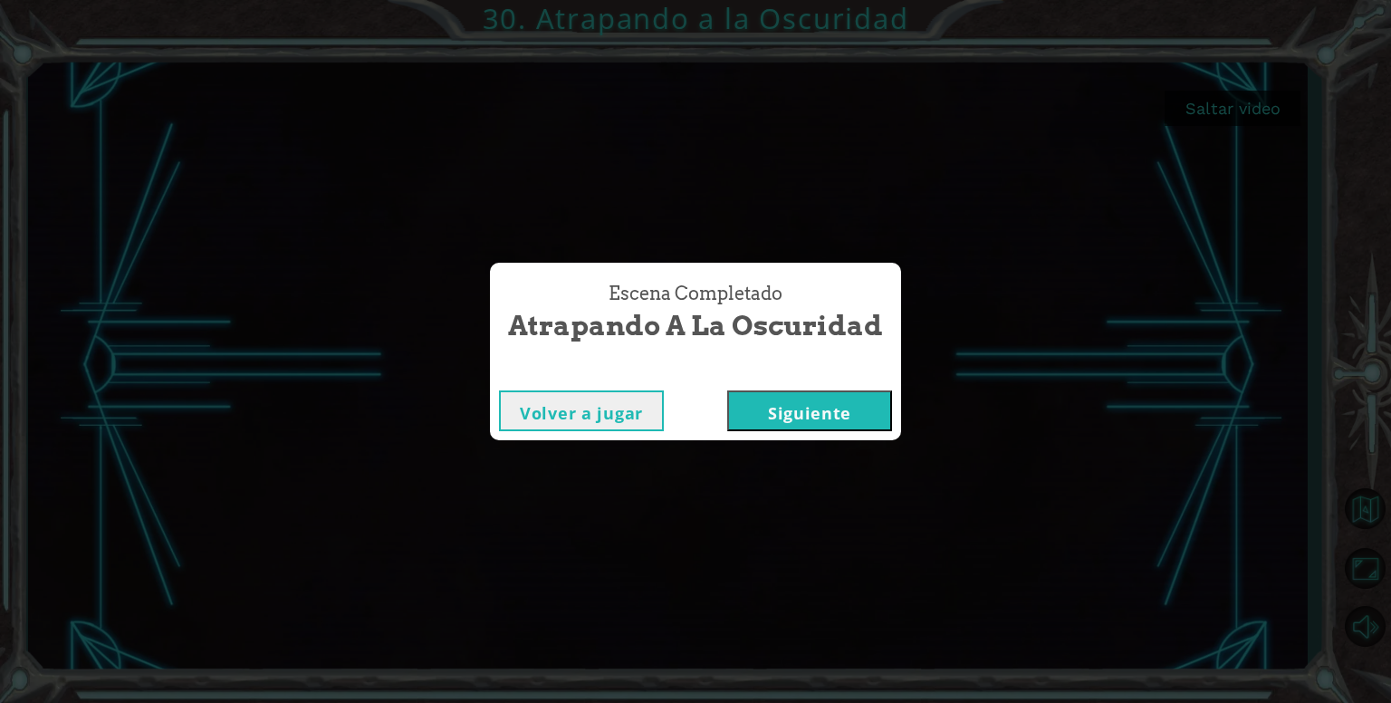
click at [830, 450] on div "Escena Completado Atrapando a la Oscuridad Volver a jugar Siguiente" at bounding box center [695, 351] width 1391 height 703
click at [822, 416] on button "Siguiente" at bounding box center [809, 410] width 165 height 41
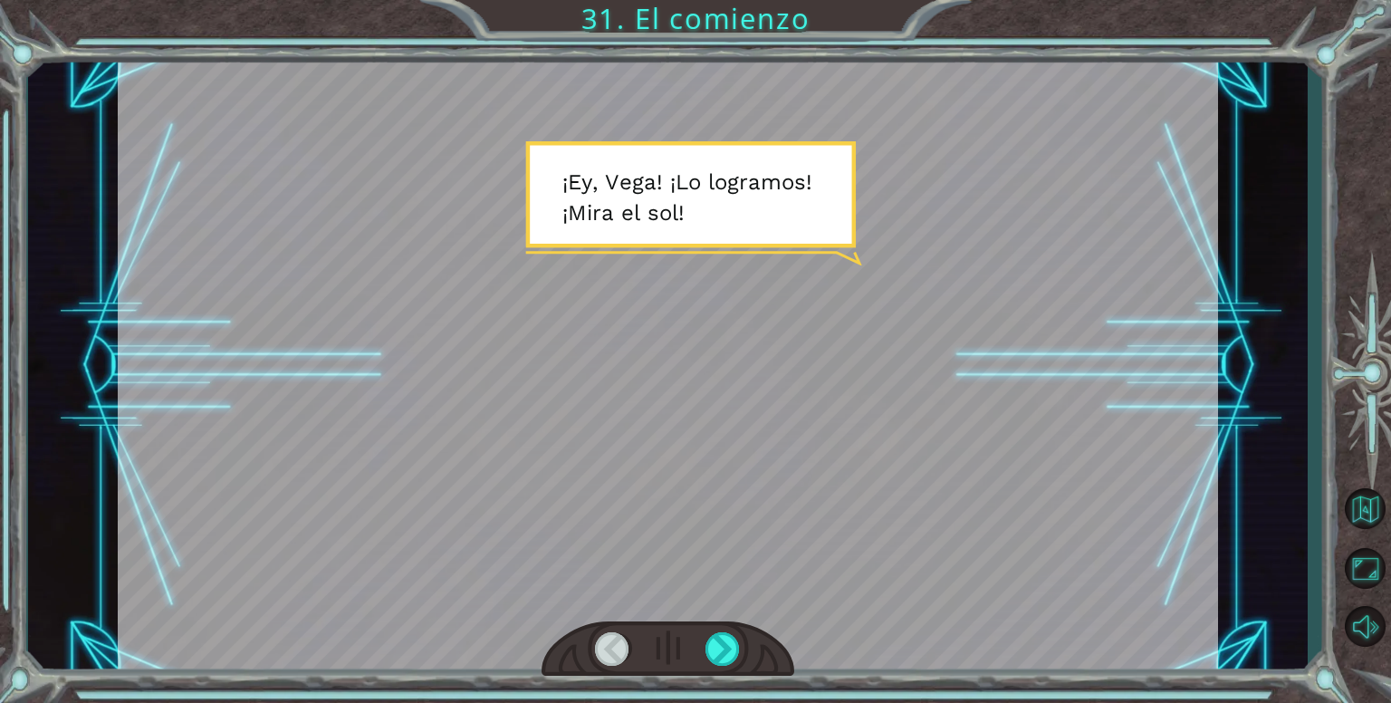
drag, startPoint x: 494, startPoint y: 112, endPoint x: 681, endPoint y: 215, distance: 212.7
click at [681, 215] on div at bounding box center [668, 365] width 1100 height 618
click at [650, 164] on div at bounding box center [668, 365] width 1100 height 618
drag, startPoint x: 607, startPoint y: 181, endPoint x: 621, endPoint y: 316, distance: 135.6
click at [626, 311] on div at bounding box center [668, 365] width 1100 height 618
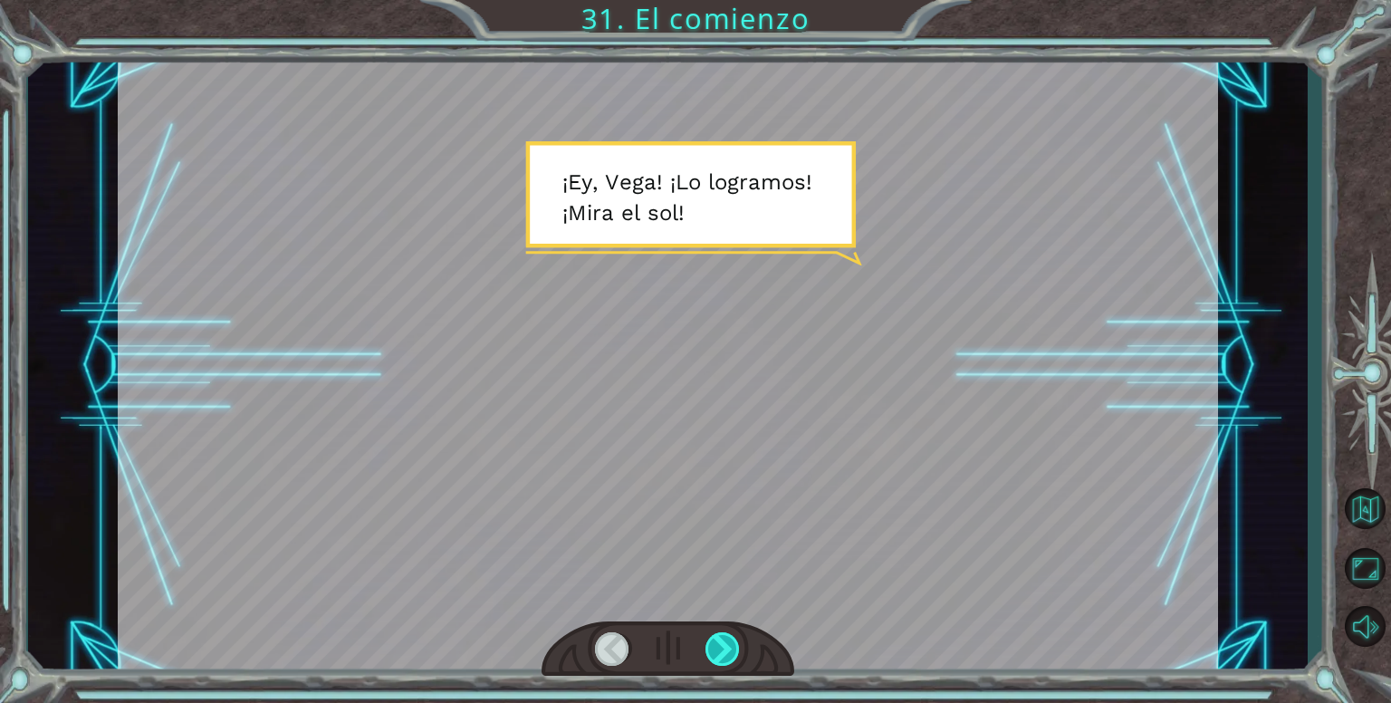
click at [712, 656] on div at bounding box center [722, 648] width 35 height 33
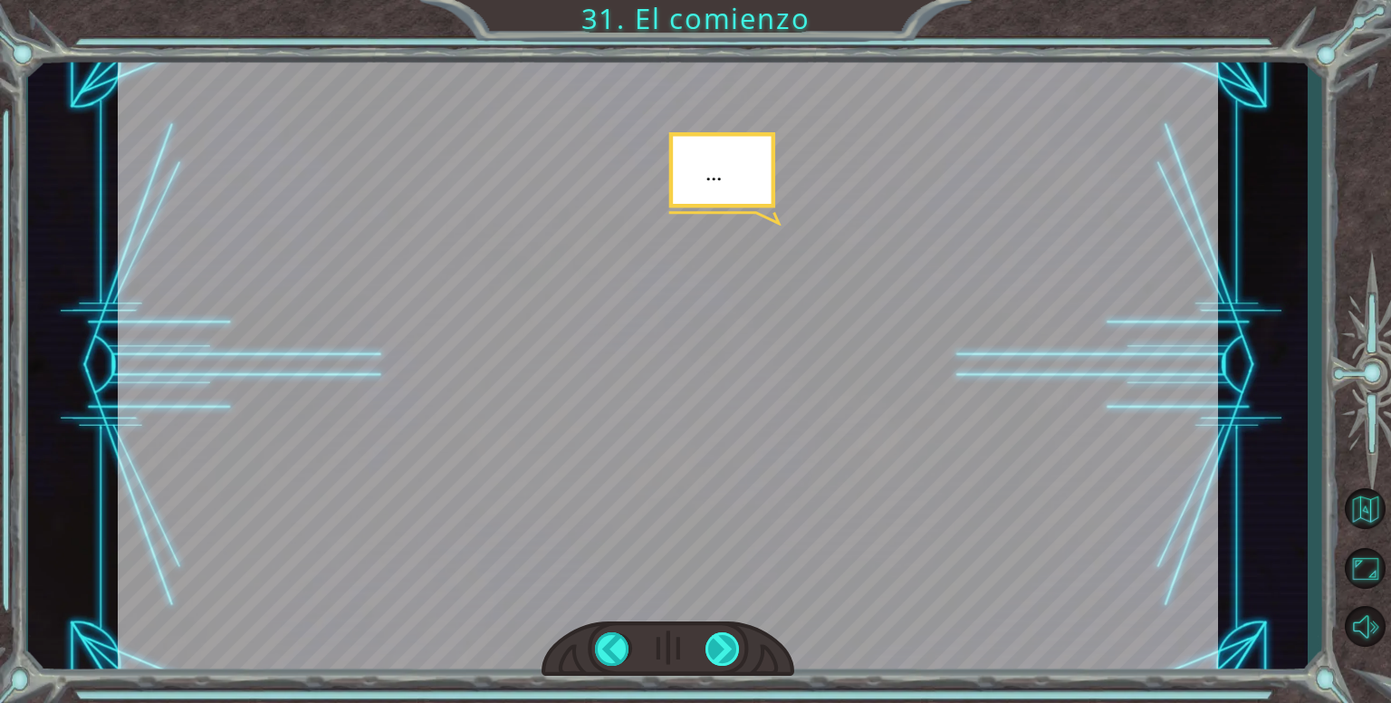
click at [719, 645] on div at bounding box center [722, 648] width 35 height 33
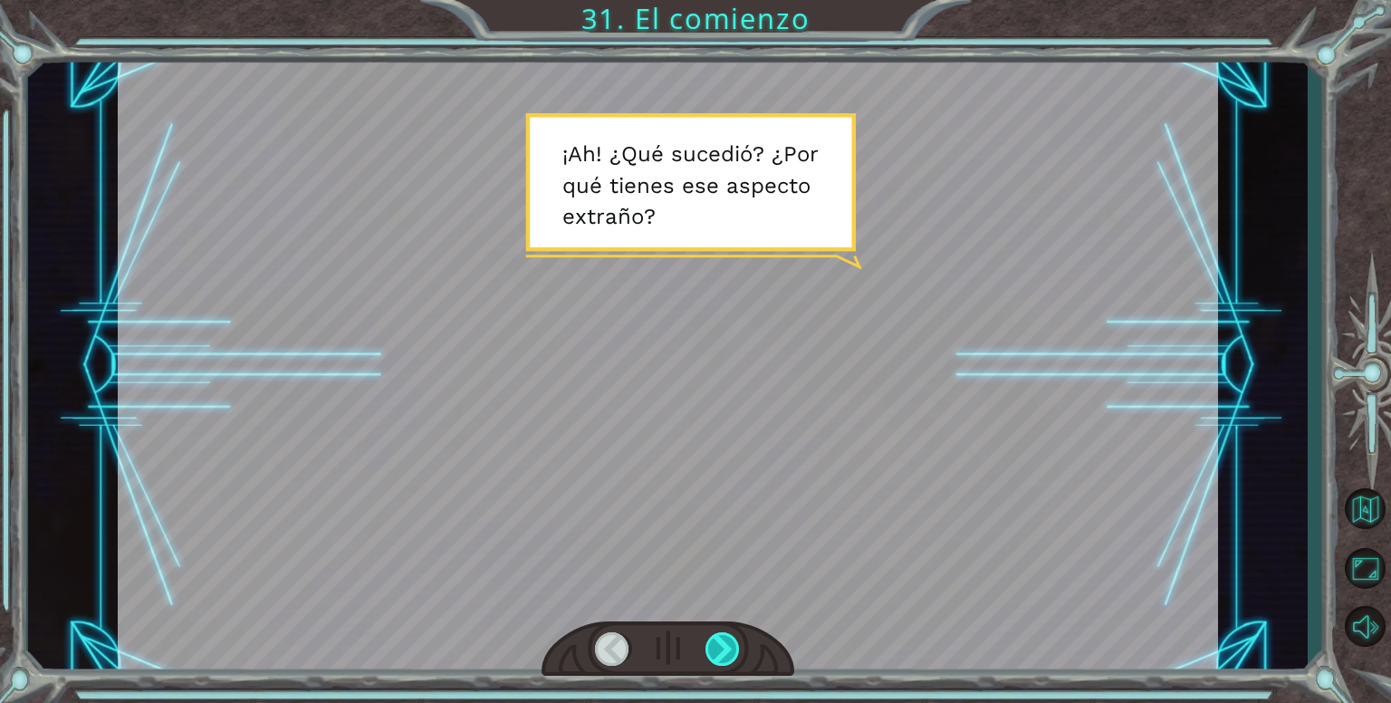
click at [719, 645] on div at bounding box center [722, 648] width 35 height 33
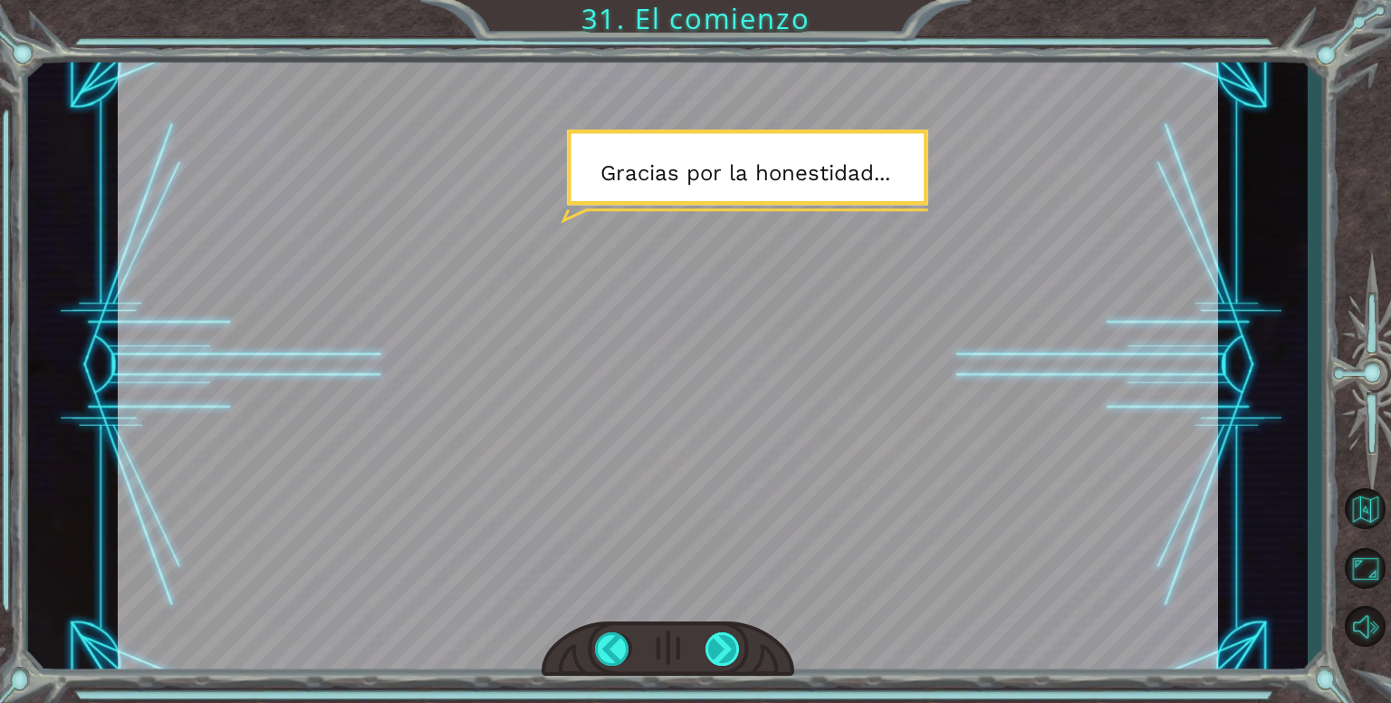
click at [719, 645] on div at bounding box center [722, 648] width 35 height 33
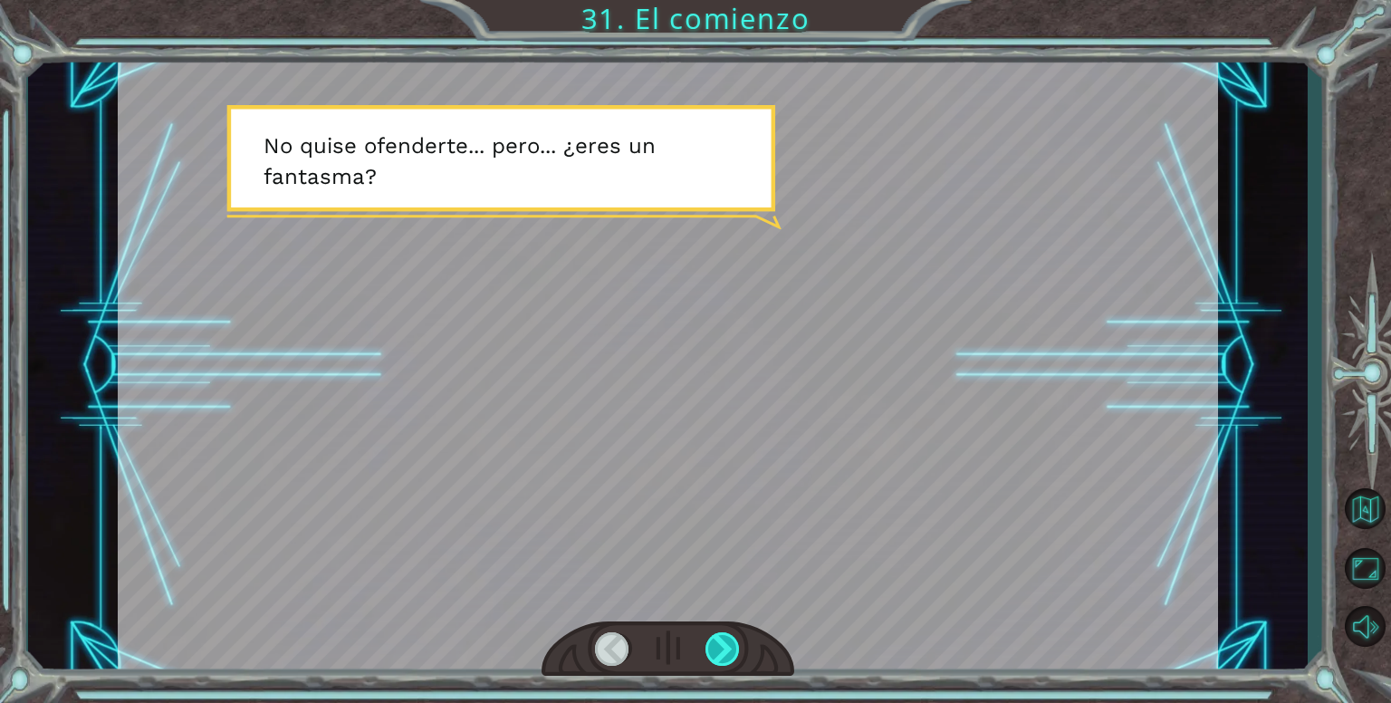
click at [719, 645] on div at bounding box center [722, 648] width 35 height 33
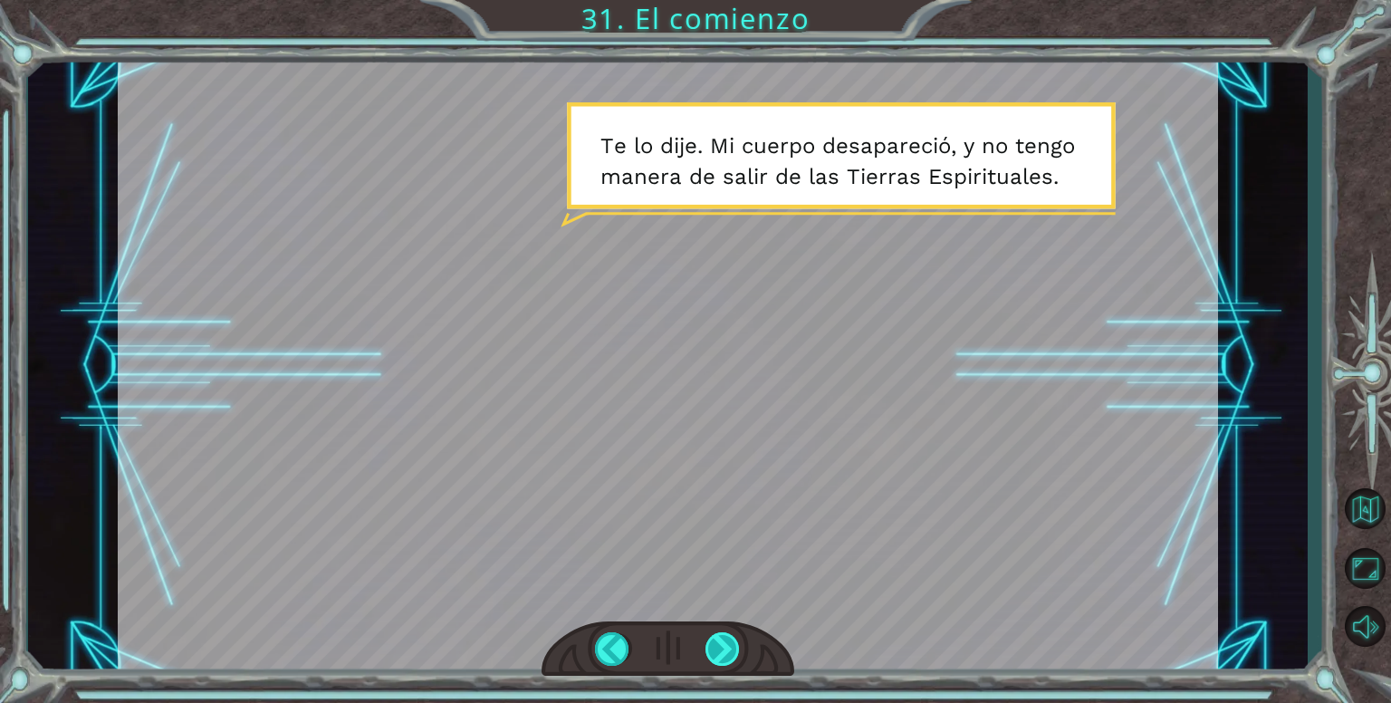
click at [719, 645] on div at bounding box center [722, 648] width 35 height 33
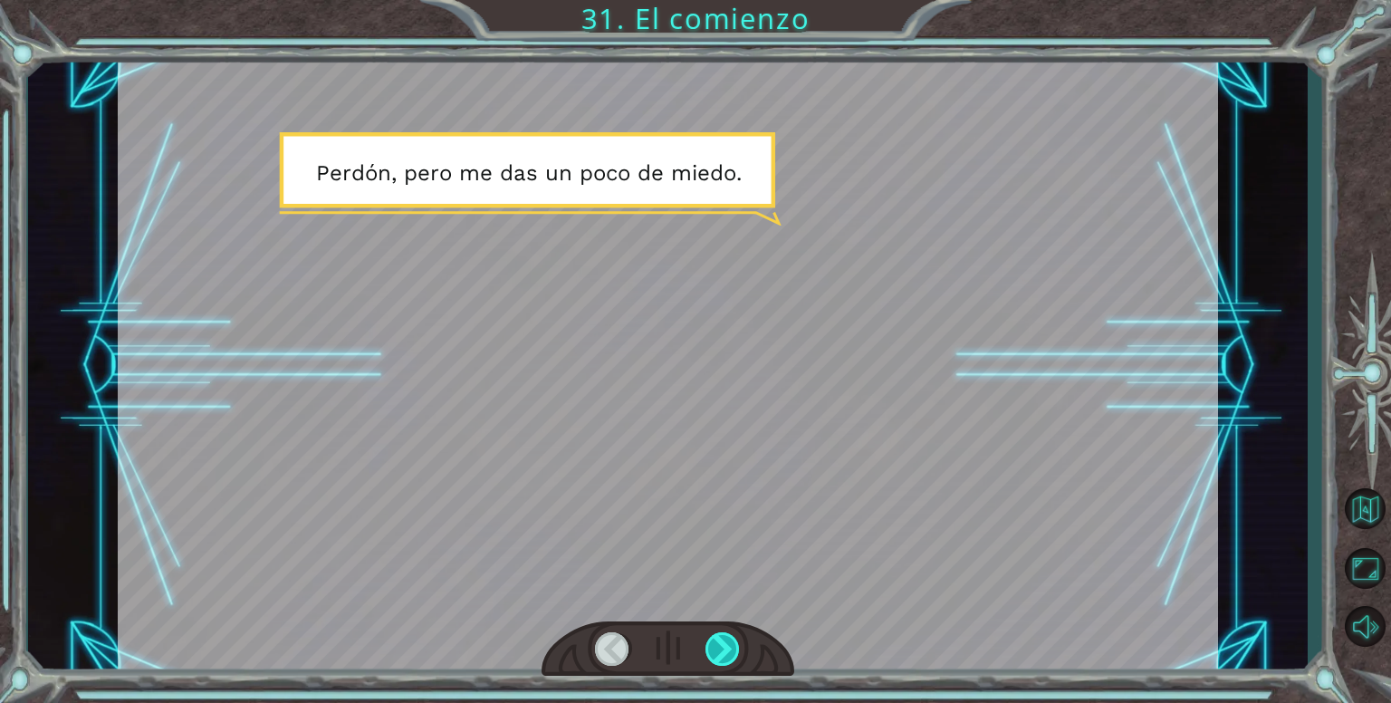
click at [719, 645] on div at bounding box center [722, 648] width 35 height 33
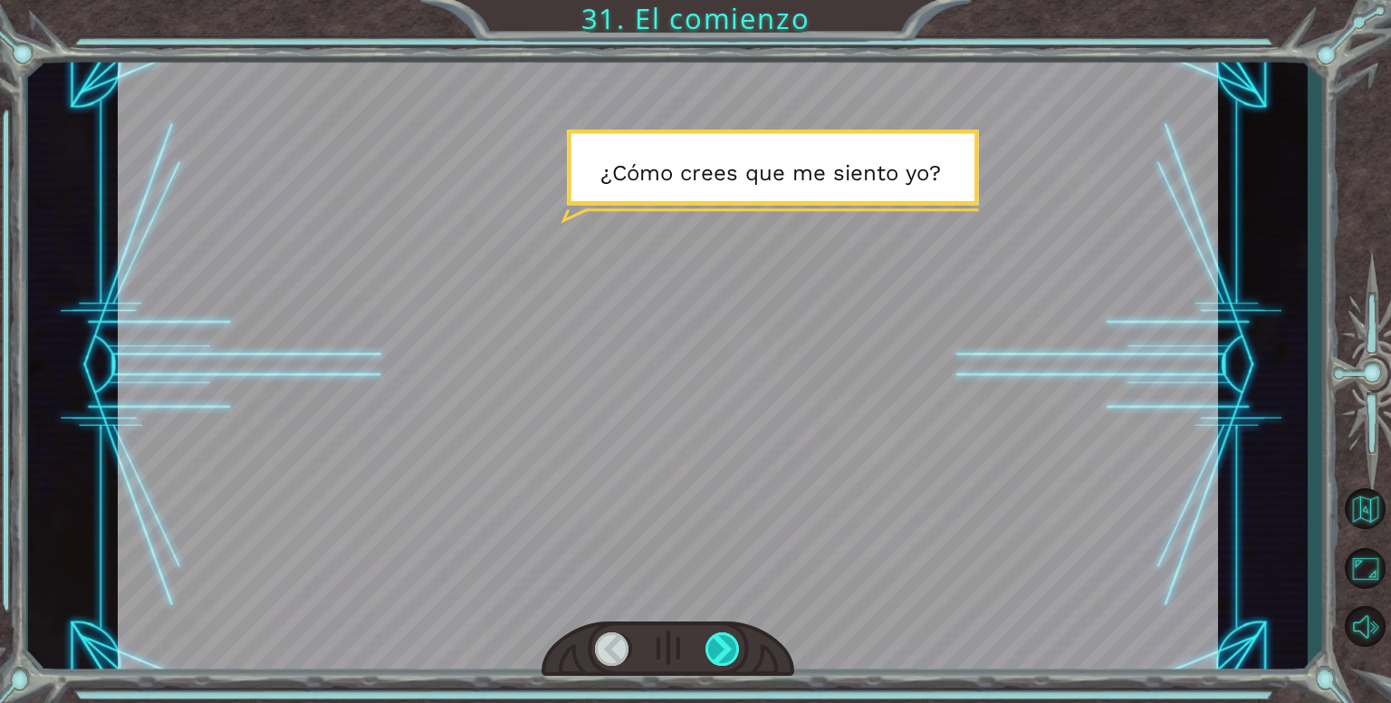
click at [719, 645] on div at bounding box center [722, 648] width 35 height 33
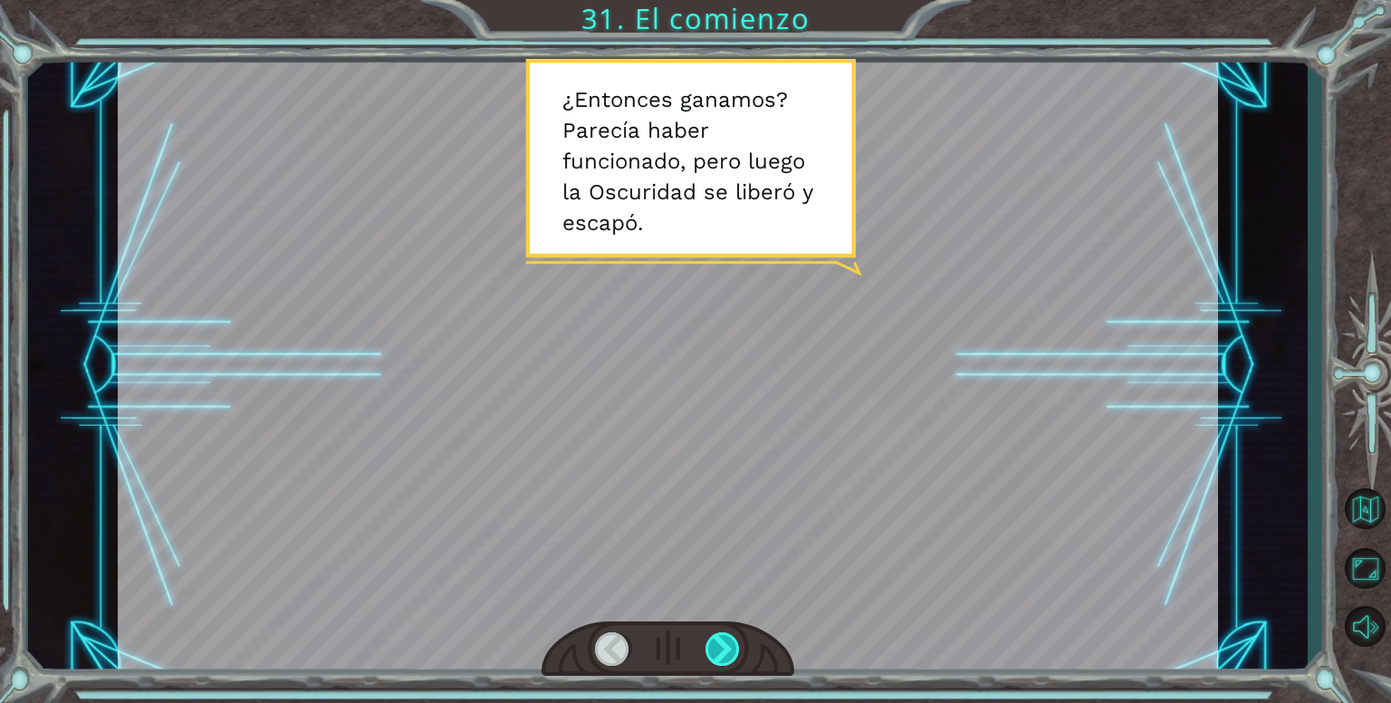
click at [719, 645] on div at bounding box center [722, 648] width 35 height 33
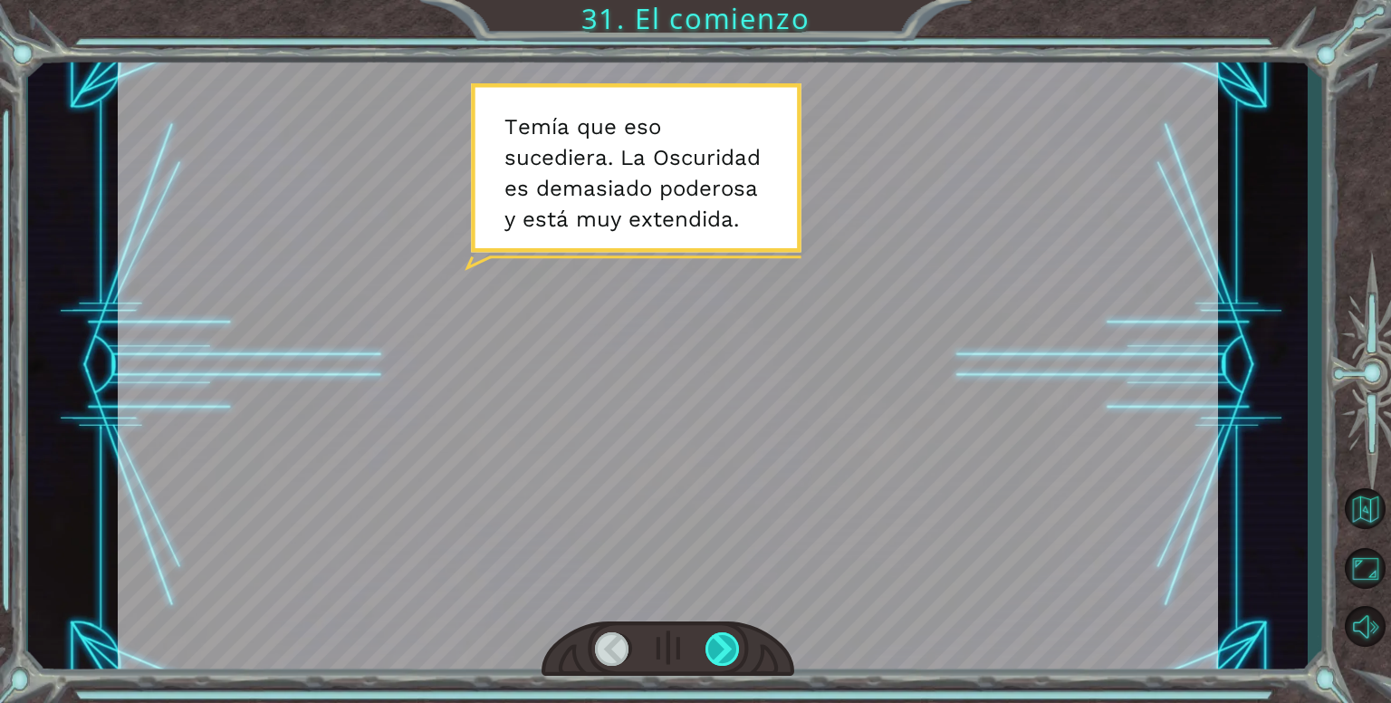
click at [719, 645] on div at bounding box center [722, 648] width 35 height 33
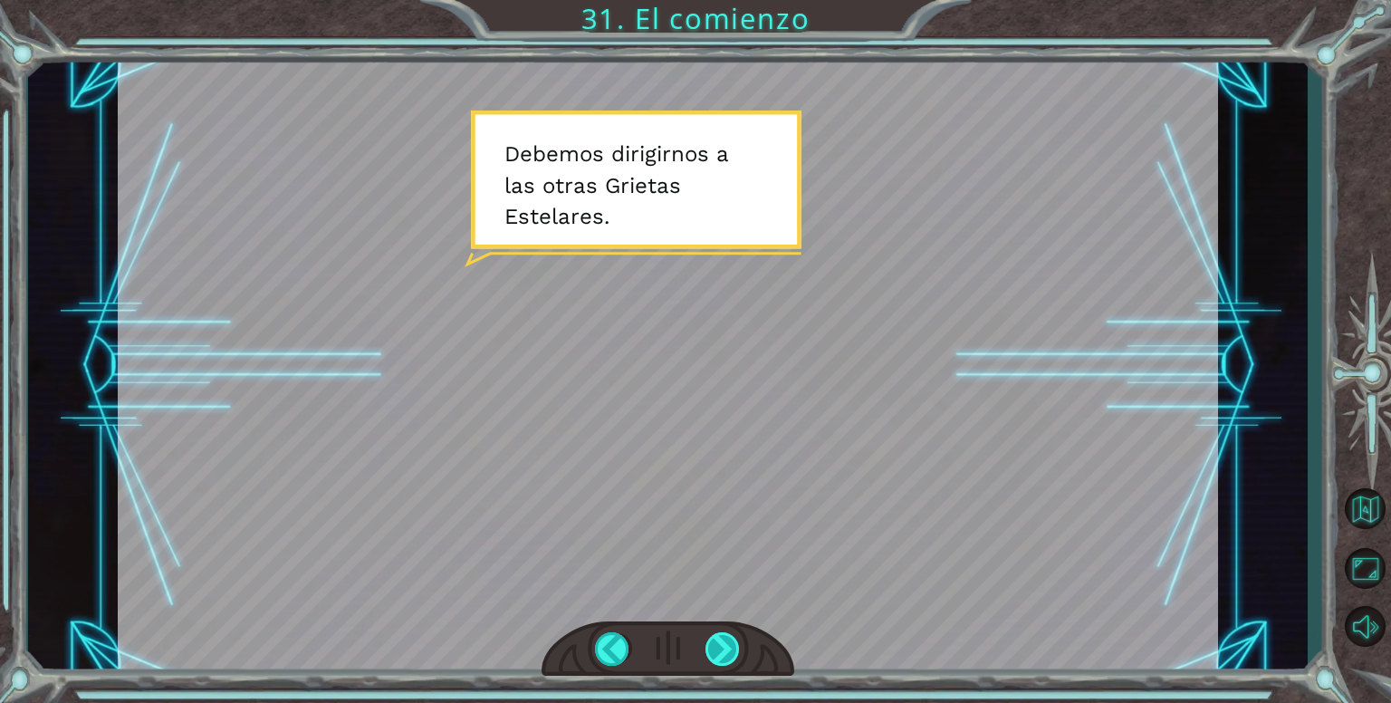
click at [725, 654] on div at bounding box center [722, 648] width 35 height 33
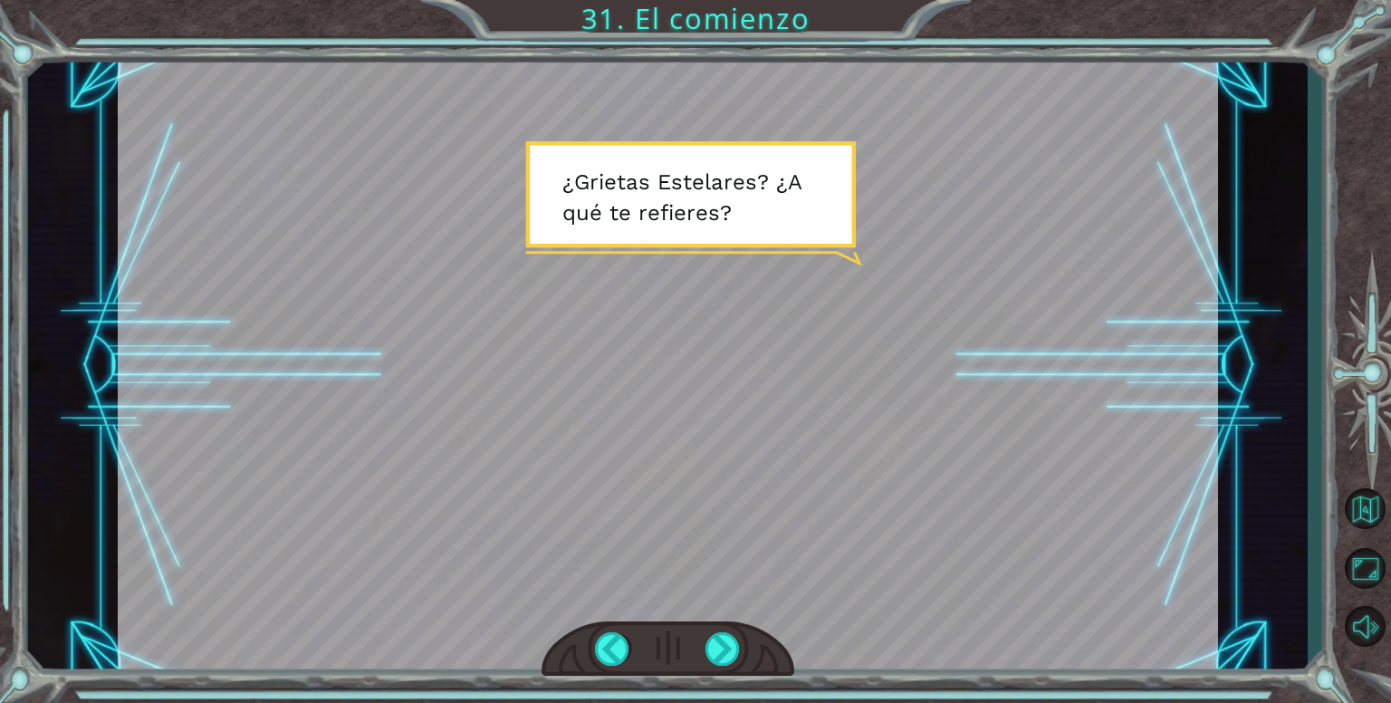
click at [693, 644] on div at bounding box center [667, 648] width 253 height 55
click at [712, 655] on div at bounding box center [722, 648] width 35 height 33
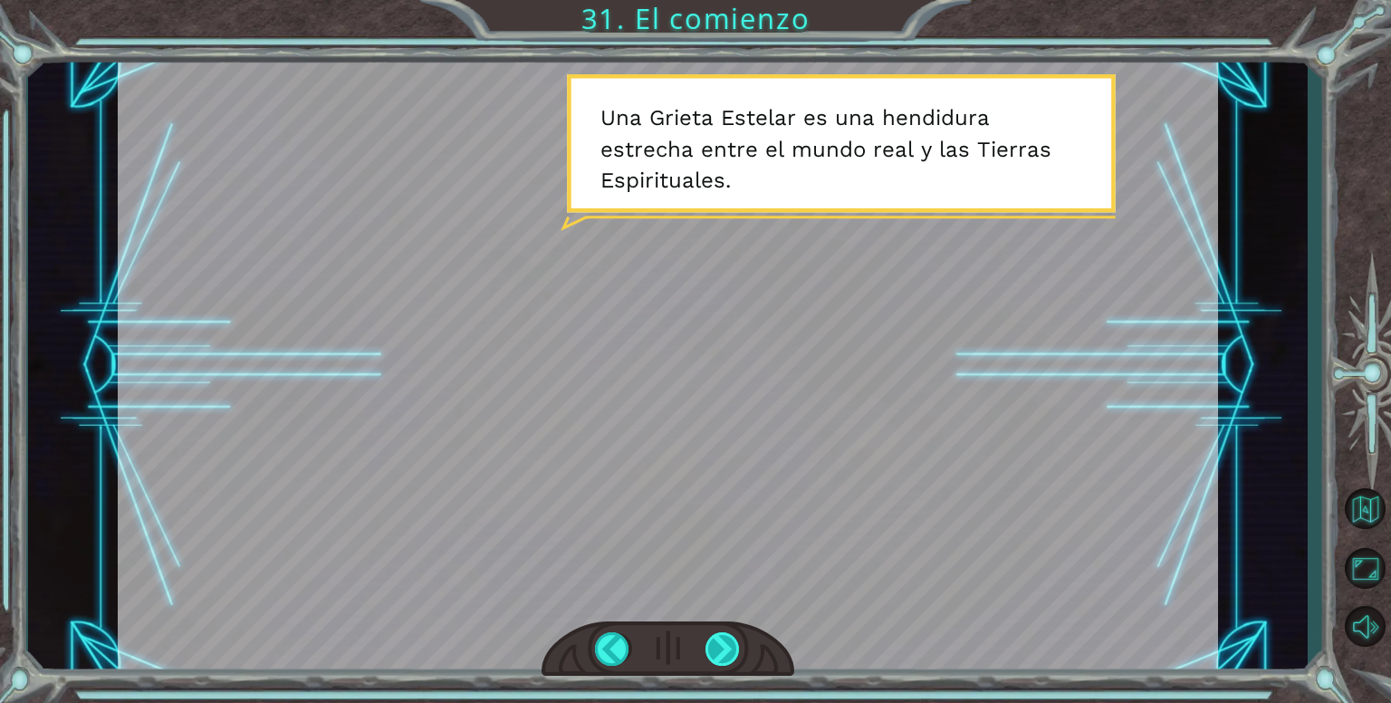
click at [720, 660] on div at bounding box center [722, 648] width 35 height 33
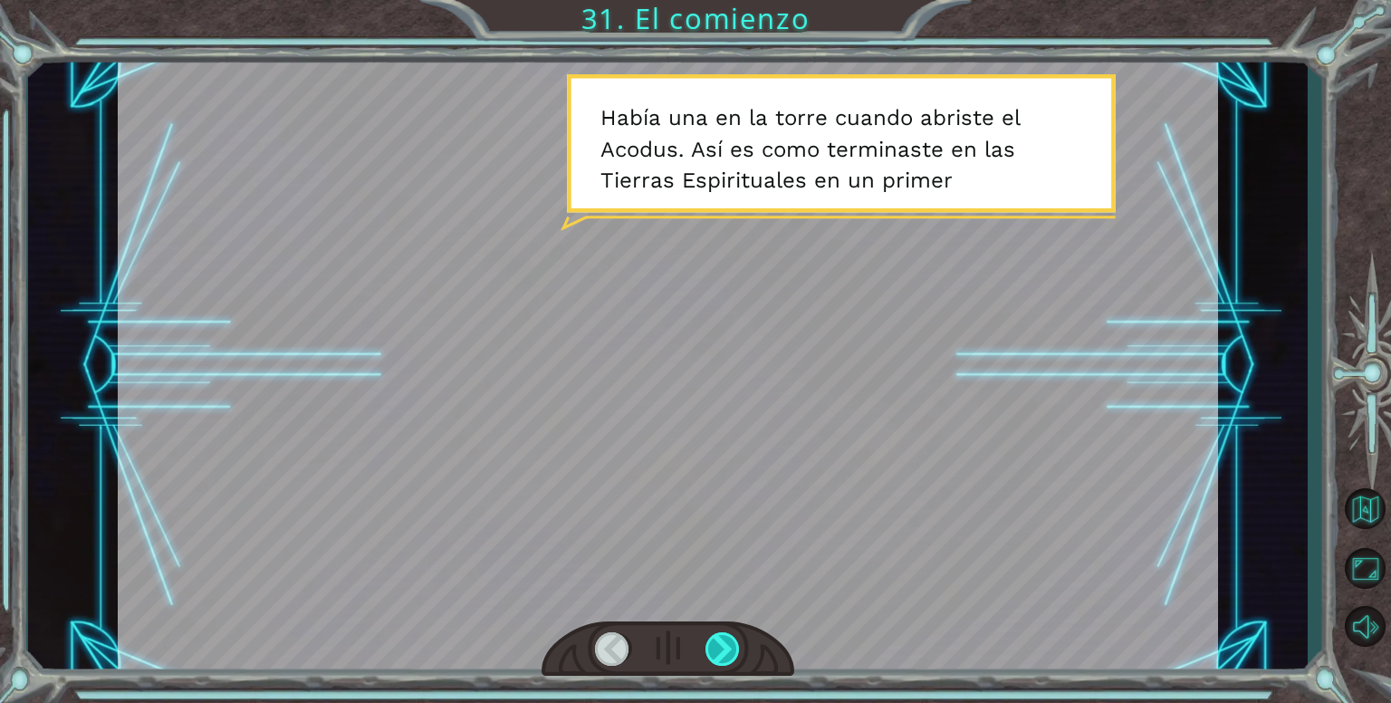
click at [718, 660] on div at bounding box center [722, 648] width 35 height 33
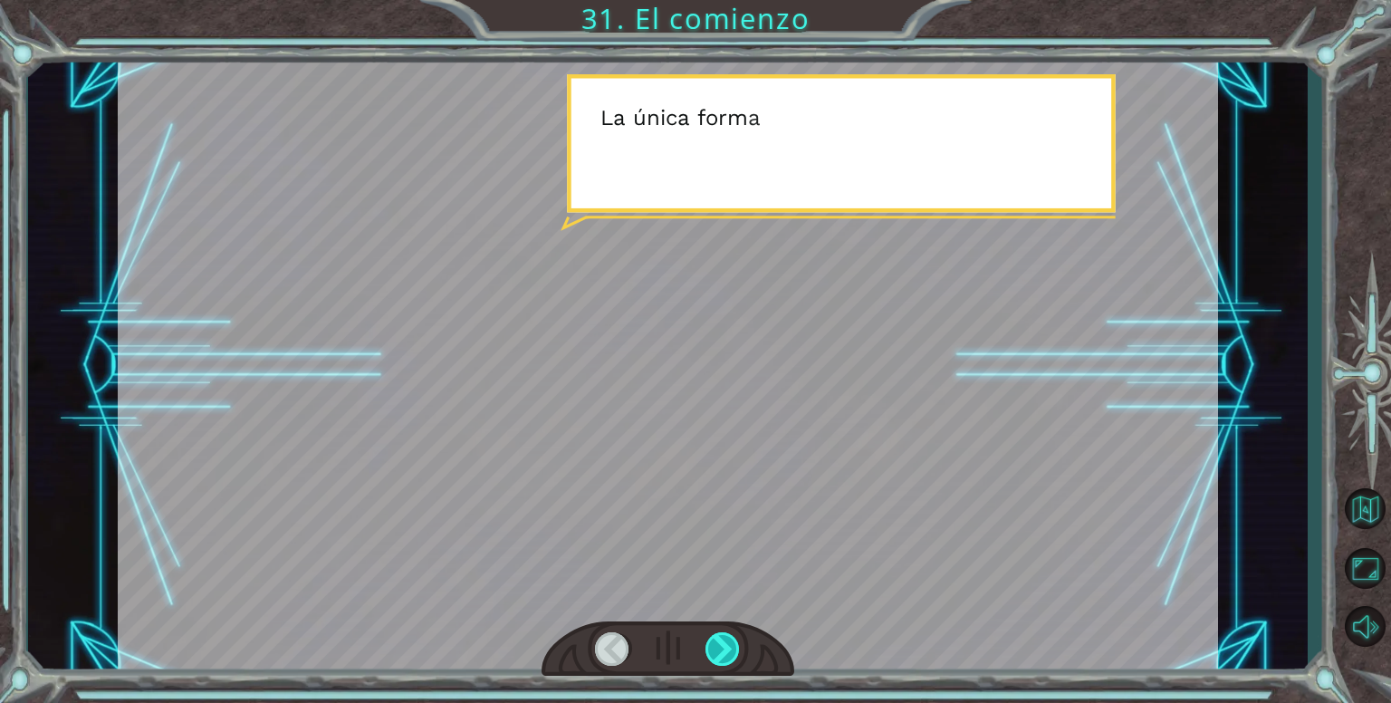
drag, startPoint x: 722, startPoint y: 654, endPoint x: 716, endPoint y: 640, distance: 14.6
click at [714, 641] on div at bounding box center [722, 648] width 35 height 33
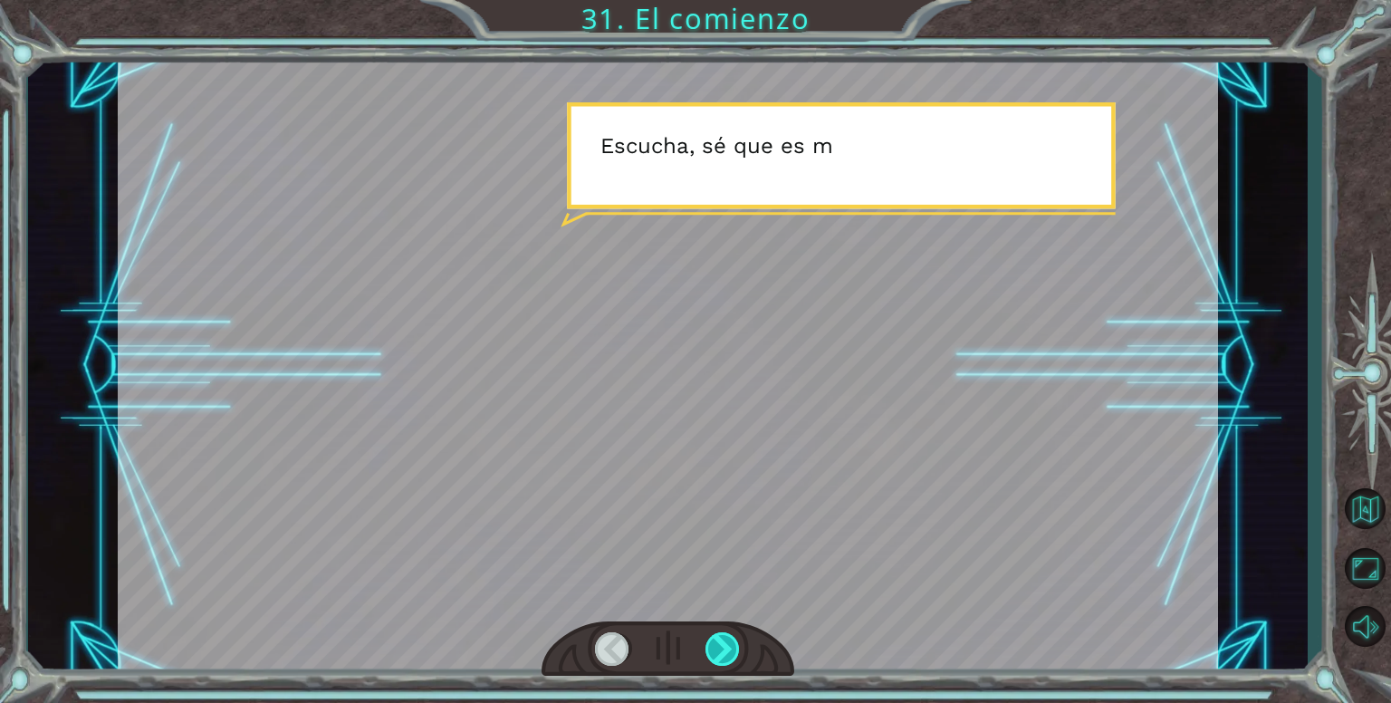
click at [717, 664] on div at bounding box center [722, 648] width 35 height 33
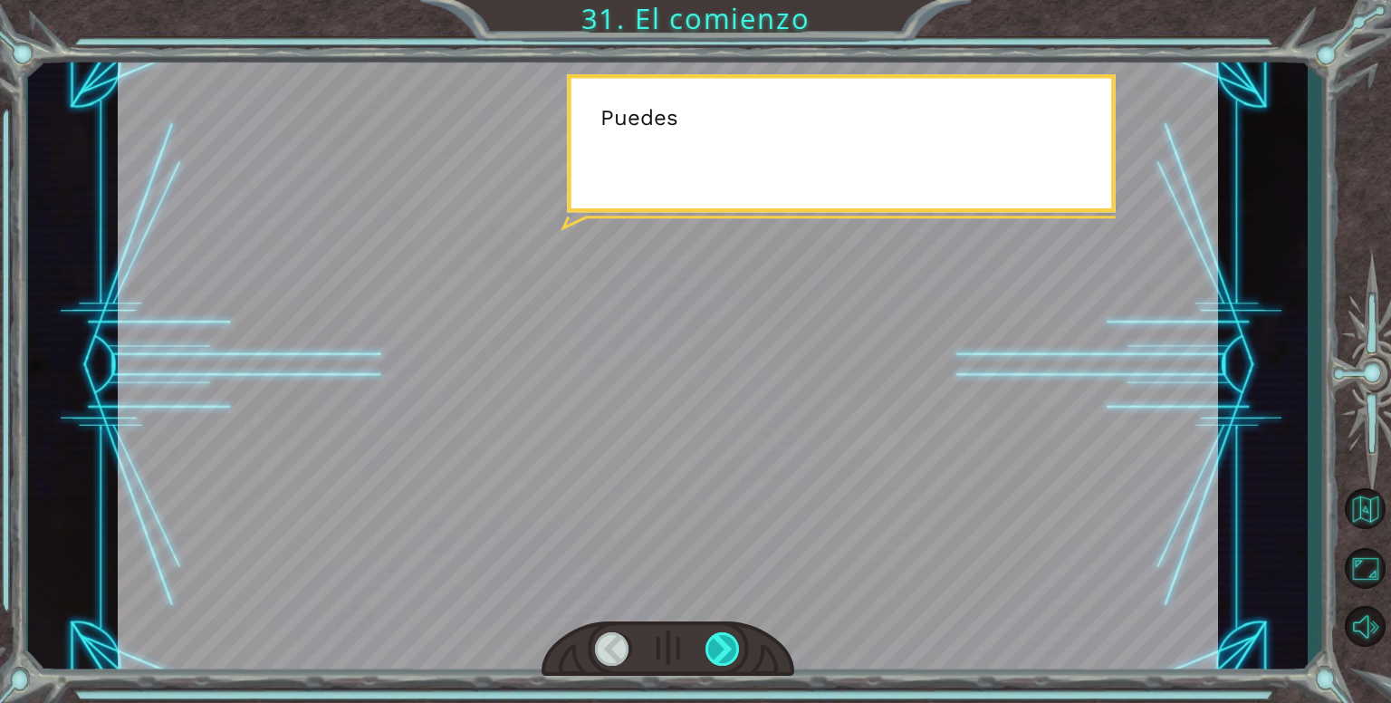
click at [723, 657] on div at bounding box center [722, 648] width 35 height 33
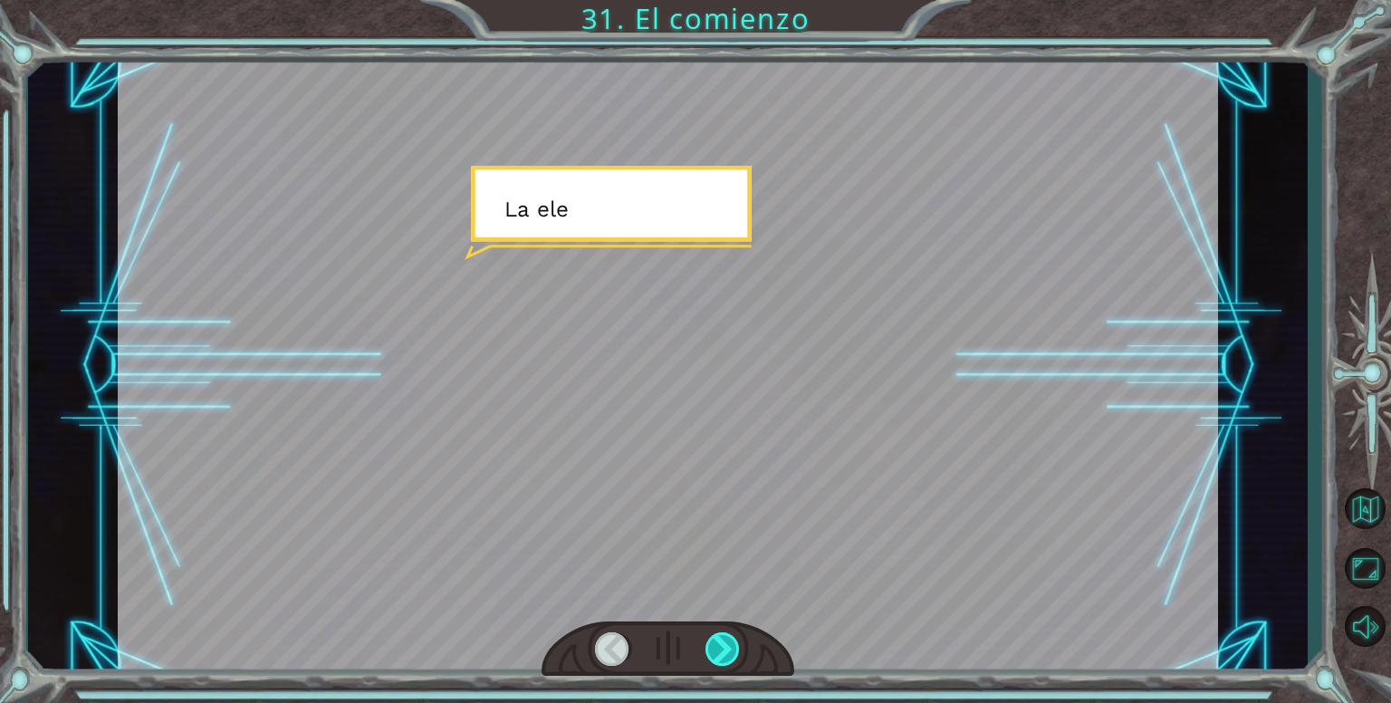
click at [718, 657] on div at bounding box center [722, 648] width 35 height 33
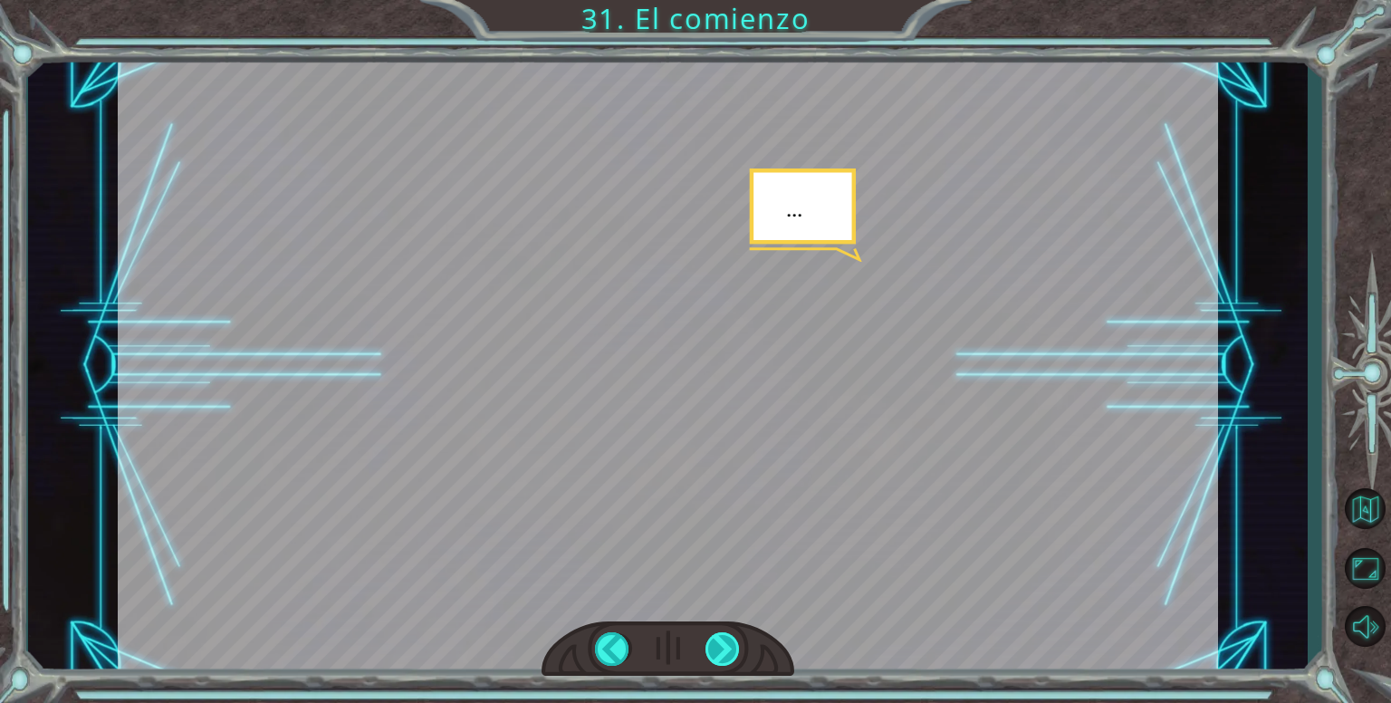
click at [718, 657] on div at bounding box center [722, 648] width 35 height 33
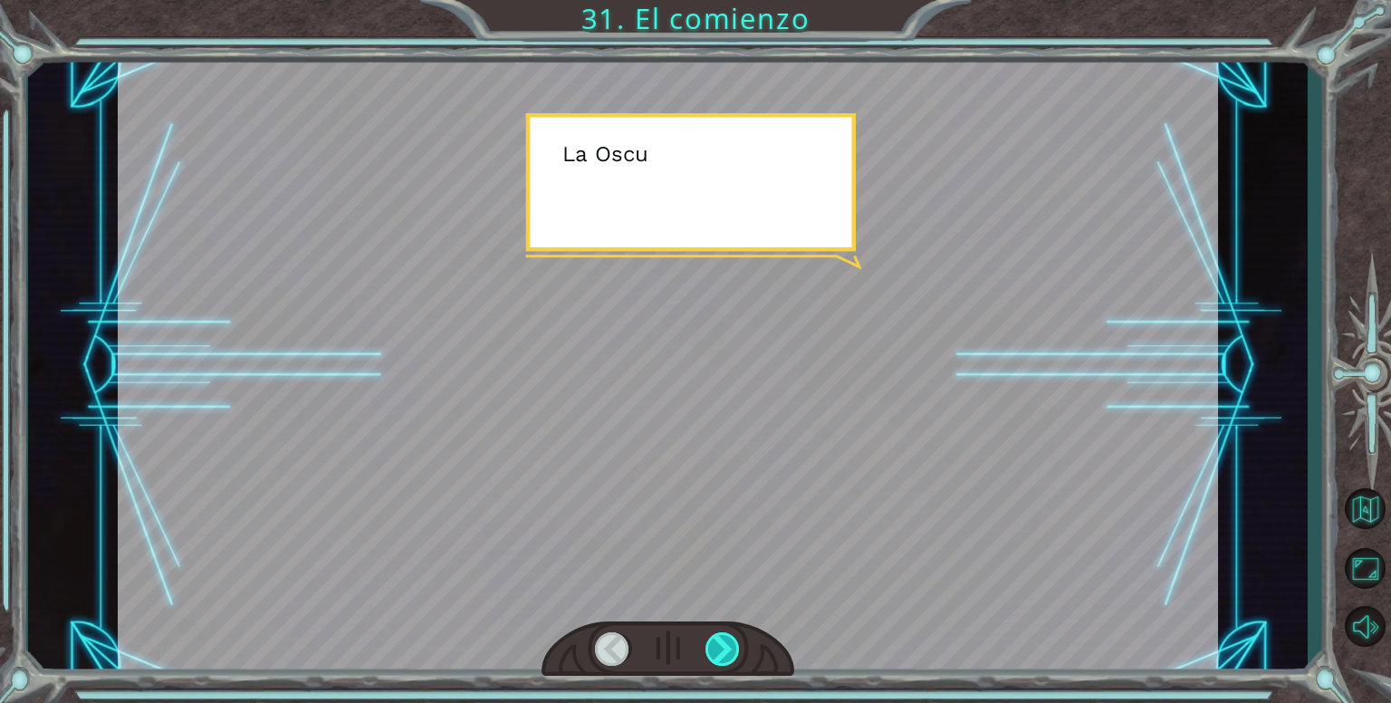
click at [718, 657] on div at bounding box center [722, 648] width 35 height 33
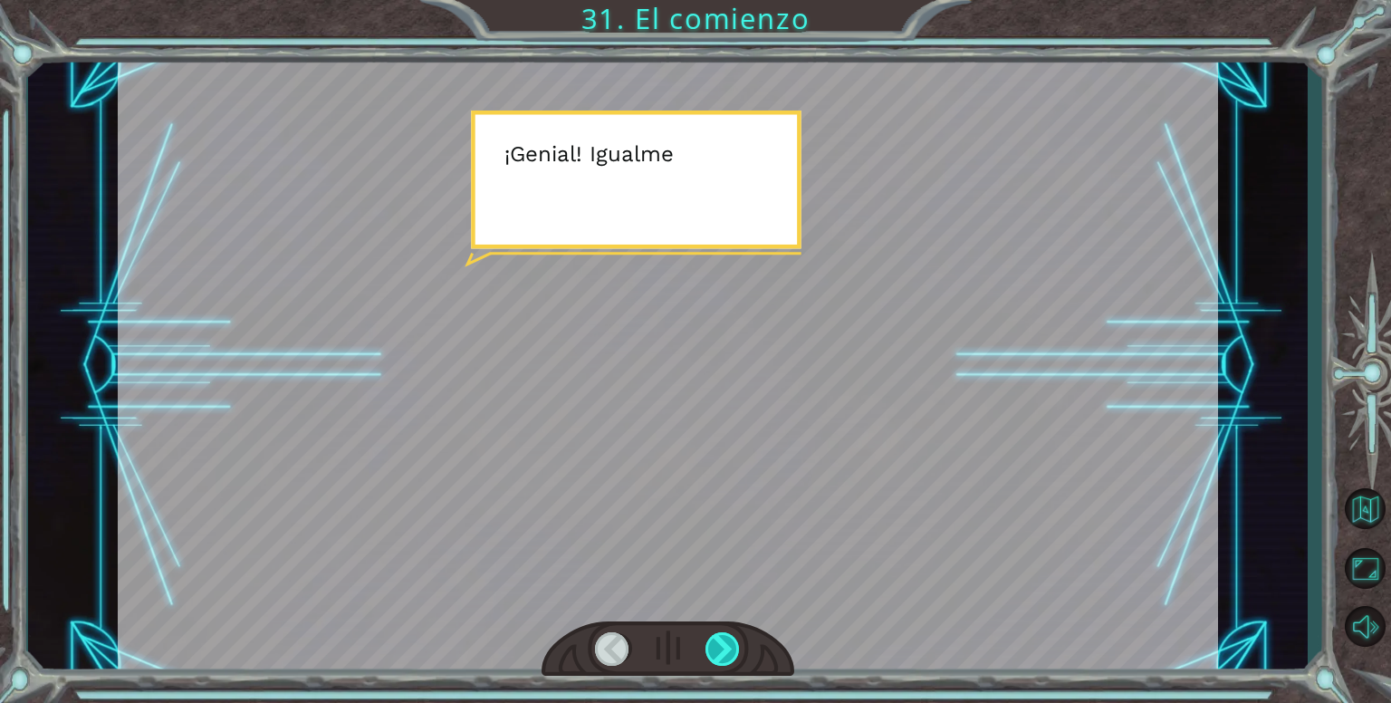
click at [711, 655] on div at bounding box center [722, 648] width 35 height 33
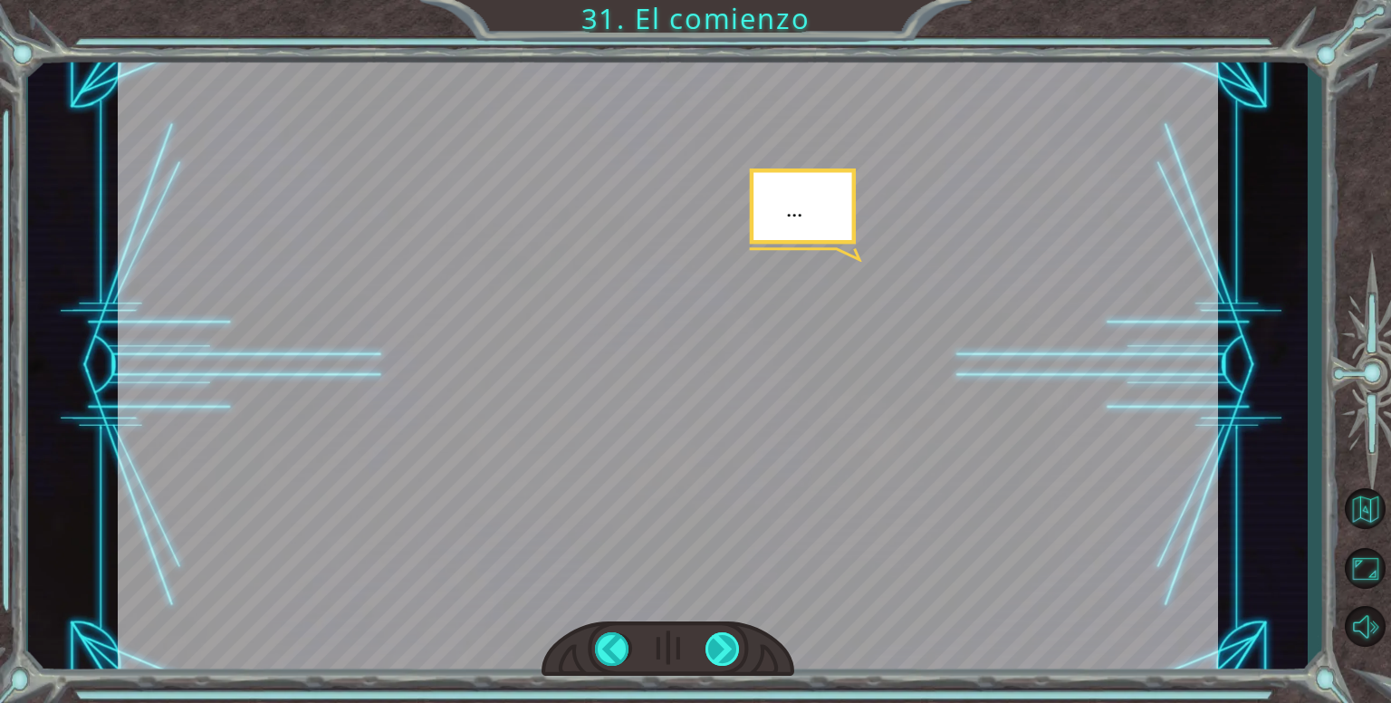
click at [711, 654] on div at bounding box center [722, 648] width 35 height 33
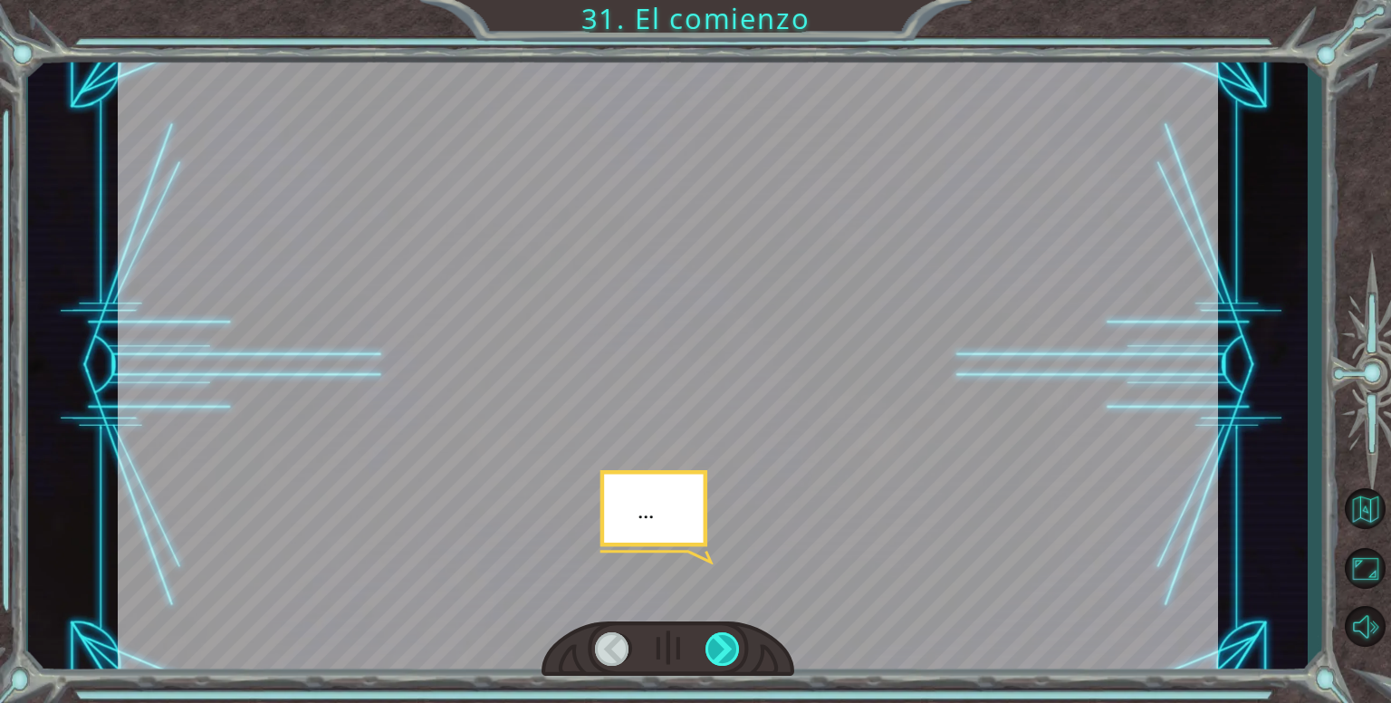
click at [713, 653] on div at bounding box center [722, 648] width 35 height 33
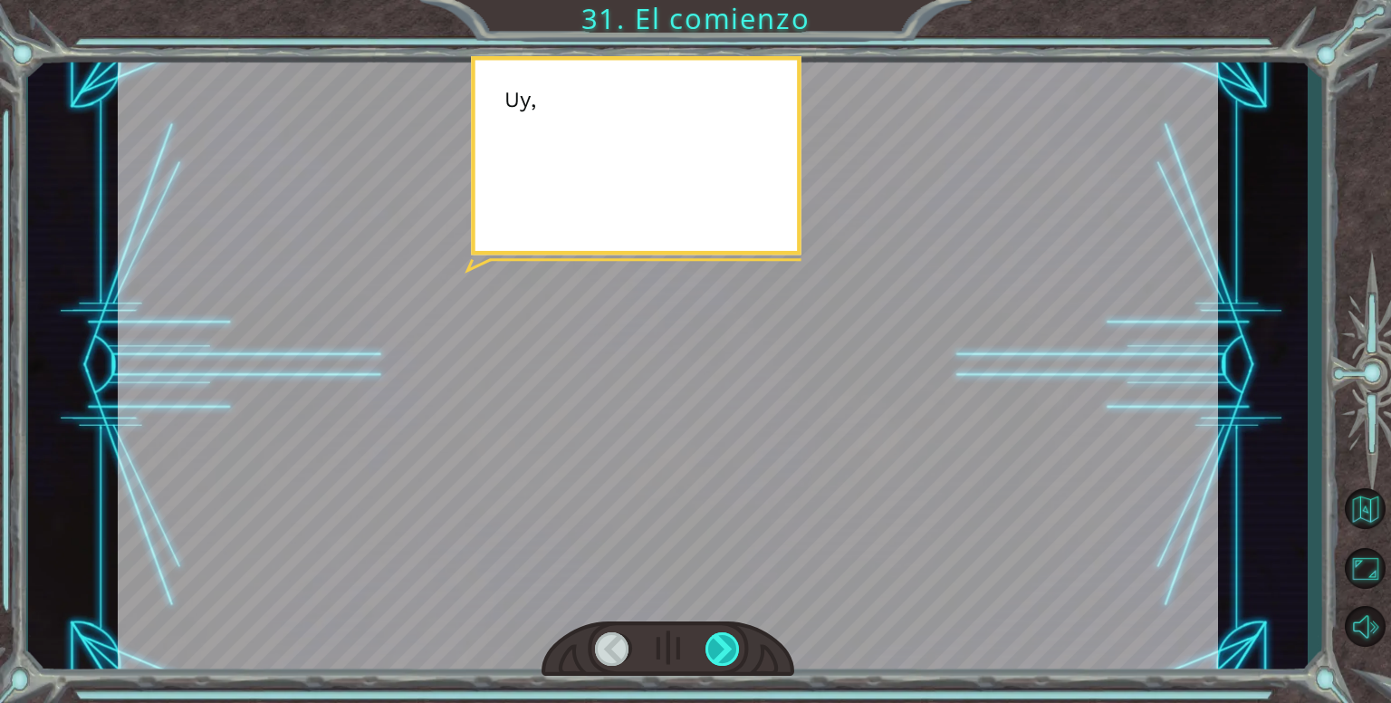
click at [717, 653] on div at bounding box center [722, 648] width 35 height 33
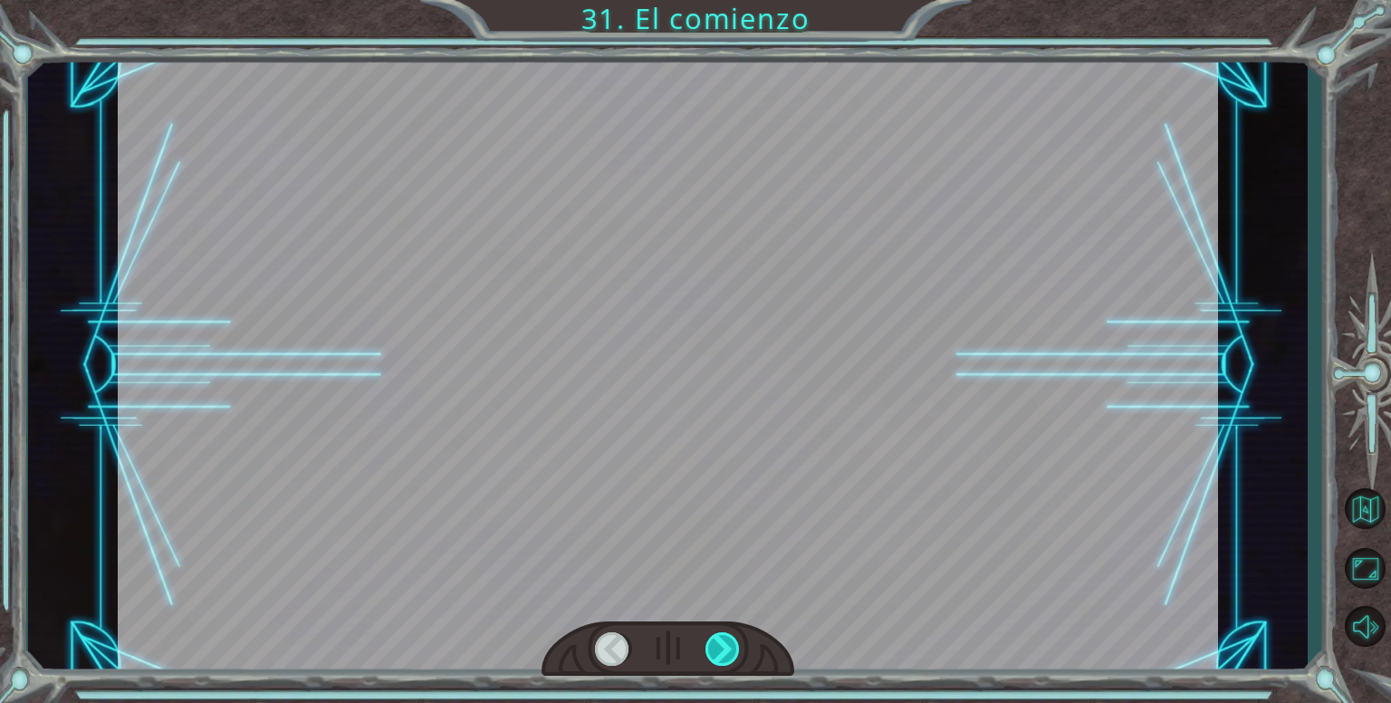
click at [707, 649] on div at bounding box center [722, 648] width 35 height 33
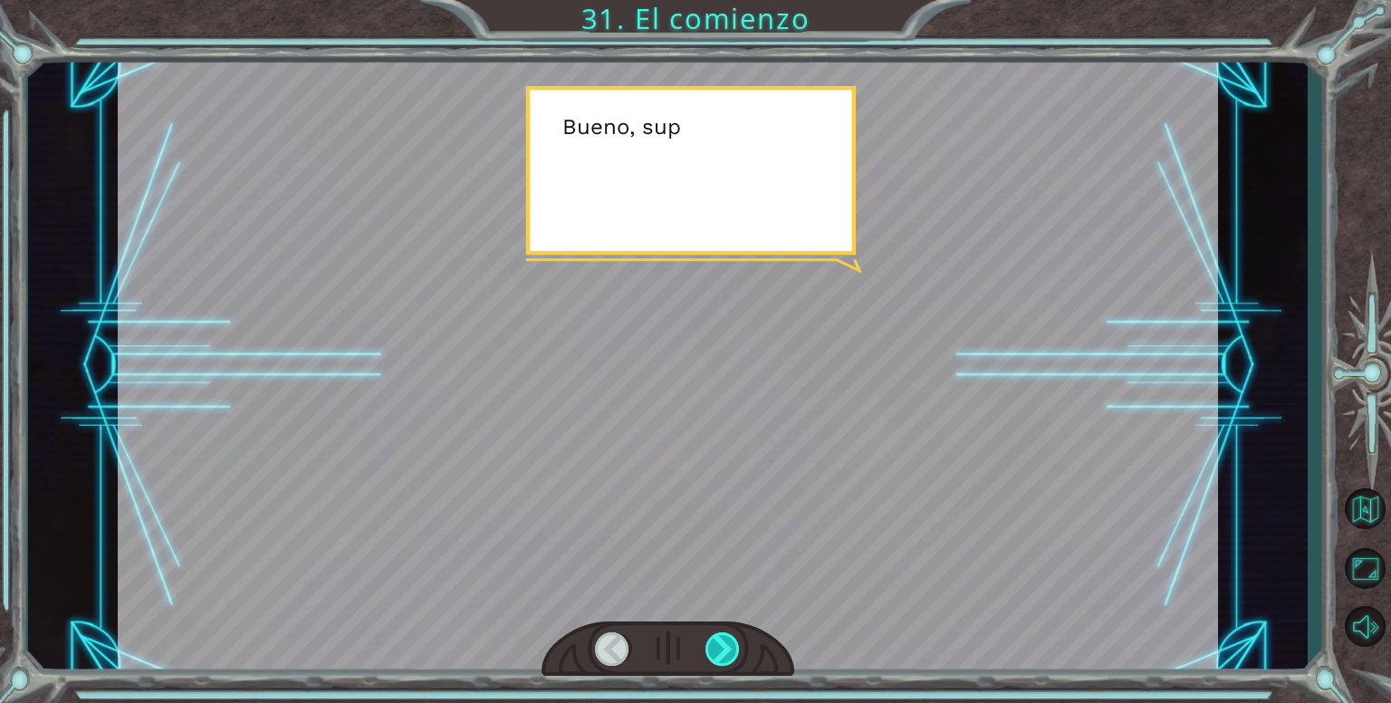
click at [707, 649] on div at bounding box center [722, 648] width 35 height 33
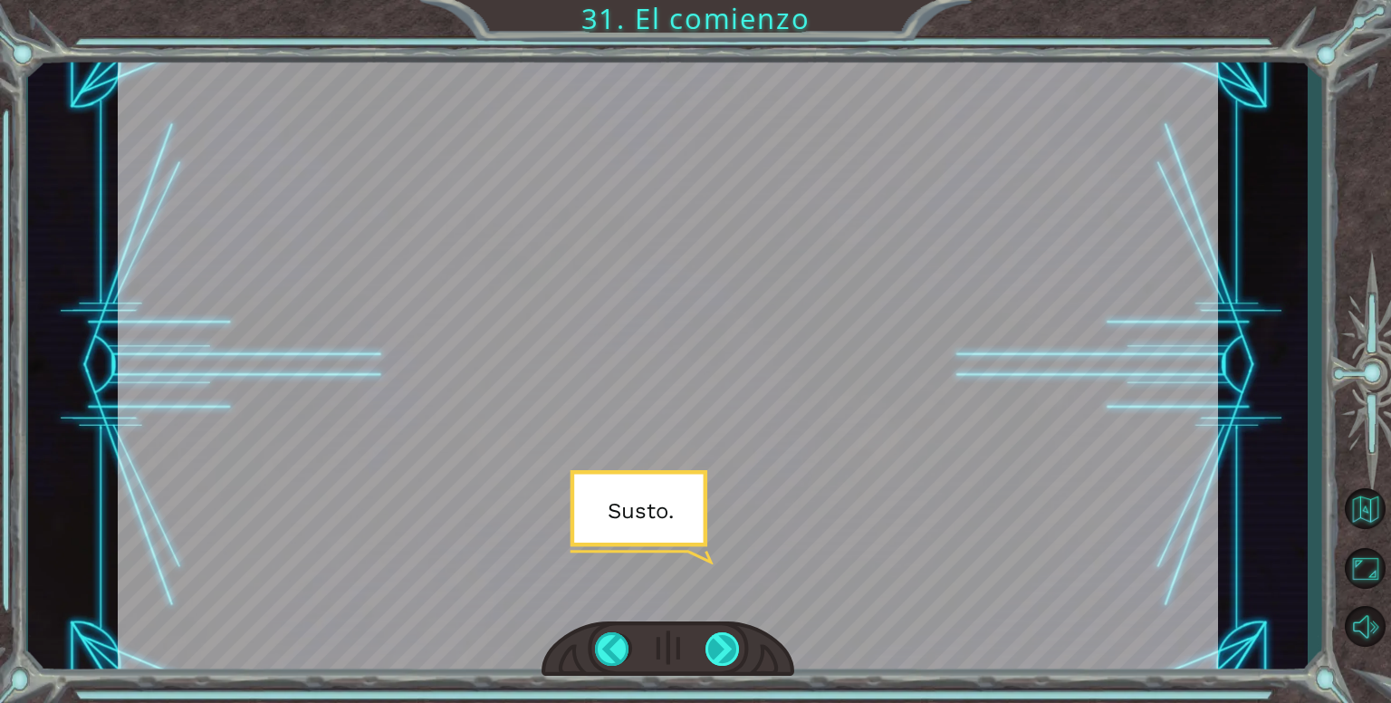
click at [707, 649] on div at bounding box center [722, 648] width 35 height 33
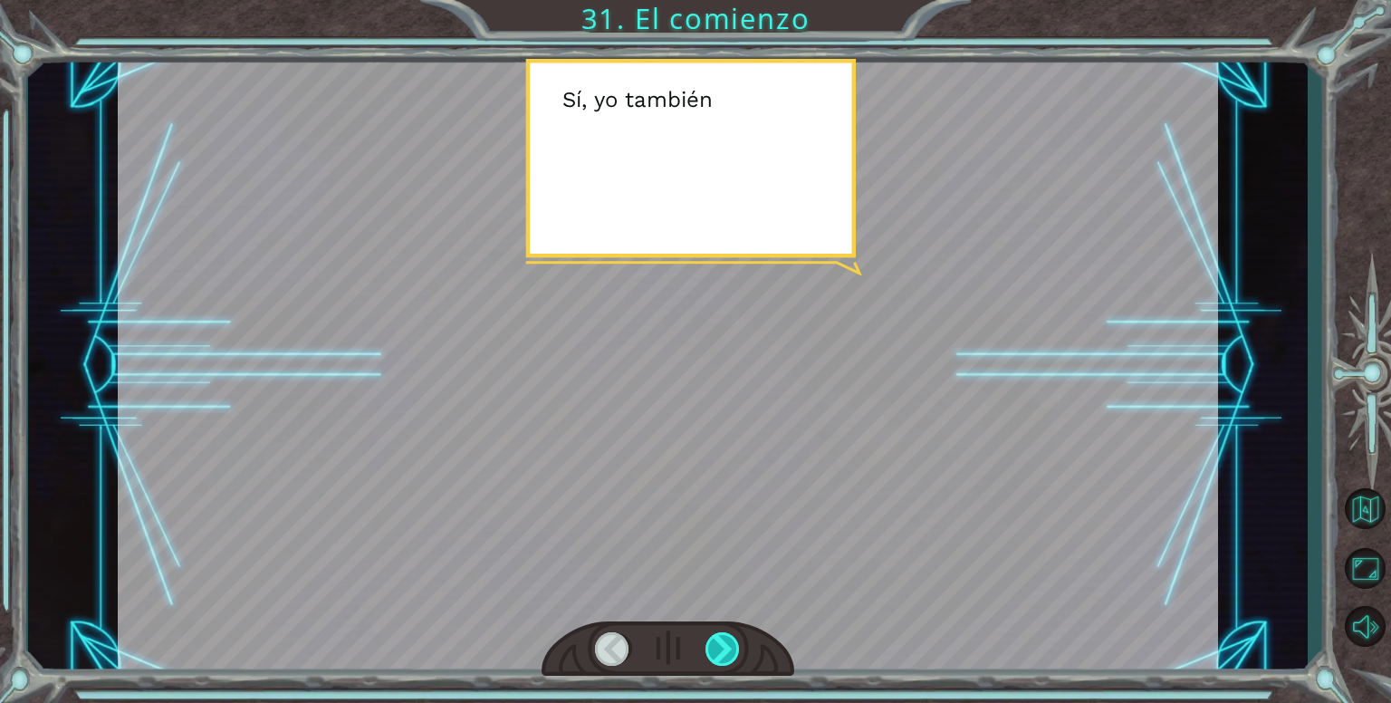
click at [707, 649] on div at bounding box center [722, 648] width 35 height 33
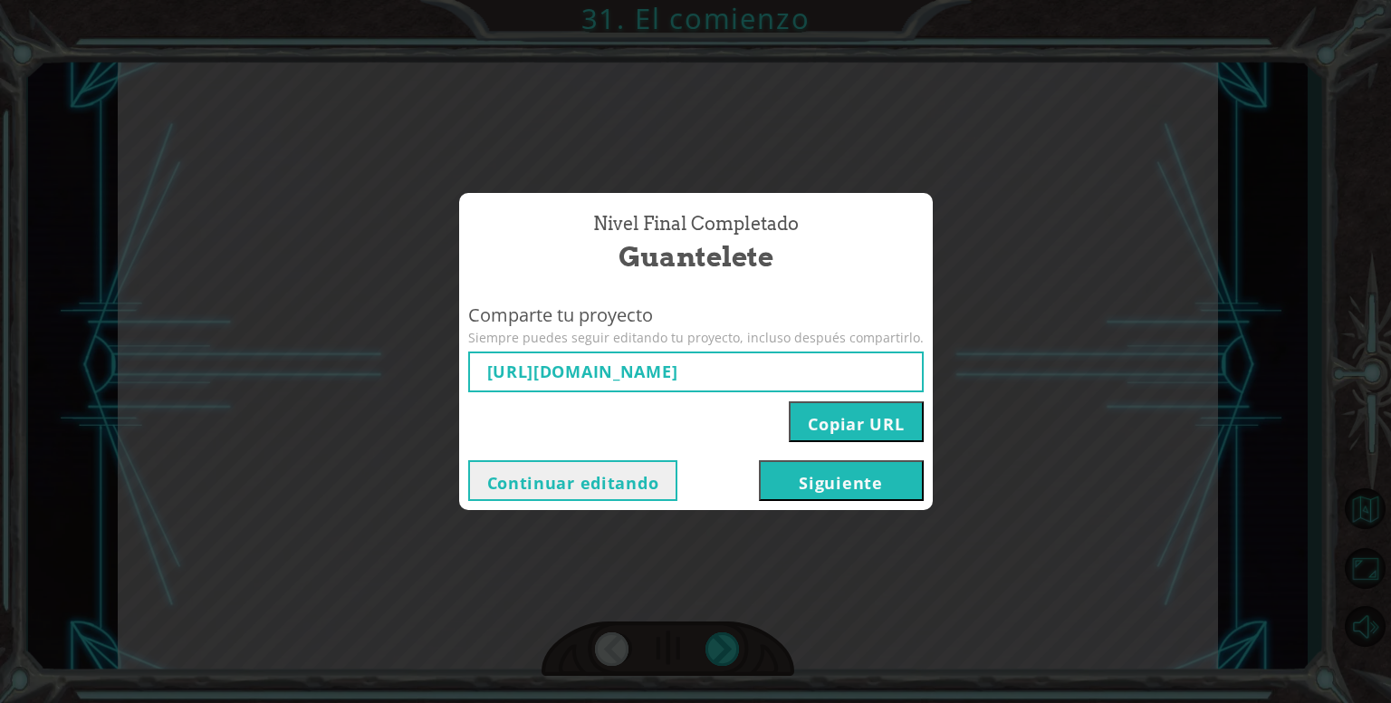
type input "https://www.ozaria.com/play/game-dev-level/1fhcapstoneb/68cc4b0bc488469e2090f8c…"
click at [815, 479] on button "Siguiente" at bounding box center [841, 480] width 165 height 41
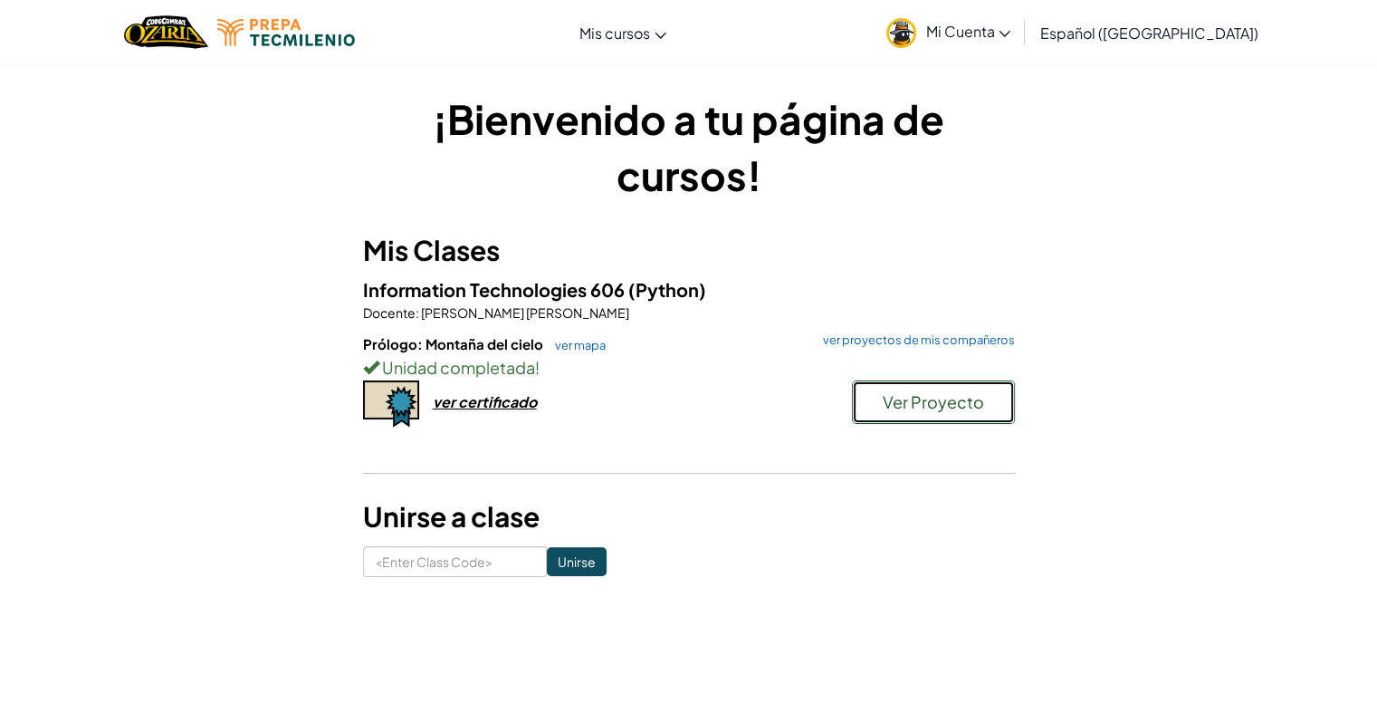
click at [927, 394] on span "Ver Proyecto" at bounding box center [933, 401] width 101 height 21
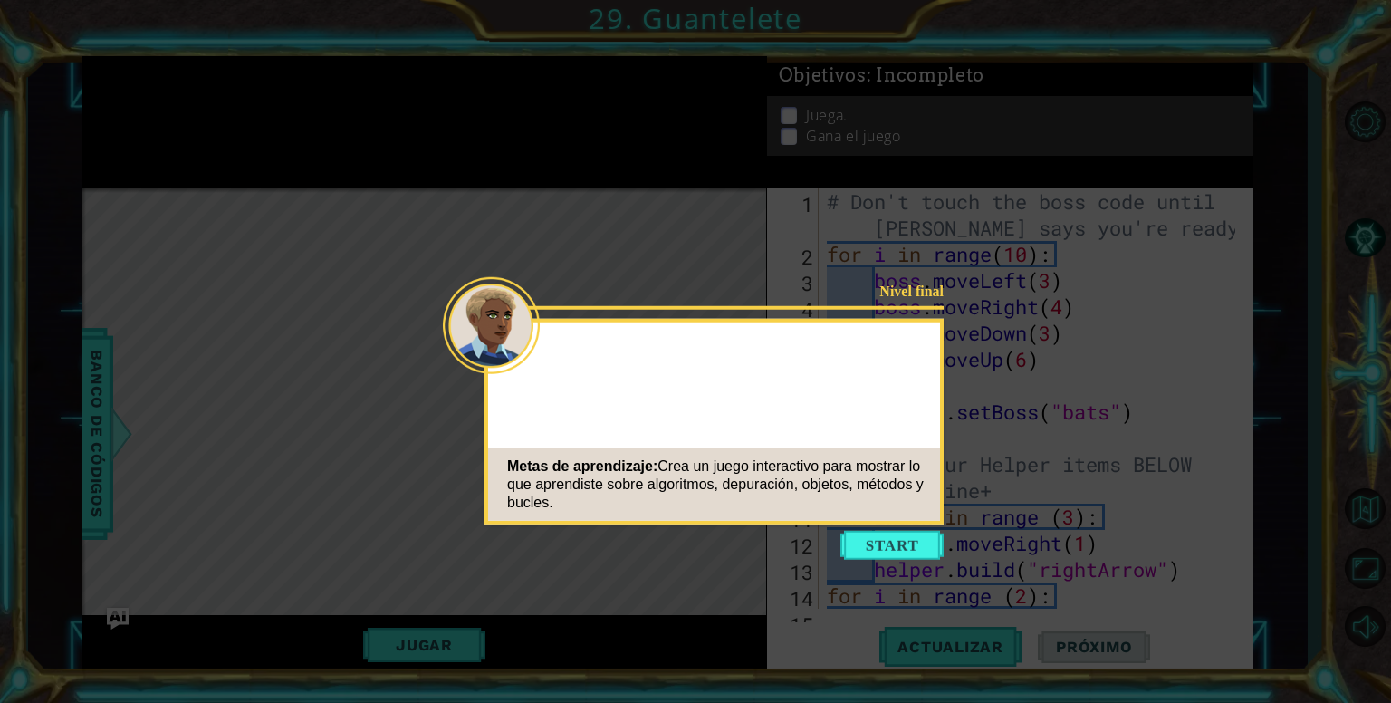
click at [507, 339] on div at bounding box center [491, 325] width 97 height 97
click at [891, 535] on button "Start" at bounding box center [891, 545] width 103 height 29
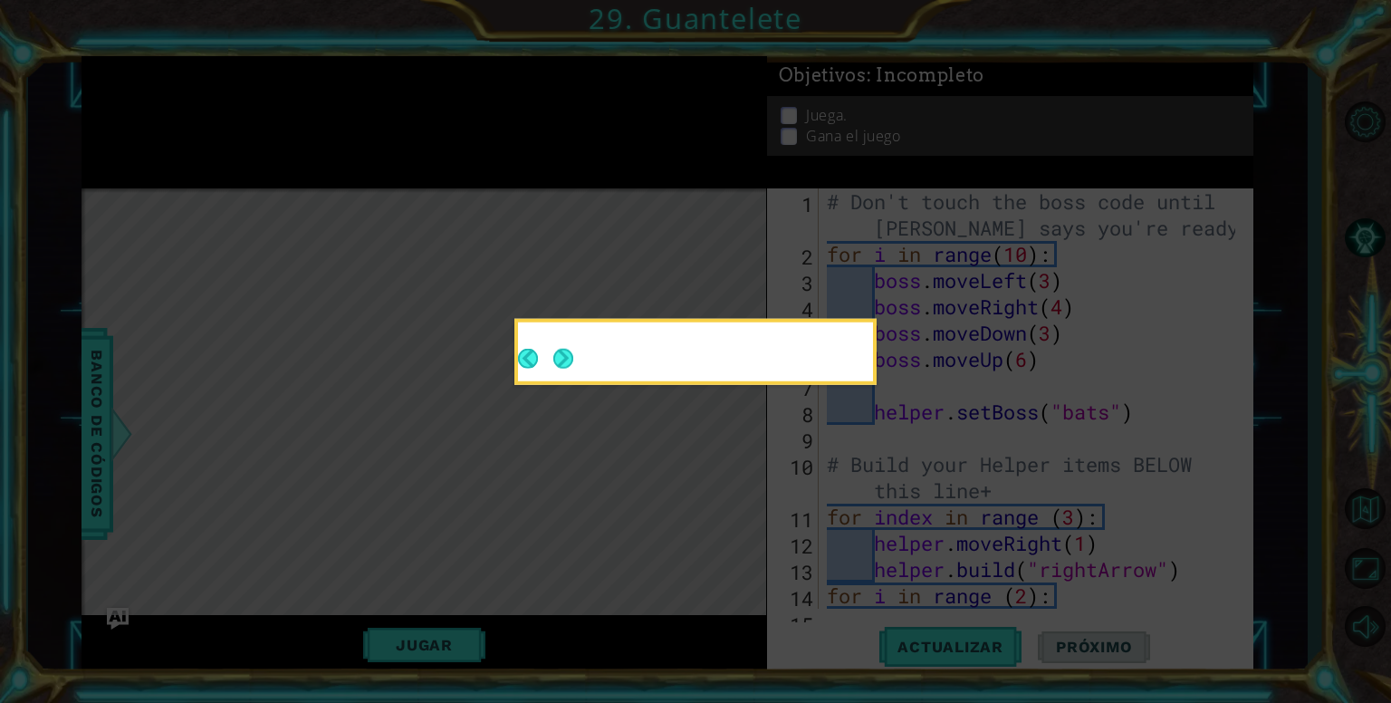
click at [858, 374] on div at bounding box center [695, 355] width 355 height 52
click at [570, 367] on button "Next" at bounding box center [563, 359] width 20 height 20
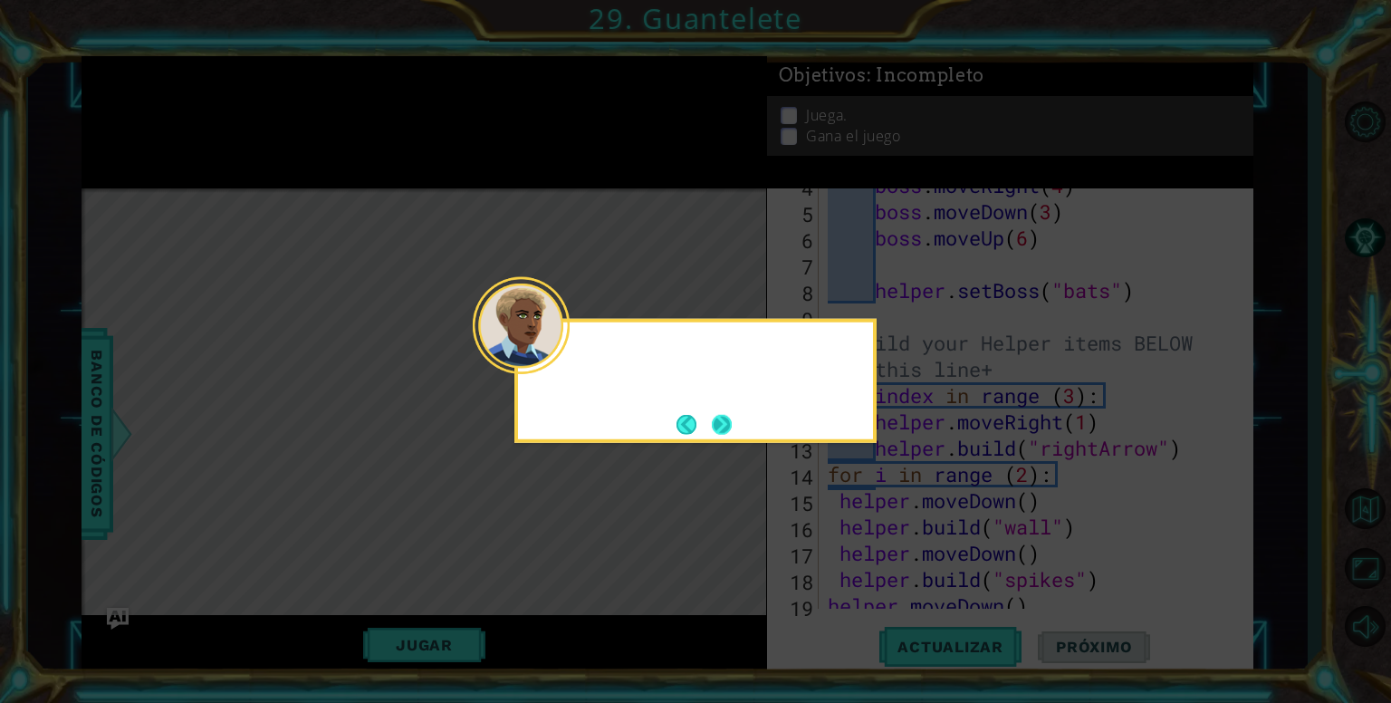
scroll to position [184, 0]
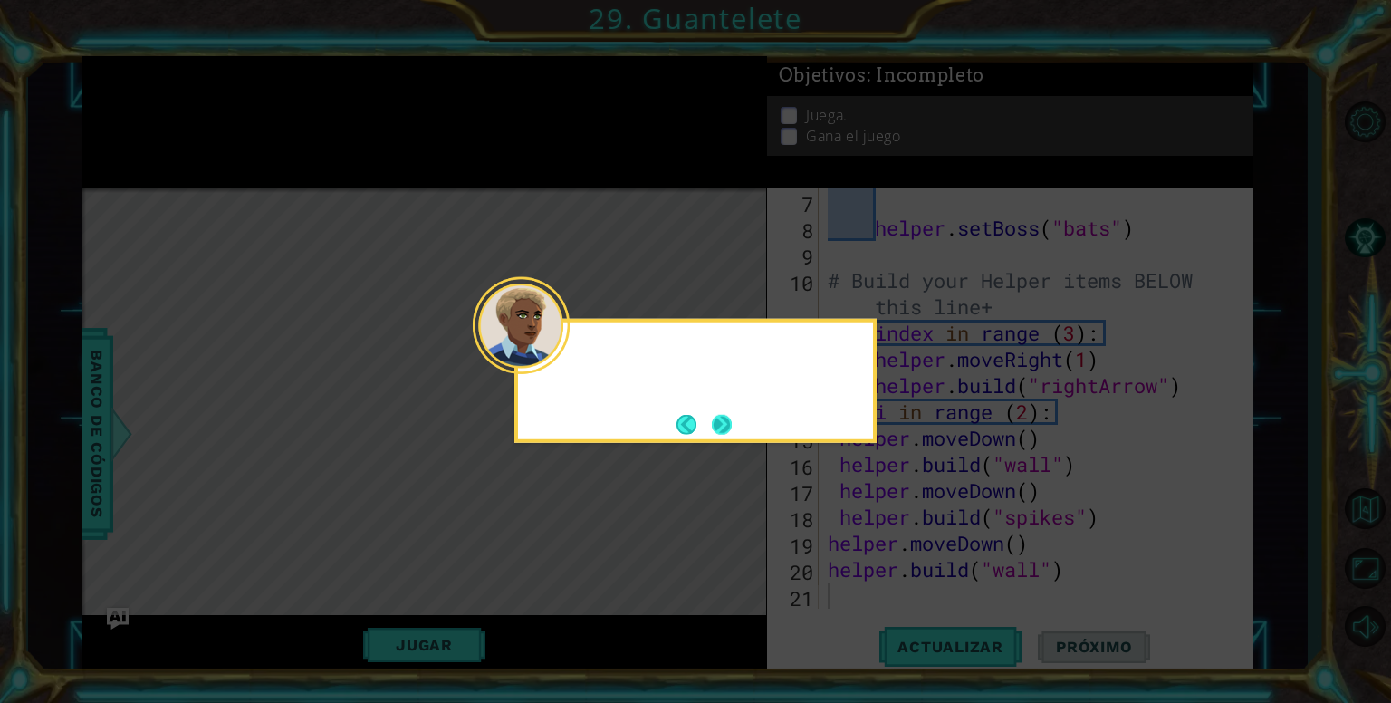
click at [724, 430] on button "Next" at bounding box center [722, 424] width 20 height 20
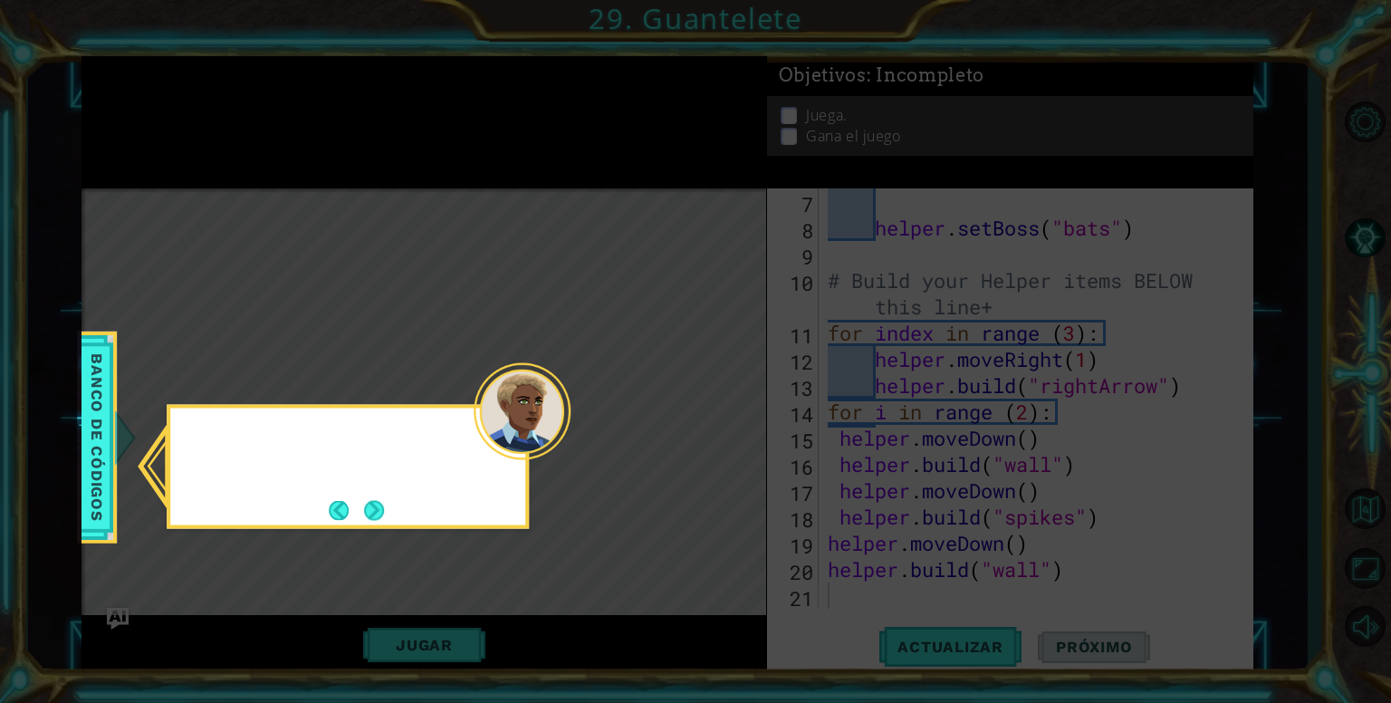
click at [724, 430] on icon at bounding box center [695, 351] width 1391 height 703
drag, startPoint x: 349, startPoint y: 493, endPoint x: 366, endPoint y: 513, distance: 25.7
click at [349, 502] on div "Consulta los" at bounding box center [348, 467] width 362 height 124
click at [369, 514] on button "Next" at bounding box center [374, 510] width 20 height 20
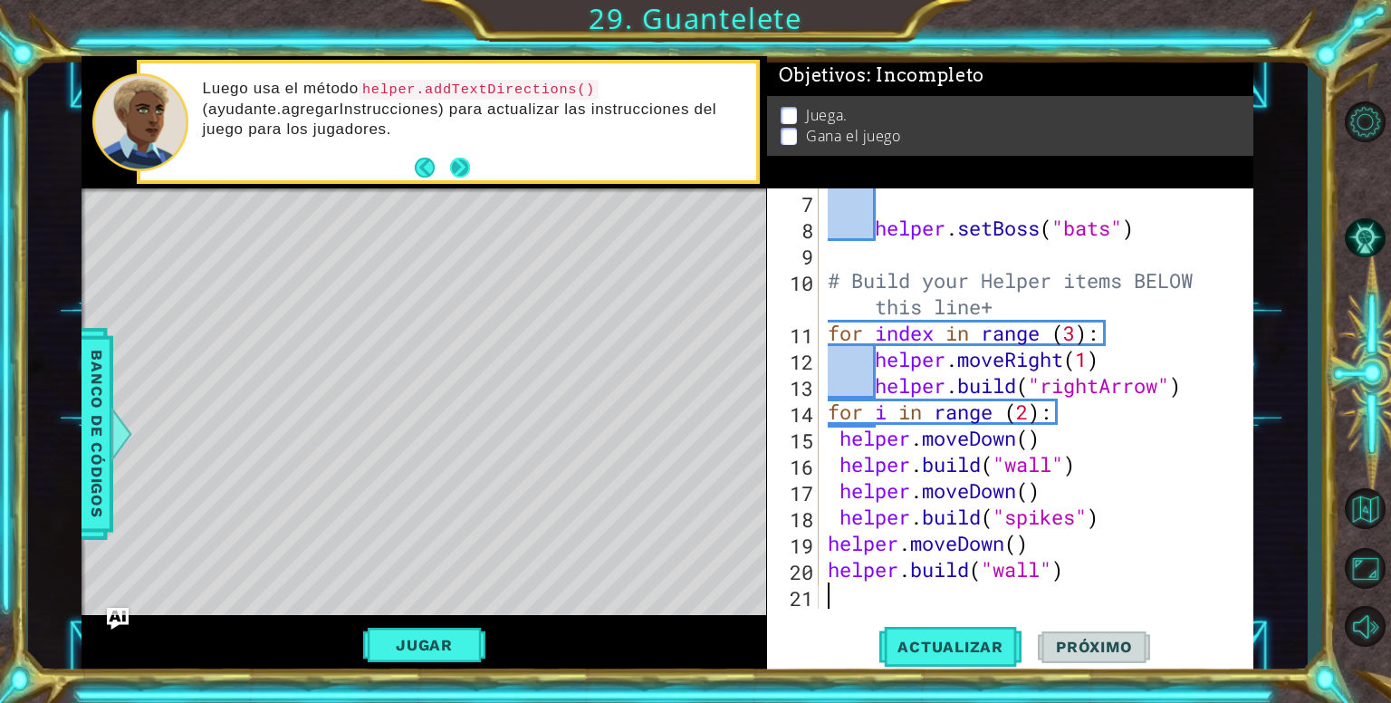
click at [454, 163] on button "Next" at bounding box center [460, 168] width 20 height 20
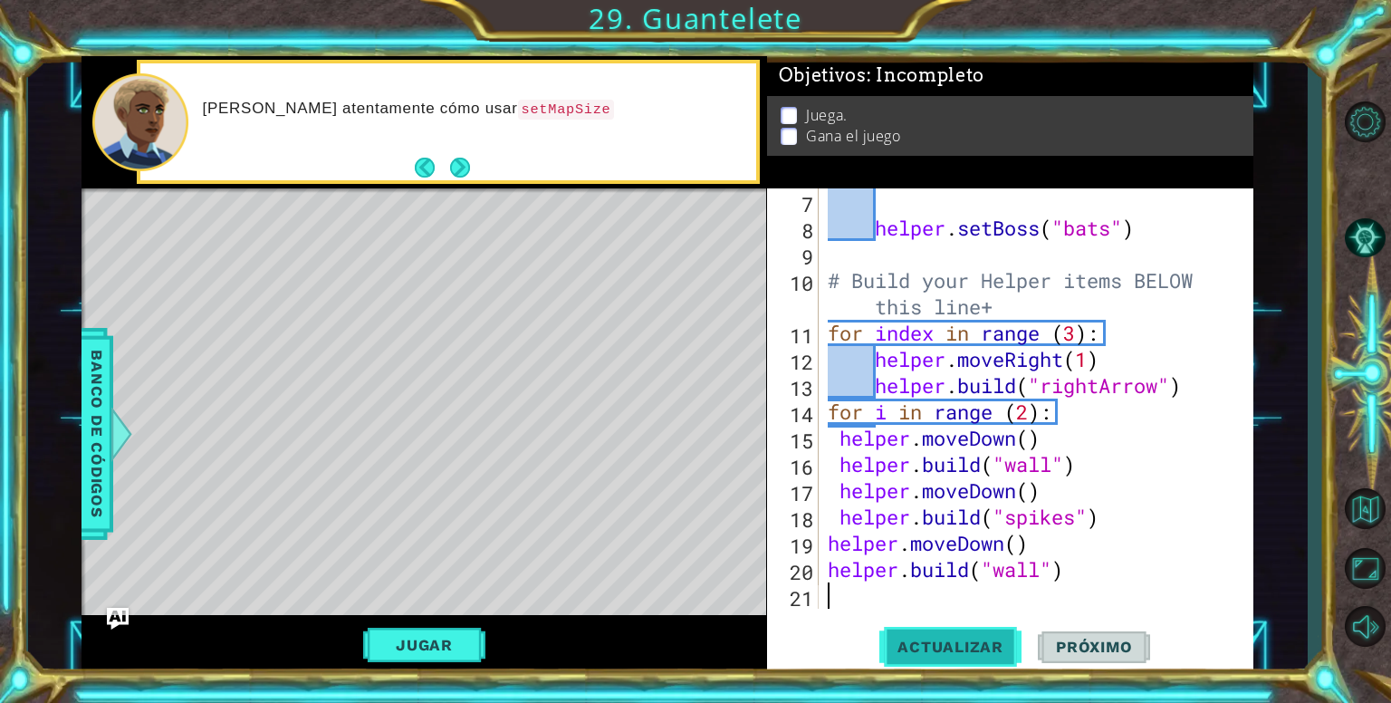
click at [967, 637] on span "Actualizar" at bounding box center [950, 646] width 142 height 18
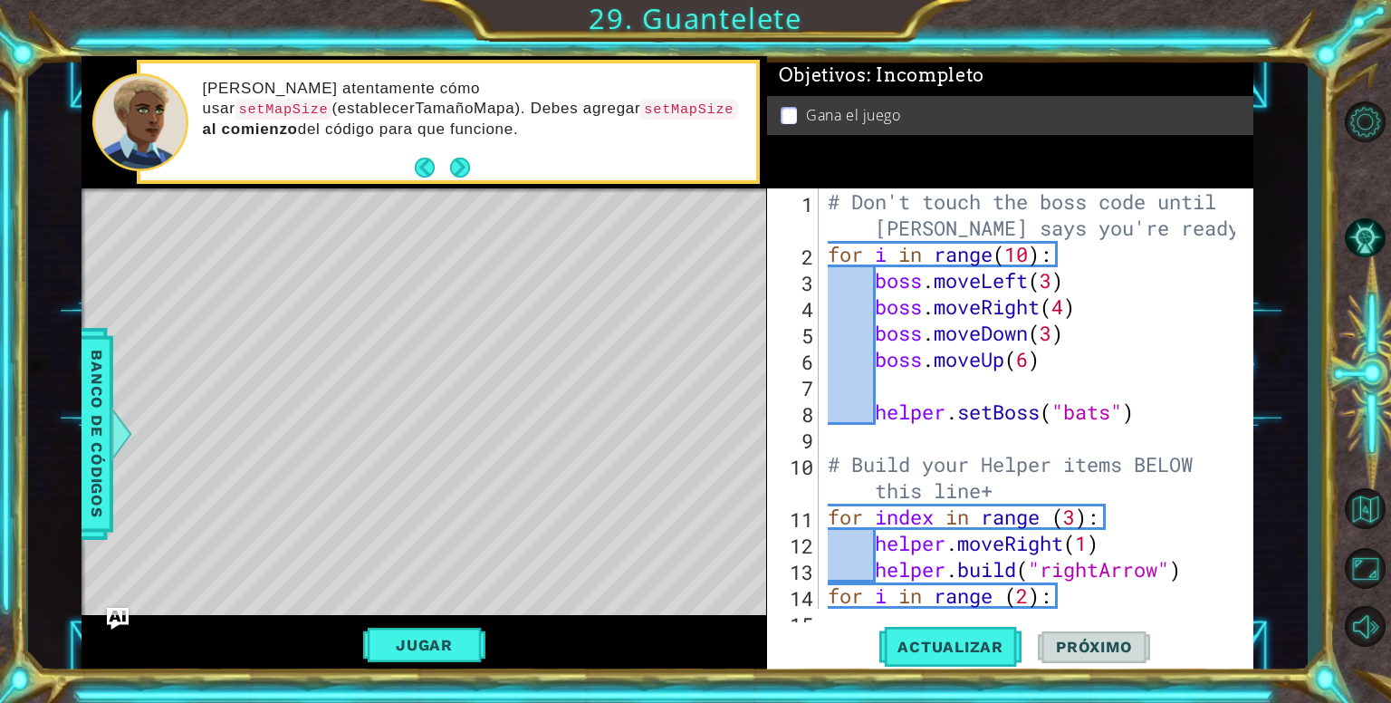
scroll to position [0, 0]
click at [1118, 353] on div "# Don't touch the boss code until Vega says you're ready! for i in range ( 10 )…" at bounding box center [1034, 437] width 420 height 499
type textarea "boss.moveUp(6)"
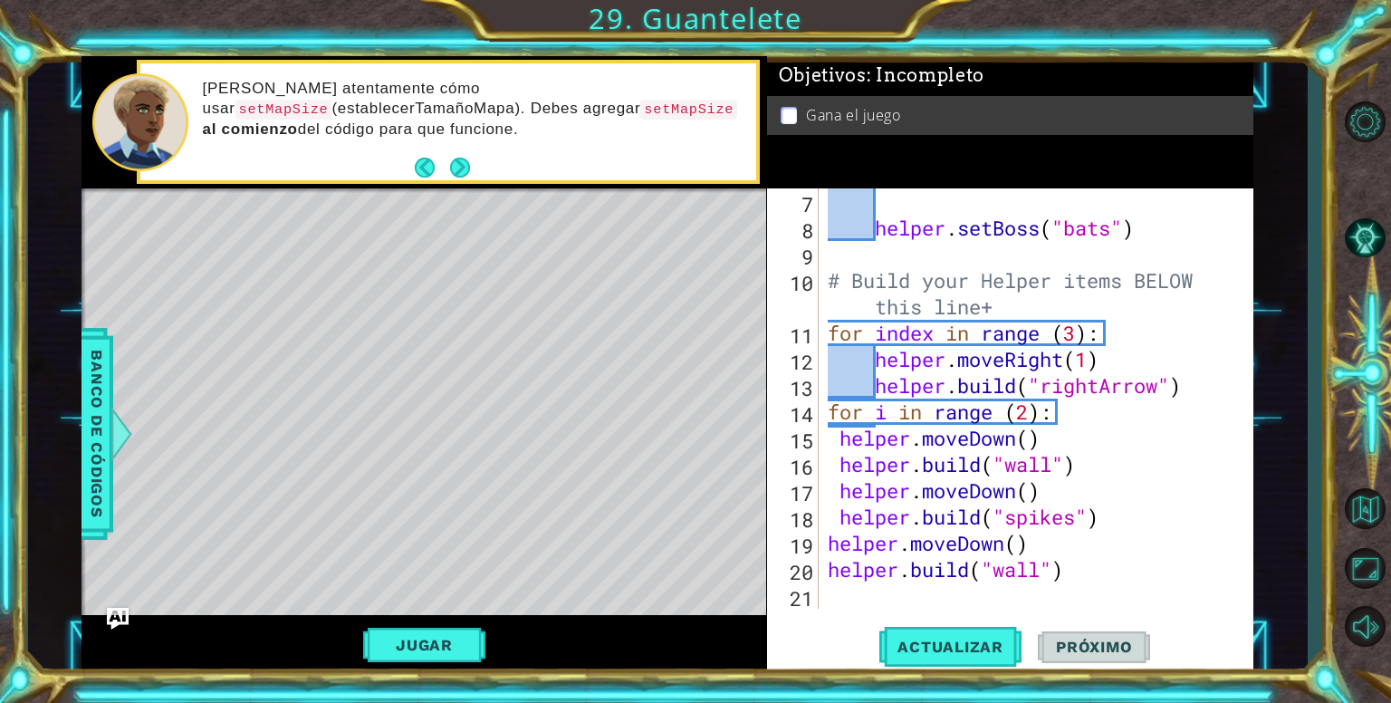
scroll to position [184, 0]
